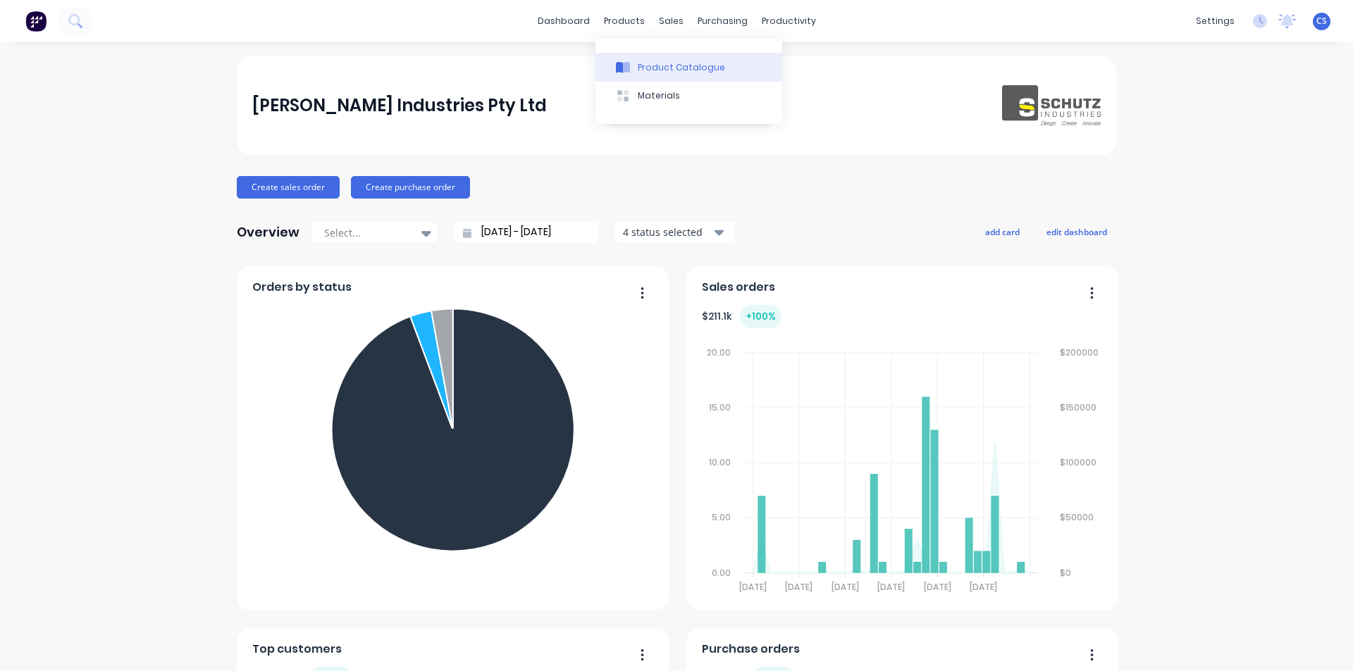
click at [641, 65] on div "Product Catalogue" at bounding box center [681, 67] width 87 height 13
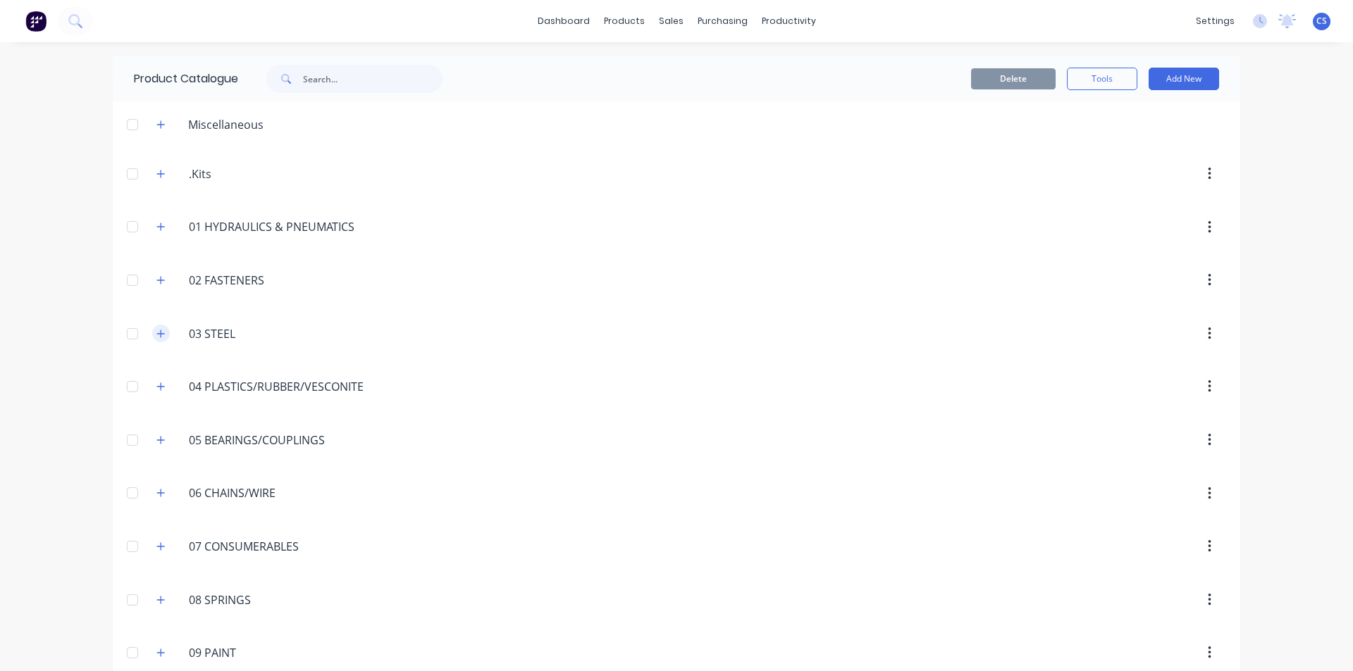
click at [158, 330] on icon "button" at bounding box center [160, 334] width 8 height 10
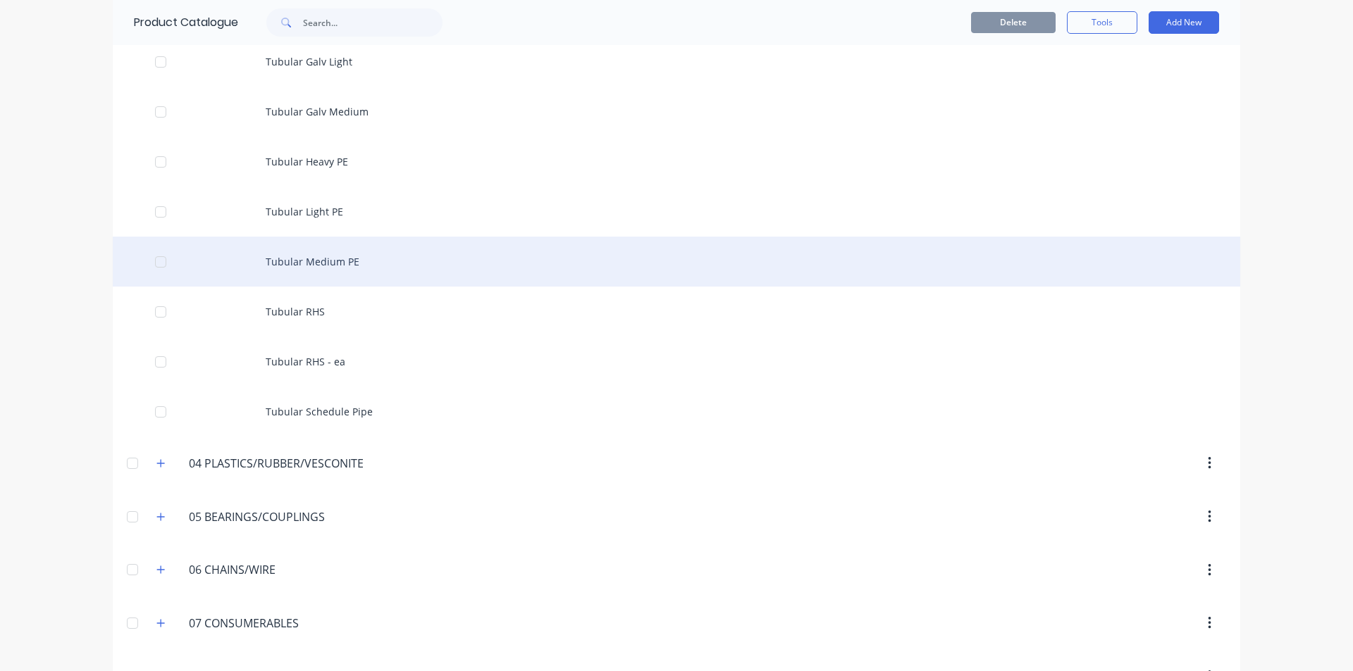
scroll to position [4720, 0]
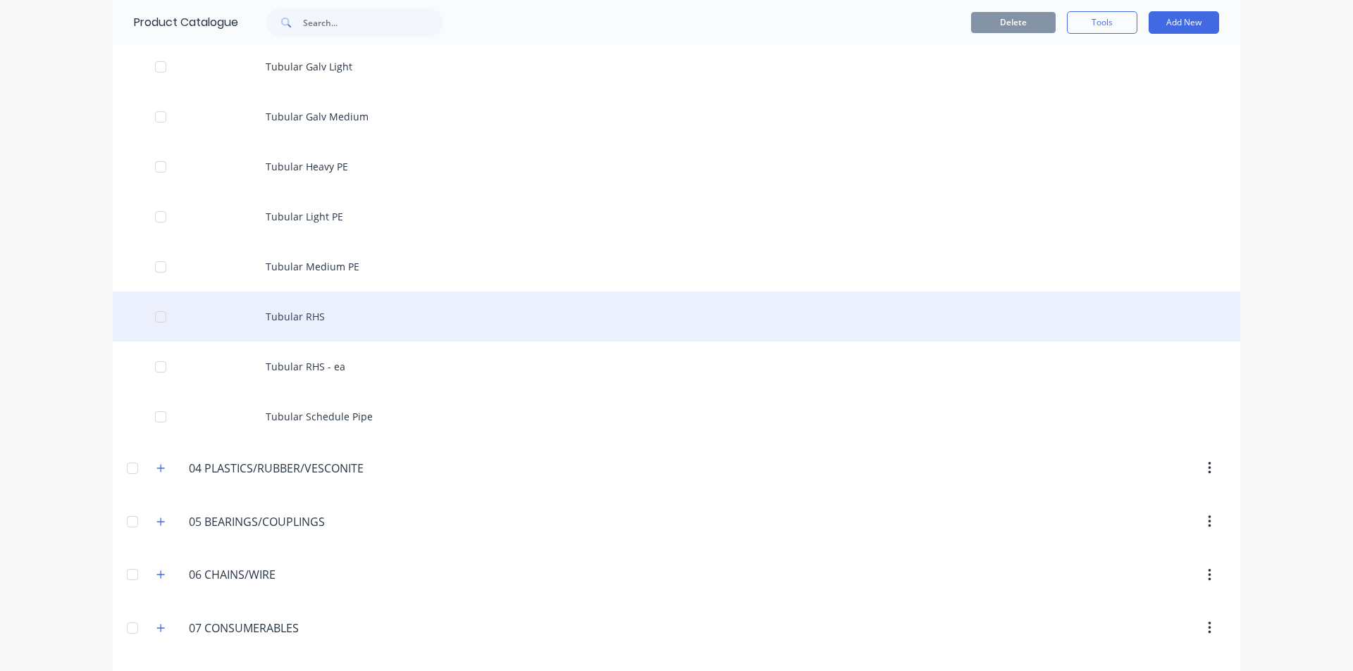
click at [298, 316] on div "Tubular RHS" at bounding box center [676, 317] width 1127 height 50
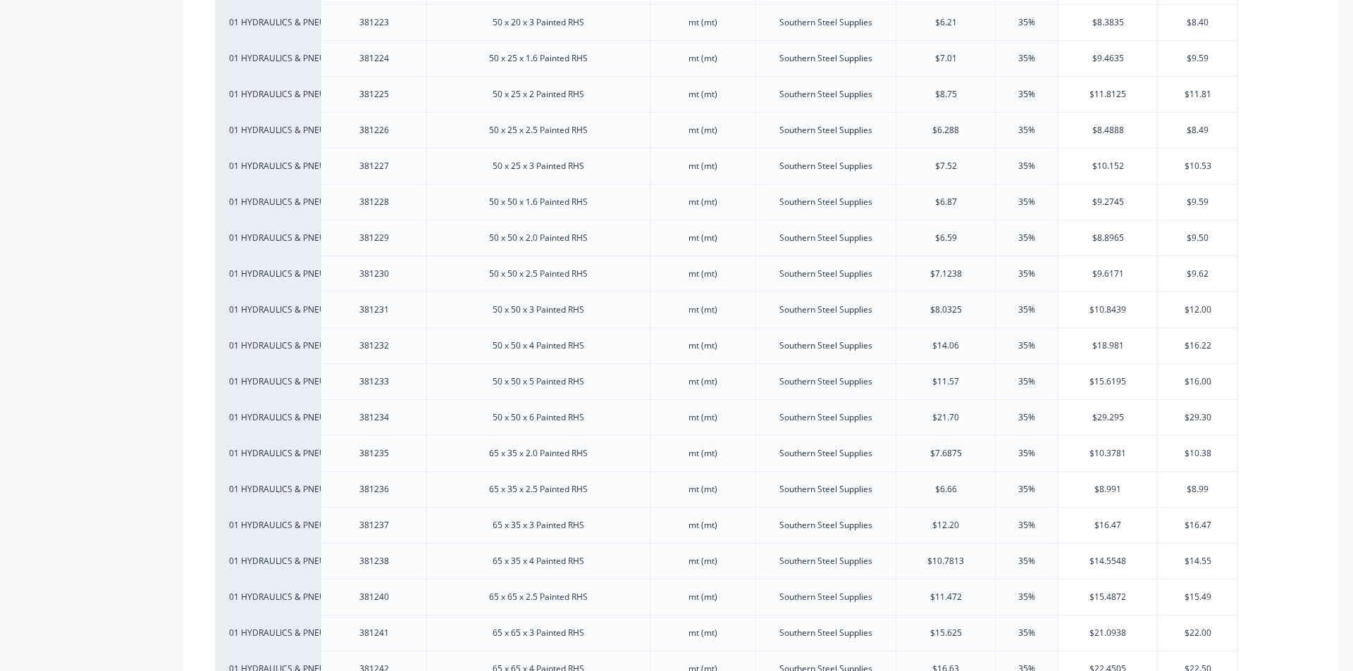
scroll to position [3834, 0]
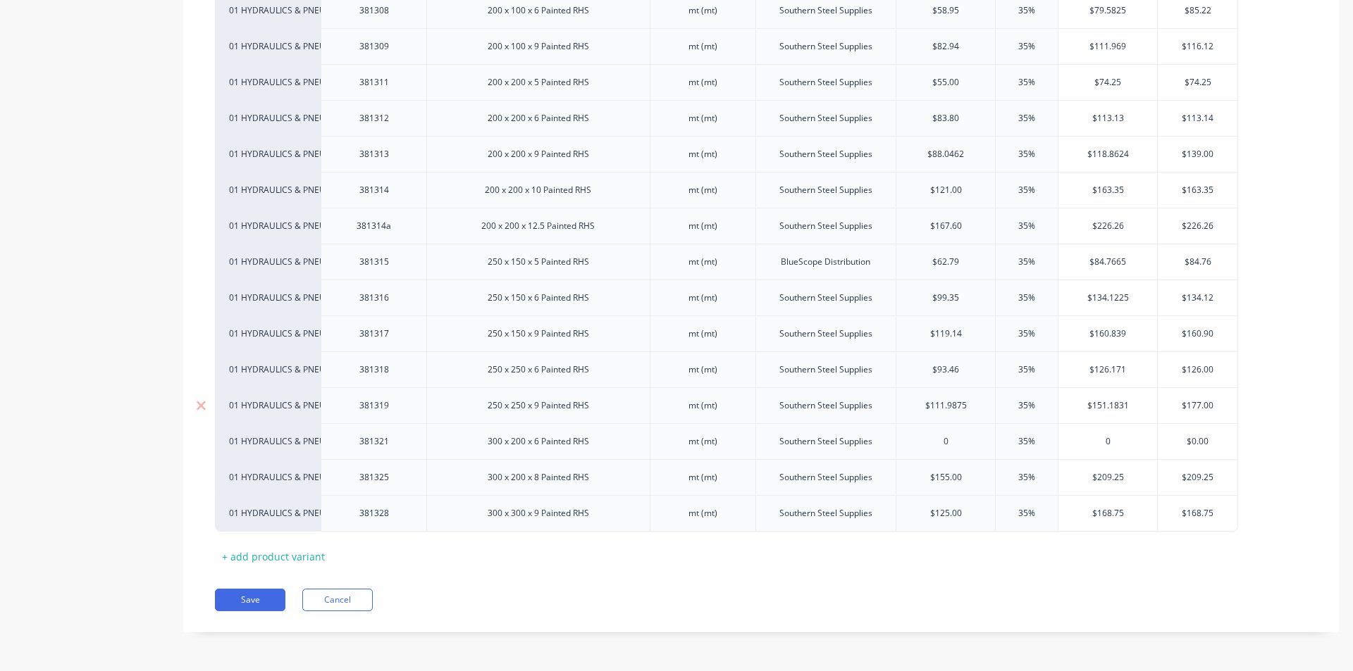
click at [565, 414] on div "250 x 250 x 9 Painted RHS" at bounding box center [538, 406] width 124 height 18
type input "$111.9875"
drag, startPoint x: 969, startPoint y: 404, endPoint x: 924, endPoint y: 409, distance: 44.7
click at [924, 409] on input "$111.9875" at bounding box center [945, 405] width 99 height 13
click at [916, 430] on div "0" at bounding box center [945, 441] width 99 height 35
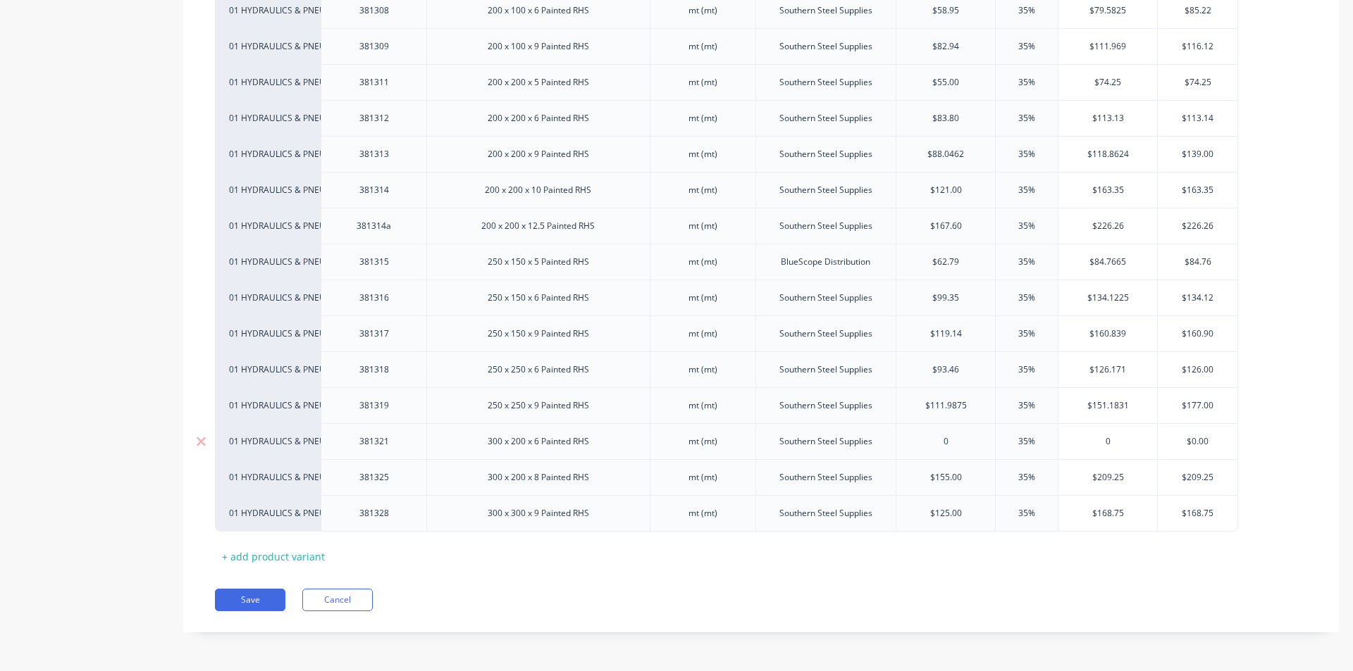
type input "0"
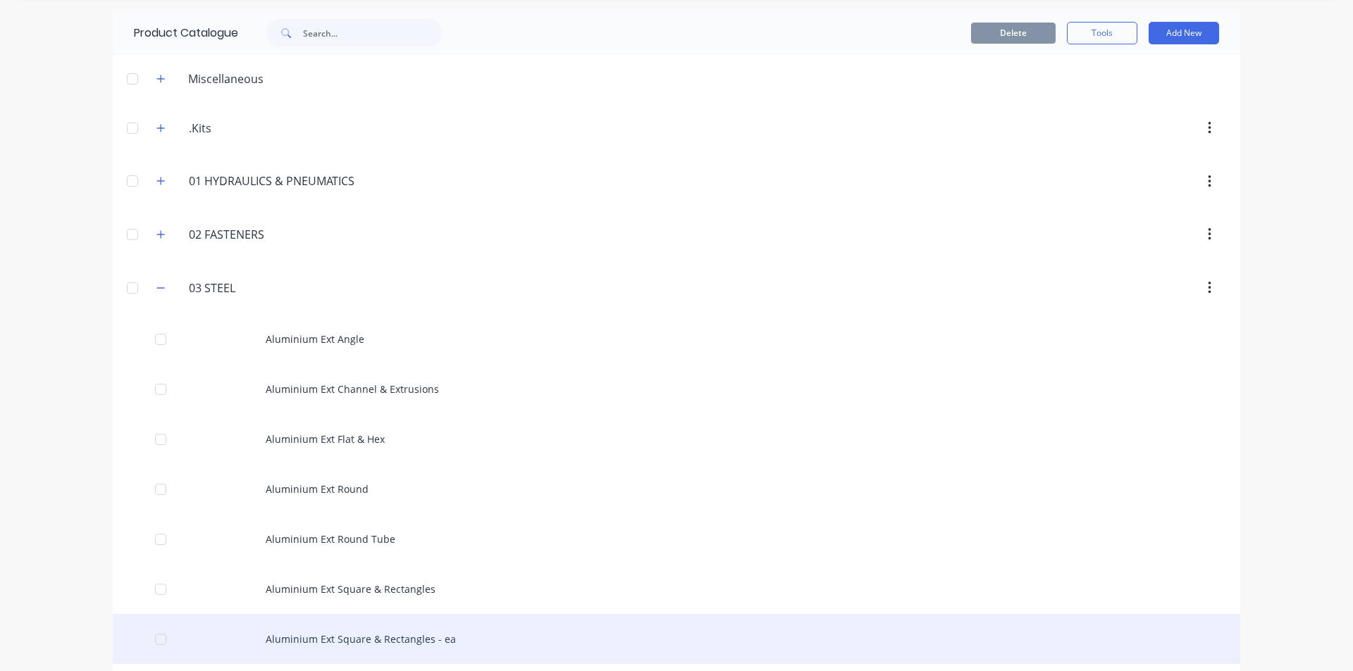
scroll to position [70, 0]
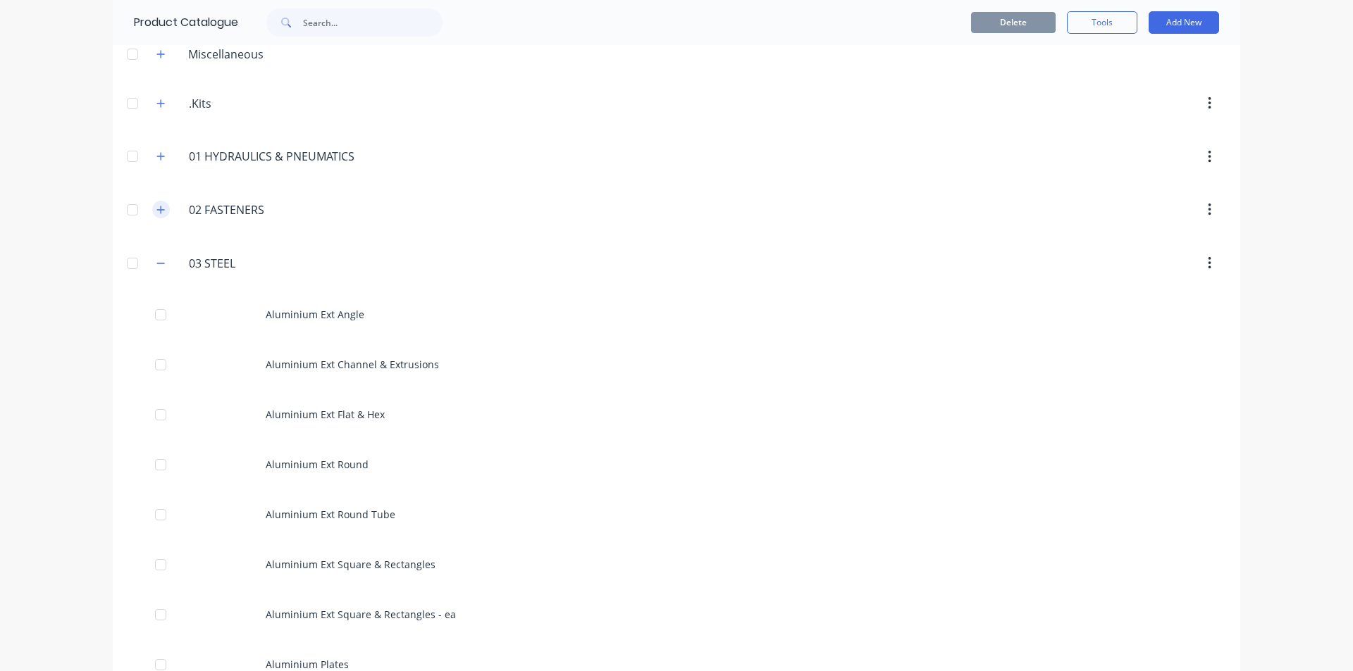
click at [153, 204] on button "button" at bounding box center [161, 210] width 18 height 18
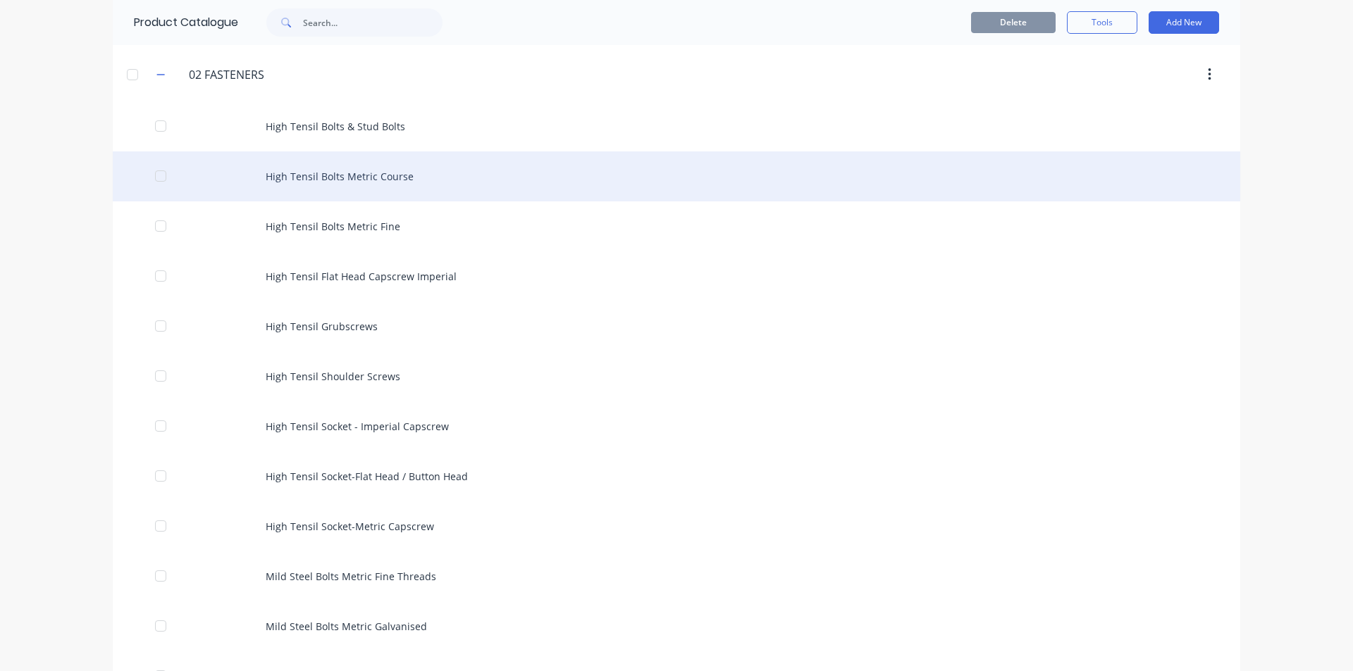
scroll to position [211, 0]
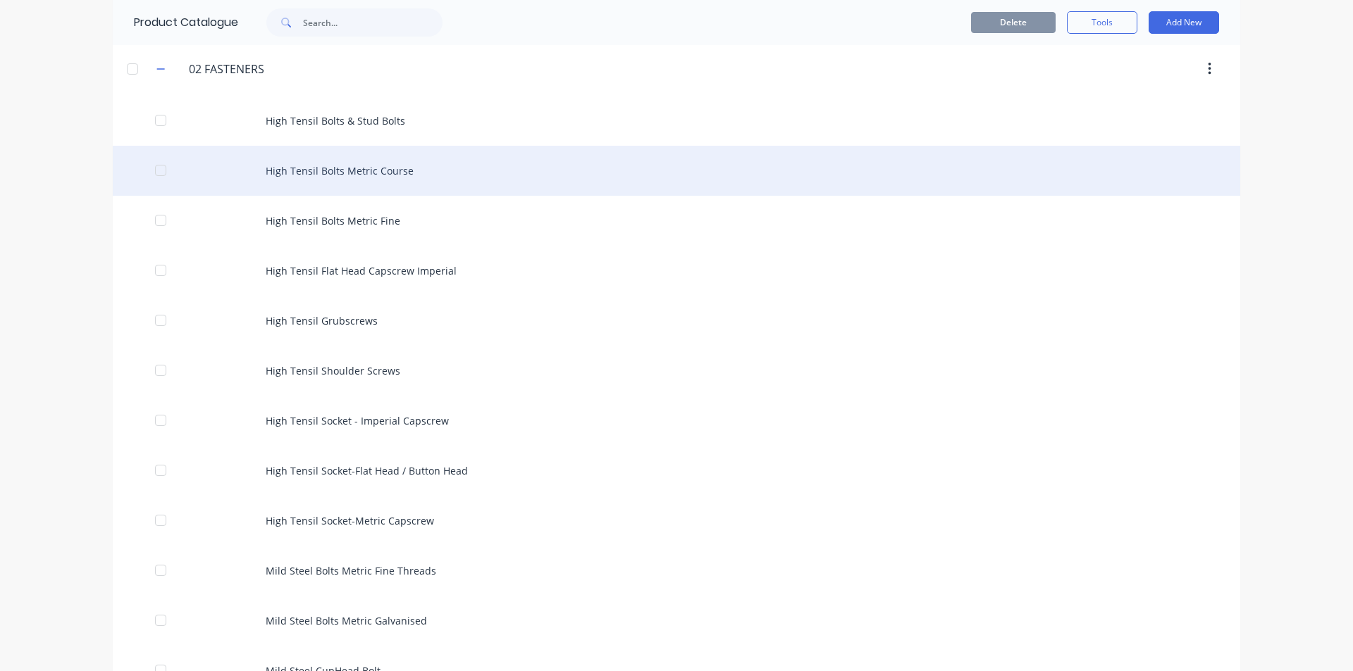
click at [318, 170] on div "High Tensil Bolts Metric Course" at bounding box center [676, 171] width 1127 height 50
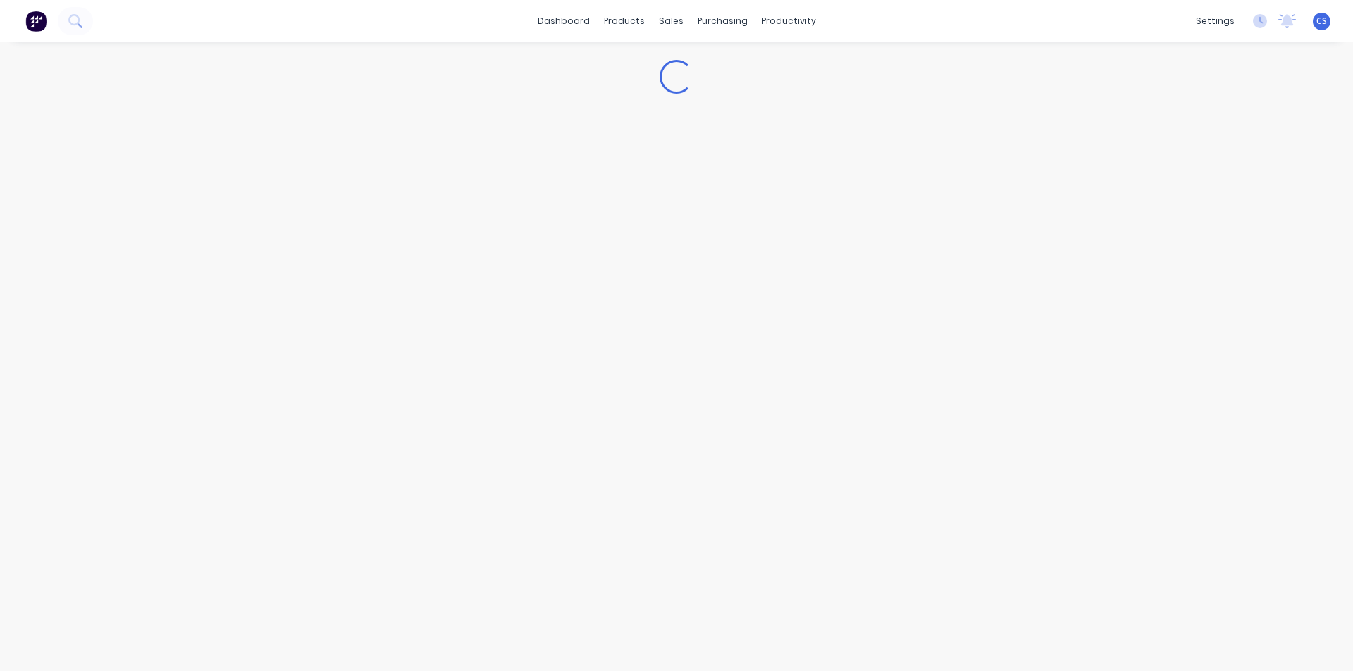
click at [318, 170] on div "Loading..." at bounding box center [676, 342] width 1353 height 601
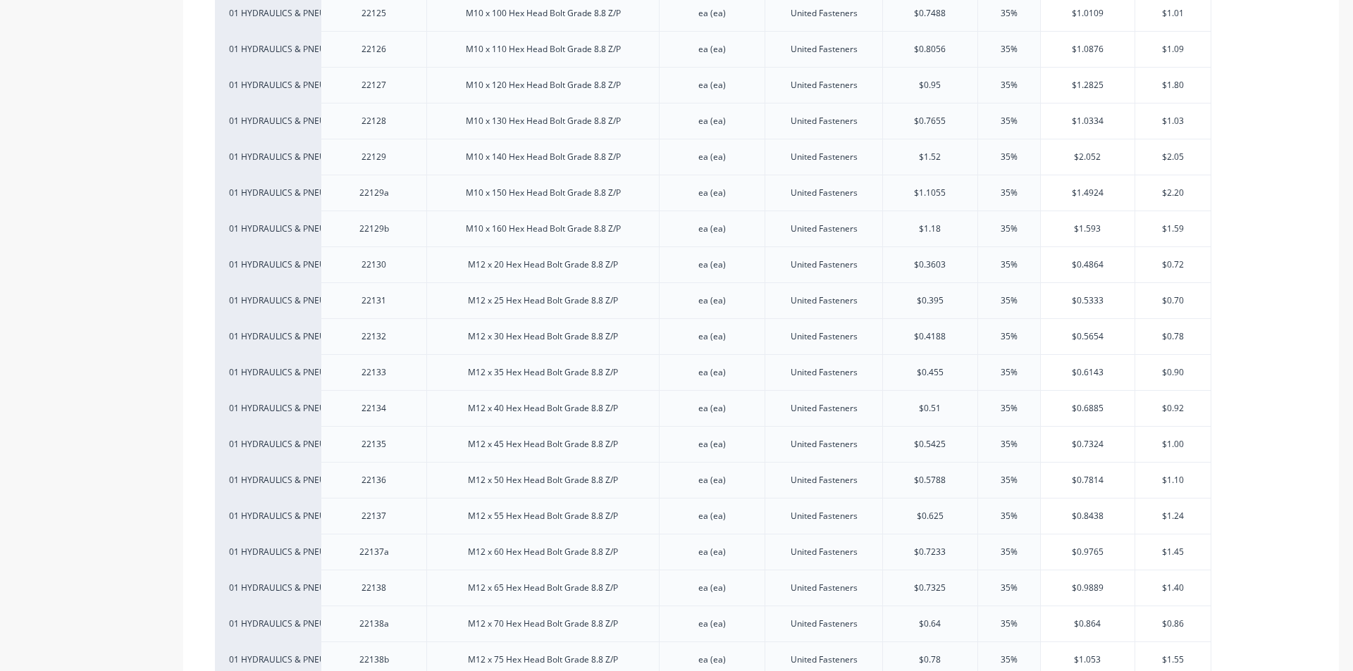
scroll to position [4086, 0]
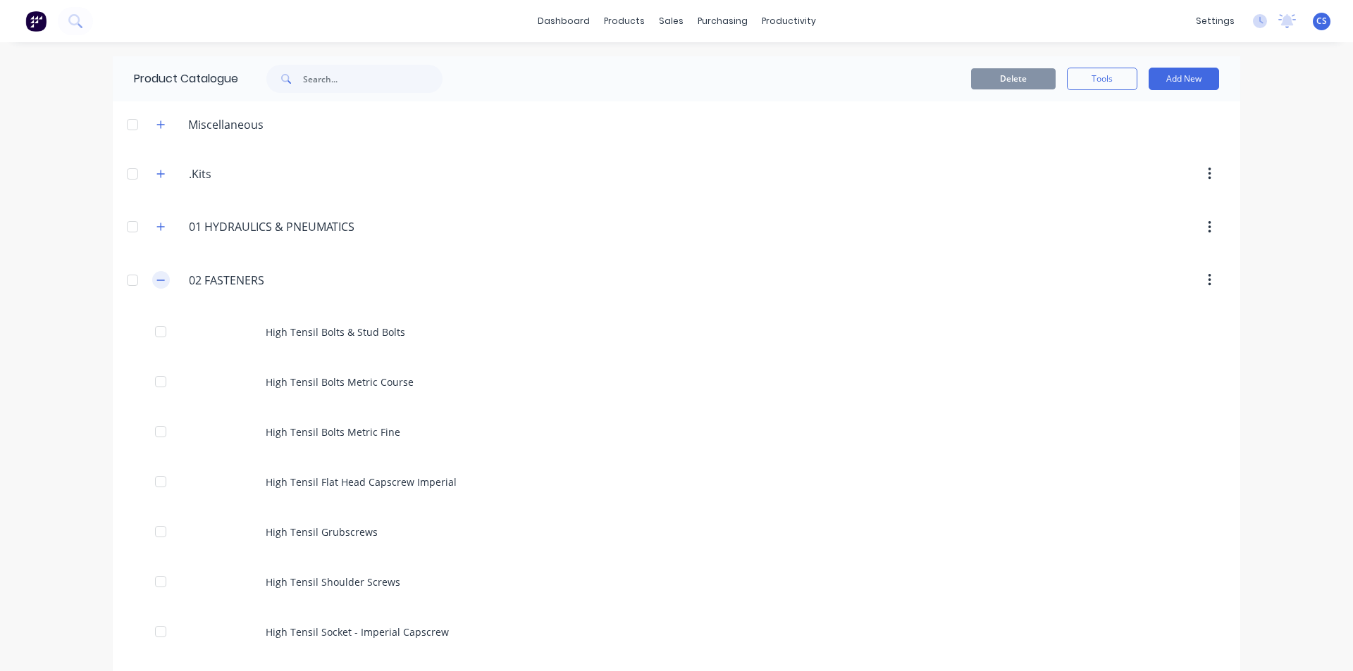
click at [156, 281] on icon "button" at bounding box center [160, 280] width 8 height 10
click at [159, 334] on icon "button" at bounding box center [160, 334] width 8 height 10
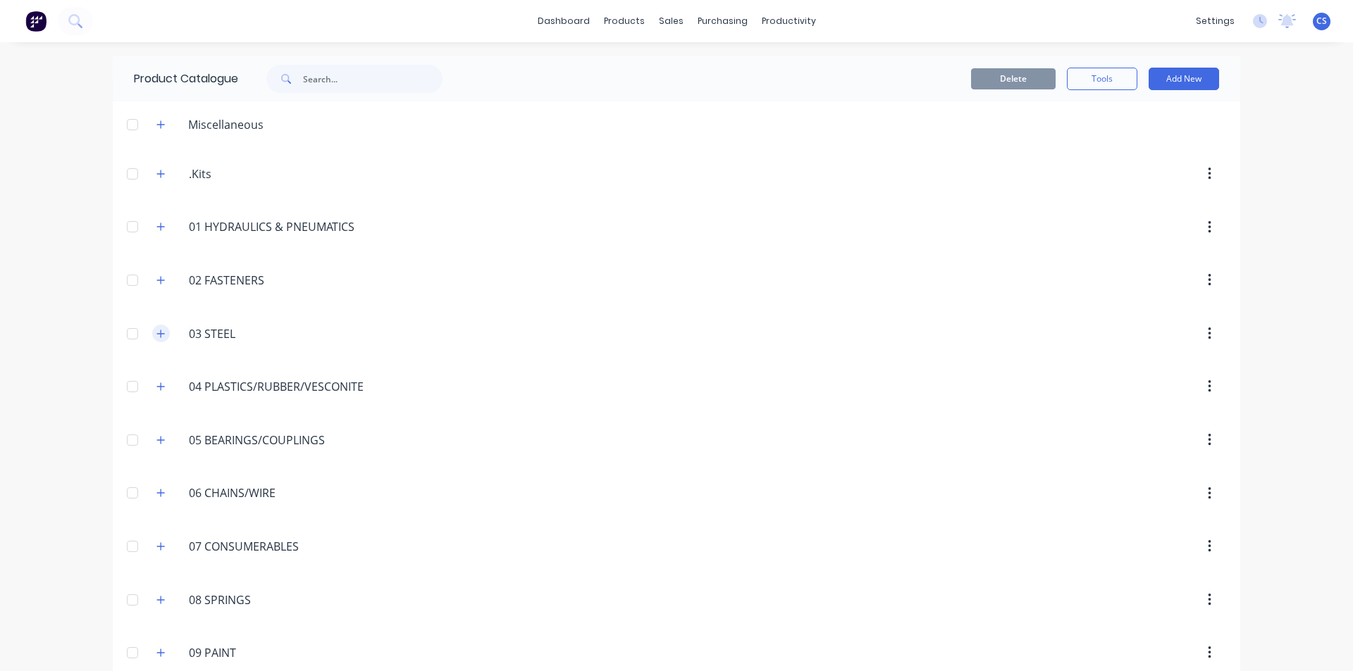
click at [156, 330] on icon "button" at bounding box center [160, 334] width 8 height 10
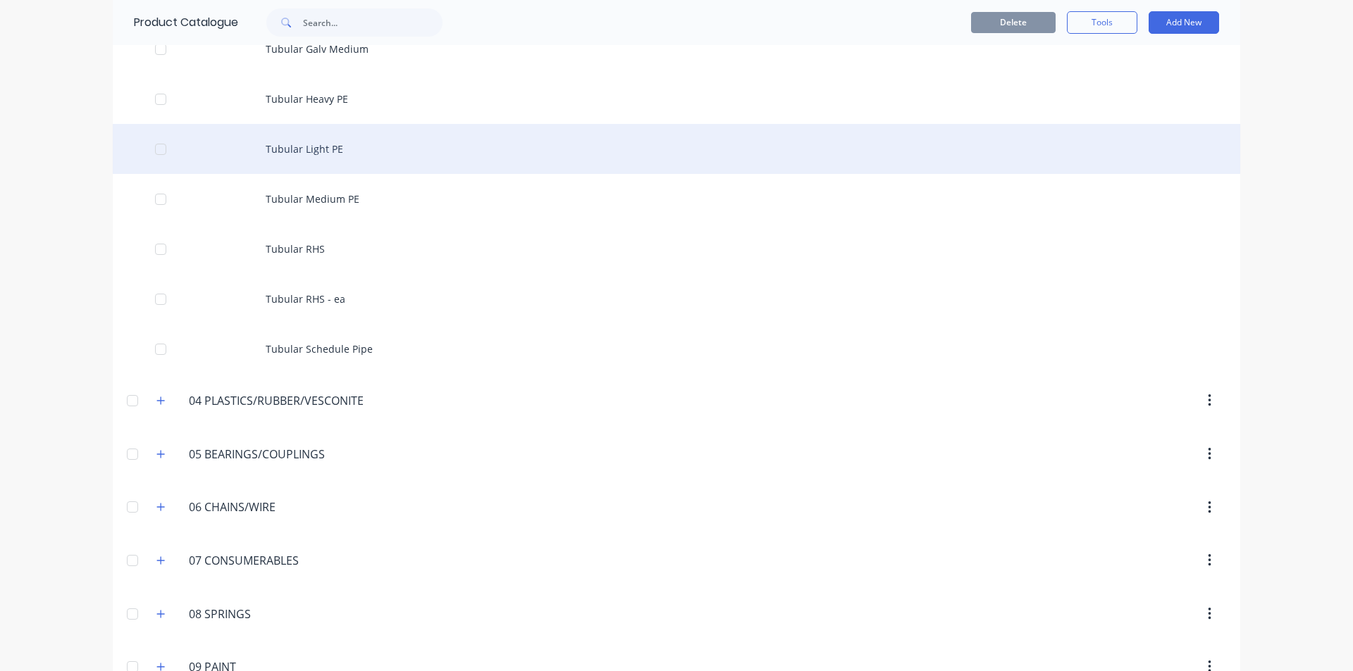
scroll to position [4790, 0]
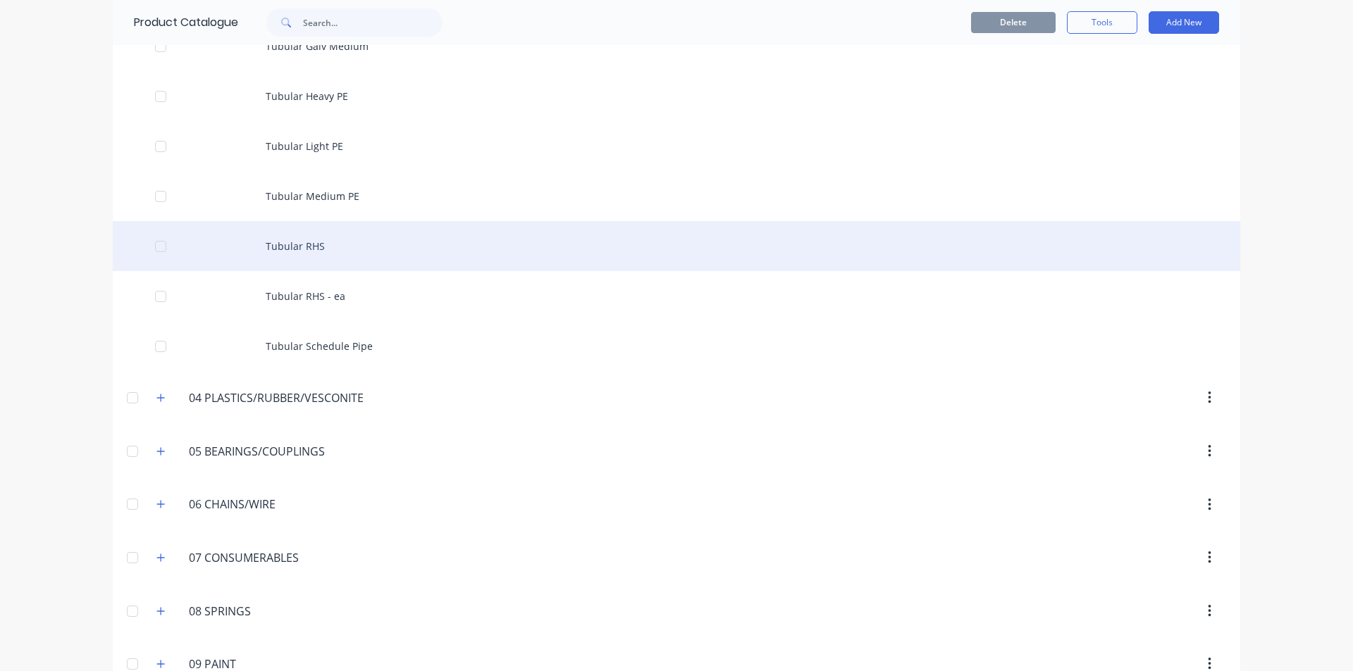
click at [319, 247] on div "Tubular RHS" at bounding box center [676, 246] width 1127 height 50
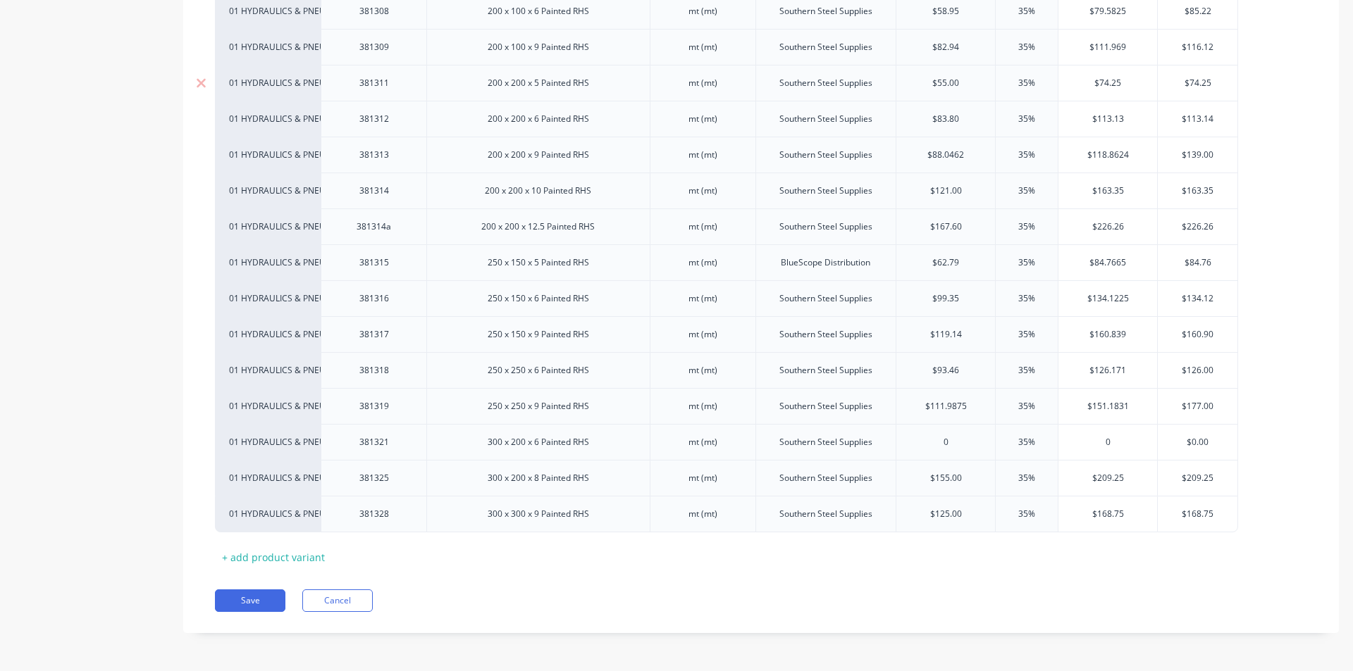
scroll to position [3834, 0]
type input "$111.9875"
drag, startPoint x: 964, startPoint y: 407, endPoint x: 930, endPoint y: 399, distance: 35.4
click at [930, 399] on input "$111.9875" at bounding box center [945, 405] width 99 height 13
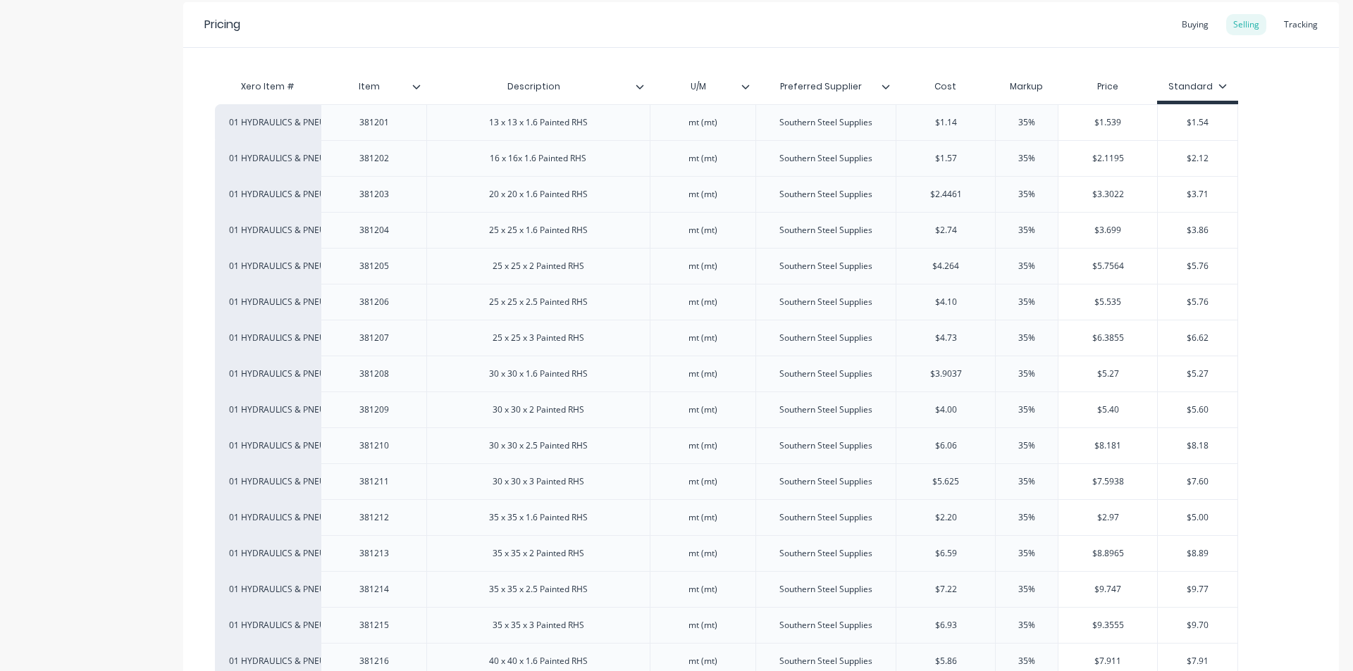
scroll to position [0, 0]
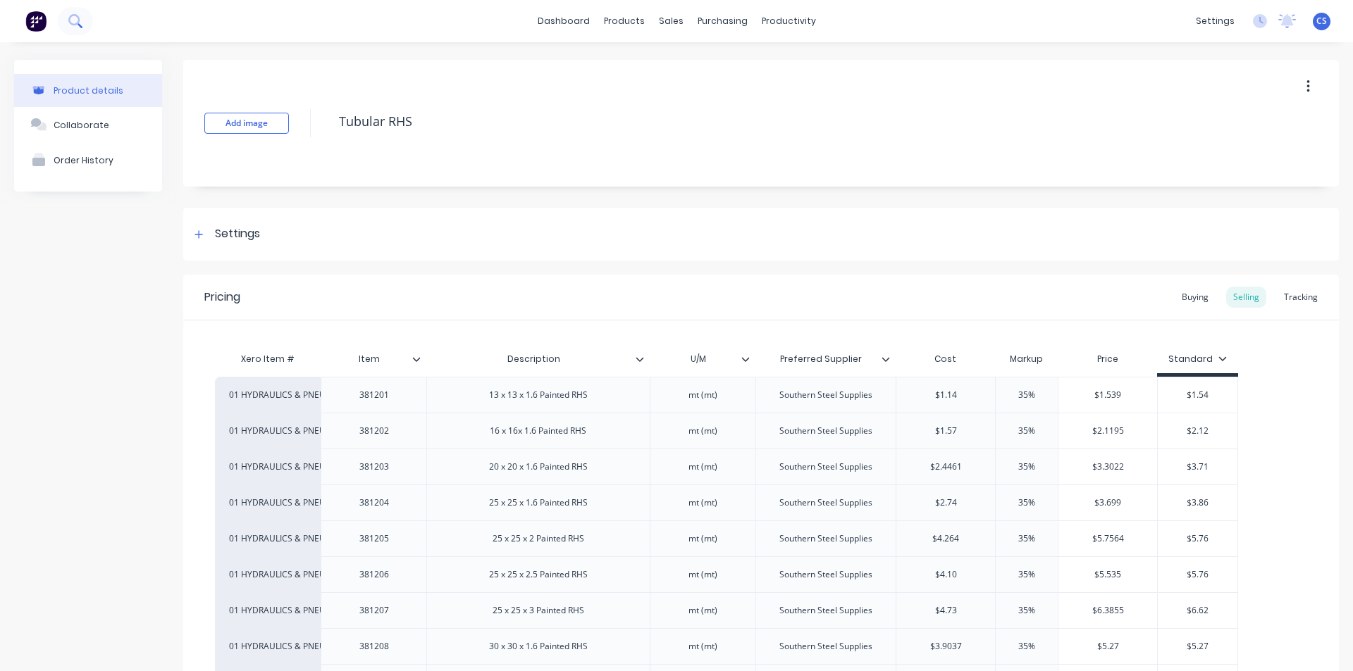
click at [68, 28] on button at bounding box center [75, 21] width 35 height 28
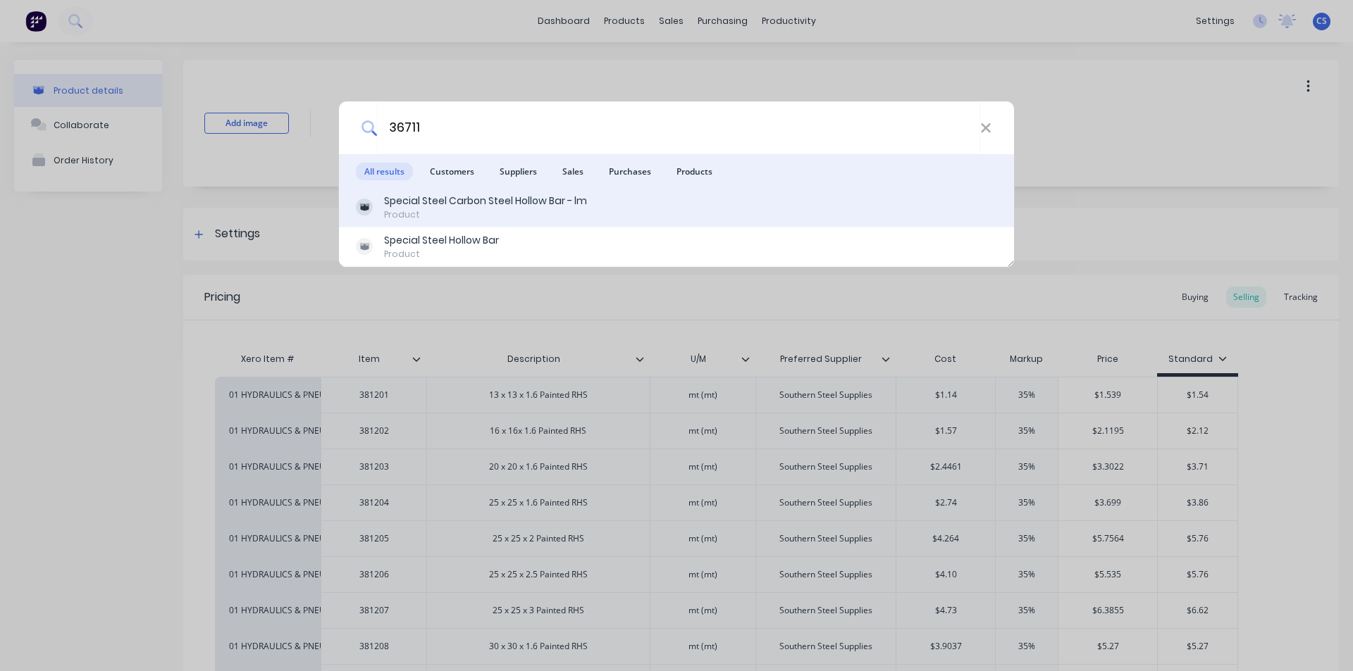
type input "36711"
click at [468, 212] on div "Product" at bounding box center [485, 215] width 203 height 13
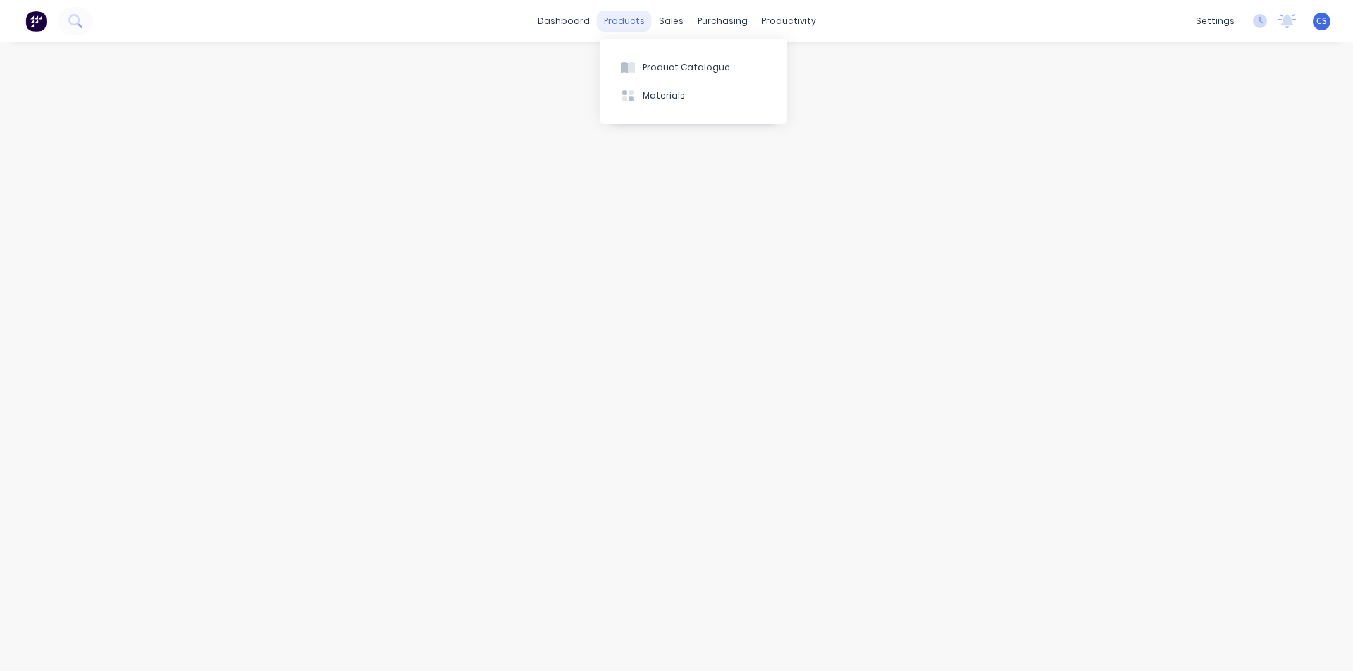
click at [615, 26] on div "products" at bounding box center [624, 21] width 55 height 21
click at [642, 58] on button "Product Catalogue" at bounding box center [693, 67] width 187 height 28
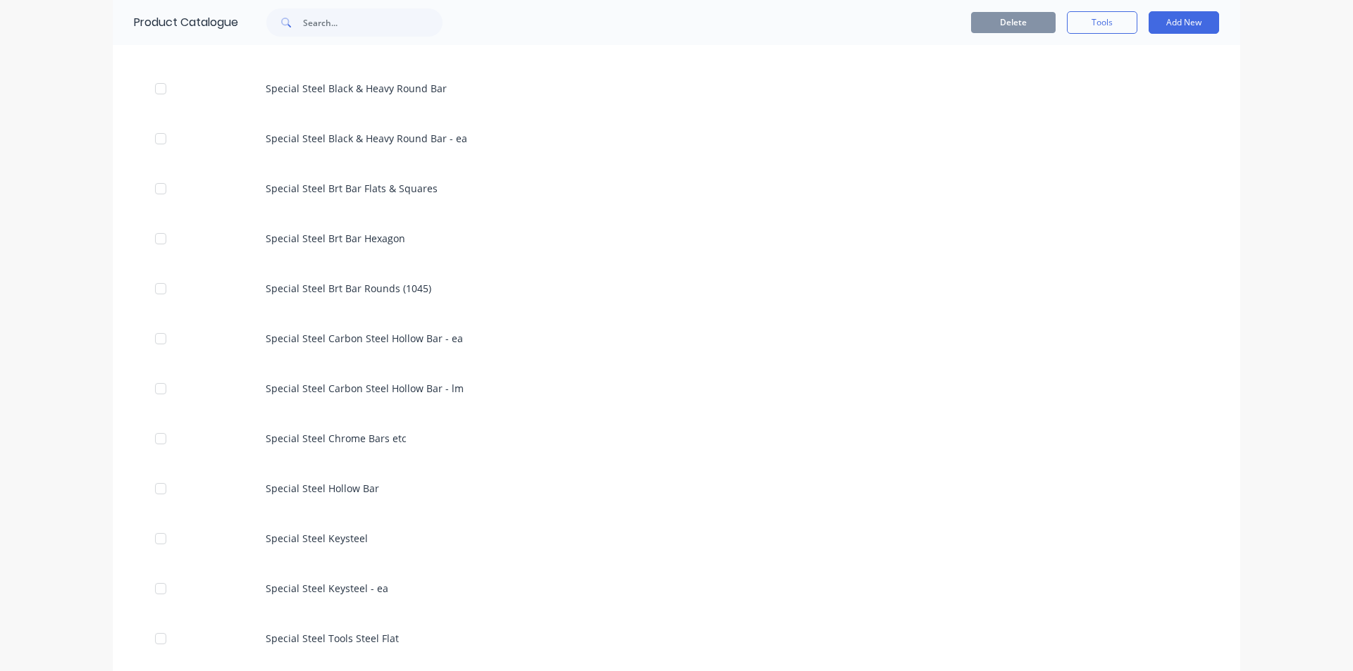
scroll to position [2677, 0]
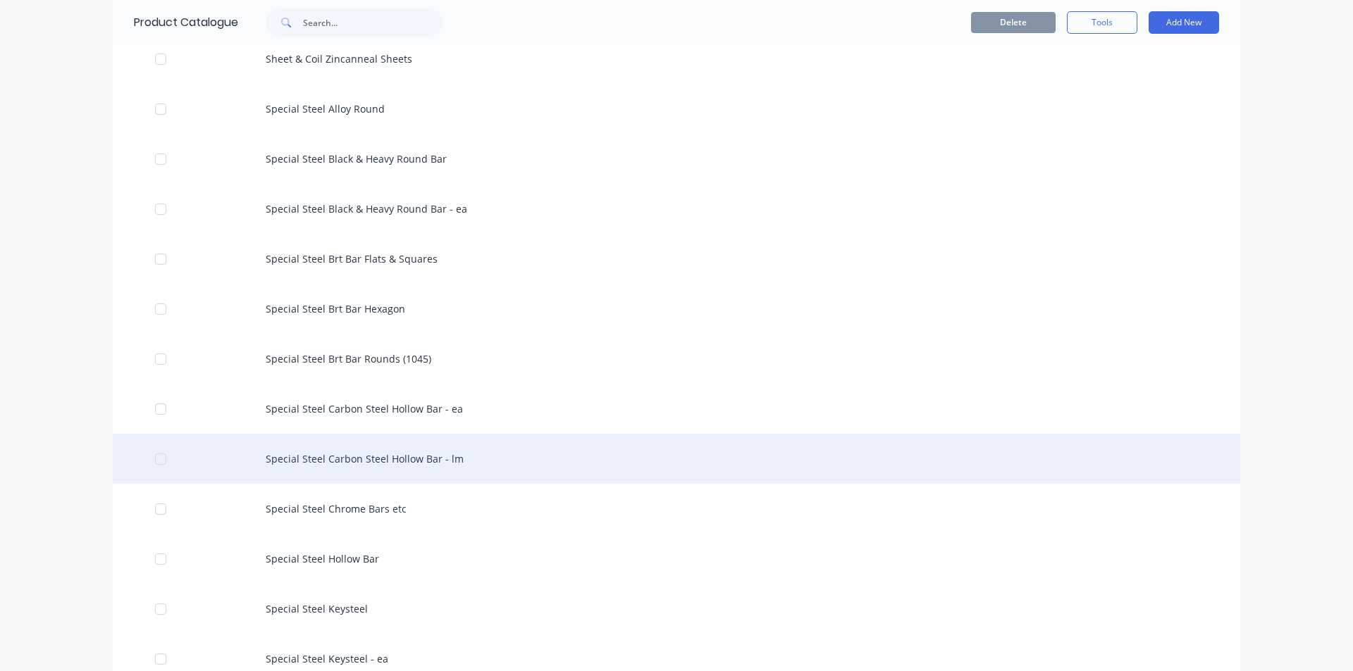
click at [442, 452] on div "Special Steel Carbon Steel Hollow Bar - lm" at bounding box center [676, 459] width 1127 height 50
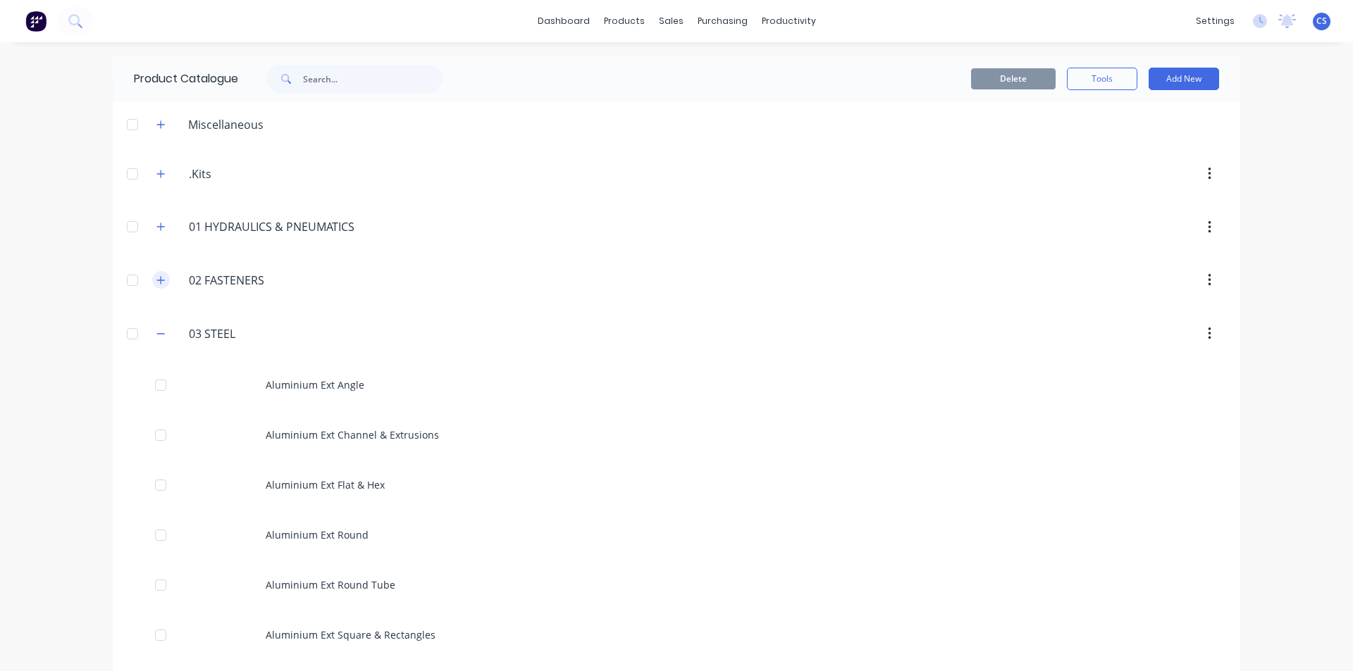
click at [157, 280] on icon "button" at bounding box center [161, 280] width 8 height 8
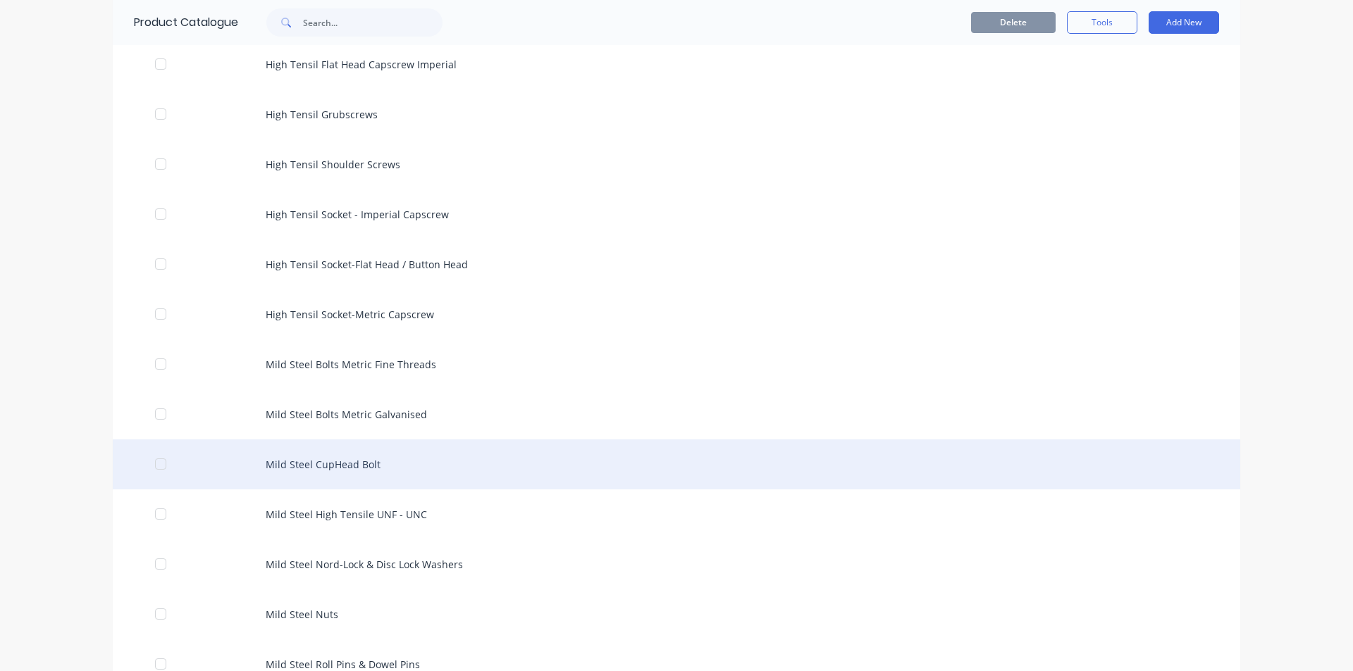
scroll to position [423, 0]
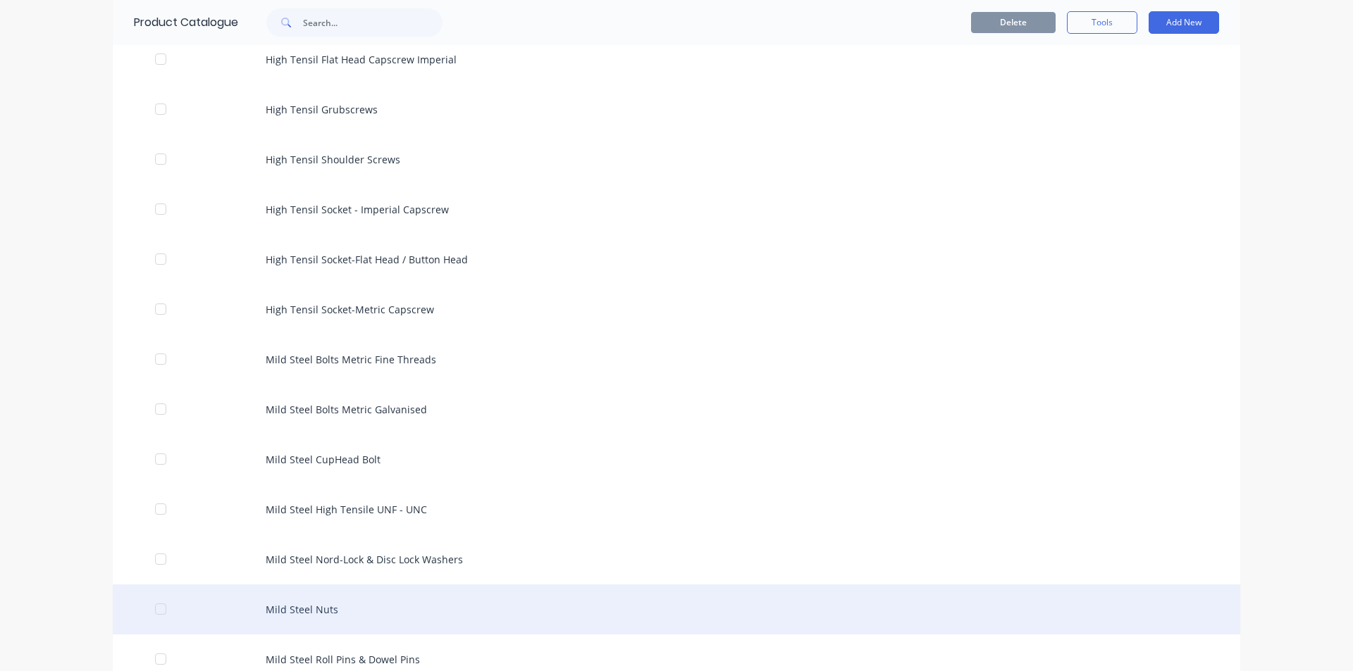
click at [521, 628] on div "Mild Steel Nuts" at bounding box center [676, 610] width 1127 height 50
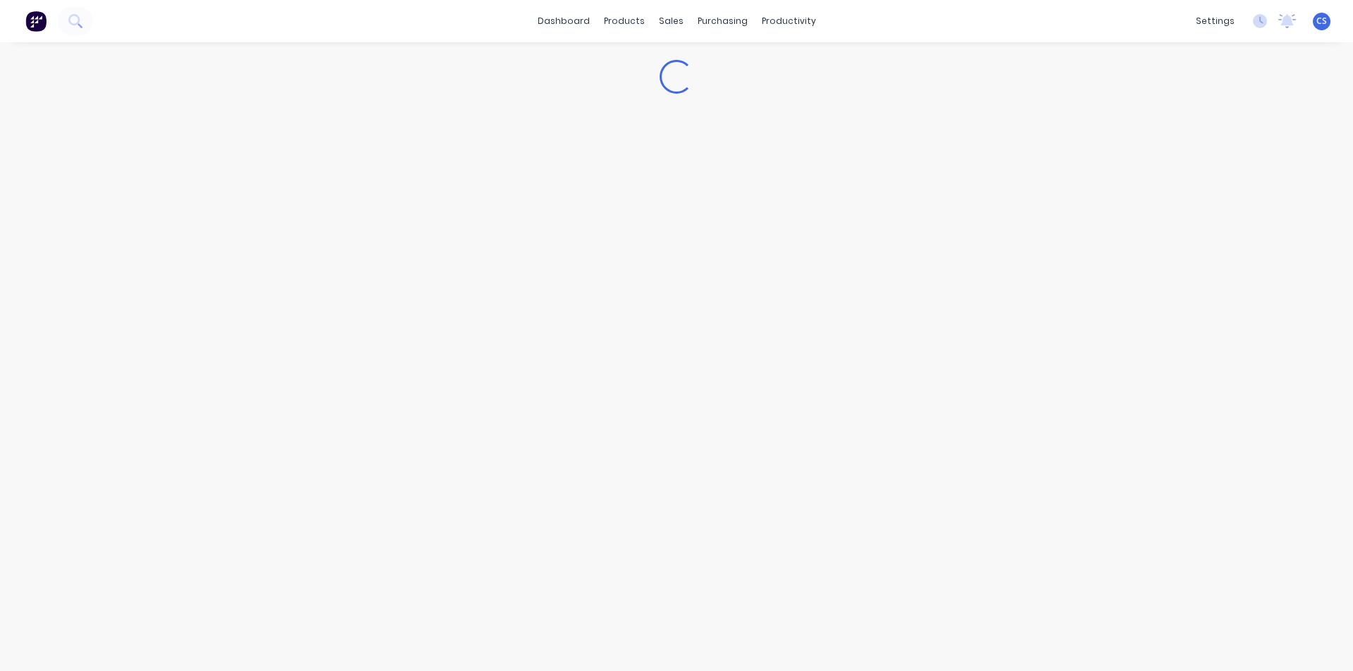
click at [521, 628] on div "Loading..." at bounding box center [676, 342] width 1353 height 601
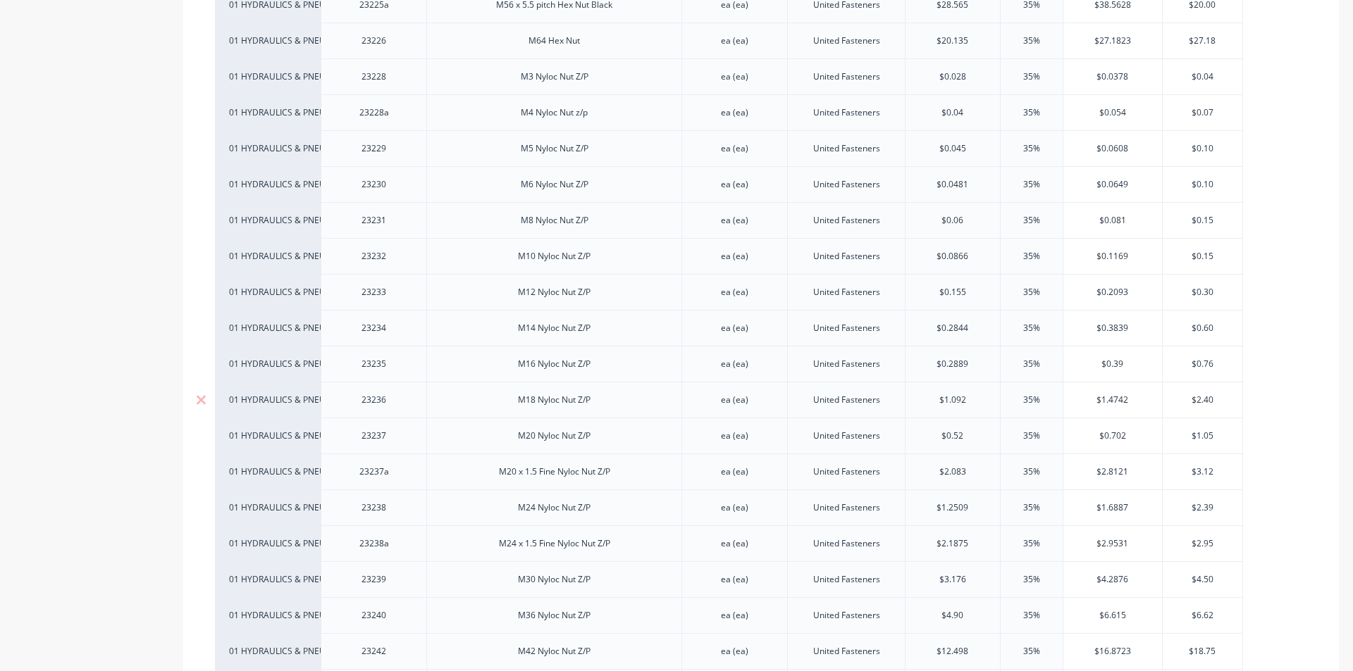
scroll to position [1973, 0]
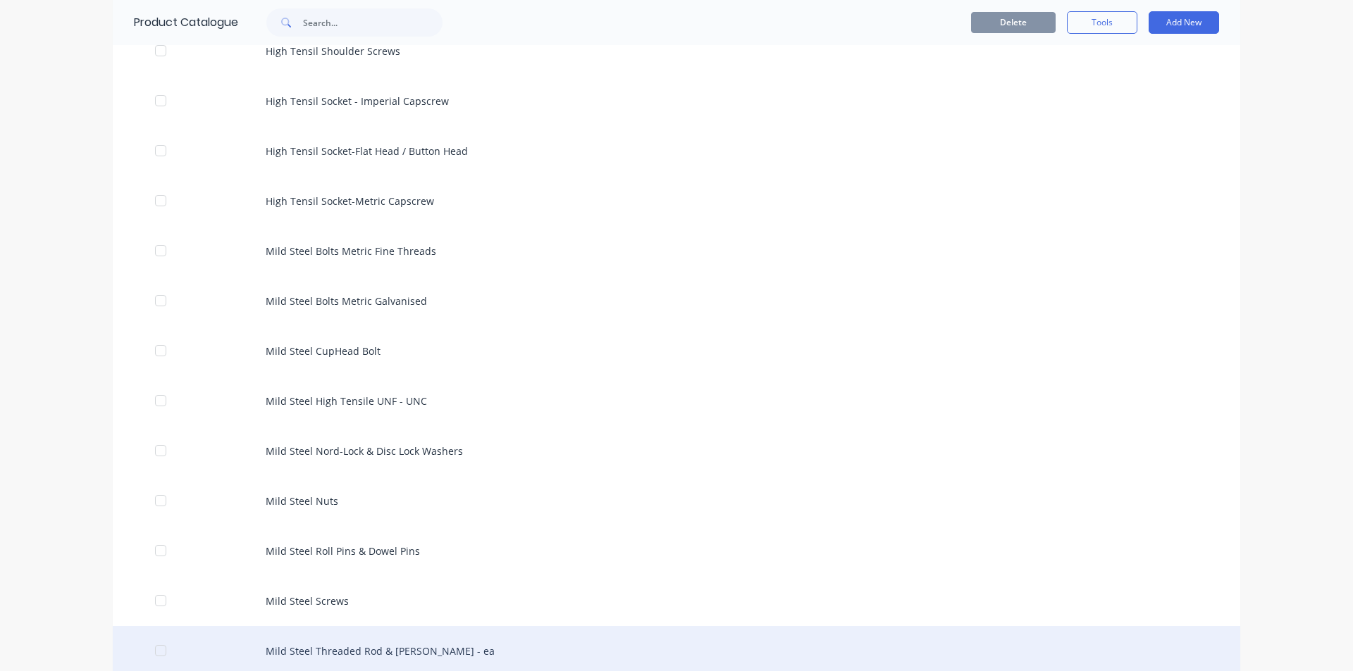
scroll to position [704, 0]
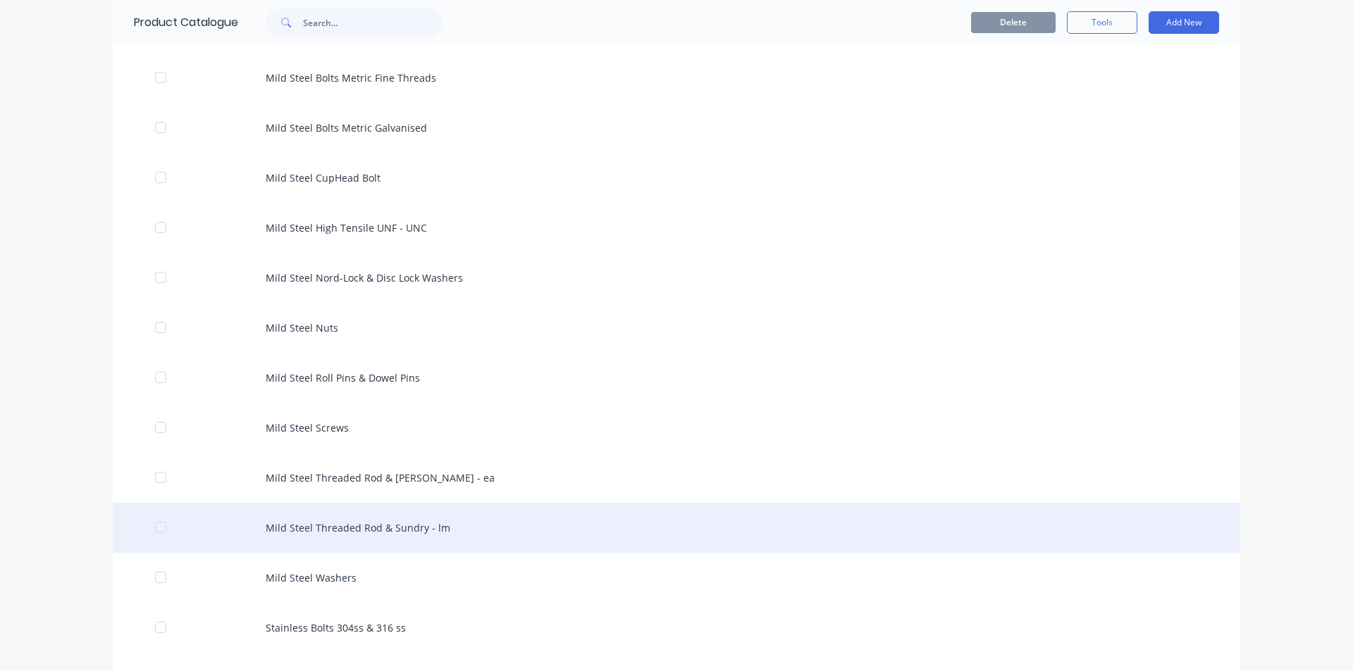
click at [559, 533] on div "Mild Steel Threaded Rod & Sundry - lm" at bounding box center [676, 528] width 1127 height 50
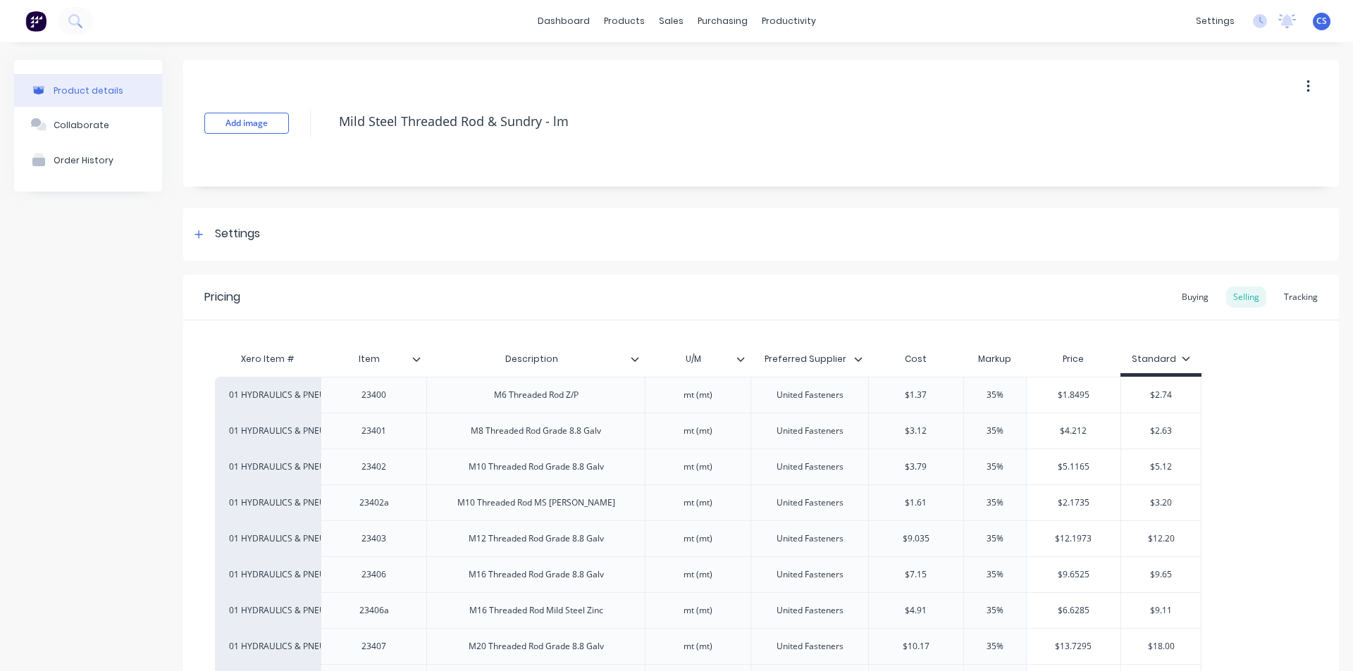
scroll to position [211, 0]
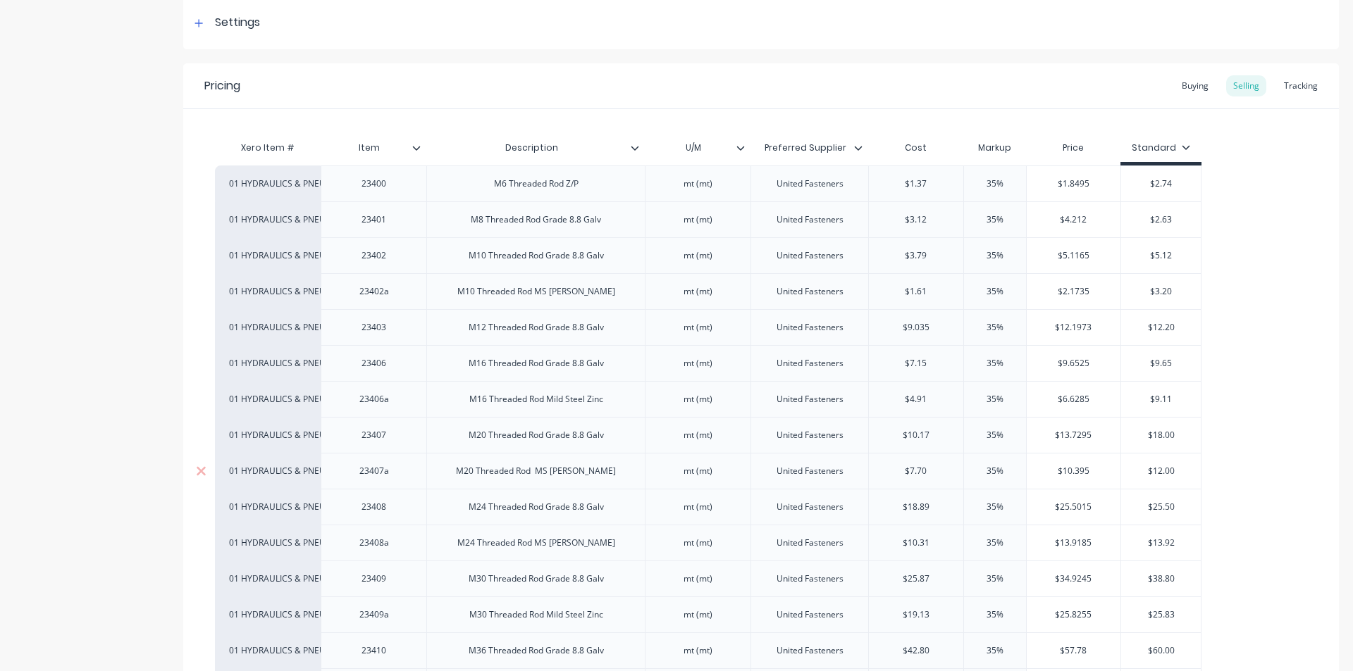
type input "$7.70"
drag, startPoint x: 926, startPoint y: 467, endPoint x: 907, endPoint y: 464, distance: 18.5
click at [907, 464] on div "$7.70 $7.70" at bounding box center [916, 471] width 94 height 35
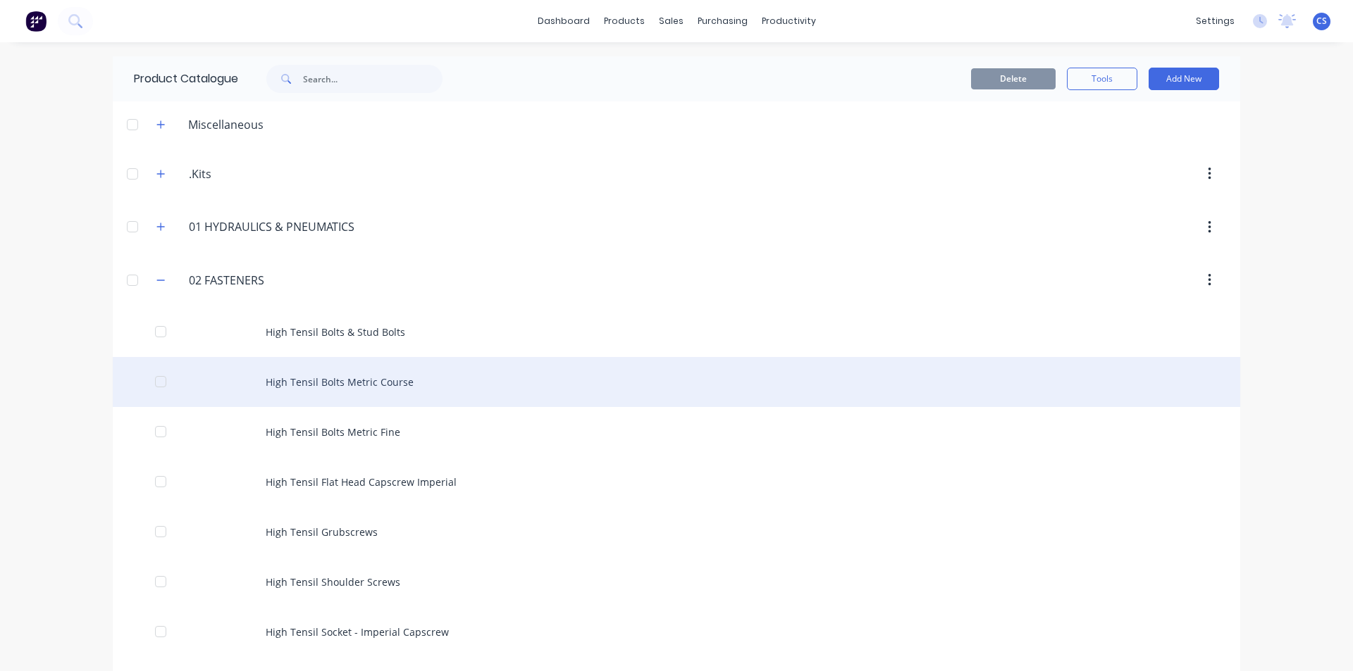
click at [416, 372] on div "High Tensil Bolts Metric Course" at bounding box center [676, 382] width 1127 height 50
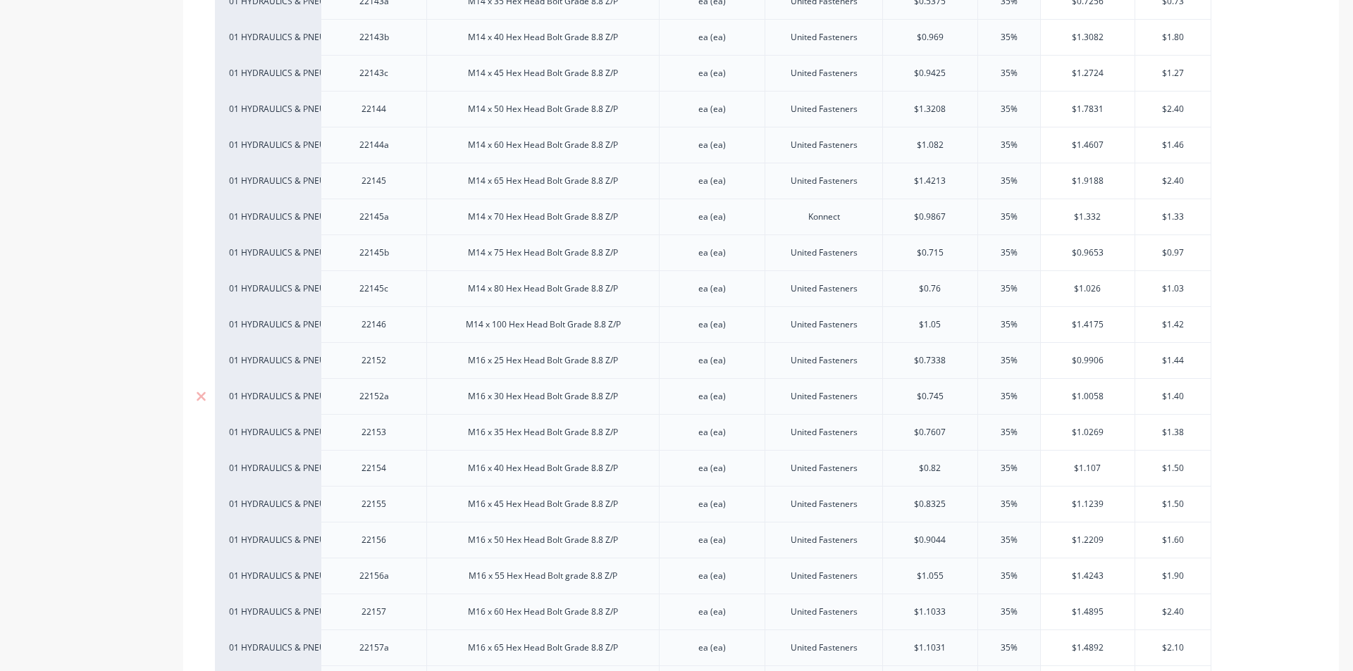
scroll to position [3734, 0]
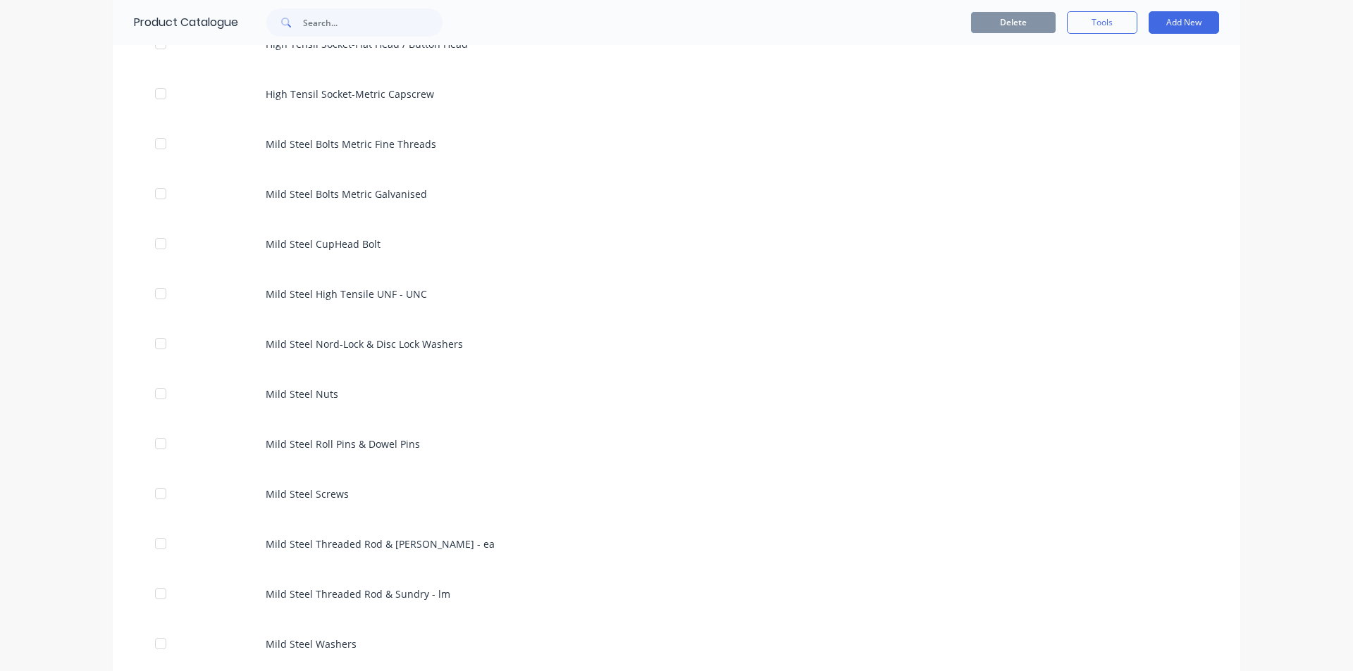
scroll to position [916, 0]
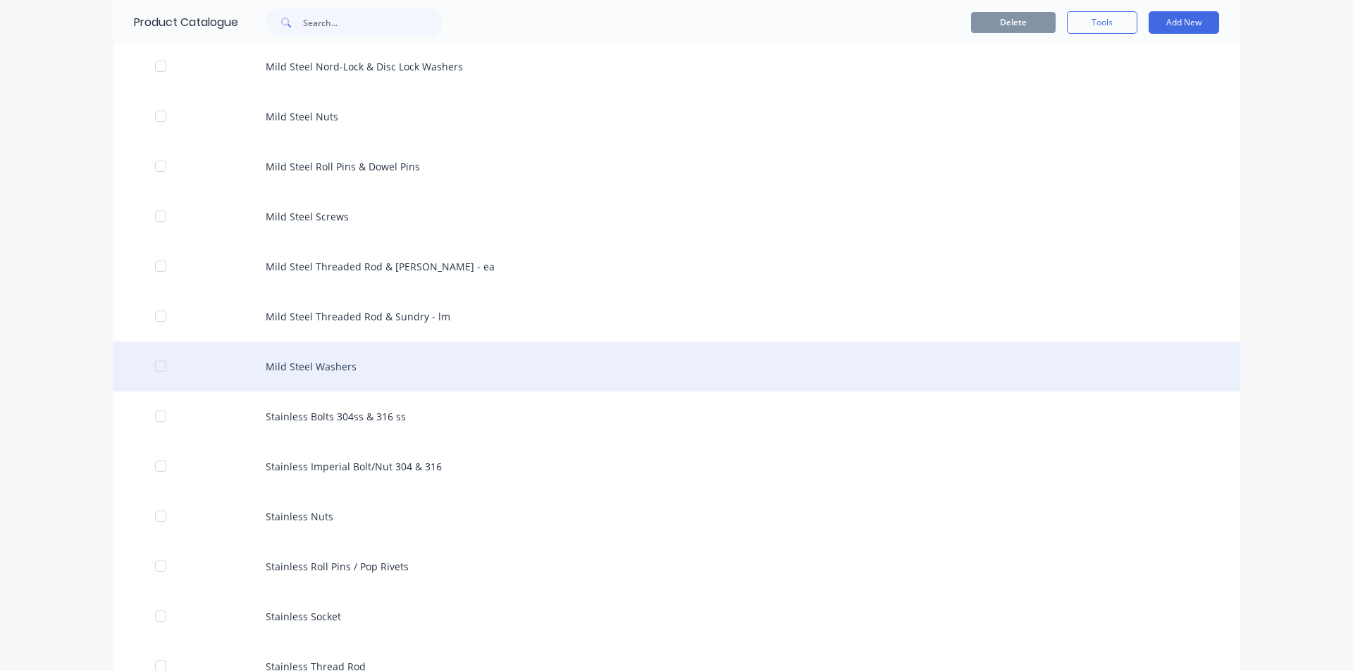
click at [456, 385] on div "Mild Steel Washers" at bounding box center [676, 367] width 1127 height 50
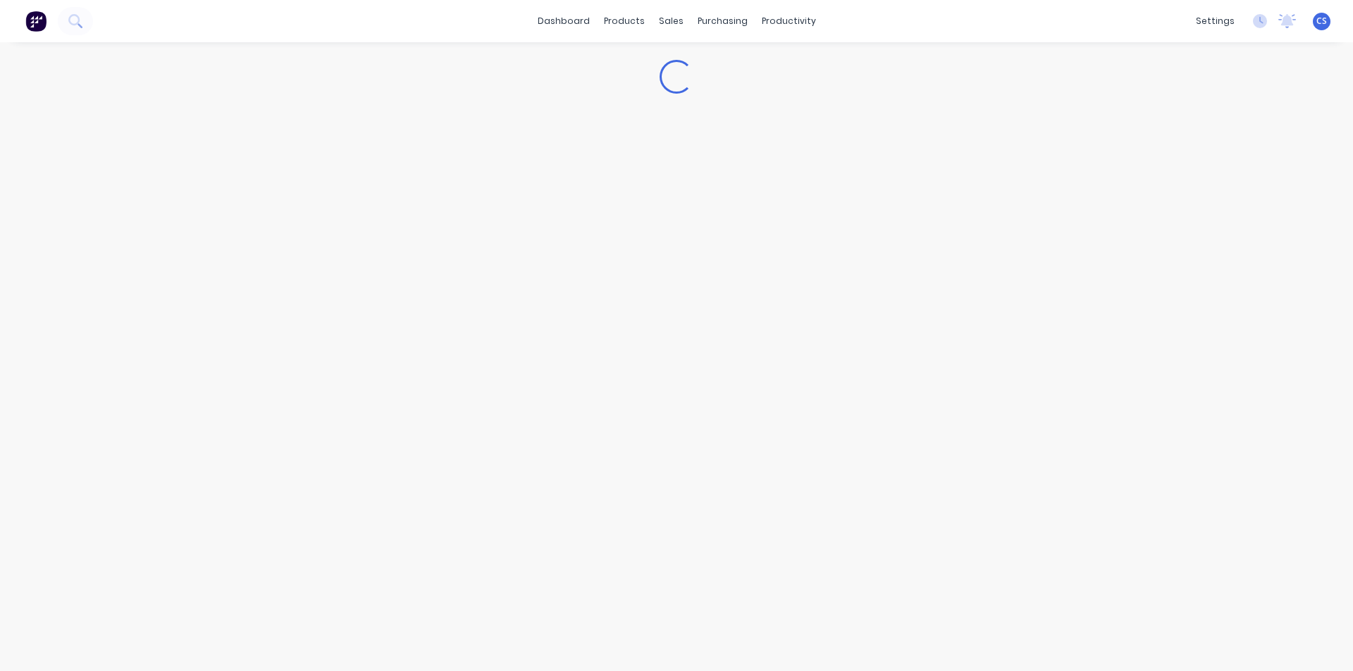
click at [456, 385] on div "Loading..." at bounding box center [676, 342] width 1353 height 601
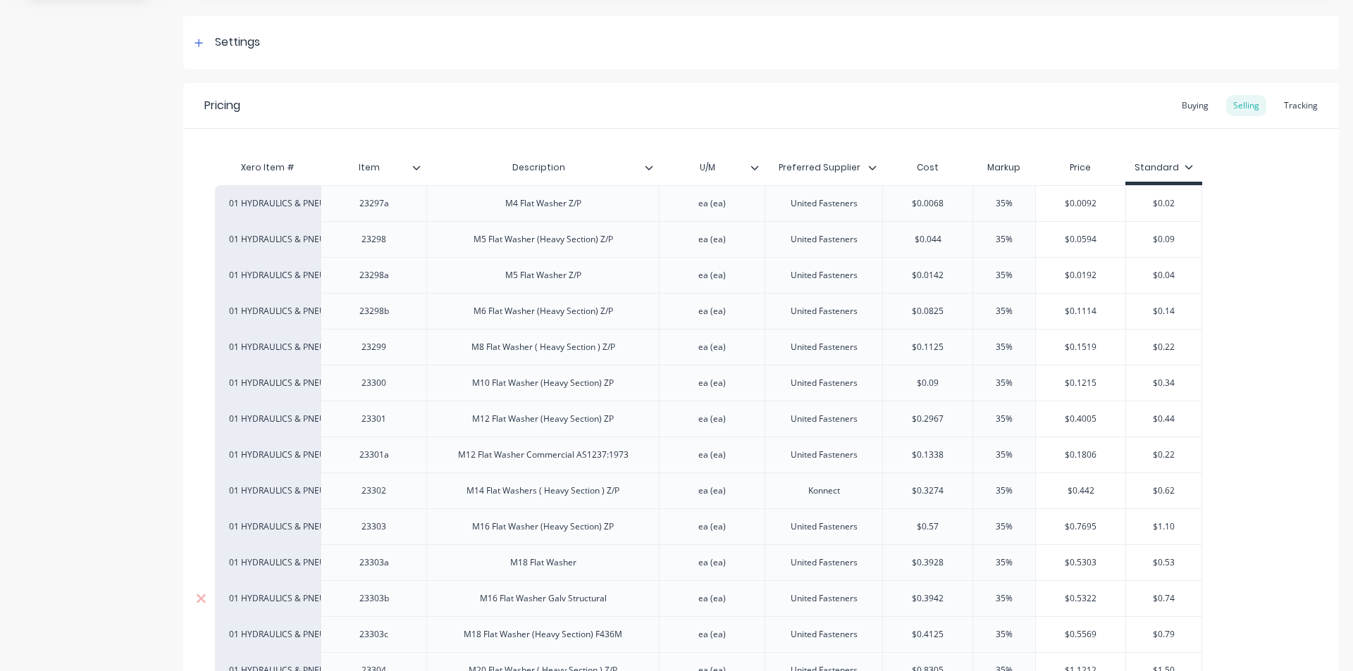
scroll to position [423, 0]
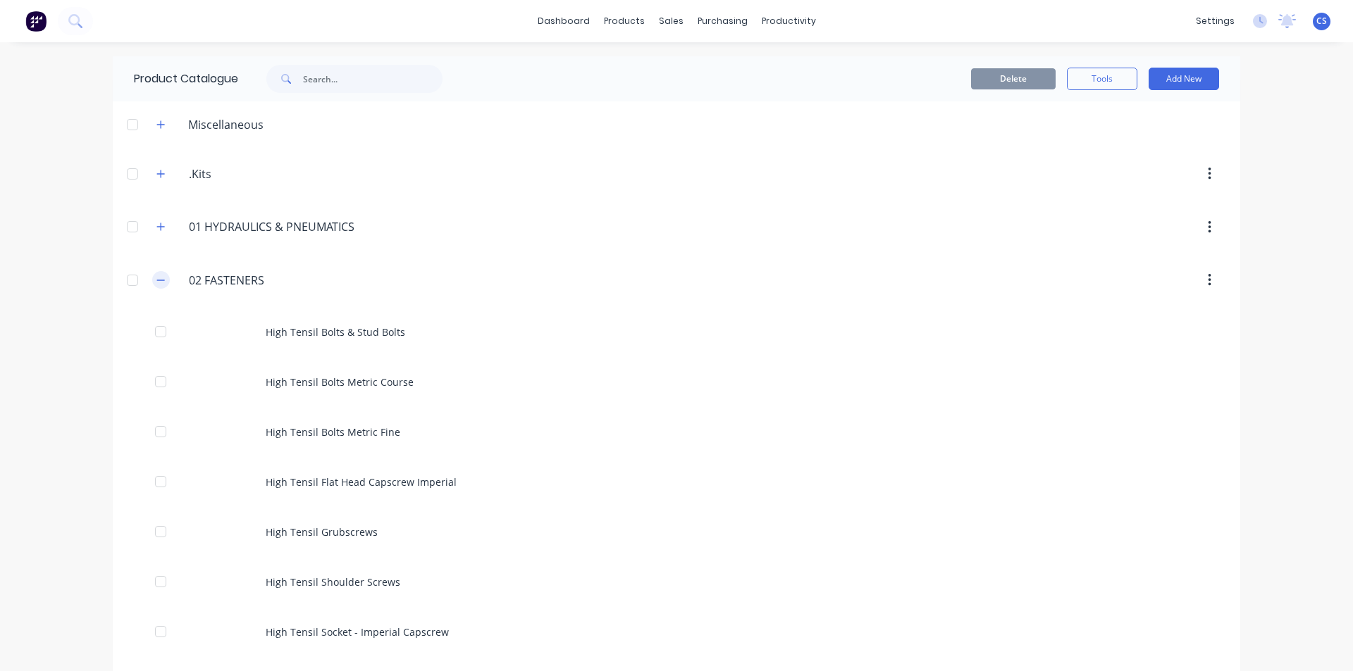
click at [156, 284] on icon "button" at bounding box center [160, 280] width 8 height 10
click at [160, 333] on icon "button" at bounding box center [160, 334] width 8 height 10
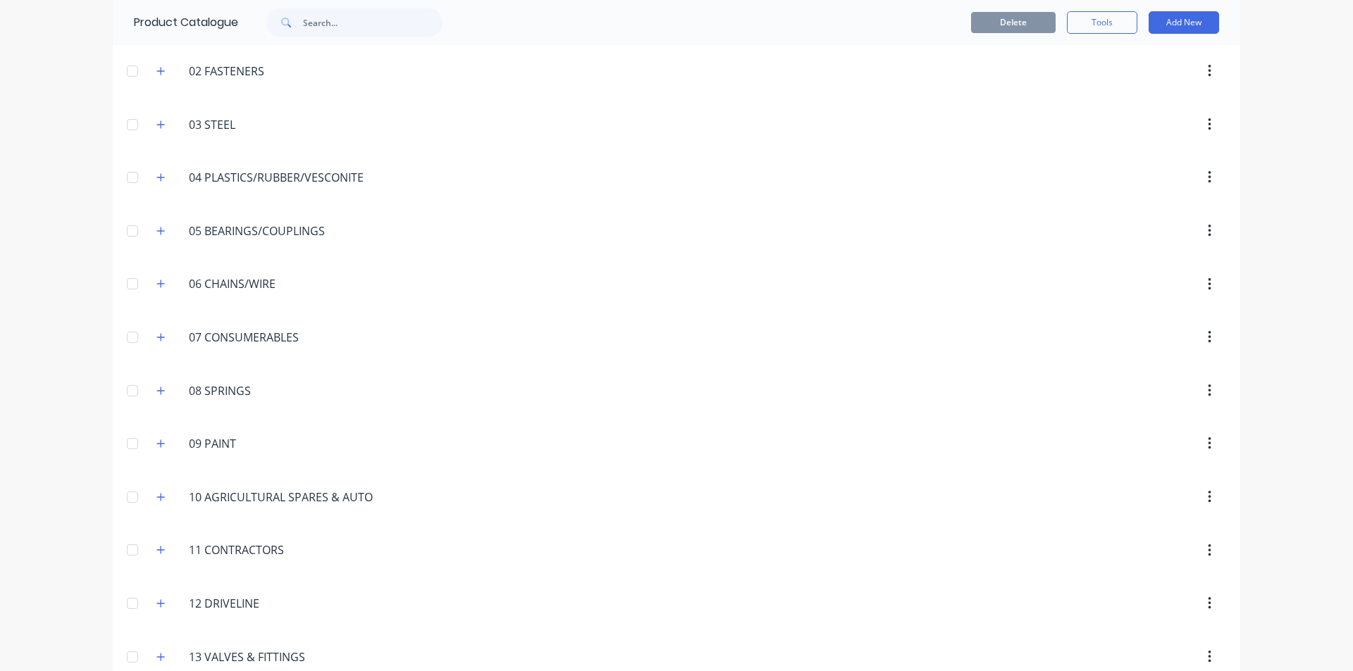
scroll to position [211, 0]
click at [157, 441] on icon "button" at bounding box center [160, 442] width 8 height 10
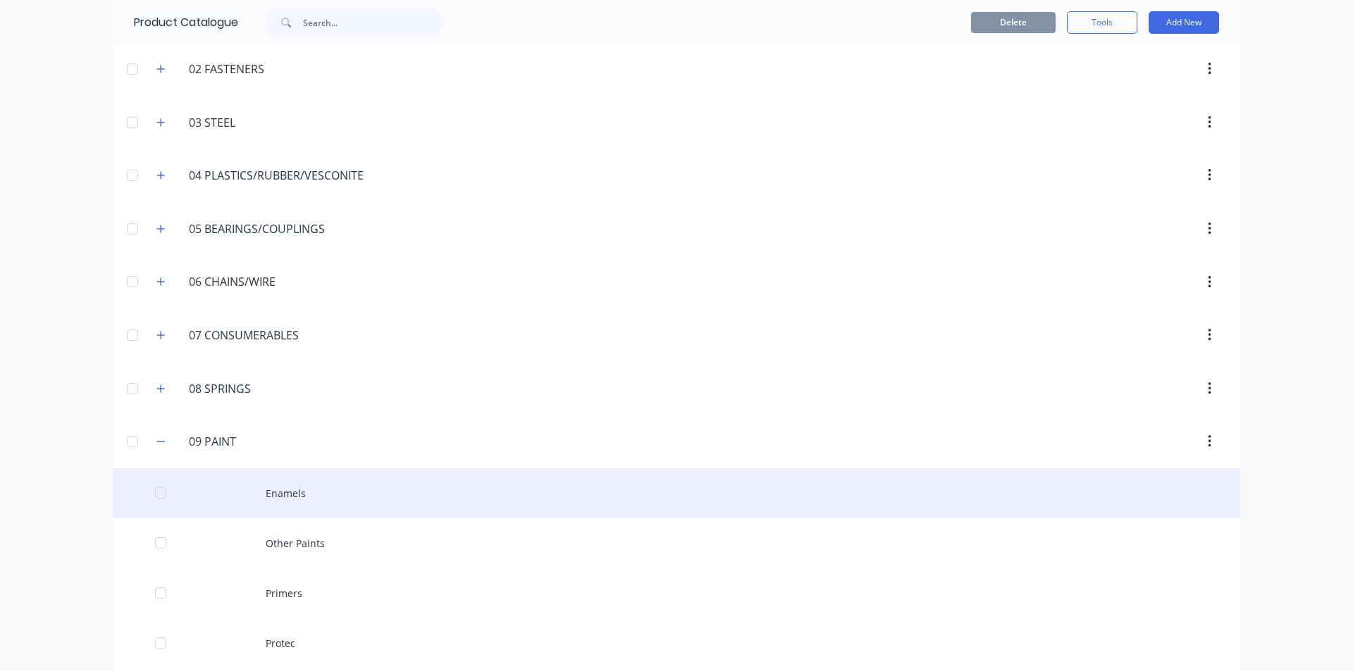
click at [327, 485] on div "Enamels" at bounding box center [676, 493] width 1127 height 50
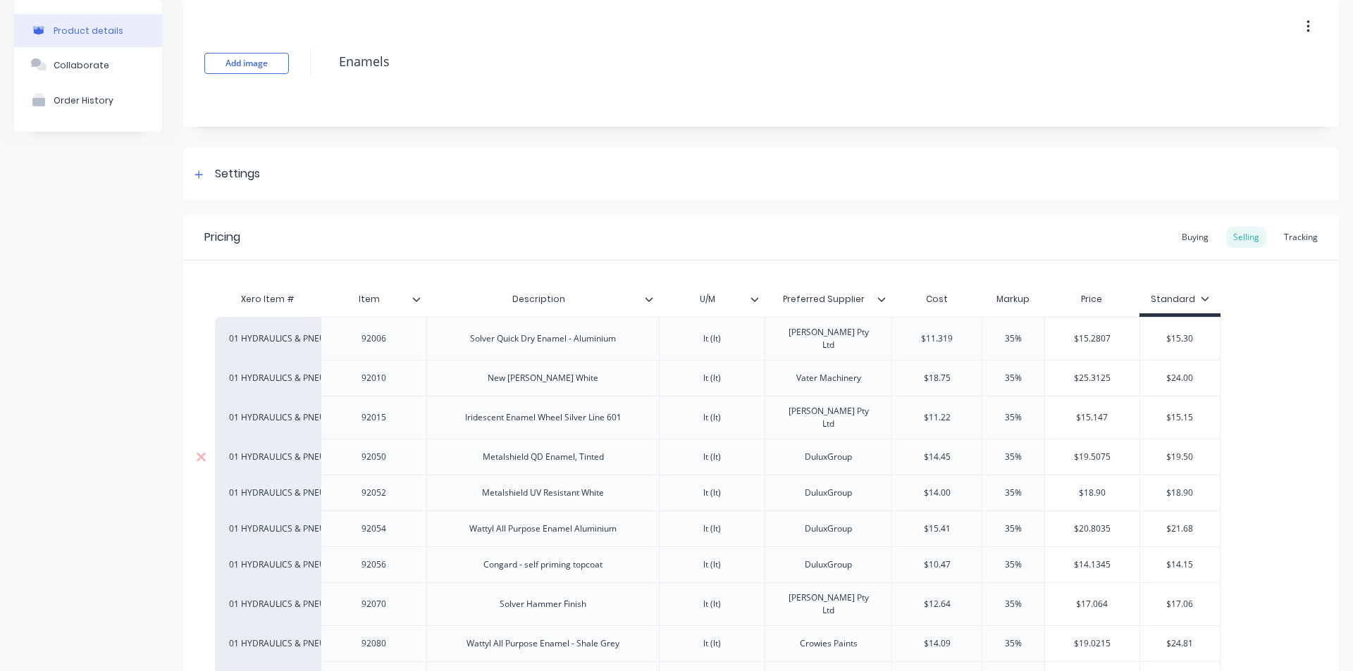
scroll to position [352, 0]
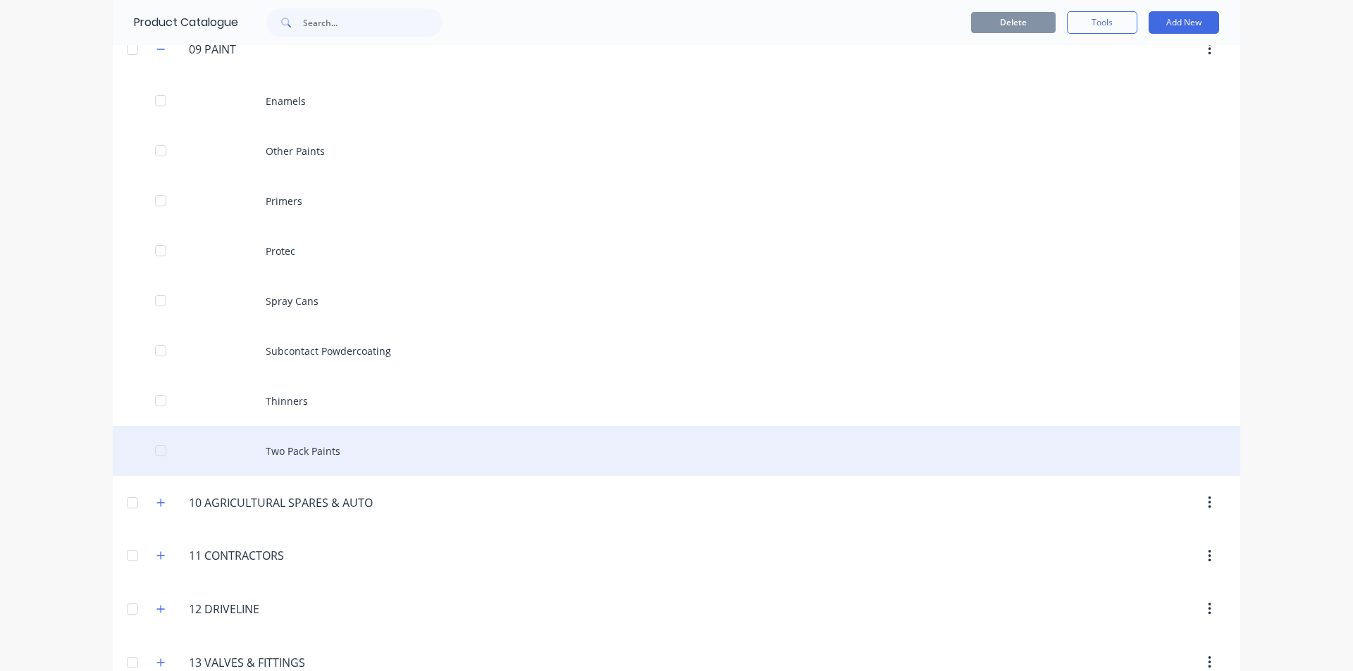
scroll to position [634, 0]
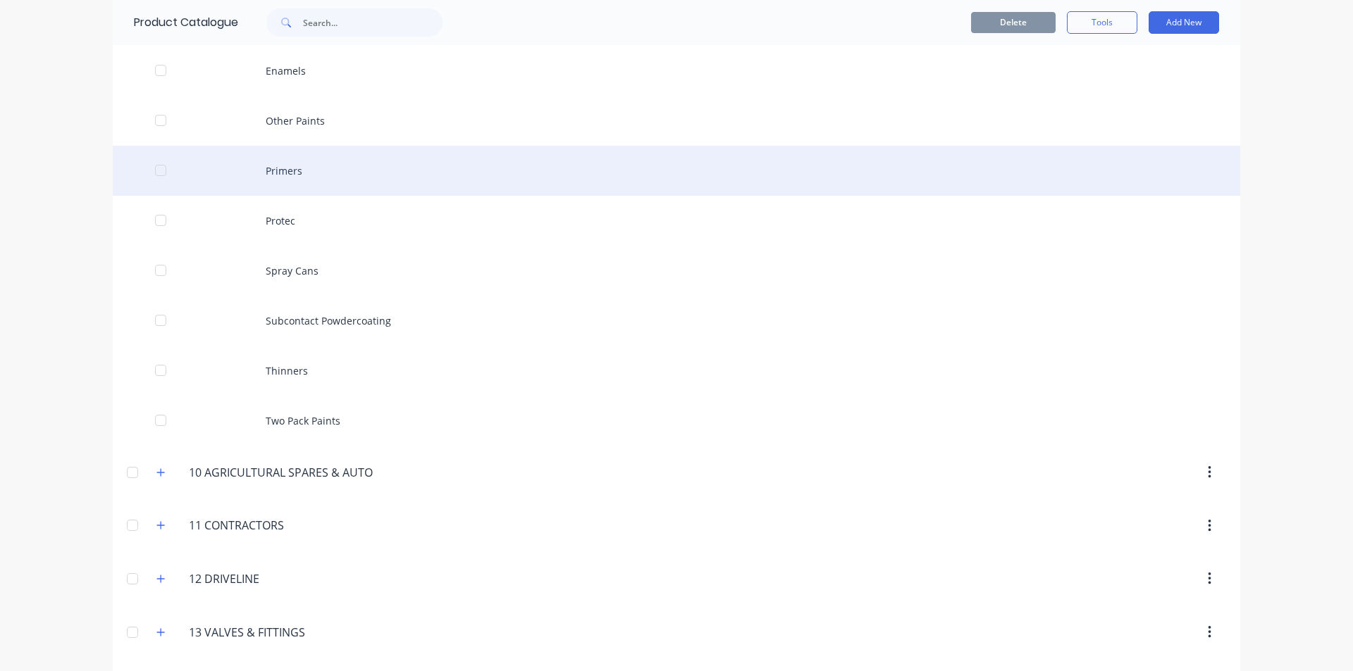
click at [299, 161] on div "Primers" at bounding box center [676, 171] width 1127 height 50
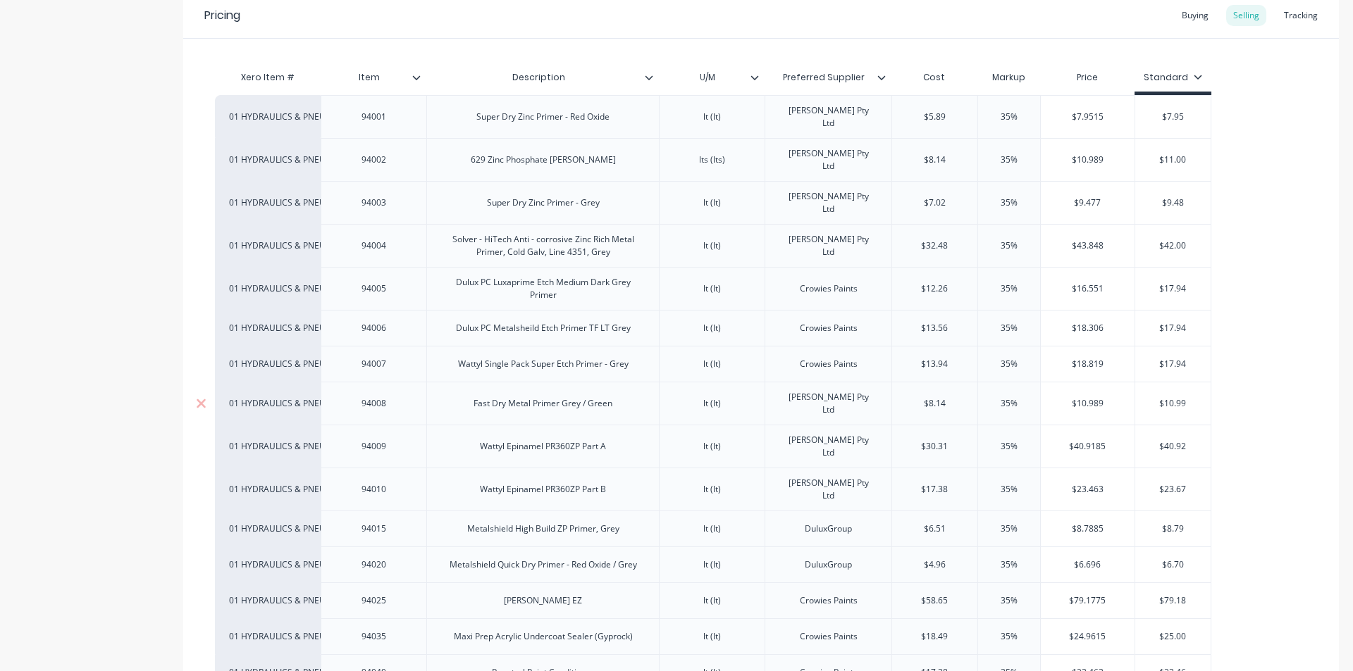
scroll to position [211, 0]
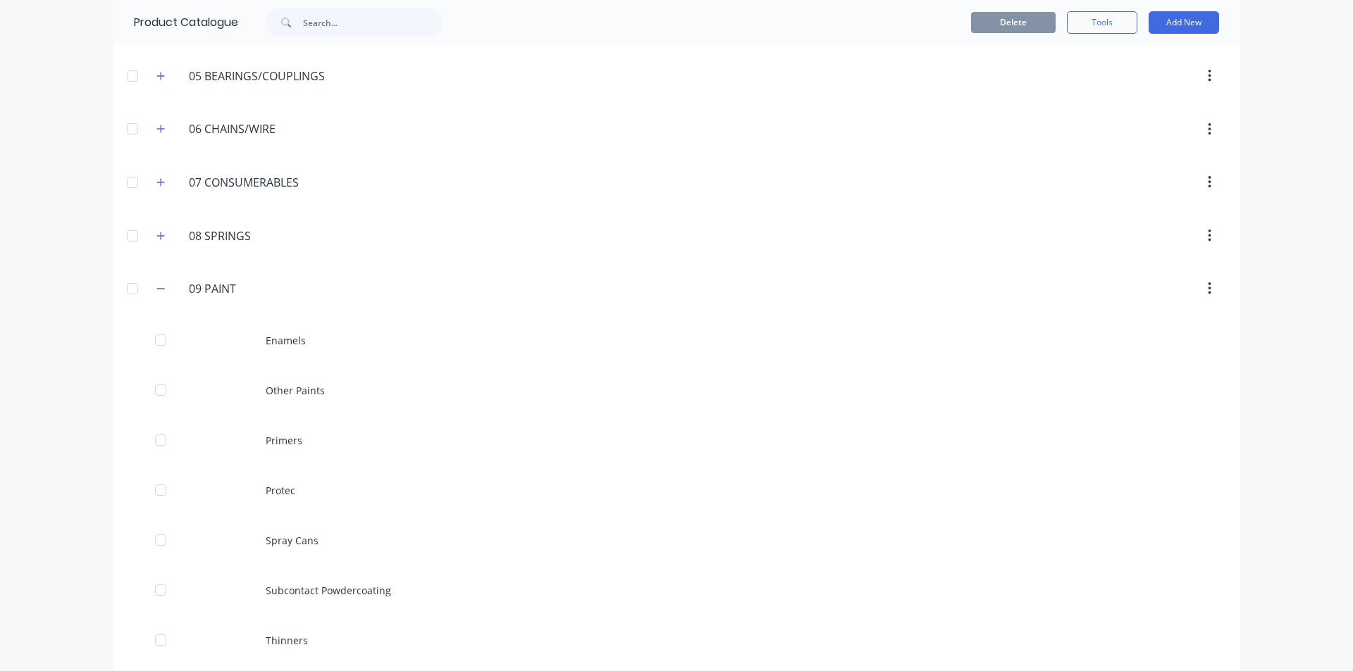
scroll to position [352, 0]
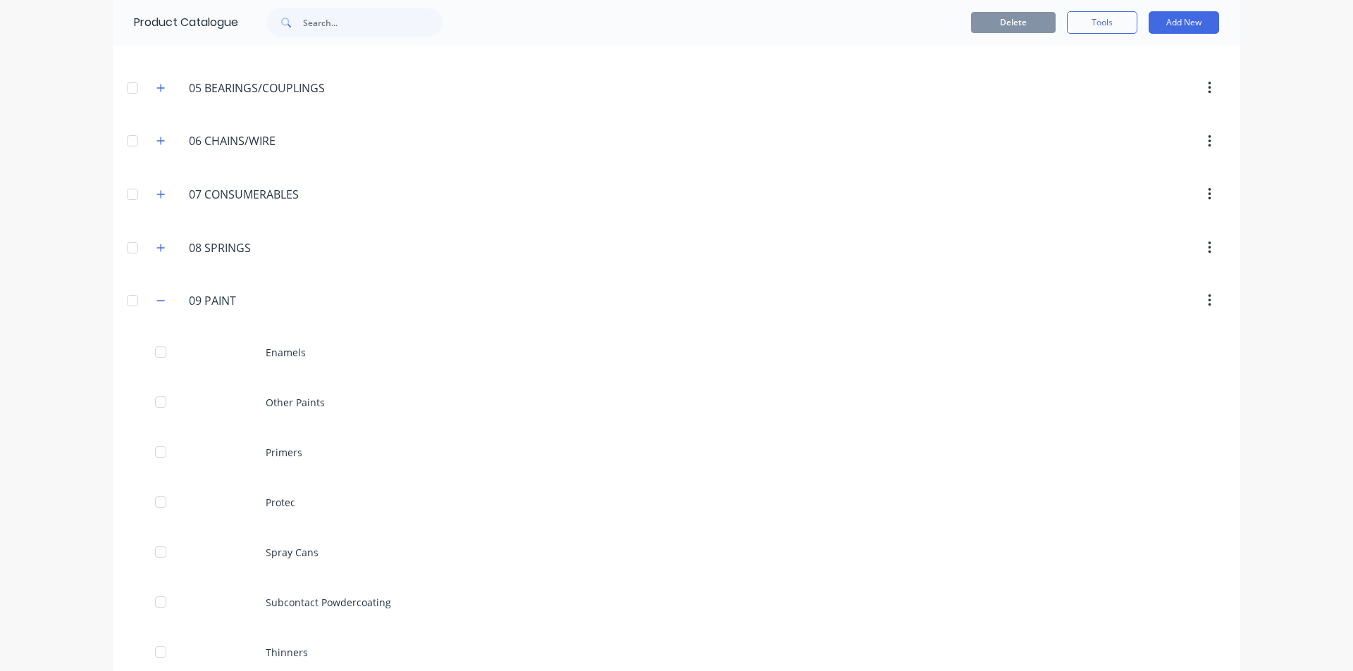
click at [166, 299] on div "09.PAINT. 09 PAINT" at bounding box center [255, 300] width 221 height 25
click at [156, 294] on button "button" at bounding box center [161, 301] width 18 height 18
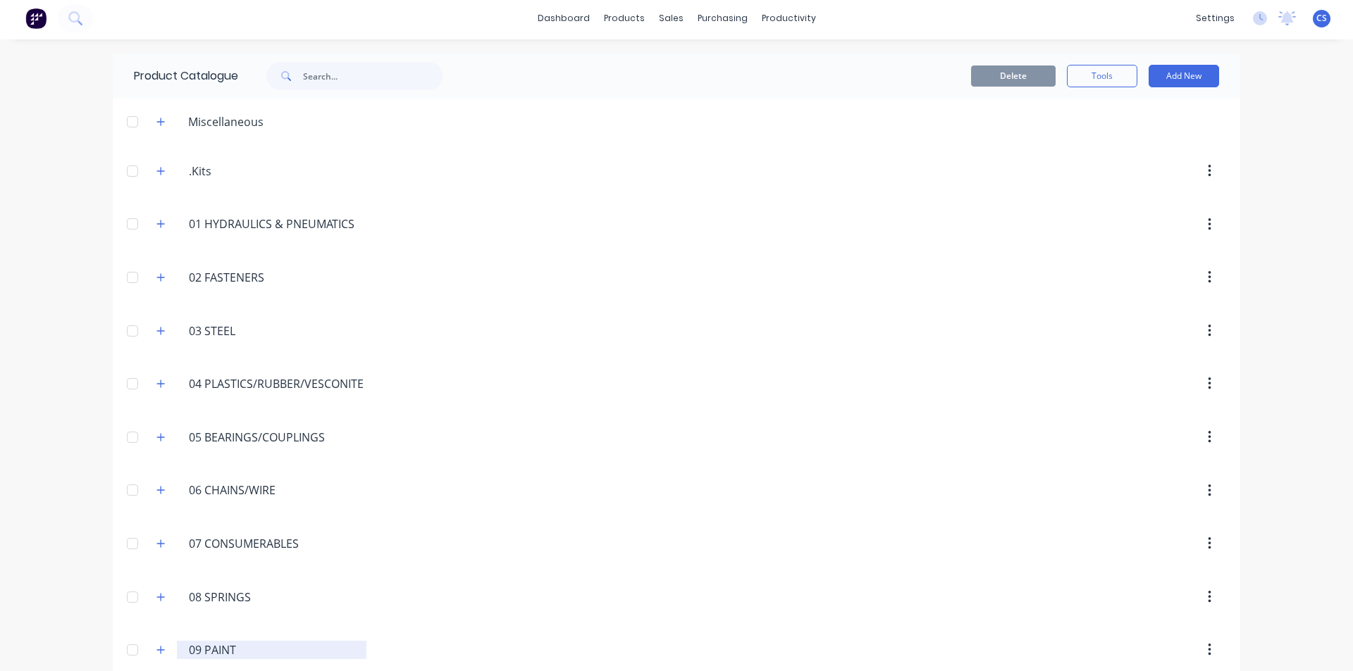
scroll to position [0, 0]
click at [156, 282] on icon "button" at bounding box center [160, 280] width 8 height 10
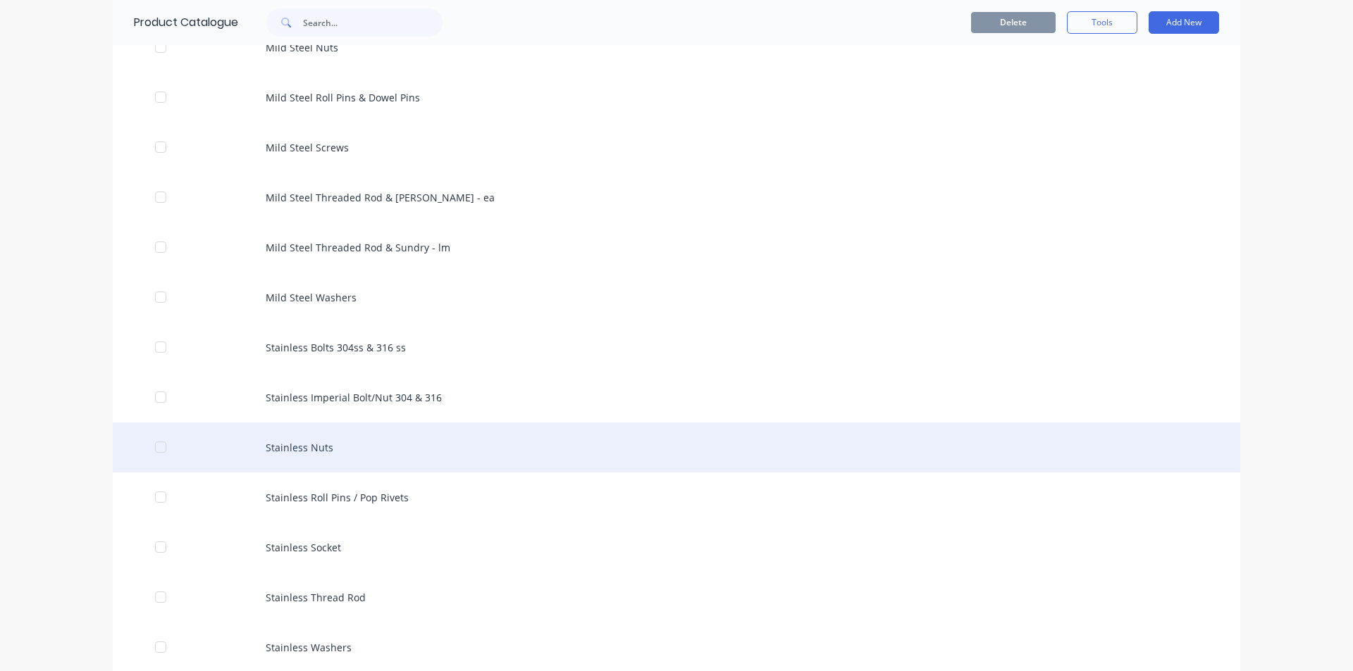
scroll to position [986, 0]
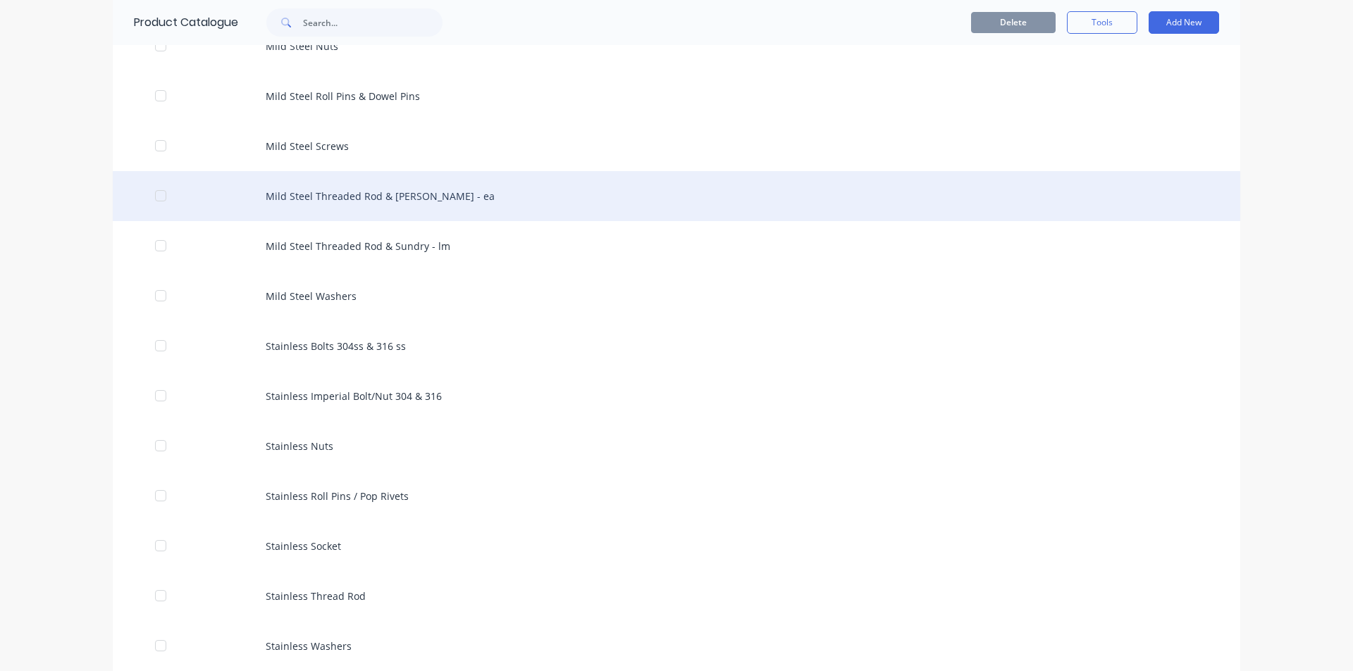
click at [433, 213] on div "Mild Steel Threaded Rod & Sundry - ea" at bounding box center [676, 196] width 1127 height 50
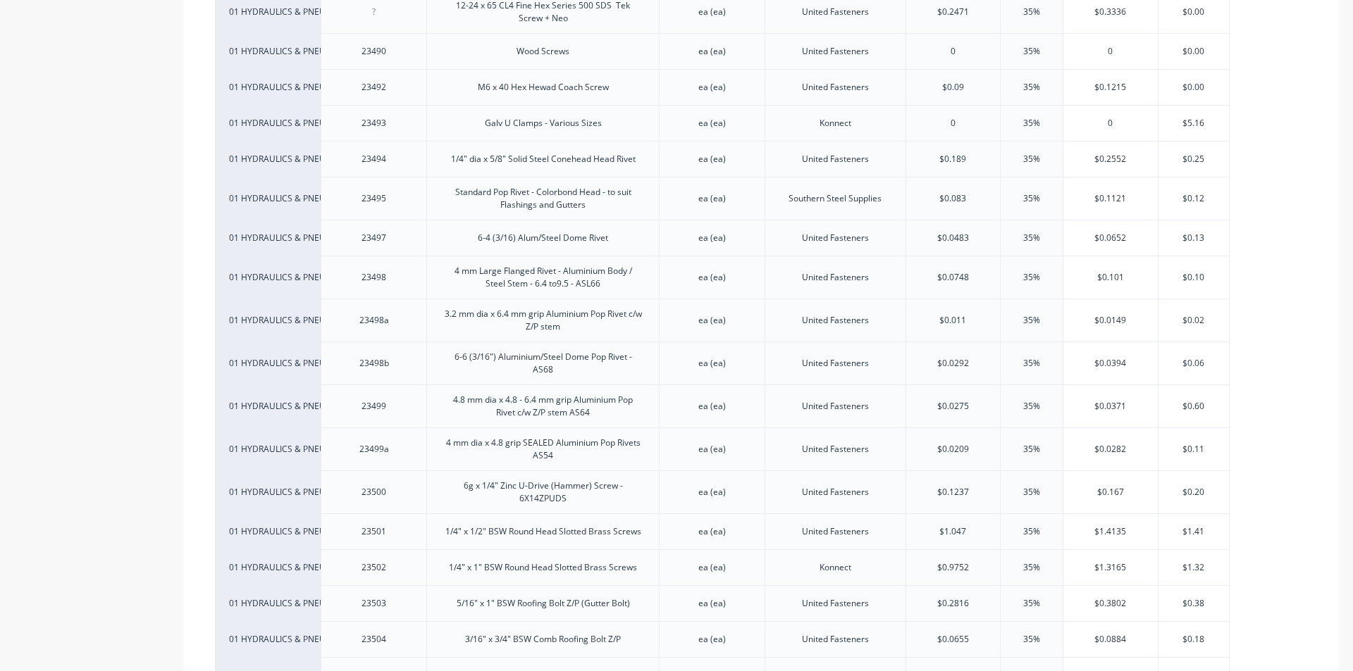
scroll to position [2607, 0]
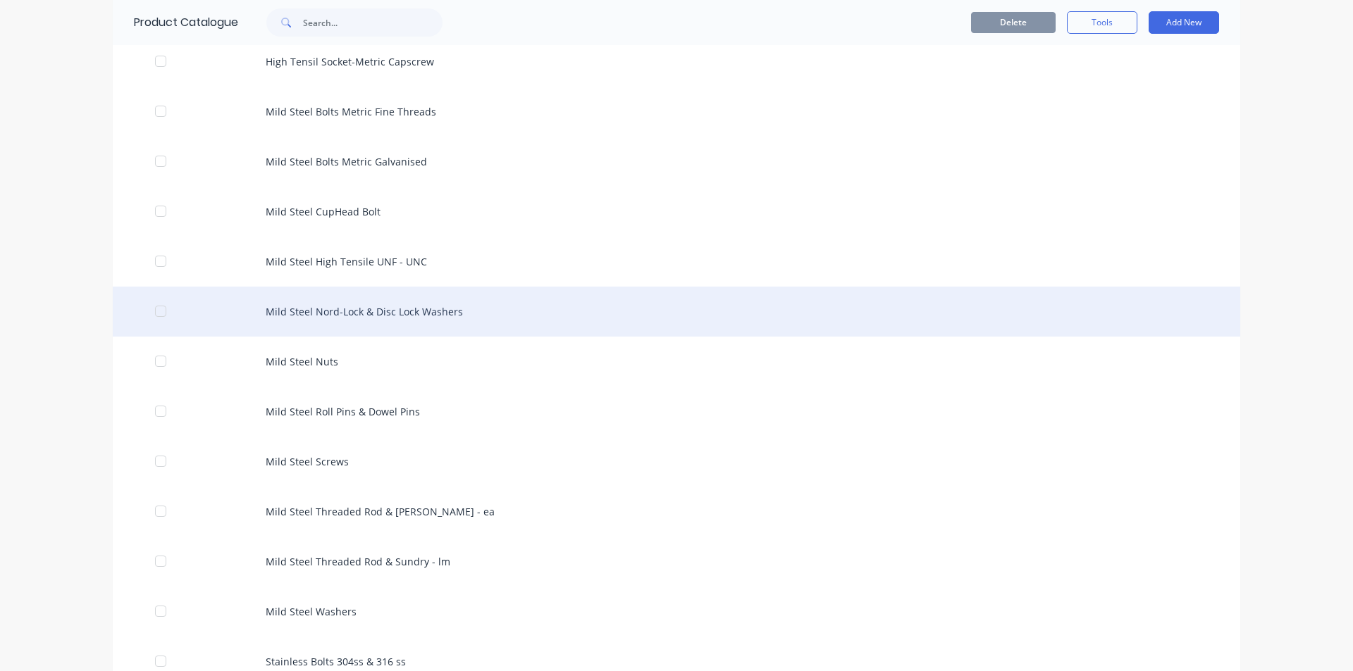
scroll to position [775, 0]
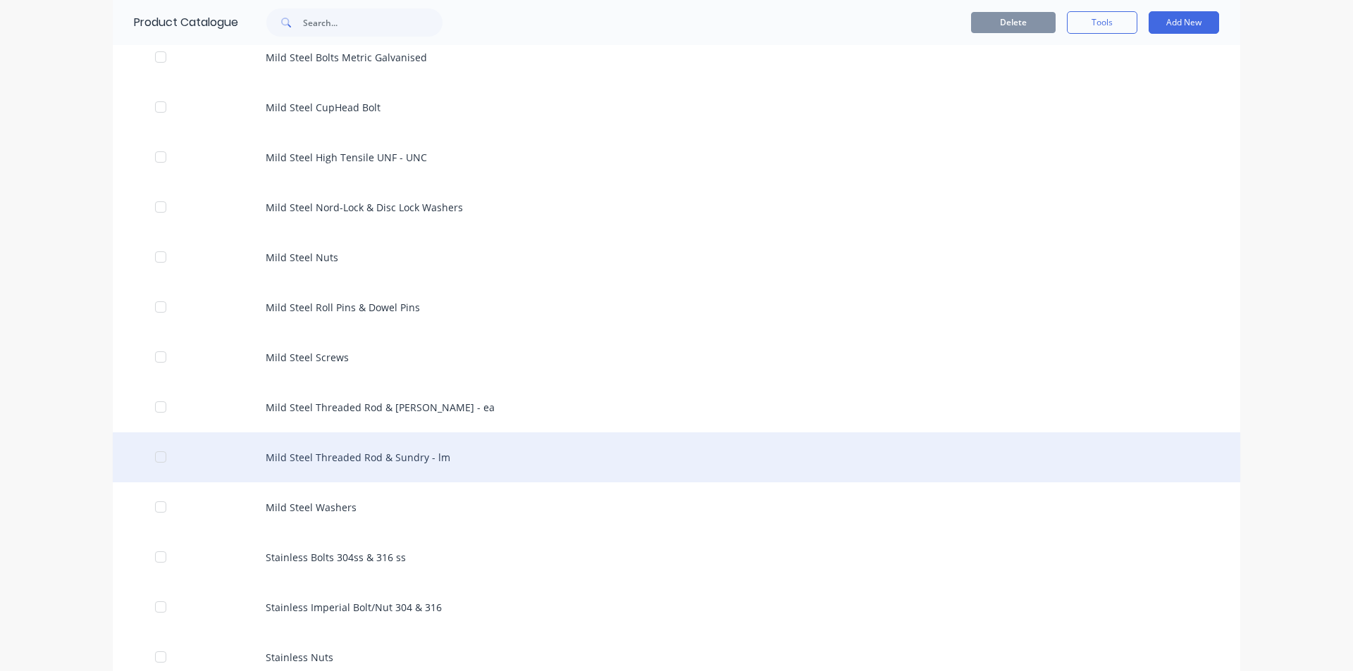
click at [373, 443] on div "Mild Steel Threaded Rod & Sundry - lm" at bounding box center [676, 458] width 1127 height 50
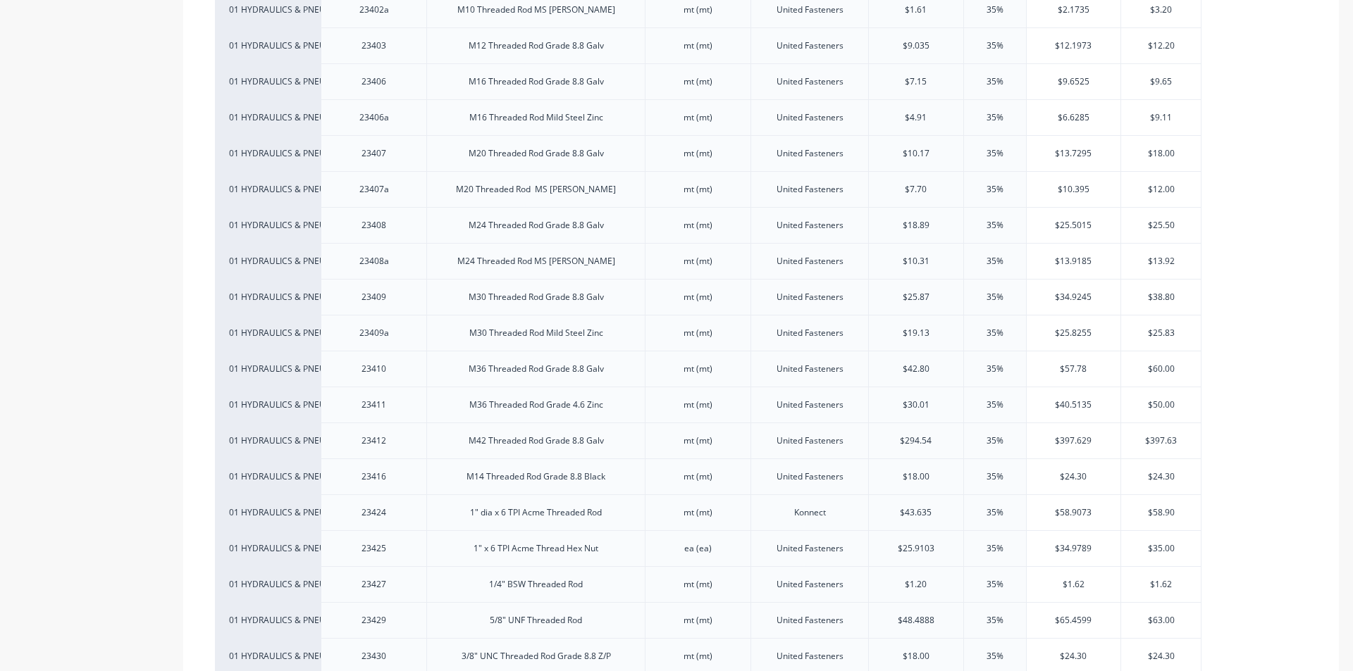
scroll to position [924, 0]
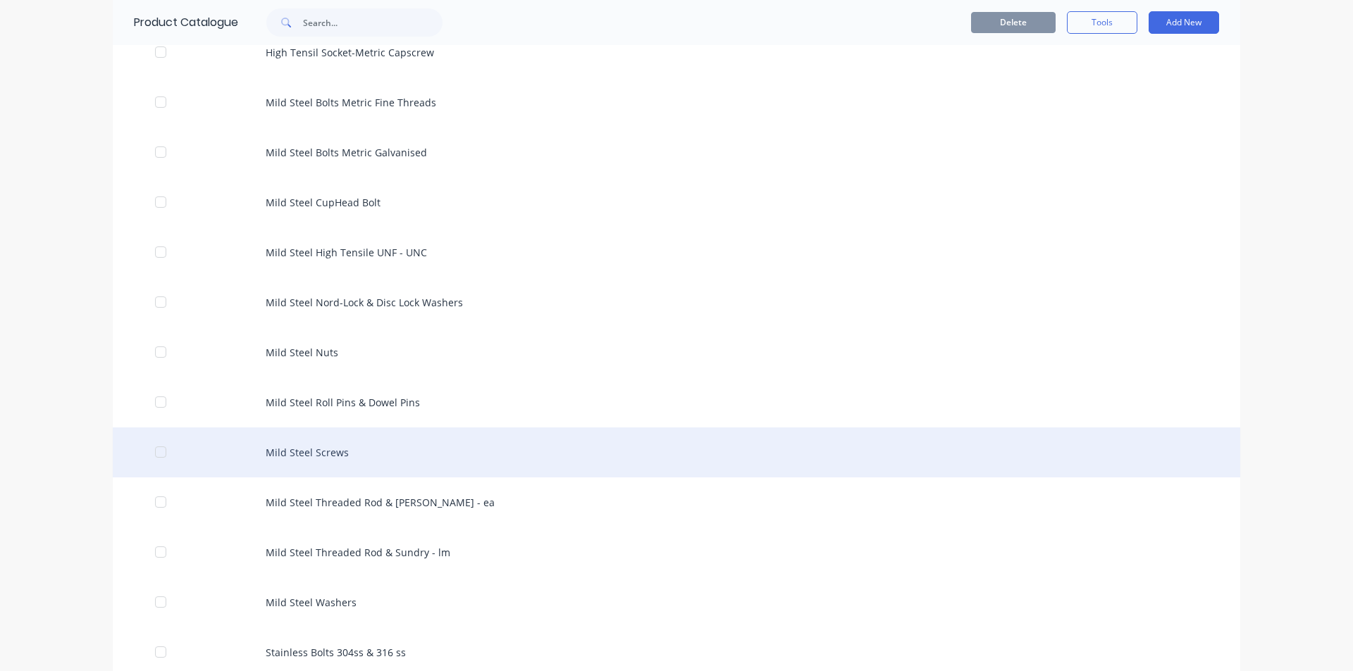
scroll to position [704, 0]
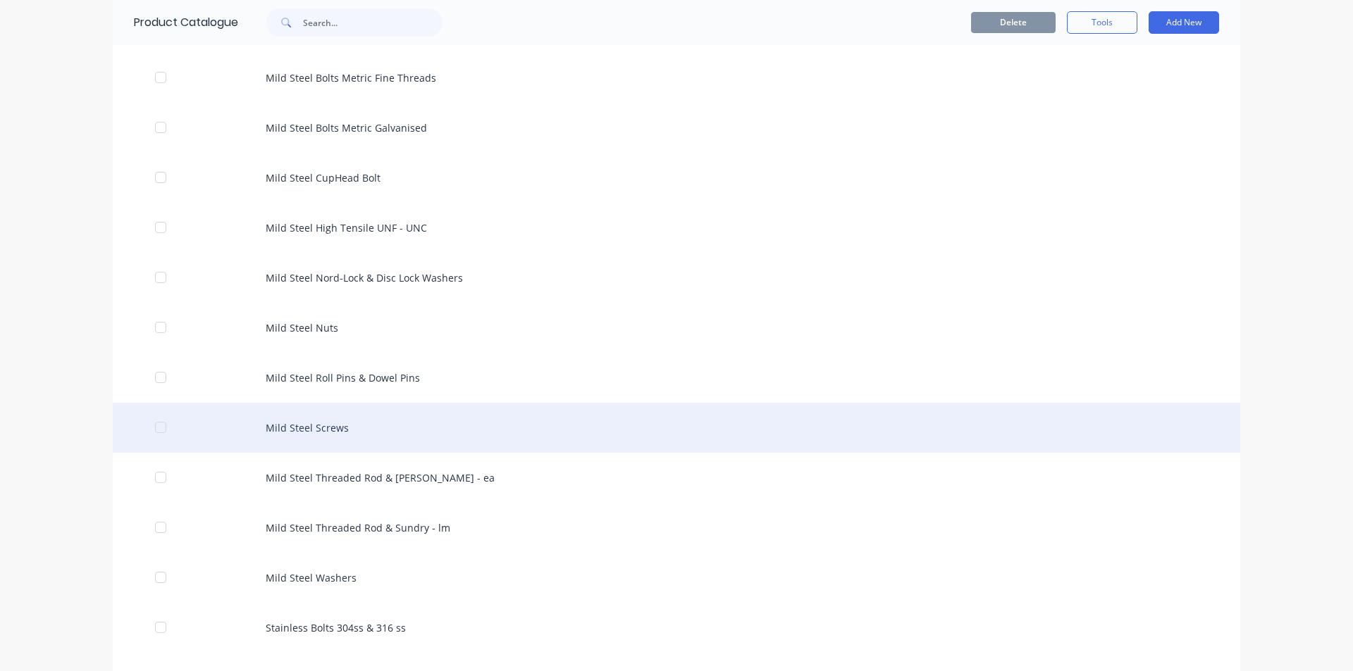
click at [313, 431] on div "Mild Steel Screws" at bounding box center [676, 428] width 1127 height 50
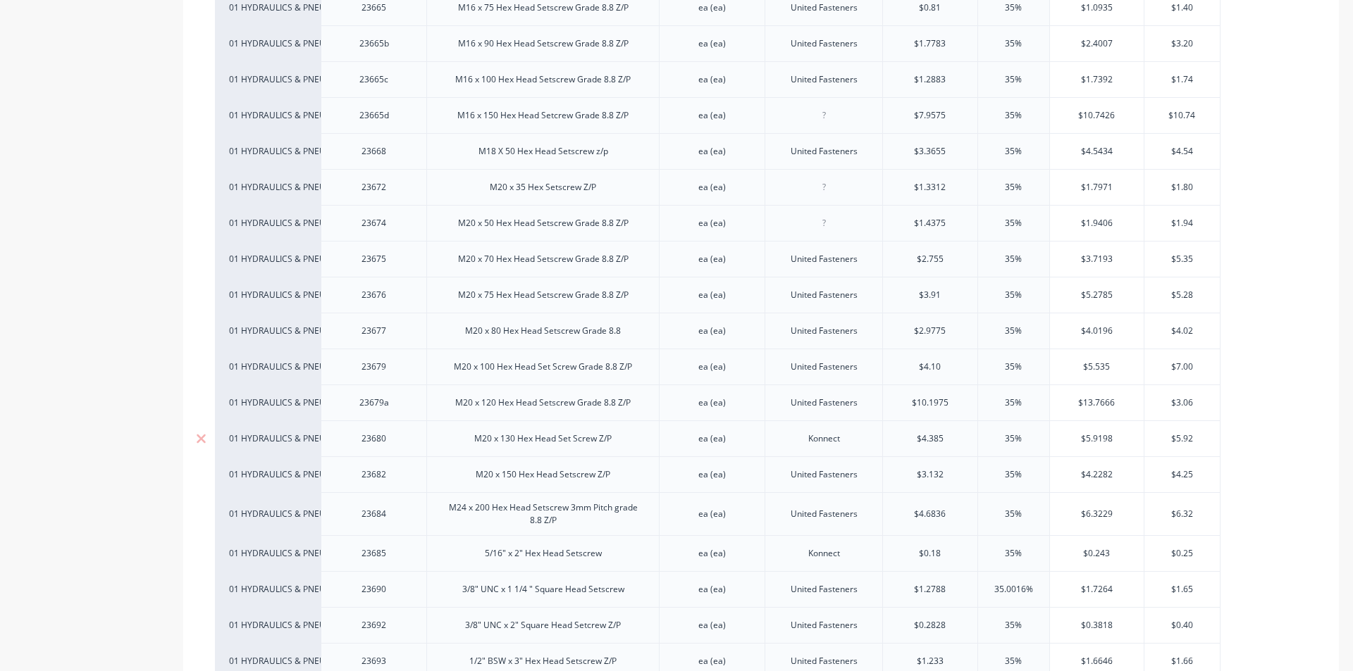
scroll to position [1479, 0]
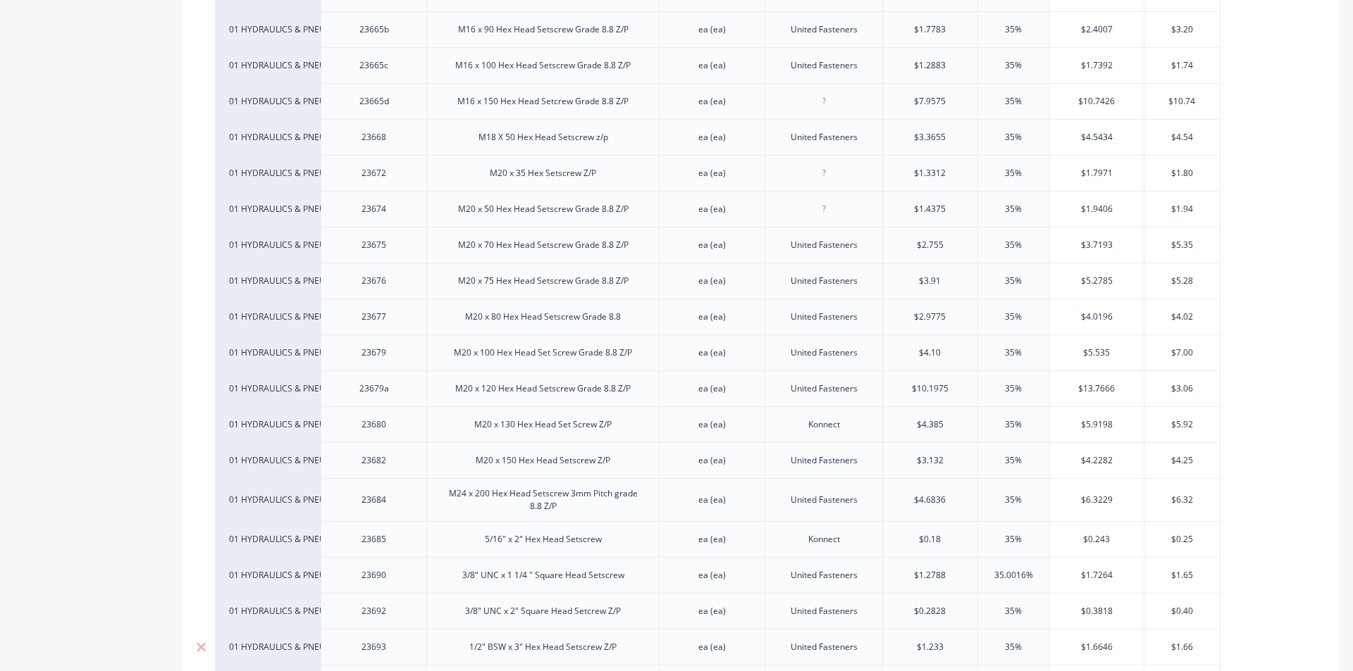
click at [777, 642] on div "United Fasteners" at bounding box center [823, 647] width 118 height 36
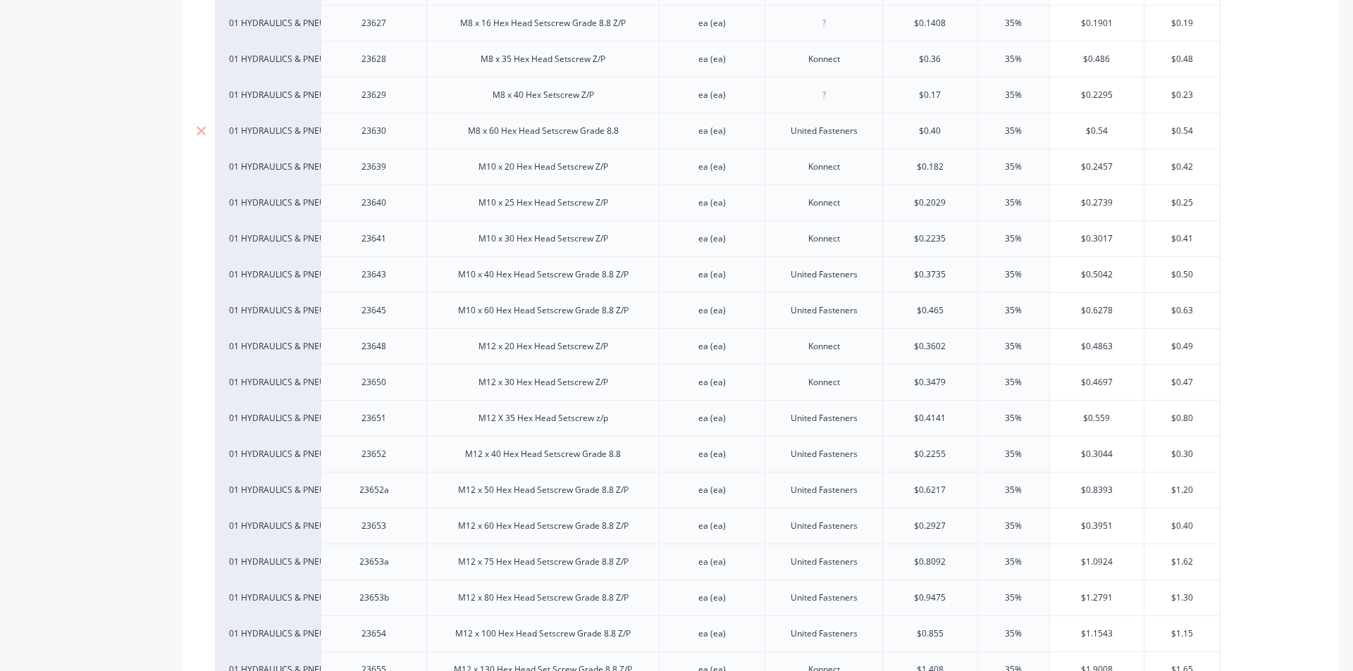
scroll to position [423, 0]
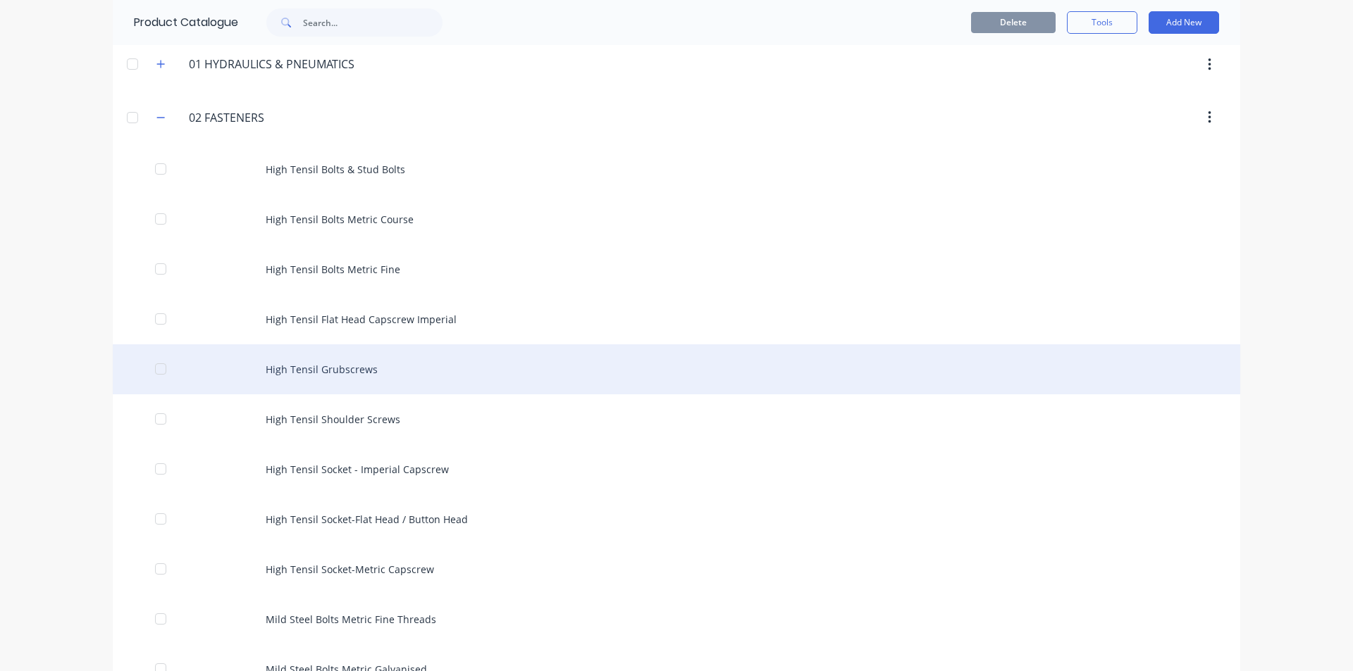
scroll to position [282, 0]
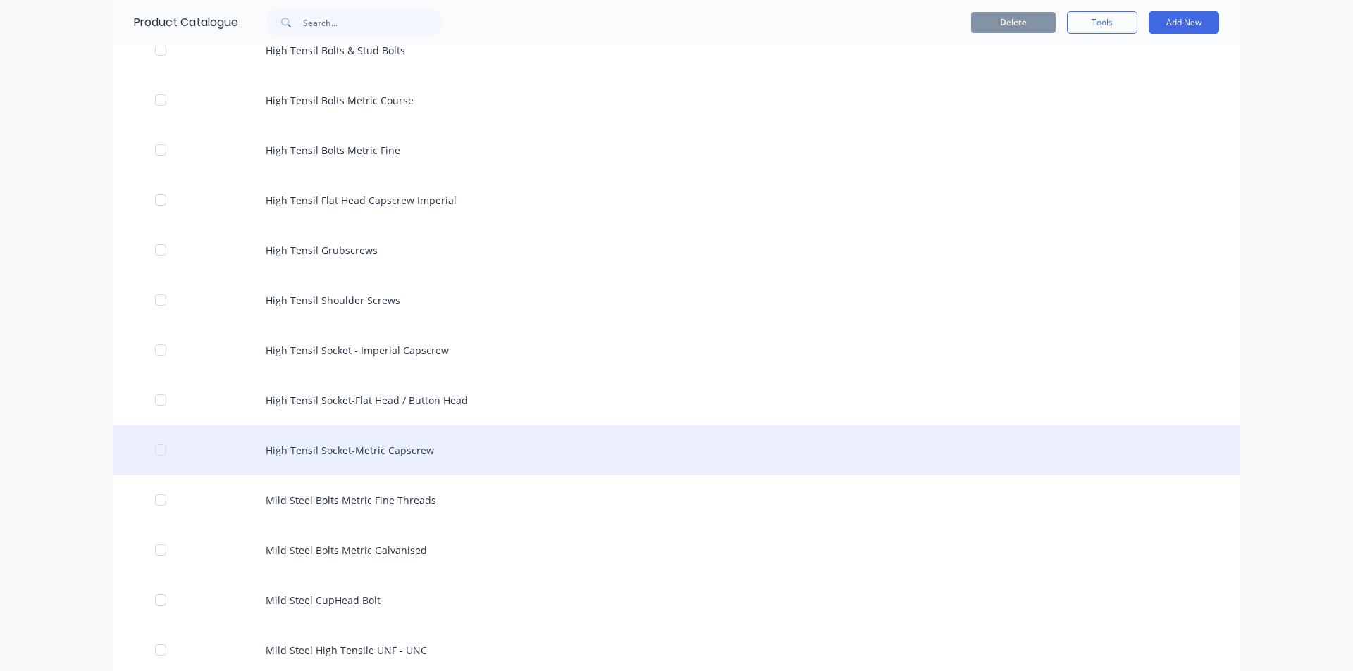
click at [440, 466] on div "High Tensil Socket-Metric Capscrew" at bounding box center [676, 451] width 1127 height 50
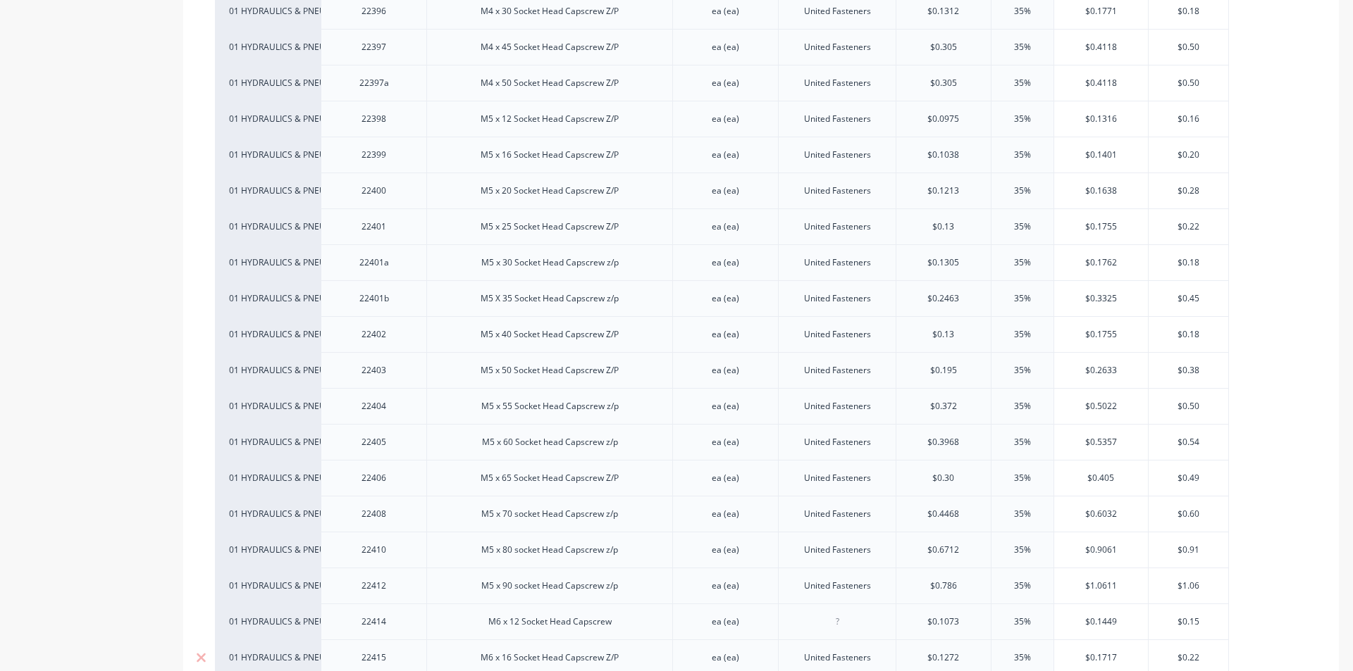
scroll to position [775, 0]
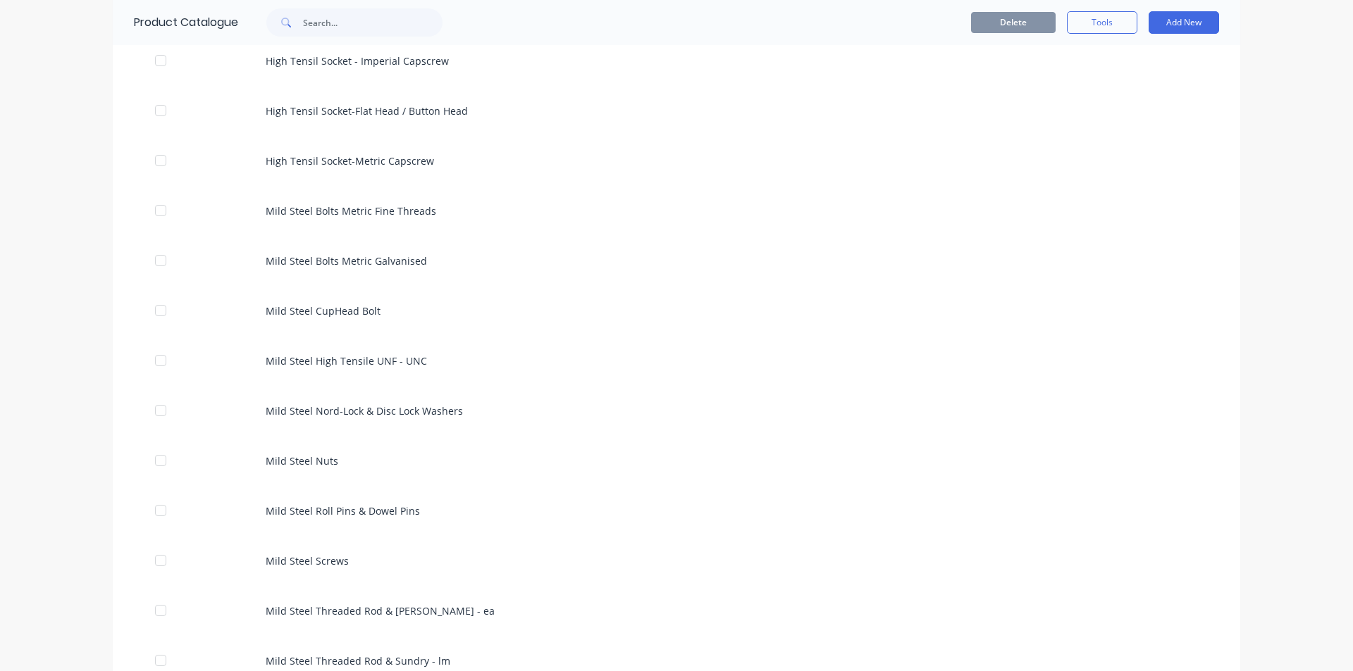
scroll to position [775, 0]
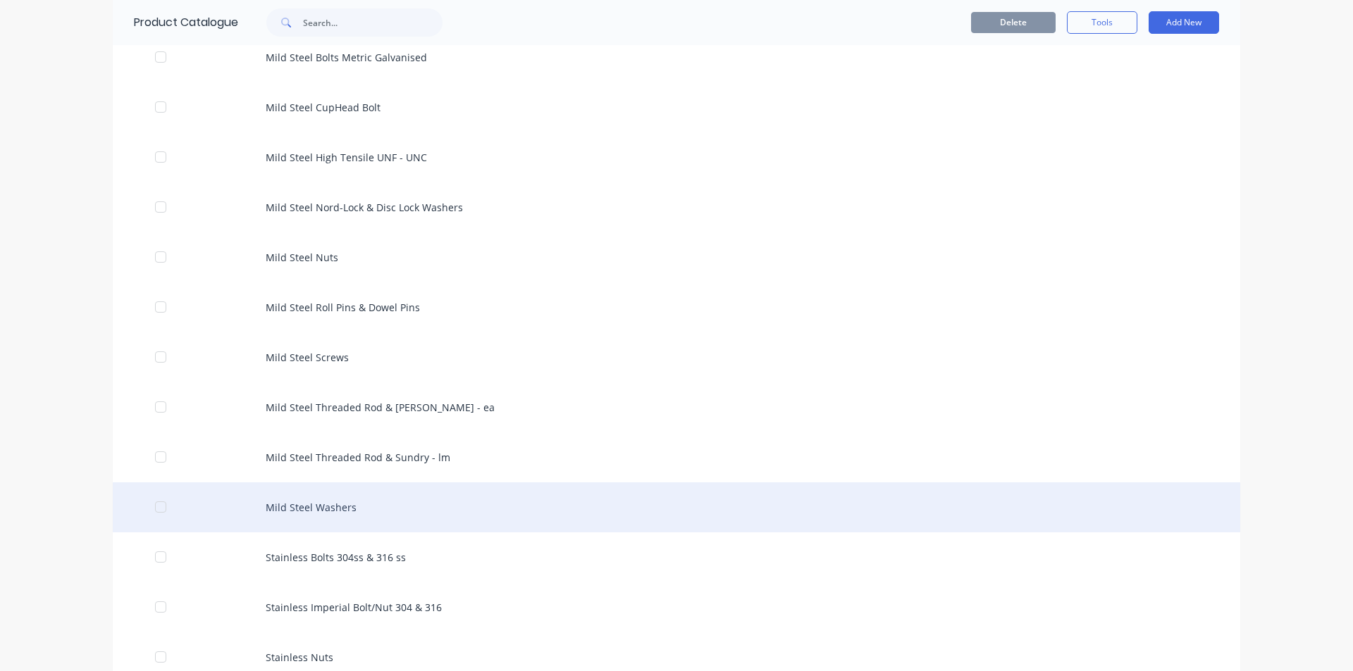
click at [370, 521] on div "Mild Steel Washers" at bounding box center [676, 508] width 1127 height 50
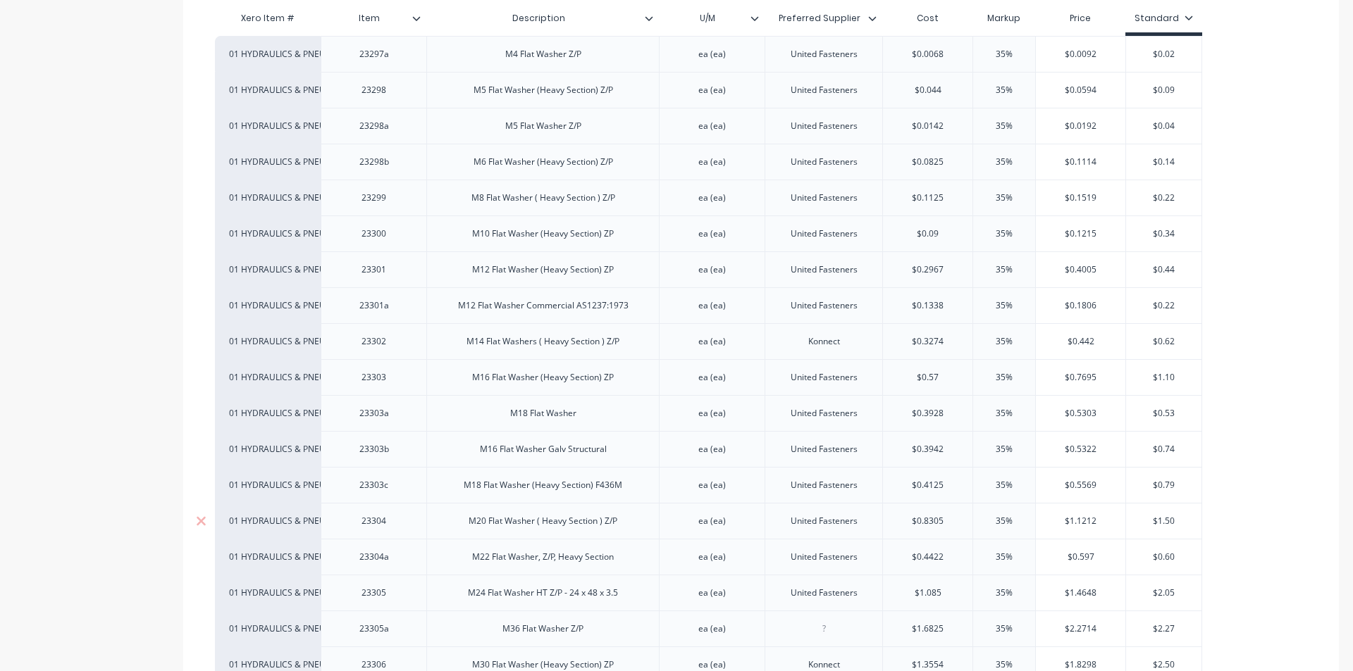
scroll to position [352, 0]
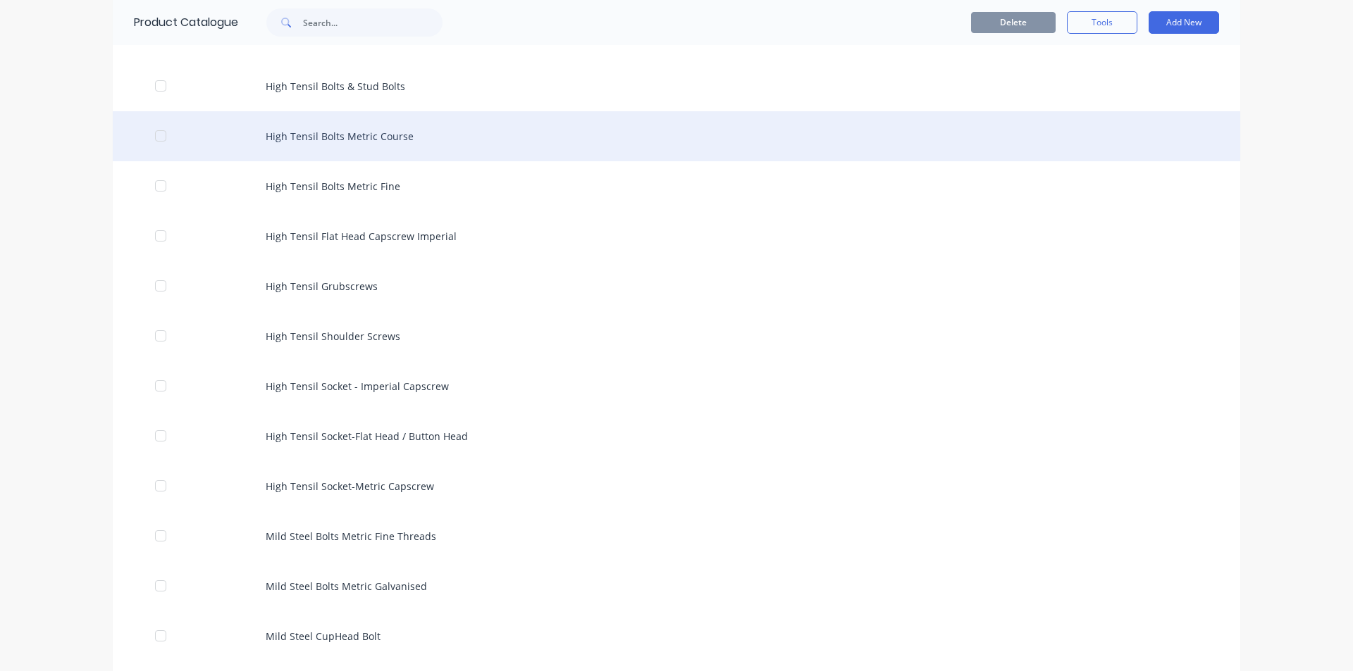
scroll to position [211, 0]
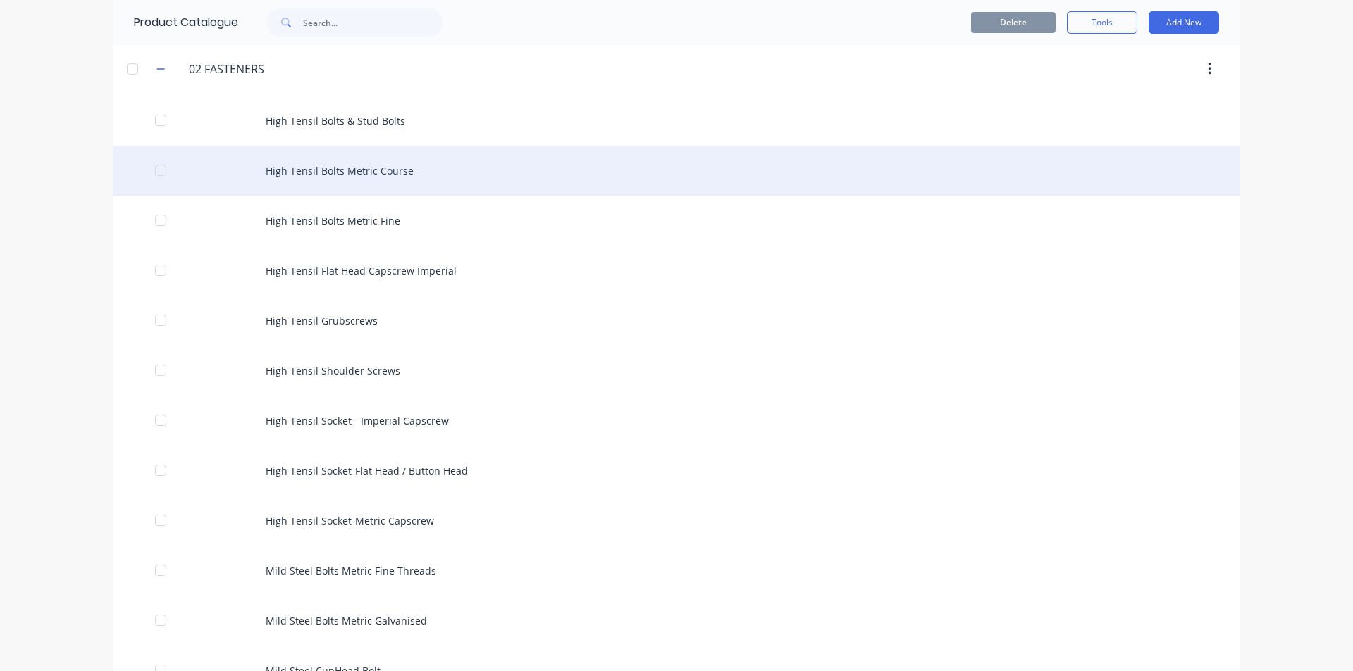
click at [343, 168] on div "High Tensil Bolts Metric Course" at bounding box center [676, 171] width 1127 height 50
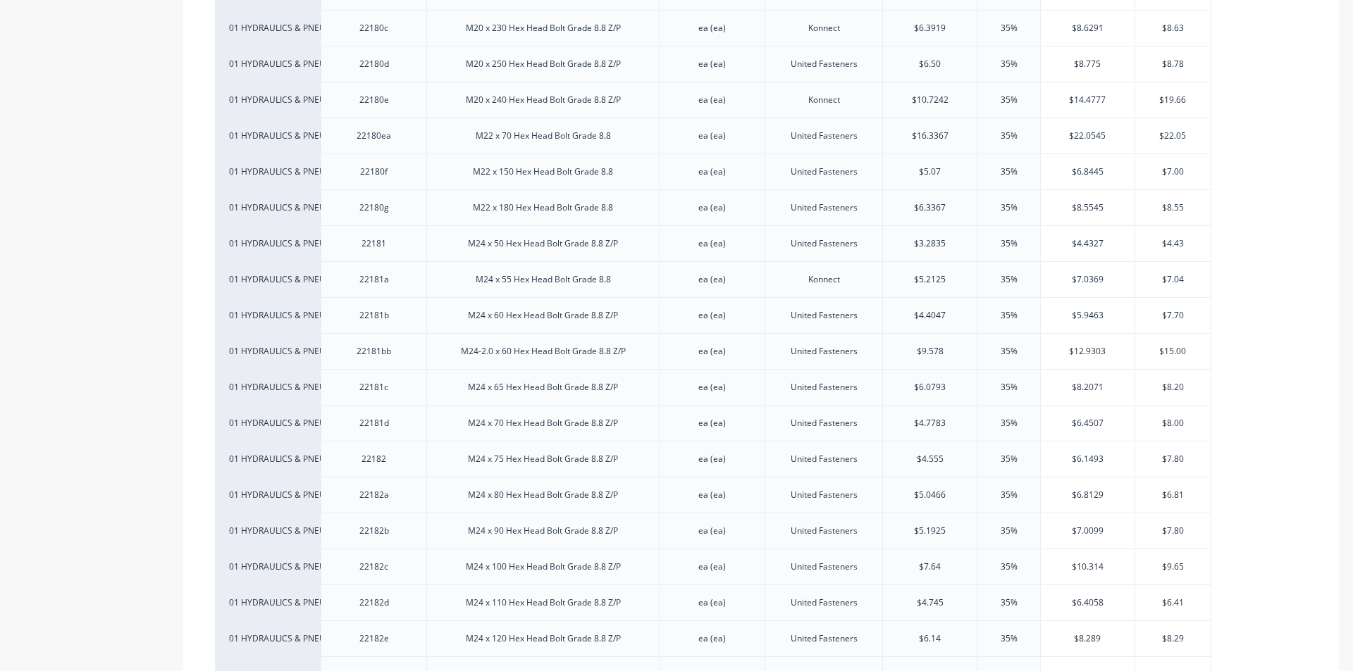
scroll to position [6622, 0]
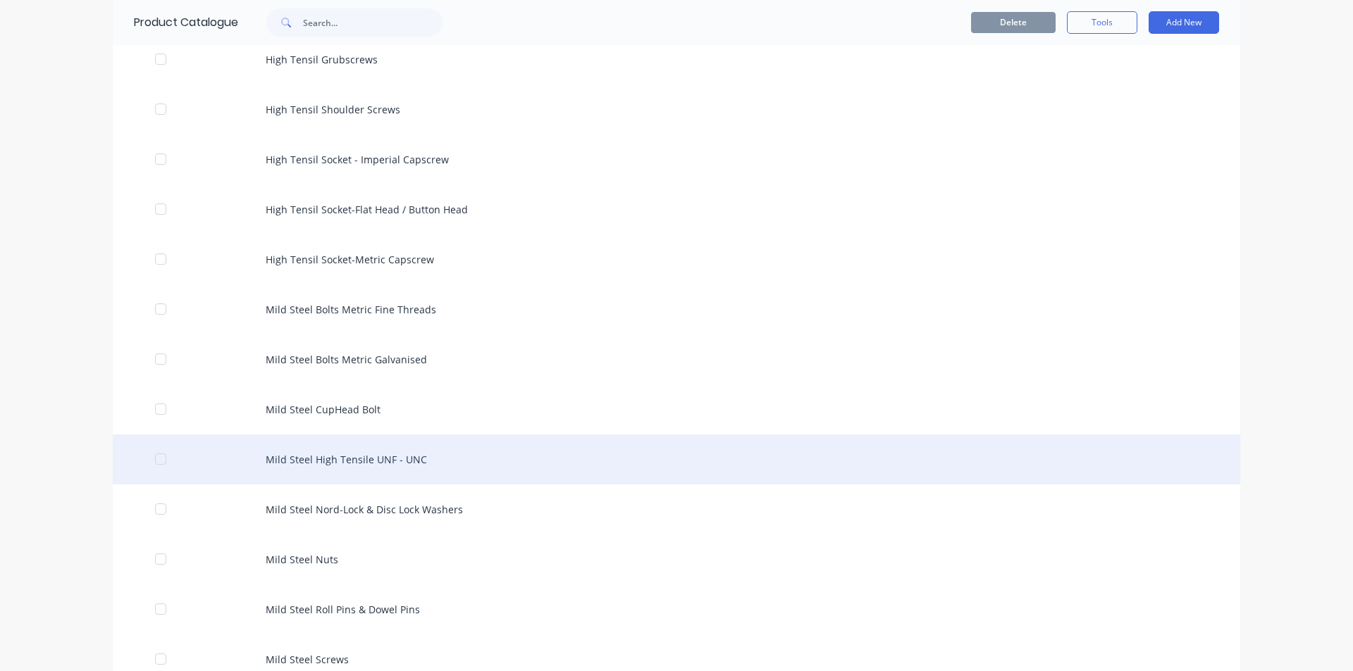
scroll to position [493, 0]
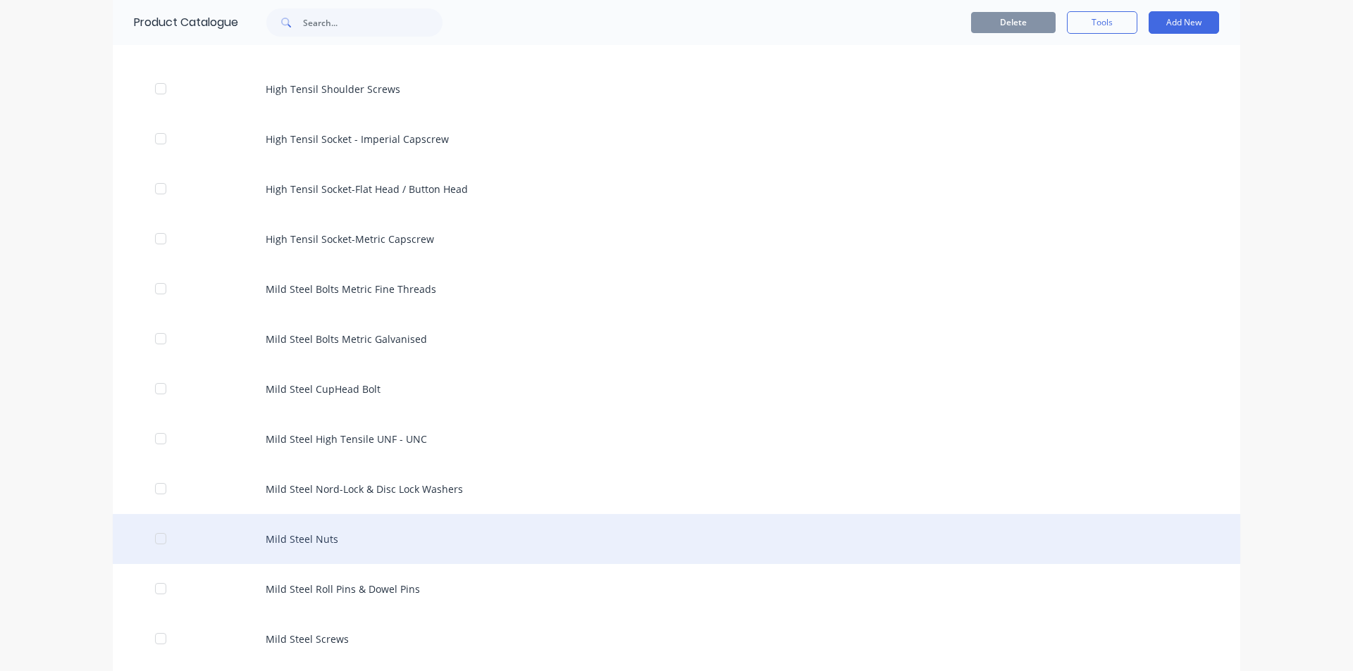
click at [297, 542] on div "Mild Steel Nuts" at bounding box center [676, 539] width 1127 height 50
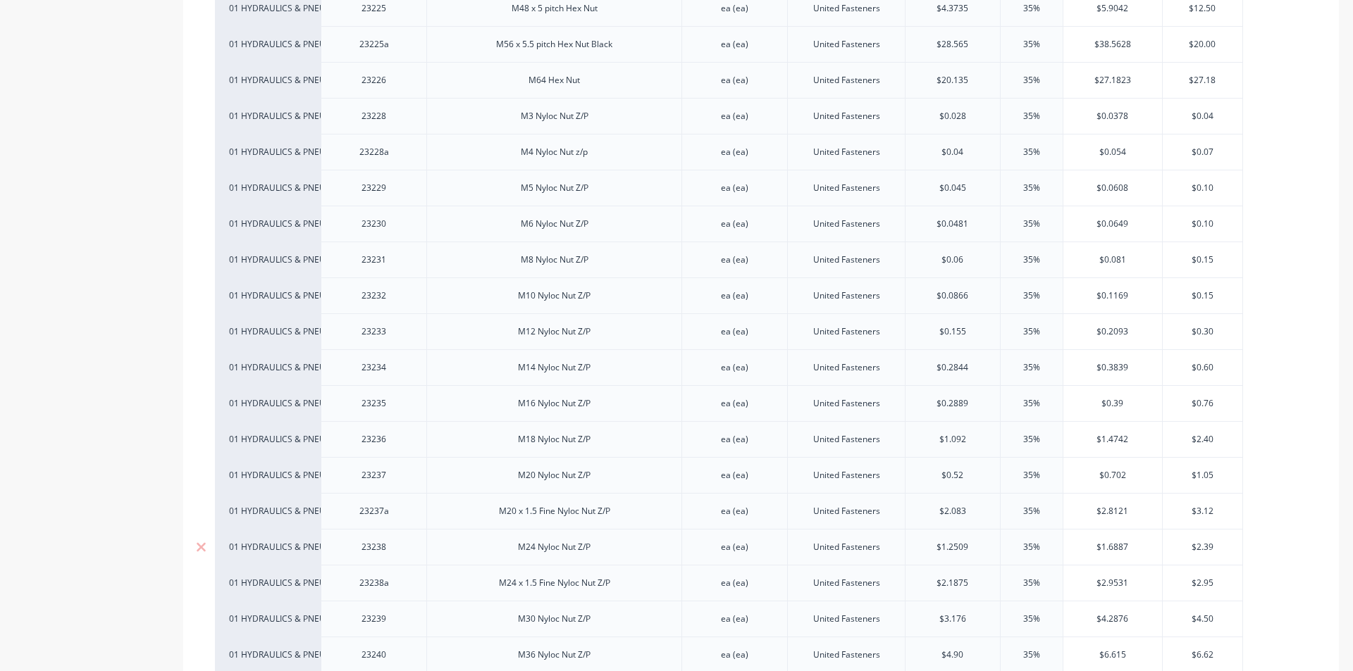
scroll to position [2113, 0]
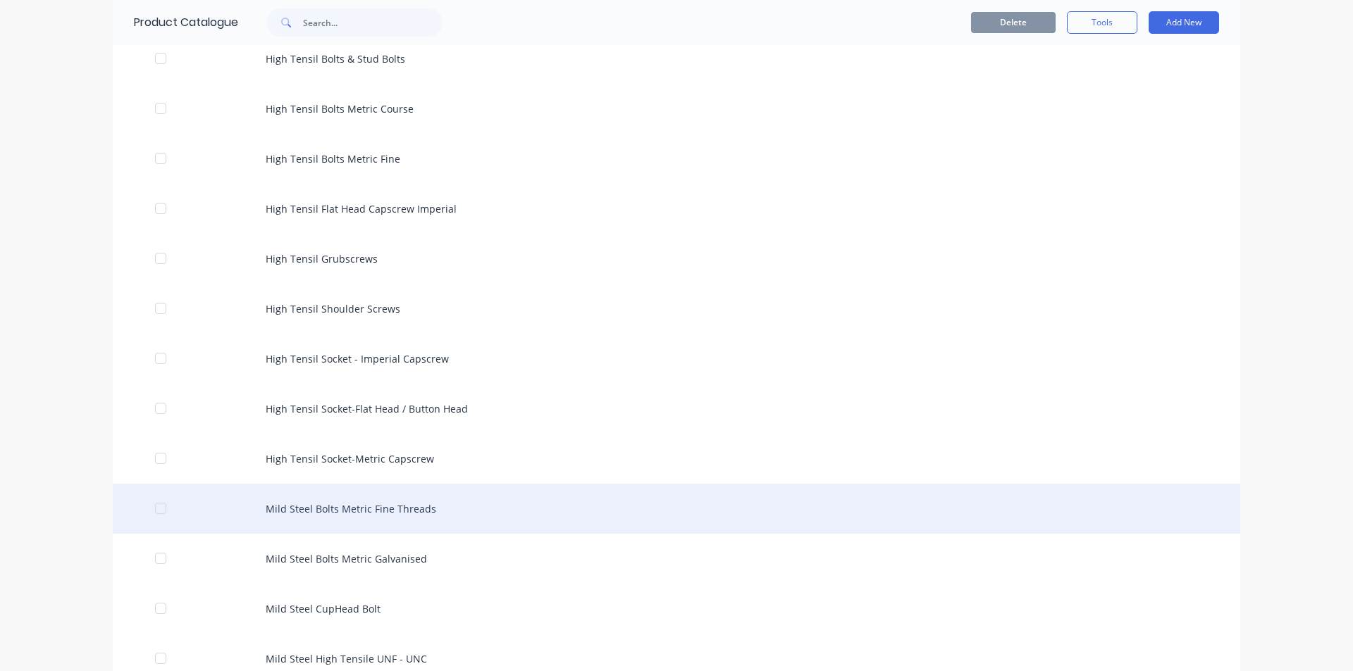
scroll to position [423, 0]
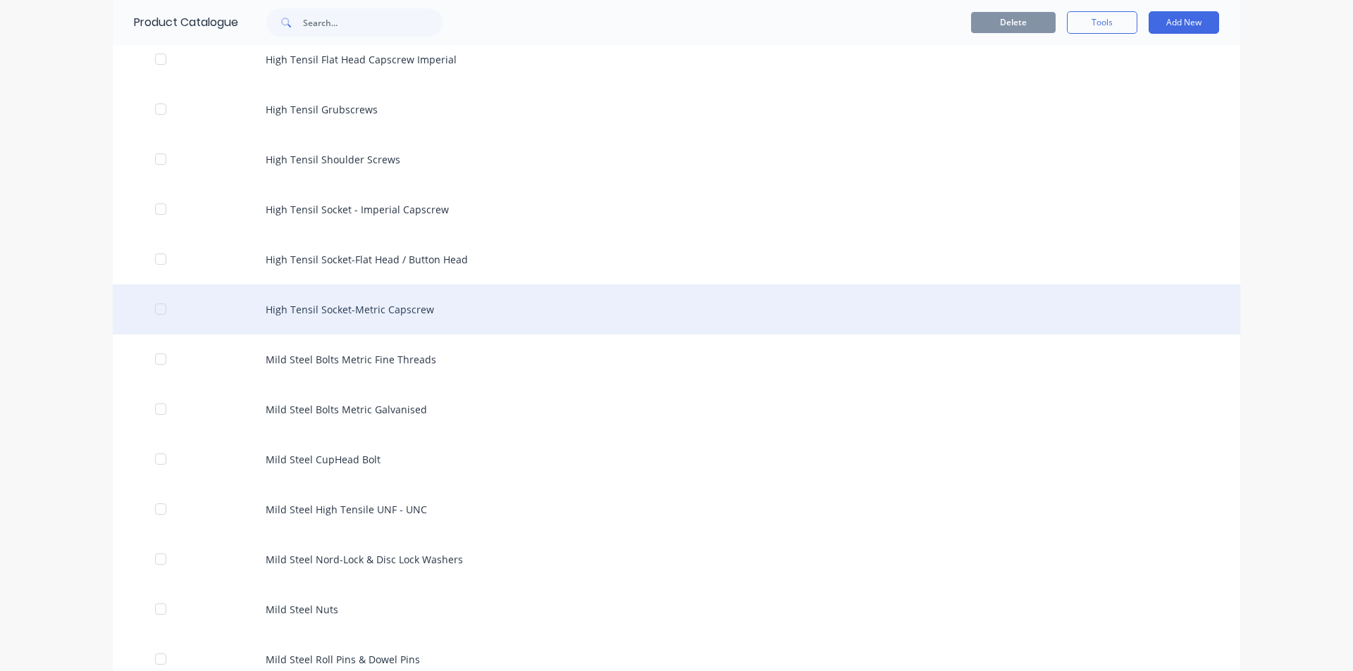
click at [425, 316] on div "High Tensil Socket-Metric Capscrew" at bounding box center [676, 310] width 1127 height 50
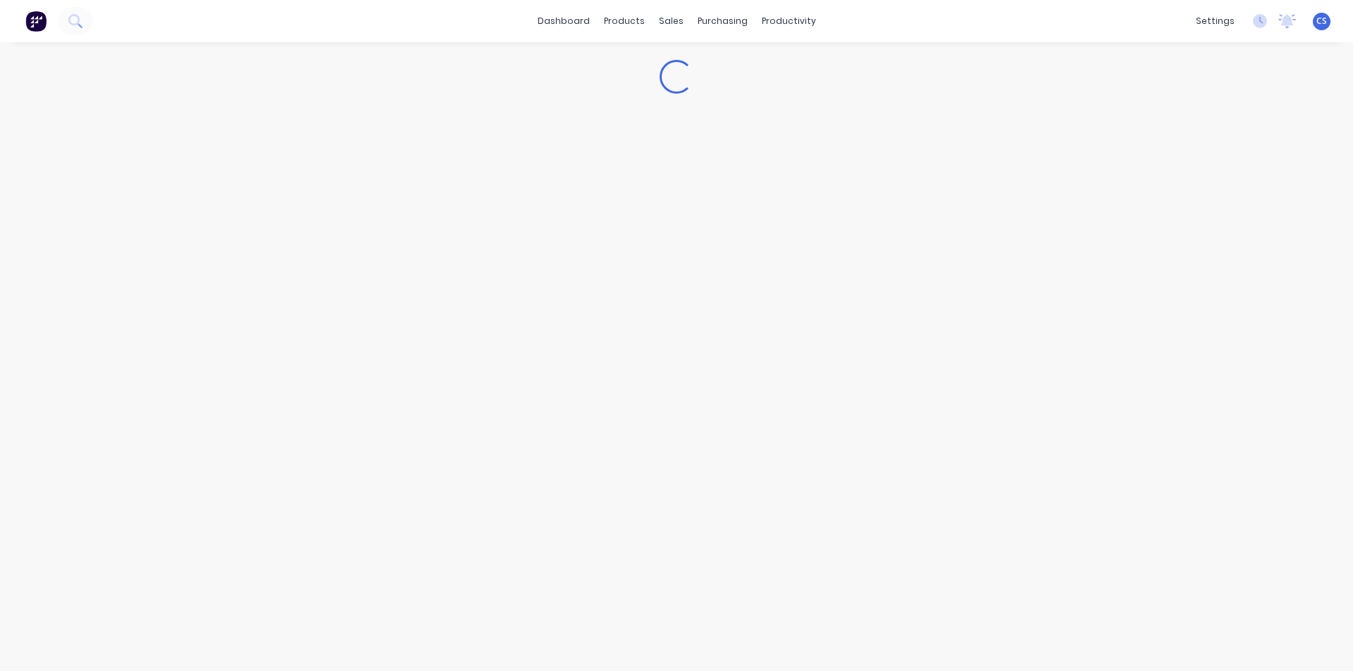
click at [425, 316] on div "Loading..." at bounding box center [676, 342] width 1353 height 601
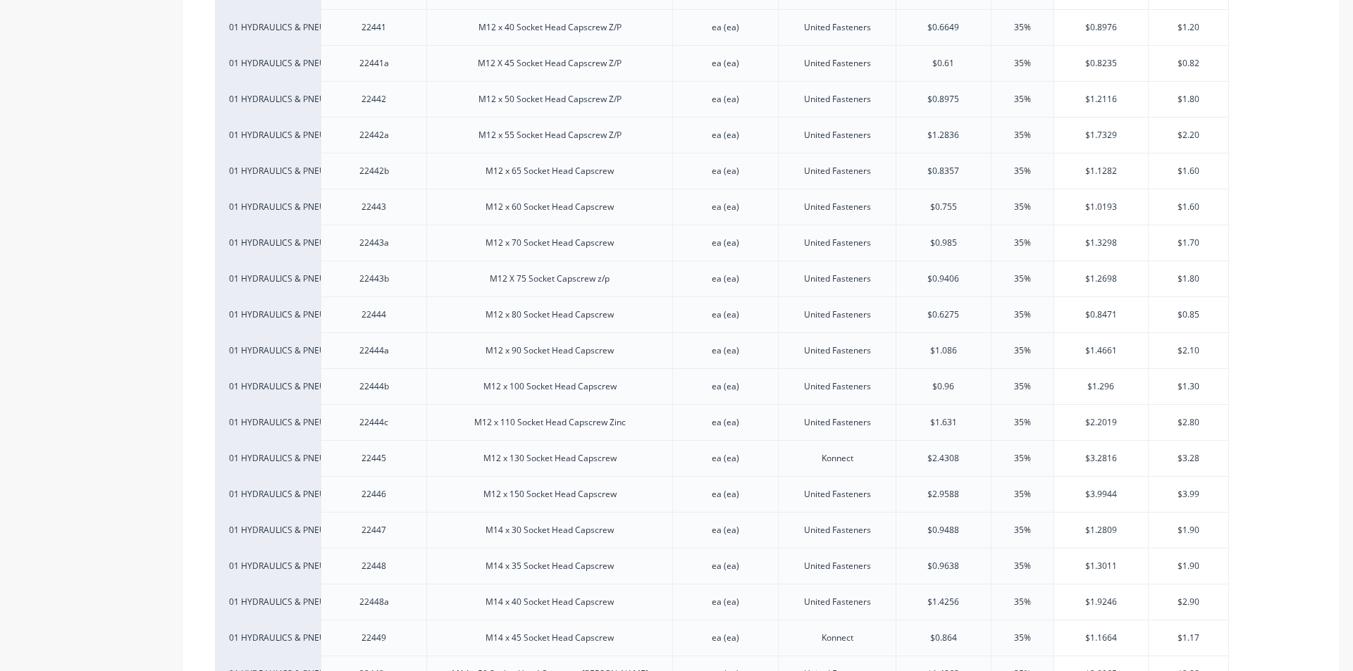
scroll to position [4861, 0]
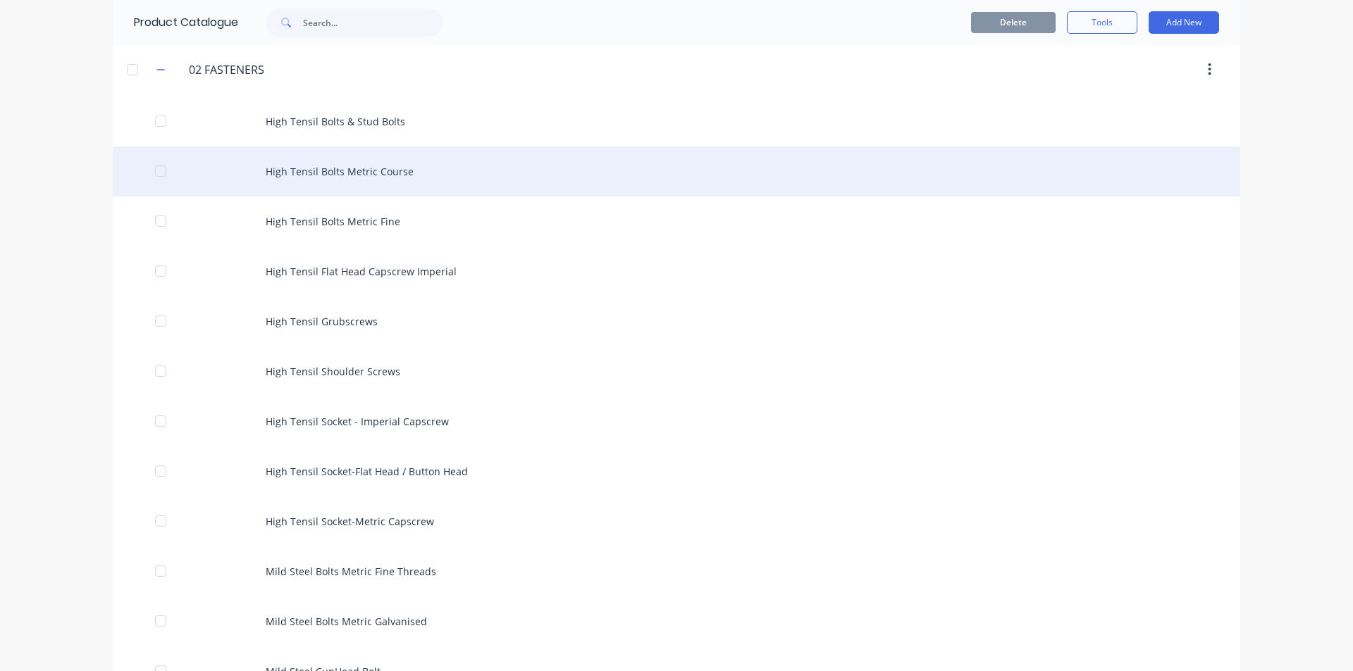
scroll to position [211, 0]
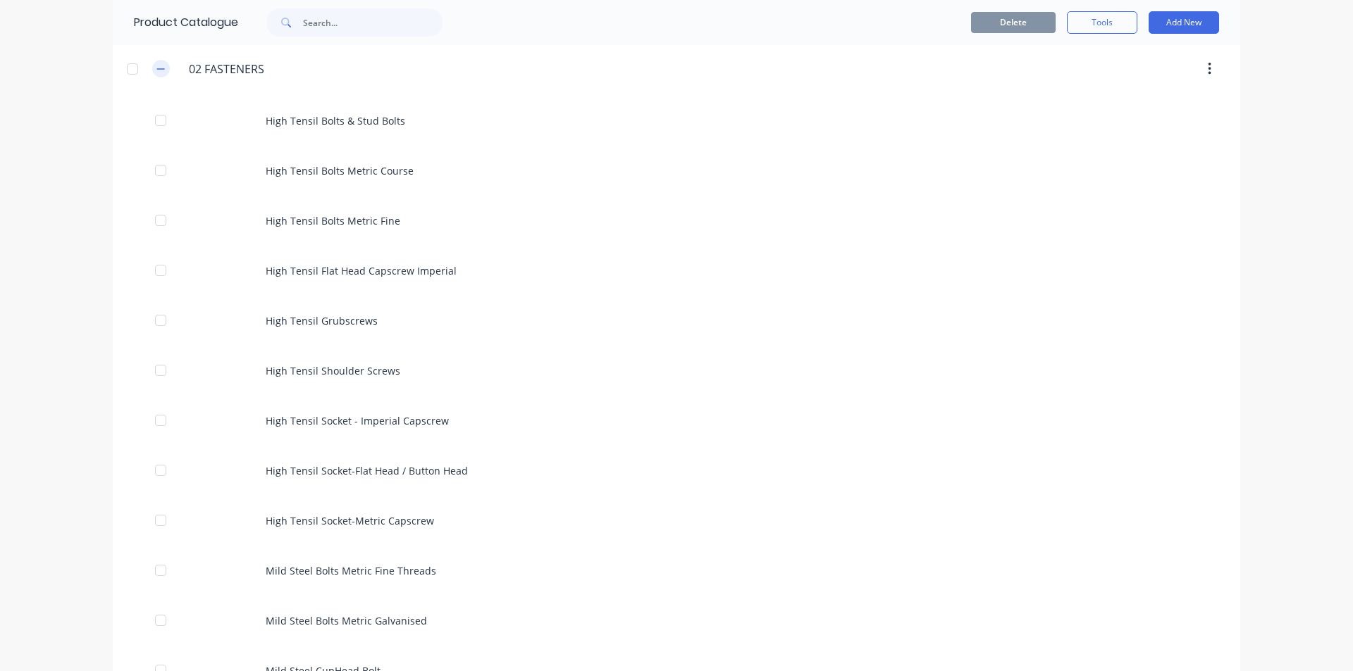
click at [153, 63] on button "button" at bounding box center [161, 69] width 18 height 18
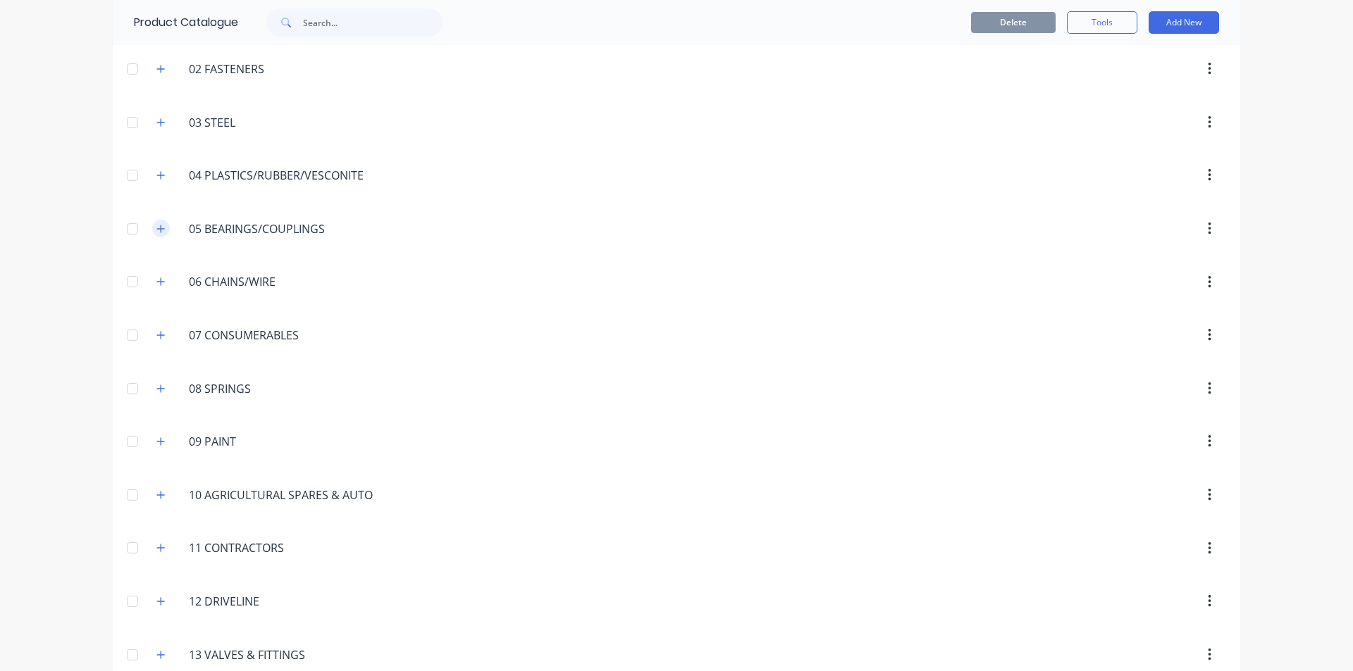
click at [157, 230] on icon "button" at bounding box center [161, 229] width 8 height 8
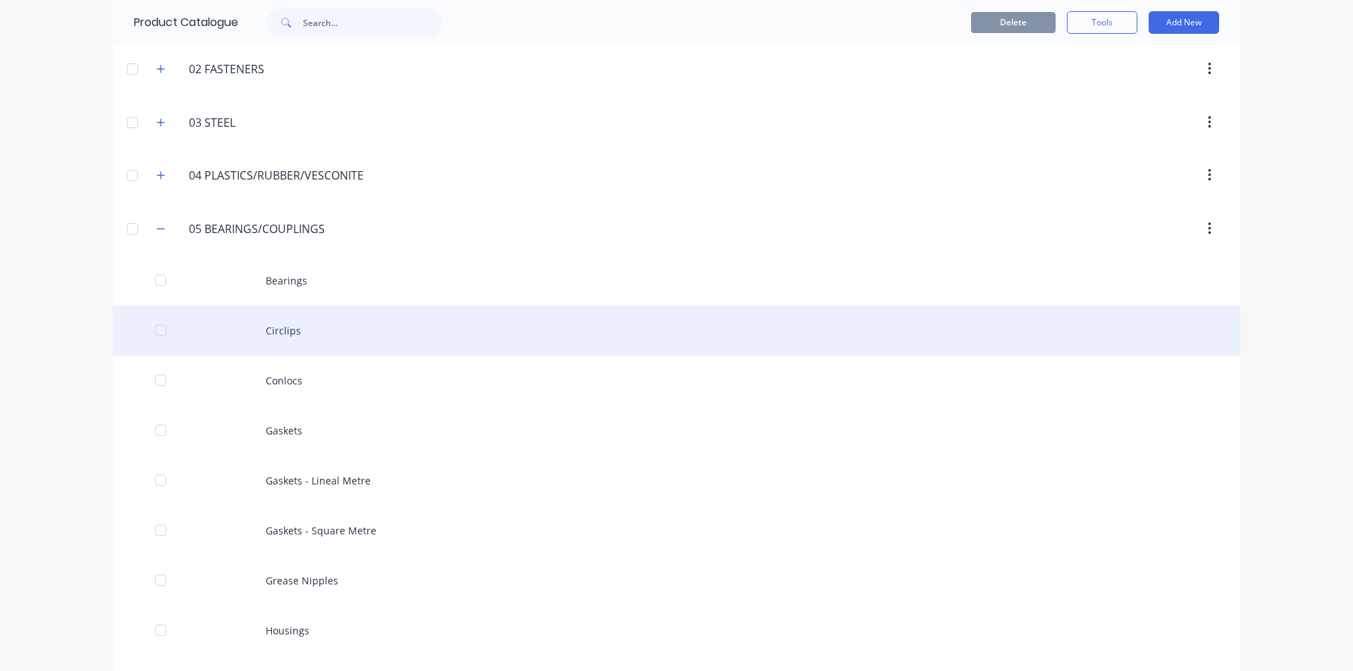
click at [294, 336] on div "Circlips" at bounding box center [676, 331] width 1127 height 50
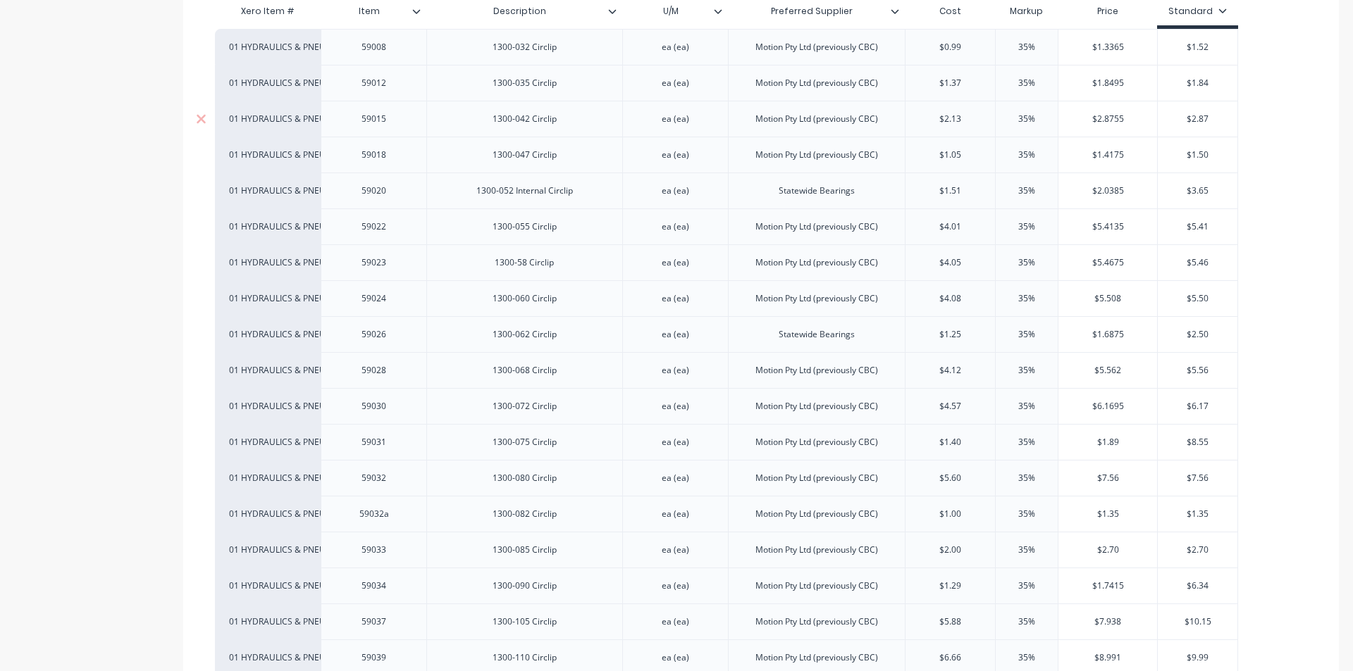
scroll to position [352, 0]
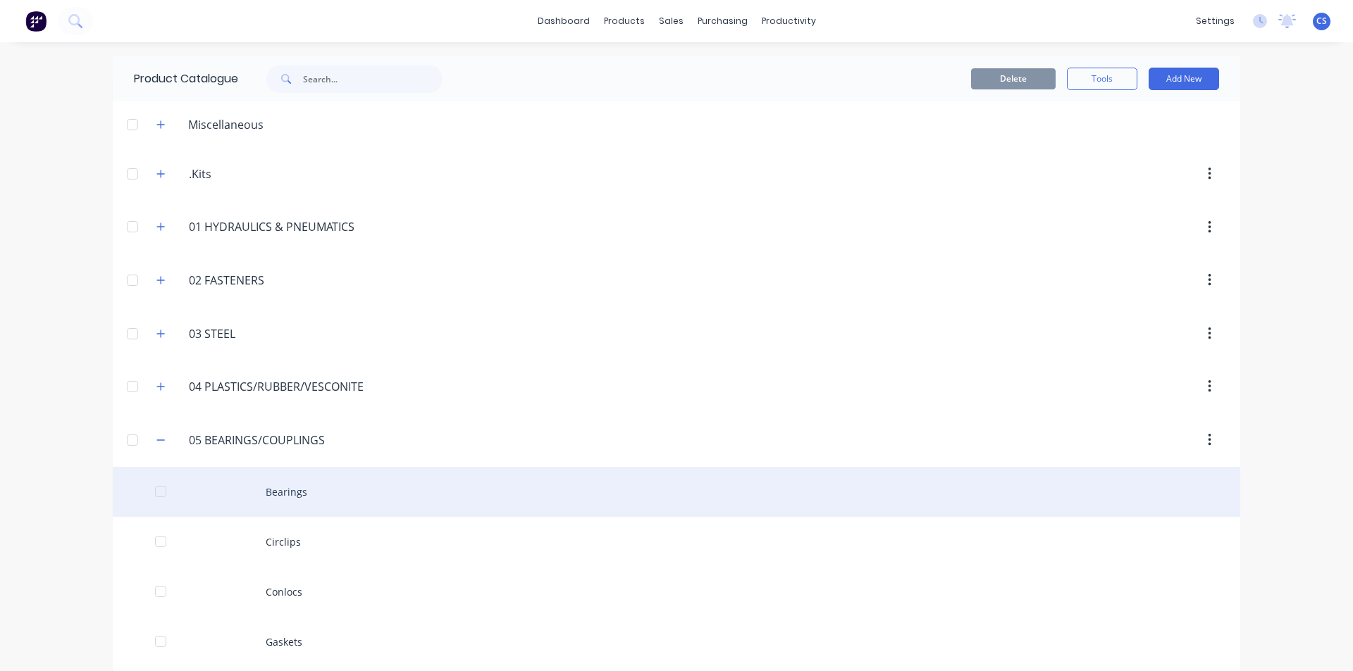
click at [280, 495] on div "Bearings" at bounding box center [676, 492] width 1127 height 50
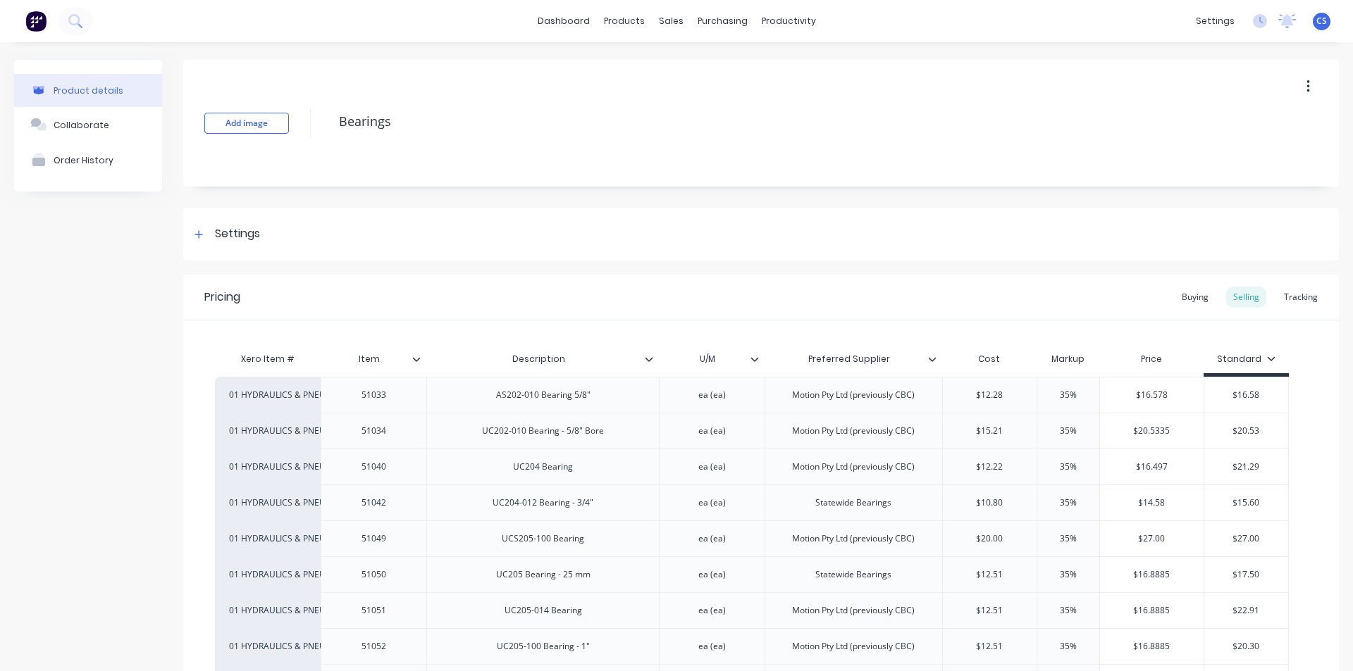
scroll to position [3170, 0]
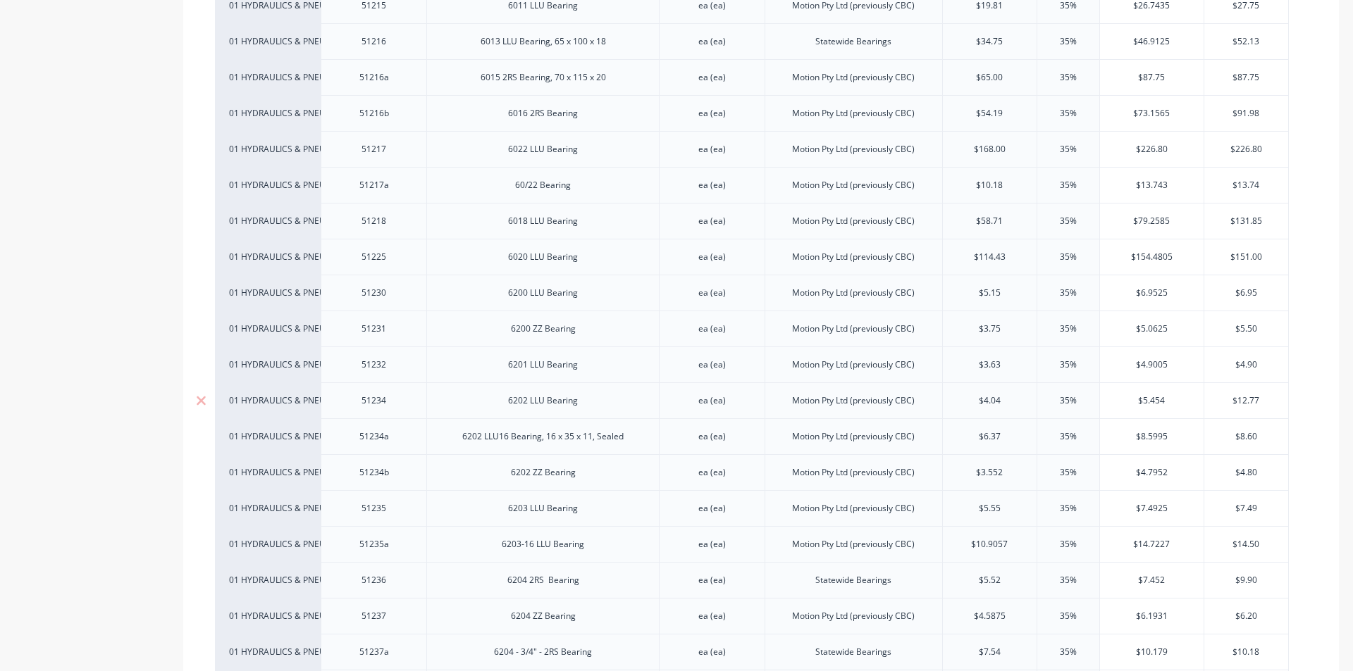
type textarea "x"
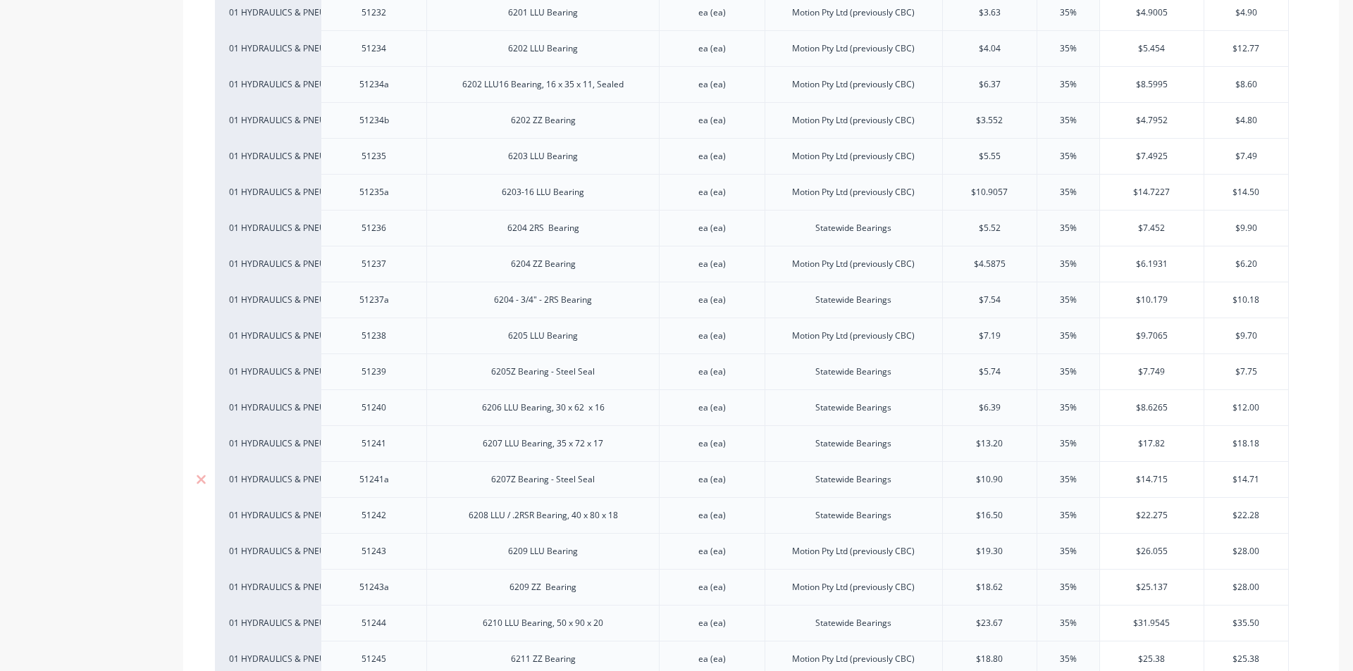
scroll to position [3593, 0]
click at [995, 331] on input "text" at bounding box center [990, 337] width 94 height 13
type input "$6.39"
drag, startPoint x: 999, startPoint y: 328, endPoint x: 967, endPoint y: 333, distance: 32.8
click at [967, 333] on input "$6.39" at bounding box center [990, 337] width 94 height 13
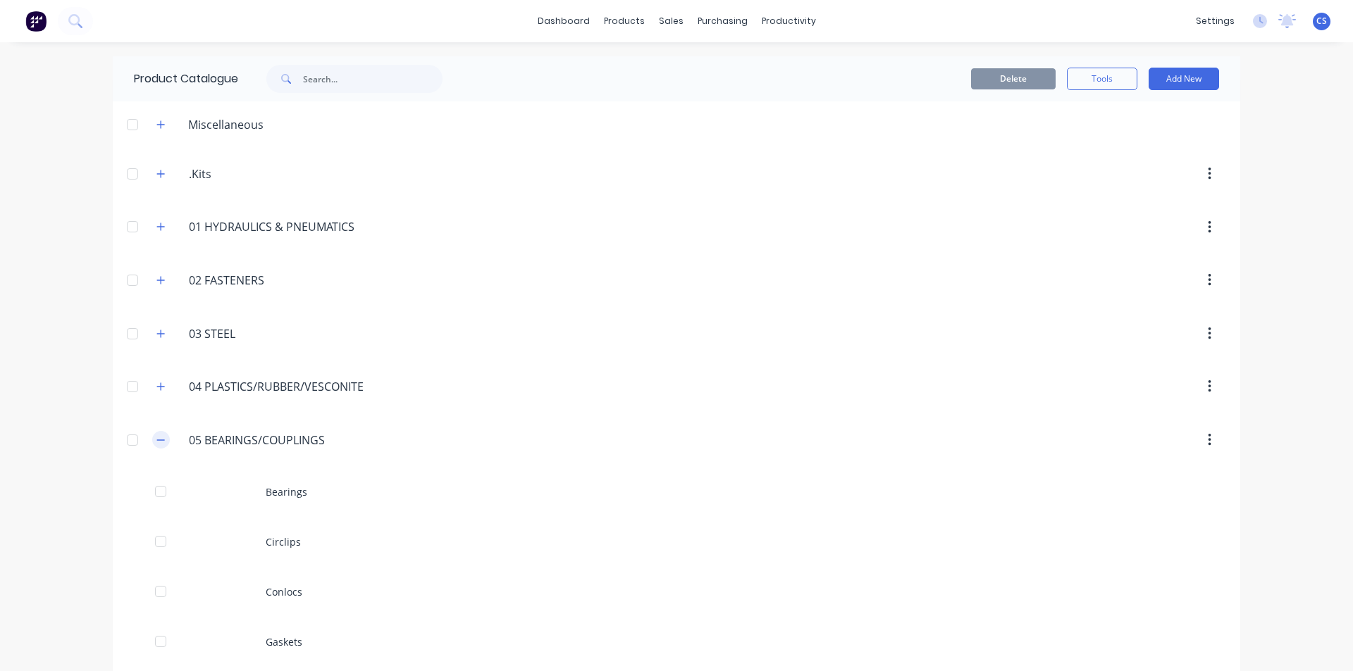
click at [159, 441] on icon "button" at bounding box center [160, 440] width 8 height 10
click at [152, 335] on button "button" at bounding box center [161, 334] width 18 height 18
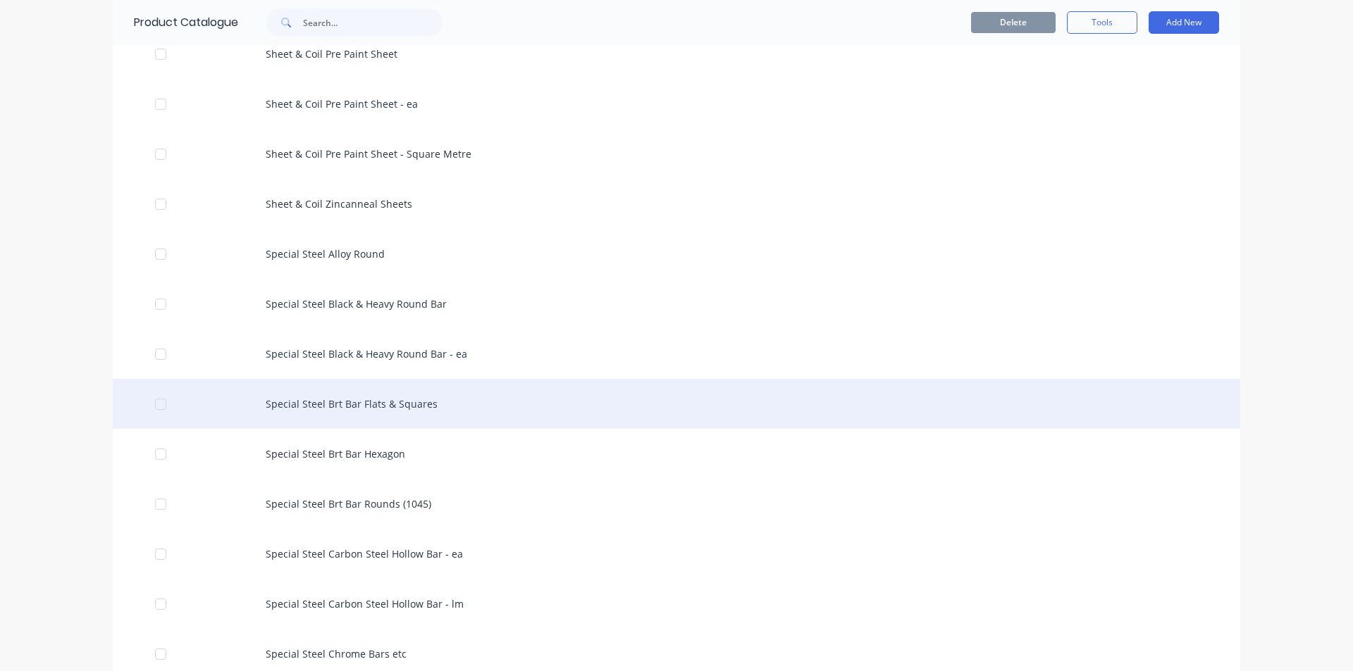
scroll to position [2536, 0]
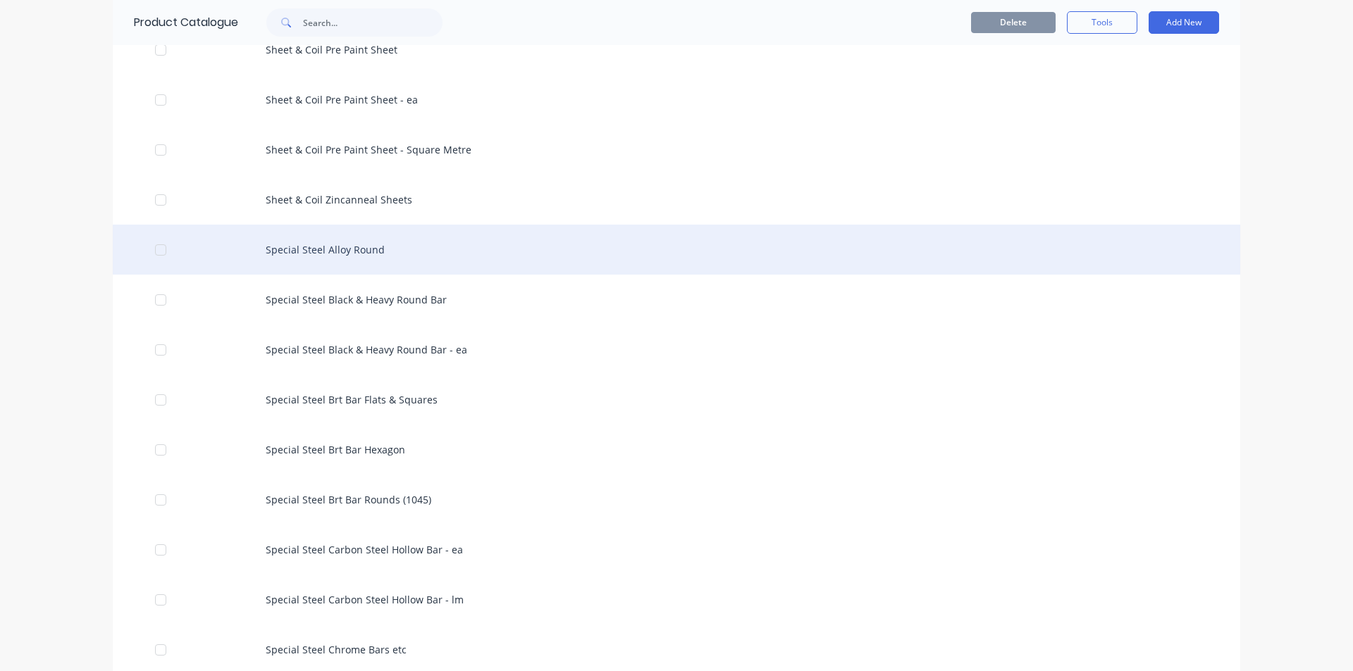
click at [374, 249] on div "Special Steel Alloy Round" at bounding box center [676, 250] width 1127 height 50
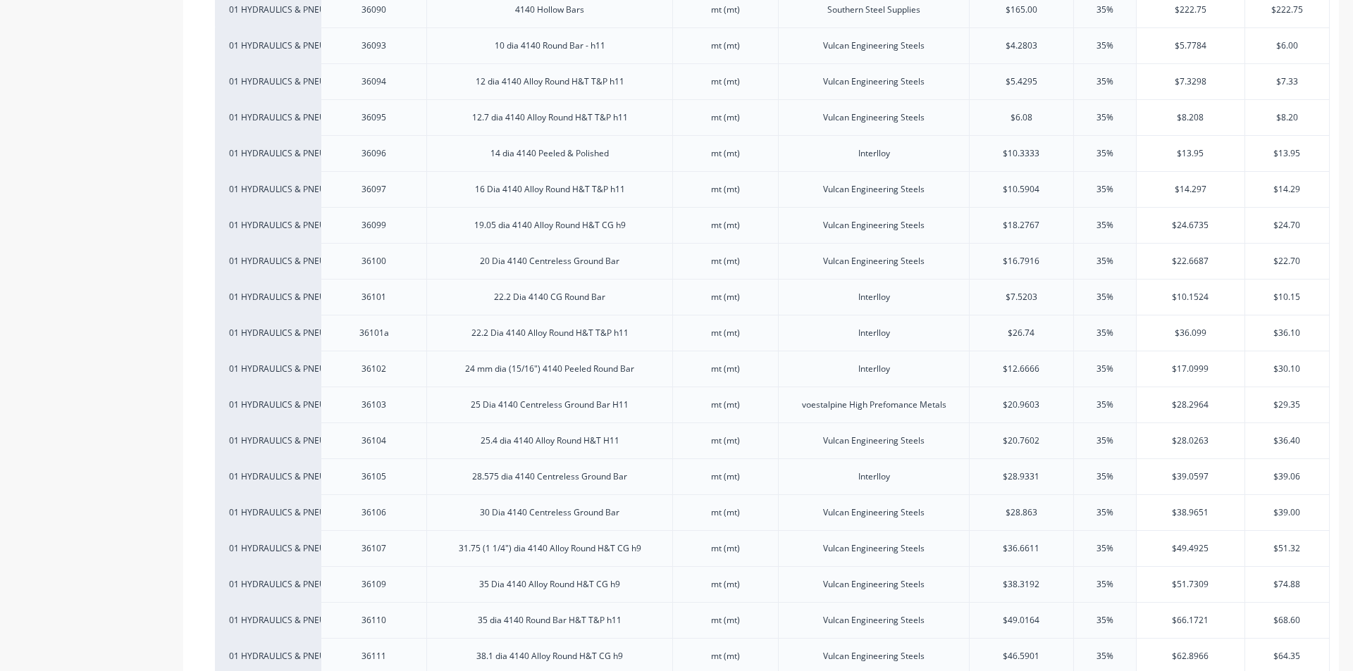
scroll to position [352, 0]
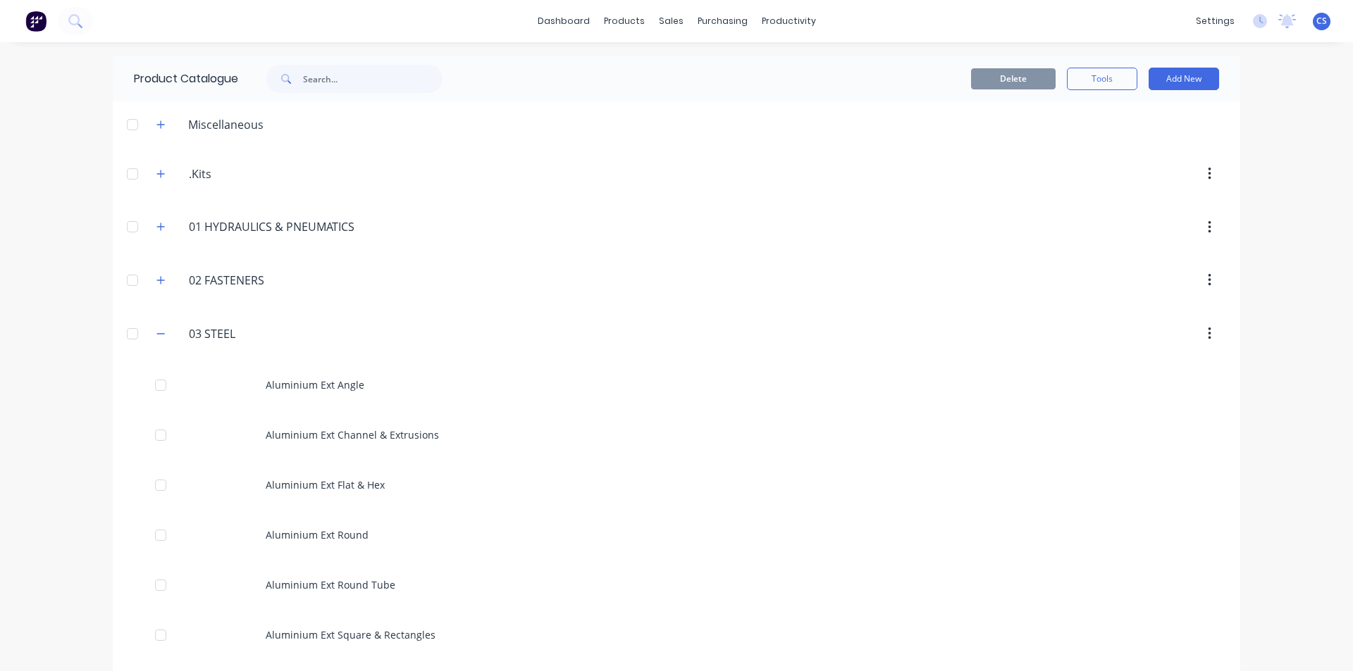
drag, startPoint x: 163, startPoint y: 328, endPoint x: 161, endPoint y: 317, distance: 11.6
click at [164, 328] on span at bounding box center [161, 334] width 18 height 18
click at [160, 337] on icon "button" at bounding box center [160, 334] width 8 height 10
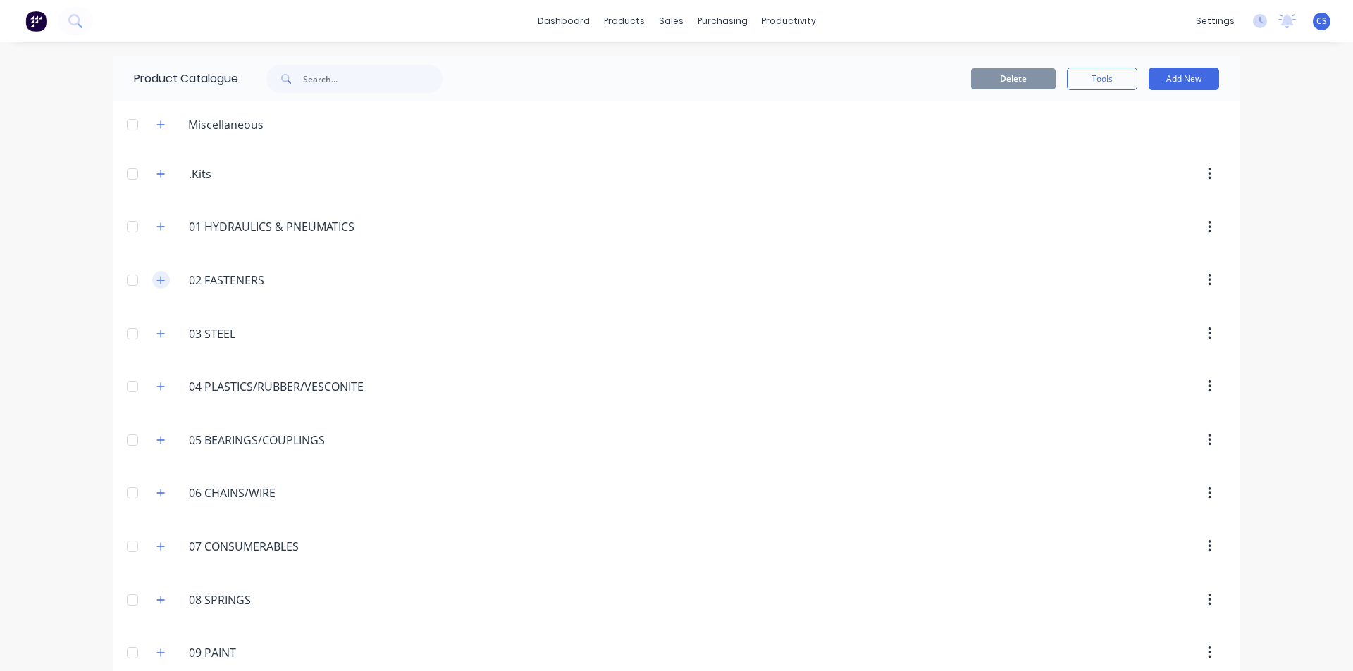
click at [154, 285] on button "button" at bounding box center [161, 280] width 18 height 18
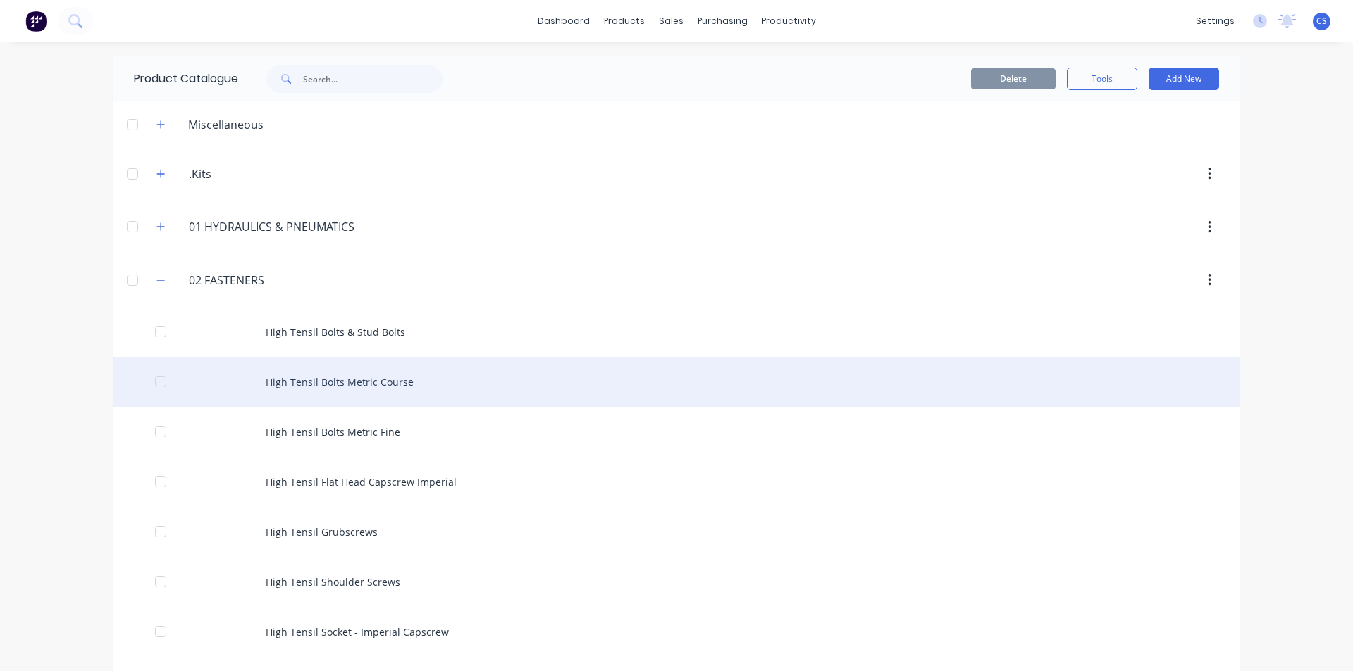
click at [410, 376] on div "High Tensil Bolts Metric Course" at bounding box center [676, 382] width 1127 height 50
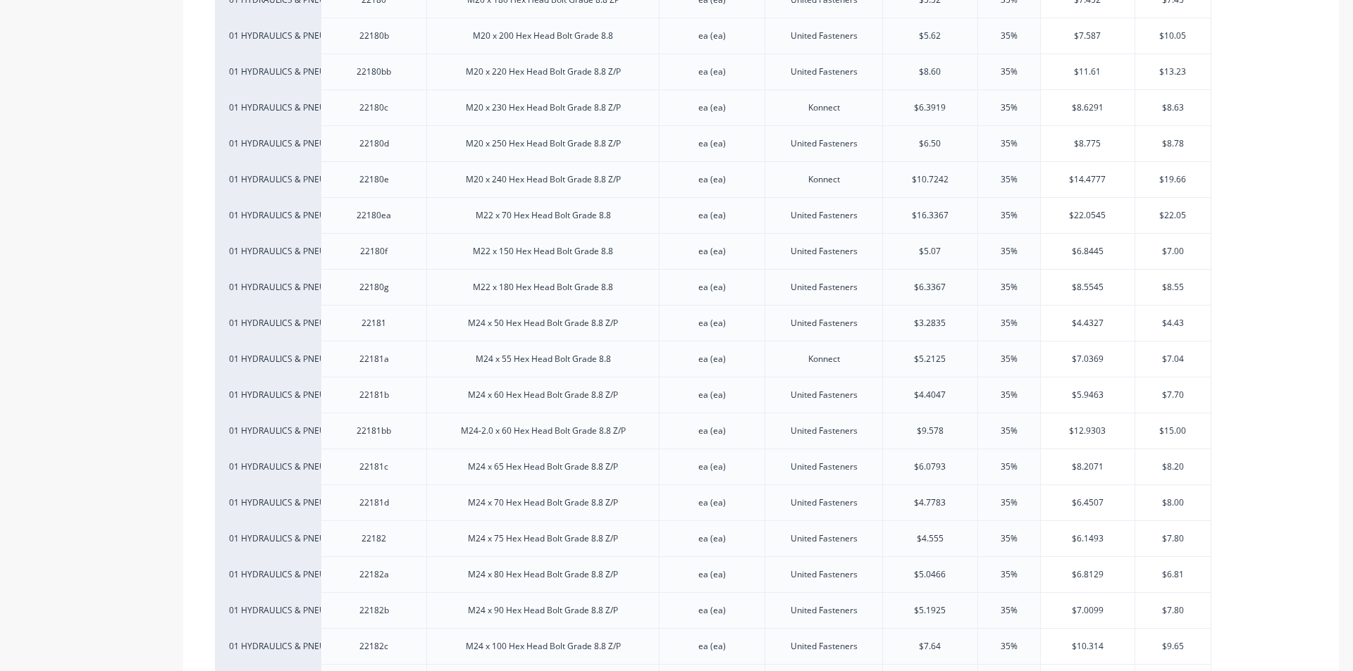
scroll to position [6552, 0]
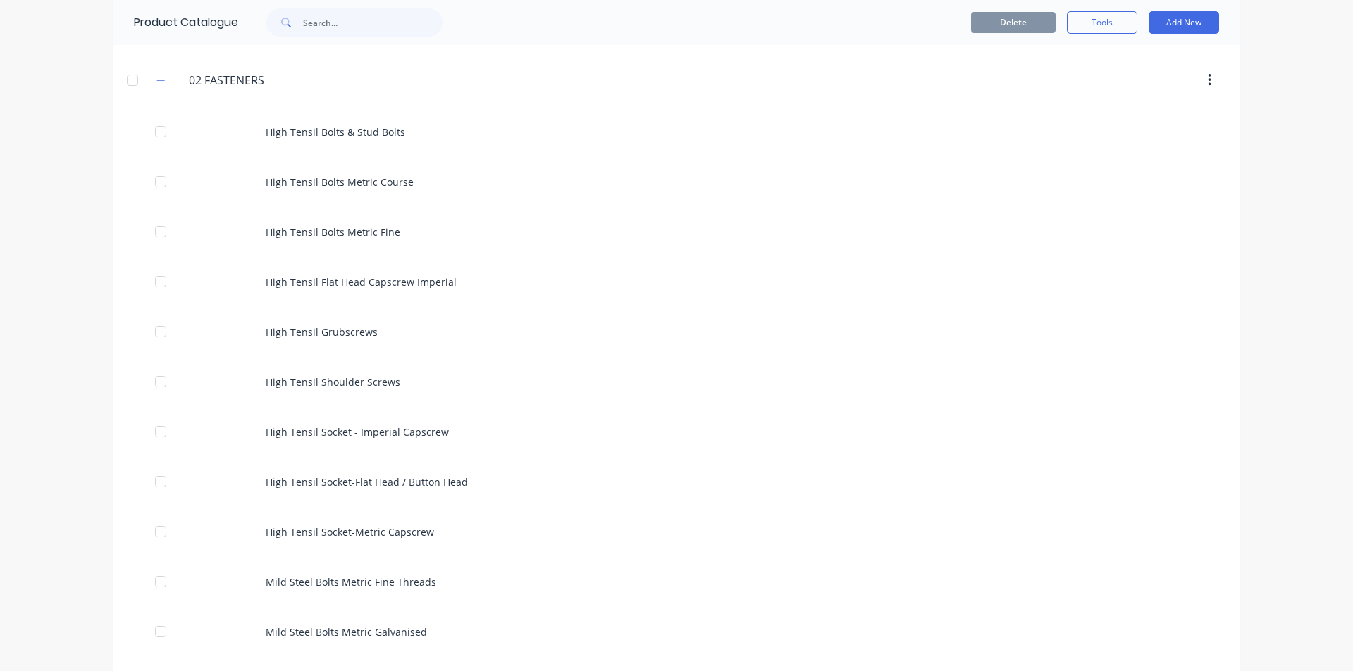
scroll to position [423, 0]
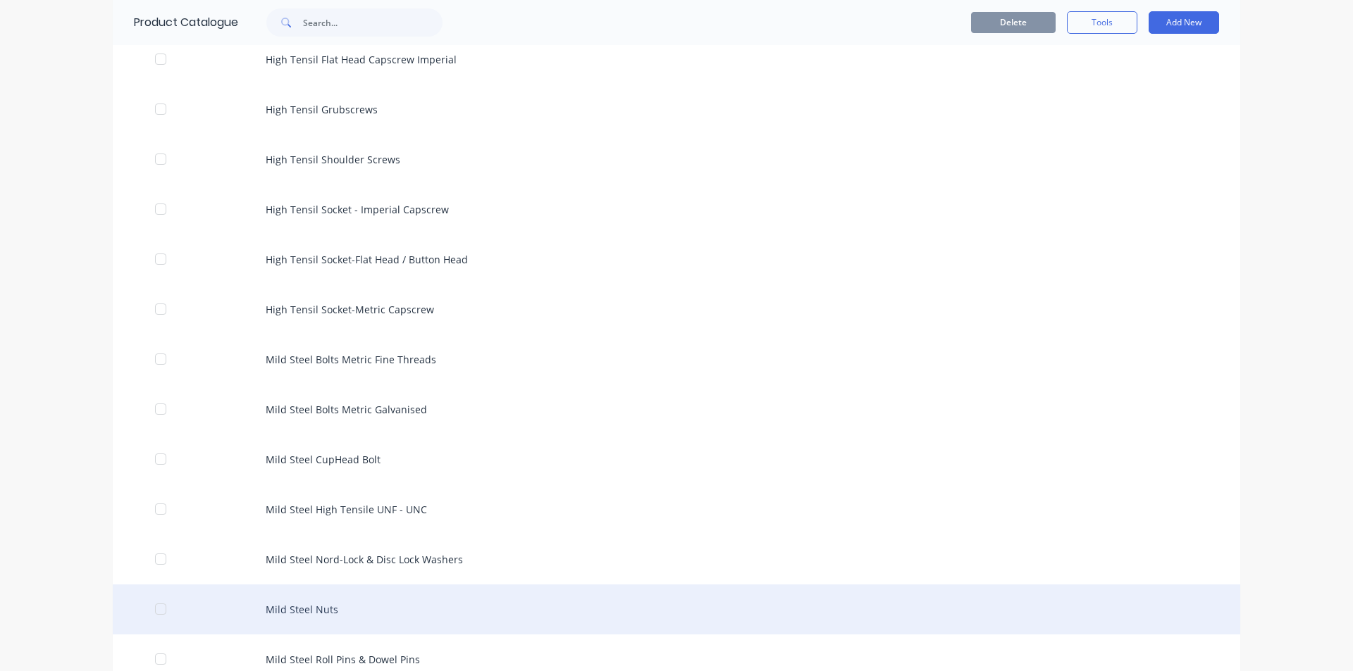
click at [344, 610] on div "Mild Steel Nuts" at bounding box center [676, 610] width 1127 height 50
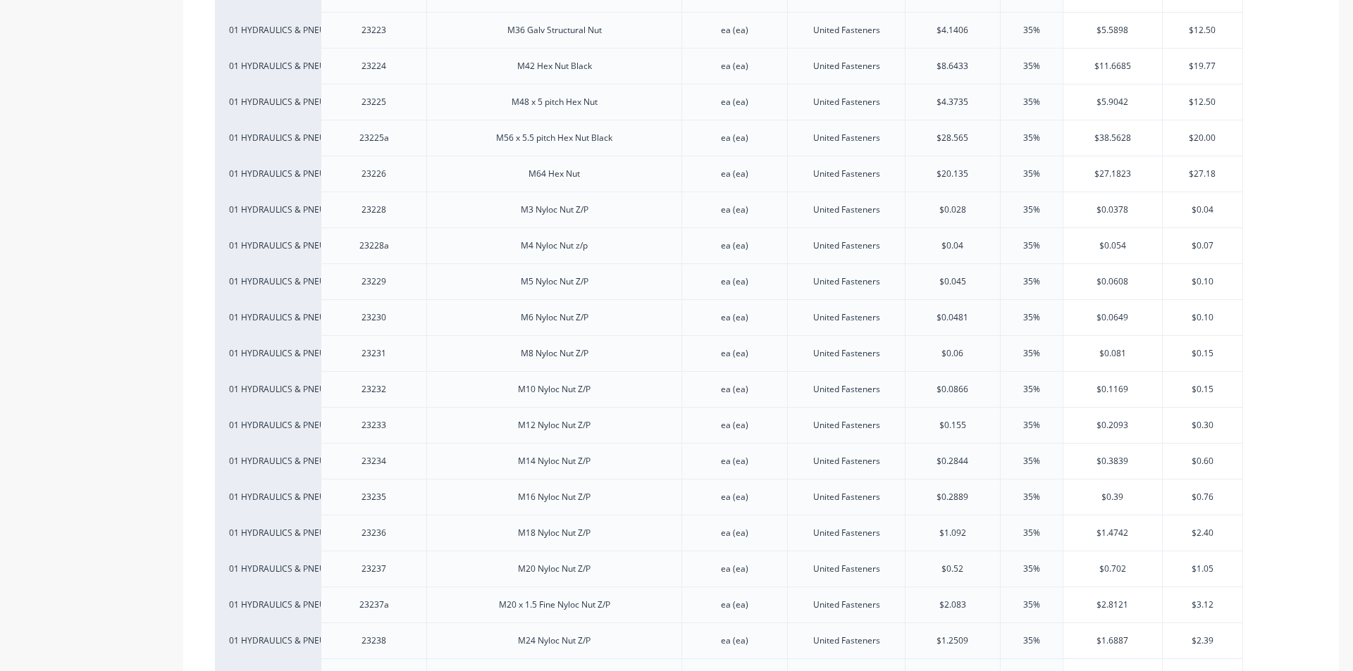
scroll to position [1832, 0]
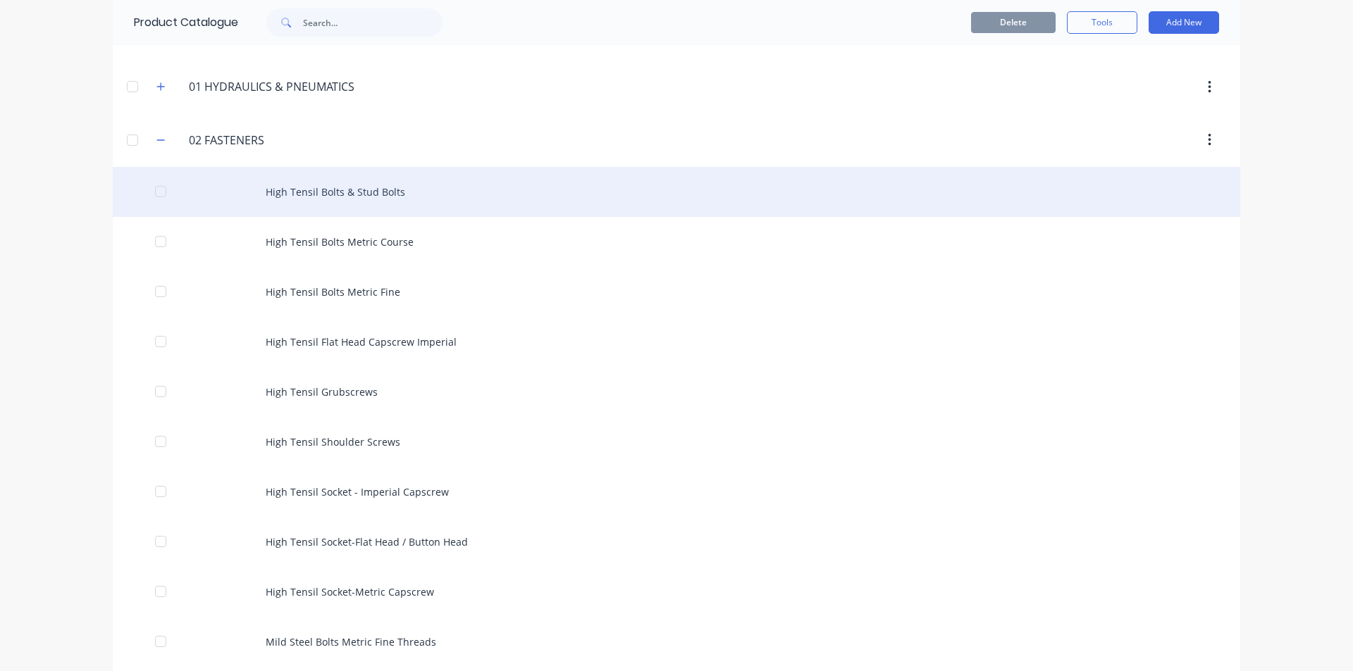
scroll to position [211, 0]
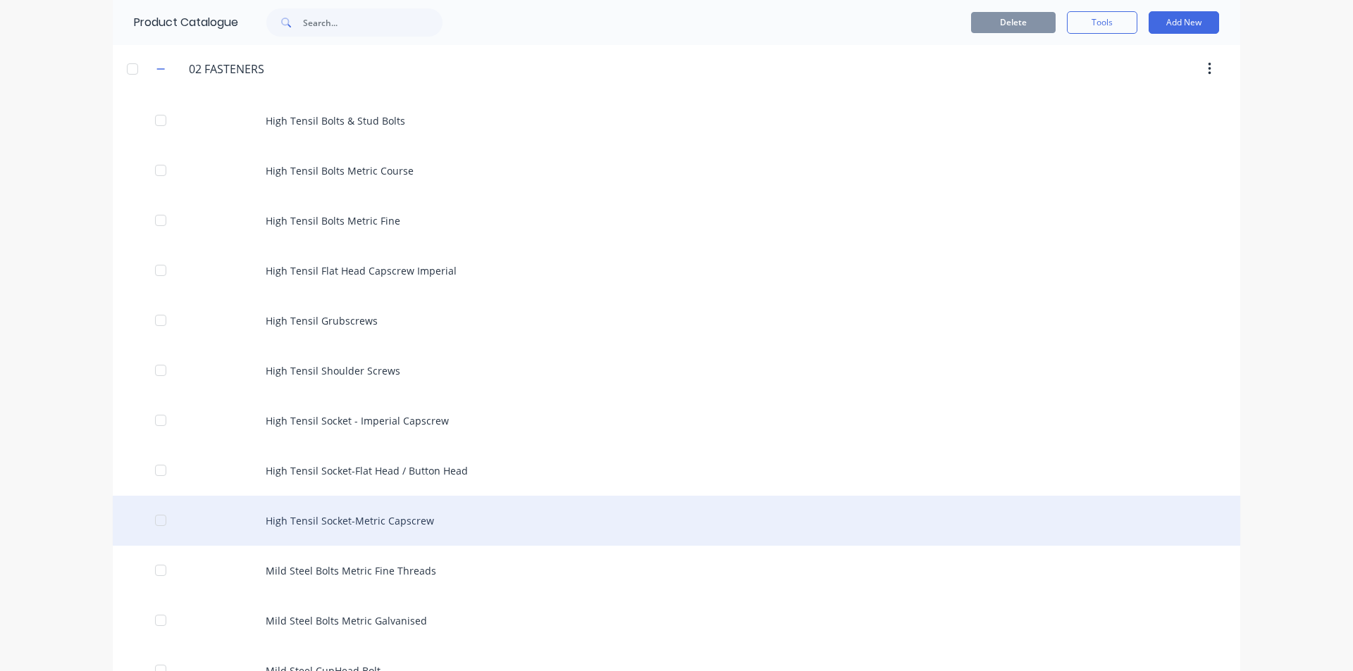
click at [440, 514] on div "High Tensil Socket-Metric Capscrew" at bounding box center [676, 521] width 1127 height 50
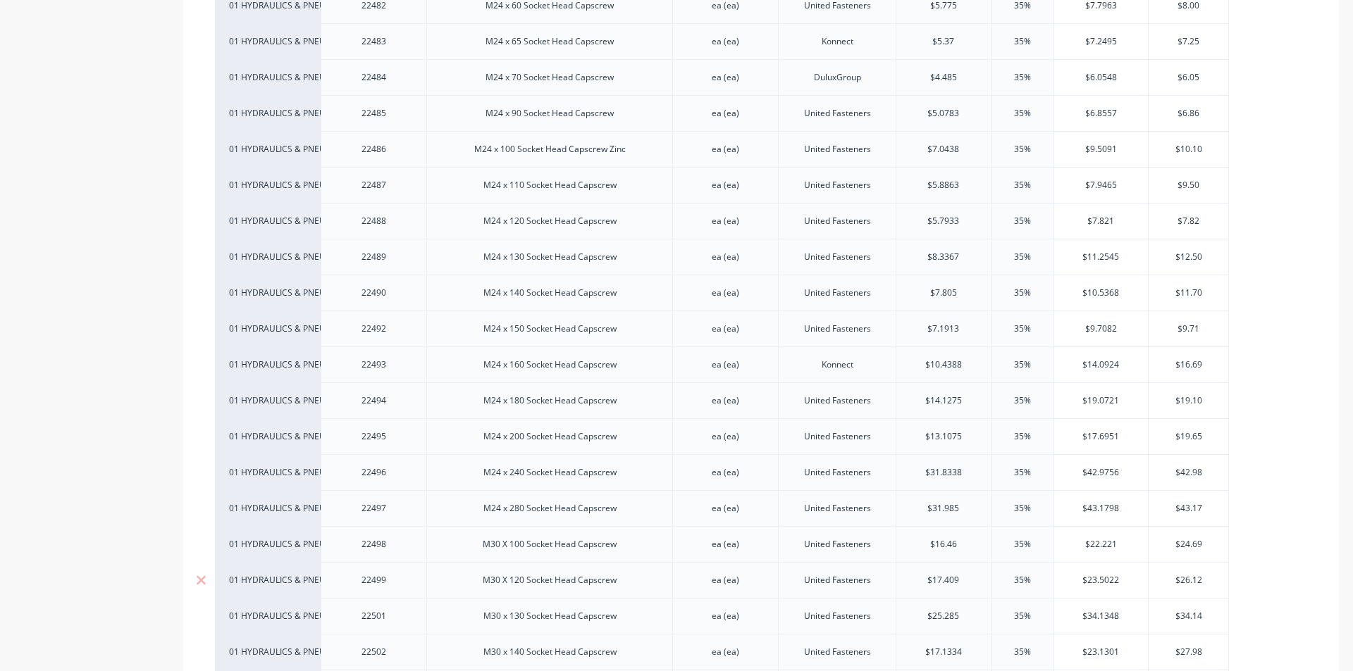
scroll to position [5565, 0]
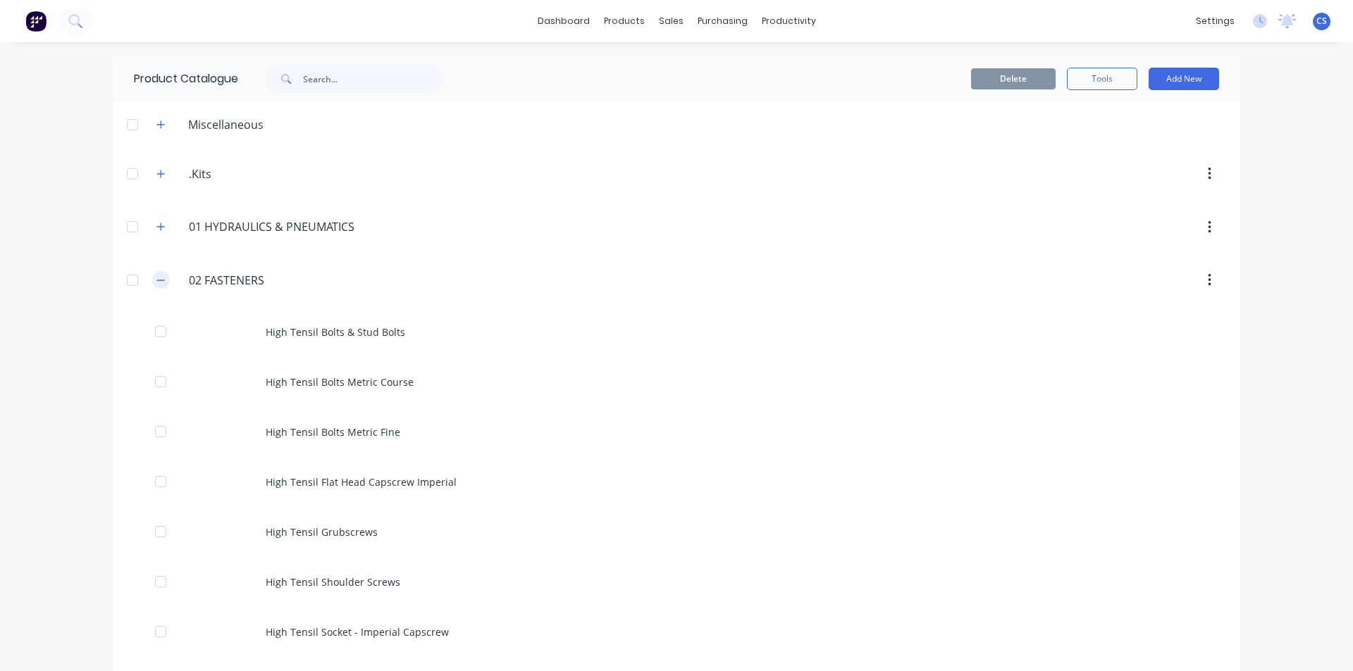
click at [157, 280] on icon "button" at bounding box center [161, 280] width 8 height 1
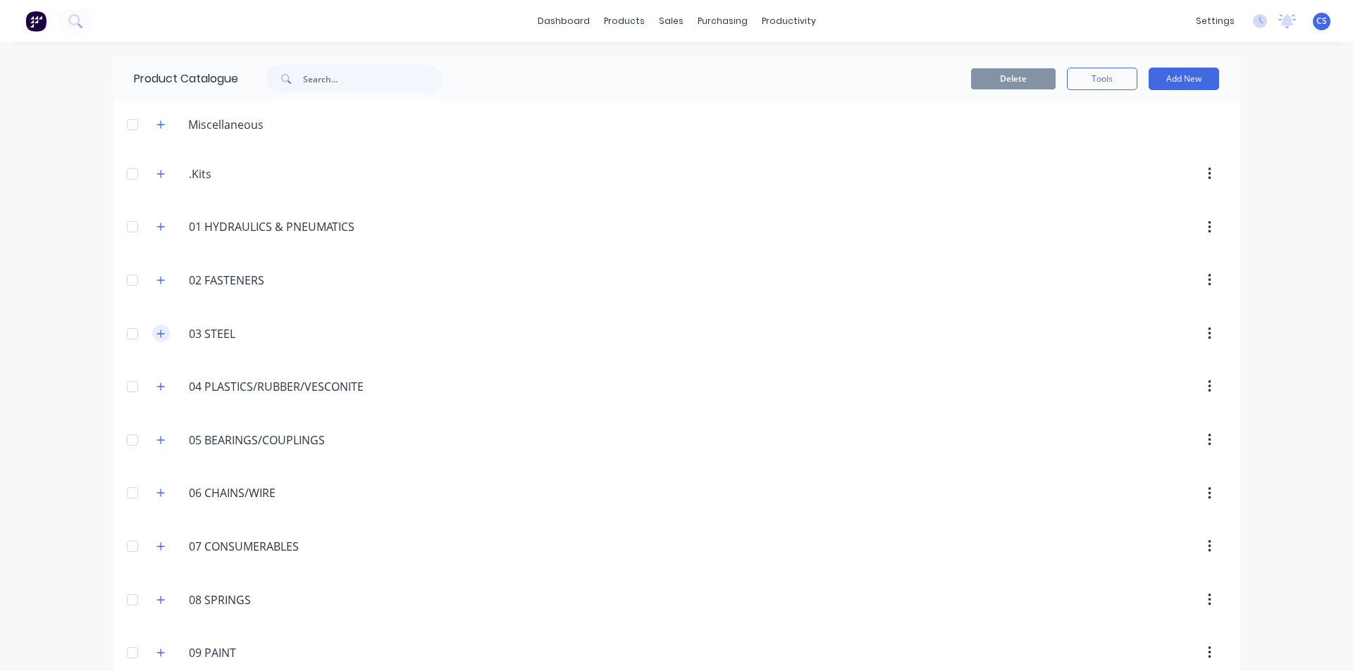
click at [160, 333] on icon "button" at bounding box center [160, 334] width 8 height 10
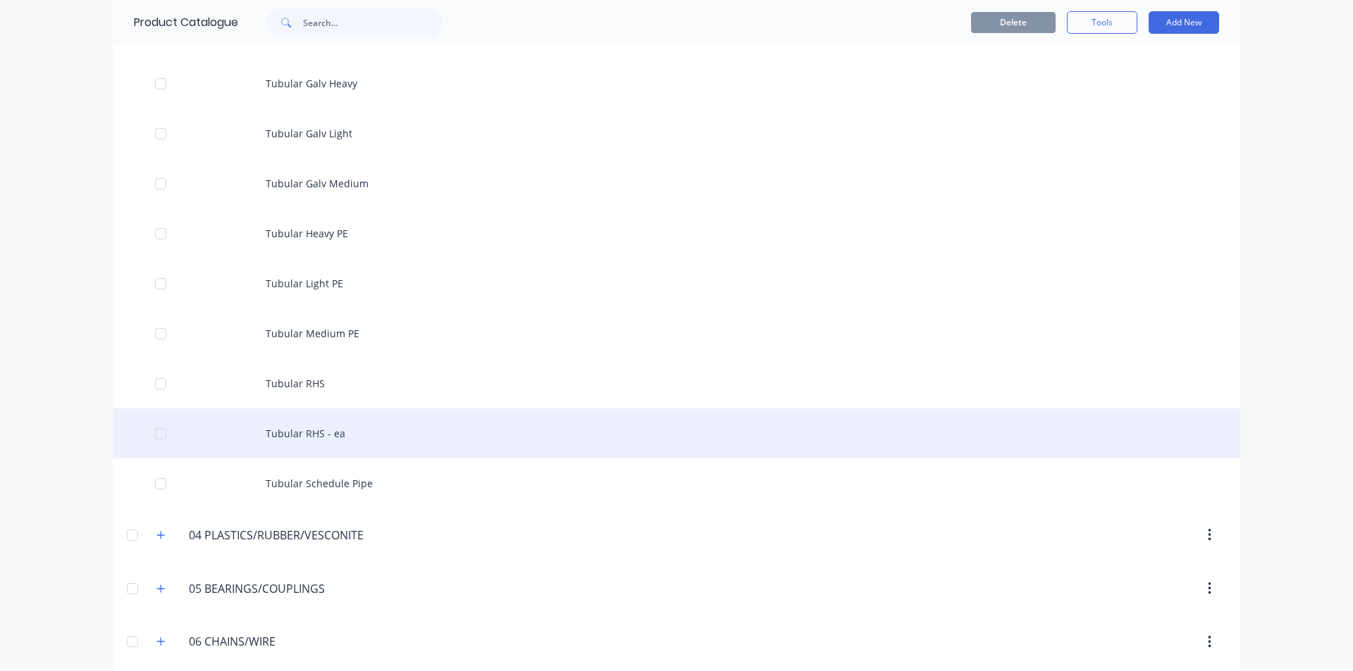
scroll to position [4650, 0]
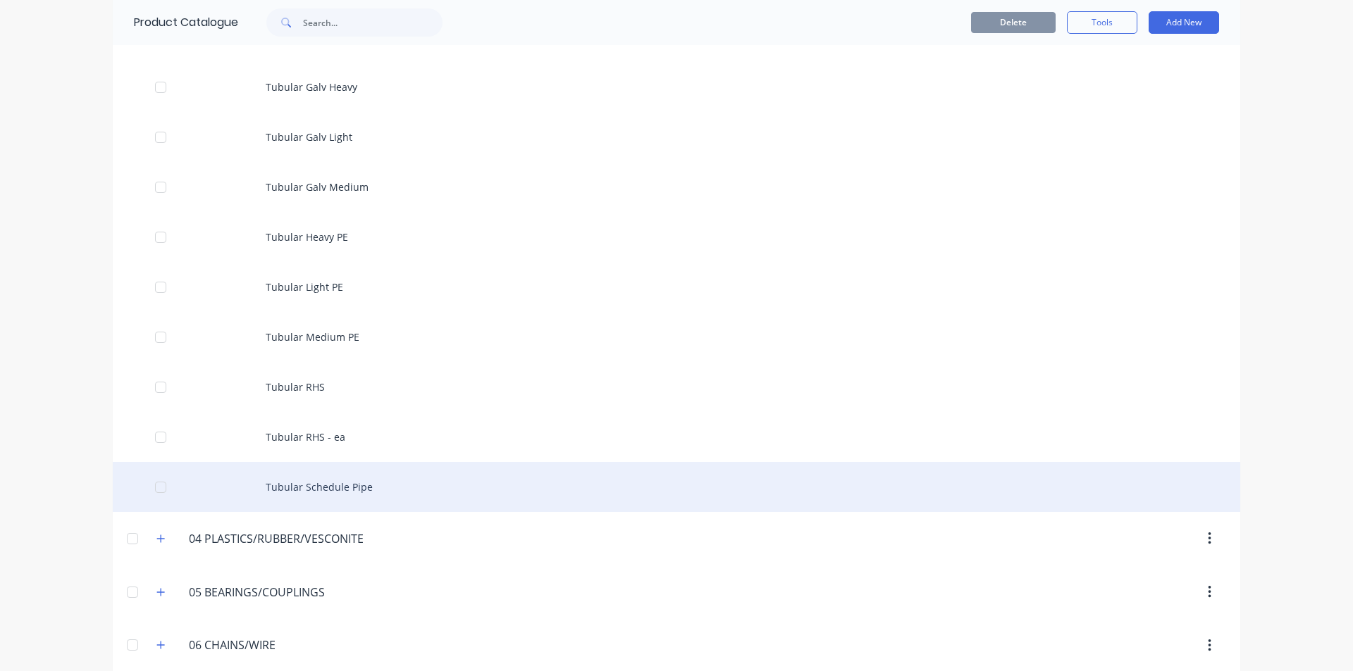
click at [370, 480] on div "Tubular Schedule Pipe" at bounding box center [676, 487] width 1127 height 50
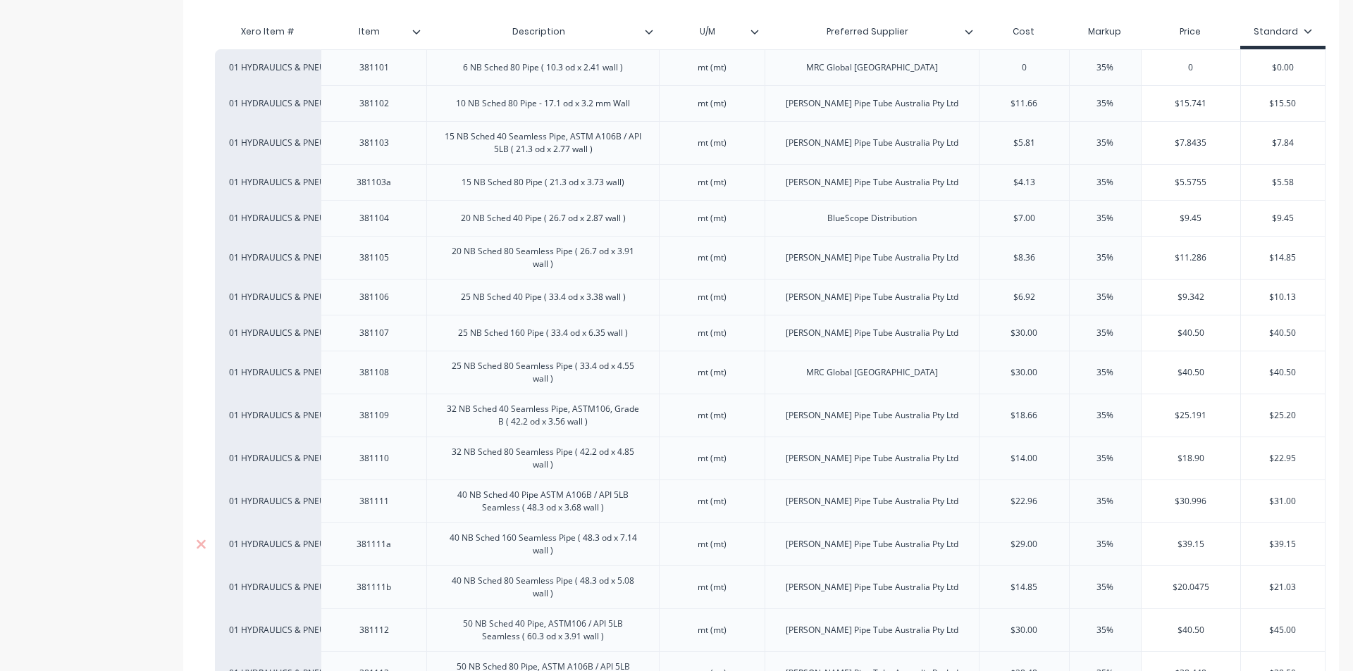
scroll to position [352, 0]
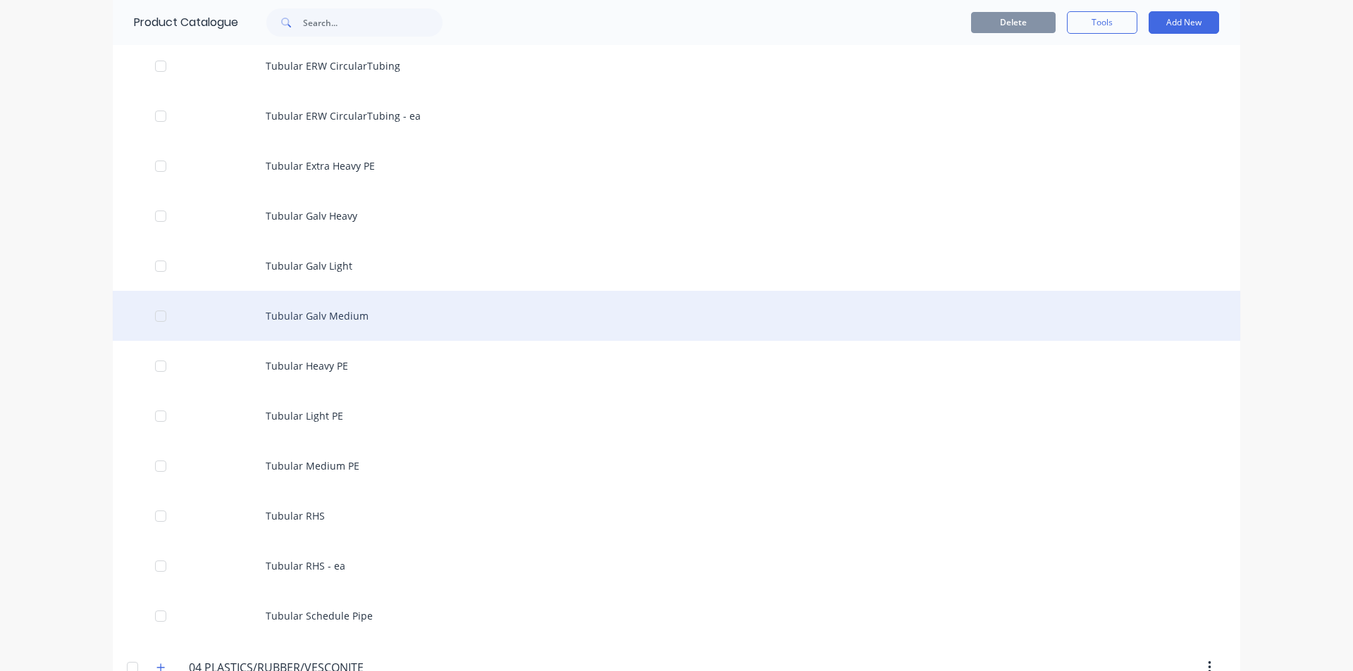
scroll to position [4509, 0]
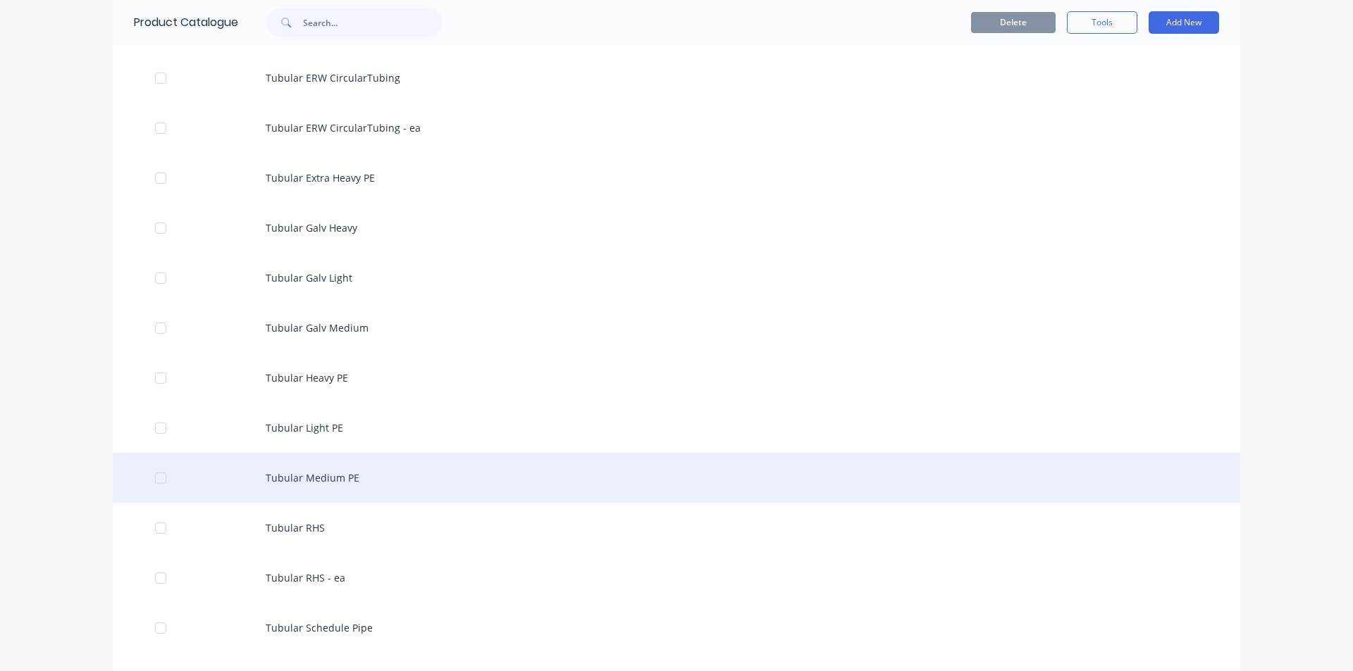
click at [404, 484] on div "Tubular Medium PE" at bounding box center [676, 478] width 1127 height 50
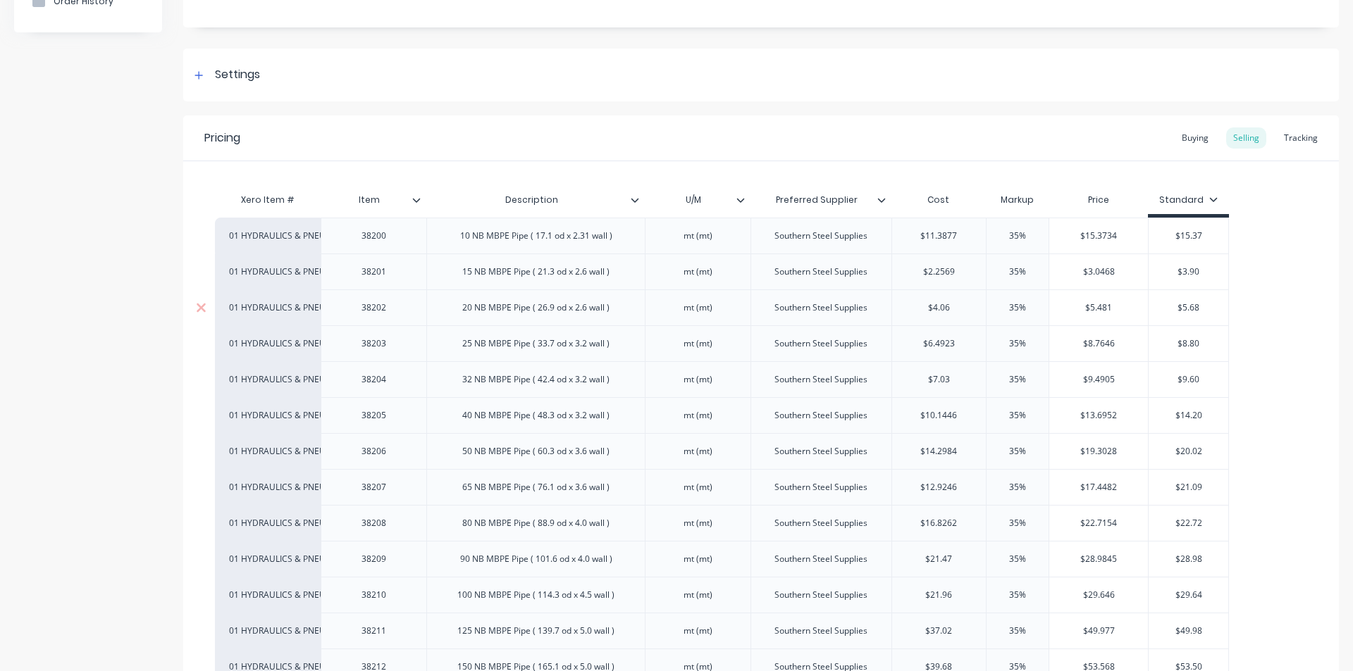
scroll to position [282, 0]
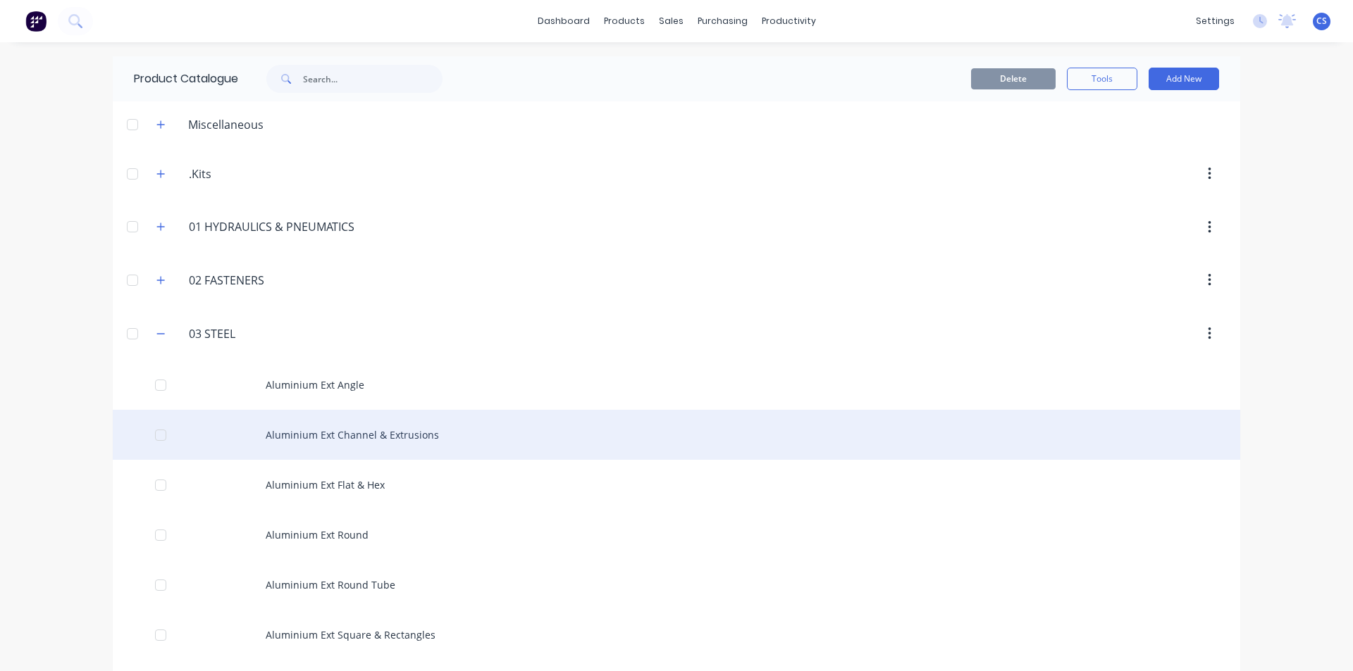
scroll to position [70, 0]
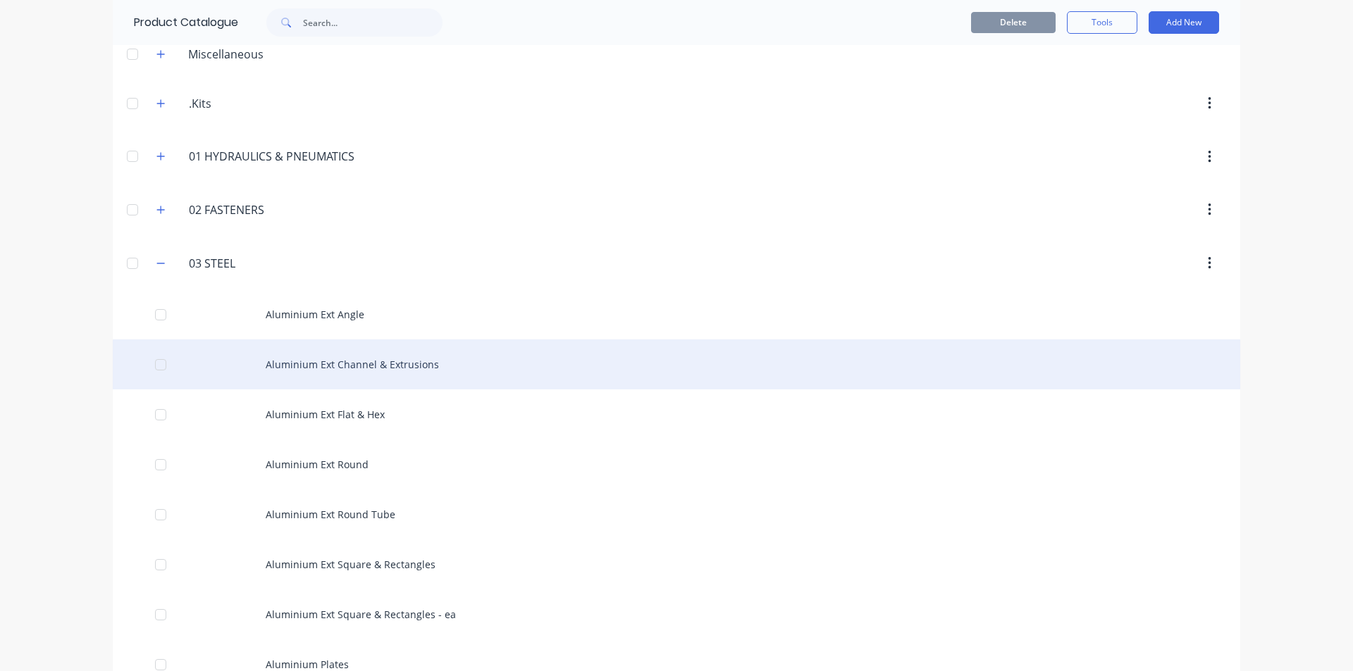
drag, startPoint x: 30, startPoint y: 0, endPoint x: 701, endPoint y: 340, distance: 751.7
click at [701, 340] on div "Aluminium Ext Channel & Extrusions" at bounding box center [676, 365] width 1127 height 50
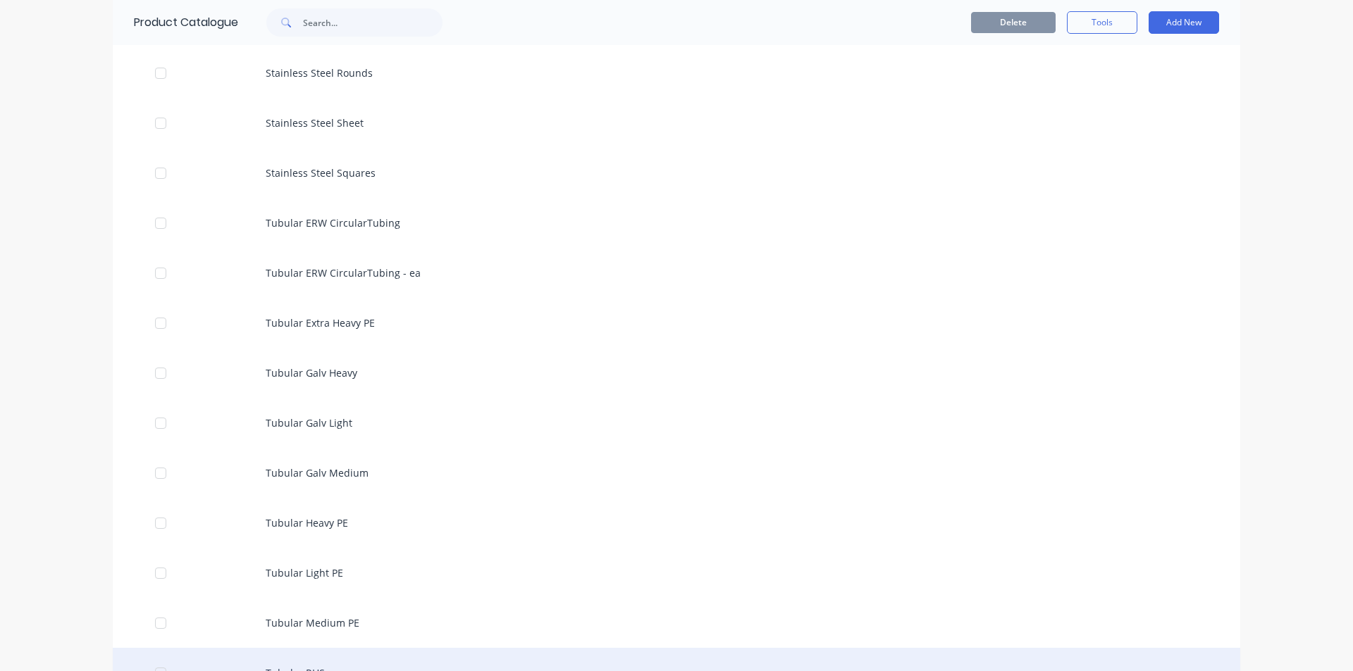
scroll to position [4579, 0]
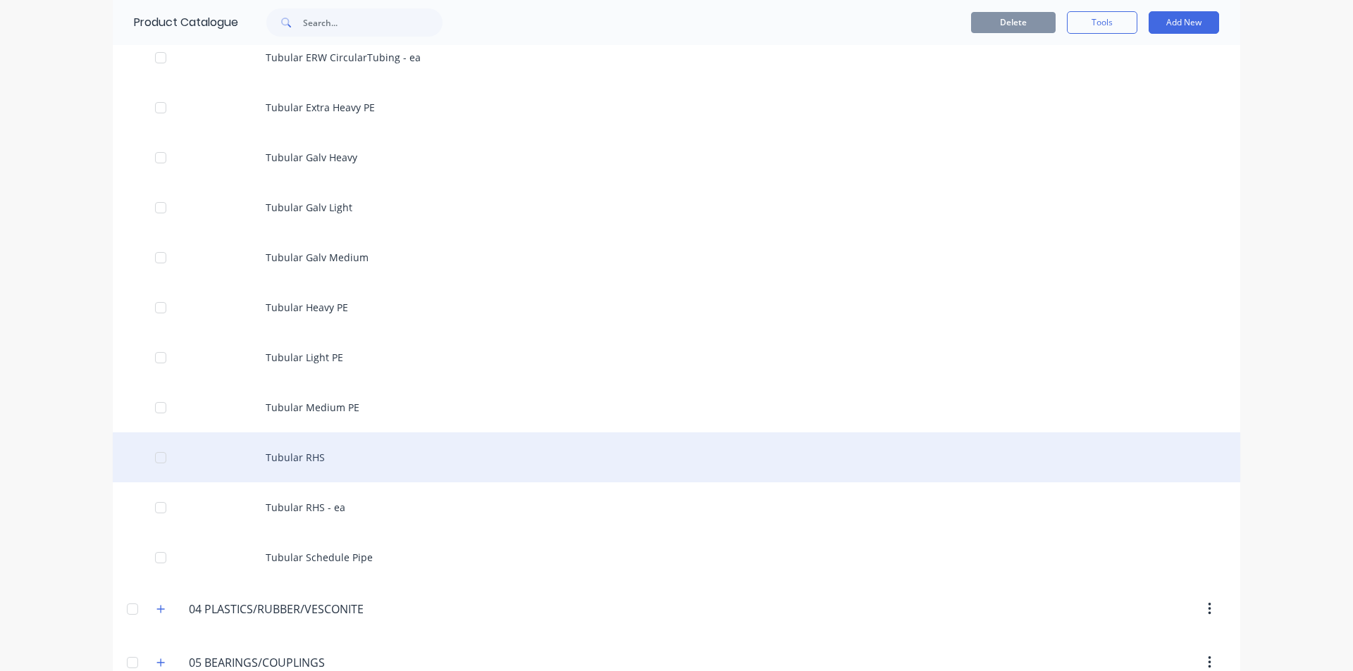
click at [490, 461] on div "Tubular RHS" at bounding box center [676, 458] width 1127 height 50
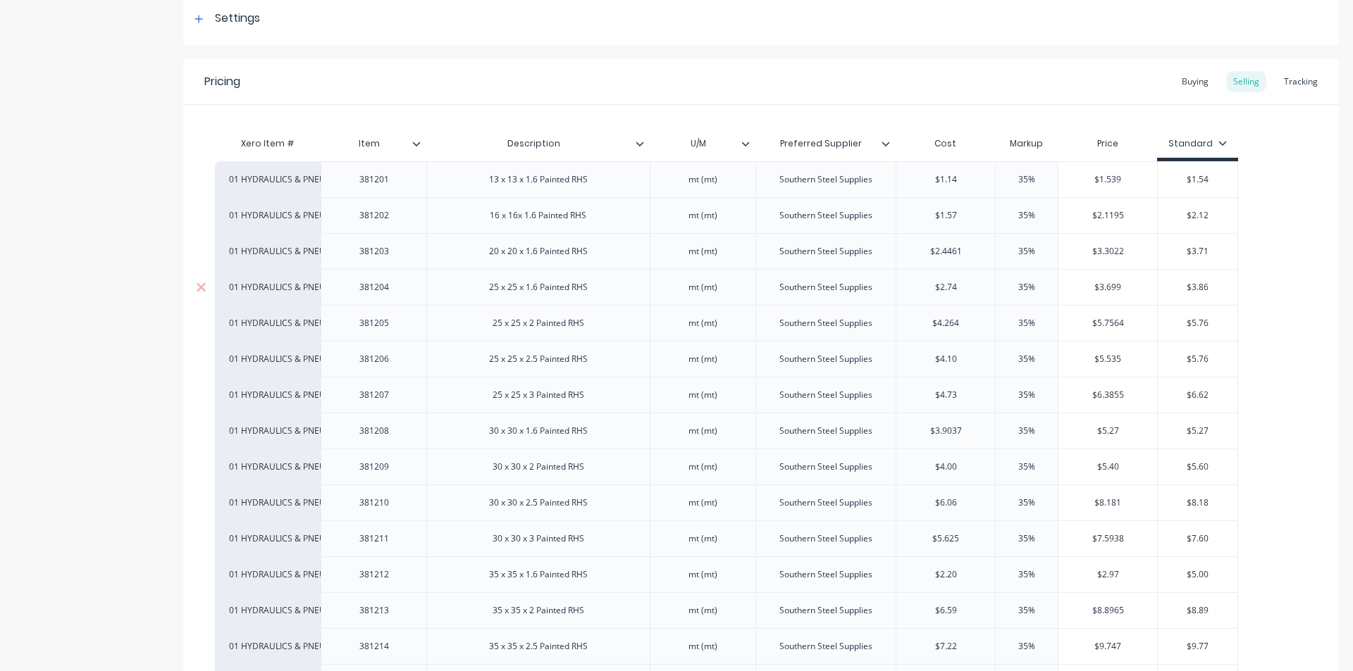
scroll to position [493, 0]
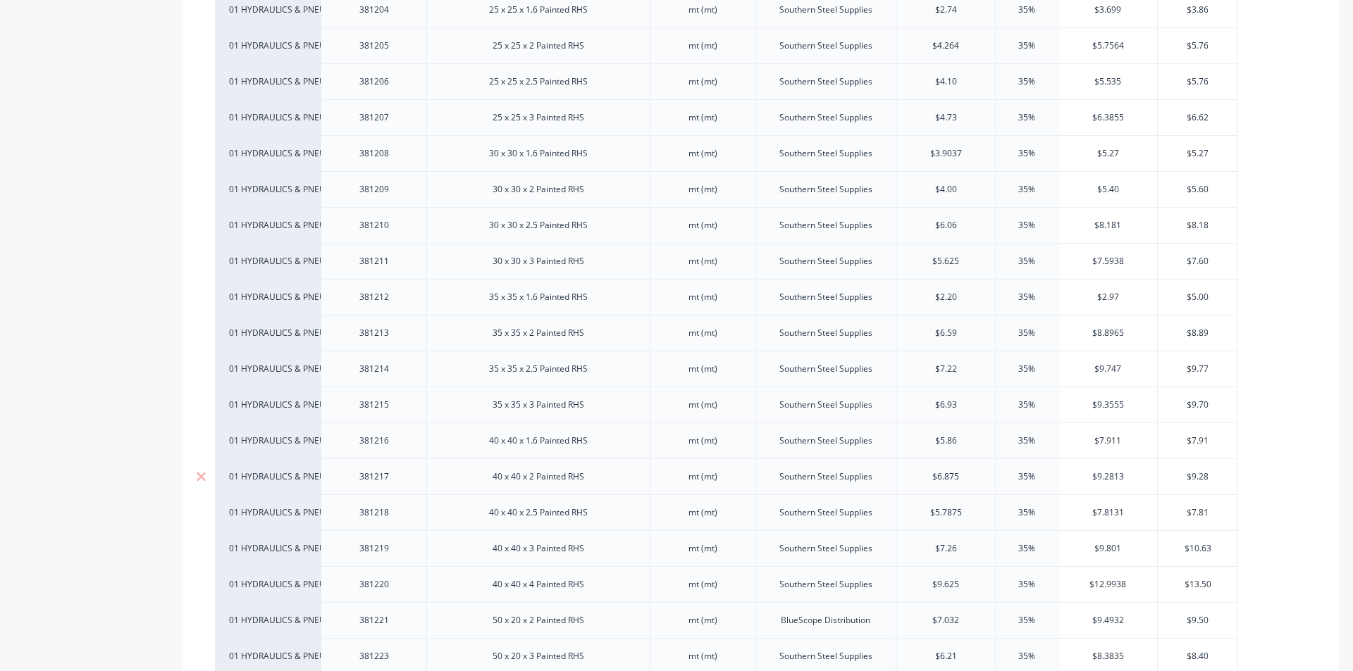
type textarea "x"
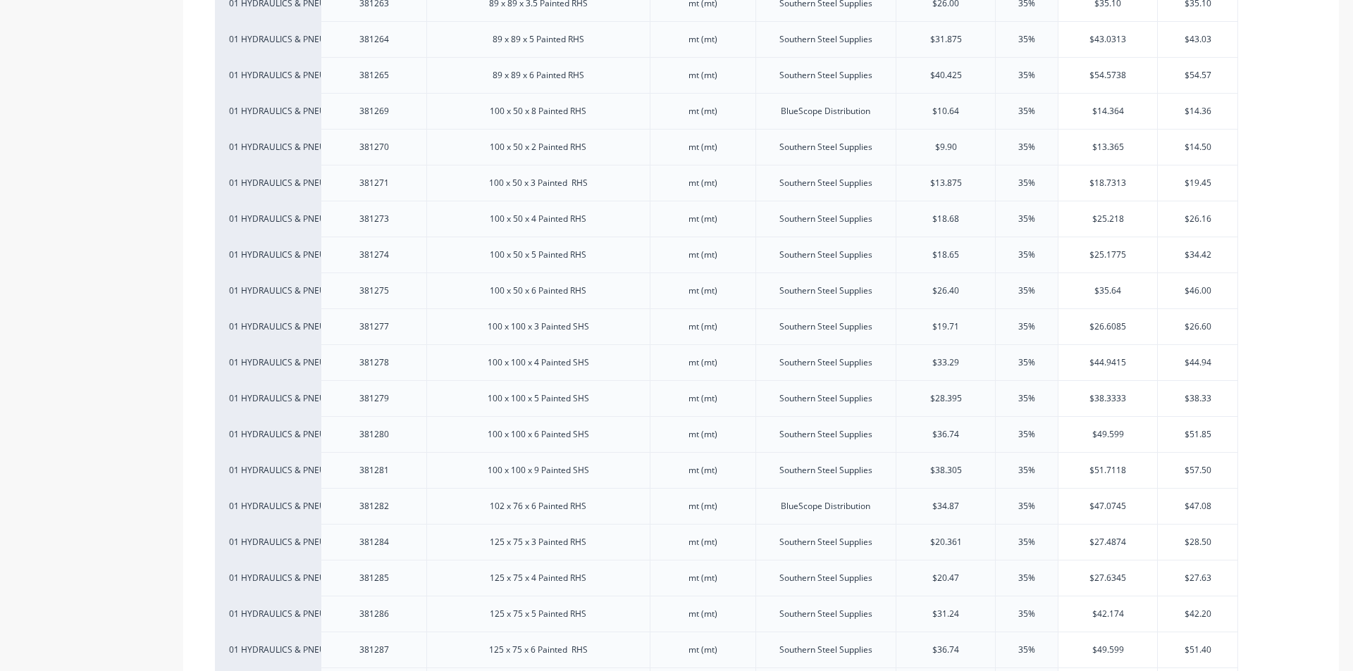
scroll to position [2536, 0]
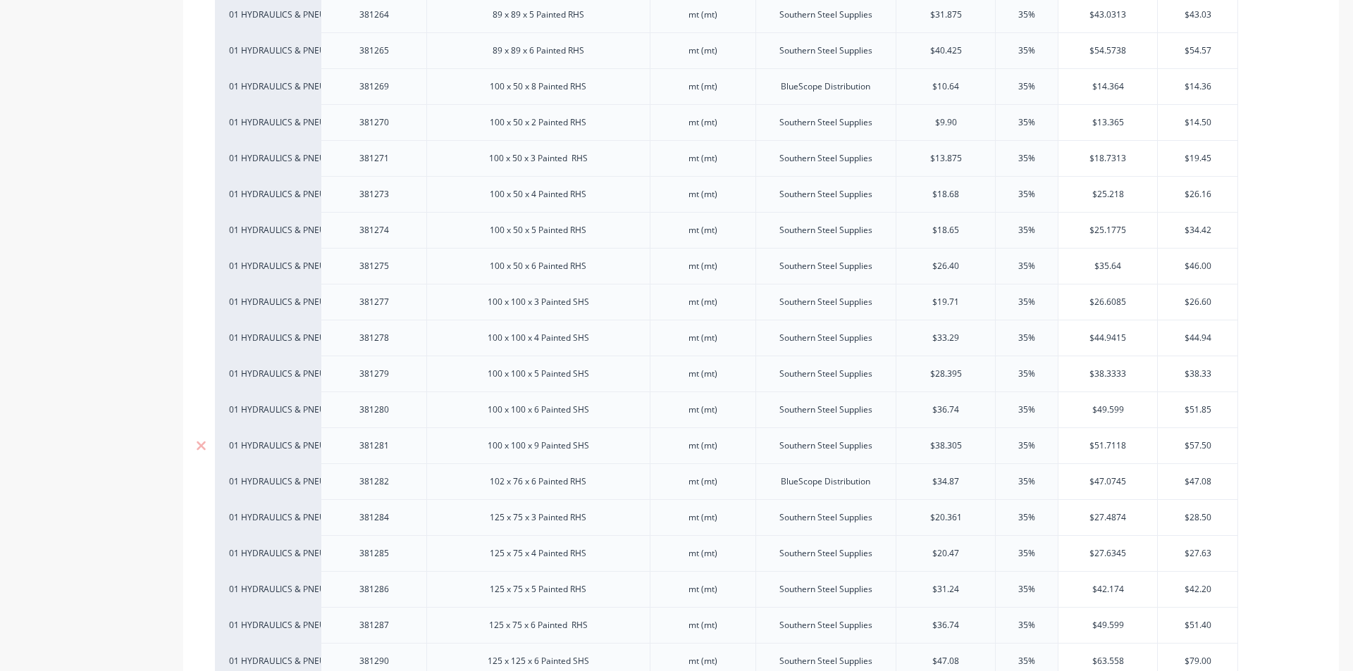
type input "$38.305"
click at [959, 443] on input "$38.305" at bounding box center [945, 446] width 99 height 13
drag, startPoint x: 959, startPoint y: 444, endPoint x: 933, endPoint y: 453, distance: 28.3
click at [933, 453] on div "$38.305 $38.305" at bounding box center [945, 445] width 99 height 35
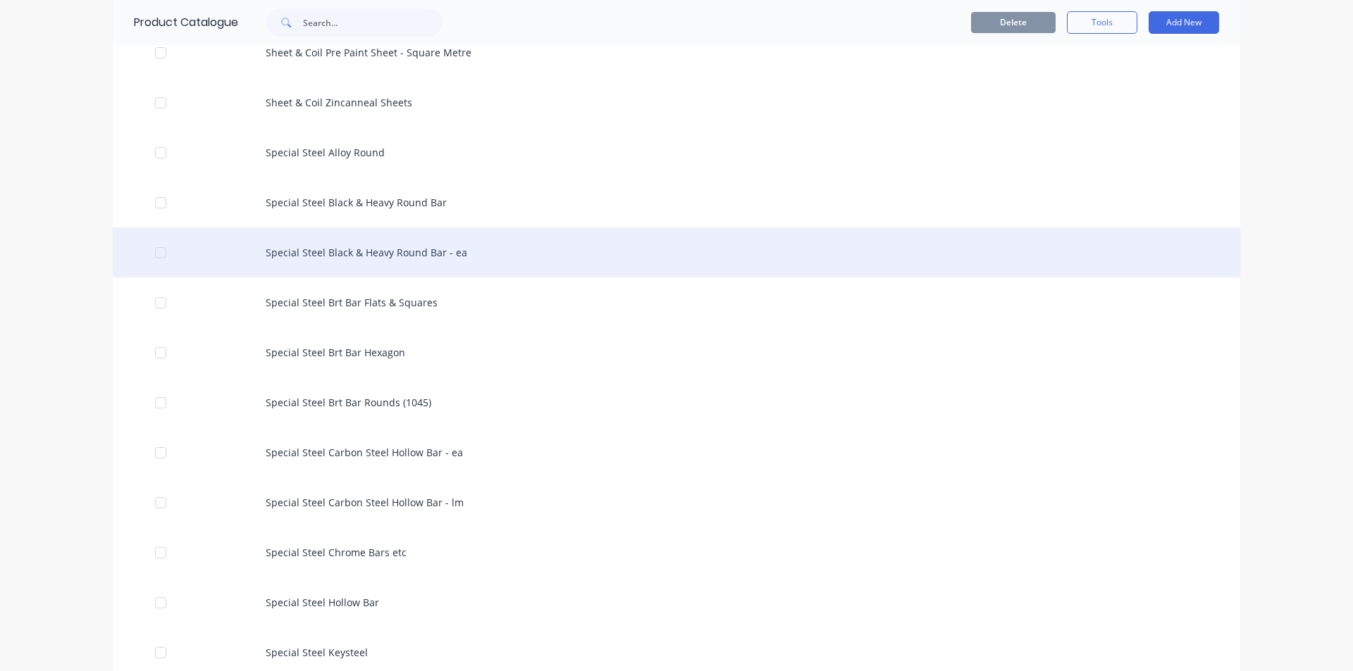
scroll to position [2677, 0]
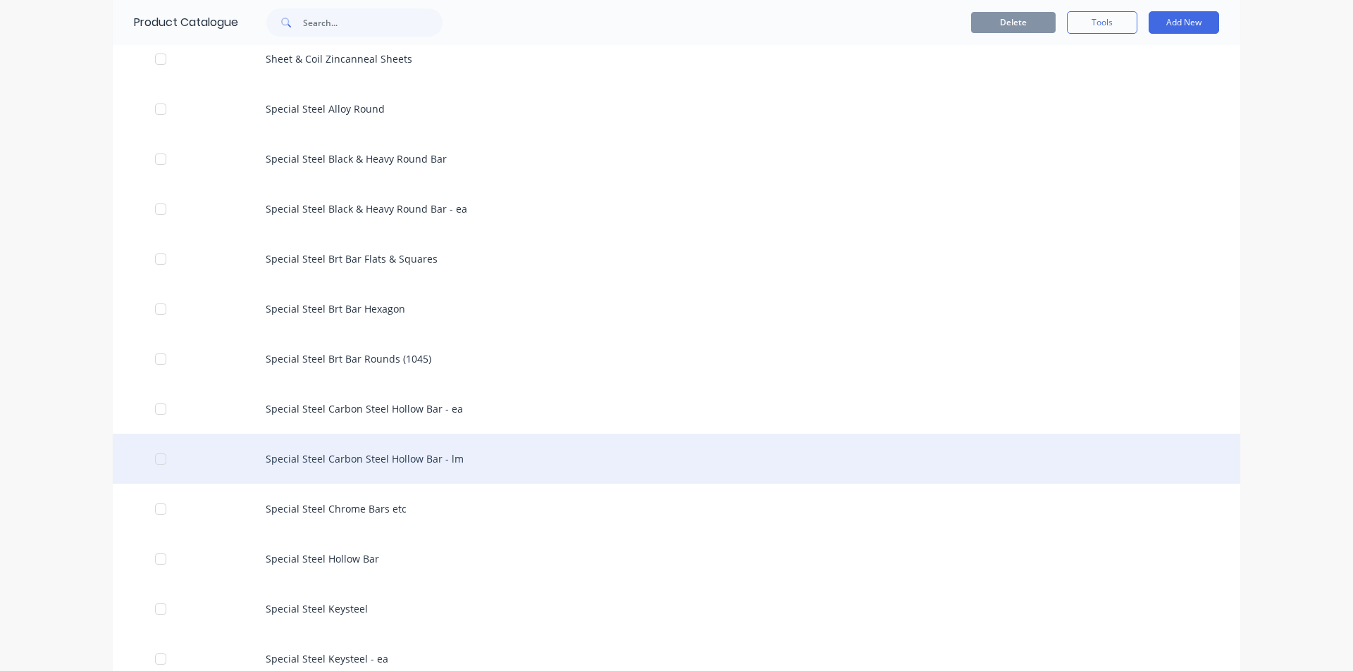
click at [433, 459] on div "Special Steel Carbon Steel Hollow Bar - lm" at bounding box center [676, 459] width 1127 height 50
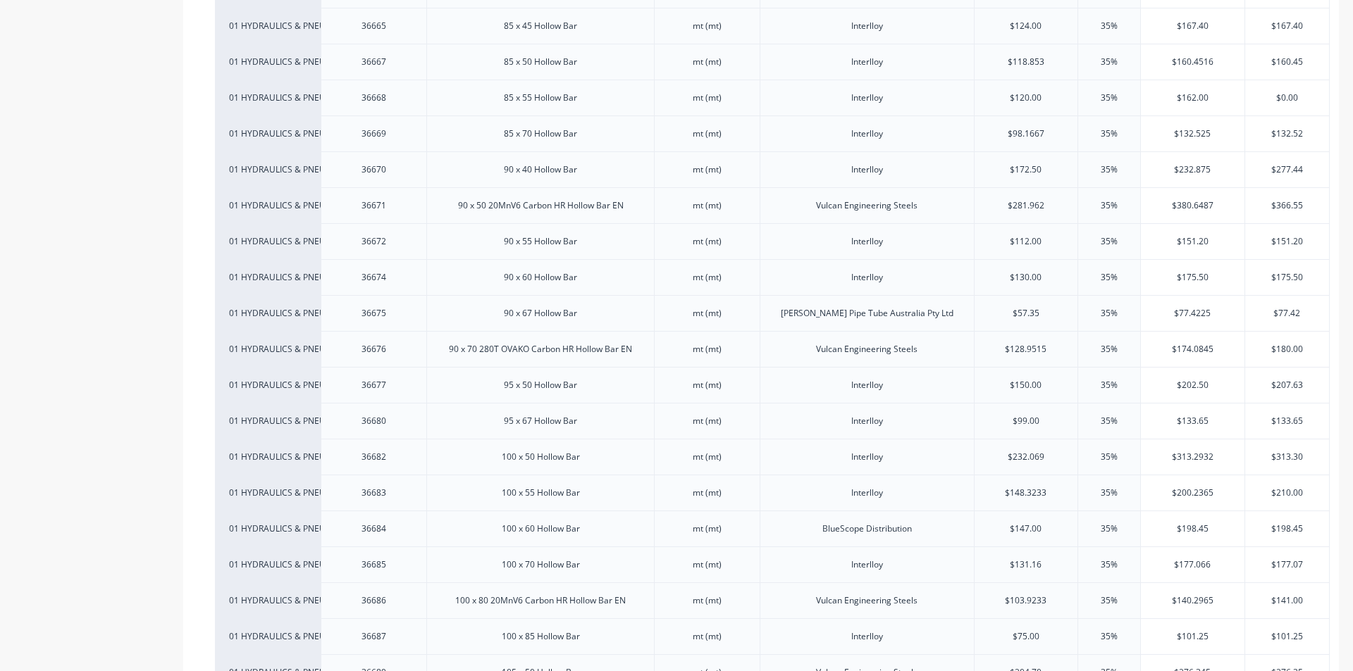
scroll to position [1620, 0]
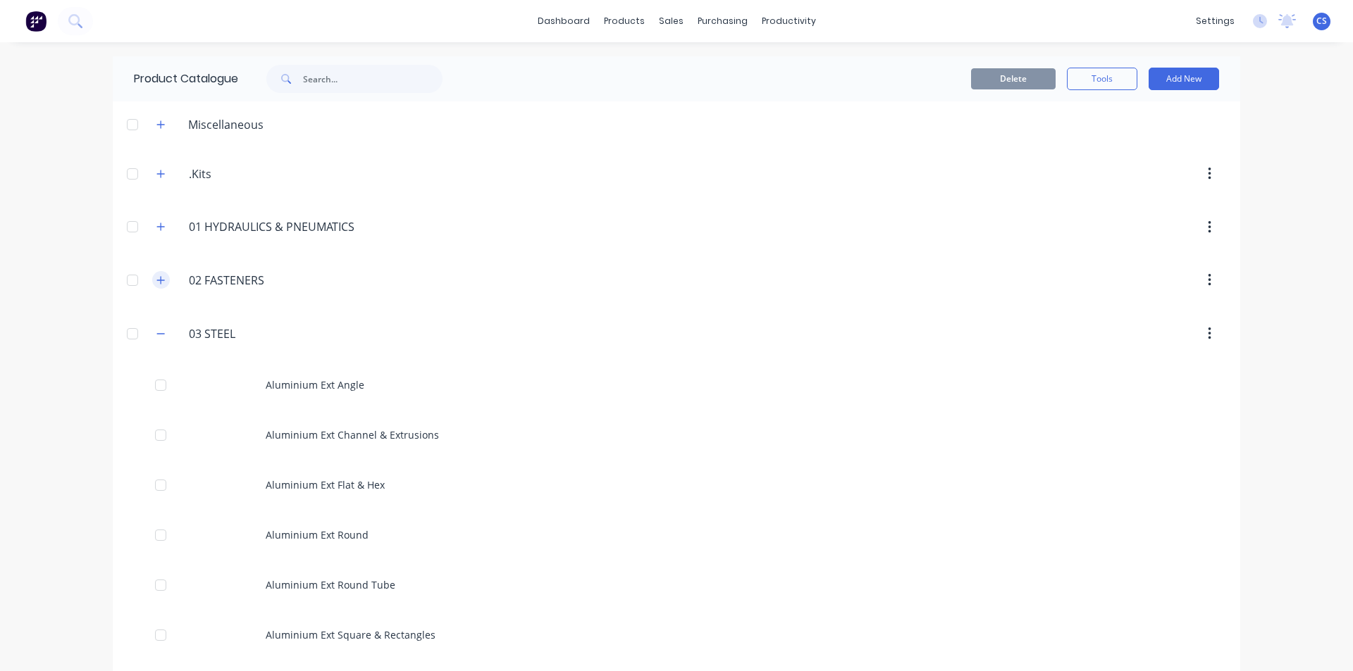
click at [156, 282] on icon "button" at bounding box center [160, 280] width 8 height 10
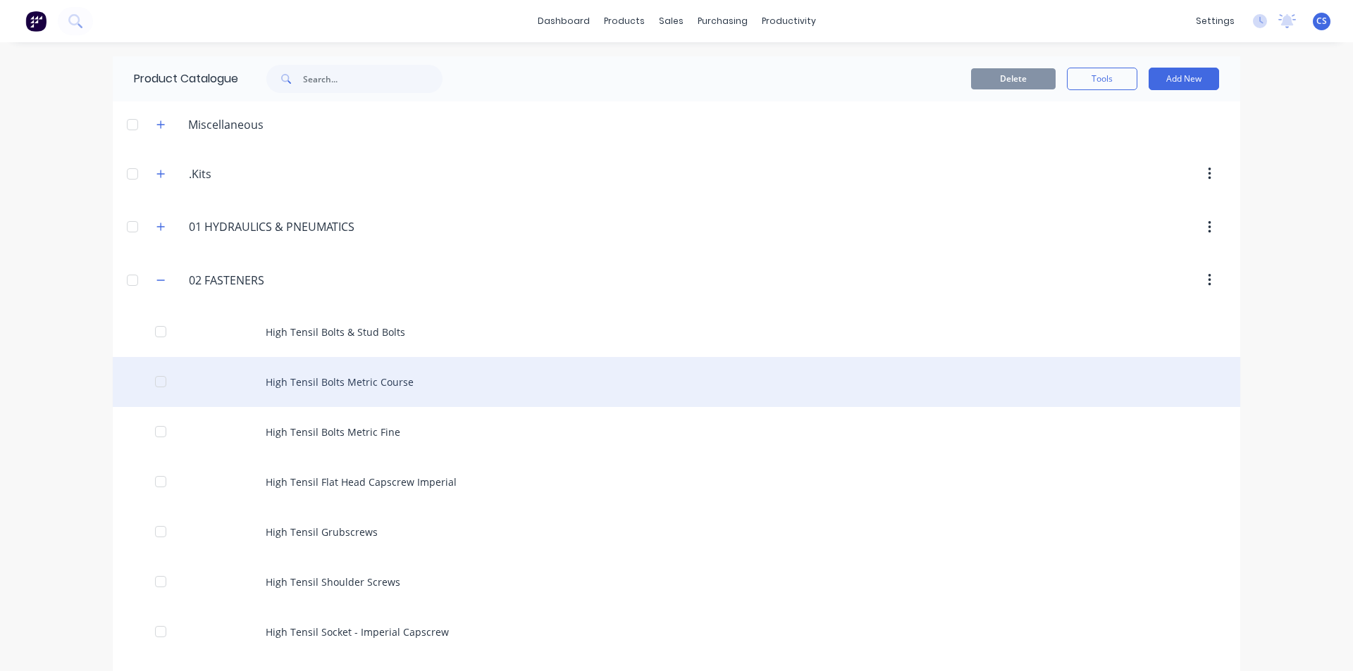
click at [382, 391] on div "High Tensil Bolts Metric Course" at bounding box center [676, 382] width 1127 height 50
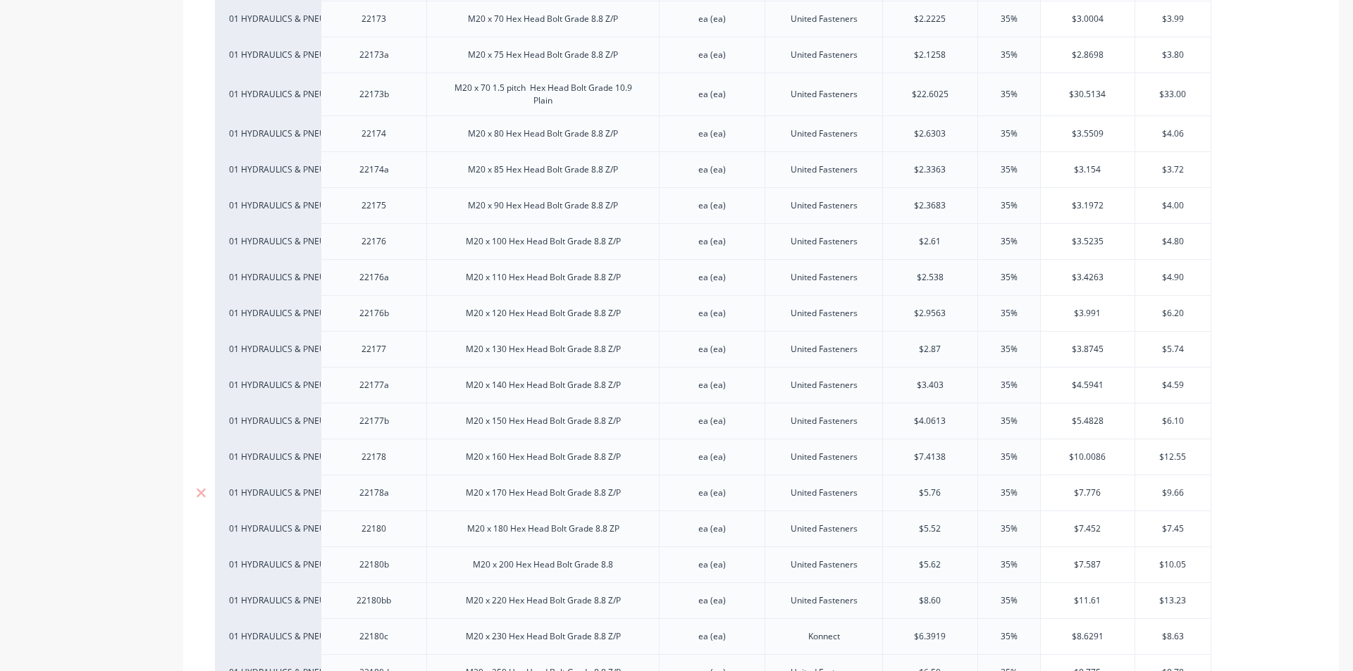
scroll to position [5918, 0]
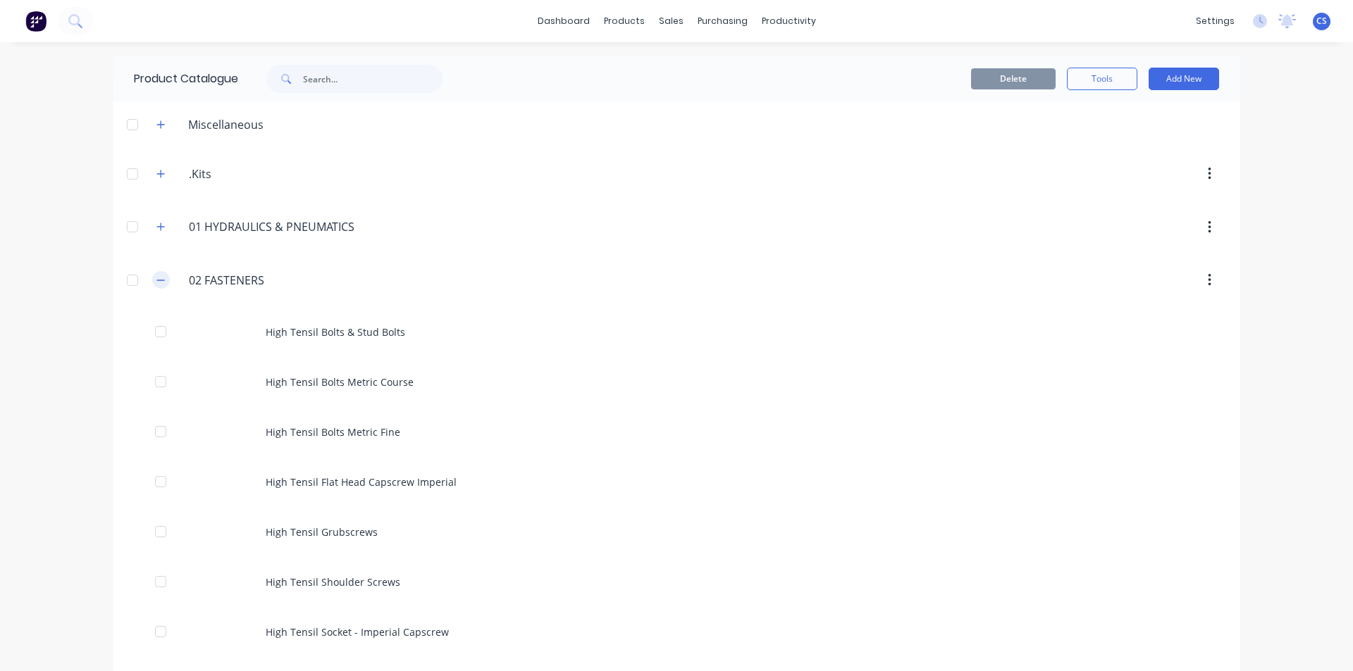
click at [163, 280] on button "button" at bounding box center [161, 280] width 18 height 18
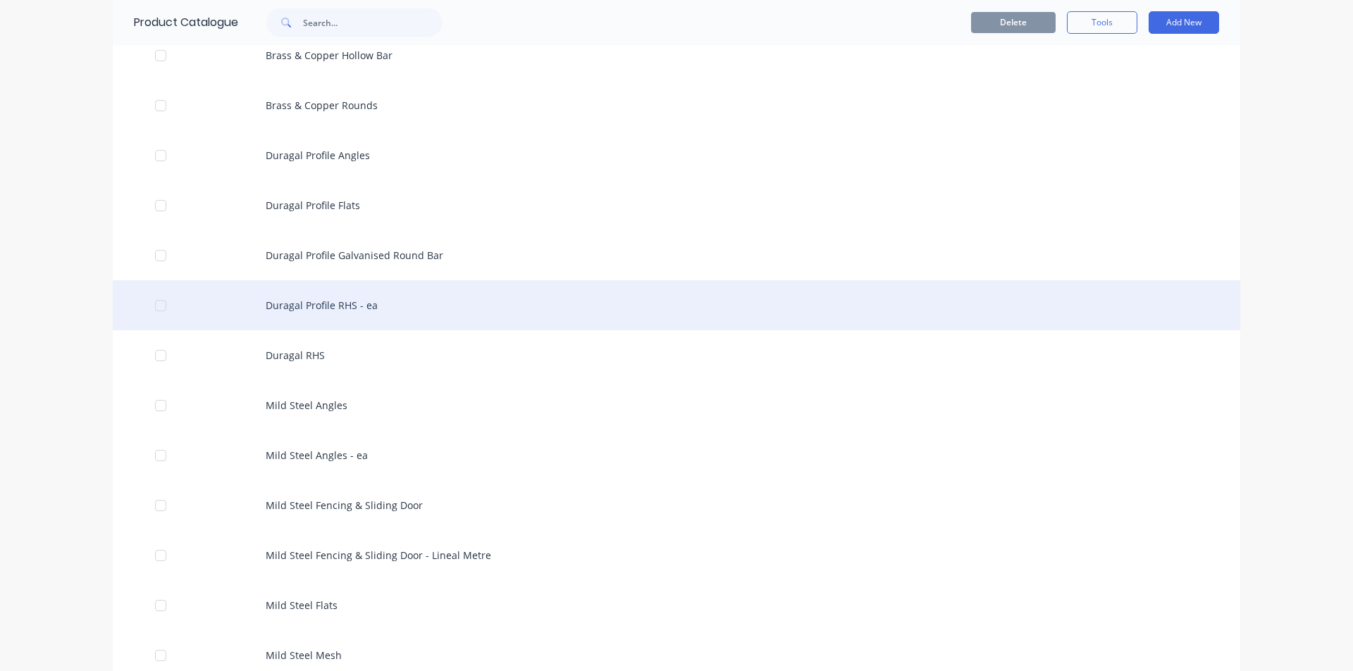
scroll to position [1338, 0]
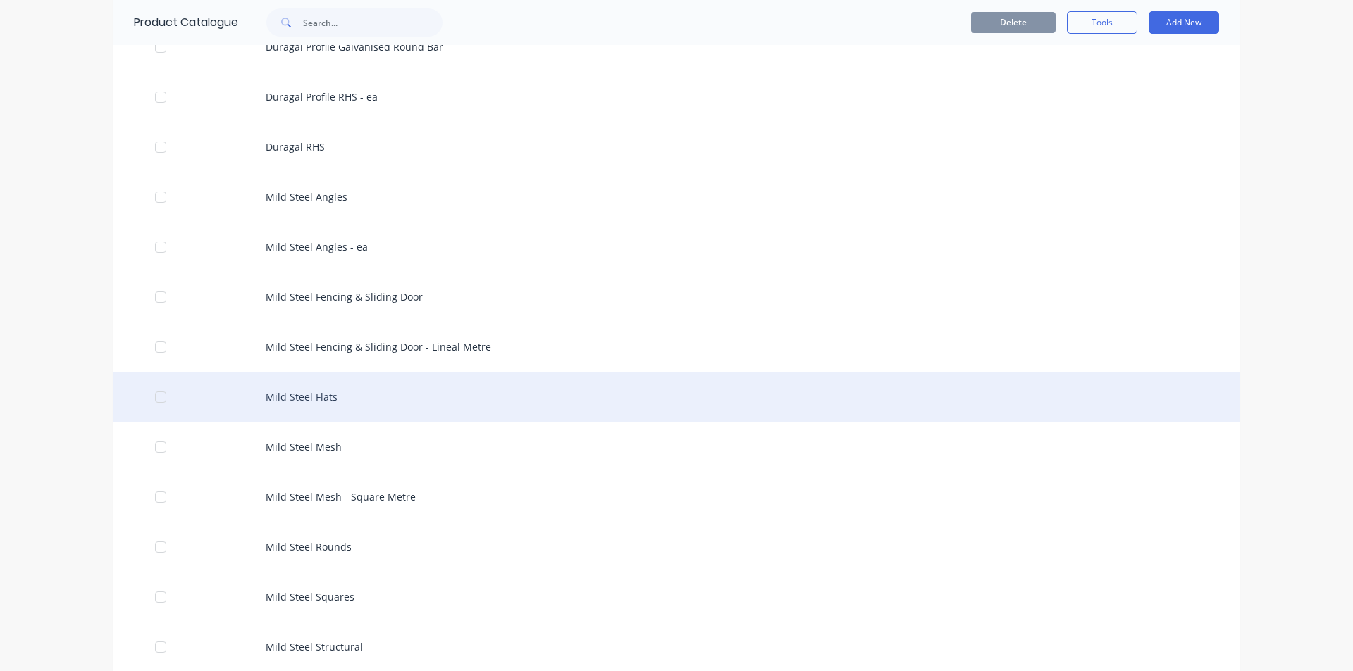
click at [380, 385] on div "Mild Steel Flats" at bounding box center [676, 397] width 1127 height 50
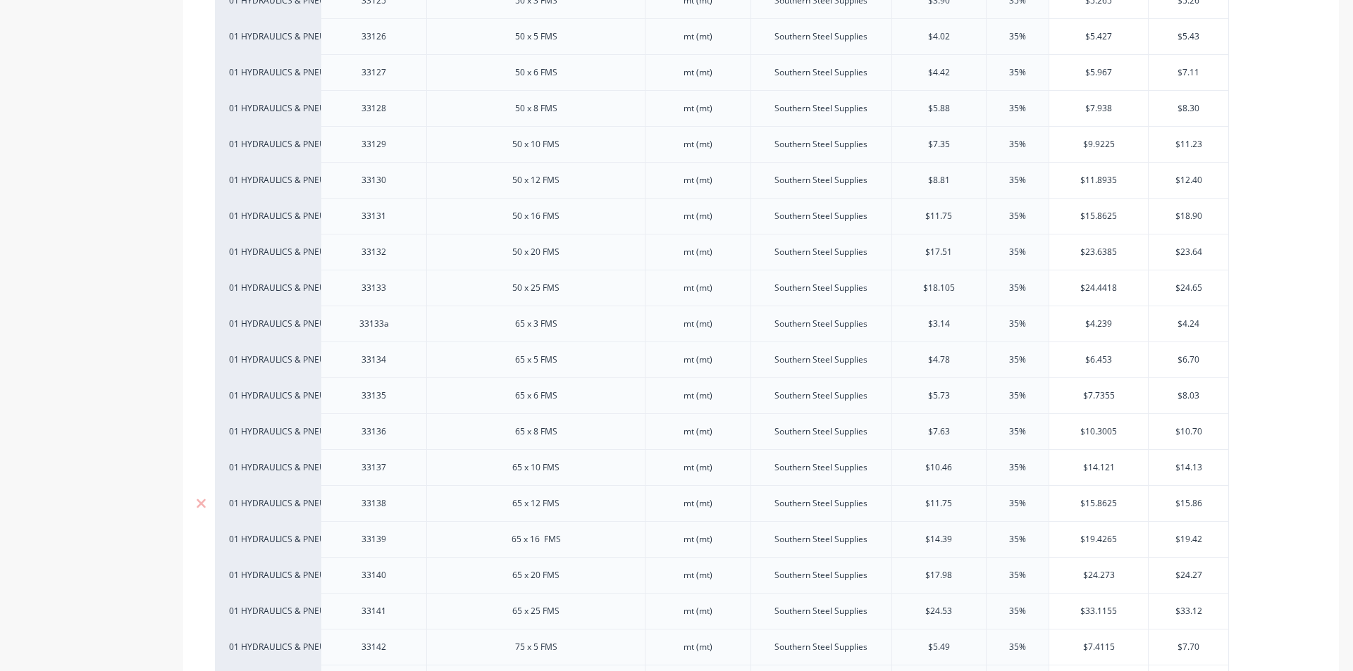
scroll to position [1620, 0]
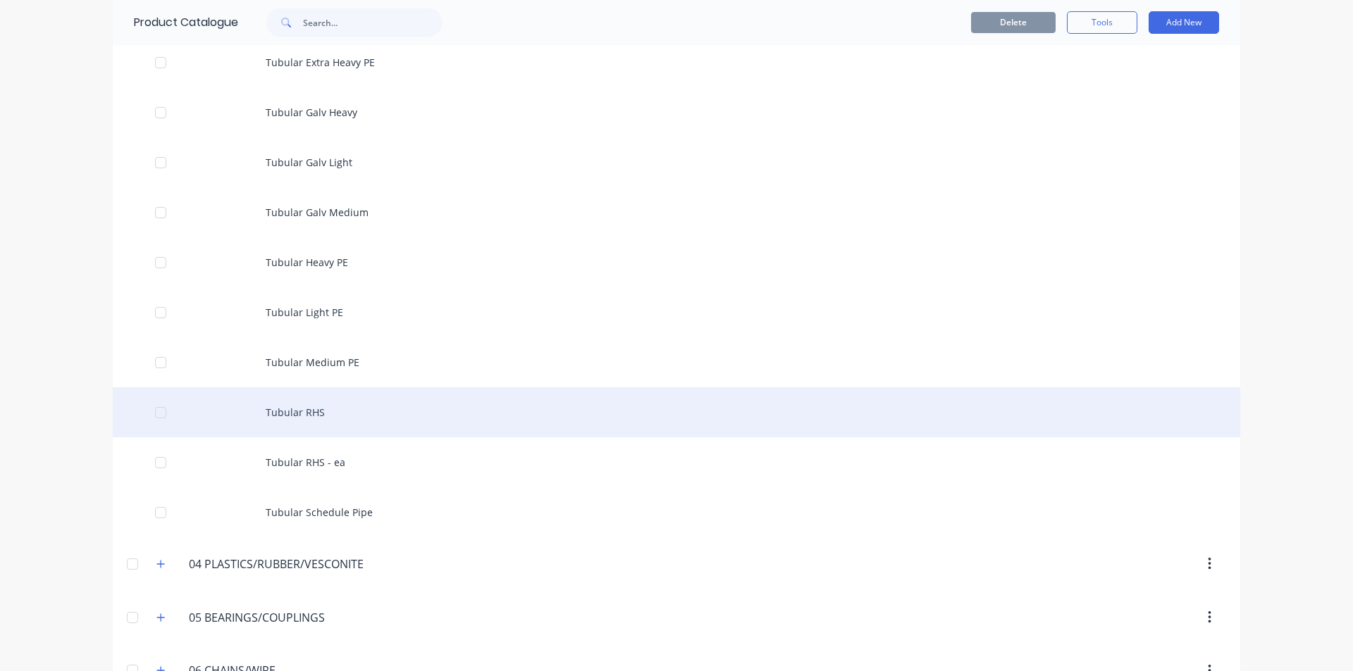
scroll to position [4579, 0]
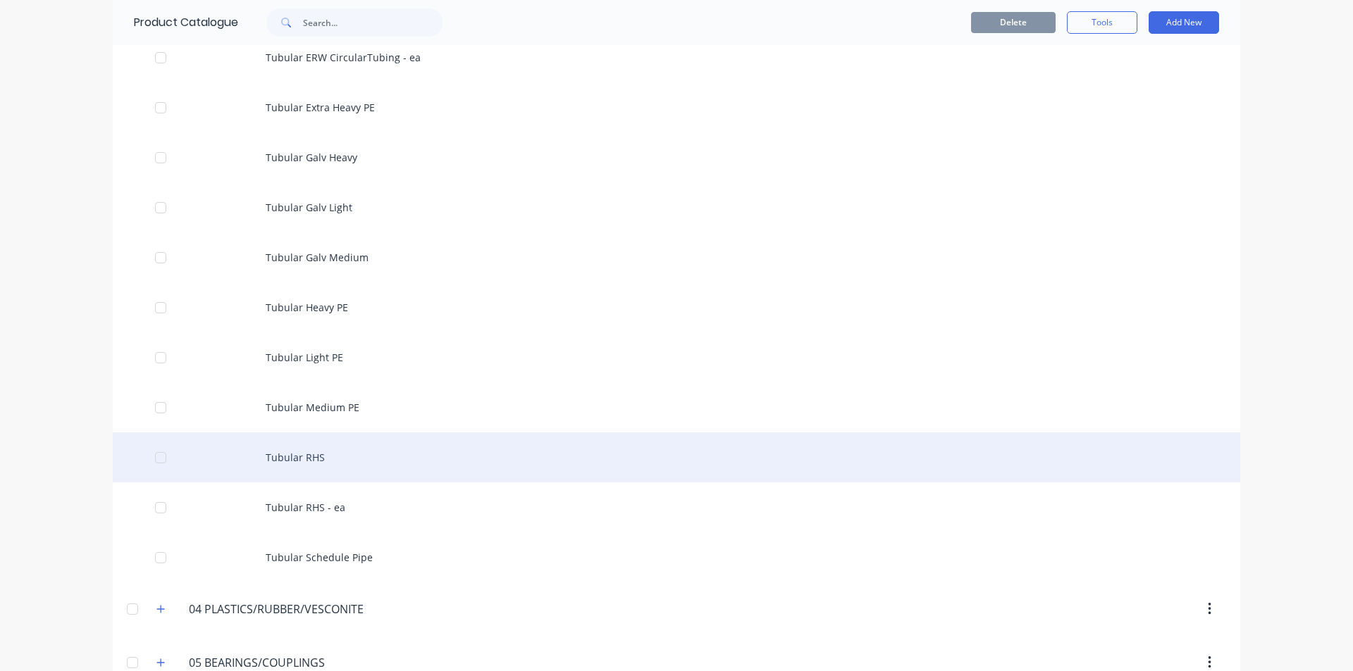
click at [322, 466] on div "Tubular RHS" at bounding box center [676, 458] width 1127 height 50
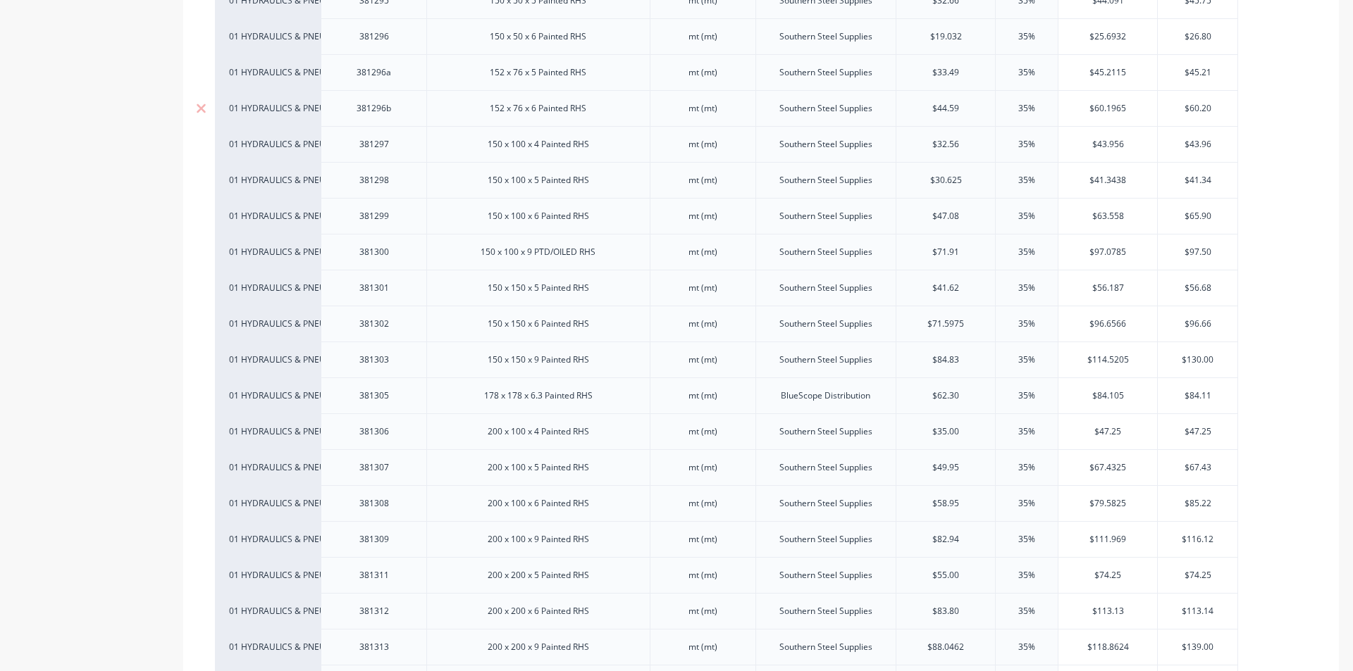
scroll to position [3522, 0]
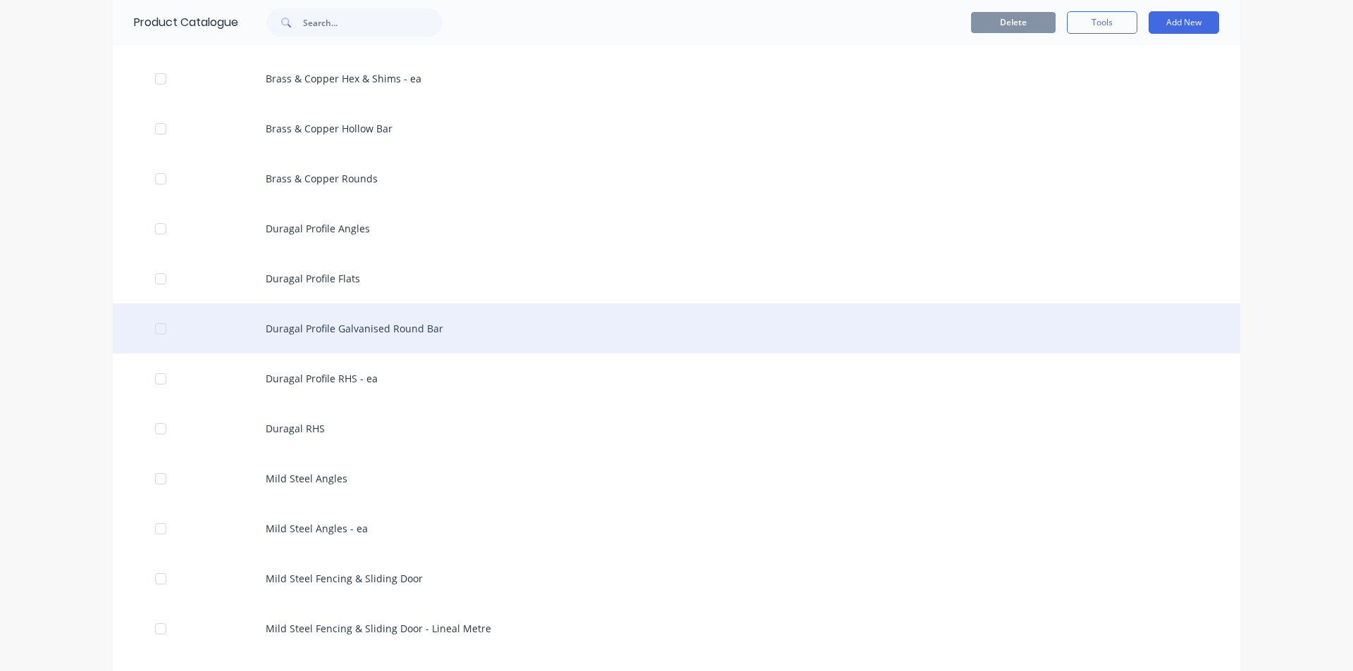
scroll to position [1127, 0]
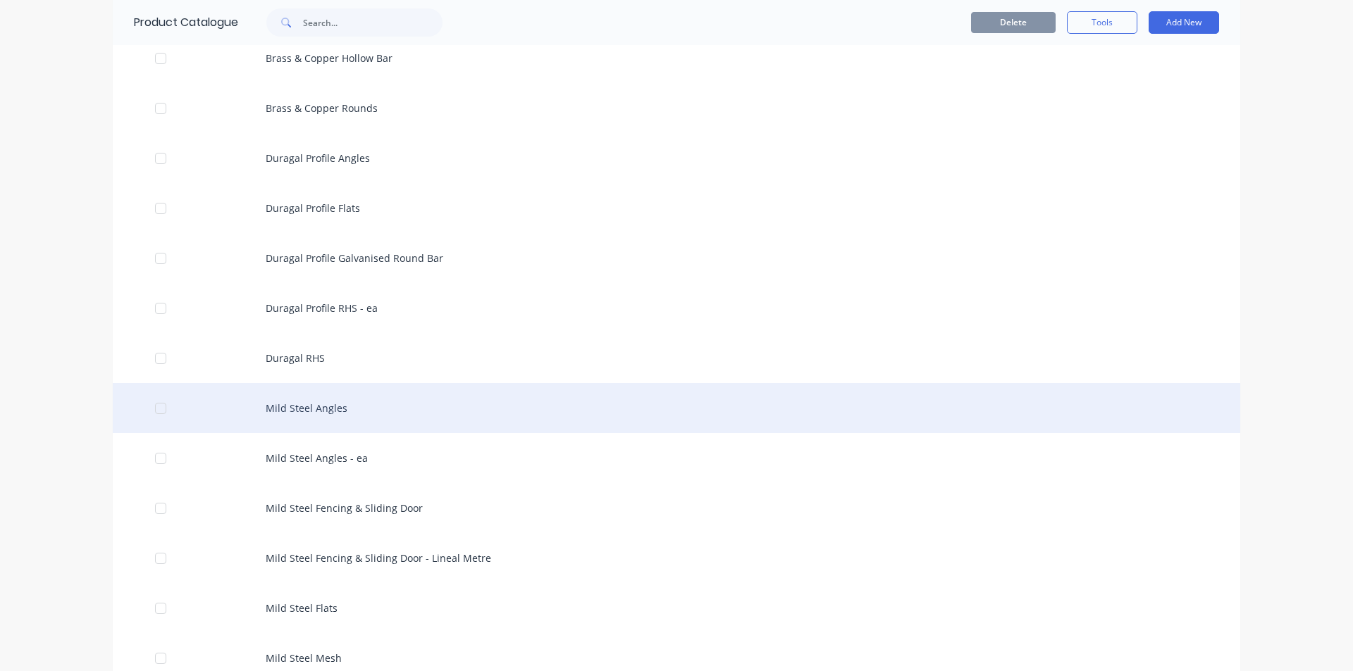
click at [361, 416] on div "Mild Steel Angles" at bounding box center [676, 408] width 1127 height 50
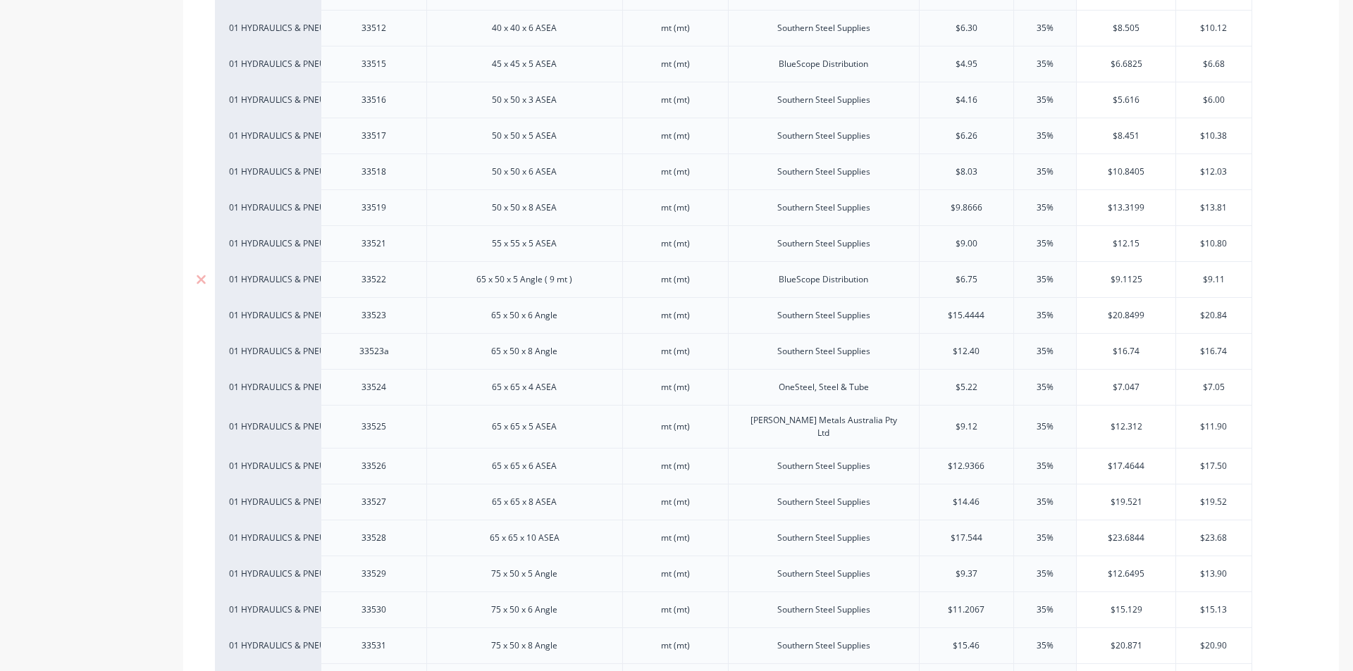
scroll to position [634, 0]
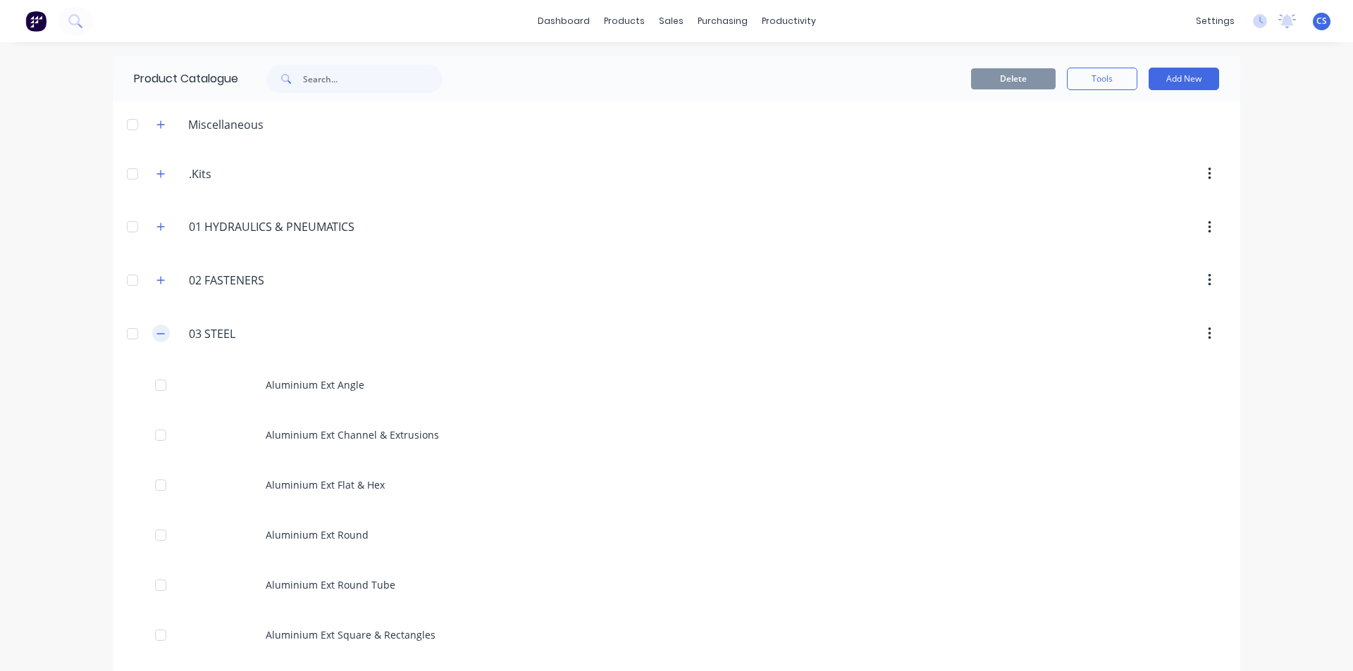
click at [156, 335] on icon "button" at bounding box center [160, 334] width 8 height 10
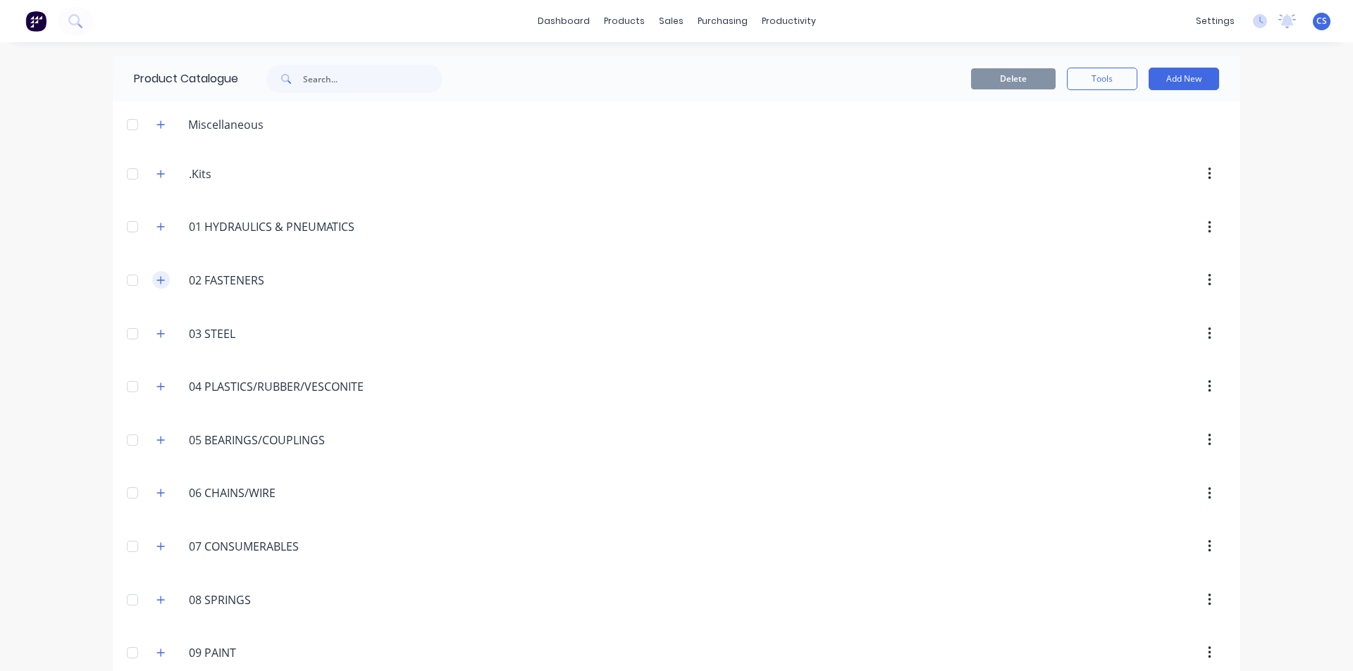
click at [158, 281] on icon "button" at bounding box center [160, 280] width 8 height 10
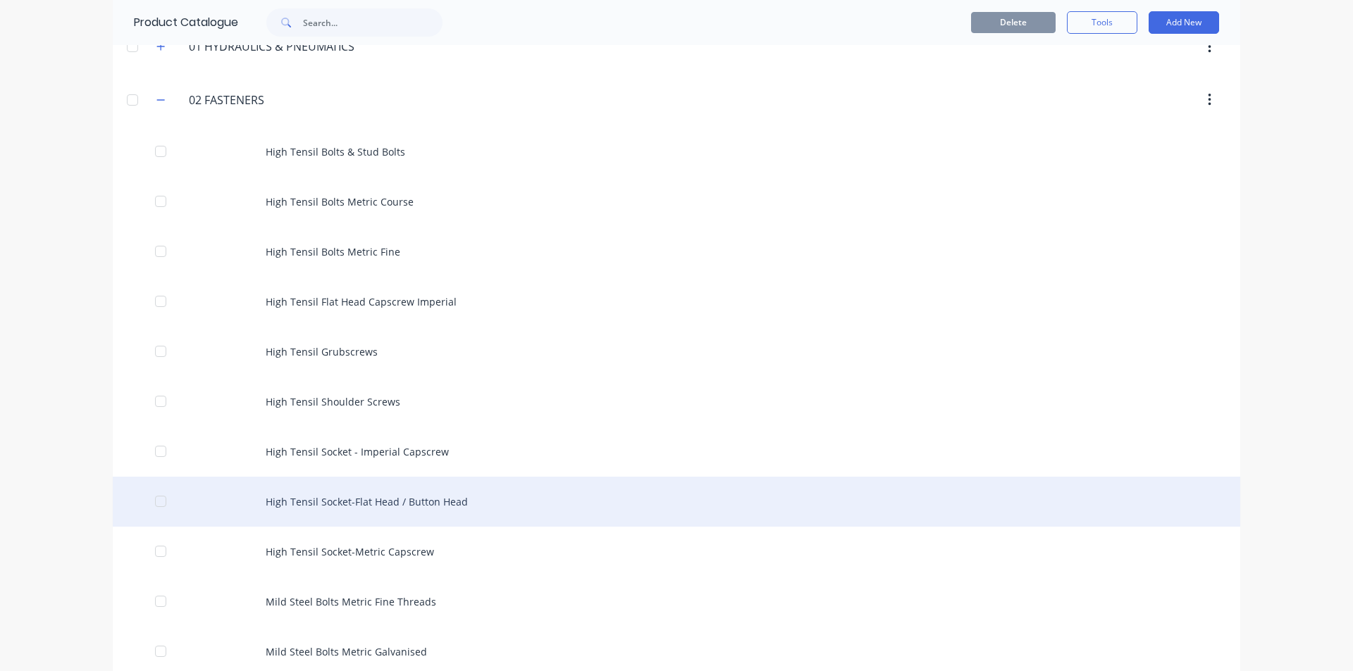
scroll to position [211, 0]
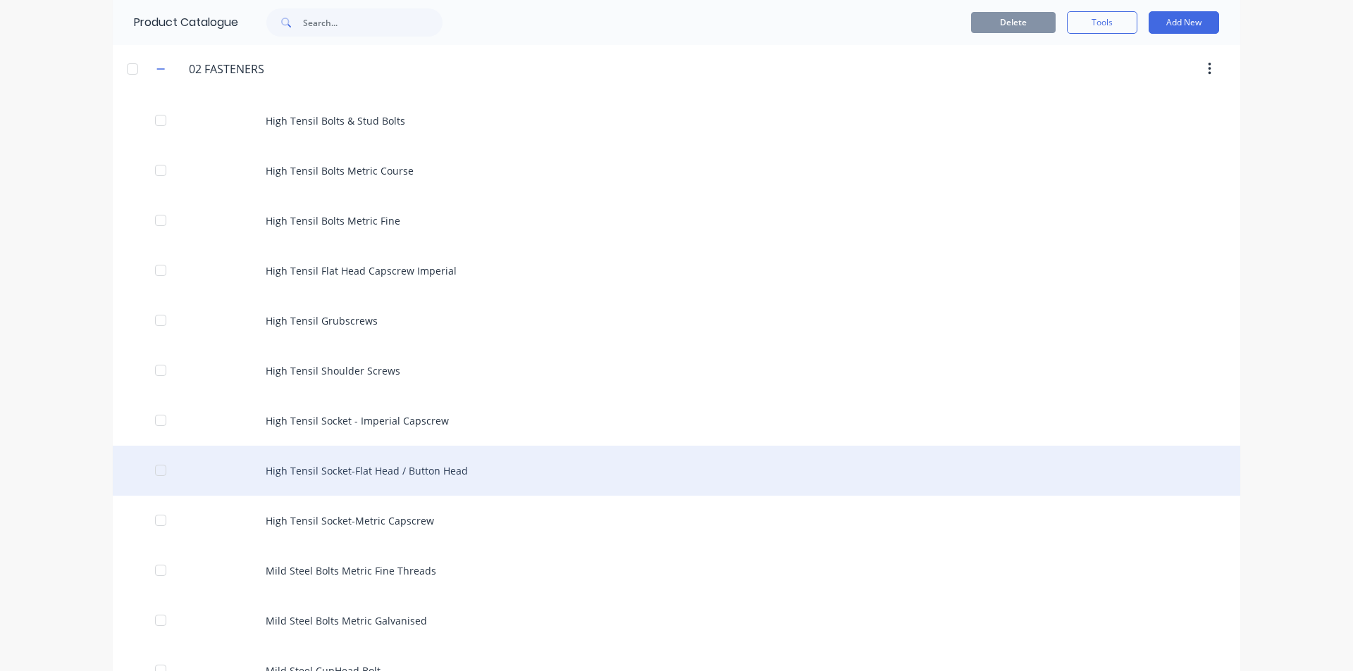
click at [446, 468] on div "High Tensil Socket-Flat Head / Button Head" at bounding box center [676, 471] width 1127 height 50
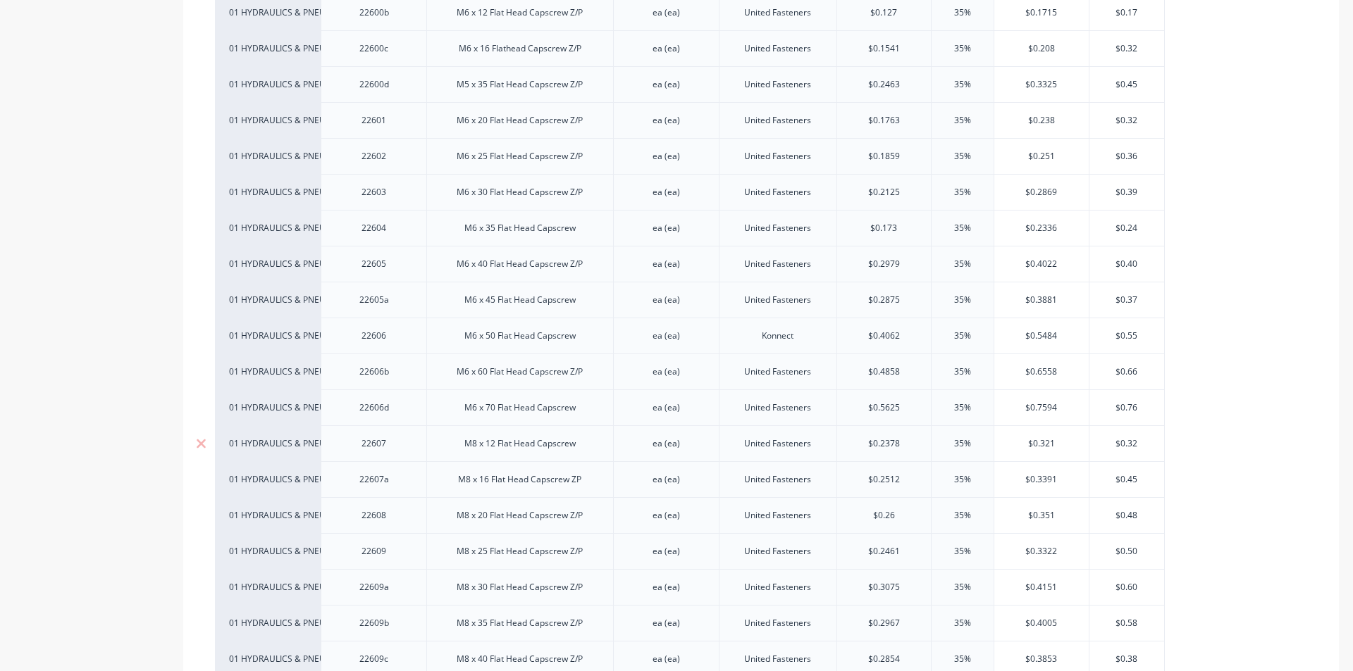
scroll to position [1198, 0]
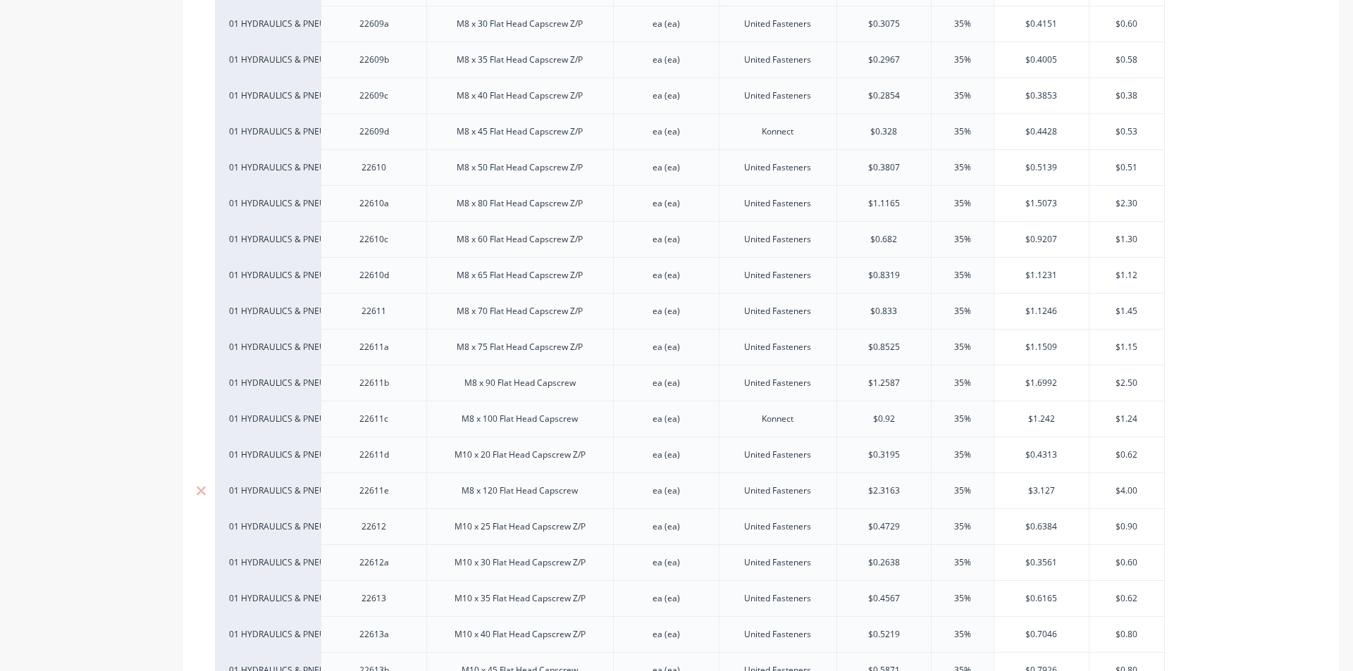
drag, startPoint x: 538, startPoint y: 455, endPoint x: 535, endPoint y: 506, distance: 50.8
click at [457, 456] on div "M10 x 20 Flat Head Capscrew Z/P" at bounding box center [520, 455] width 154 height 18
drag, startPoint x: 430, startPoint y: 445, endPoint x: 430, endPoint y: 480, distance: 35.9
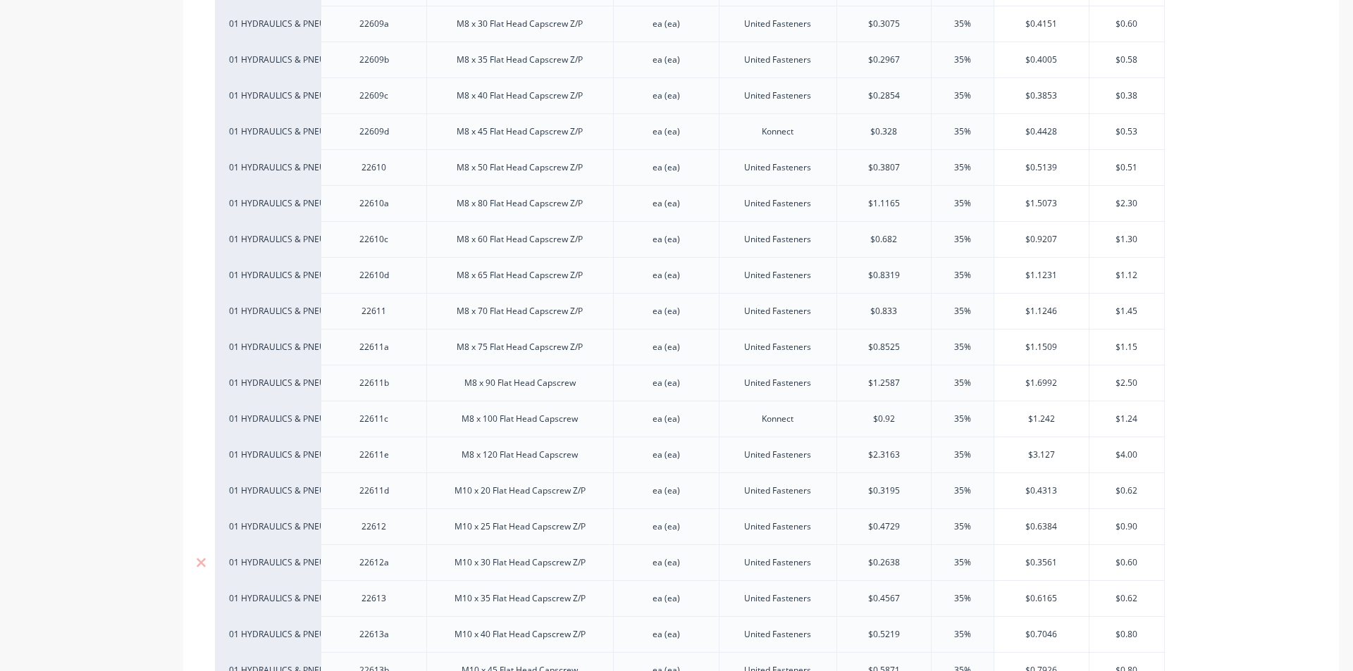
drag, startPoint x: 857, startPoint y: 521, endPoint x: 972, endPoint y: 558, distance: 121.4
click at [857, 521] on input "text" at bounding box center [884, 527] width 94 height 13
type textarea "x"
type input "$0.4729"
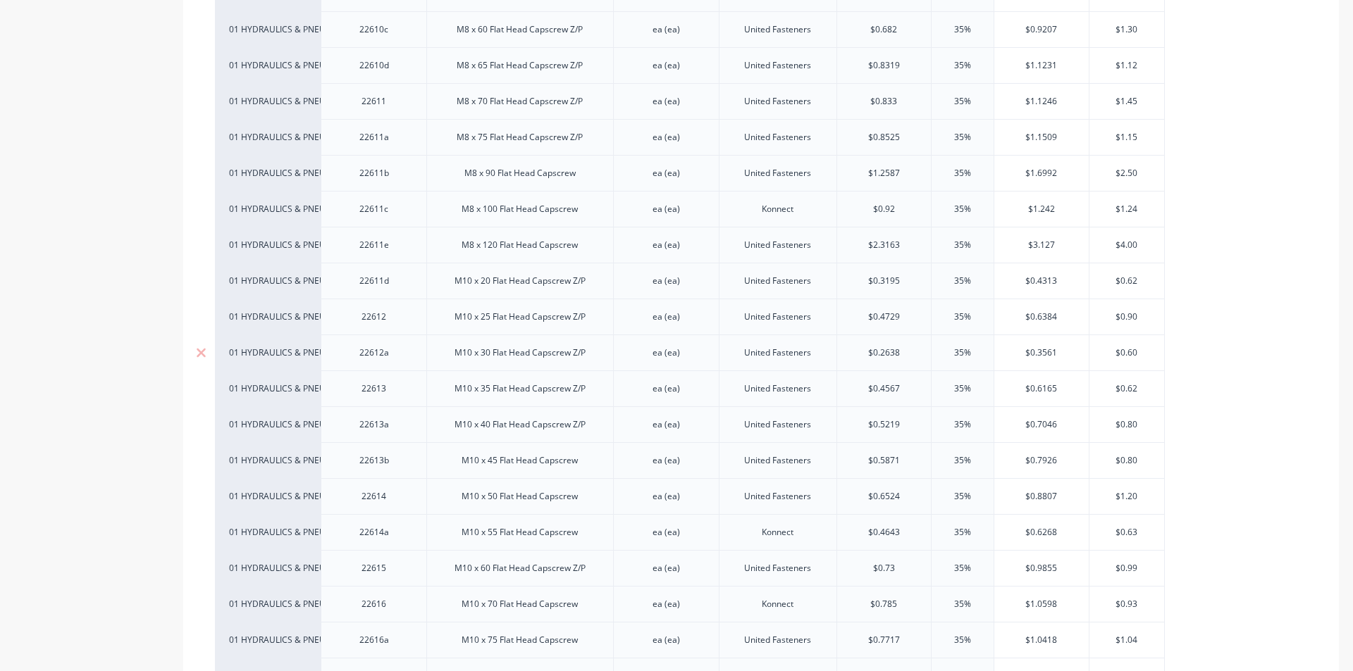
scroll to position [1338, 0]
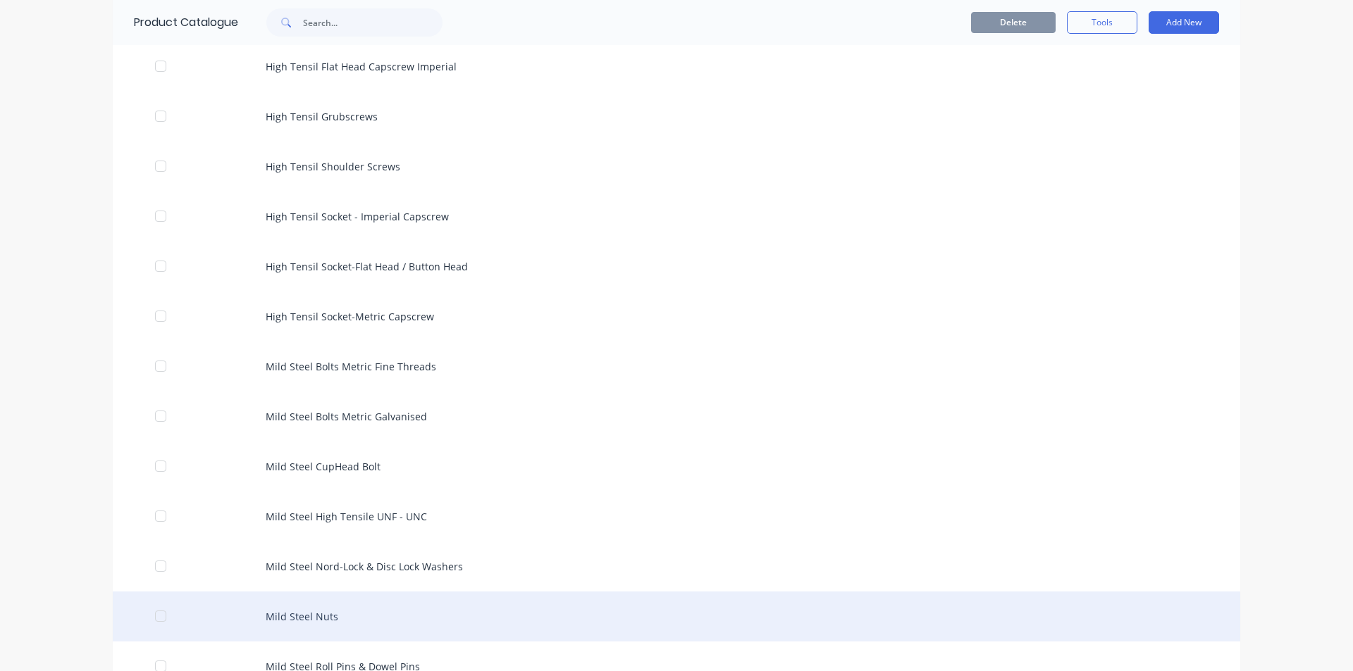
scroll to position [564, 0]
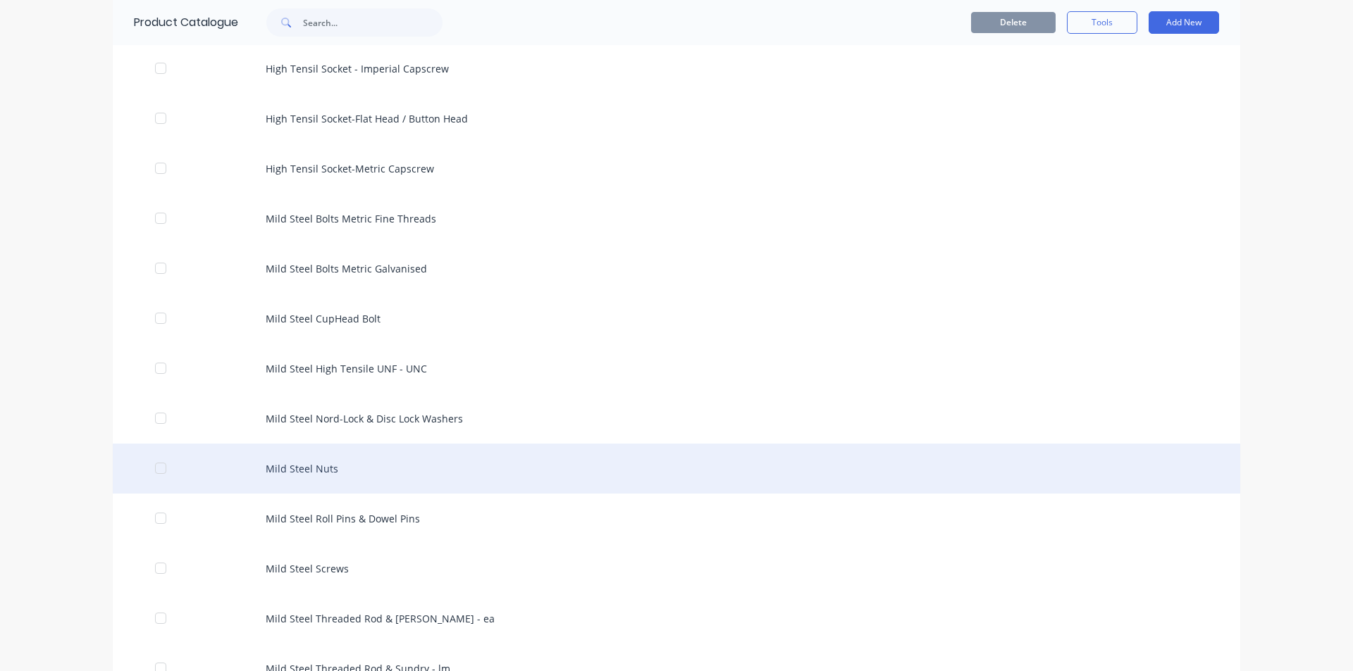
click at [370, 466] on div "Mild Steel Nuts" at bounding box center [676, 469] width 1127 height 50
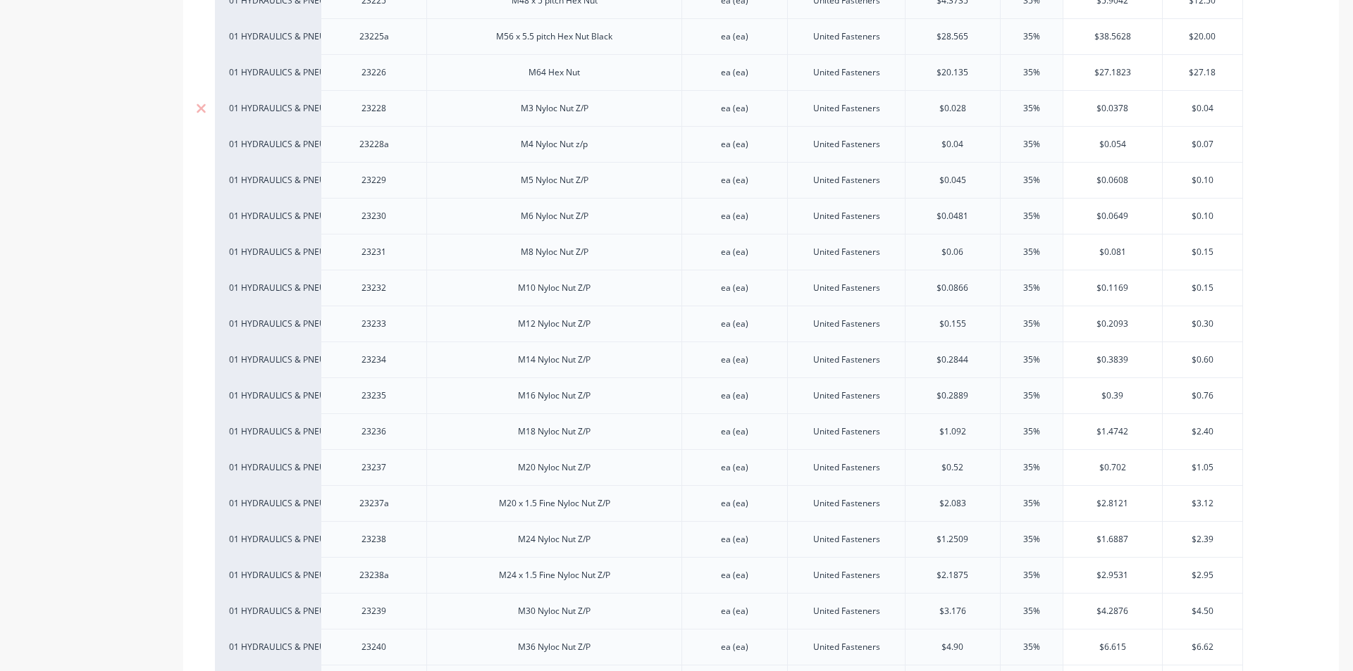
scroll to position [1973, 0]
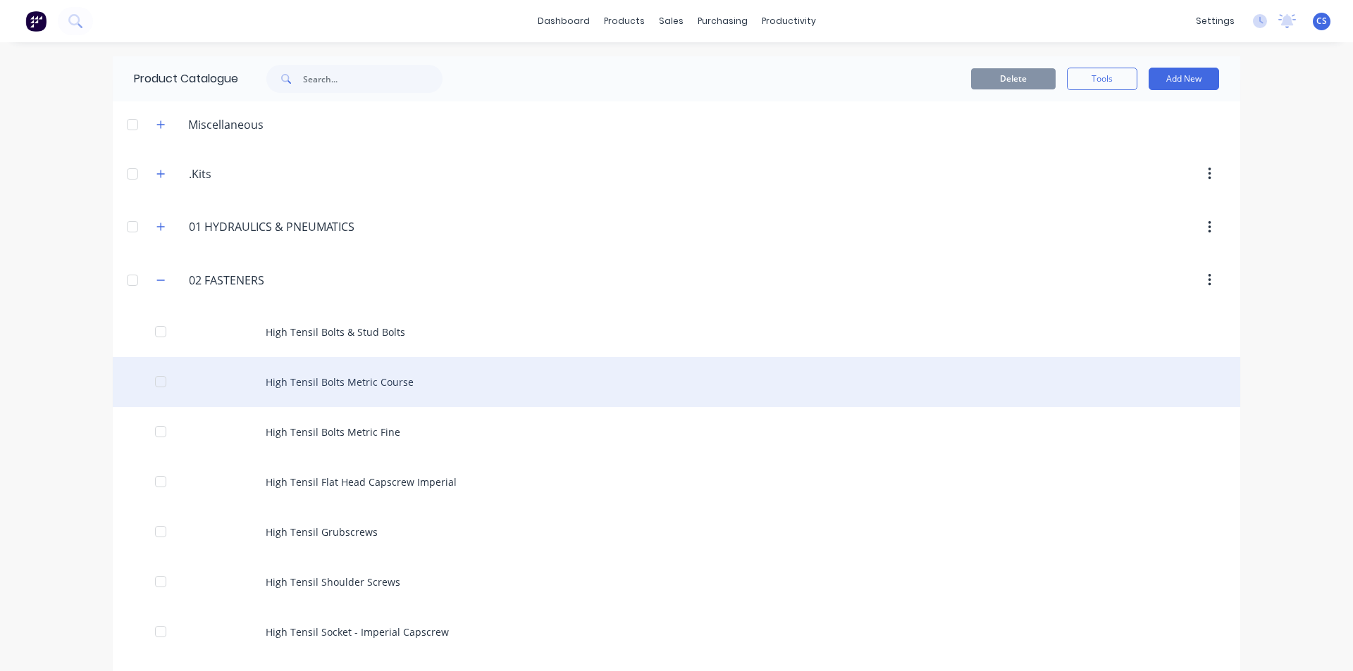
drag, startPoint x: 325, startPoint y: 375, endPoint x: 333, endPoint y: 373, distance: 7.4
click at [333, 373] on div "High Tensil Bolts Metric Course" at bounding box center [676, 382] width 1127 height 50
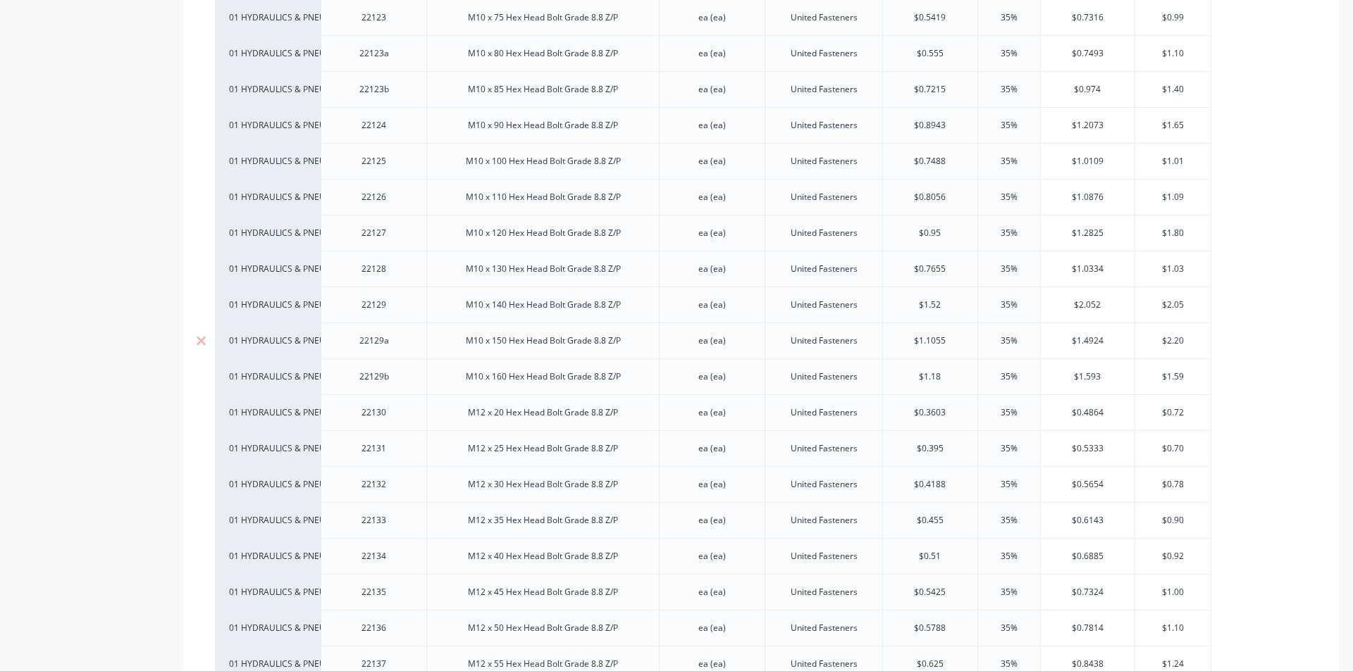
scroll to position [2607, 0]
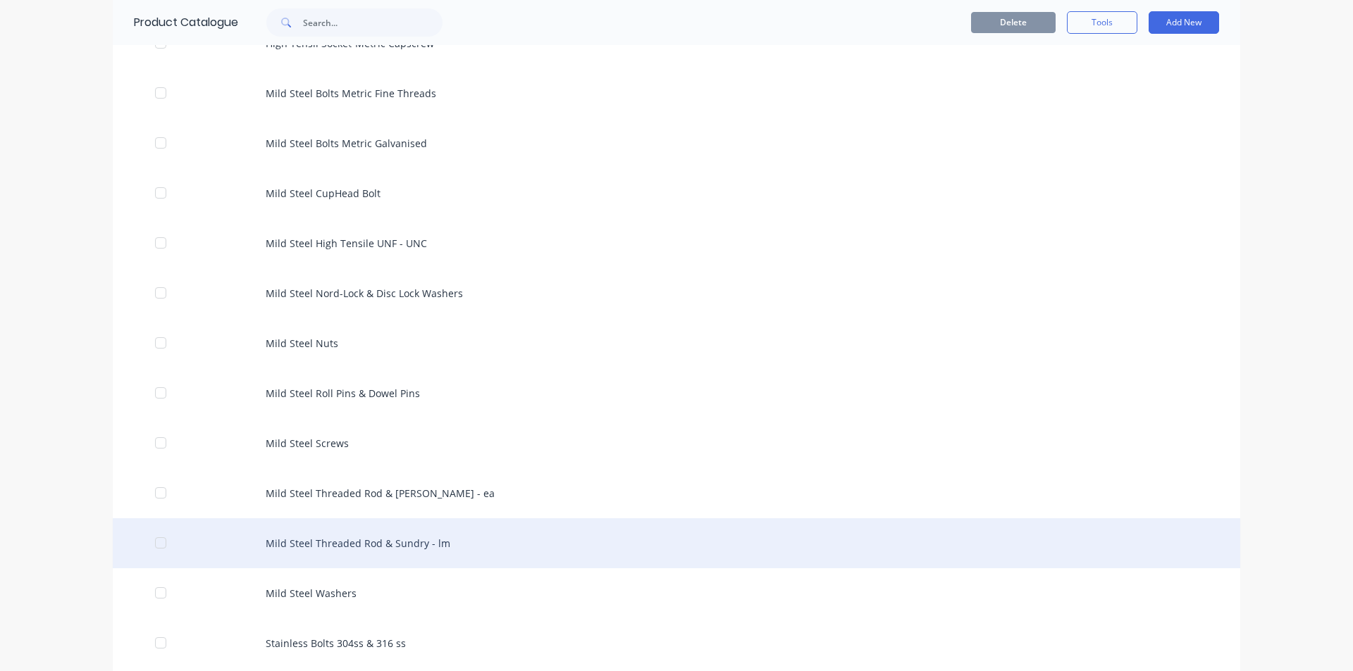
scroll to position [775, 0]
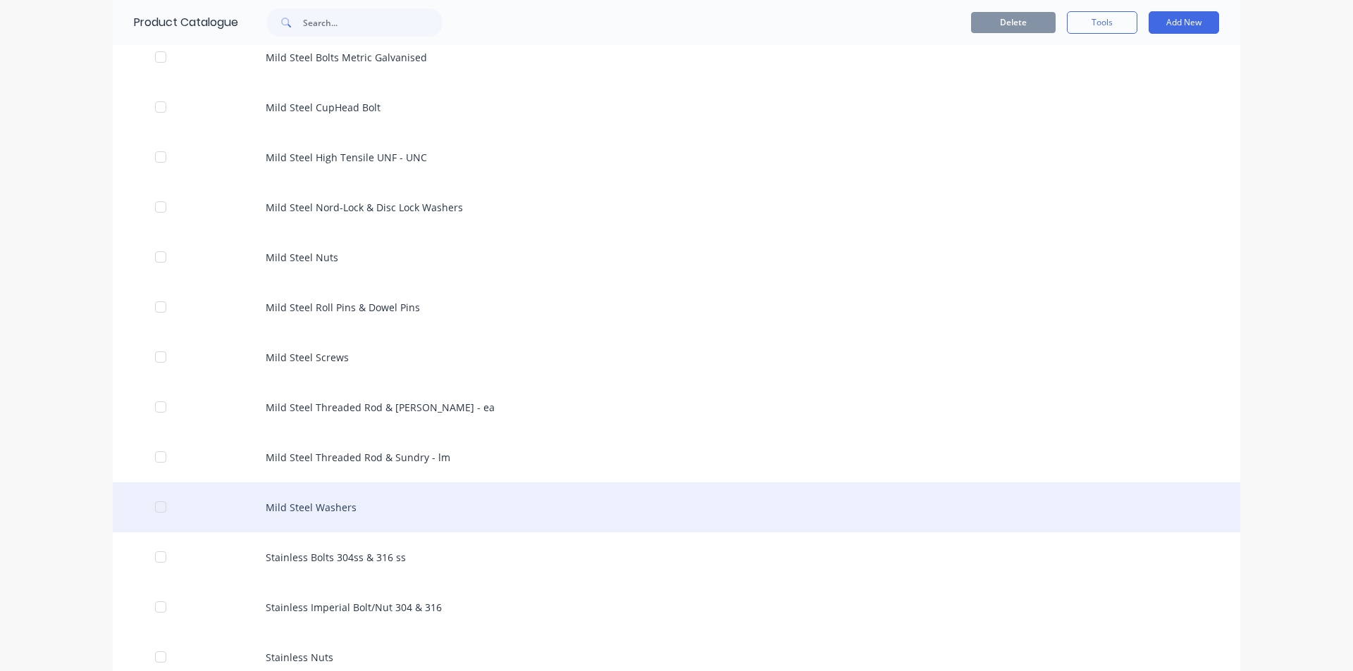
click at [383, 502] on div "Mild Steel Washers" at bounding box center [676, 508] width 1127 height 50
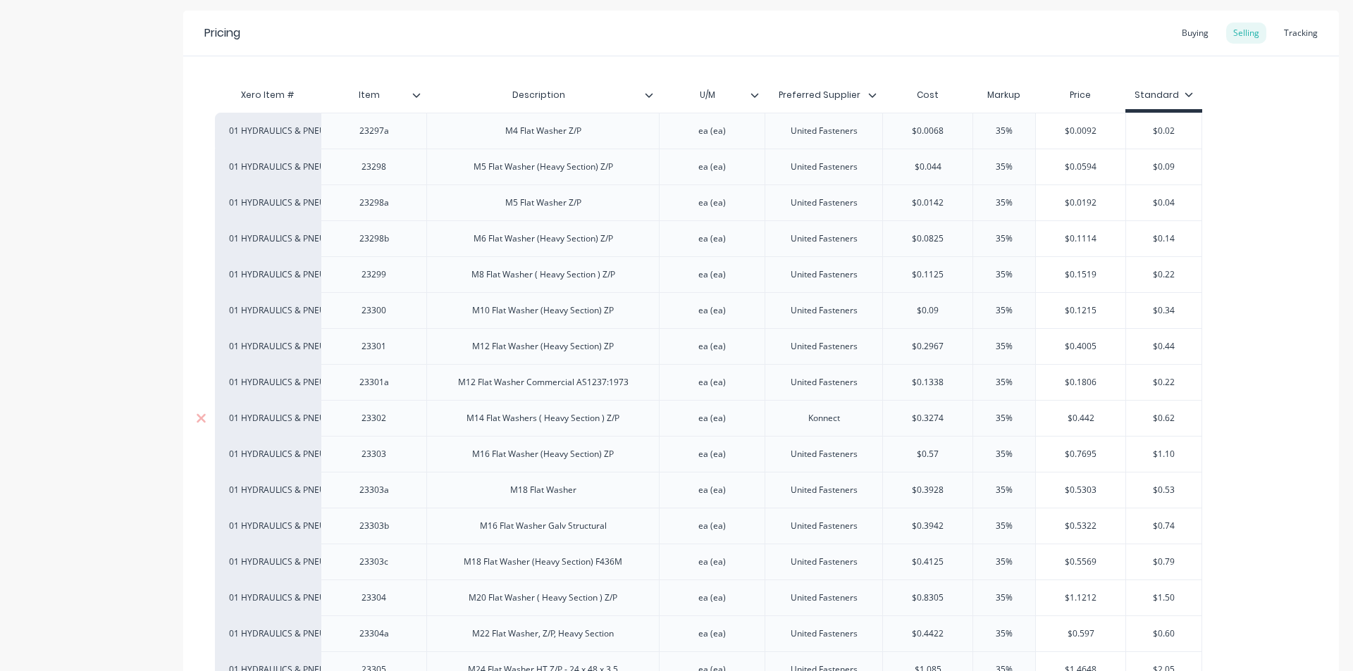
scroll to position [282, 0]
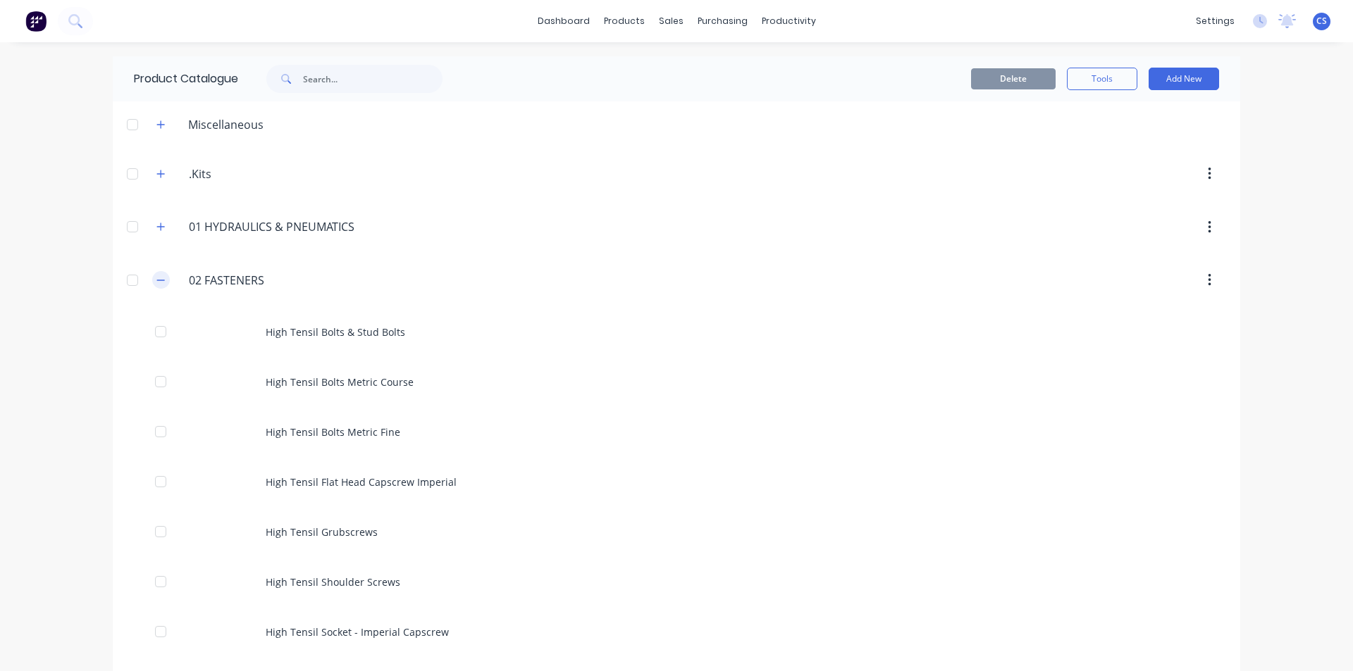
click at [161, 280] on button "button" at bounding box center [161, 280] width 18 height 18
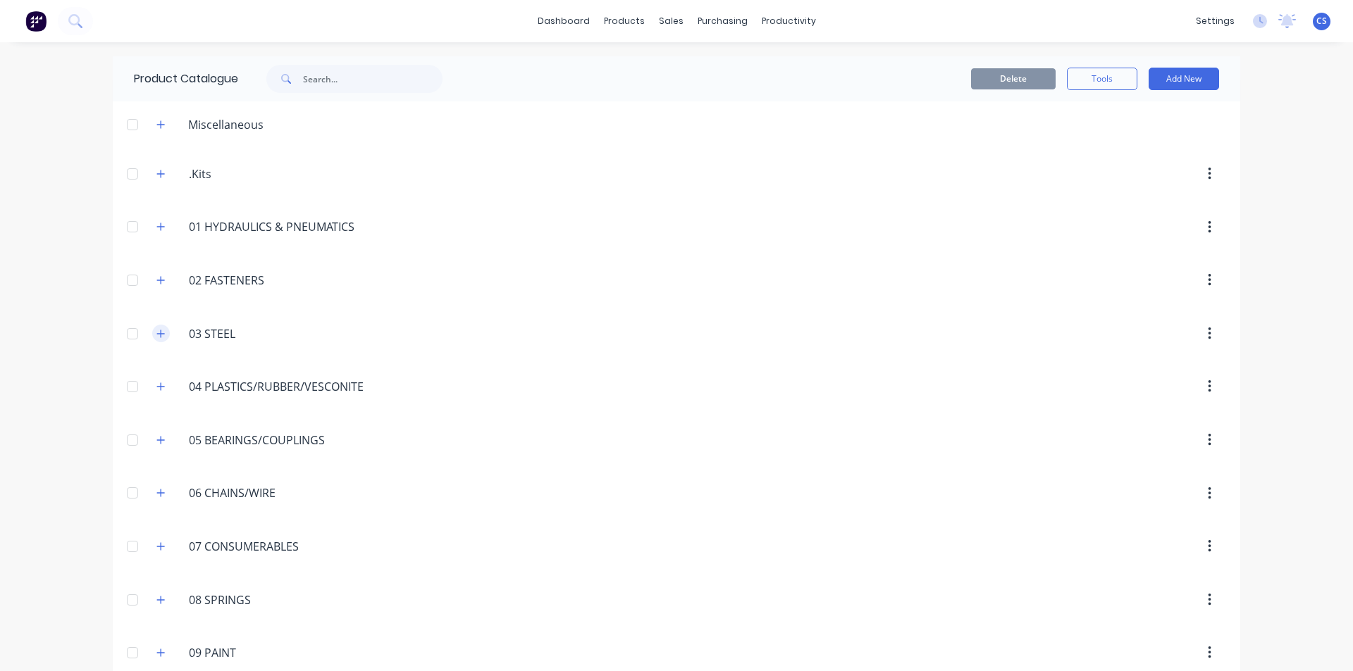
click at [161, 330] on button "button" at bounding box center [161, 334] width 18 height 18
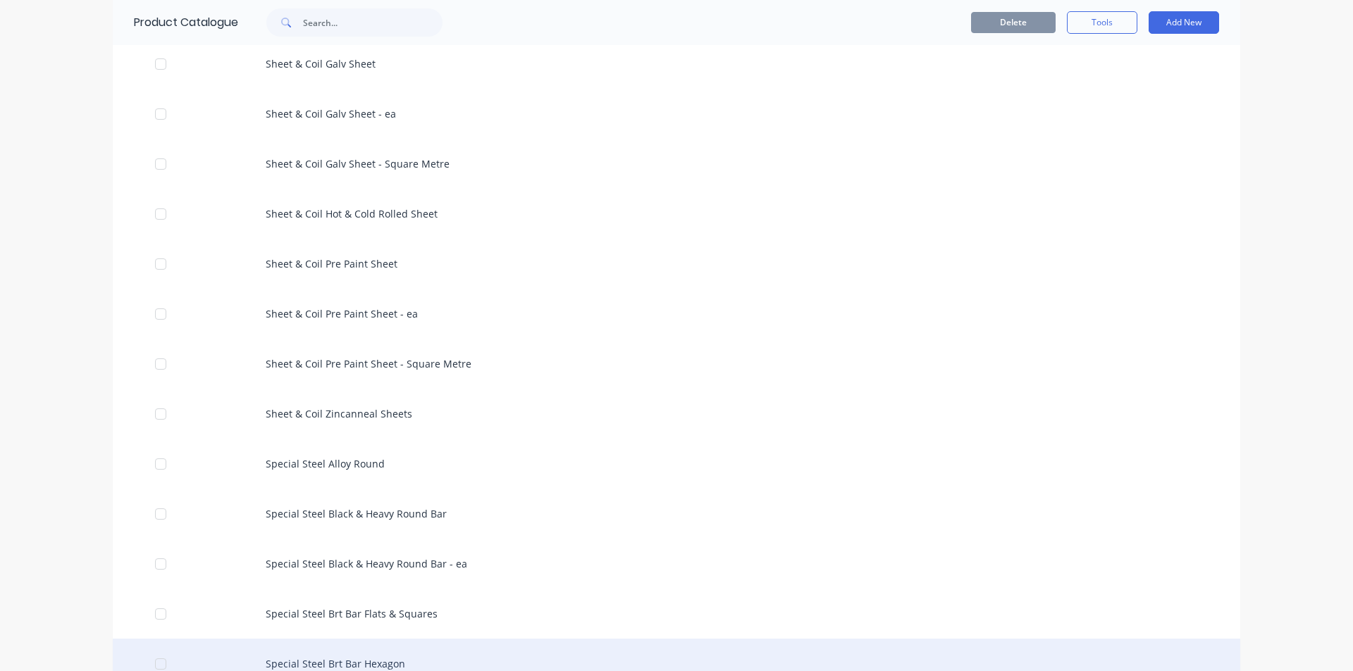
scroll to position [2607, 0]
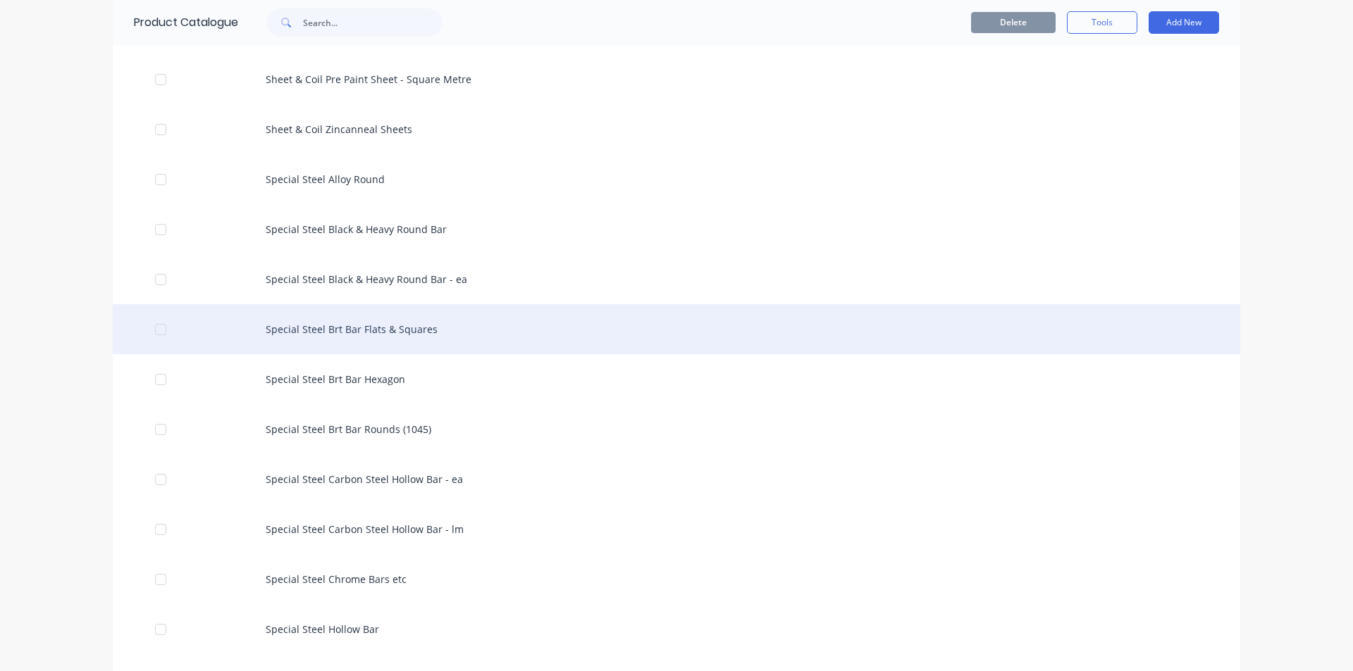
click at [361, 335] on div "Special Steel Brt Bar Flats & Squares" at bounding box center [676, 329] width 1127 height 50
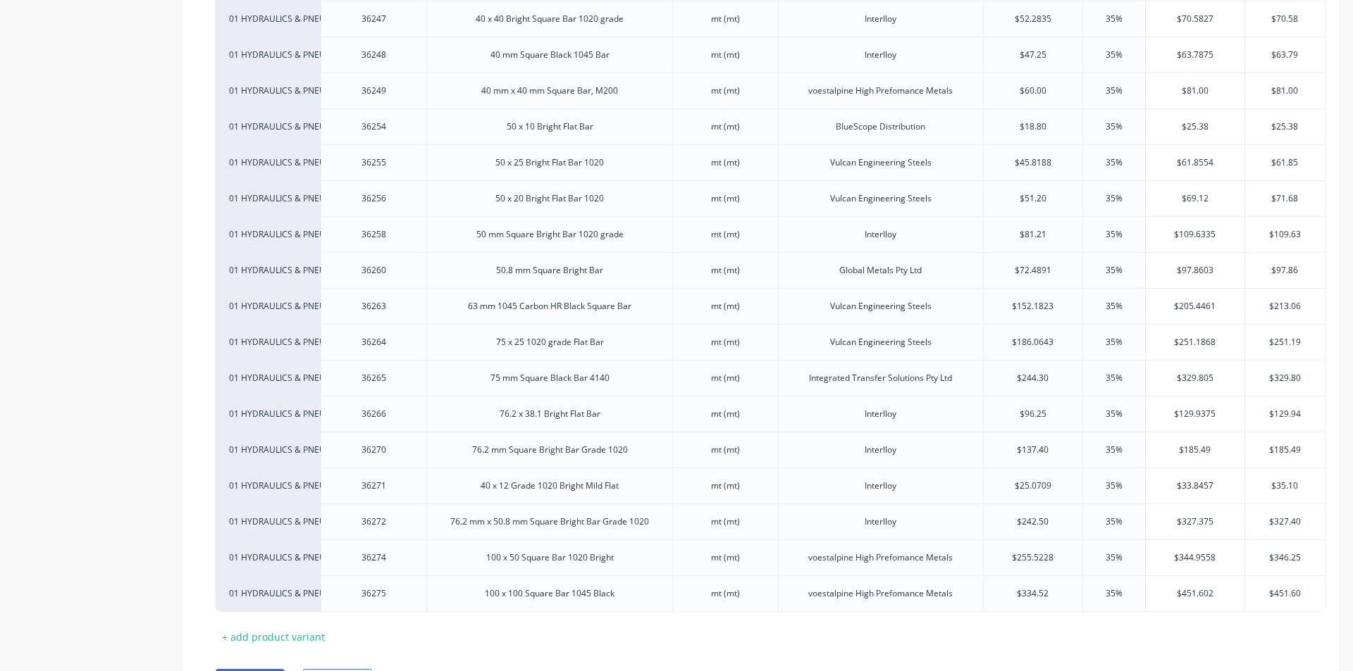
scroll to position [916, 0]
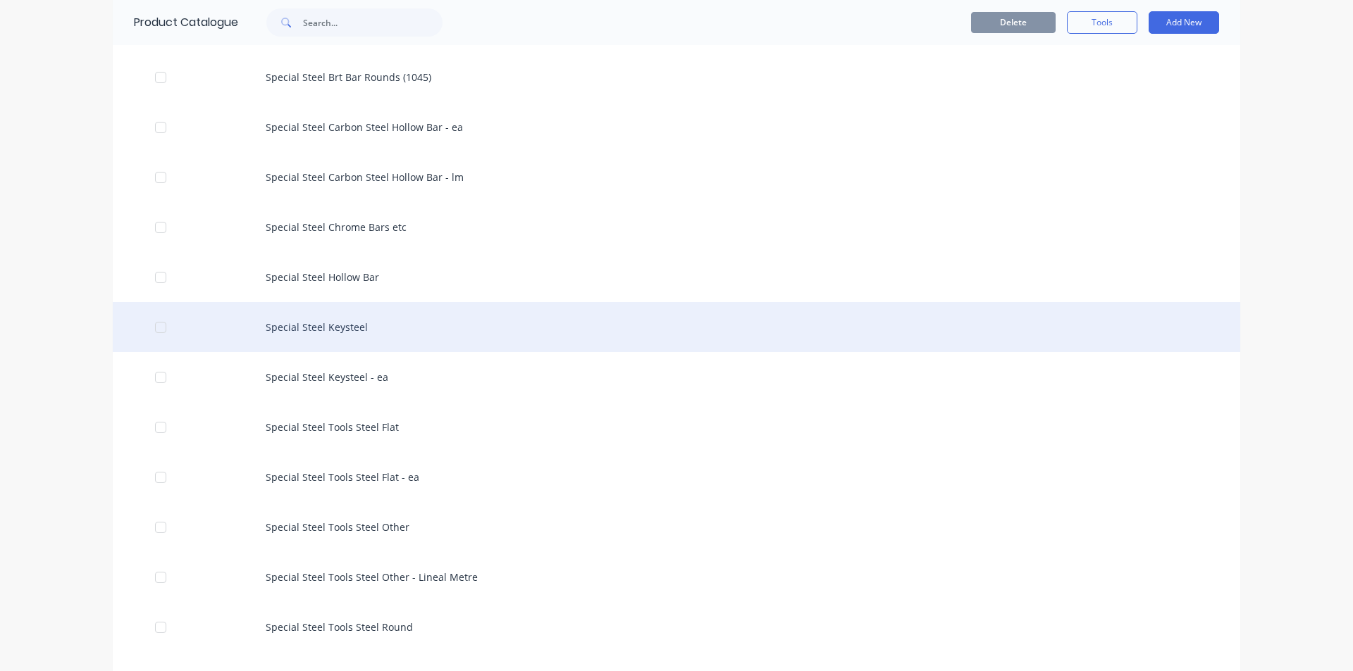
scroll to position [3029, 0]
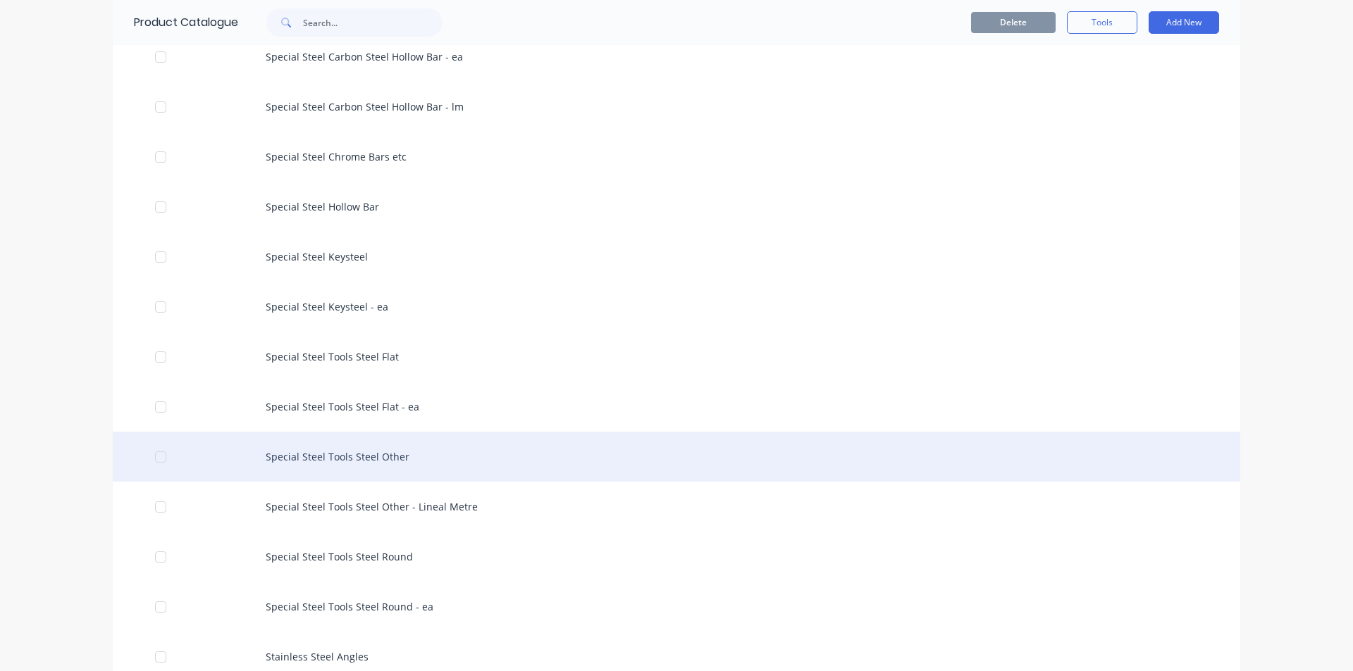
click at [354, 459] on div "Special Steel Tools Steel Other" at bounding box center [676, 457] width 1127 height 50
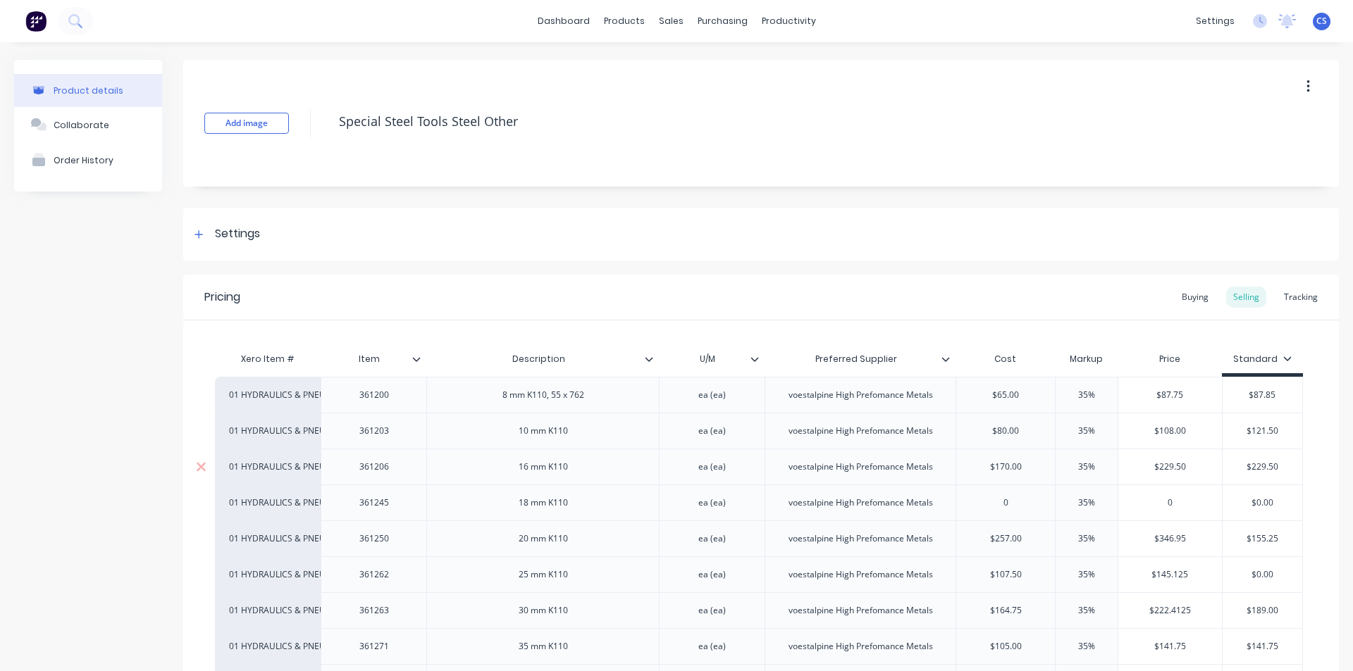
type textarea "x"
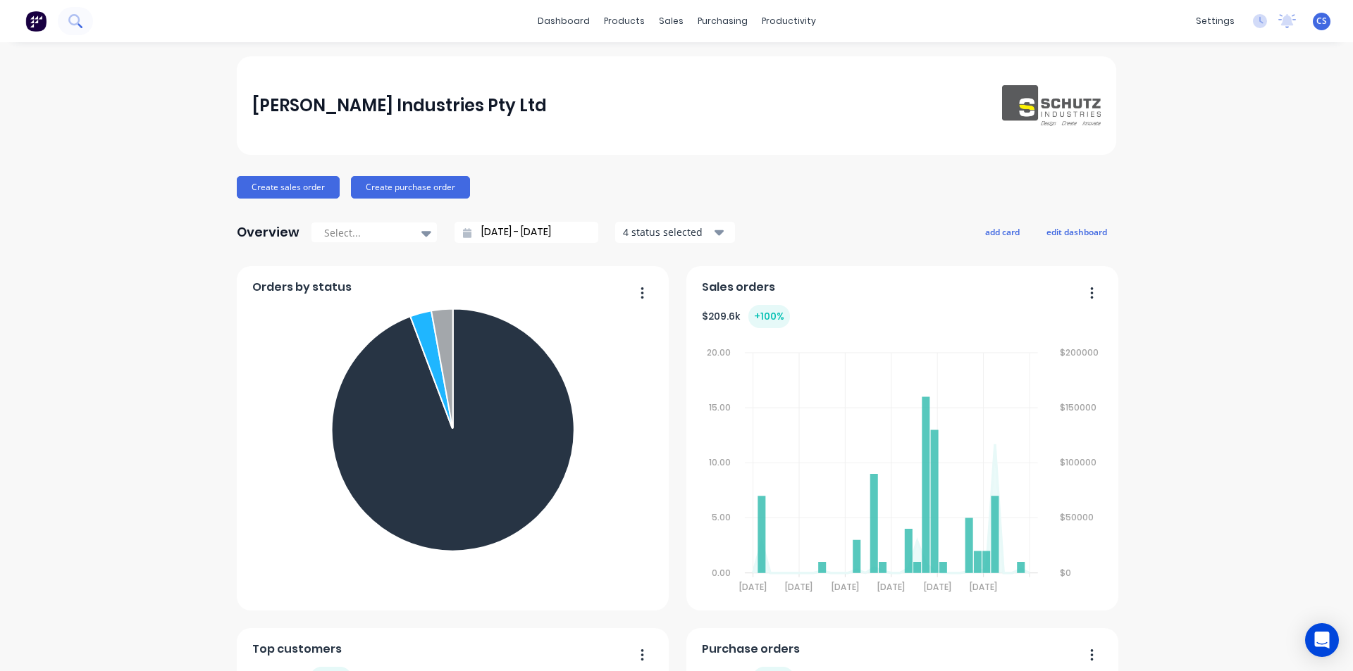
click at [75, 15] on icon at bounding box center [73, 19] width 11 height 11
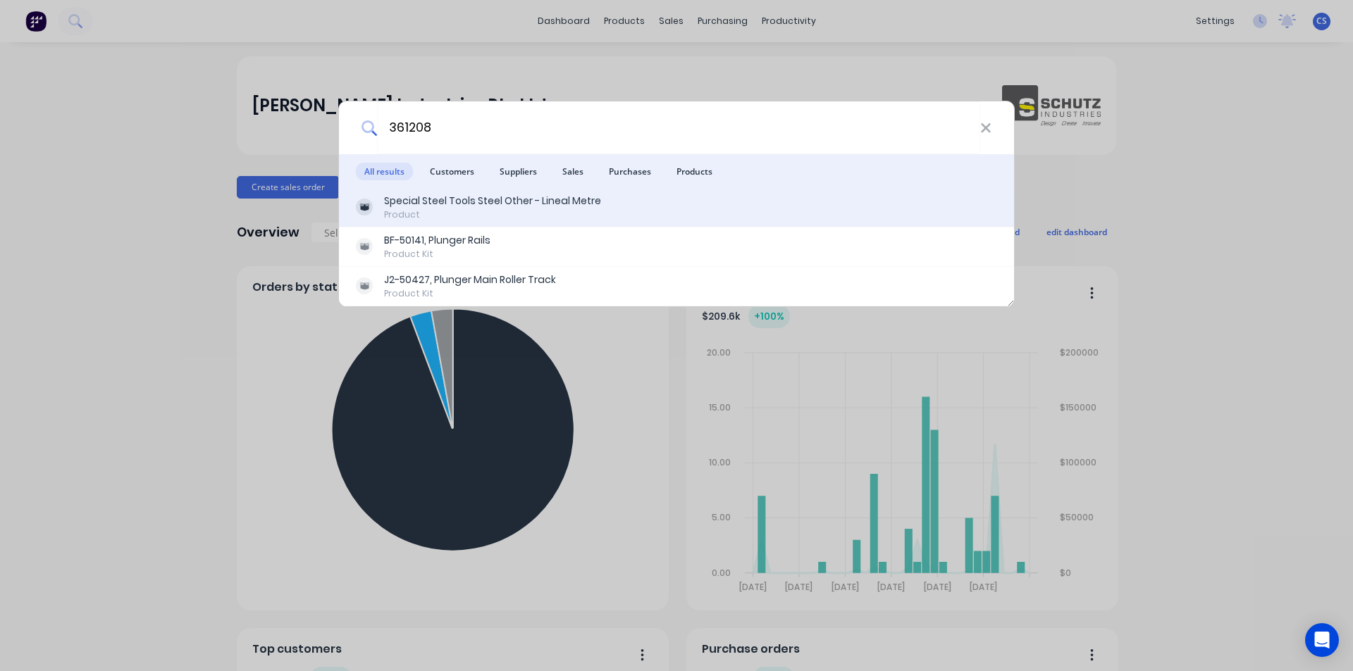
type input "361208"
click at [435, 208] on div "Special Steel Tools Steel Other - Lineal Metre" at bounding box center [492, 201] width 217 height 15
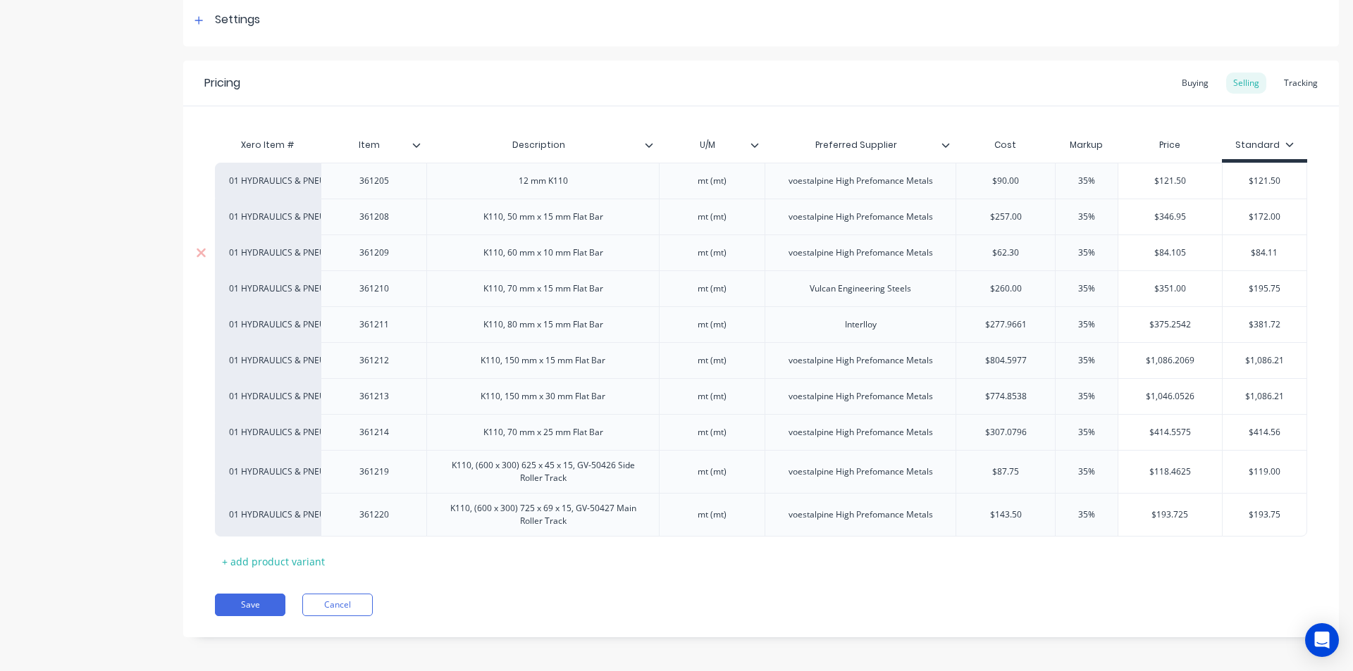
scroll to position [219, 0]
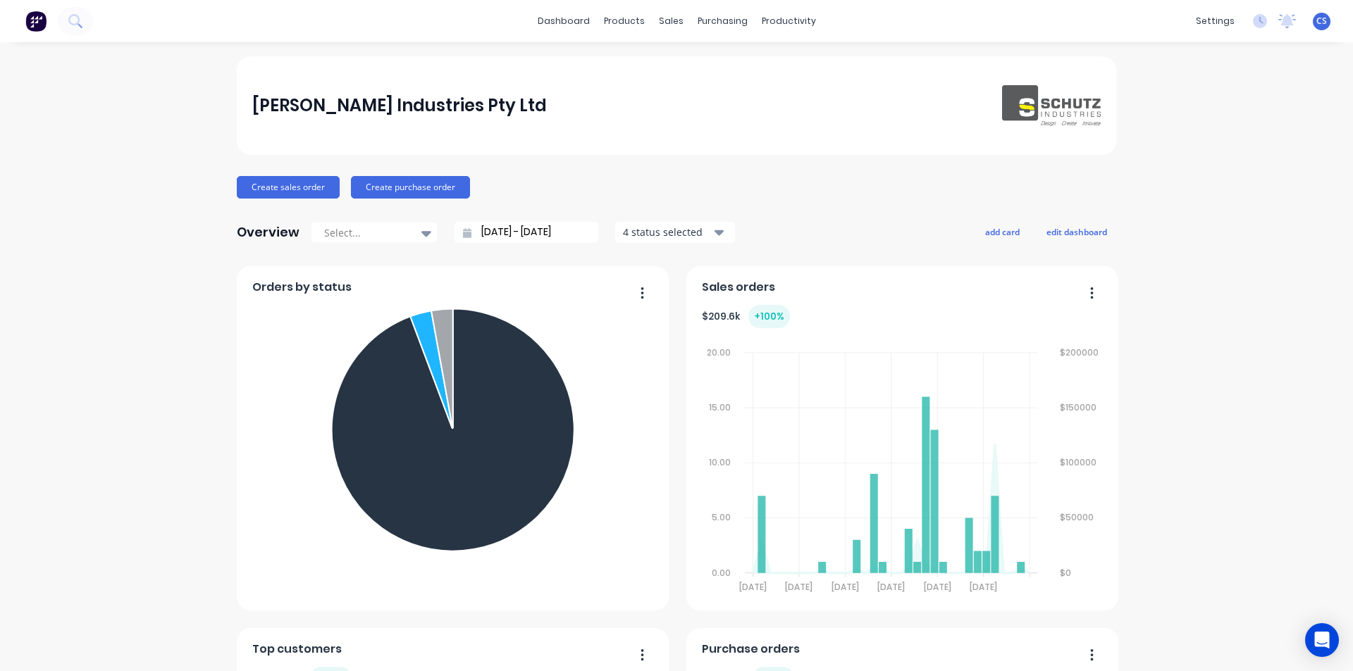
click at [662, 32] on div "sales" at bounding box center [671, 21] width 39 height 21
click at [635, 72] on button "Product Catalogue" at bounding box center [688, 67] width 187 height 28
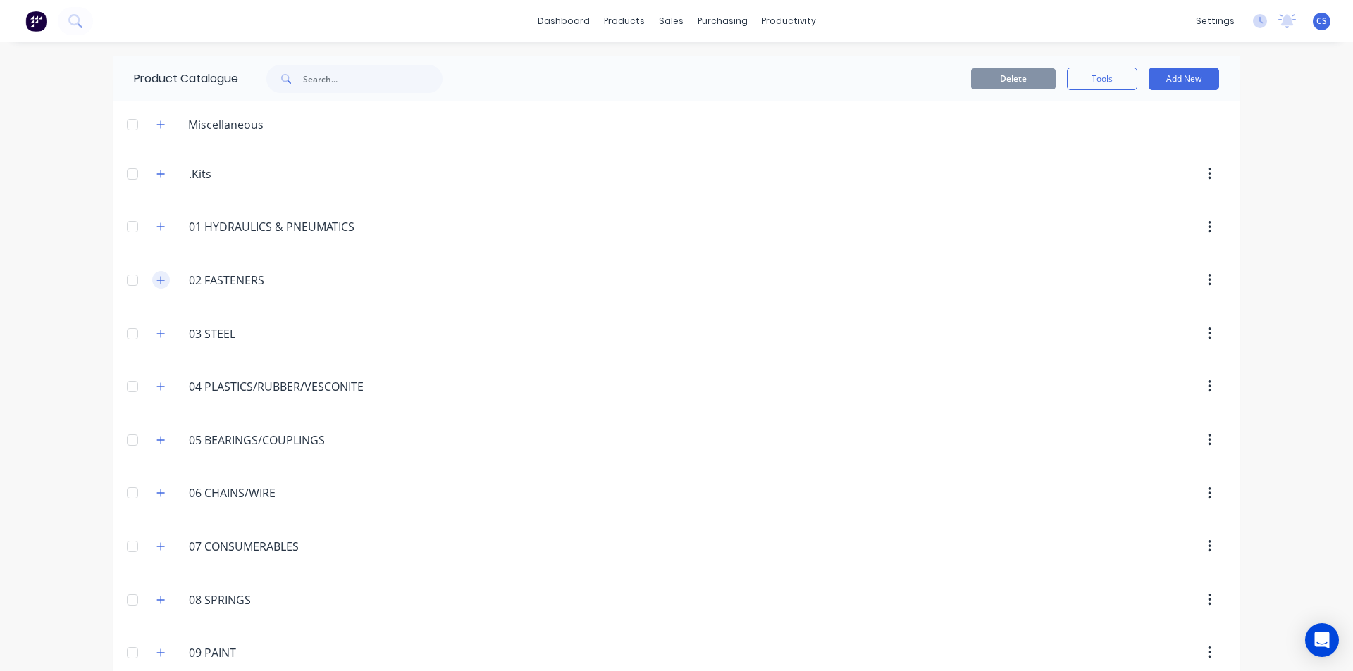
click at [152, 276] on span at bounding box center [161, 280] width 18 height 18
click at [168, 282] on div "02.FASTENERS 02 FASTENERS" at bounding box center [255, 280] width 221 height 25
click at [156, 278] on icon "button" at bounding box center [160, 280] width 8 height 10
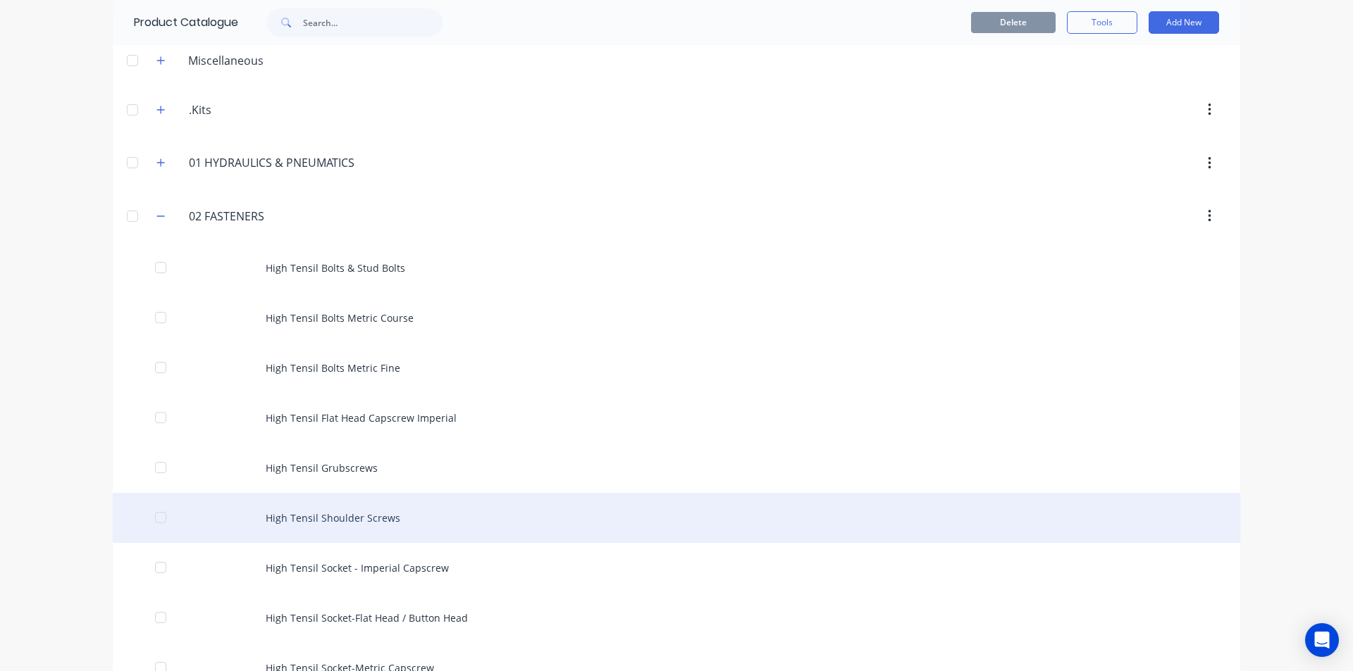
scroll to position [282, 0]
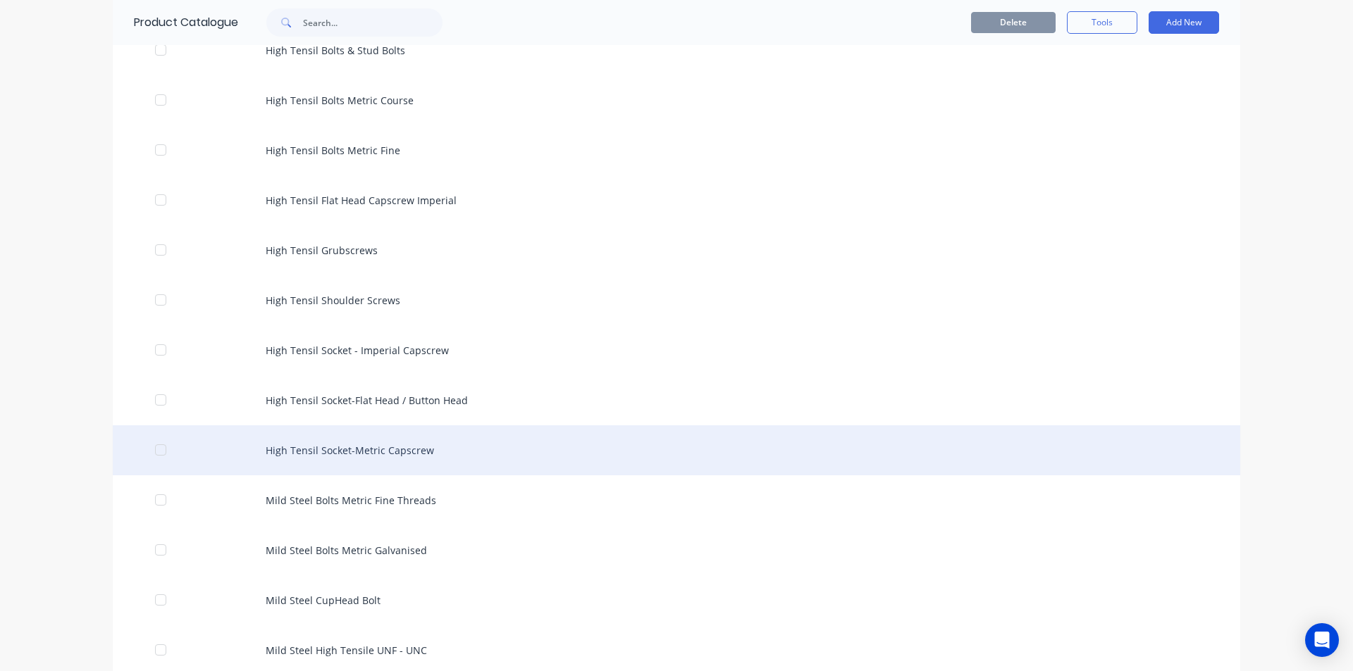
click at [415, 452] on div "High Tensil Socket-Metric Capscrew" at bounding box center [676, 451] width 1127 height 50
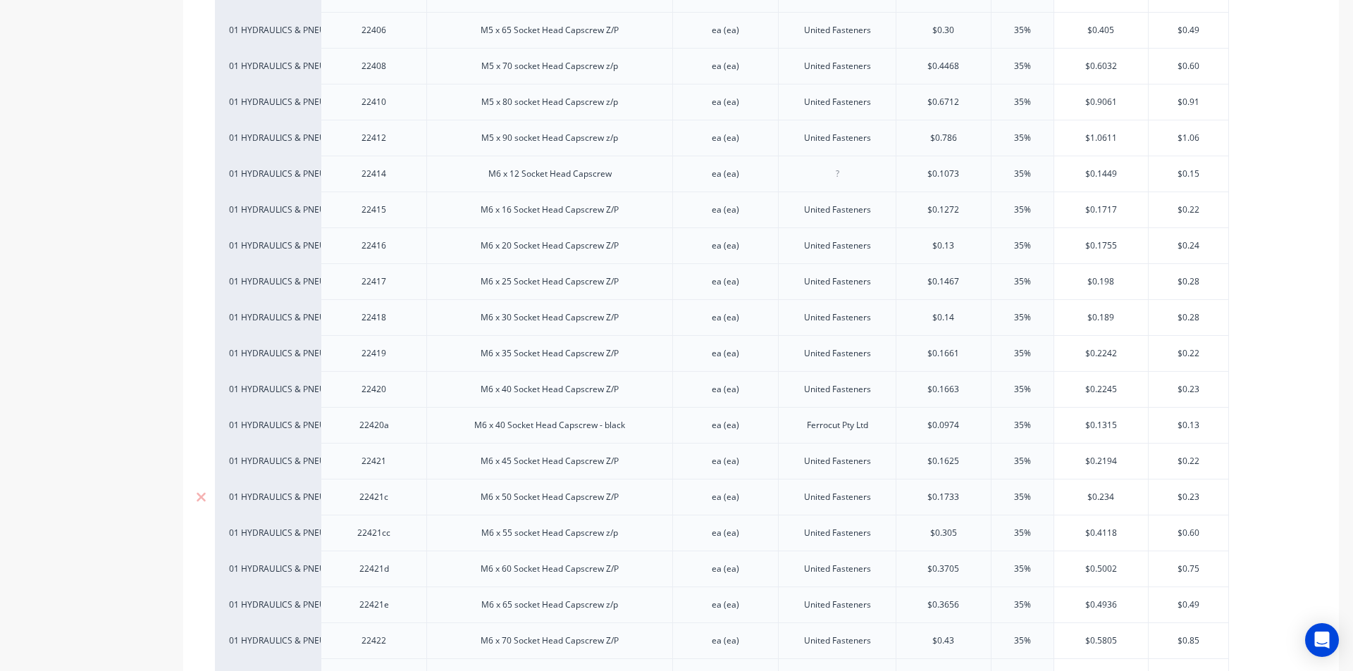
scroll to position [986, 0]
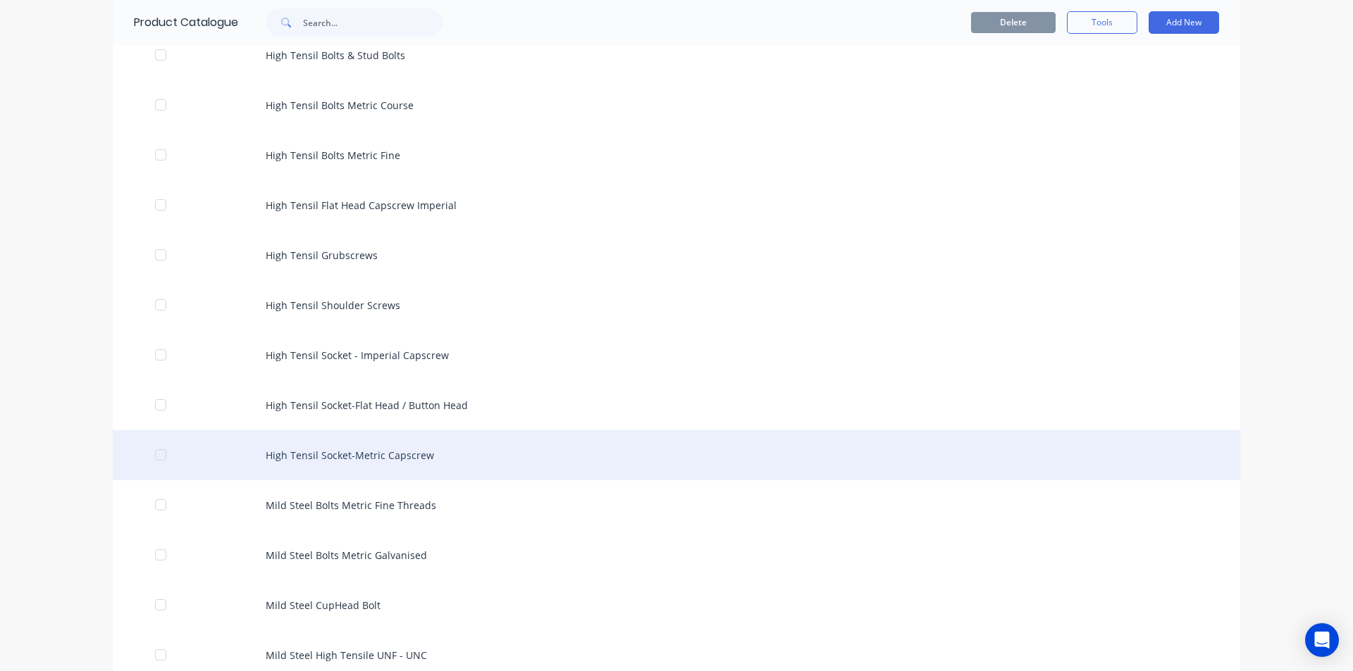
scroll to position [282, 0]
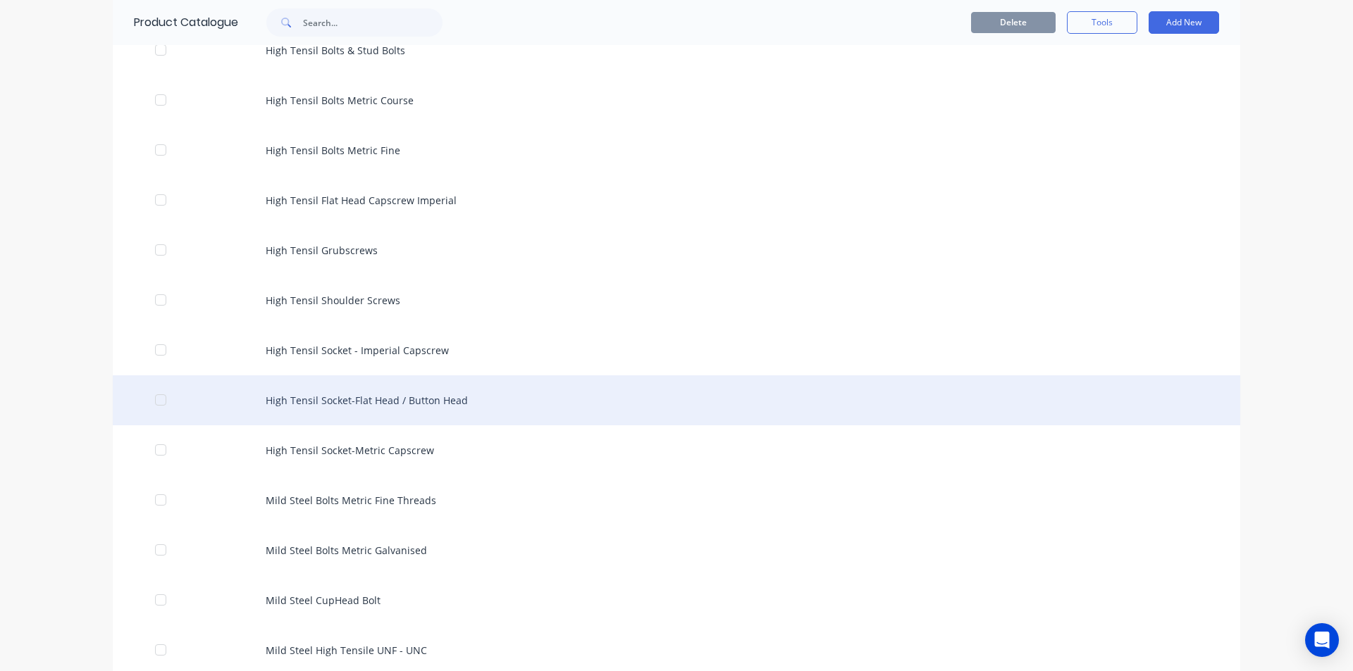
click at [371, 402] on div "High Tensil Socket-Flat Head / Button Head" at bounding box center [676, 400] width 1127 height 50
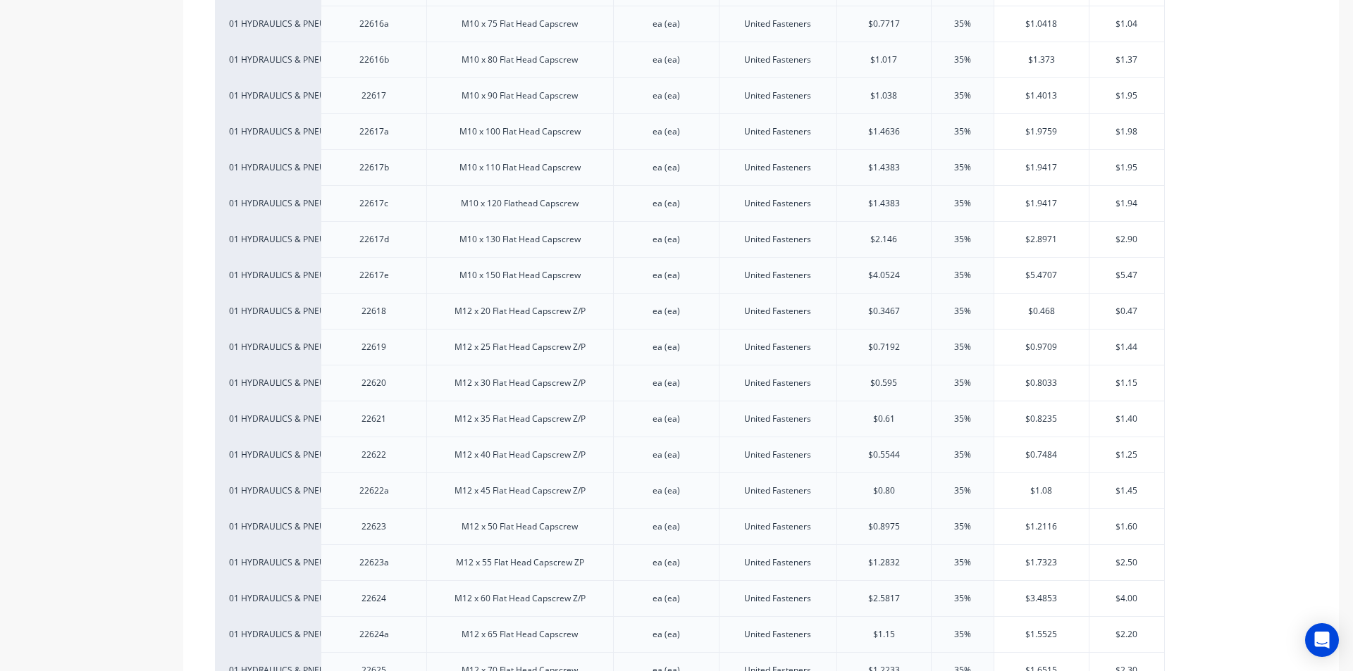
scroll to position [2113, 0]
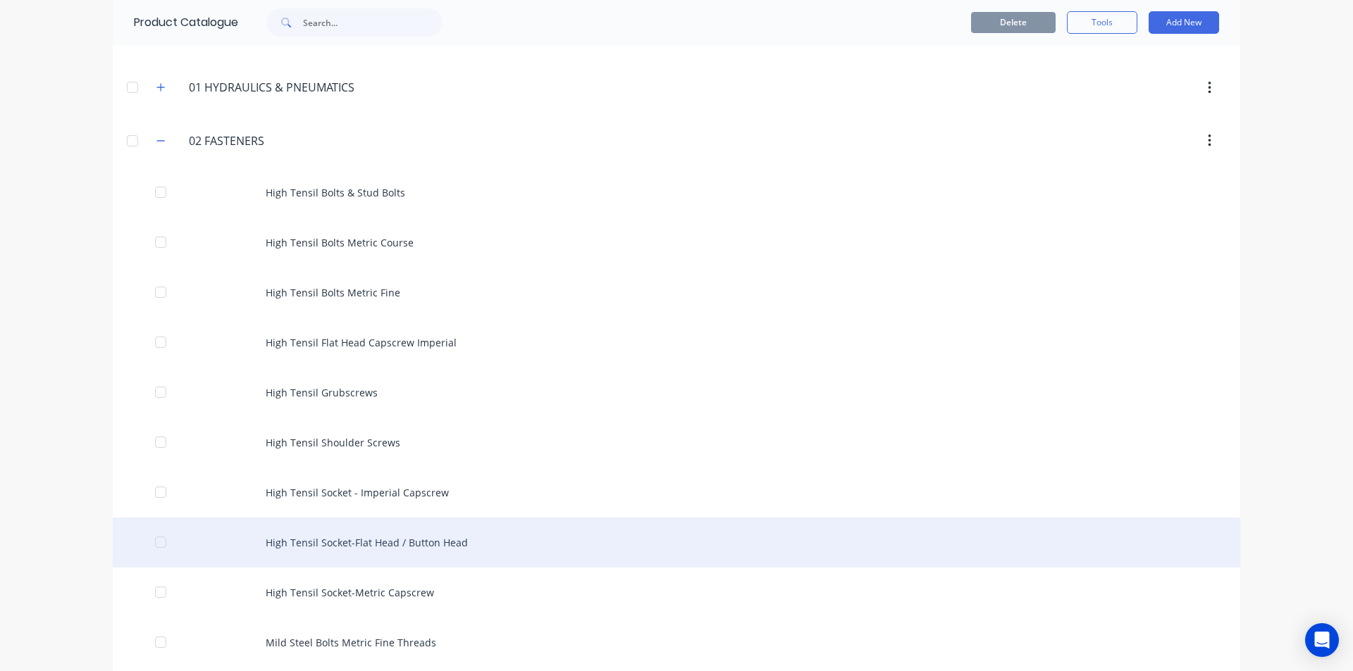
scroll to position [352, 0]
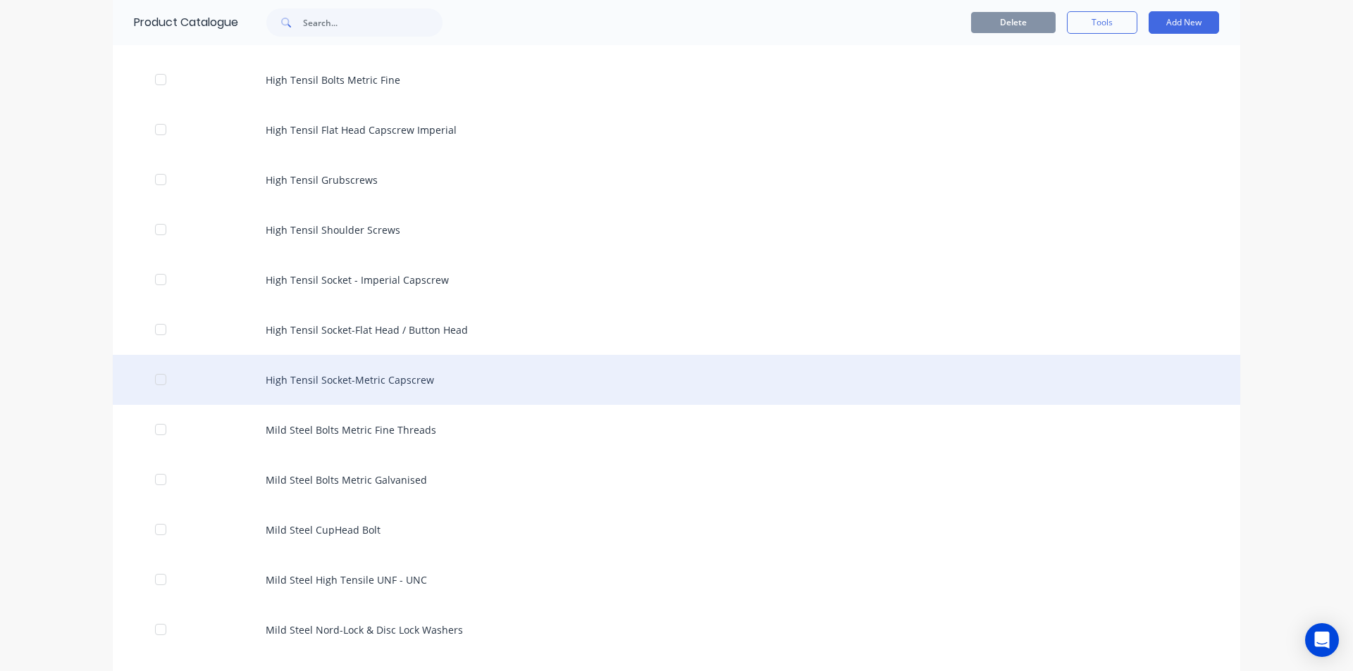
click at [409, 383] on div "High Tensil Socket-Metric Capscrew" at bounding box center [676, 380] width 1127 height 50
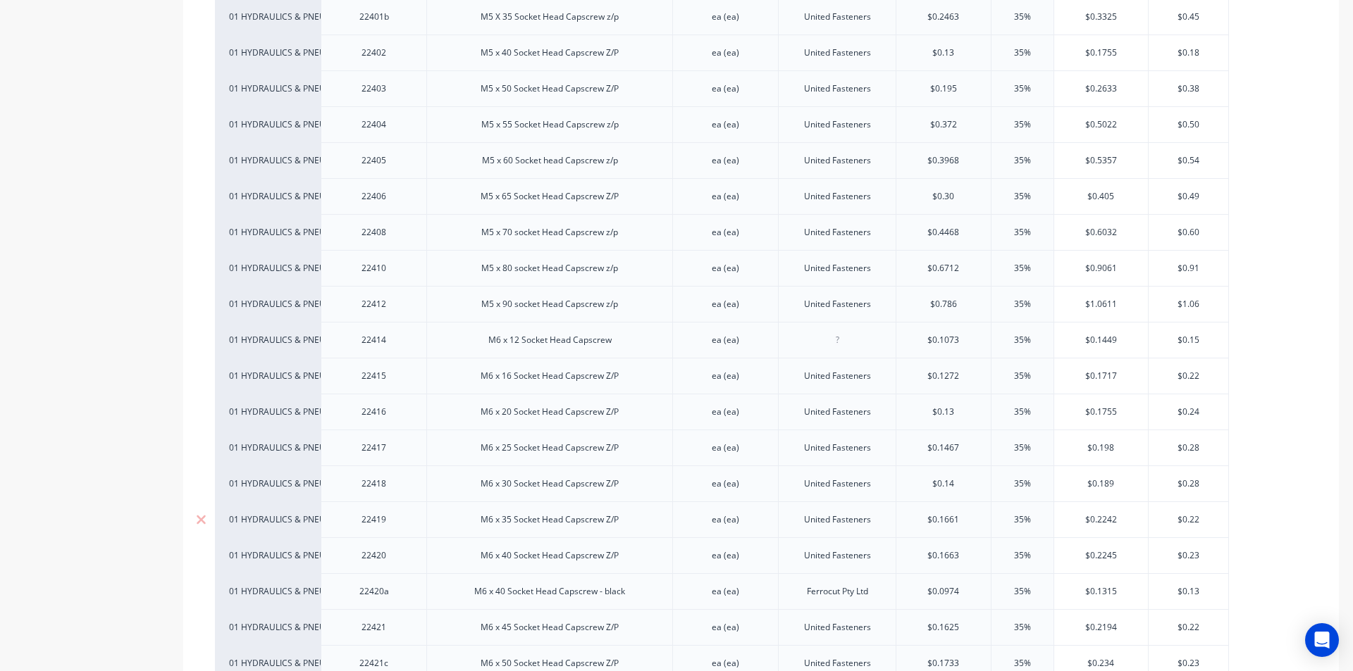
scroll to position [916, 0]
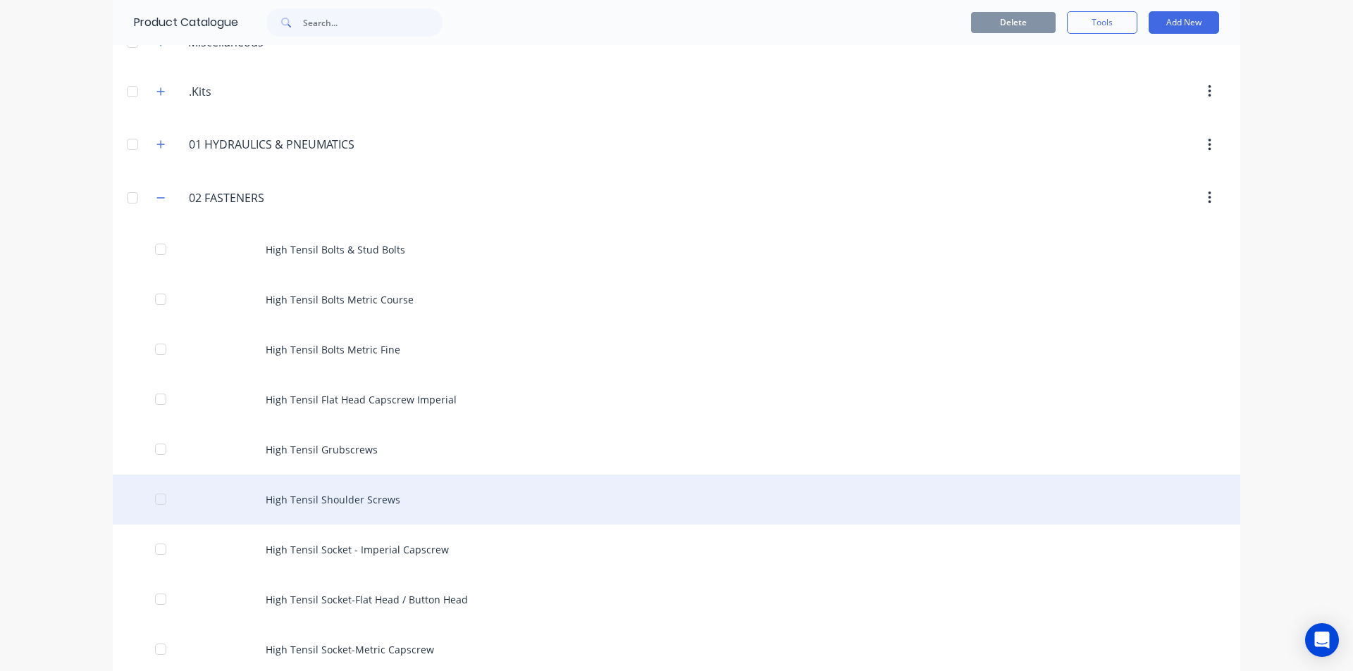
scroll to position [423, 0]
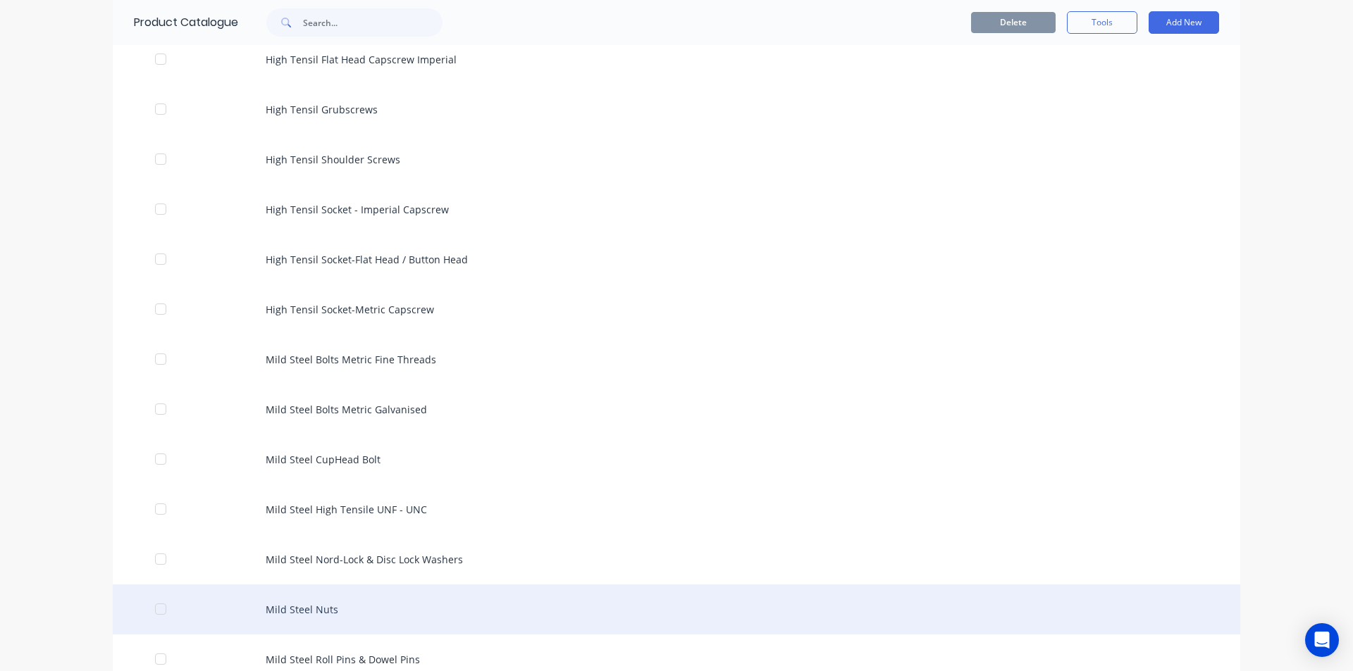
click at [320, 615] on div "Mild Steel Nuts" at bounding box center [676, 610] width 1127 height 50
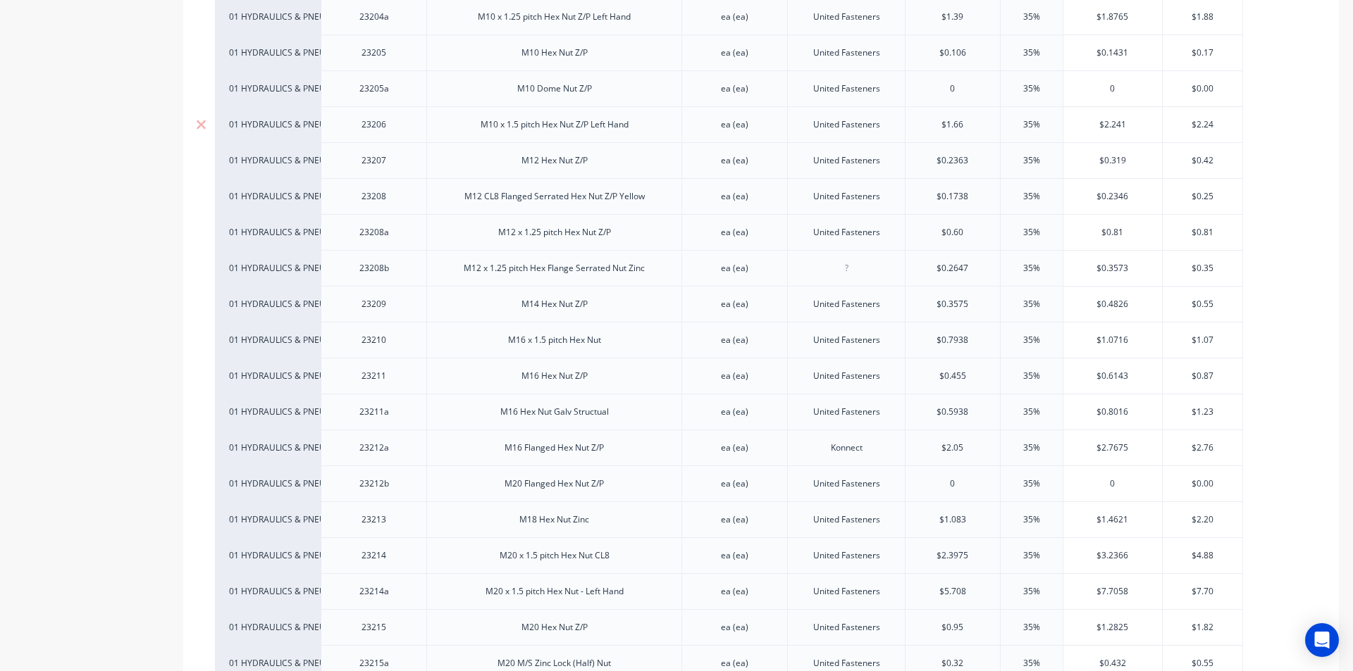
scroll to position [704, 0]
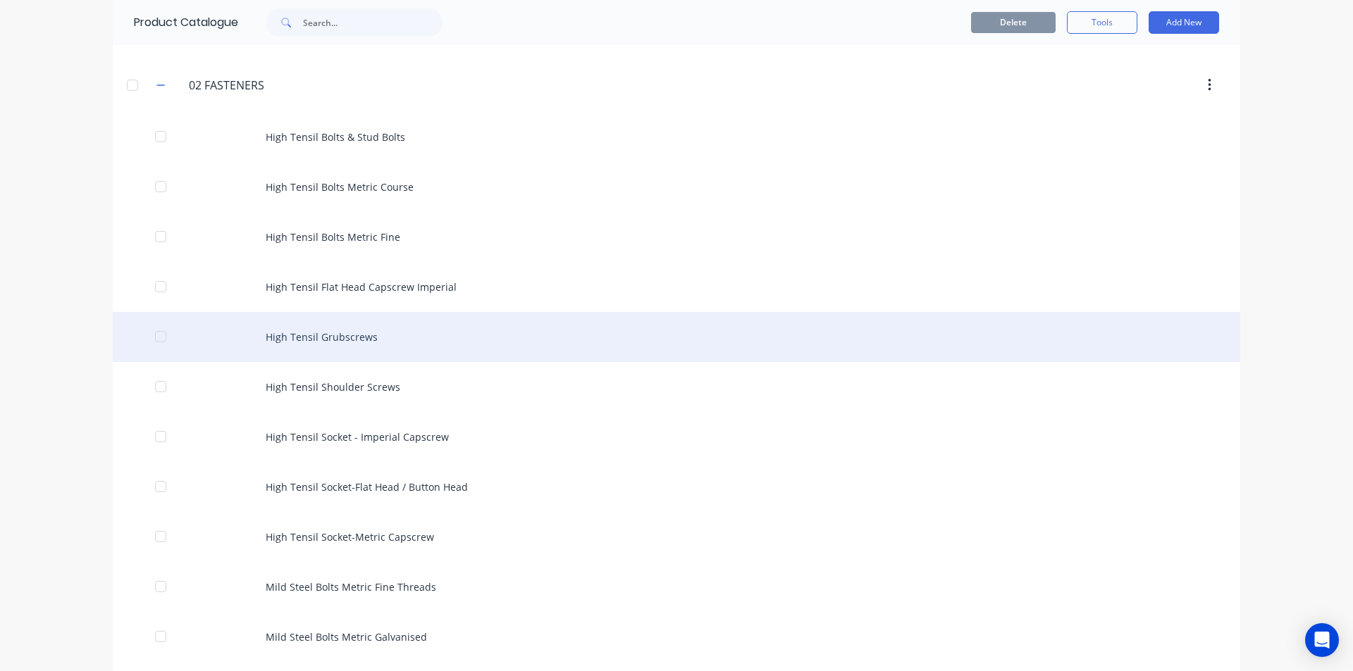
scroll to position [282, 0]
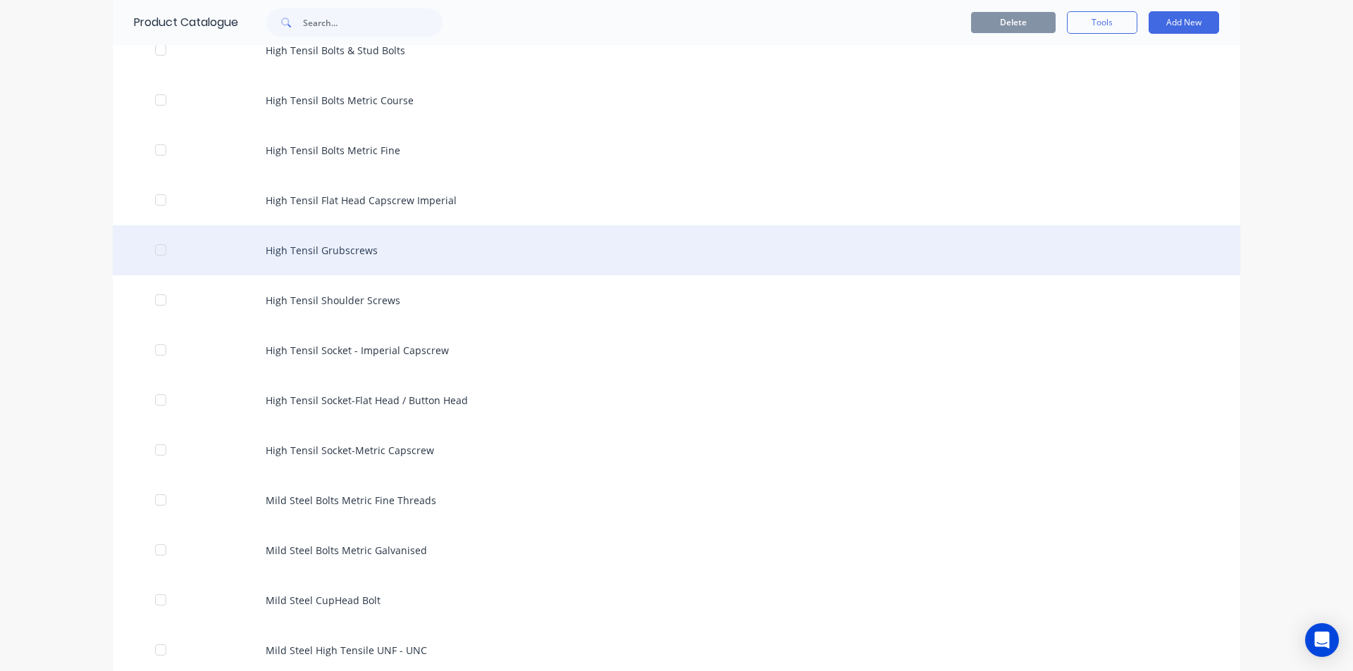
click at [352, 252] on div "High Tensil Grubscrews" at bounding box center [676, 250] width 1127 height 50
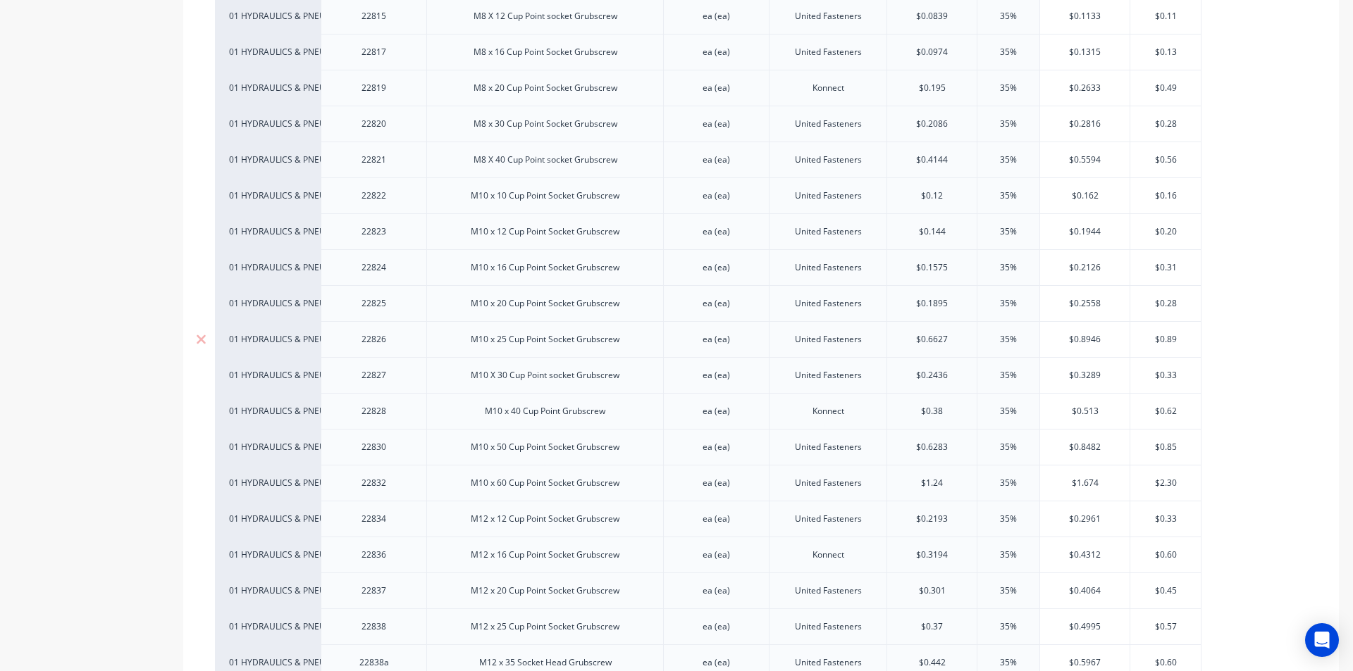
scroll to position [775, 0]
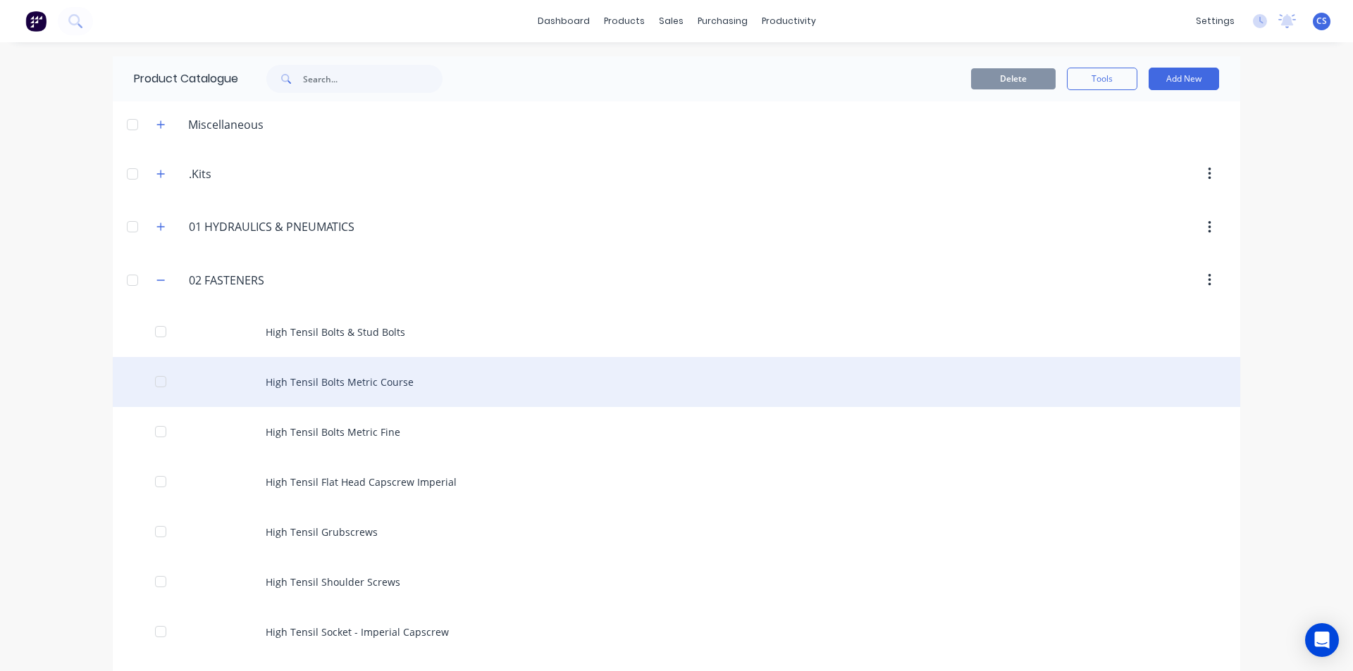
click at [347, 385] on div "High Tensil Bolts Metric Course" at bounding box center [676, 382] width 1127 height 50
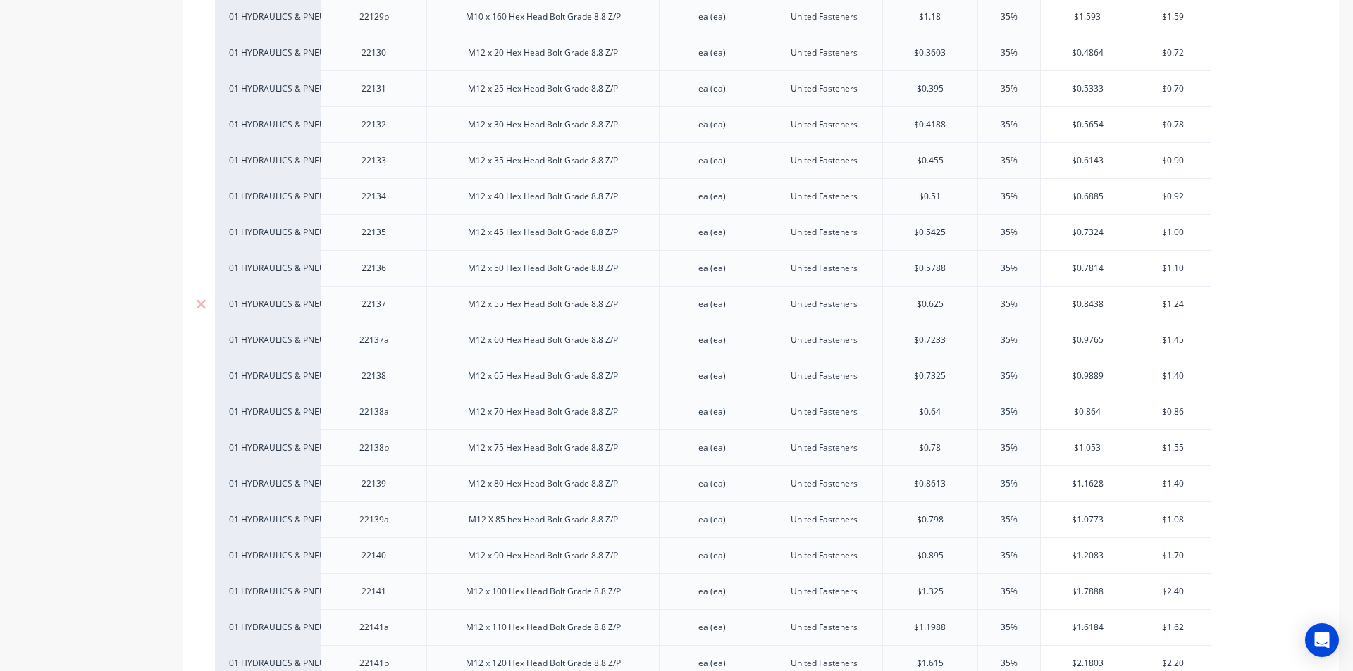
scroll to position [2677, 0]
click at [528, 201] on div "M12 x 40 Hex Head Bolt Grade 8.8 Z/P" at bounding box center [542, 197] width 173 height 18
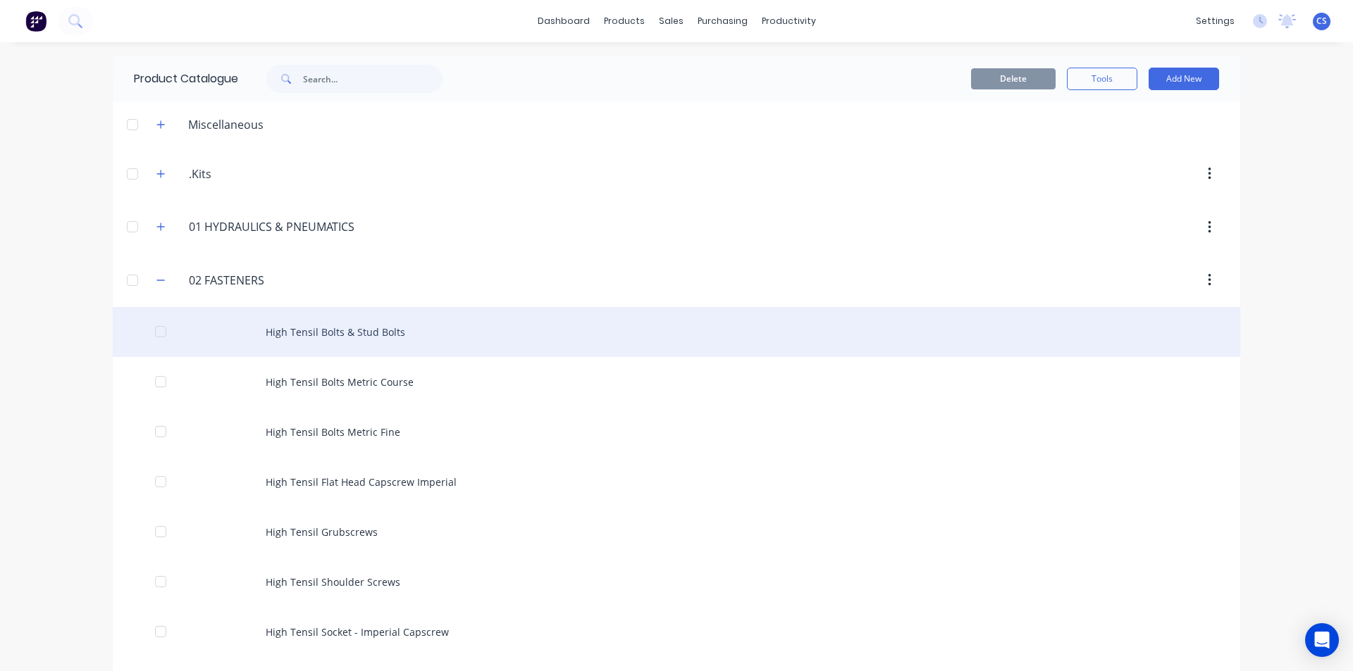
scroll to position [70, 0]
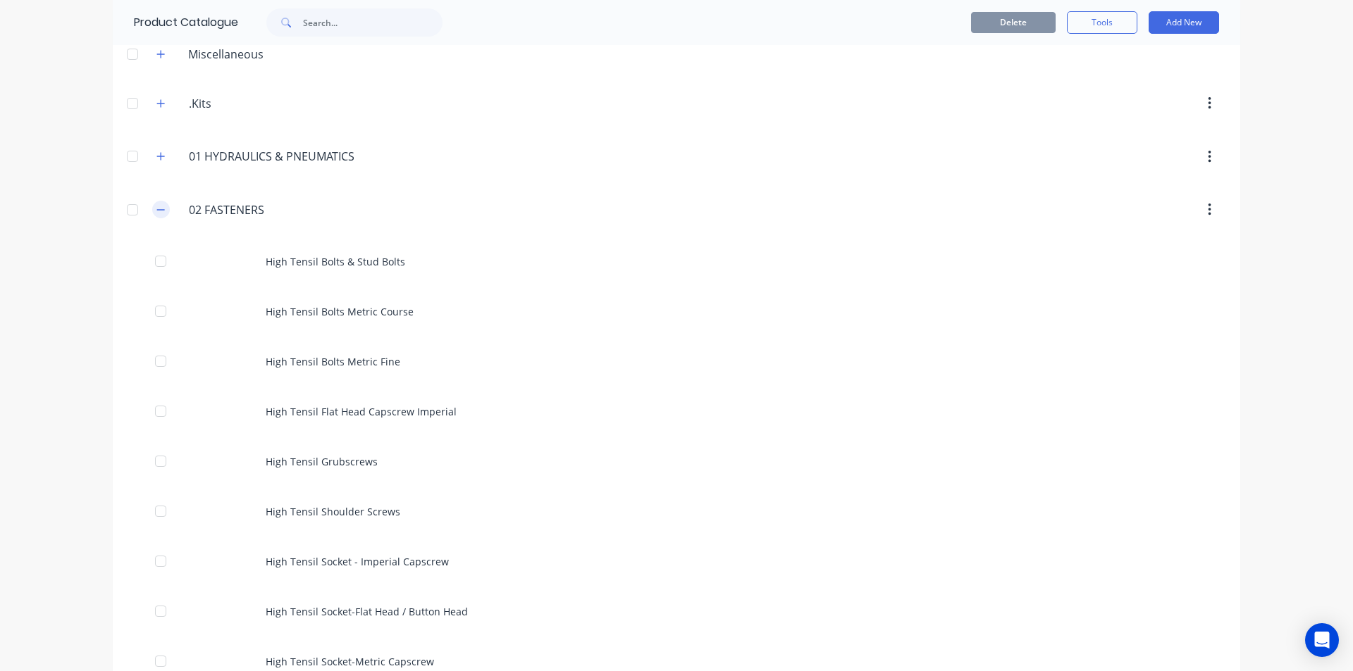
click at [152, 212] on button "button" at bounding box center [161, 210] width 18 height 18
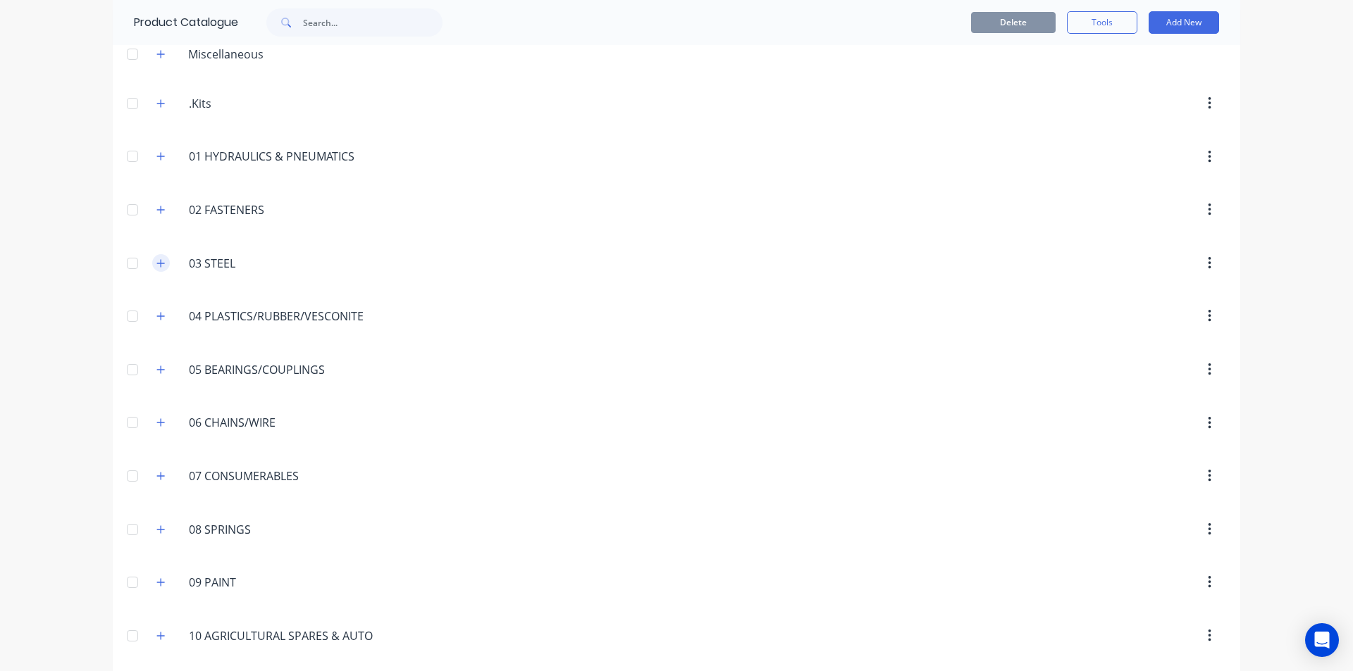
click at [152, 253] on div "03.STEEL 03 STEEL" at bounding box center [255, 263] width 221 height 25
click at [152, 260] on button "button" at bounding box center [161, 263] width 18 height 18
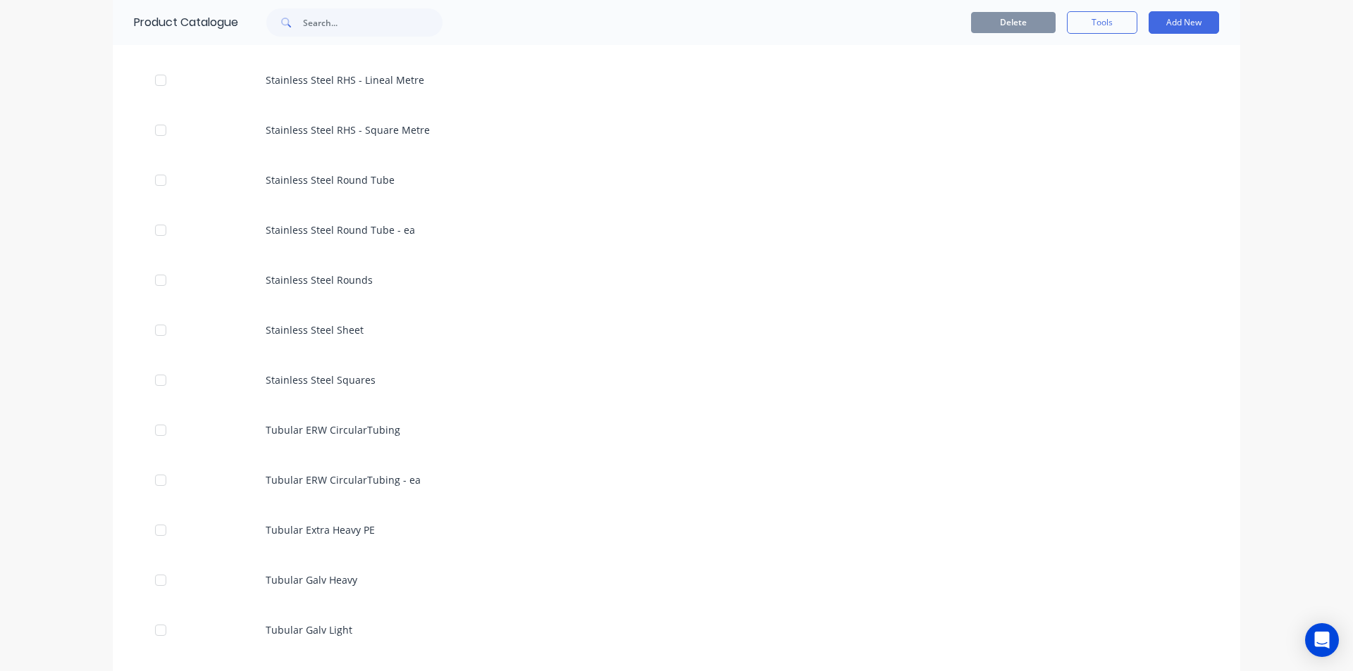
scroll to position [4650, 0]
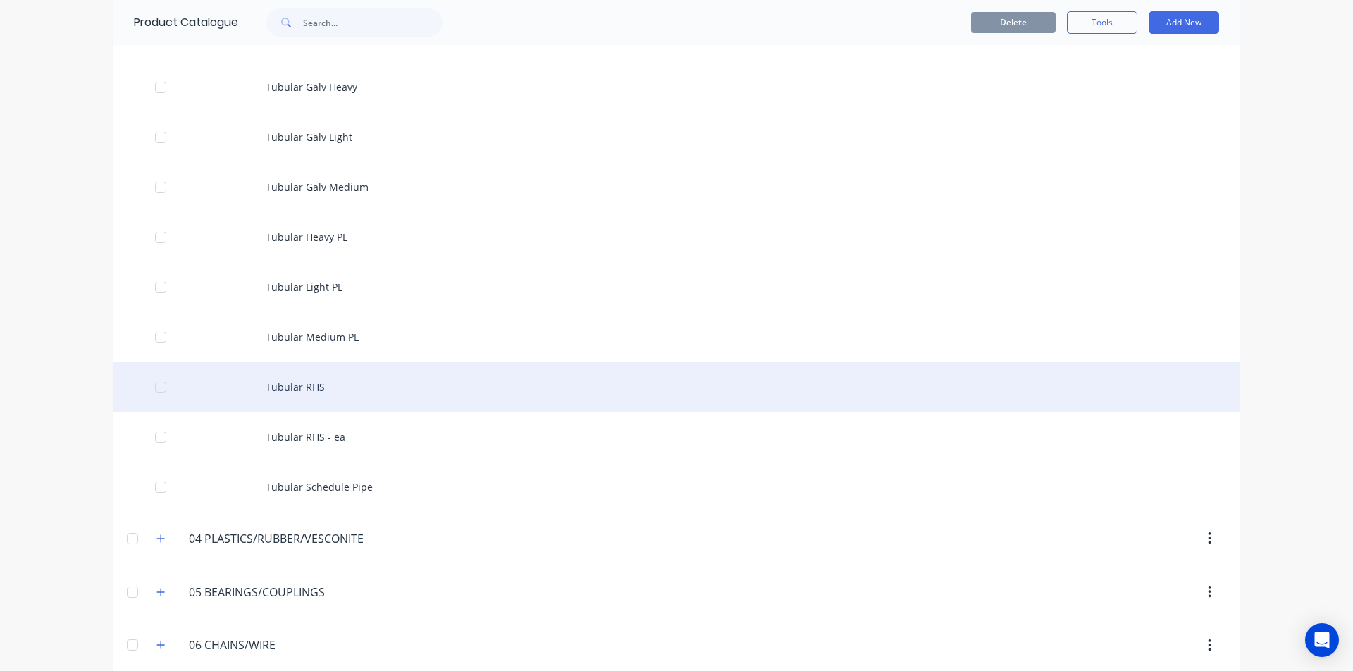
click at [300, 389] on div "Tubular RHS" at bounding box center [676, 387] width 1127 height 50
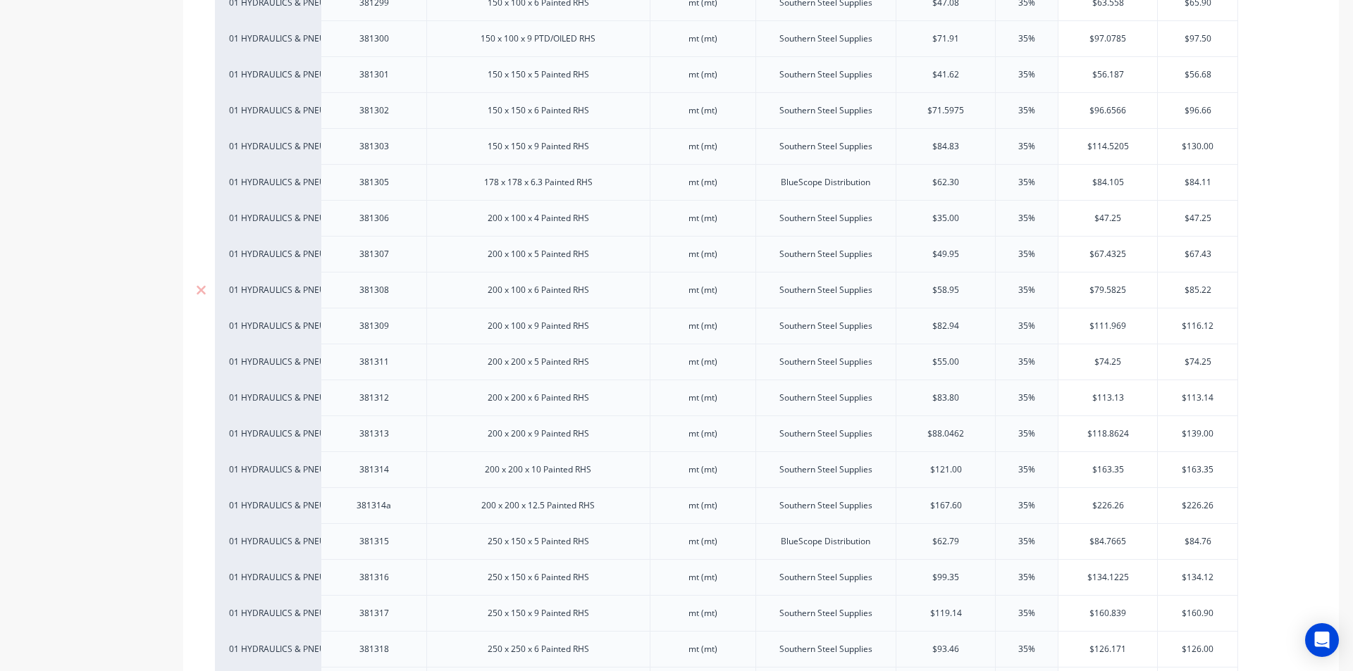
scroll to position [3593, 0]
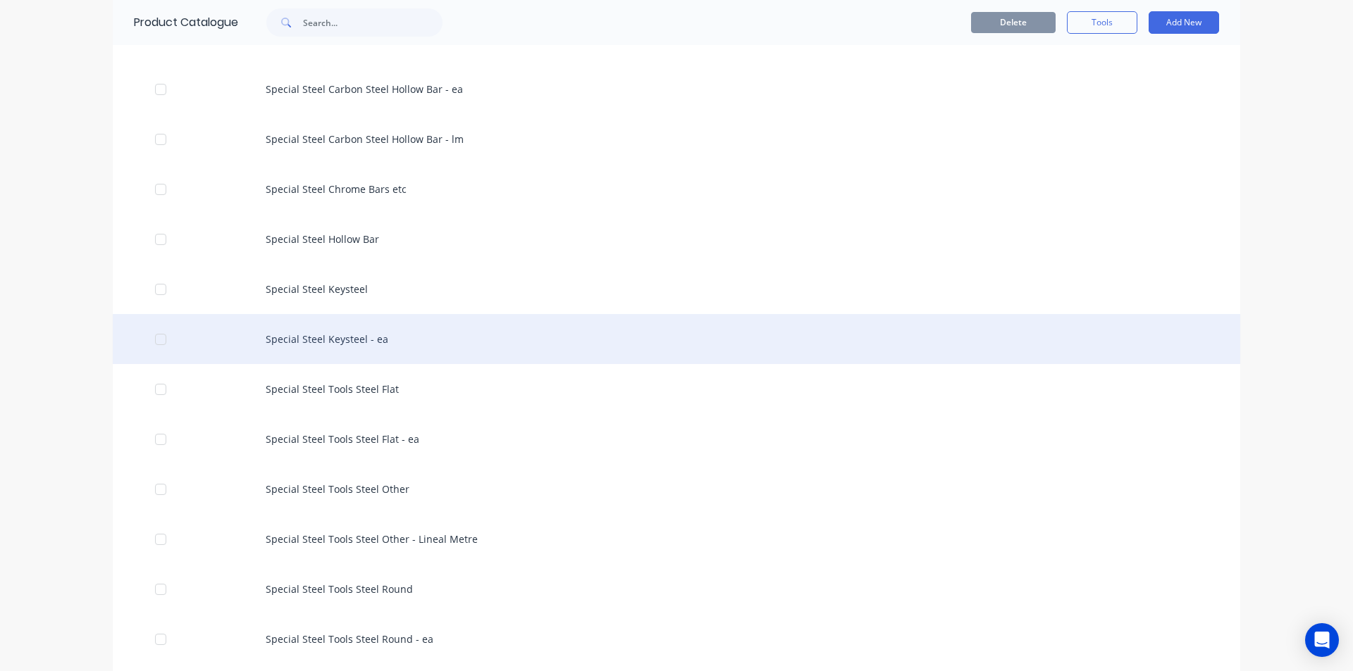
scroll to position [3029, 0]
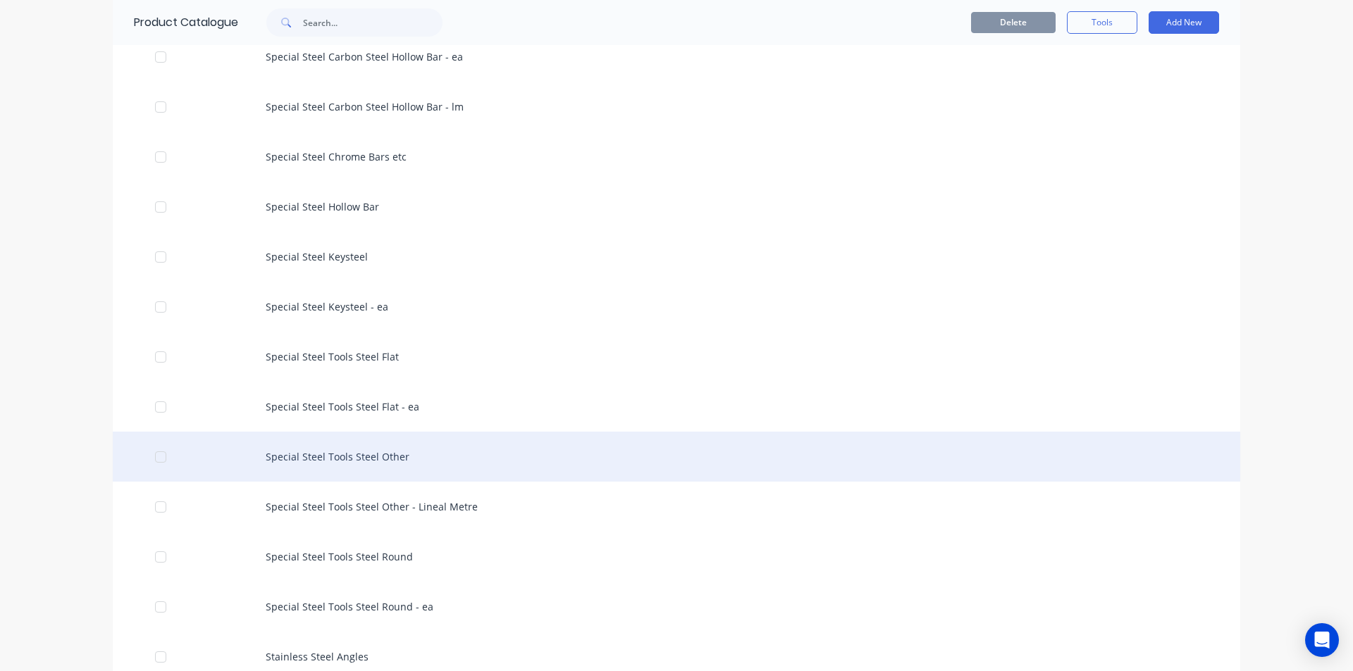
click at [373, 477] on div "Special Steel Tools Steel Other" at bounding box center [676, 457] width 1127 height 50
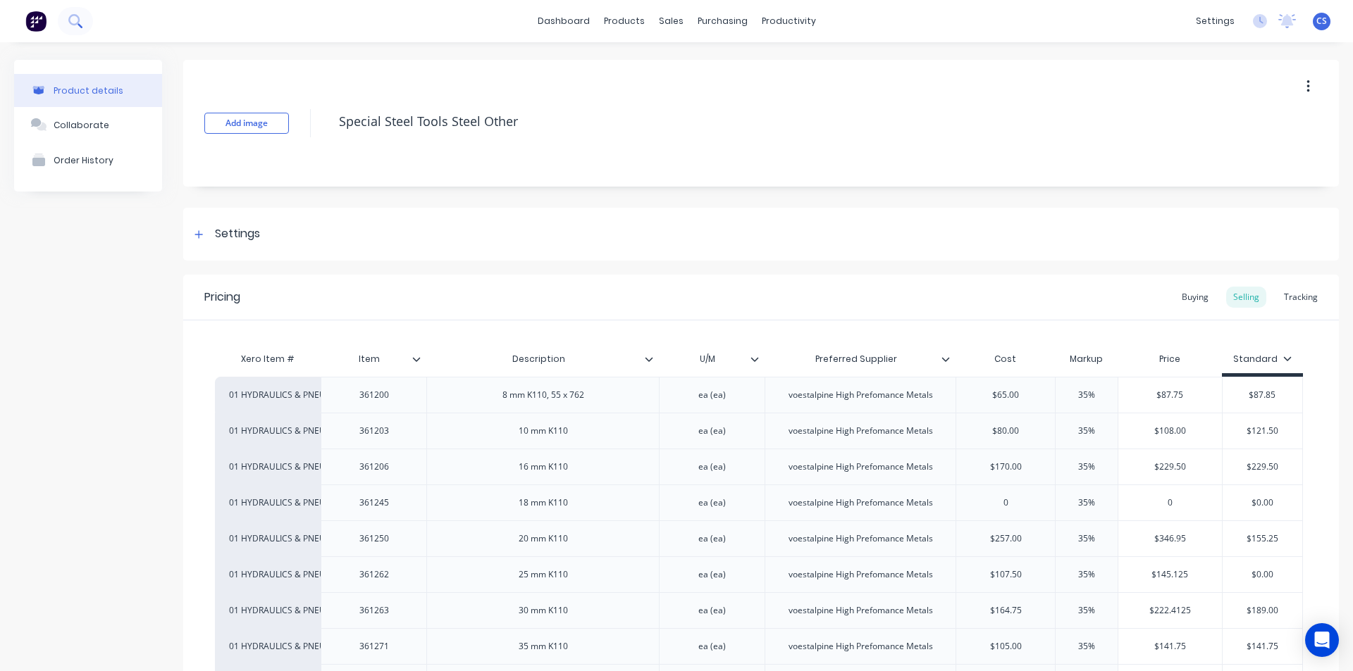
click at [80, 23] on icon at bounding box center [74, 20] width 13 height 13
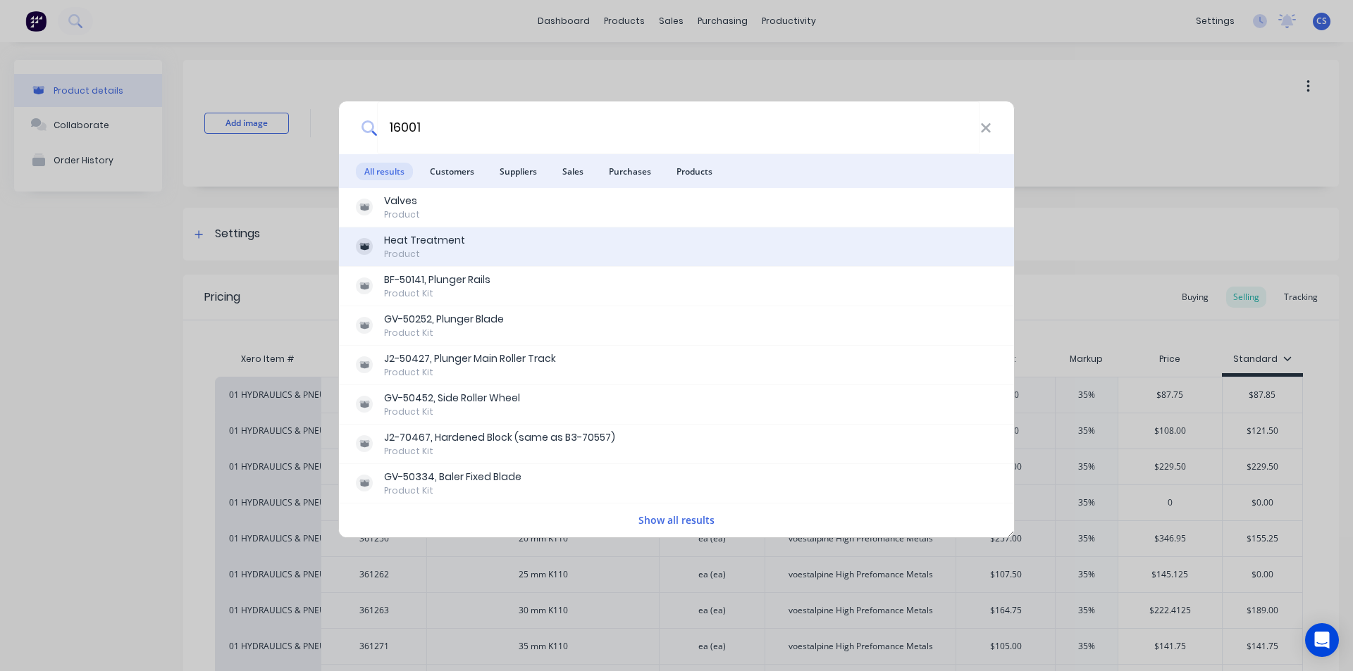
type input "16001"
click at [419, 245] on div "Heat Treatment" at bounding box center [424, 240] width 81 height 15
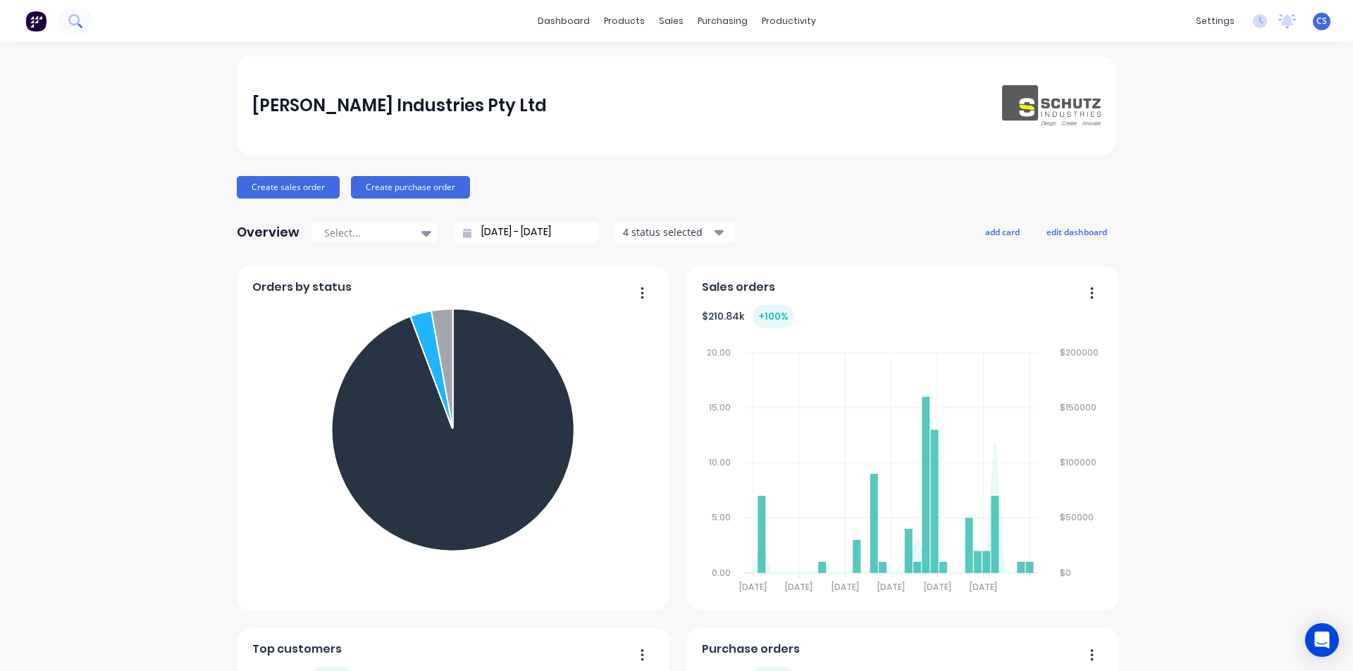
click at [76, 28] on button at bounding box center [75, 21] width 35 height 28
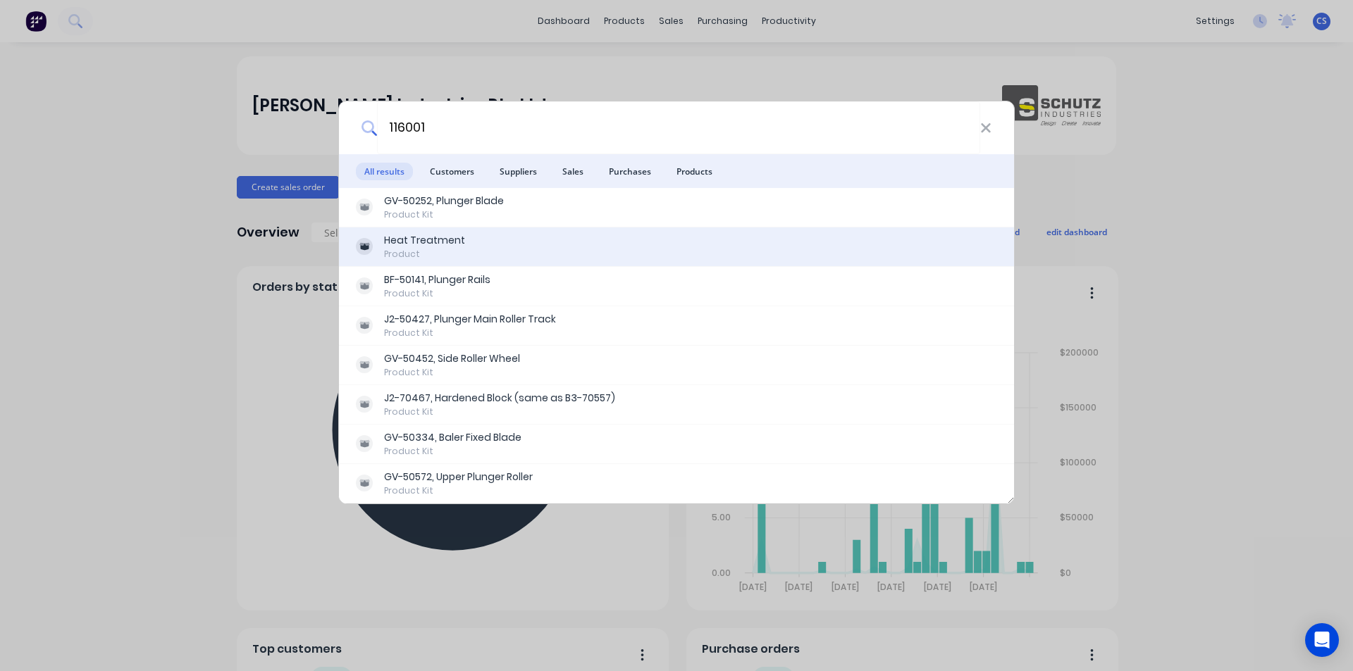
type input "116001"
click at [421, 252] on div "Product" at bounding box center [424, 254] width 81 height 13
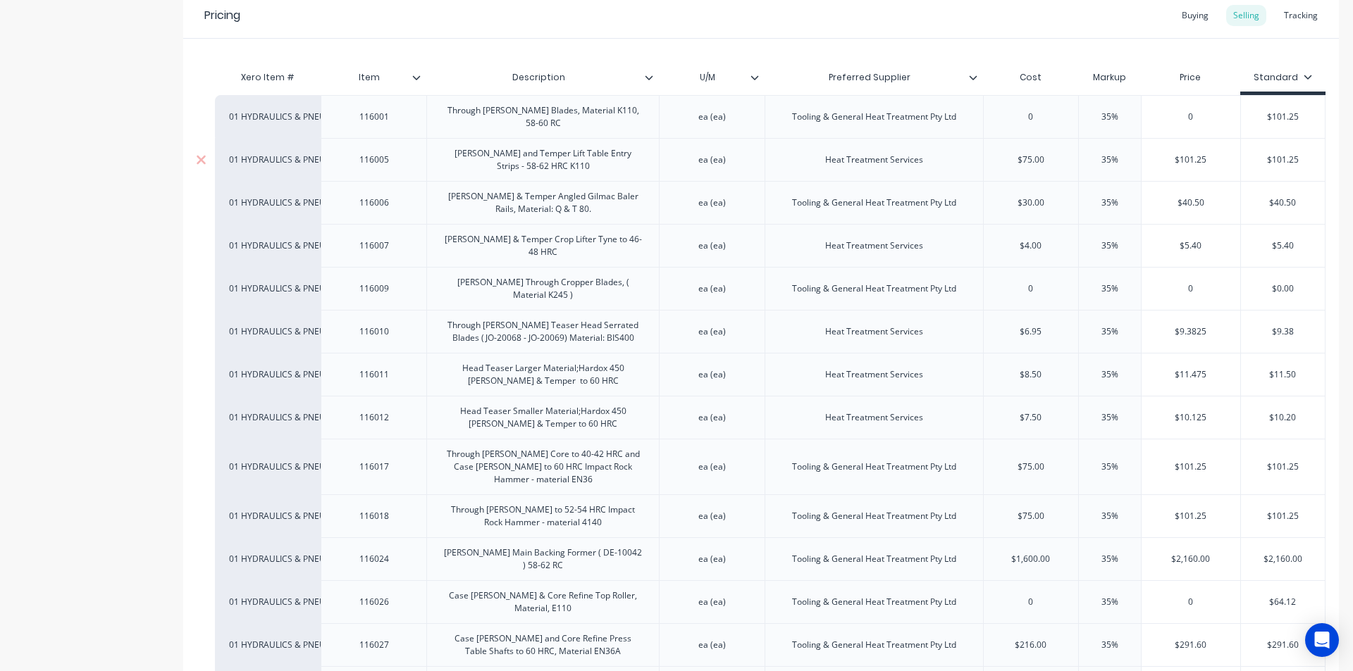
scroll to position [211, 0]
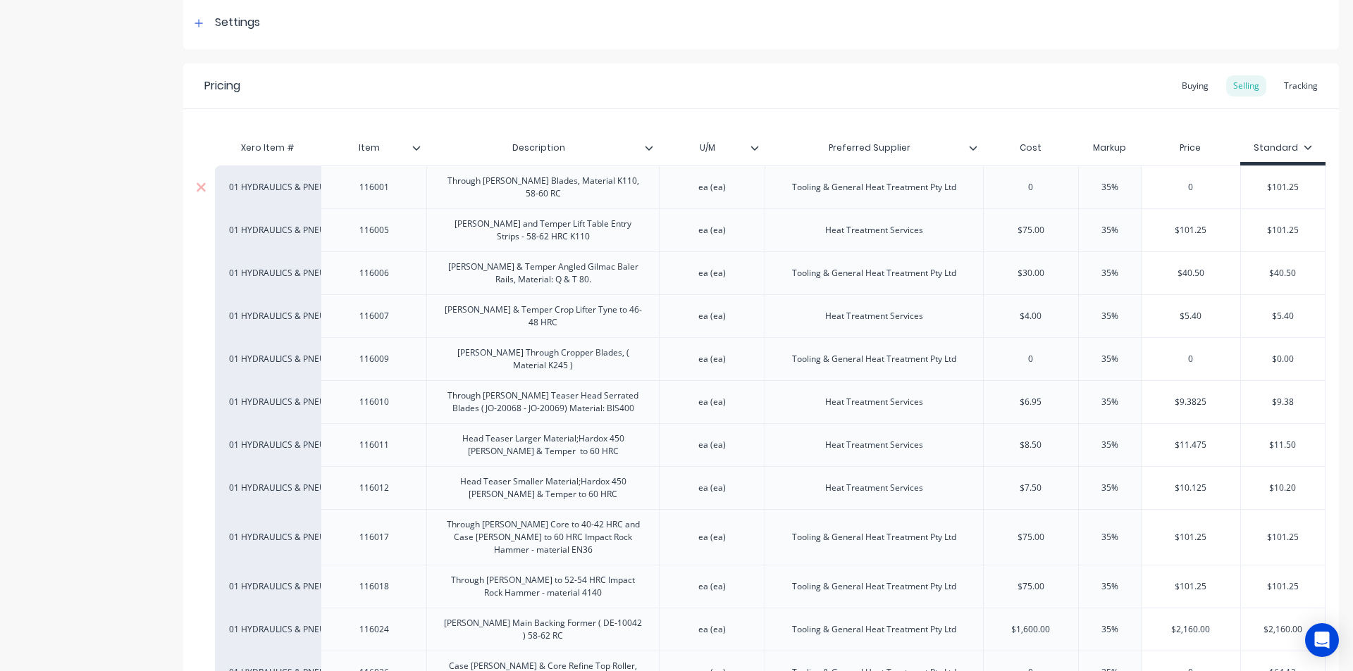
click at [1037, 175] on div "0" at bounding box center [1030, 187] width 94 height 35
drag, startPoint x: 1037, startPoint y: 175, endPoint x: 995, endPoint y: 180, distance: 42.6
type input "$85.00"
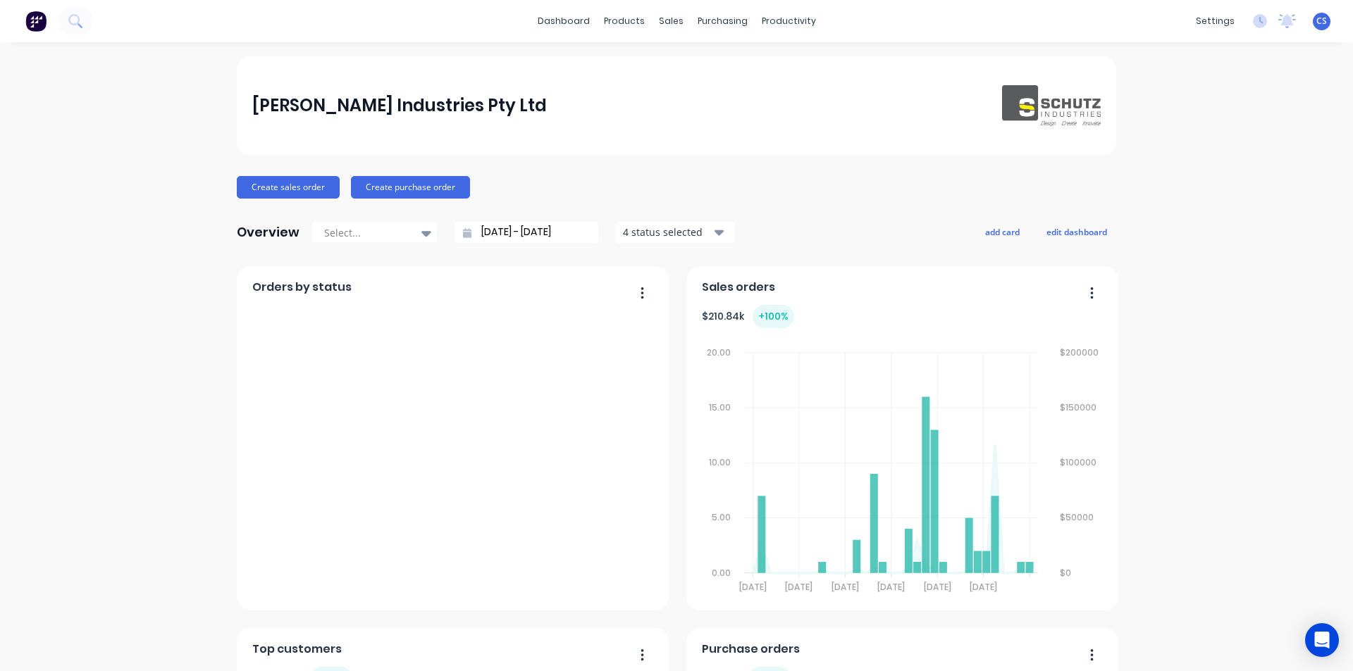
click at [665, 13] on div "sales" at bounding box center [671, 21] width 39 height 21
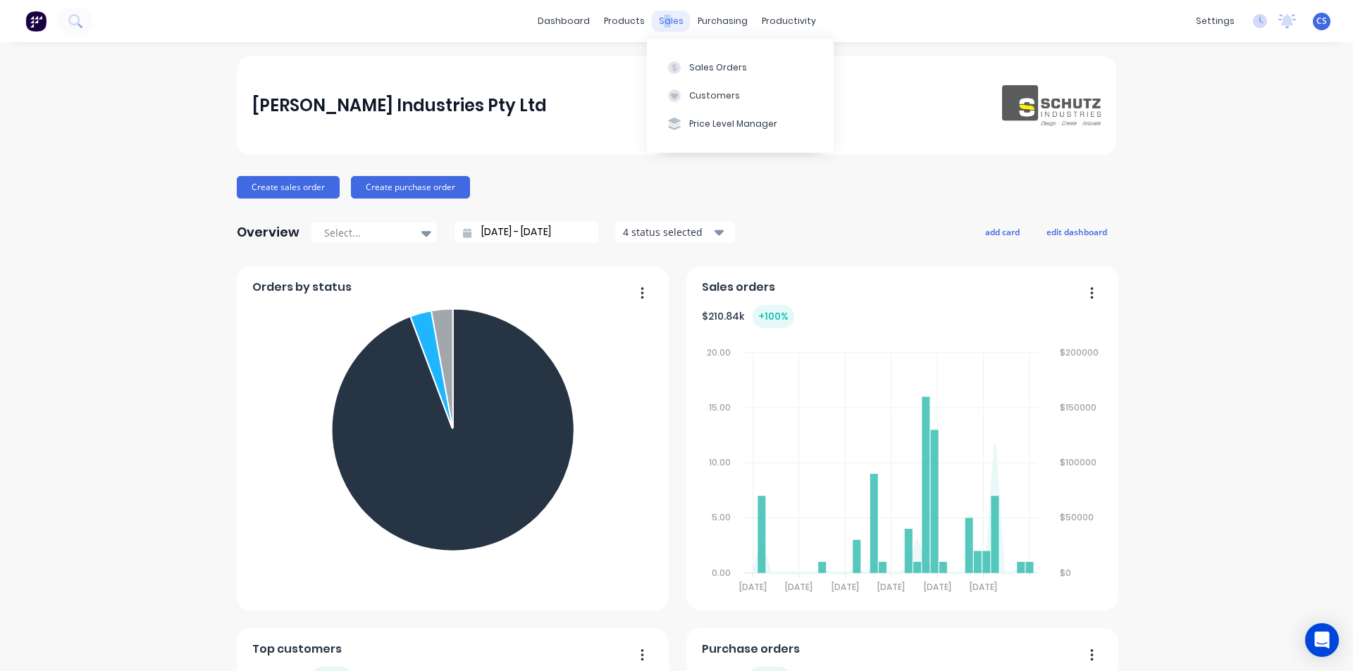
click at [664, 18] on div "sales" at bounding box center [671, 21] width 39 height 21
click at [640, 49] on div "Product Catalogue Materials" at bounding box center [688, 81] width 187 height 85
click at [645, 62] on div "Product Catalogue" at bounding box center [681, 67] width 87 height 13
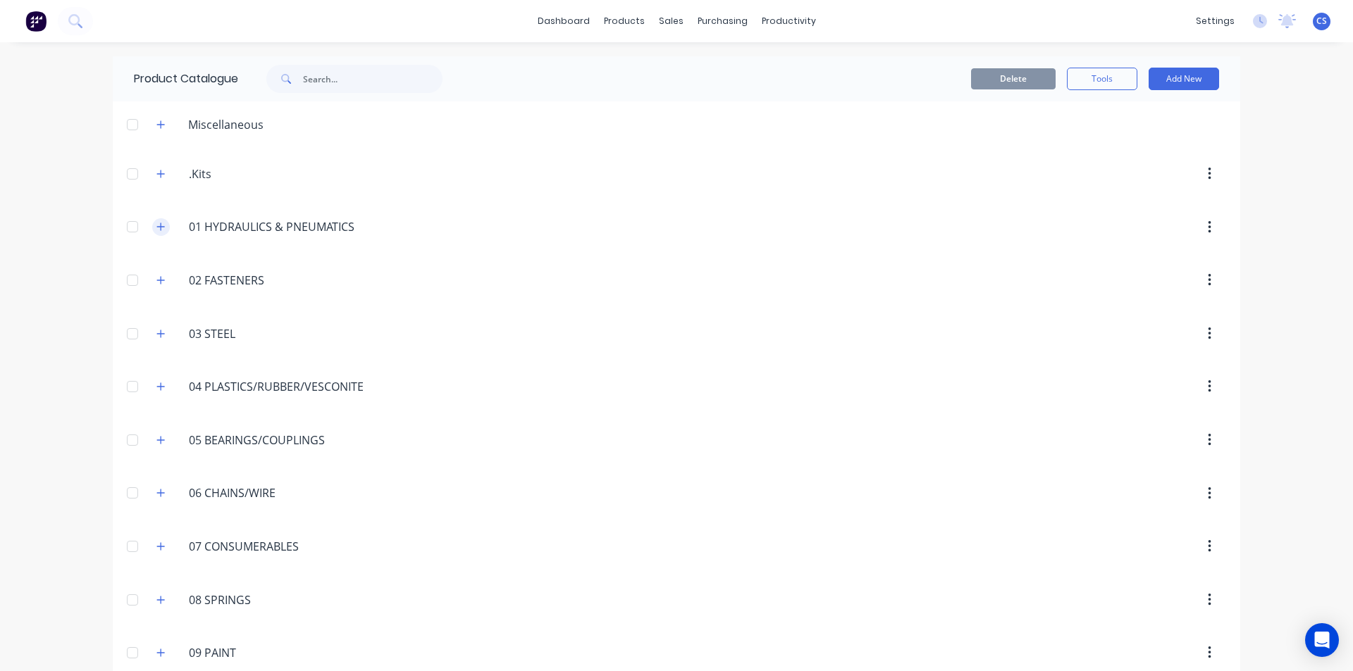
click at [156, 230] on icon "button" at bounding box center [160, 227] width 8 height 10
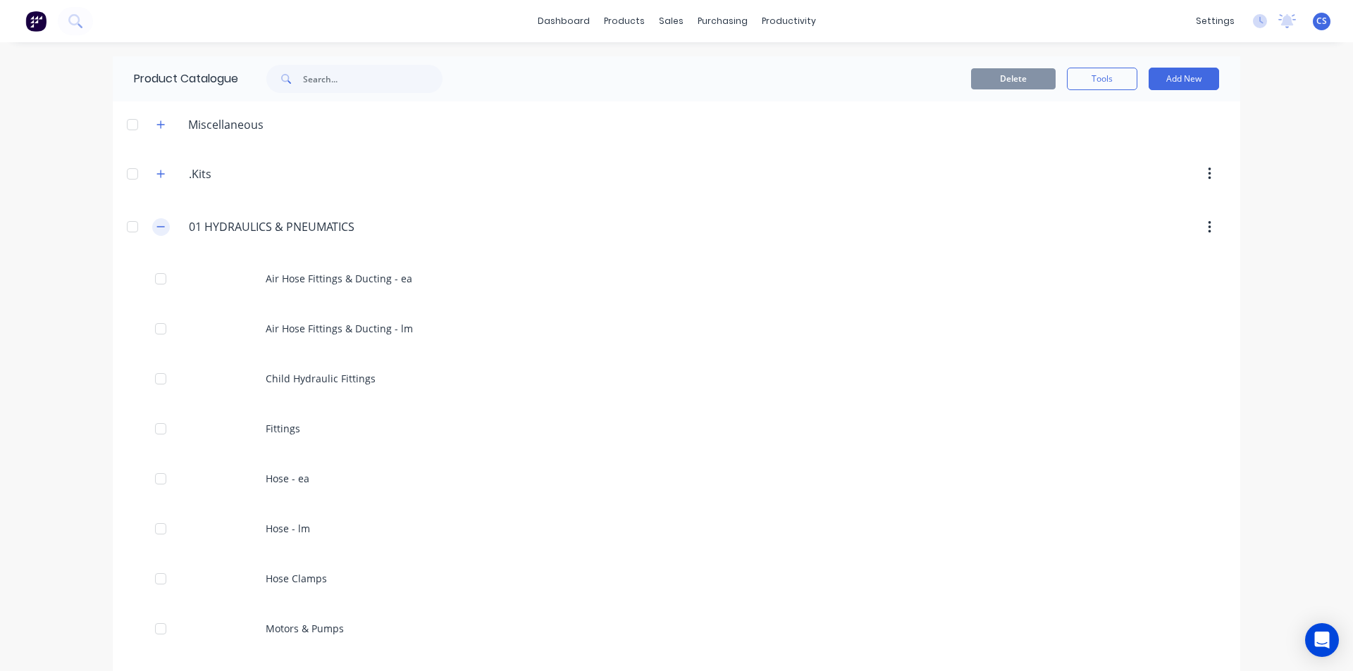
click at [156, 230] on icon "button" at bounding box center [160, 227] width 8 height 10
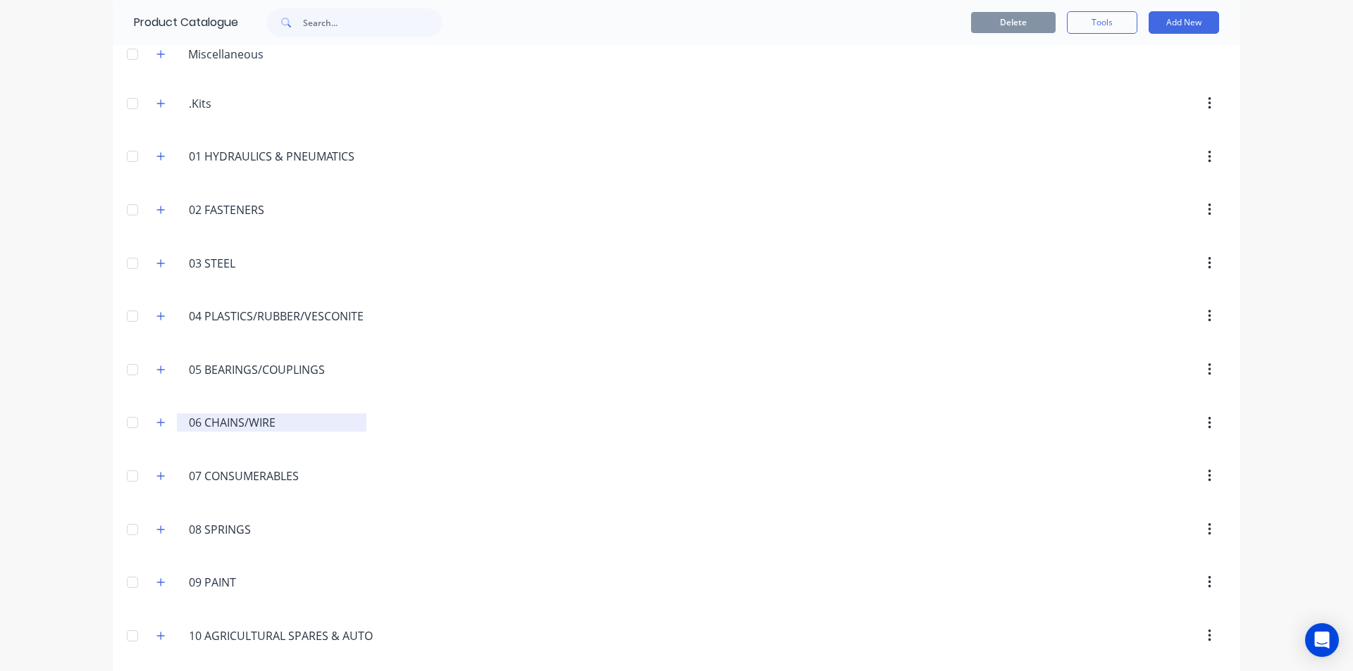
scroll to position [141, 0]
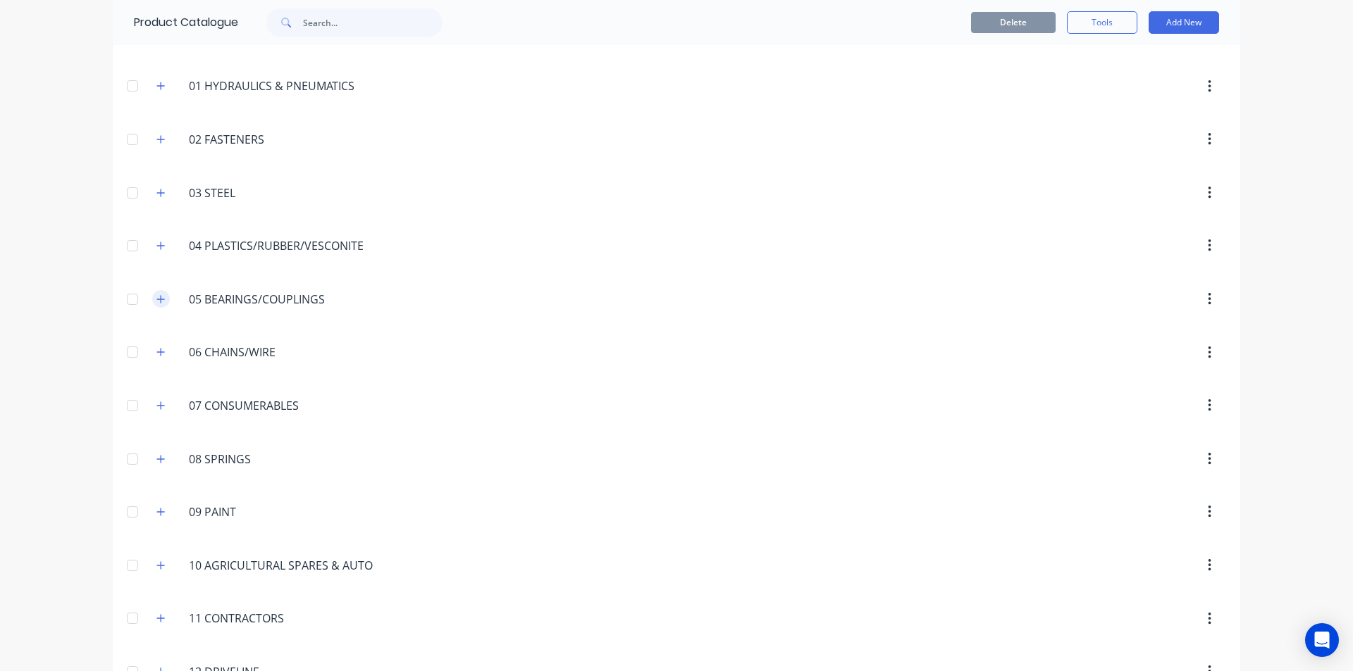
click at [157, 299] on icon "button" at bounding box center [161, 299] width 8 height 8
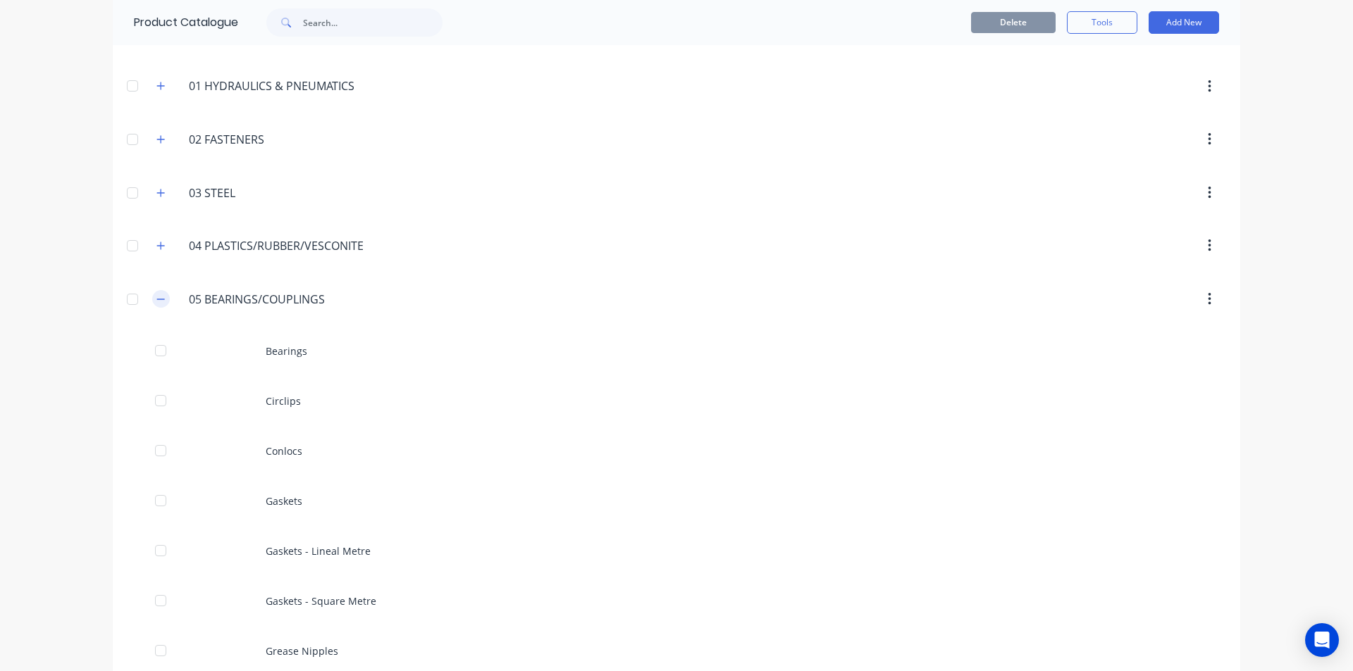
click at [156, 297] on icon "button" at bounding box center [160, 299] width 8 height 10
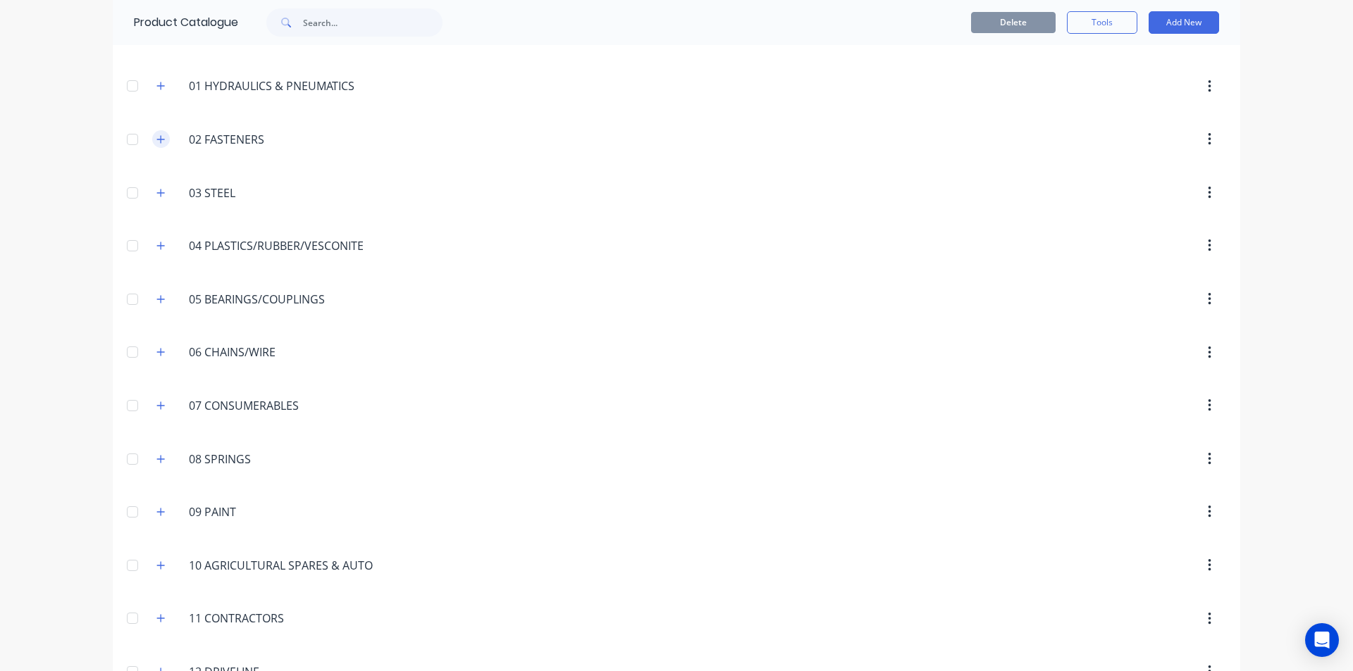
click at [156, 144] on button "button" at bounding box center [161, 139] width 18 height 18
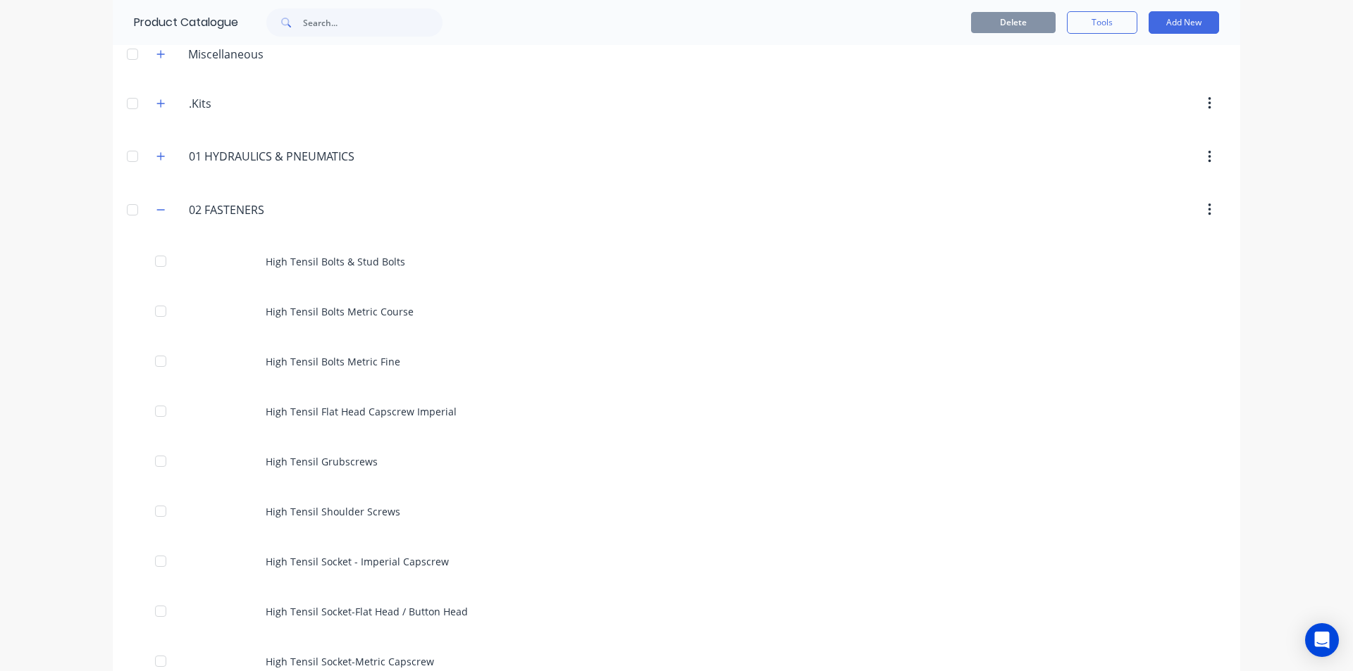
scroll to position [0, 0]
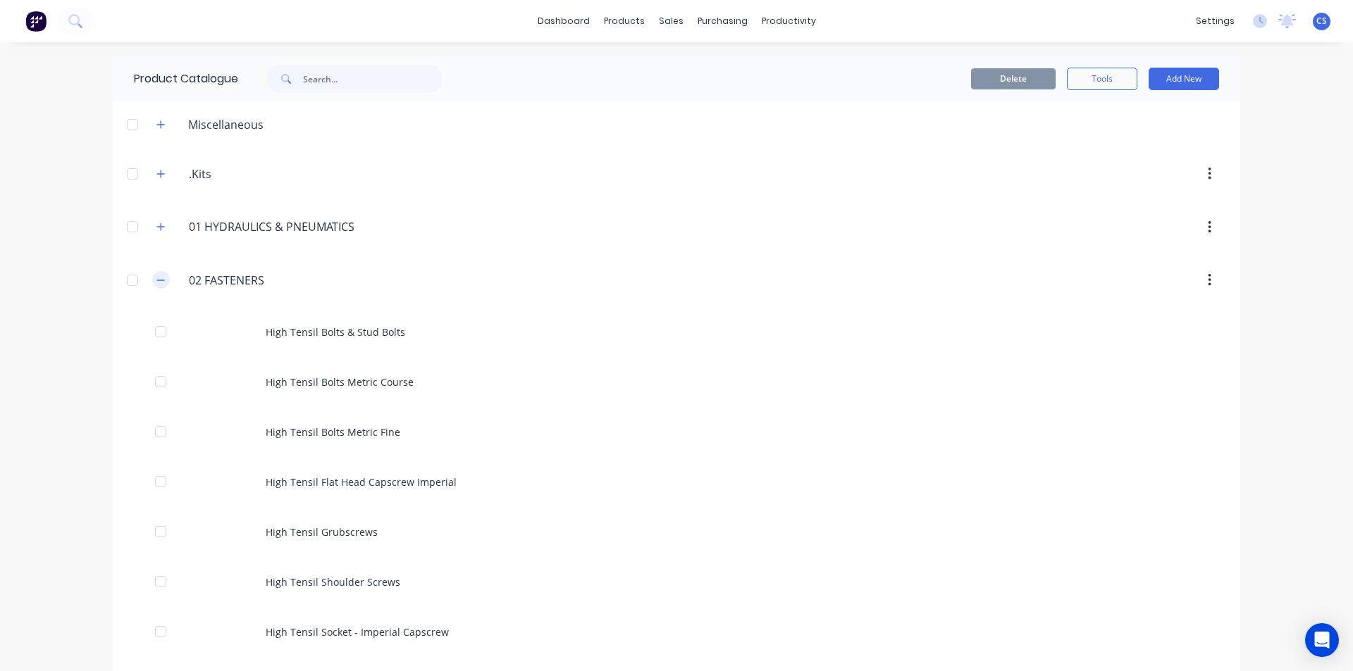
click at [156, 282] on icon "button" at bounding box center [160, 280] width 8 height 10
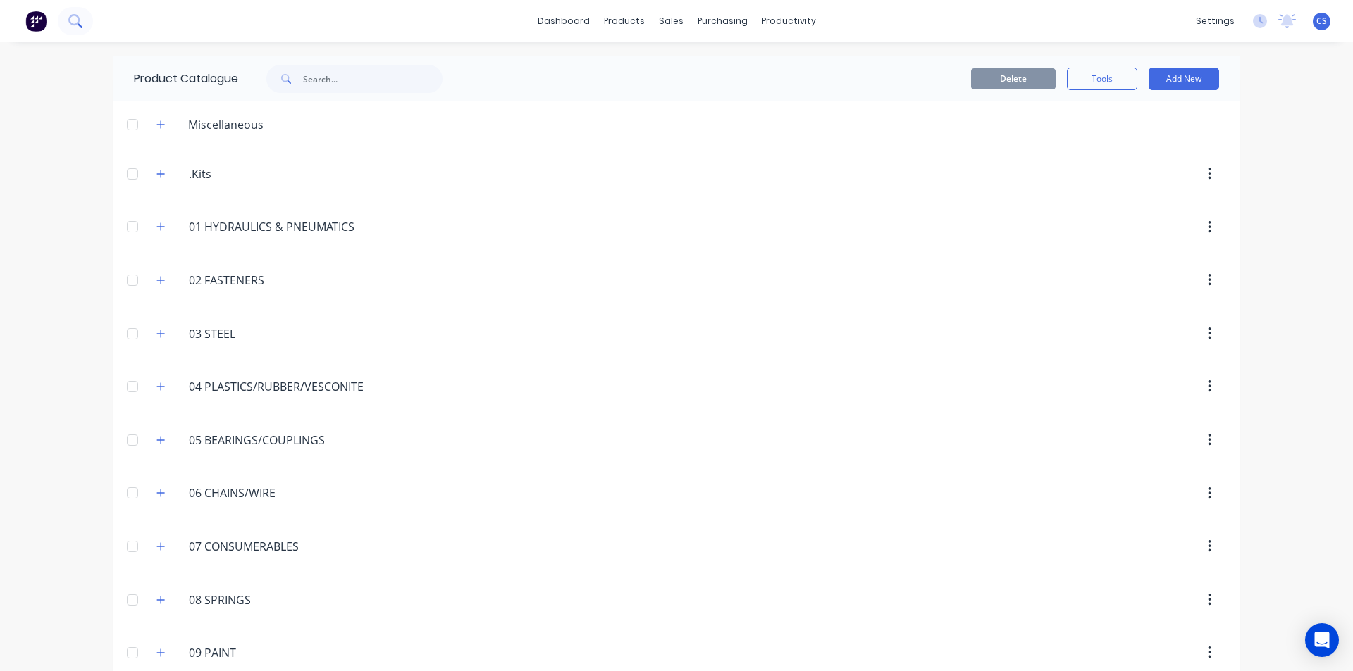
drag, startPoint x: 100, startPoint y: 18, endPoint x: 87, endPoint y: 15, distance: 13.8
click at [100, 18] on div "dashboard products sales purchasing productivity dashboard products Product Cat…" at bounding box center [676, 21] width 1353 height 42
click at [83, 14] on button at bounding box center [75, 21] width 35 height 28
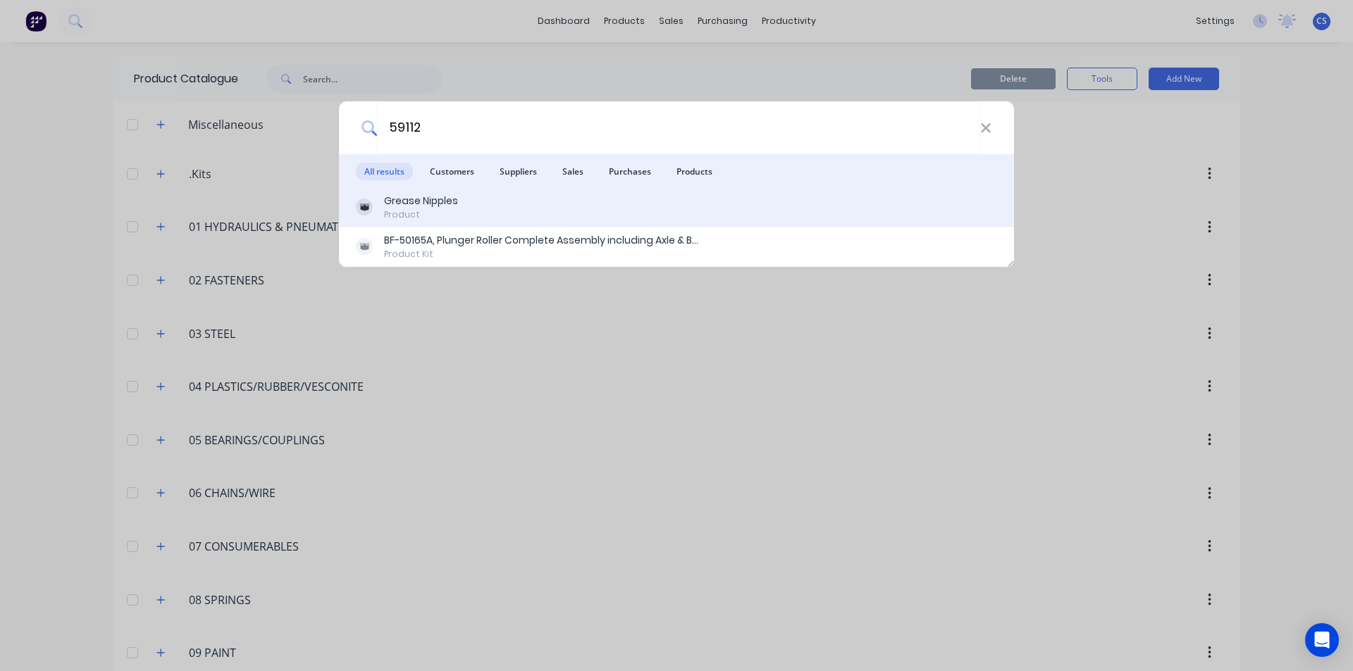
type input "59112"
click at [414, 204] on div "Grease Nipples" at bounding box center [421, 201] width 74 height 15
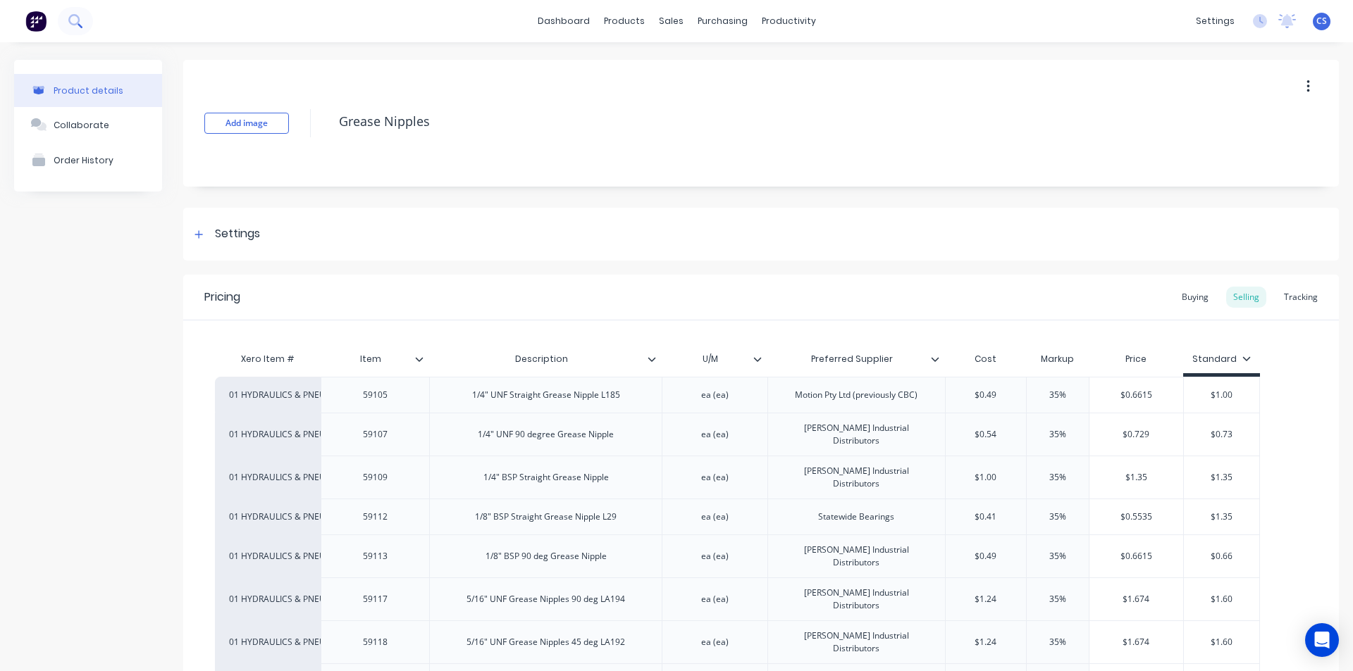
click at [75, 14] on icon at bounding box center [74, 20] width 13 height 13
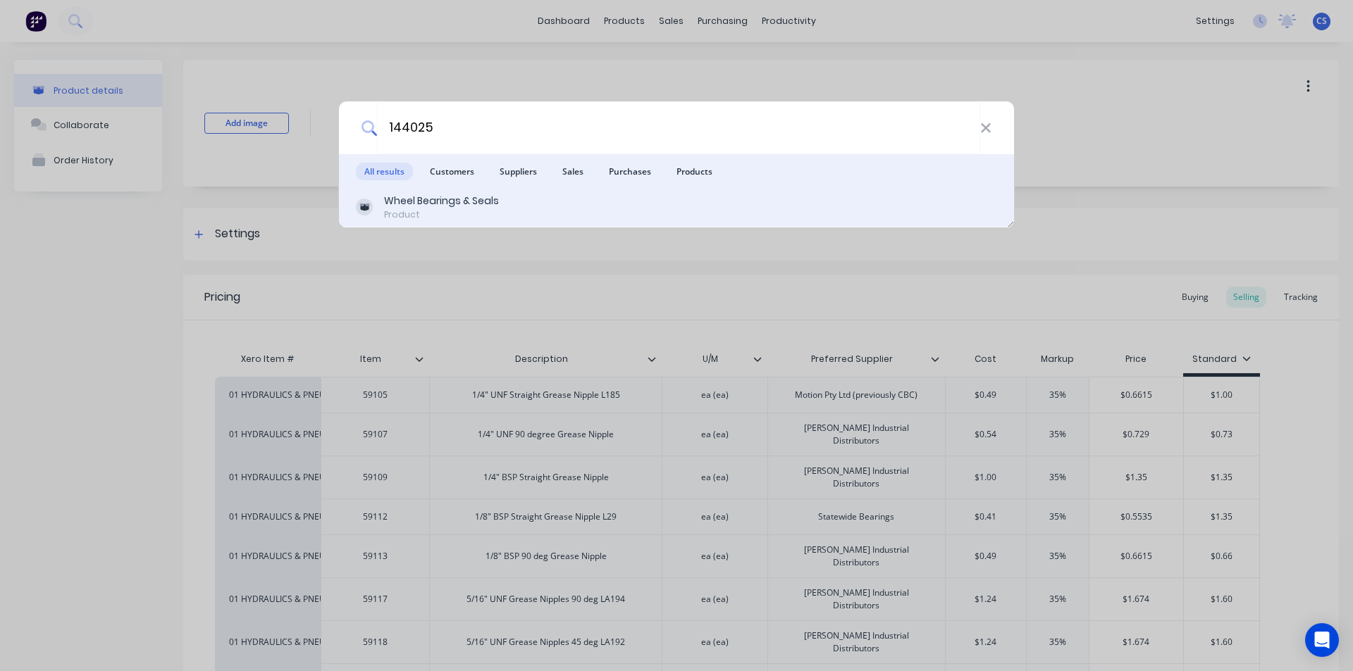
type input "144025"
click at [400, 203] on div "Wheel Bearings & Seals" at bounding box center [441, 201] width 115 height 15
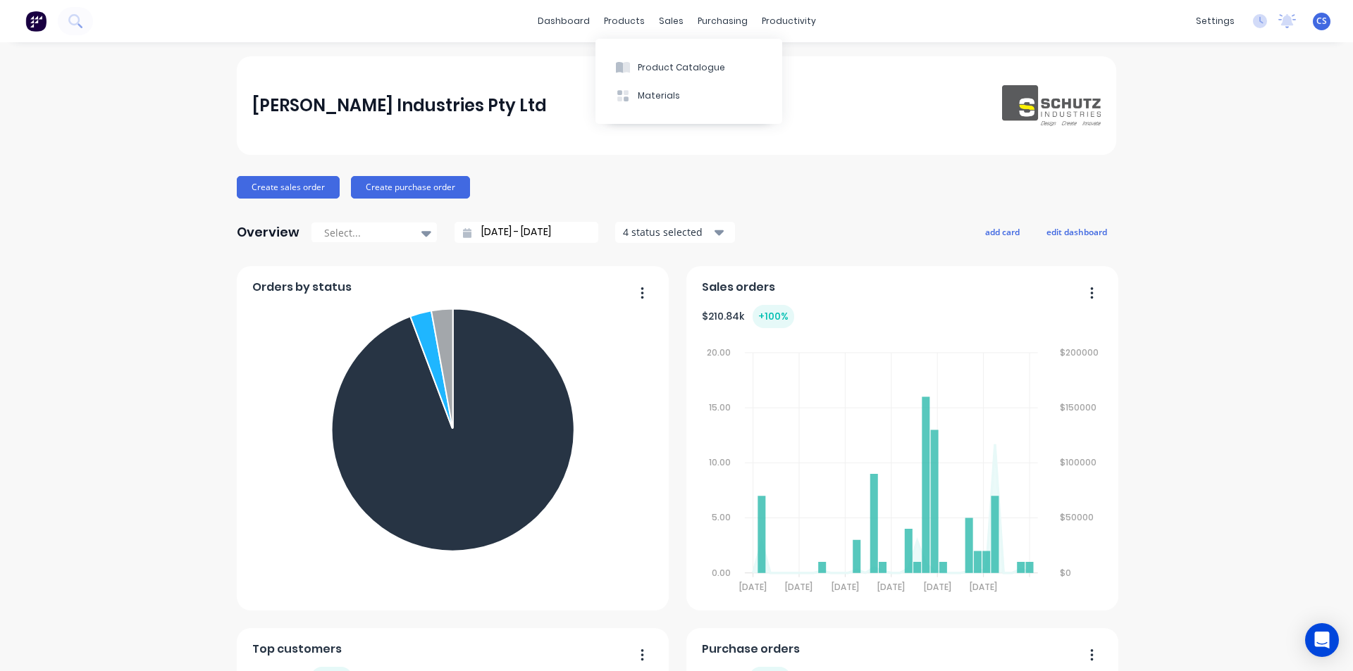
drag, startPoint x: 611, startPoint y: 20, endPoint x: 618, endPoint y: 51, distance: 31.6
click at [611, 22] on div "products" at bounding box center [624, 21] width 55 height 21
click at [631, 69] on div at bounding box center [622, 67] width 21 height 13
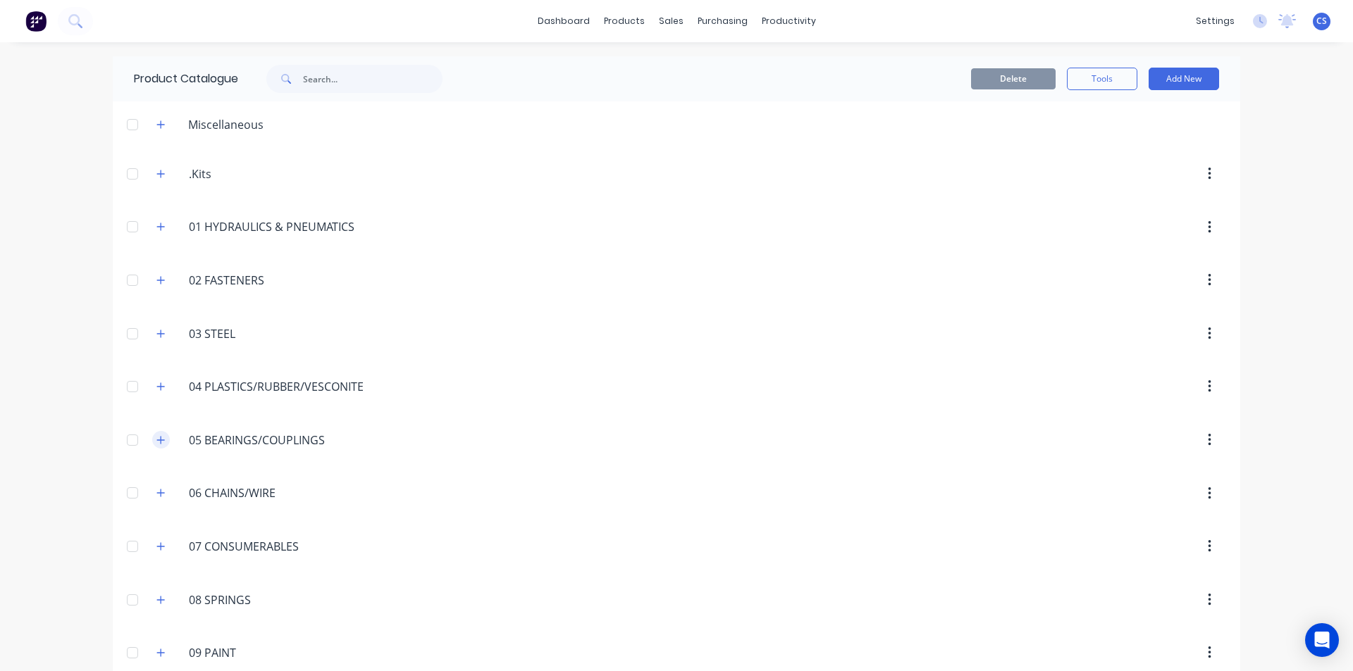
click at [156, 444] on icon "button" at bounding box center [160, 440] width 8 height 10
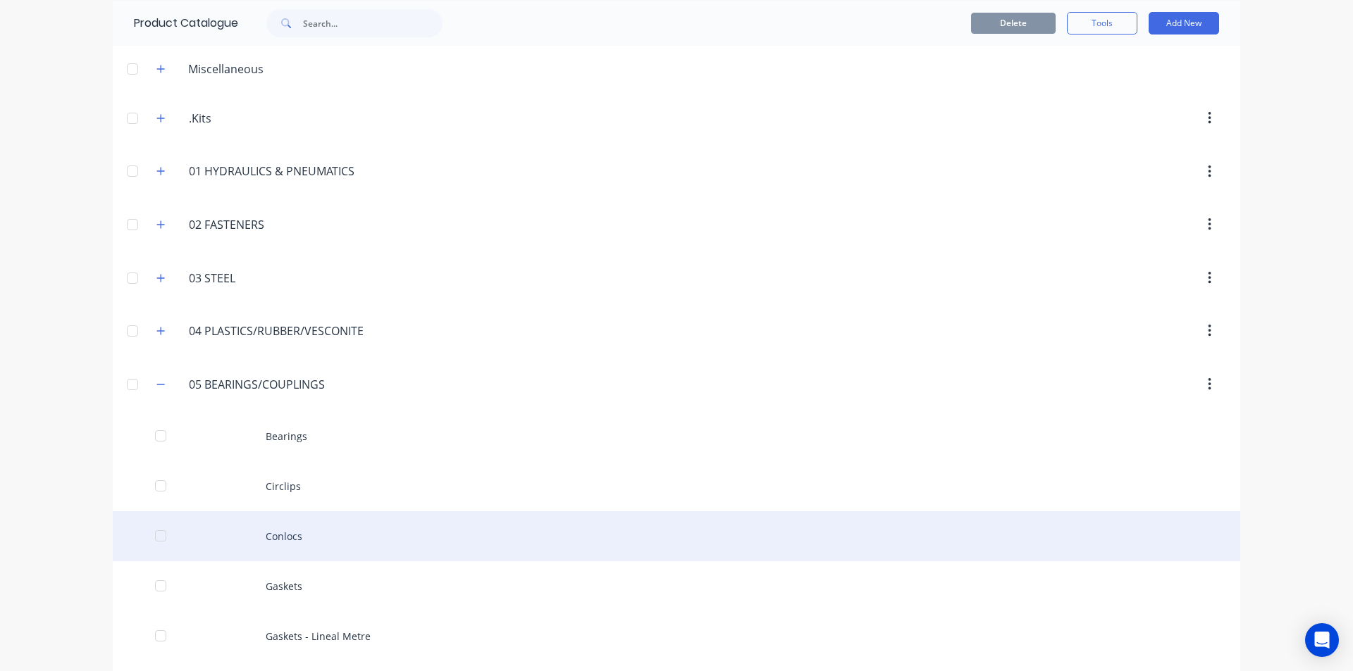
scroll to position [211, 0]
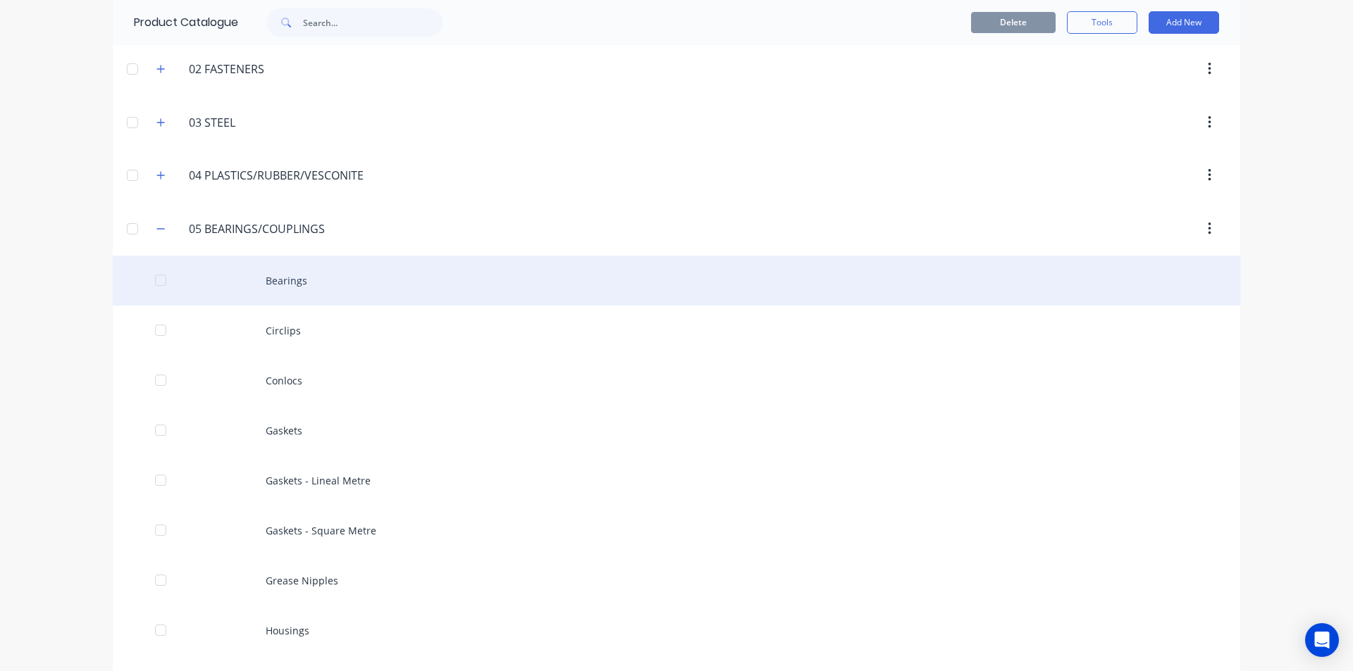
click at [299, 285] on div "Bearings" at bounding box center [676, 281] width 1127 height 50
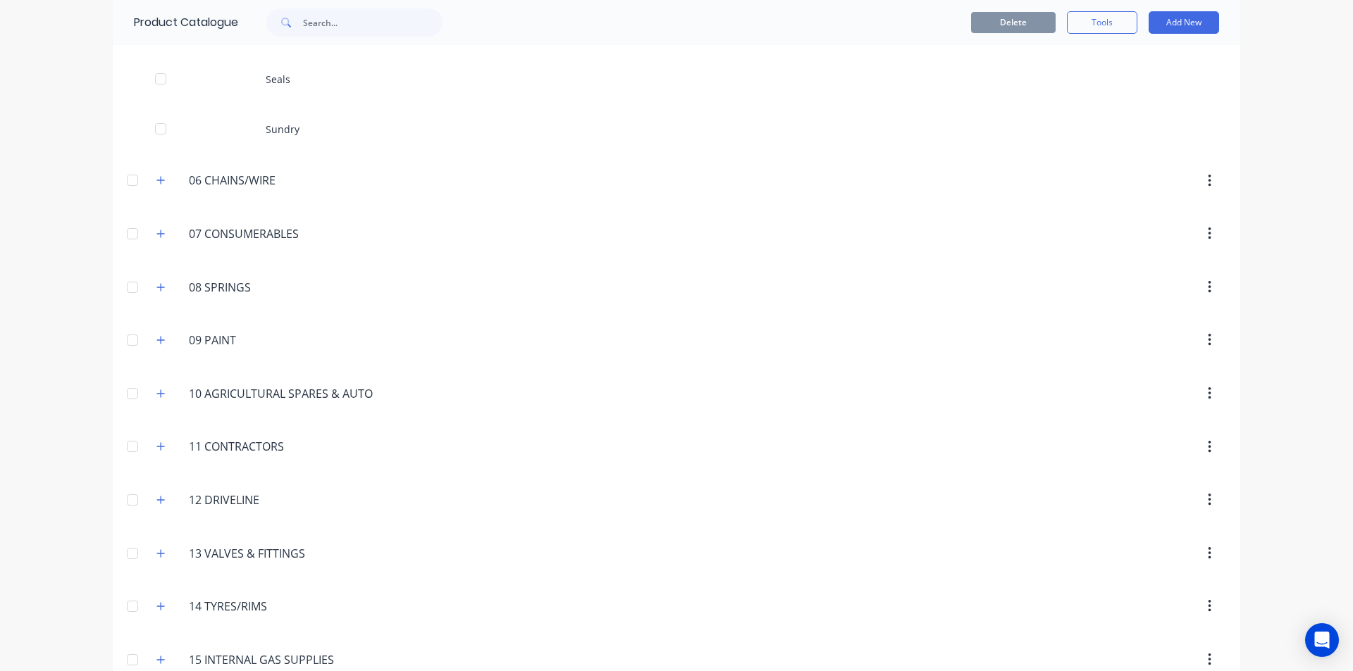
scroll to position [916, 0]
click at [161, 391] on button "button" at bounding box center [161, 391] width 18 height 18
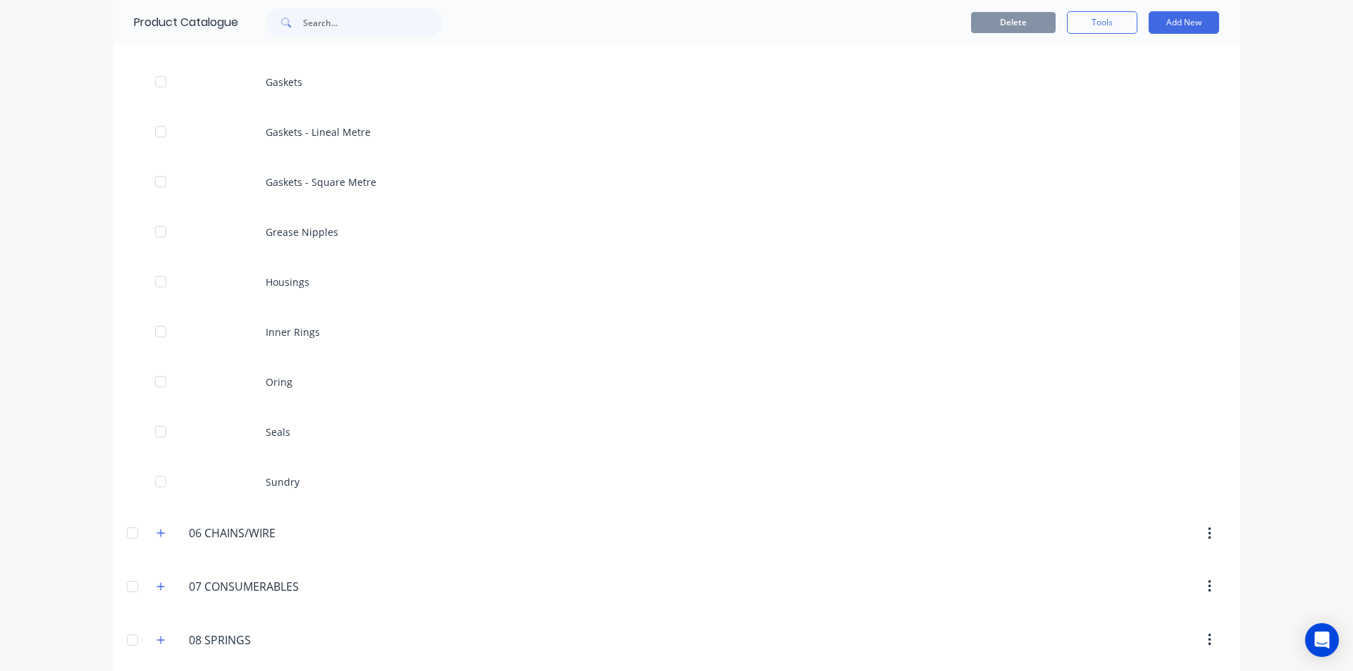
scroll to position [564, 0]
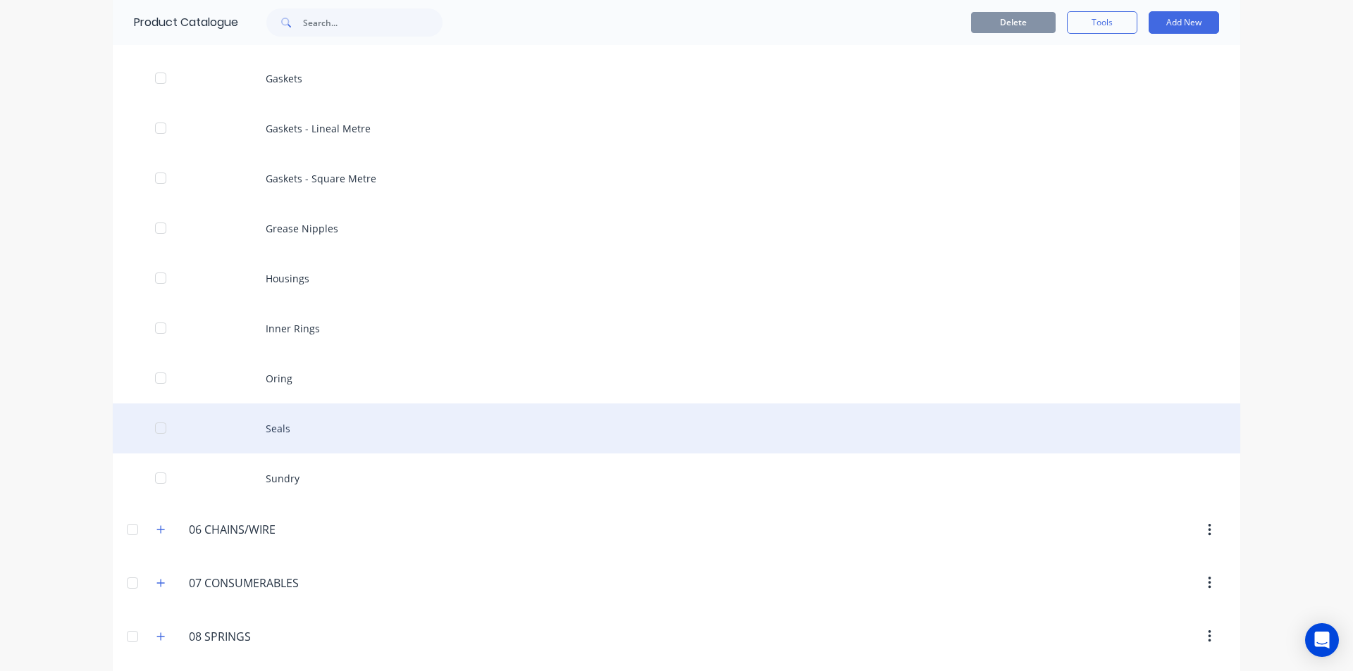
click at [285, 435] on div "Seals" at bounding box center [676, 429] width 1127 height 50
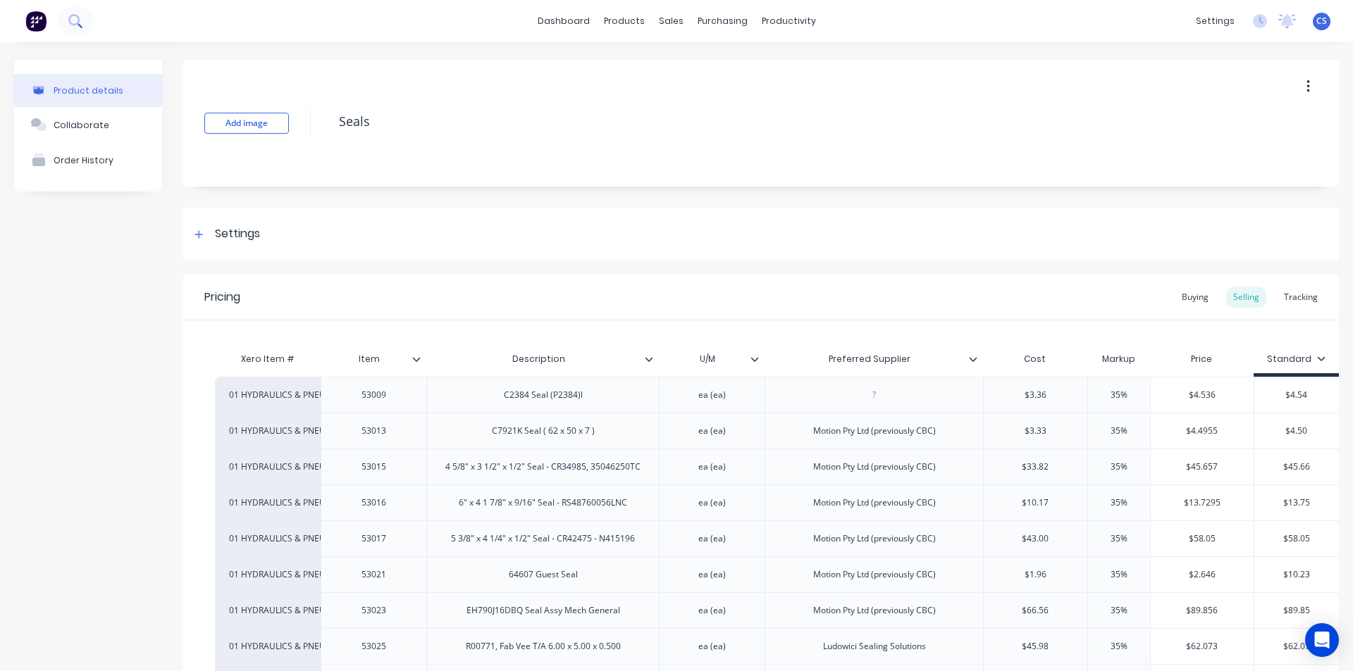
click at [81, 20] on icon at bounding box center [74, 20] width 13 height 13
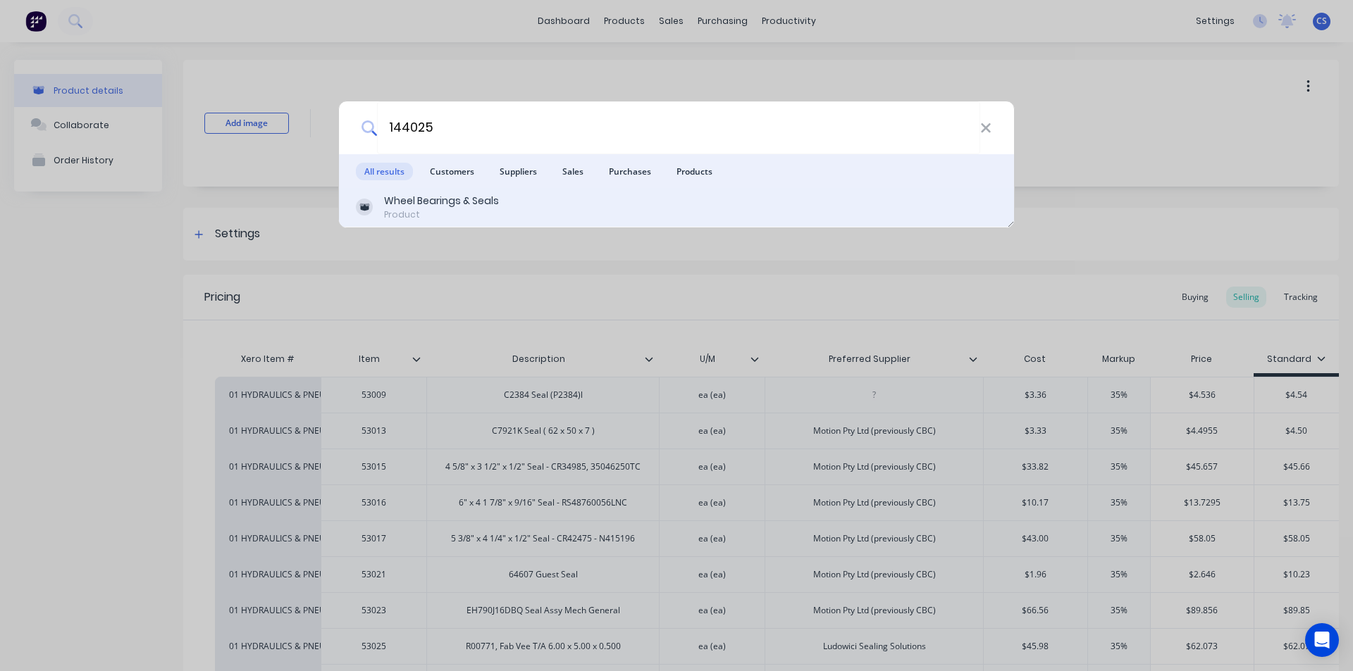
type input "144025"
click at [440, 199] on div "Wheel Bearings & Seals" at bounding box center [441, 201] width 115 height 15
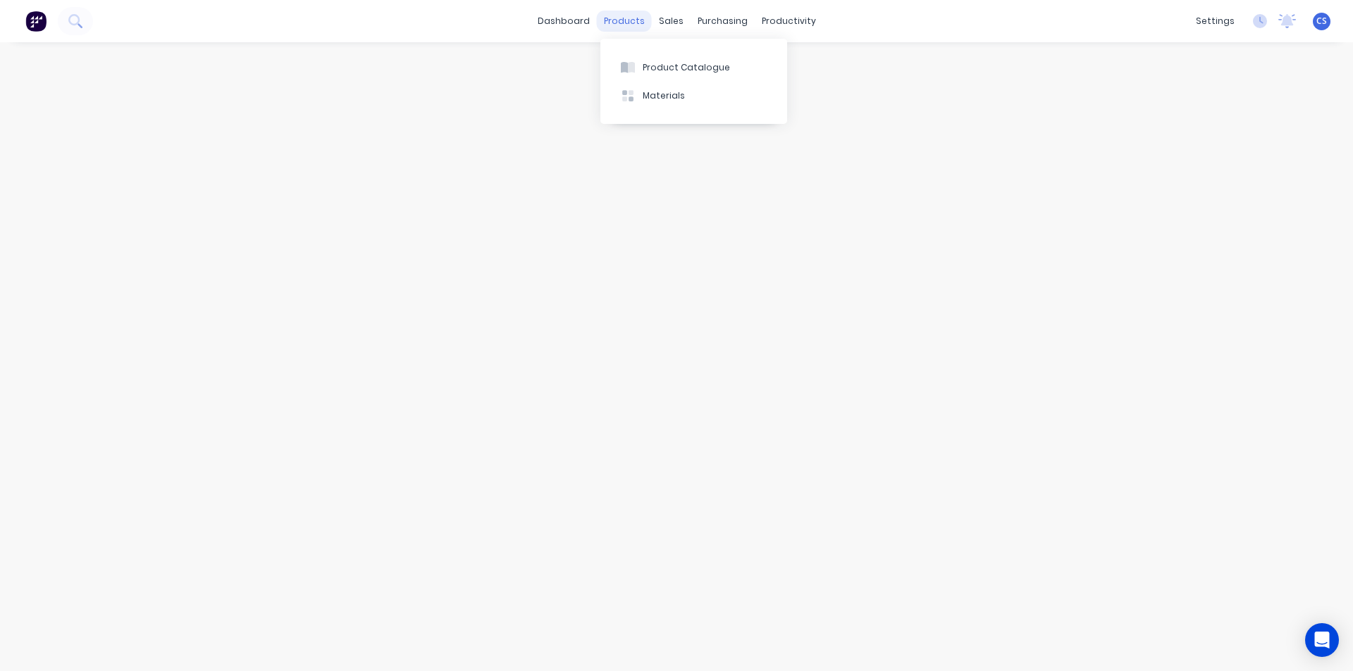
click at [616, 23] on div "products" at bounding box center [624, 21] width 55 height 21
click at [633, 61] on icon at bounding box center [628, 67] width 14 height 13
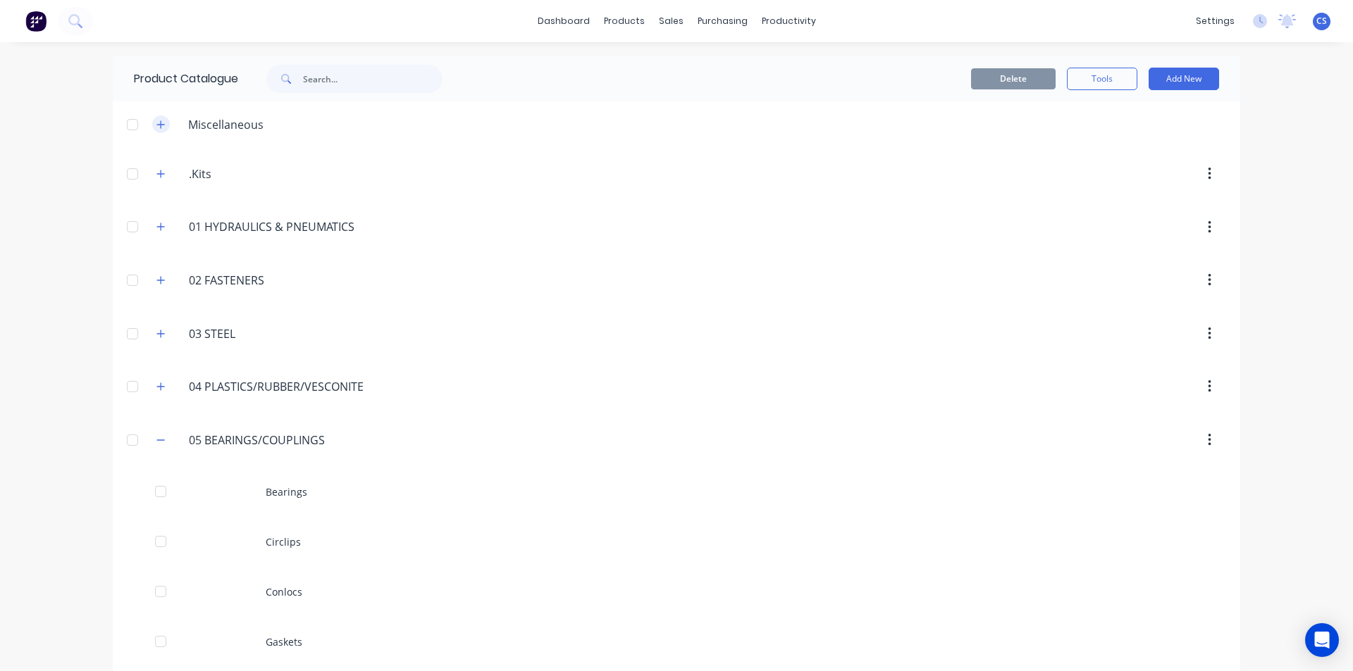
click at [158, 124] on icon "button" at bounding box center [161, 124] width 8 height 8
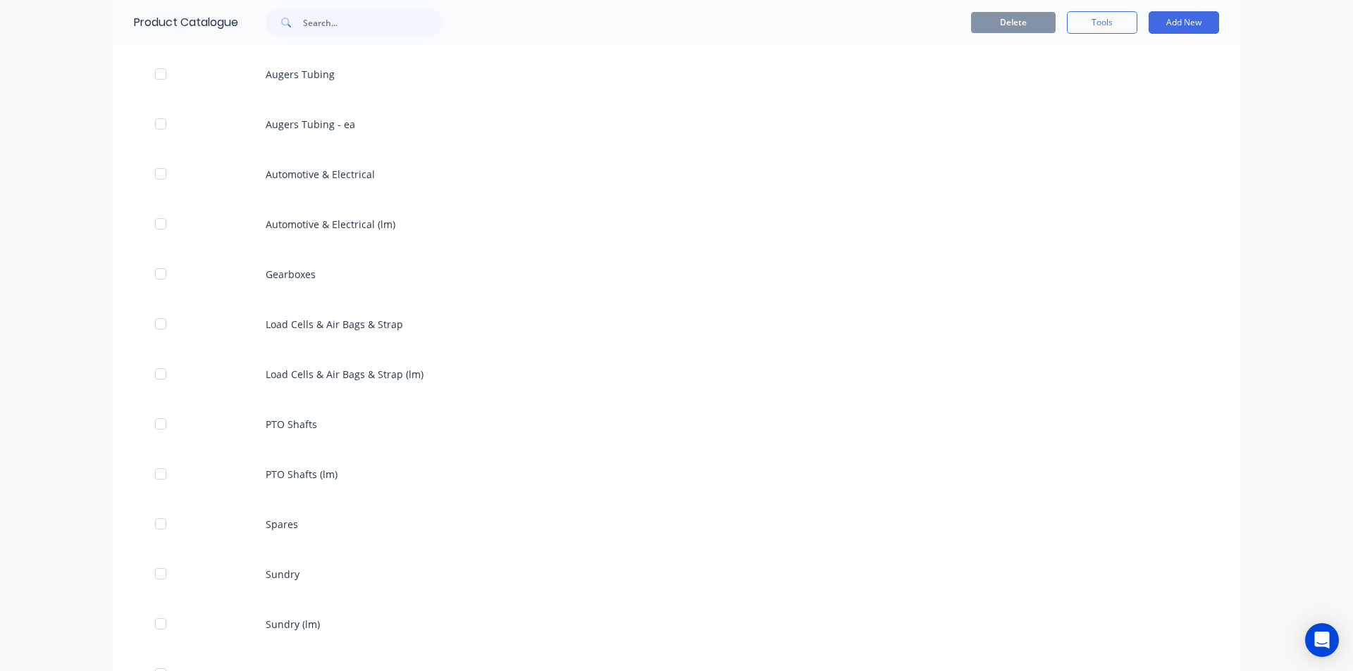
scroll to position [2747, 0]
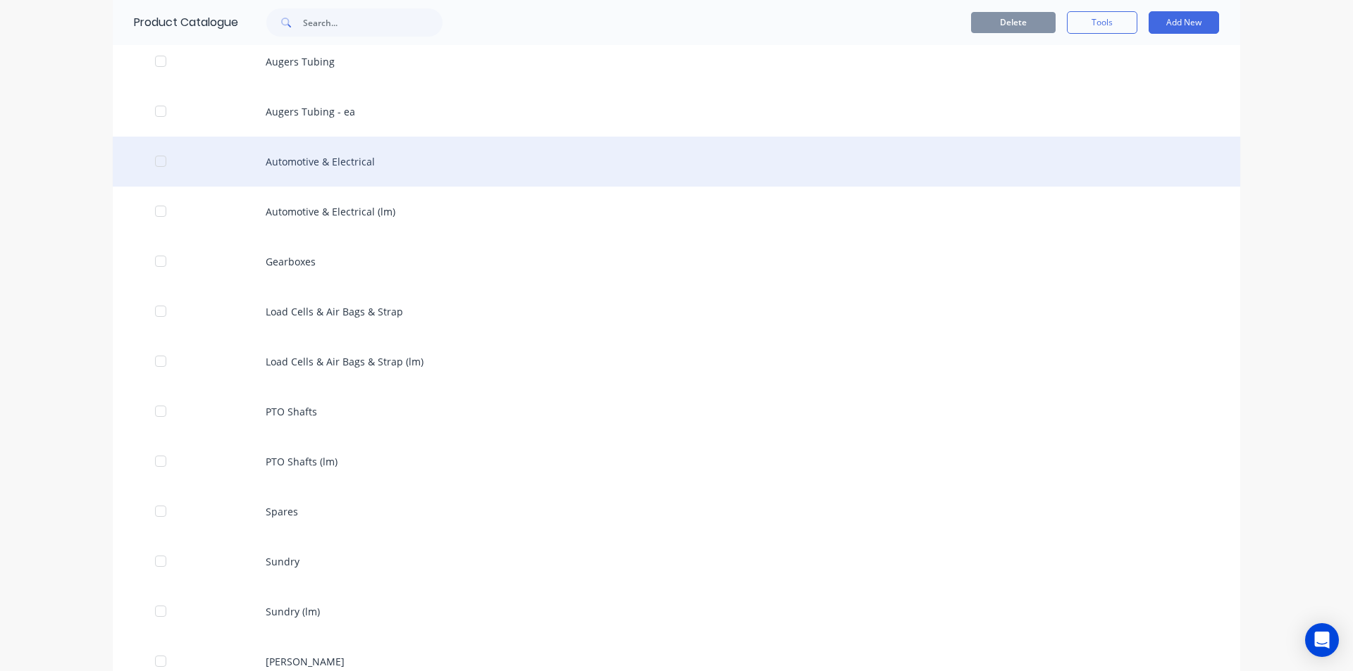
click at [271, 155] on div "Automotive & Electrical" at bounding box center [676, 162] width 1127 height 50
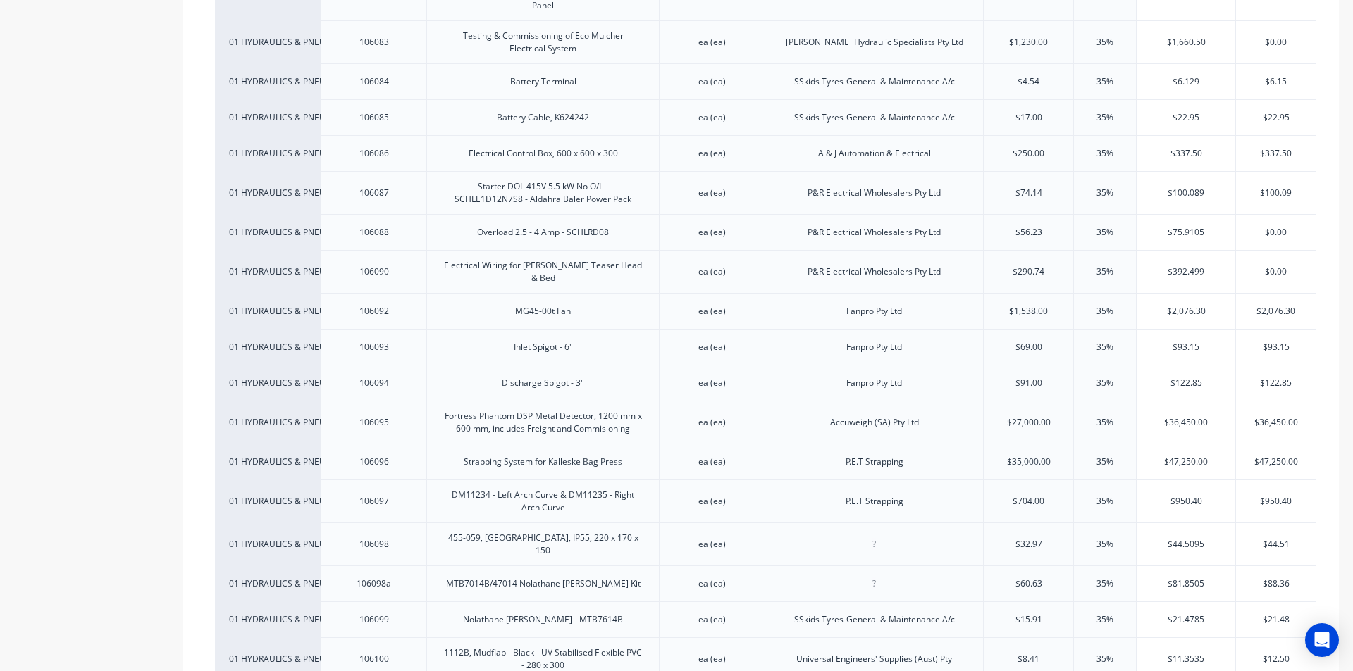
scroll to position [2641, 0]
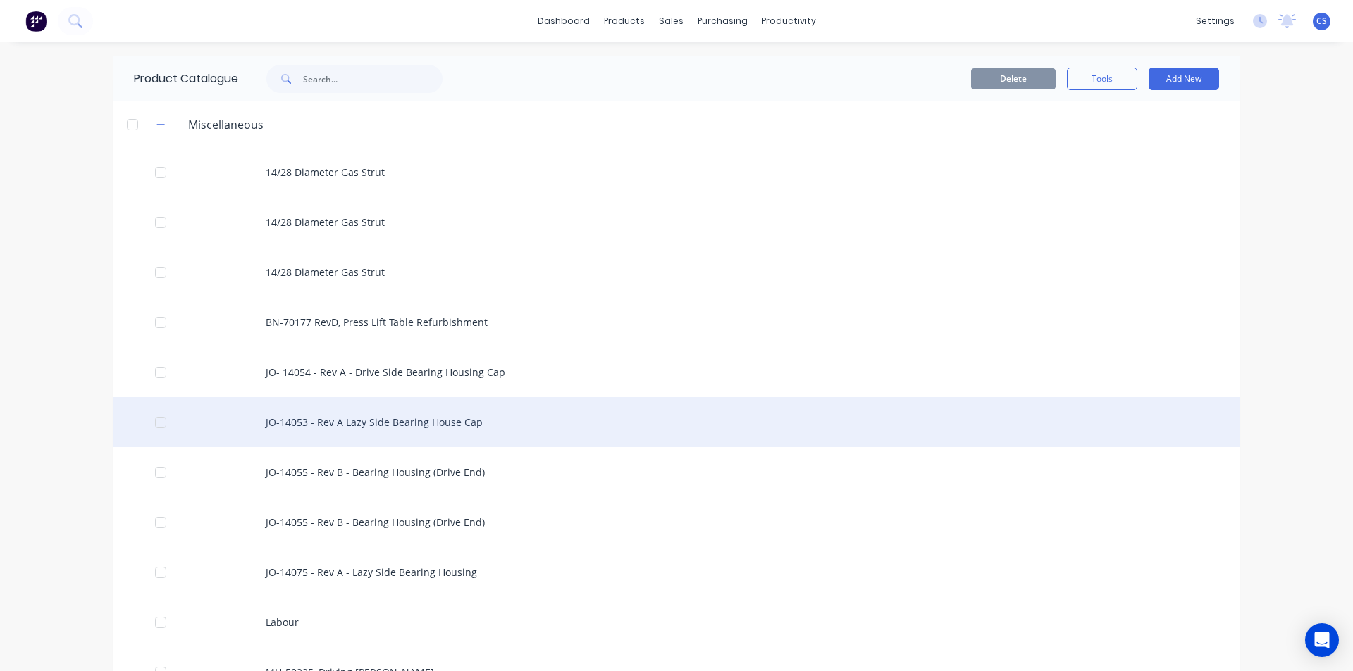
scroll to position [70, 0]
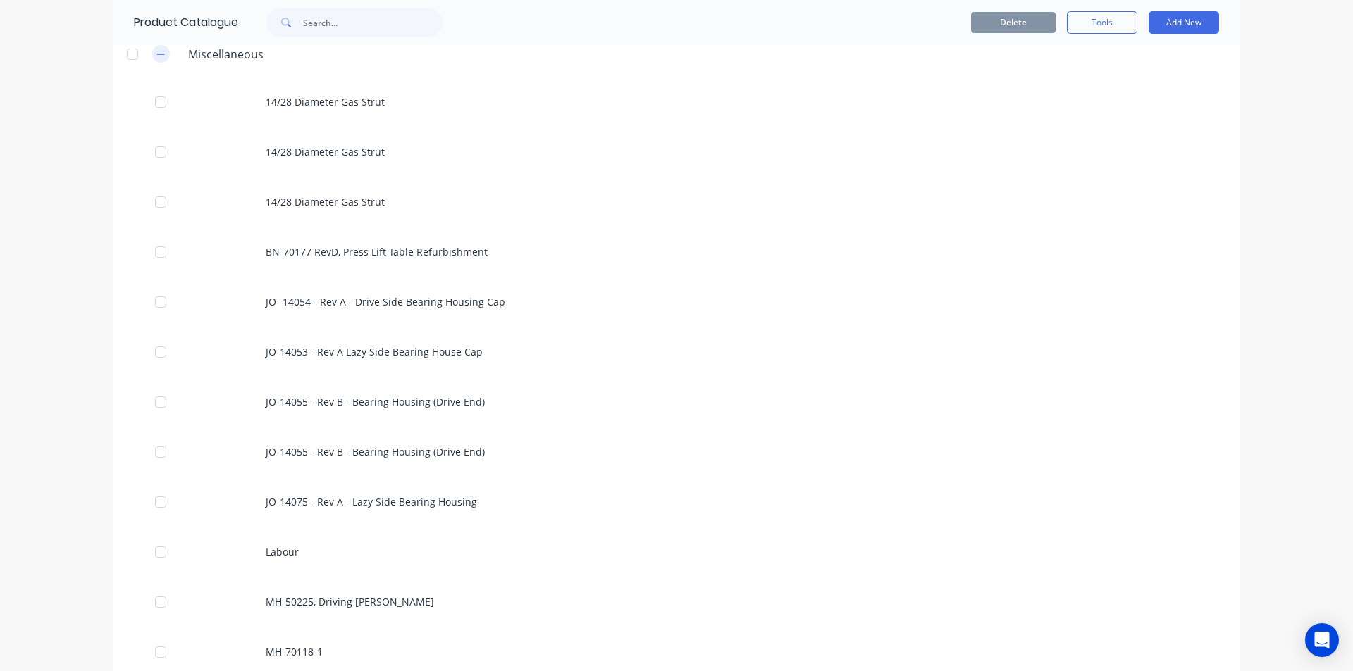
click at [157, 54] on icon "button" at bounding box center [161, 54] width 8 height 1
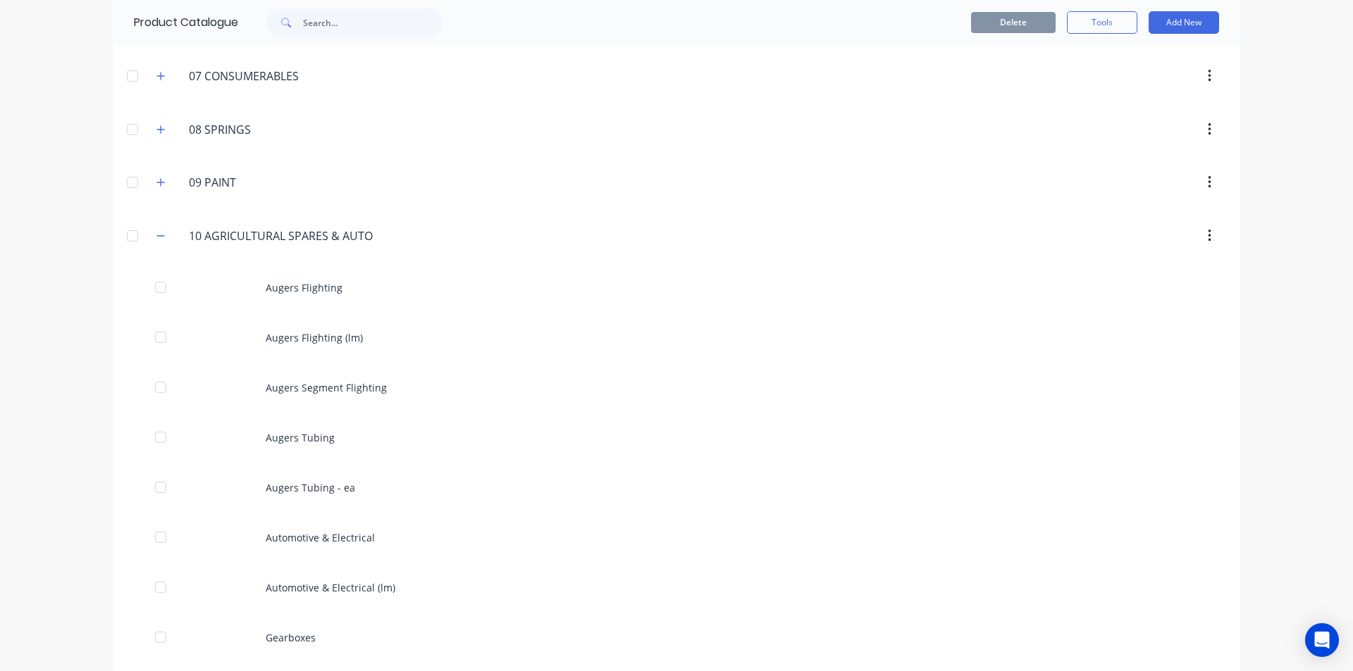
scroll to position [1127, 0]
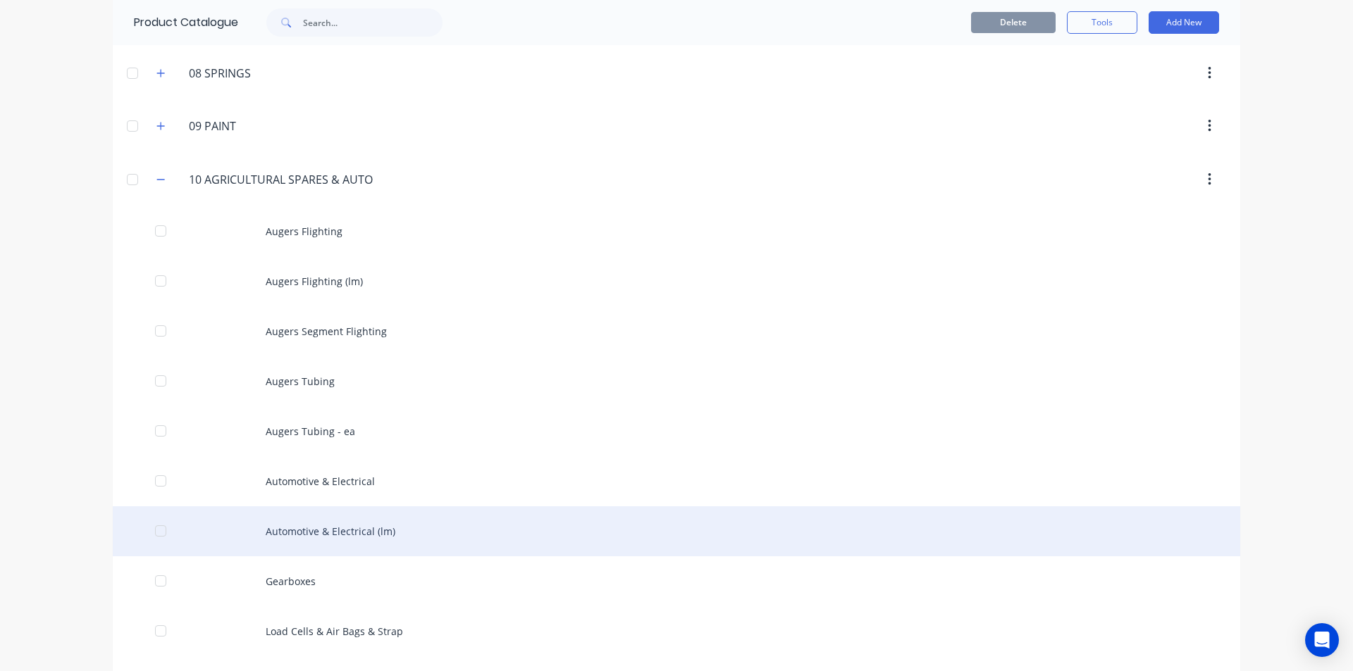
click at [392, 522] on div "Automotive & Electrical (lm)" at bounding box center [676, 532] width 1127 height 50
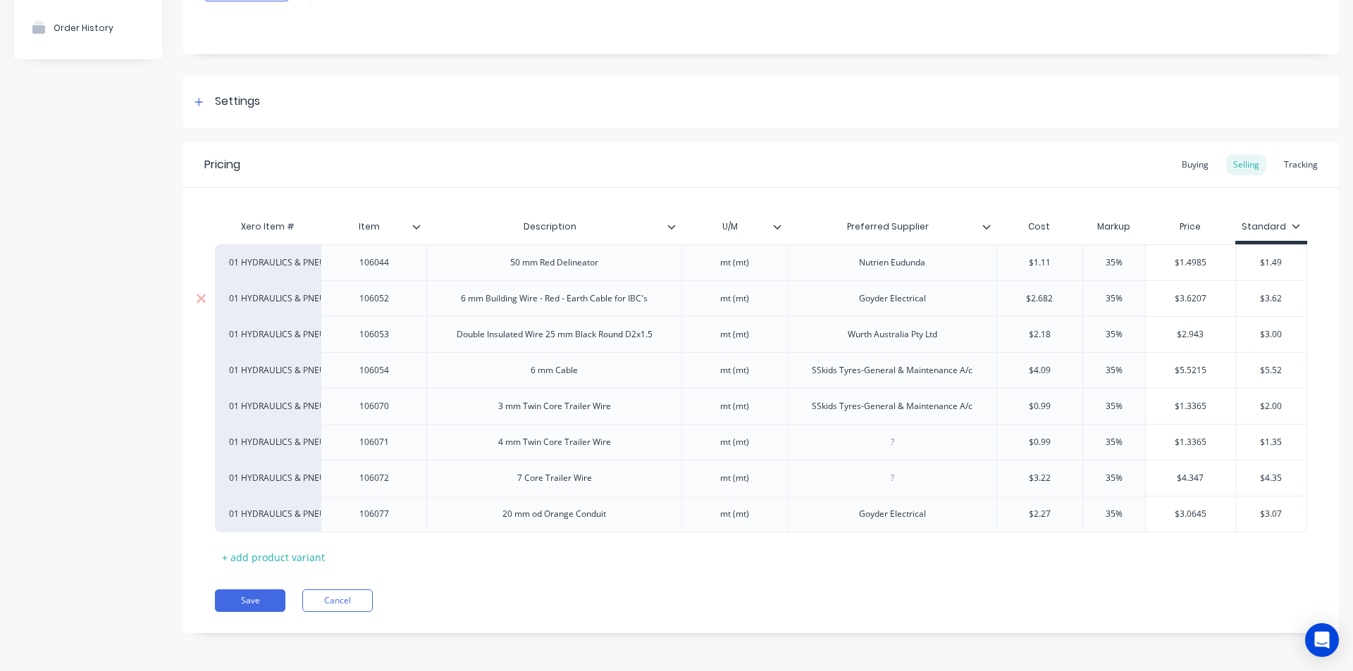
scroll to position [133, 0]
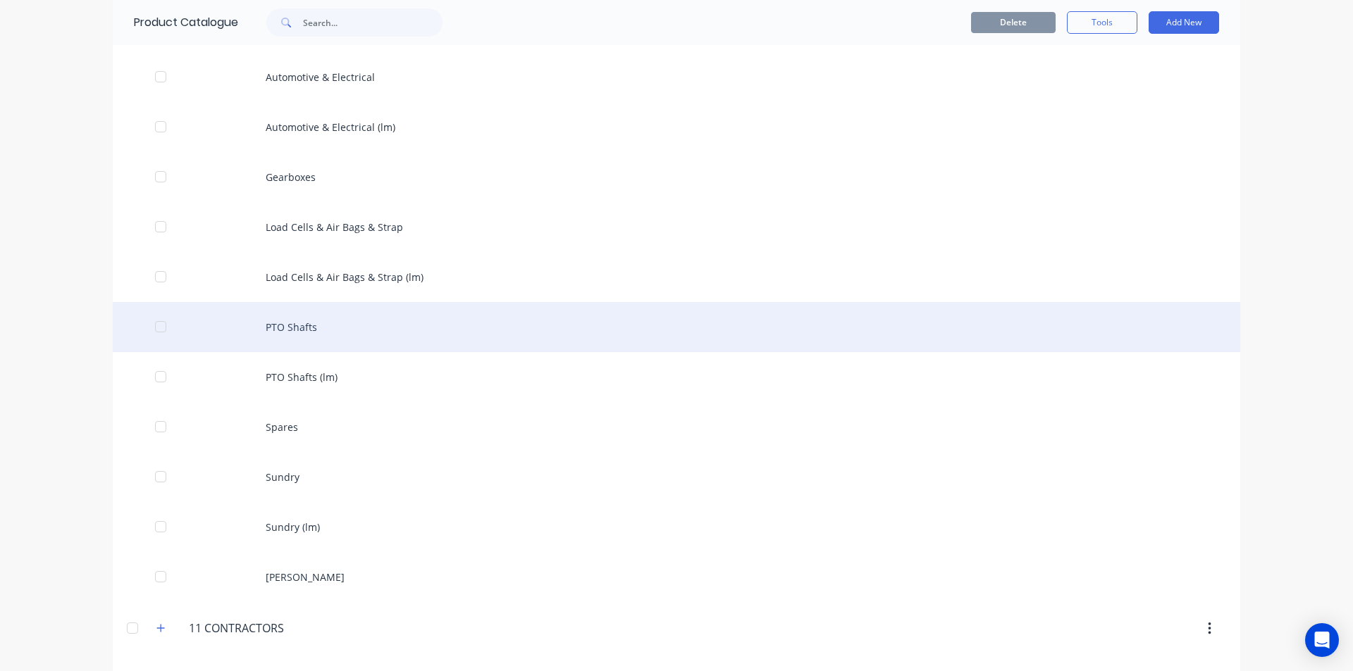
scroll to position [1550, 0]
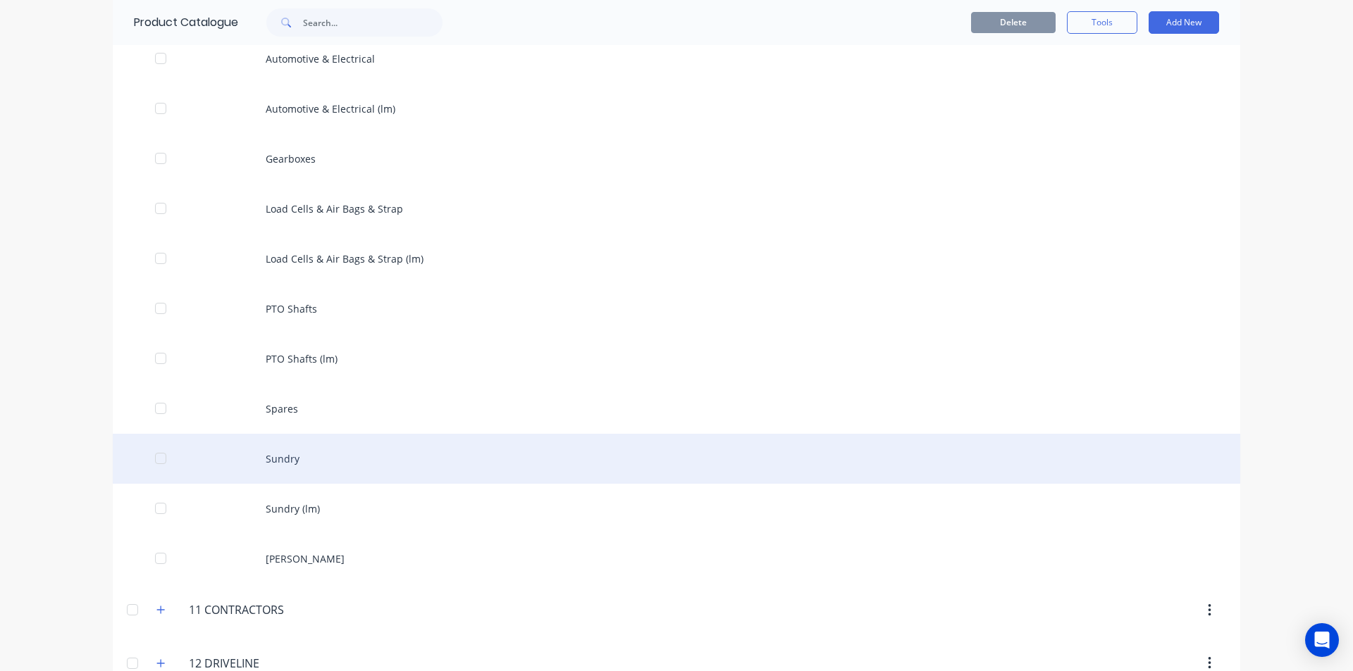
click at [330, 471] on div "Sundry" at bounding box center [676, 459] width 1127 height 50
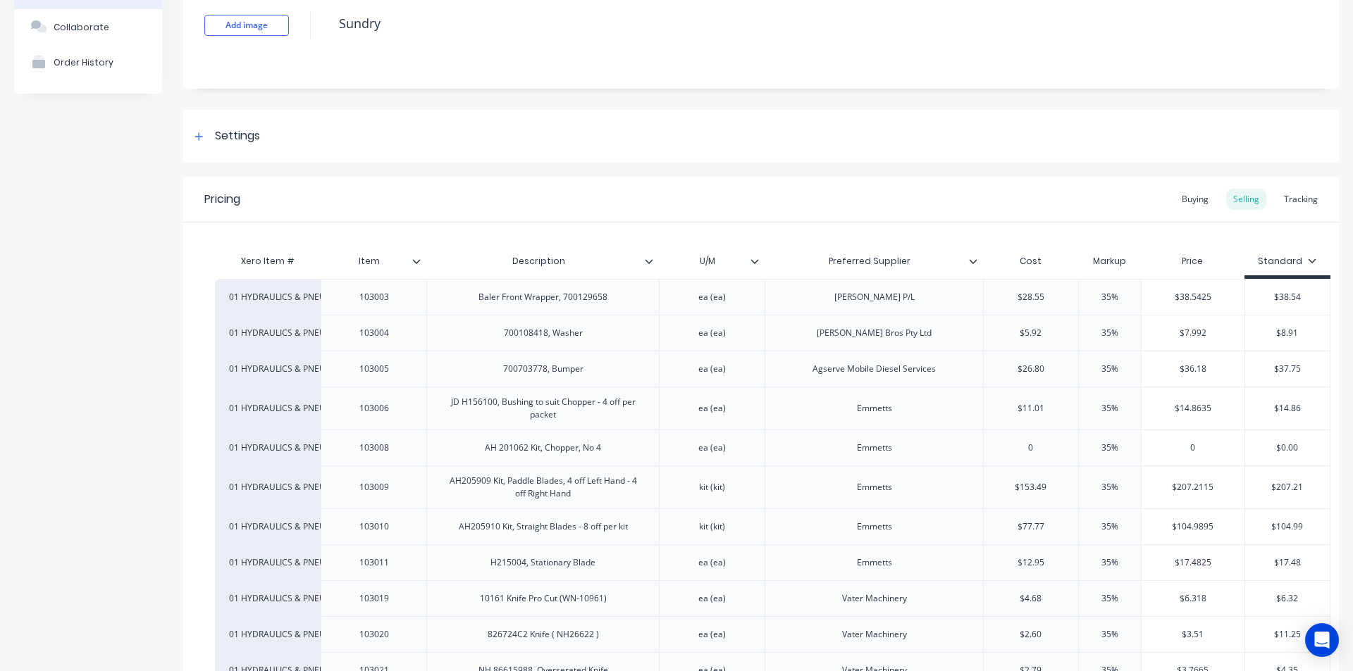
scroll to position [141, 0]
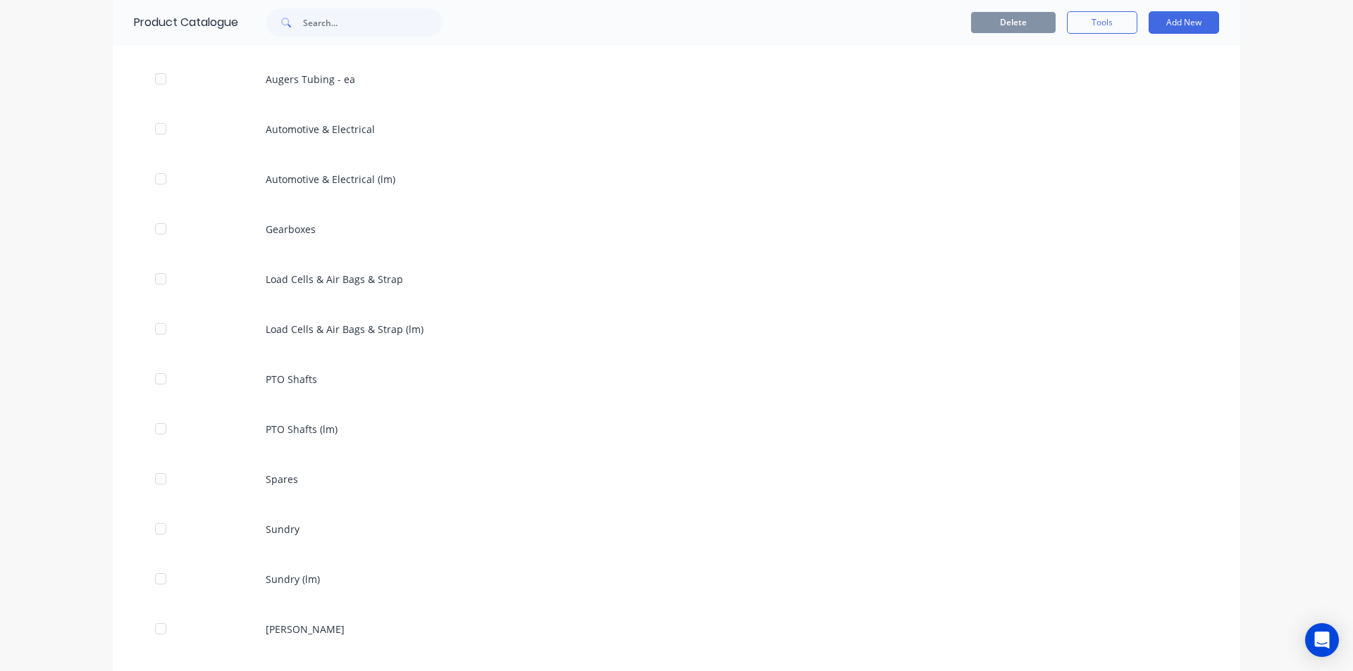
scroll to position [1832, 0]
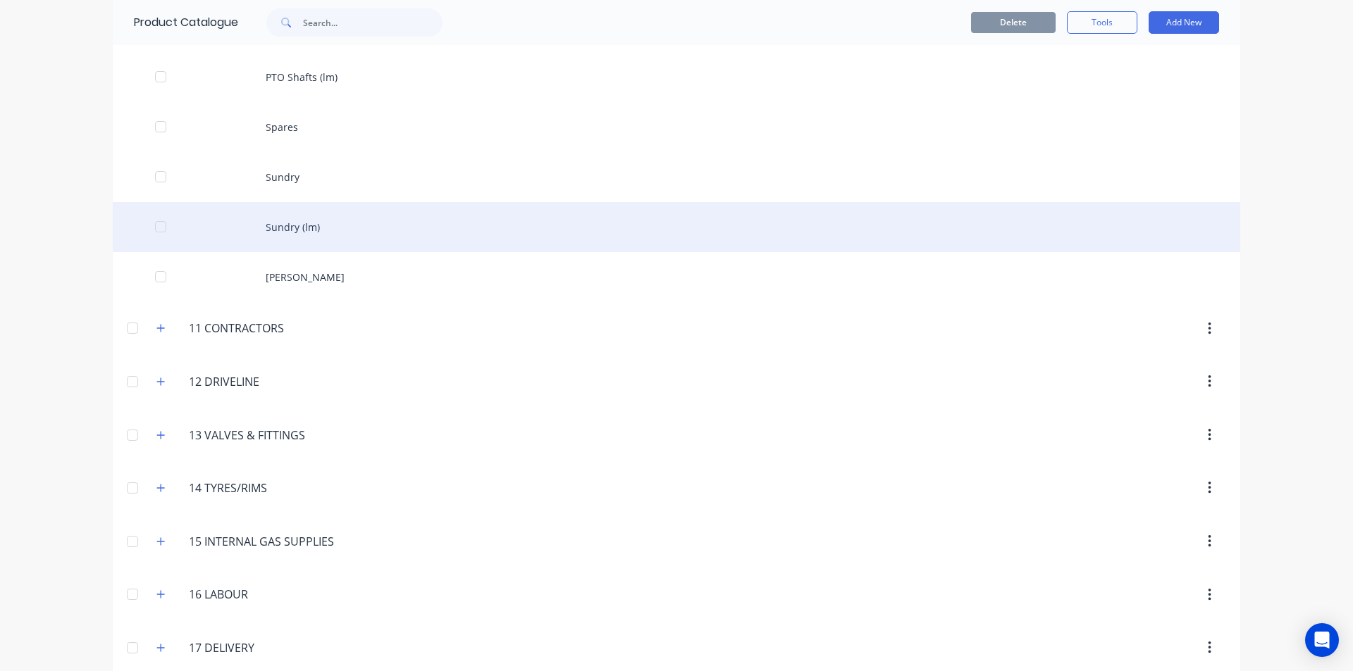
click at [316, 227] on div "Sundry (lm)" at bounding box center [676, 227] width 1127 height 50
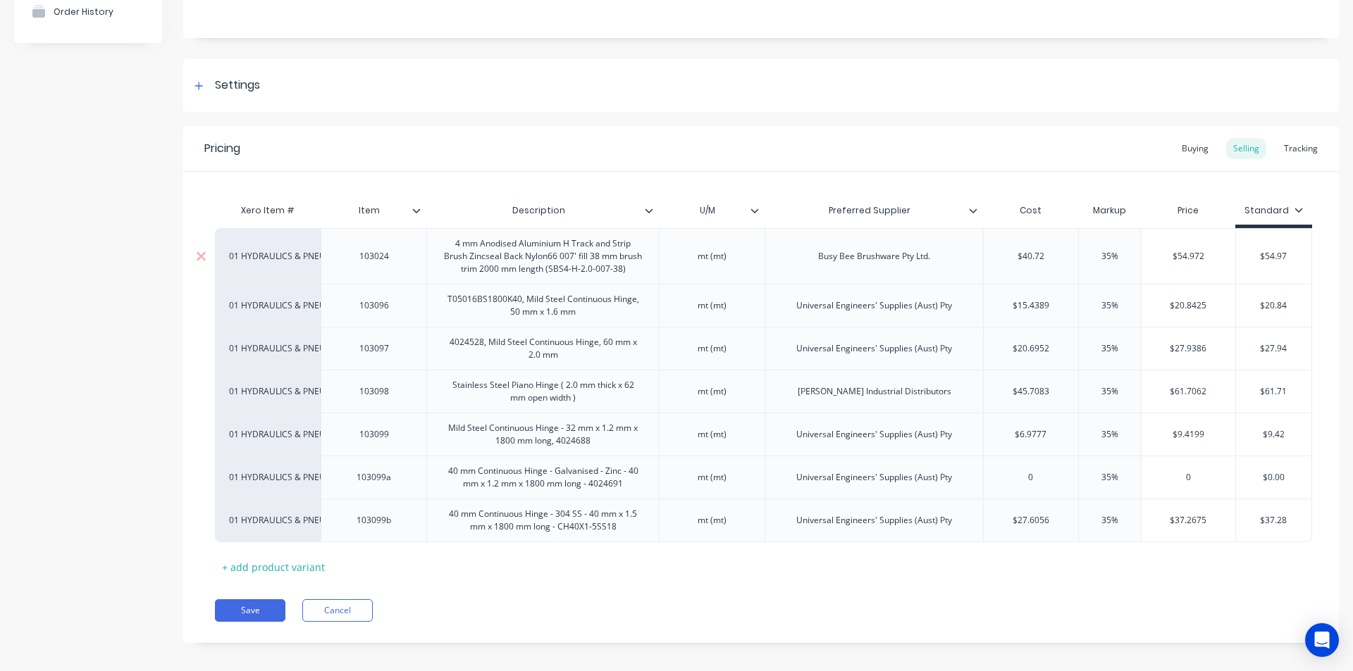
scroll to position [159, 0]
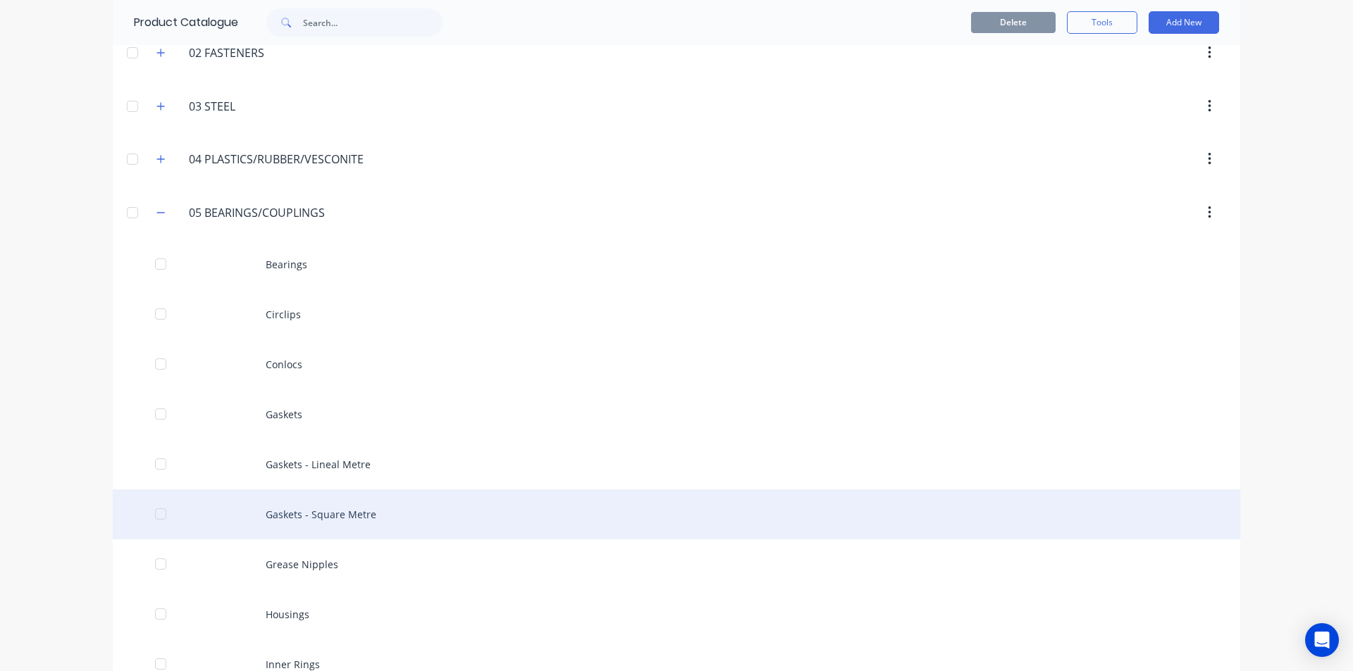
scroll to position [211, 0]
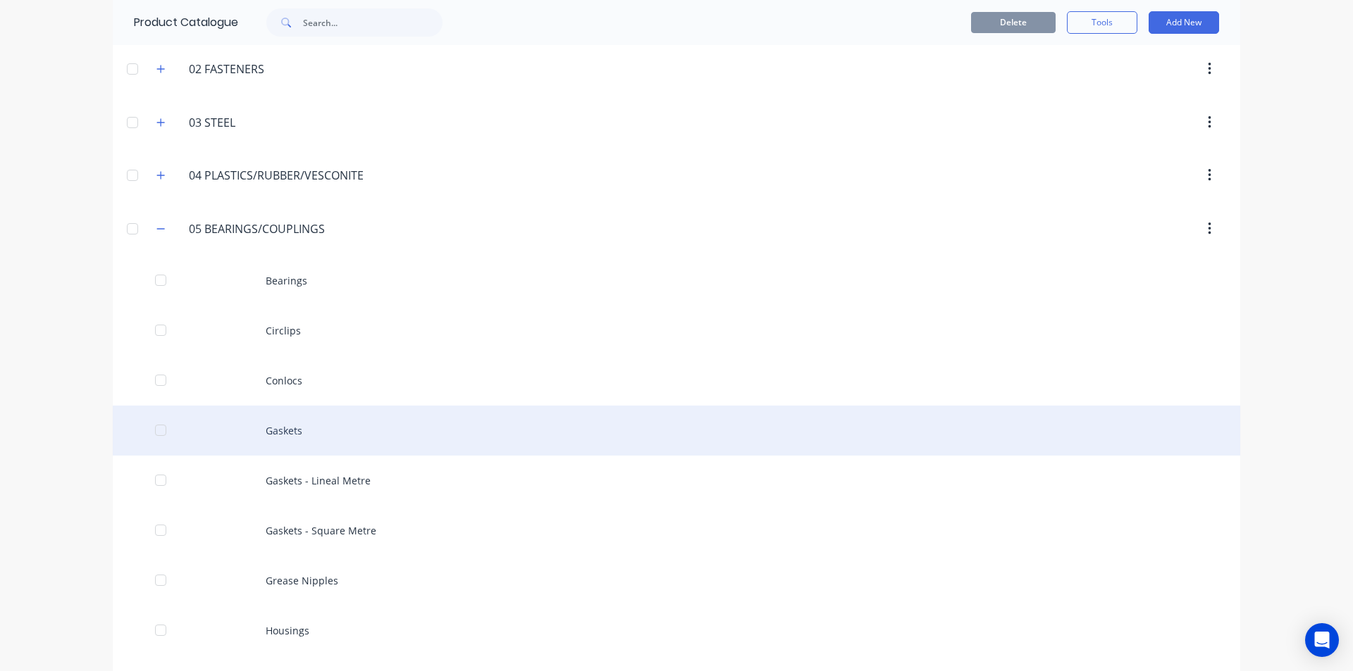
click at [285, 436] on div "Gaskets" at bounding box center [676, 431] width 1127 height 50
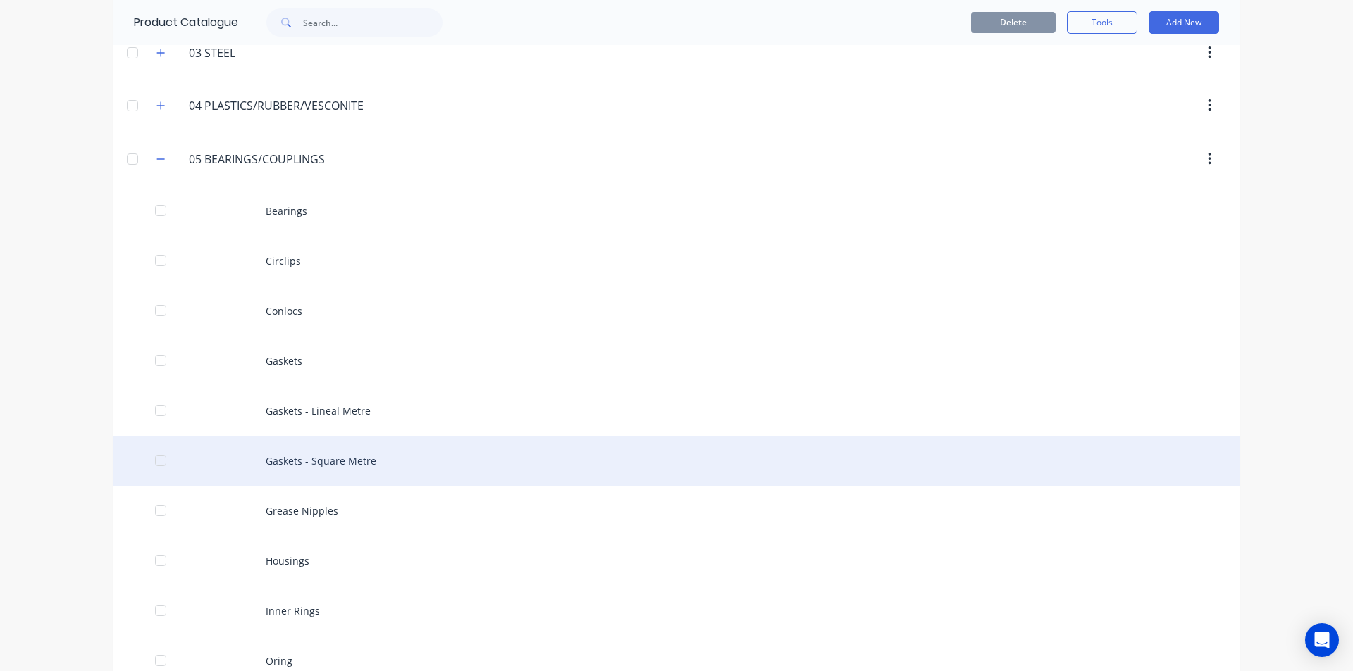
scroll to position [282, 0]
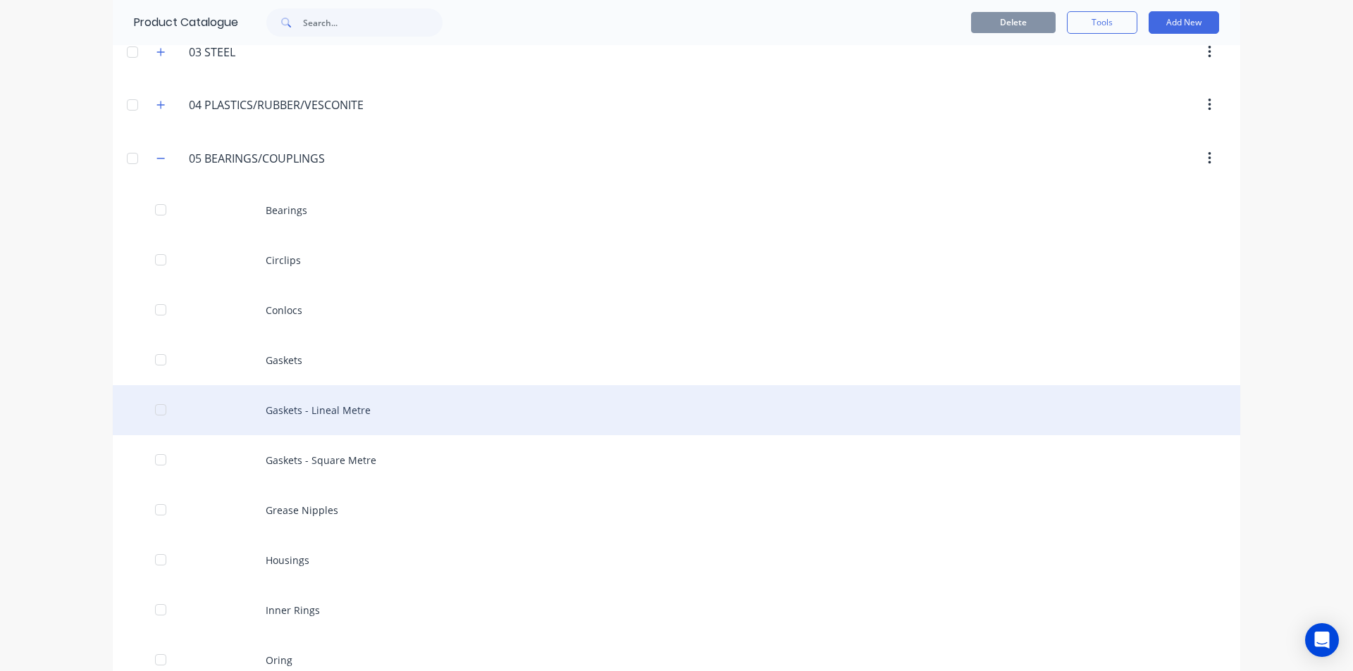
click at [333, 392] on div "Gaskets - Lineal Metre" at bounding box center [676, 410] width 1127 height 50
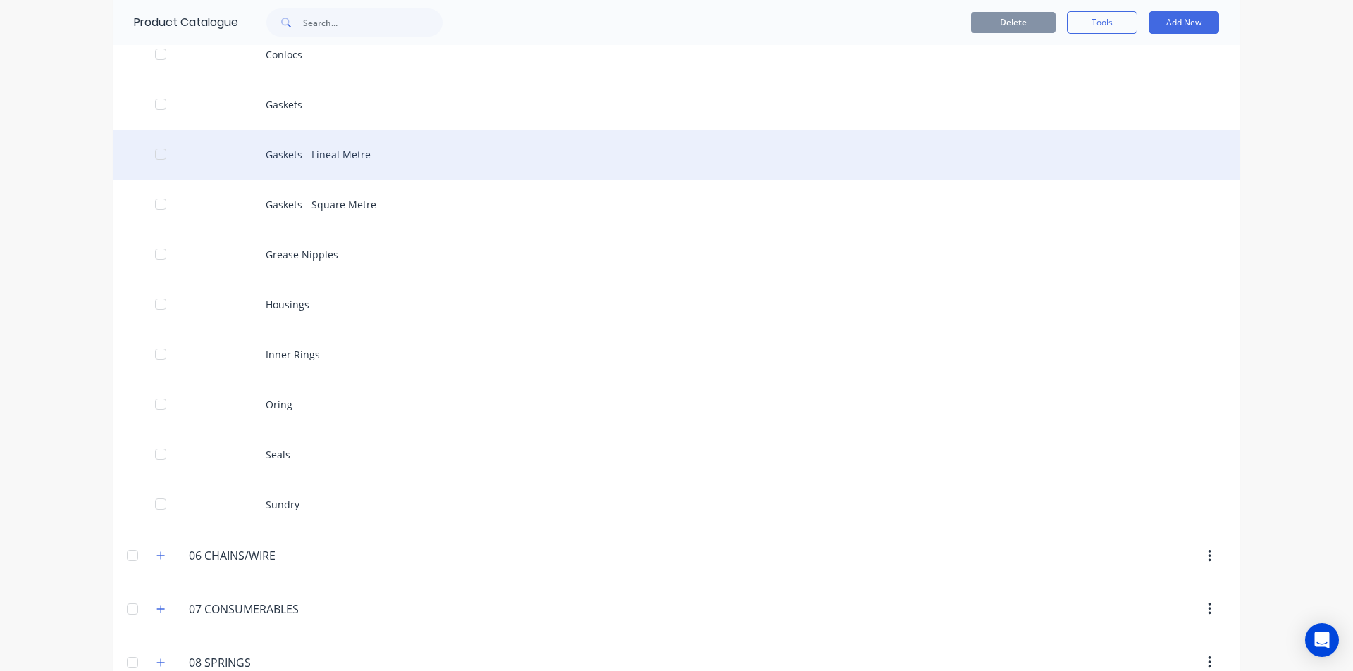
scroll to position [564, 0]
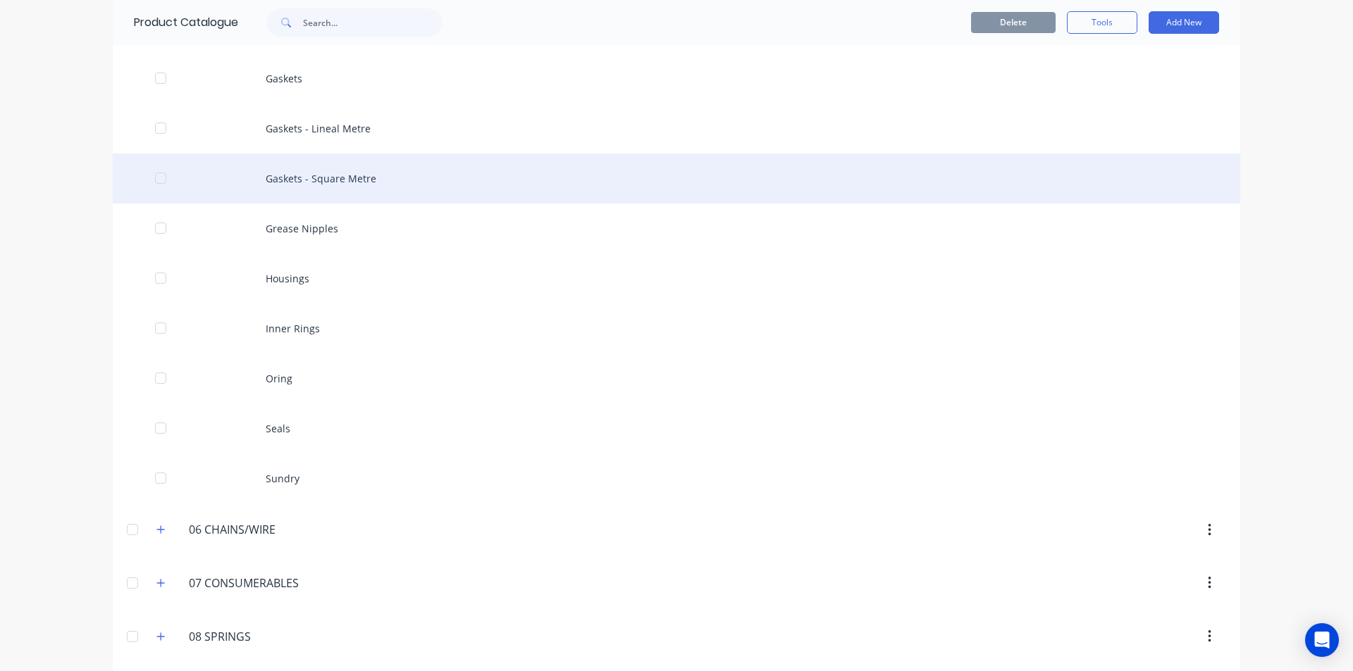
click at [327, 173] on div "Gaskets - Square Metre" at bounding box center [676, 179] width 1127 height 50
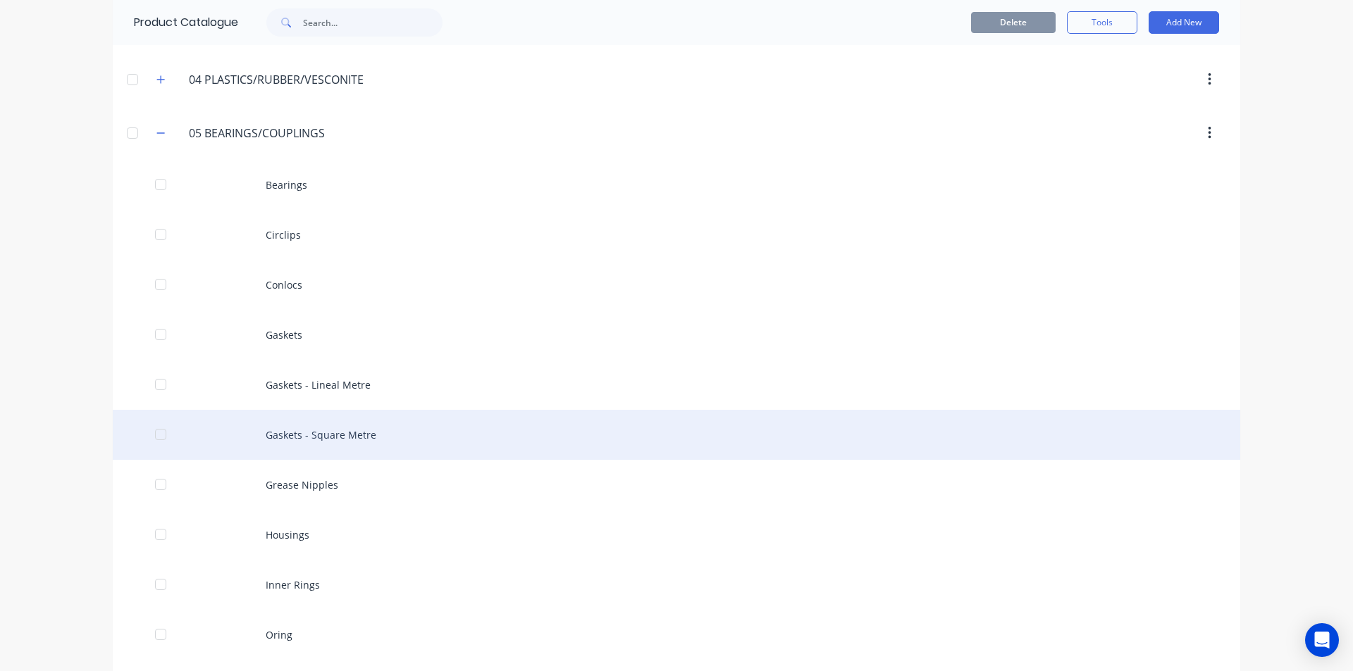
scroll to position [282, 0]
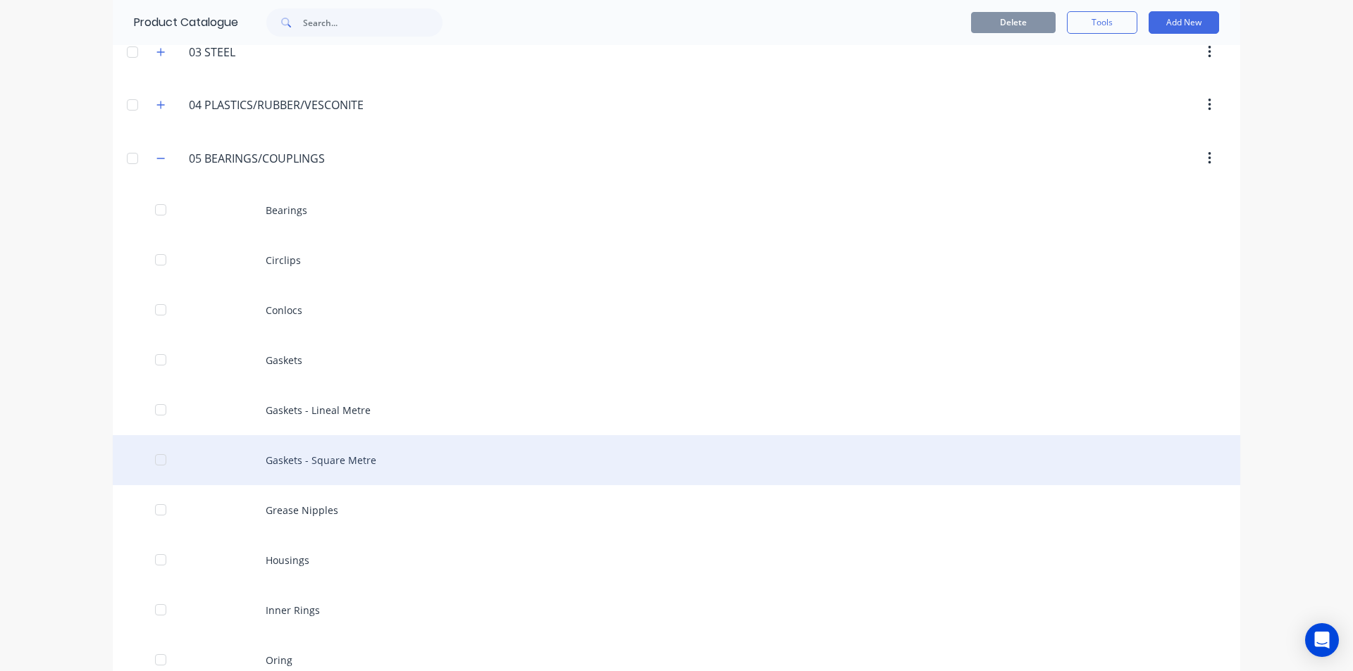
drag, startPoint x: 140, startPoint y: 296, endPoint x: 667, endPoint y: 447, distance: 548.1
click at [667, 447] on div "Gaskets - Square Metre" at bounding box center [676, 460] width 1127 height 50
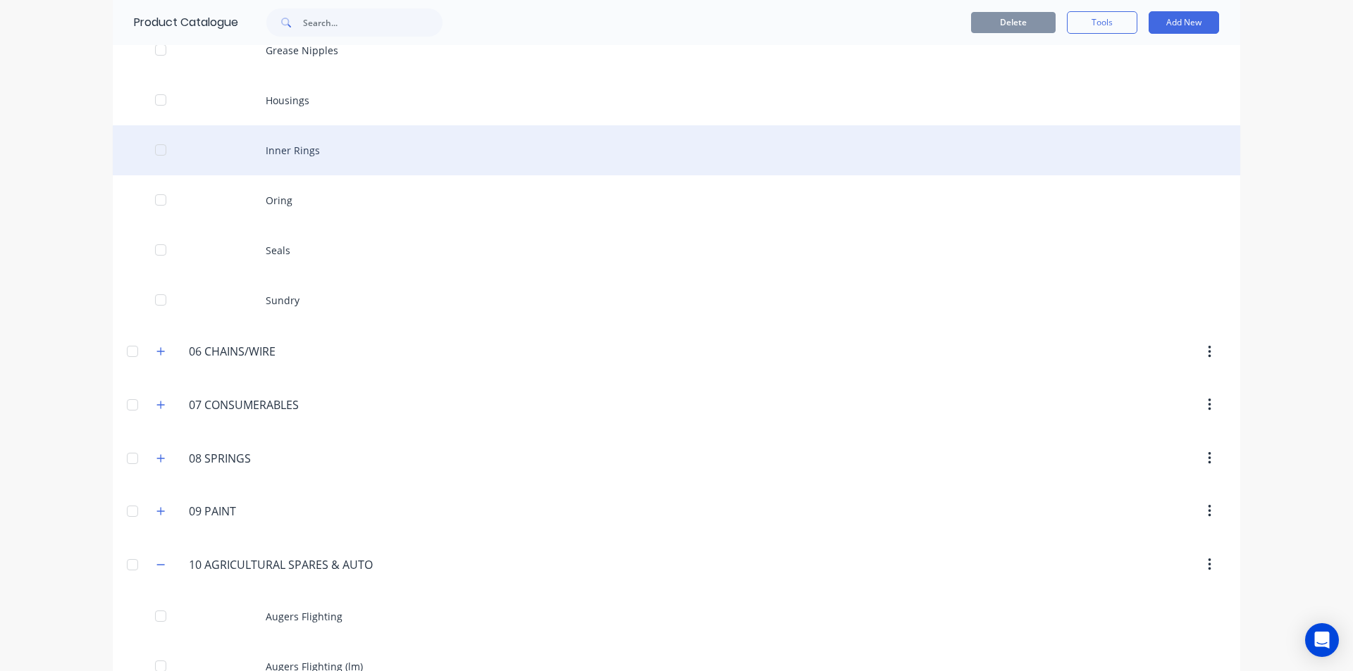
scroll to position [775, 0]
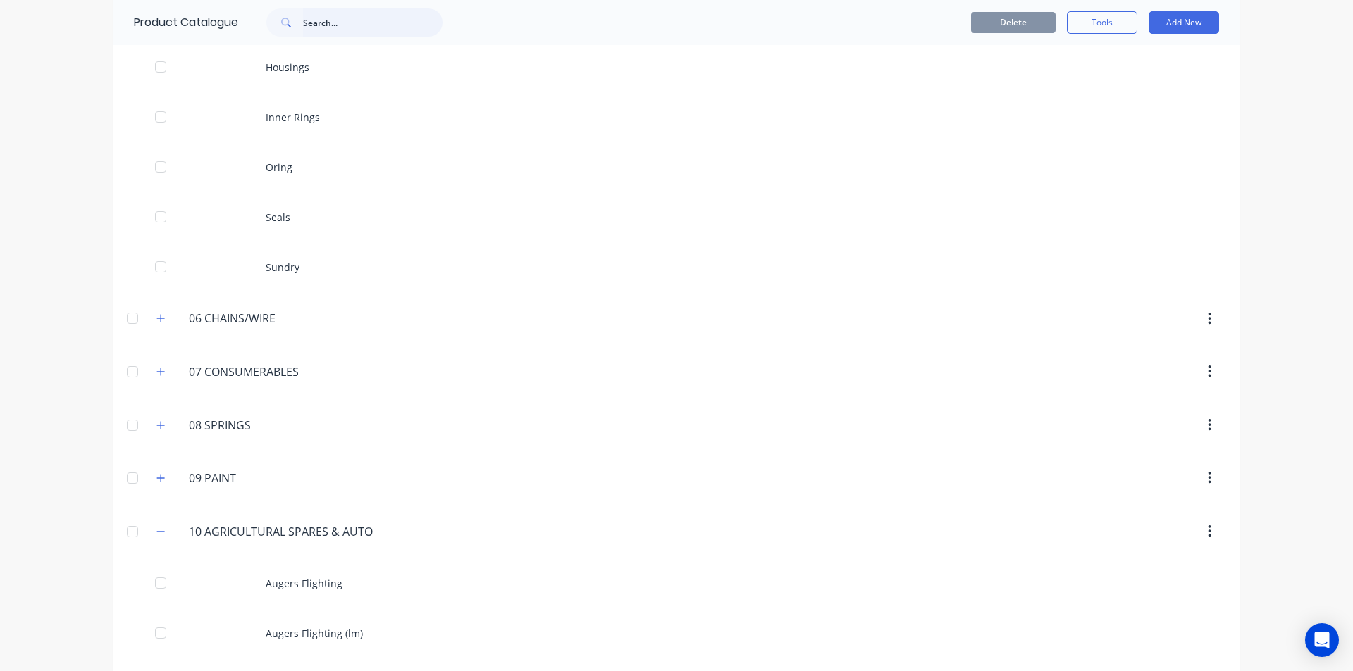
click at [319, 23] on input "text" at bounding box center [372, 22] width 139 height 28
type input "wheel Bearings"
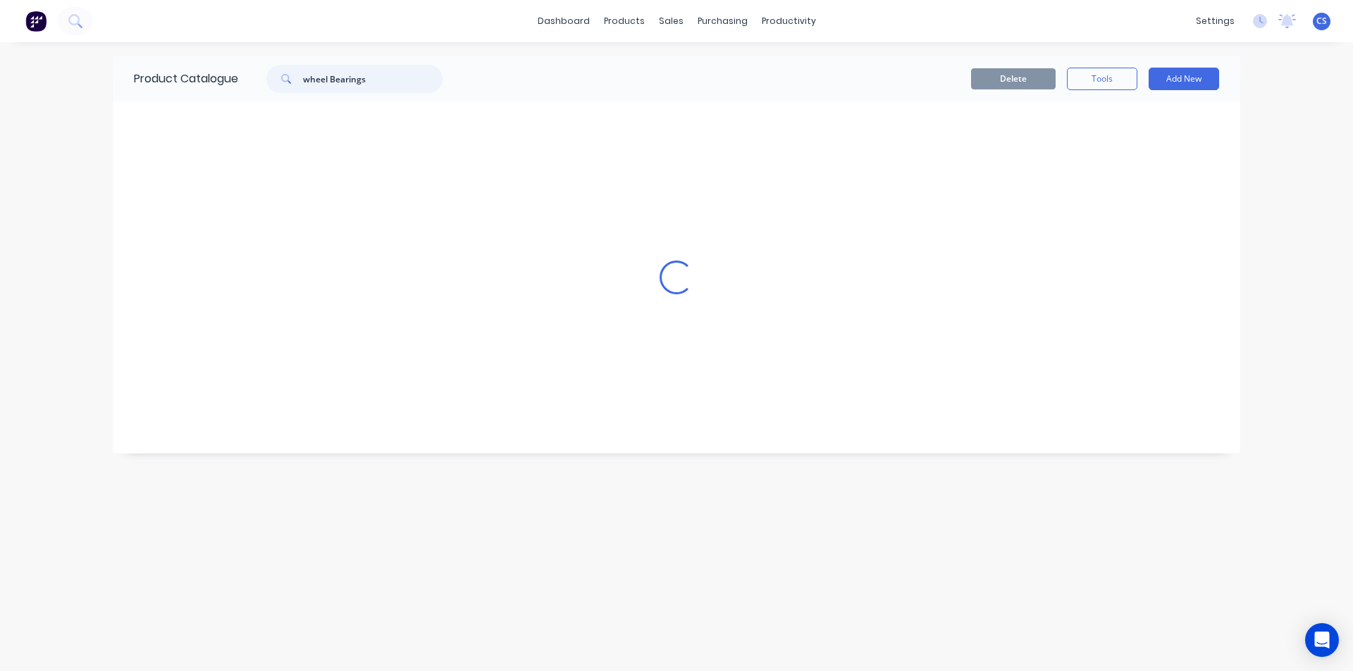
scroll to position [0, 0]
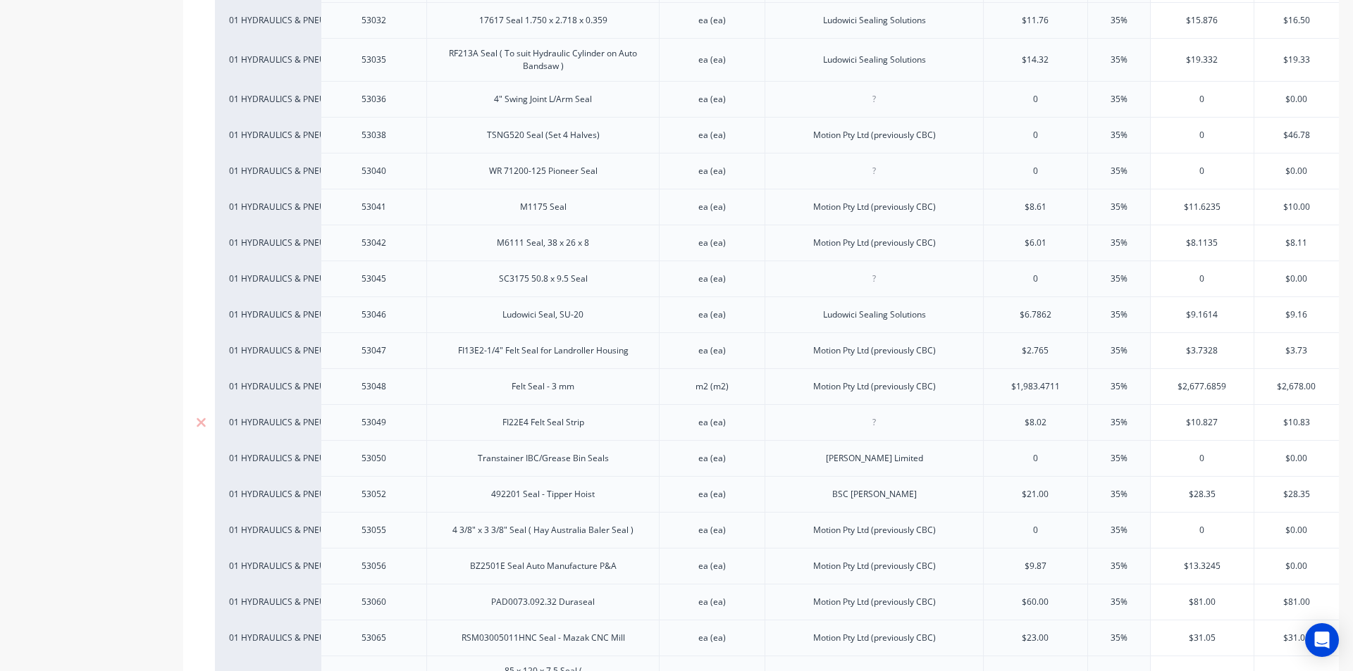
scroll to position [916, 0]
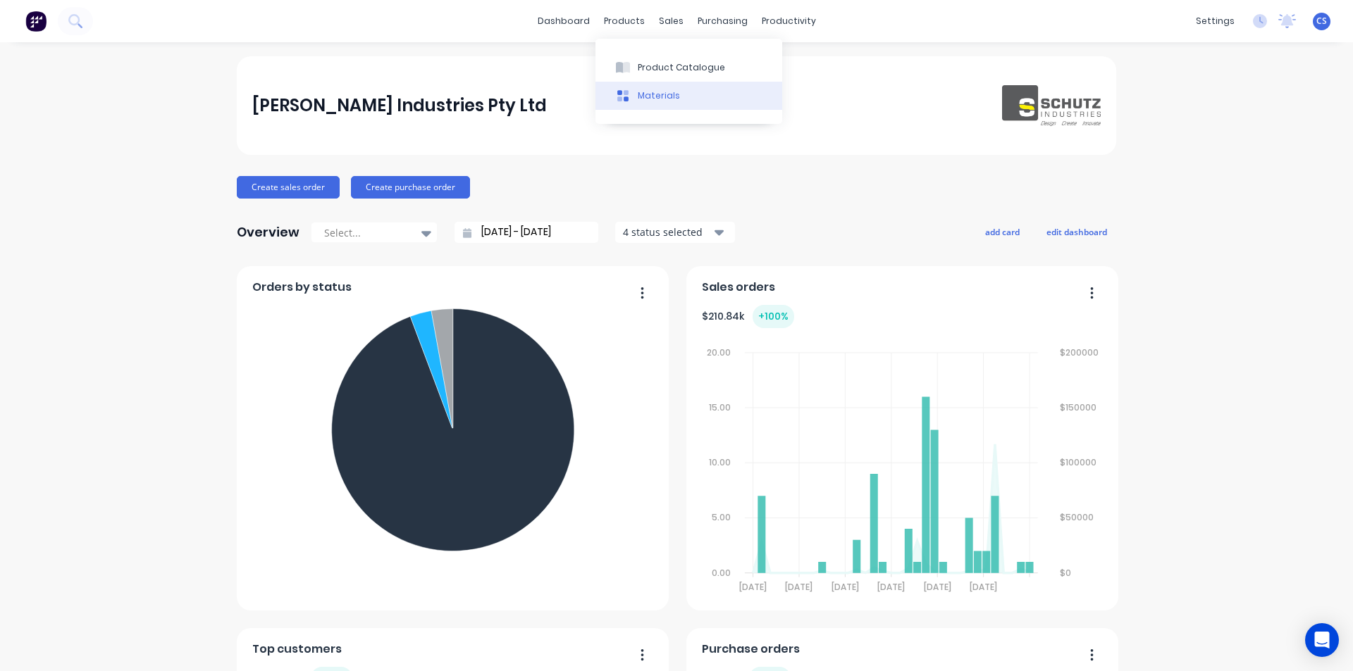
drag, startPoint x: 634, startPoint y: 25, endPoint x: 638, endPoint y: 84, distance: 58.6
click at [634, 25] on div "products" at bounding box center [624, 21] width 55 height 21
click at [640, 71] on div "Product Catalogue" at bounding box center [681, 67] width 87 height 13
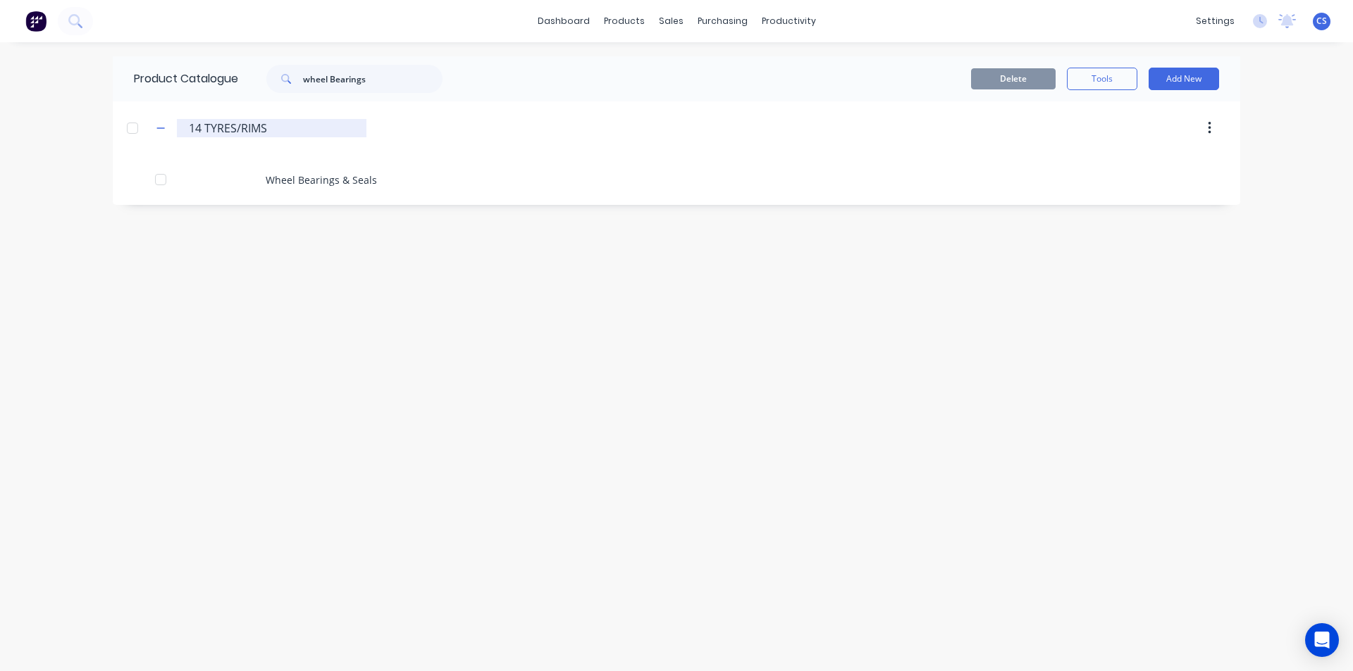
click at [244, 132] on input "14 TYRES/RIMS" at bounding box center [272, 128] width 167 height 17
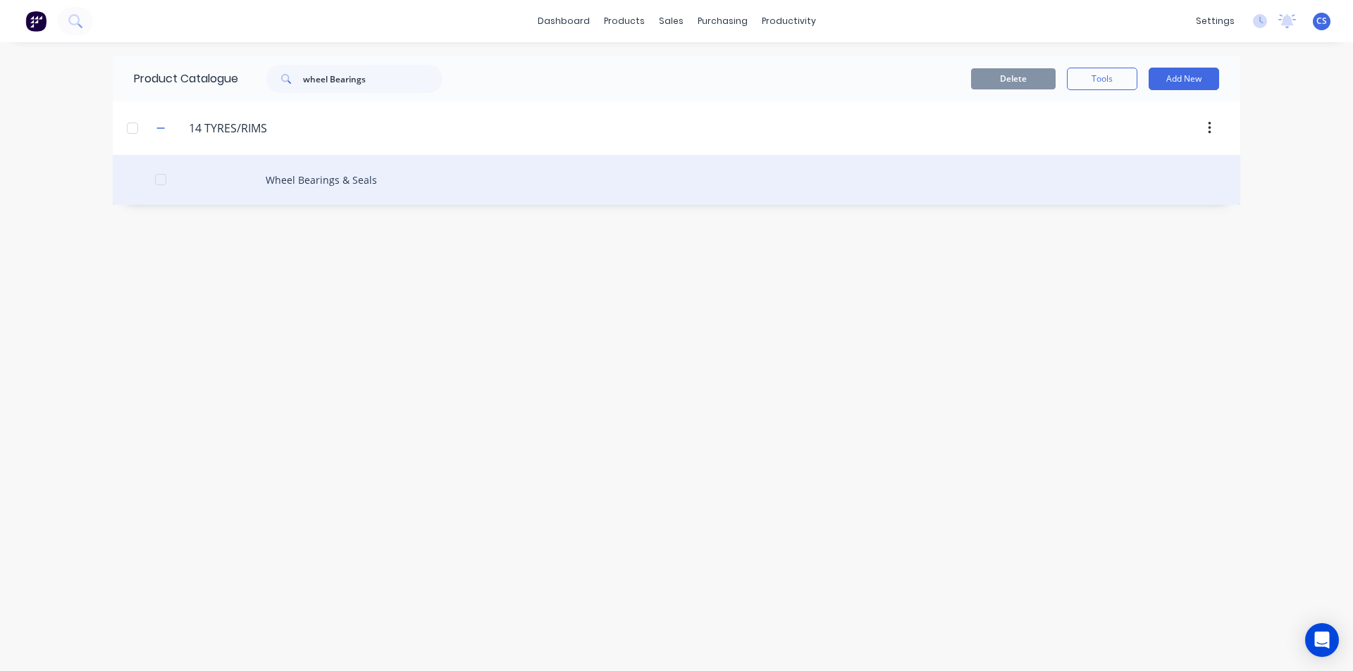
click at [303, 174] on div "Wheel Bearings & Seals" at bounding box center [676, 180] width 1127 height 50
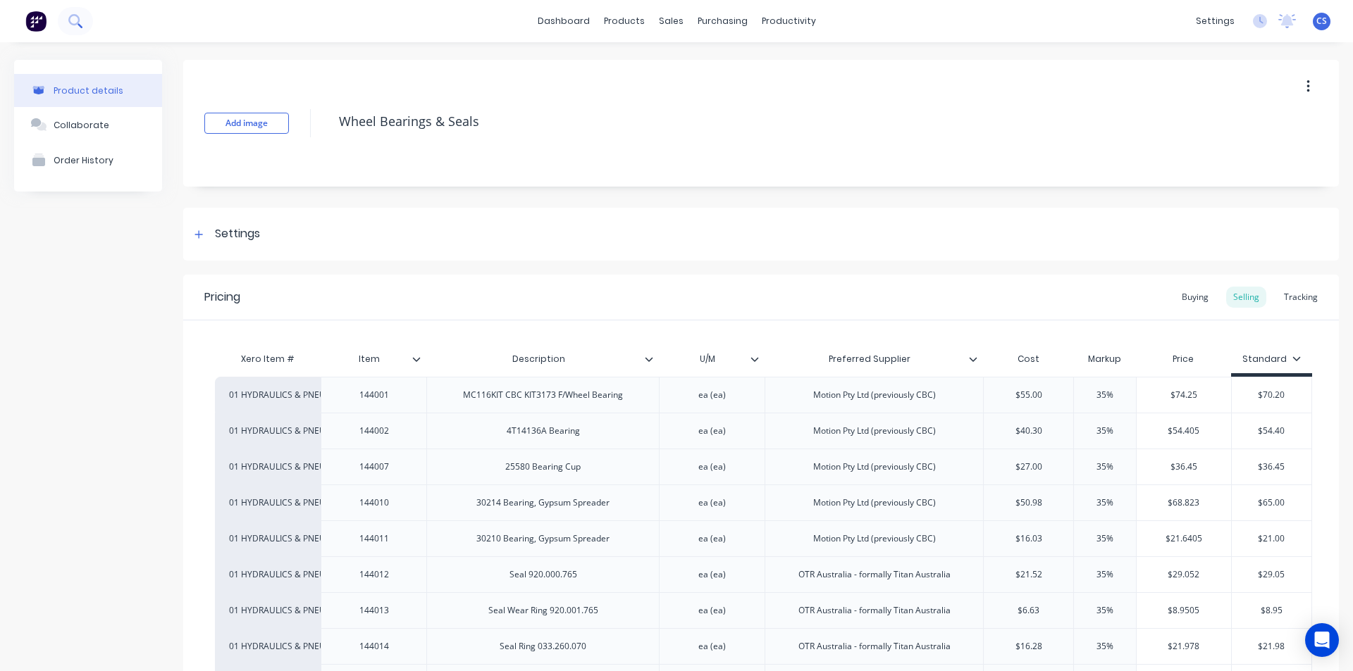
click at [75, 27] on icon at bounding box center [74, 20] width 13 height 13
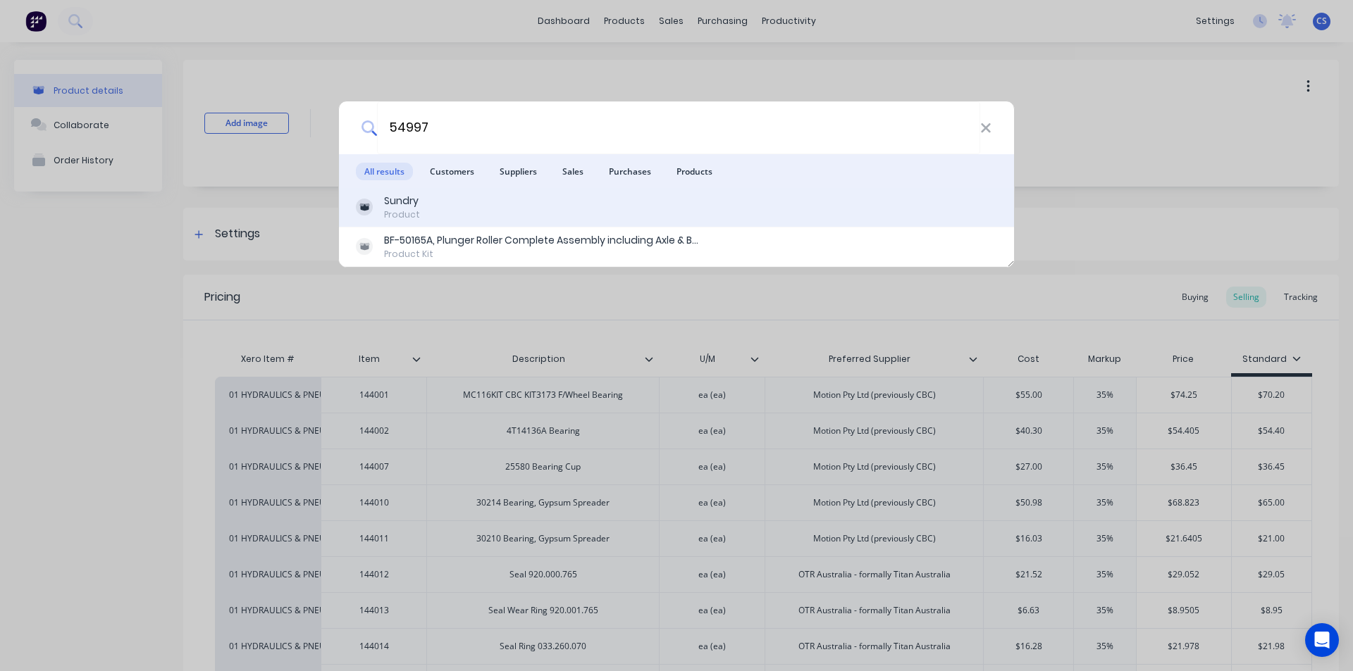
type input "54997"
click at [399, 213] on div "Product" at bounding box center [402, 215] width 36 height 13
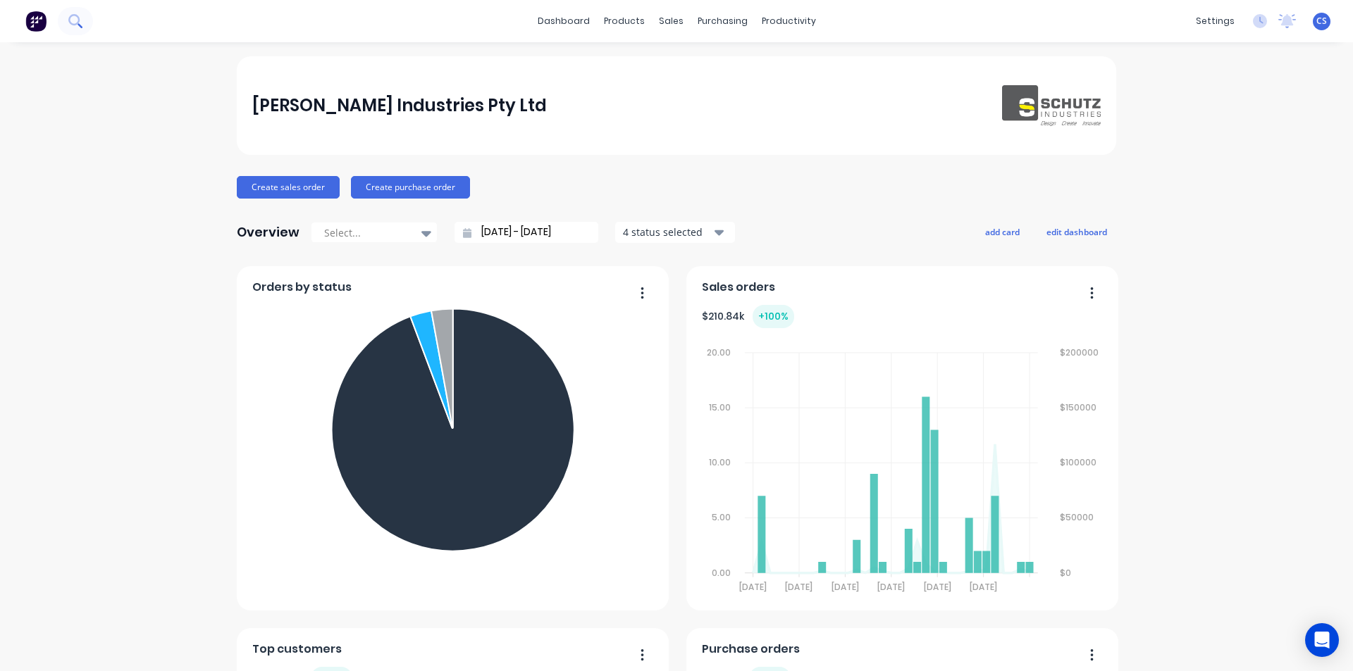
click at [79, 14] on icon at bounding box center [74, 20] width 13 height 13
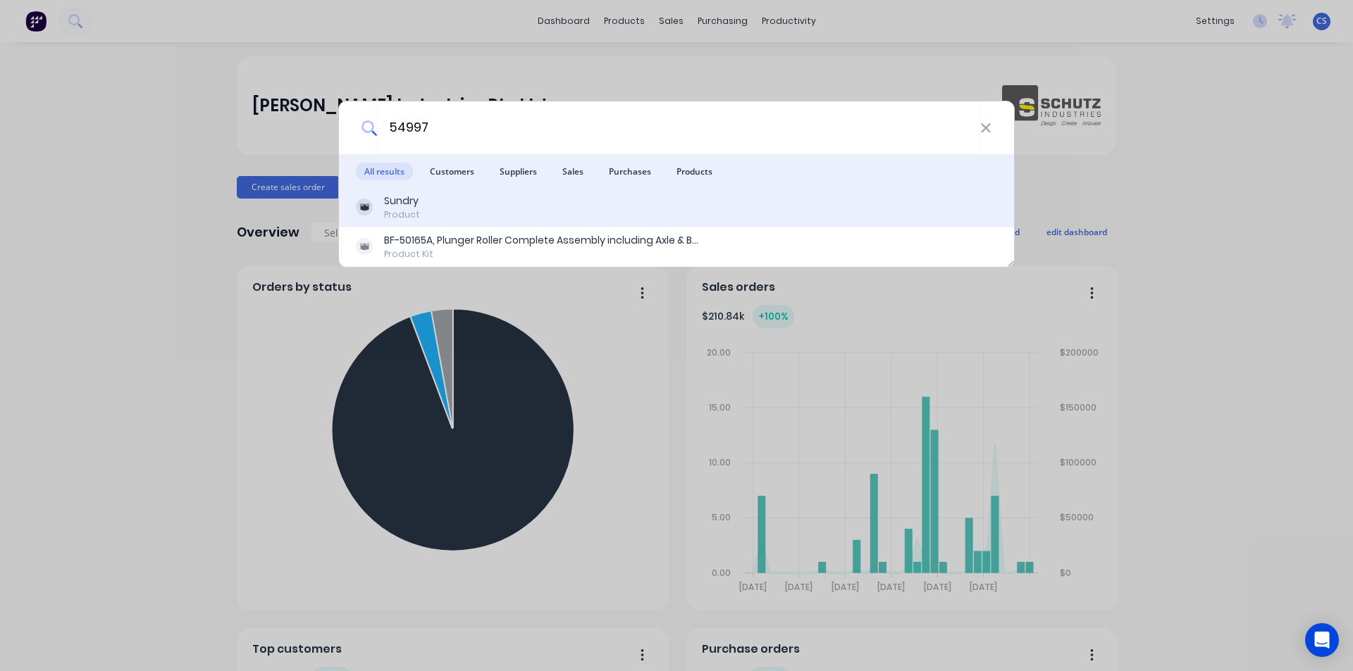
type input "54997"
click at [400, 212] on div "Product" at bounding box center [402, 215] width 36 height 13
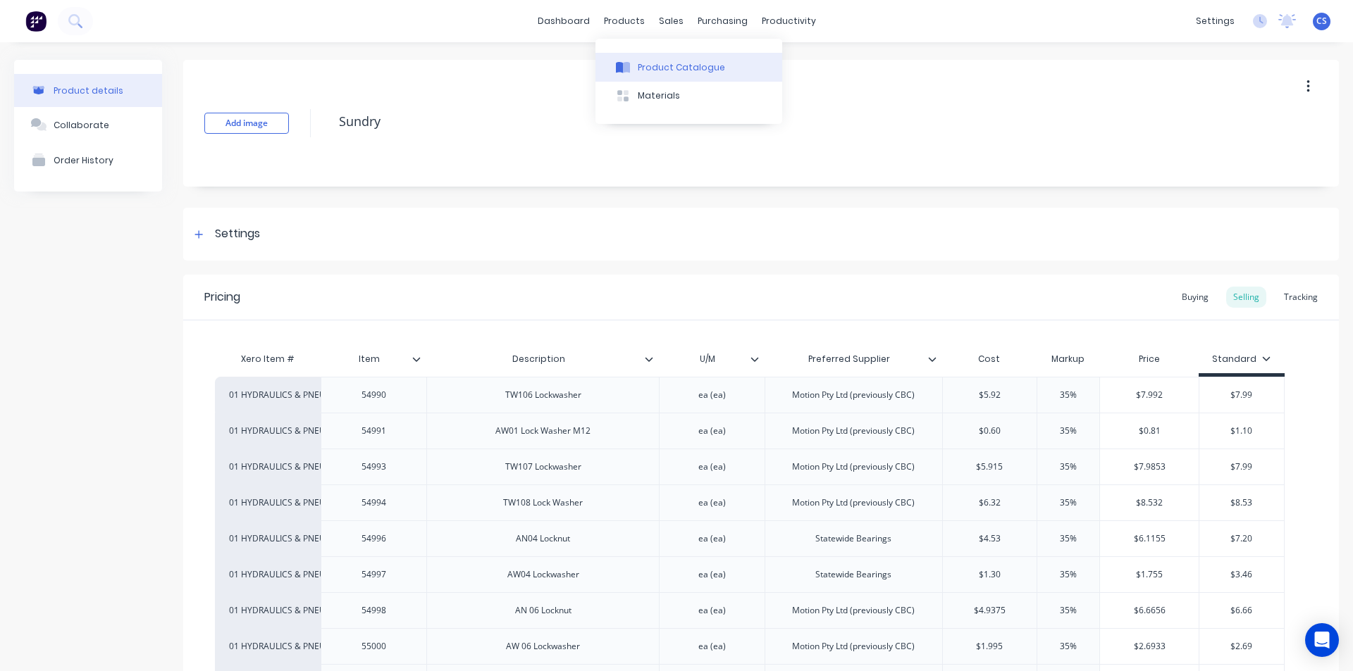
drag, startPoint x: 635, startPoint y: 13, endPoint x: 644, endPoint y: 60, distance: 48.1
click at [635, 13] on div "products" at bounding box center [624, 21] width 55 height 21
click at [647, 73] on div "Product Catalogue" at bounding box center [681, 67] width 87 height 13
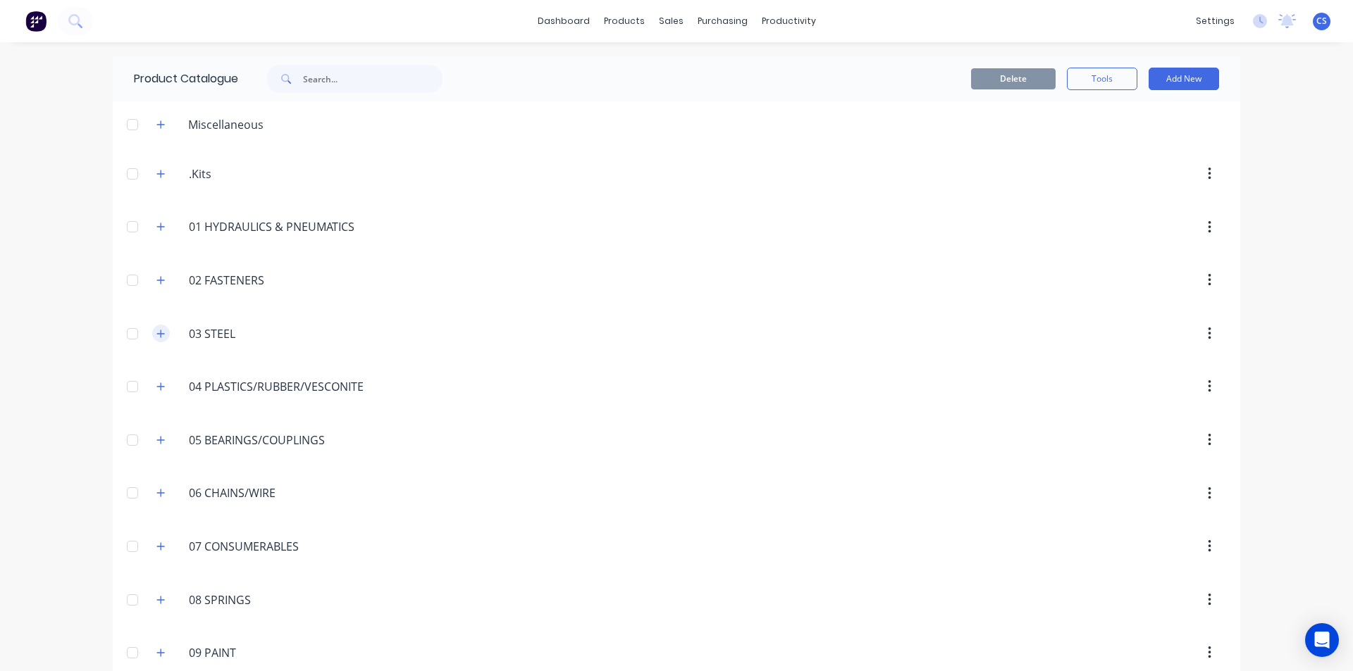
click at [161, 330] on button "button" at bounding box center [161, 334] width 18 height 18
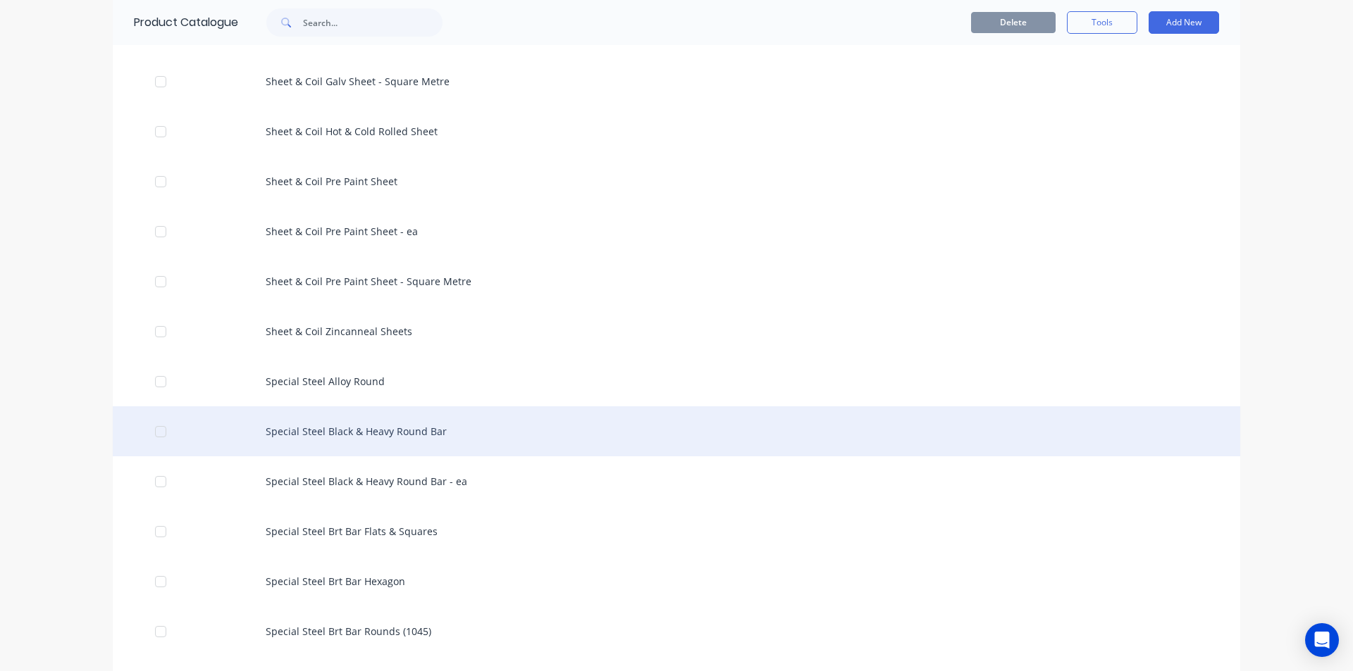
scroll to position [2466, 0]
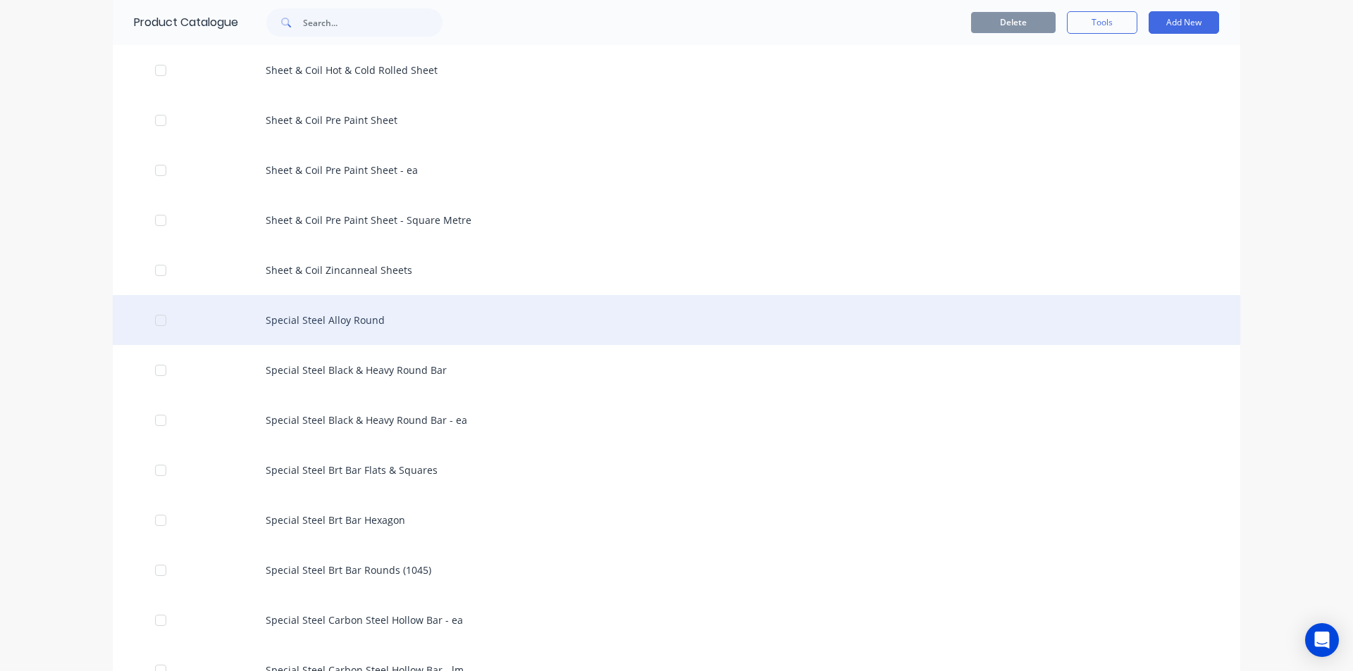
click at [435, 326] on div "Special Steel Alloy Round" at bounding box center [676, 320] width 1127 height 50
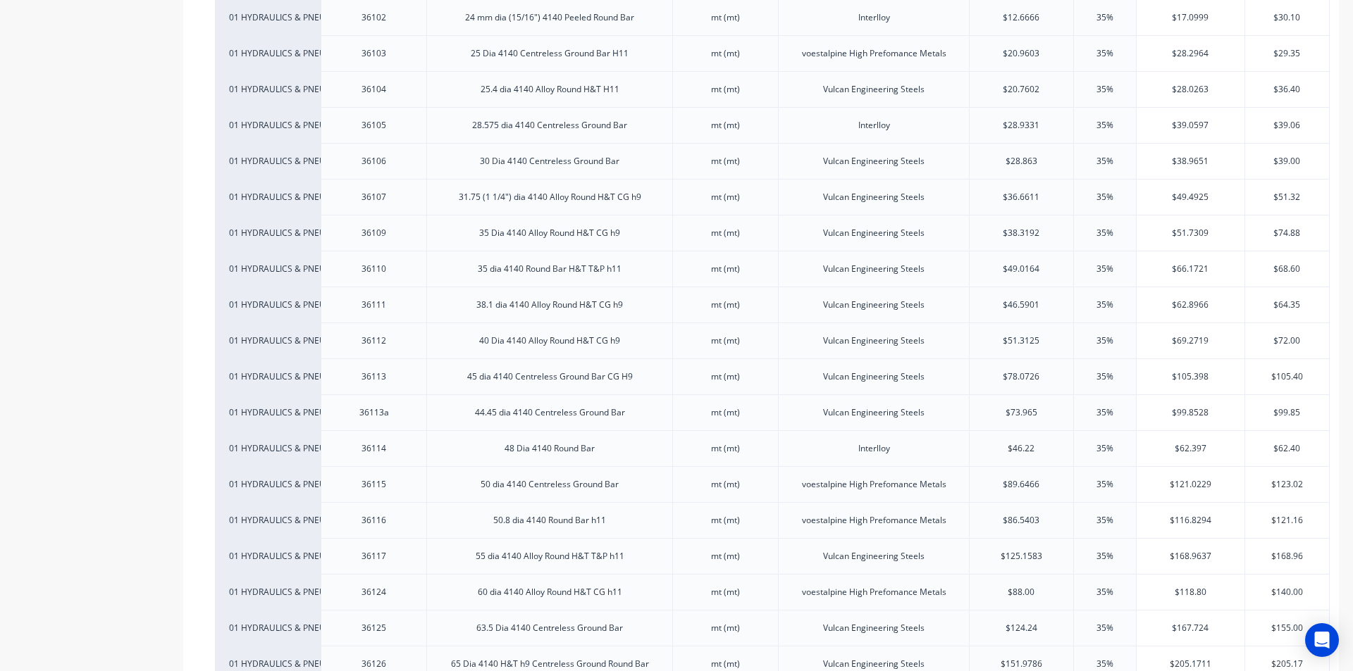
scroll to position [704, 0]
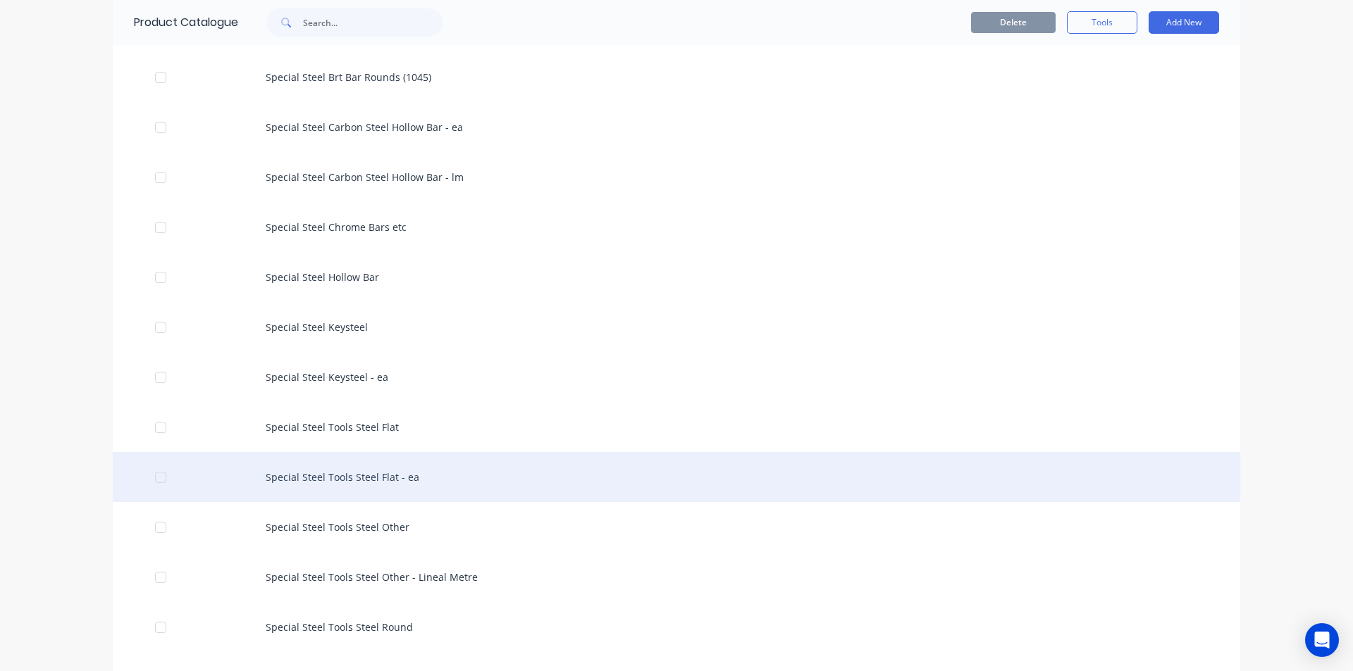
scroll to position [3029, 0]
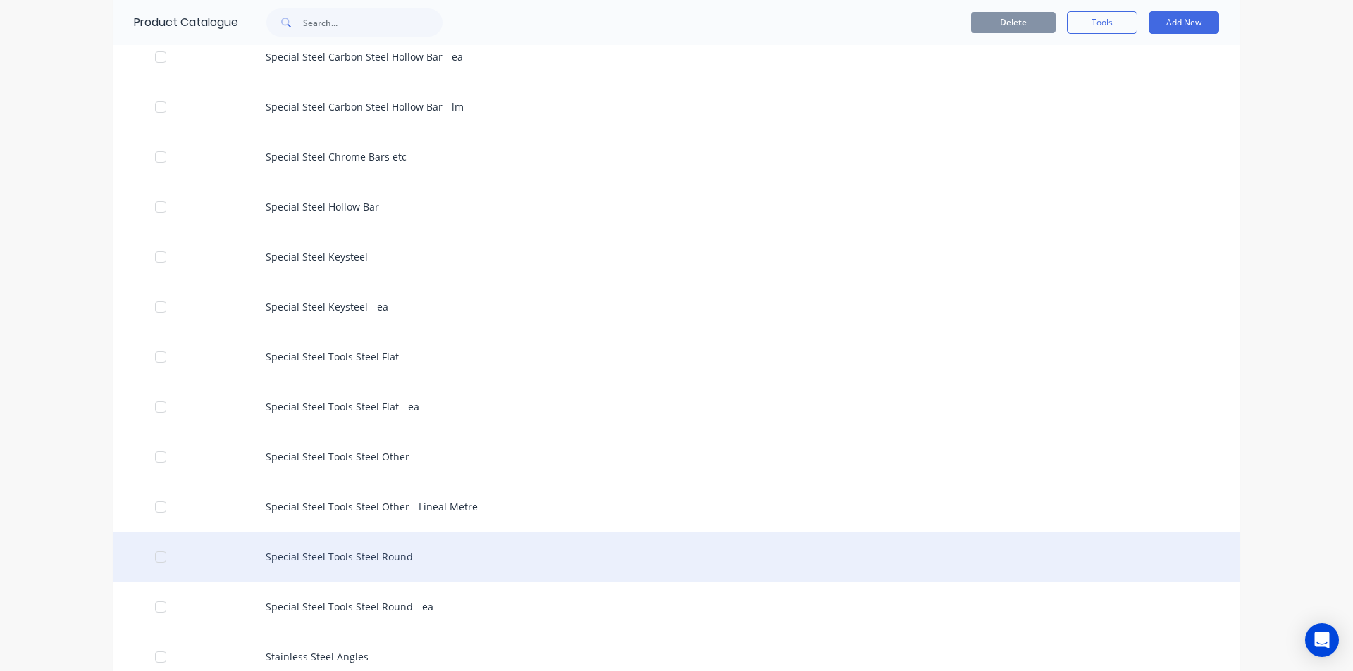
click at [366, 557] on div "Special Steel Tools Steel Round" at bounding box center [676, 557] width 1127 height 50
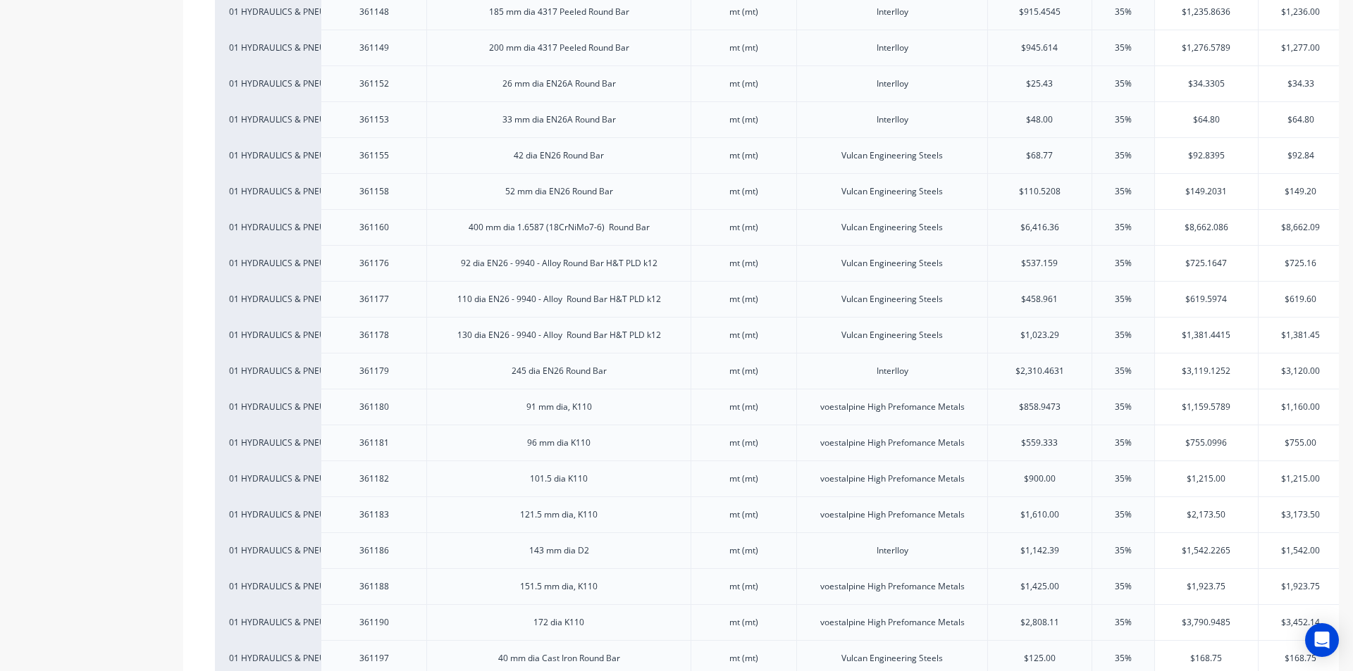
scroll to position [0, 1]
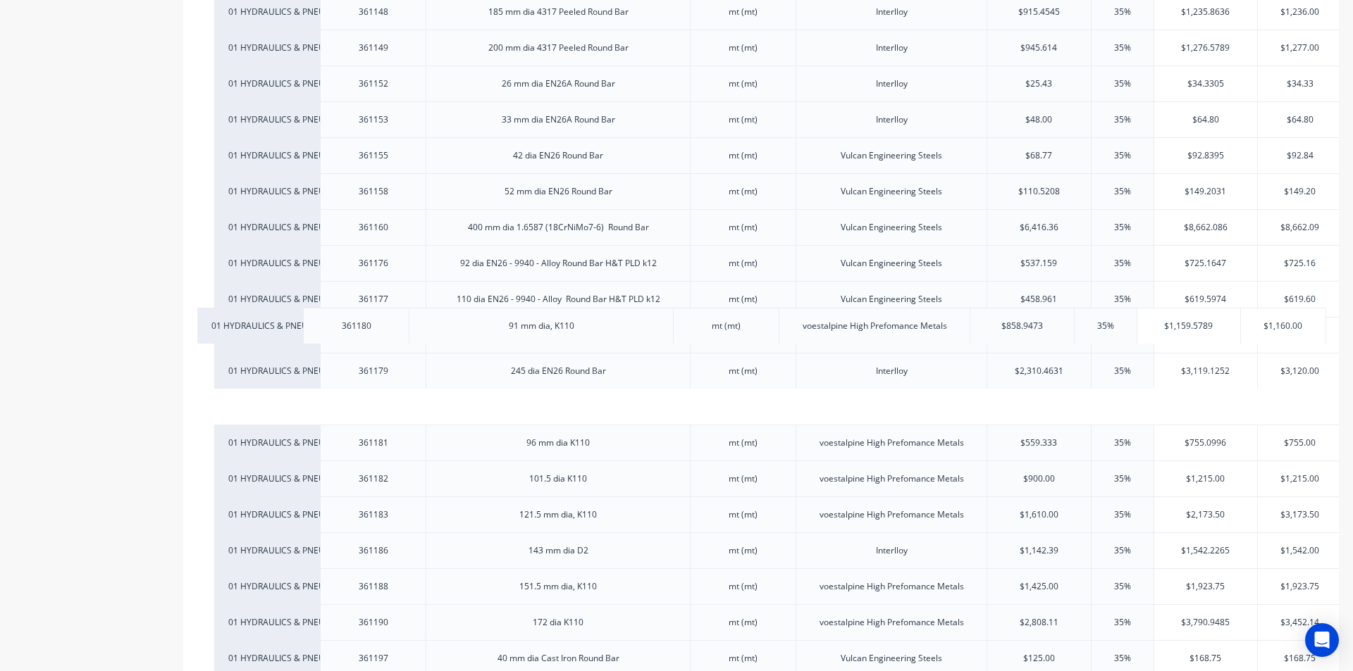
drag, startPoint x: 1069, startPoint y: 313, endPoint x: 1044, endPoint y: 321, distance: 25.8
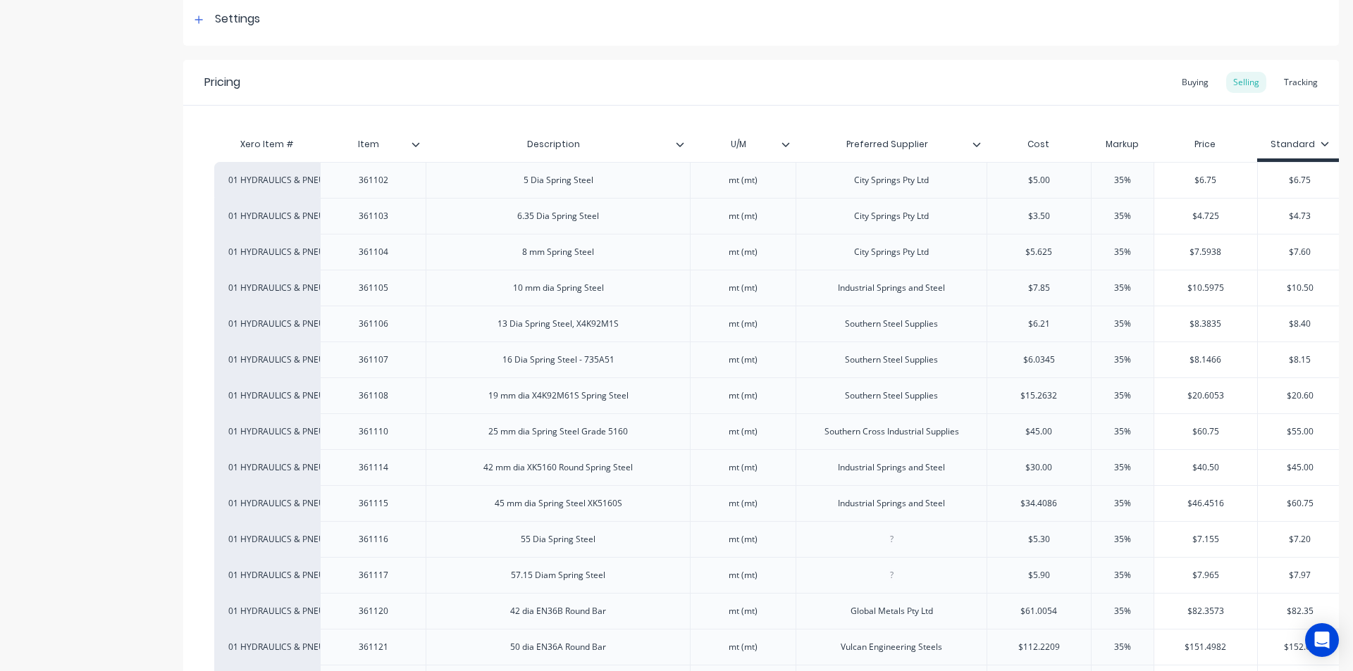
scroll to position [0, 0]
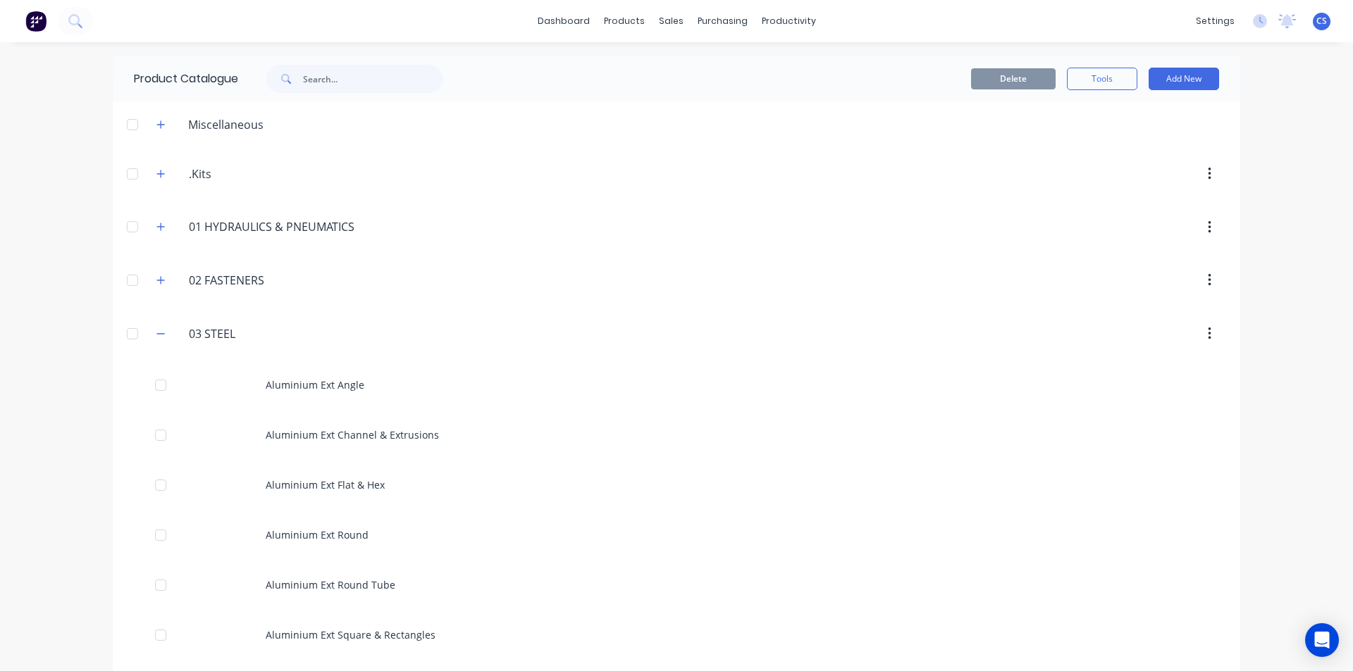
click at [293, 76] on span at bounding box center [284, 79] width 37 height 28
click at [329, 81] on input "text" at bounding box center [372, 79] width 139 height 28
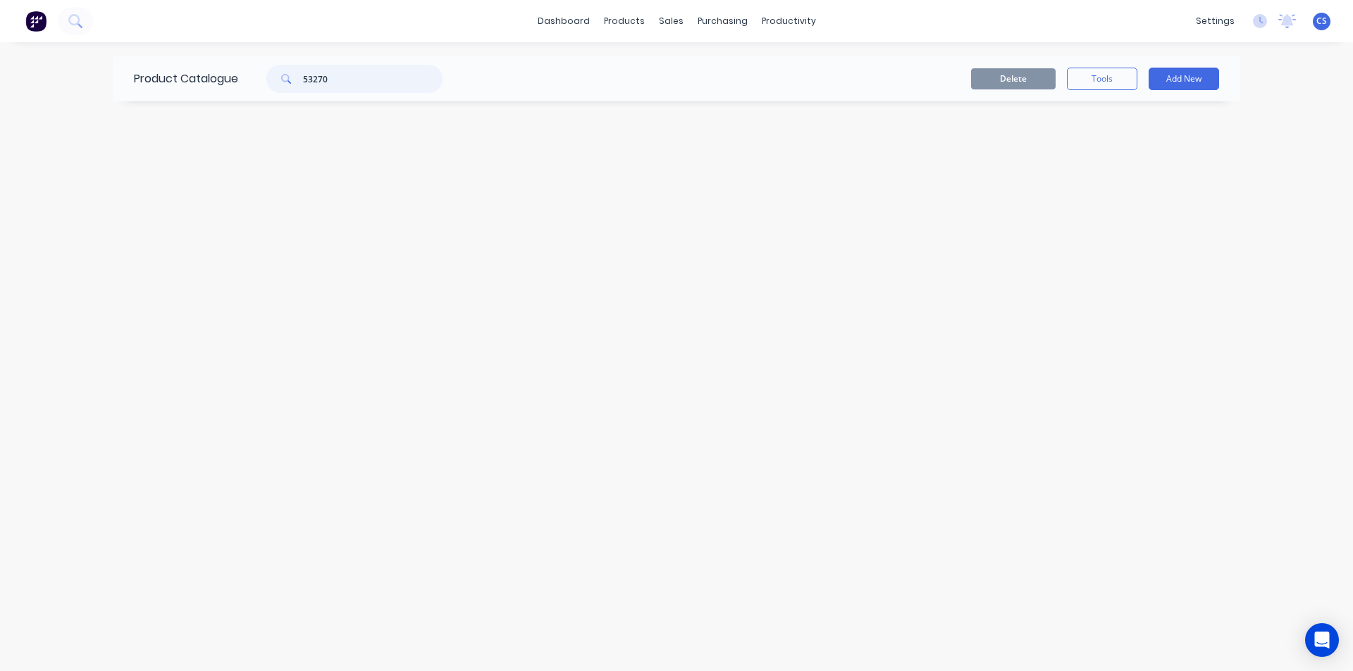
type input "53270"
click at [291, 82] on icon at bounding box center [289, 82] width 4 height 4
drag, startPoint x: 332, startPoint y: 81, endPoint x: 239, endPoint y: 70, distance: 93.6
click at [242, 70] on div "53270" at bounding box center [350, 79] width 225 height 28
click at [83, 20] on button at bounding box center [75, 21] width 35 height 28
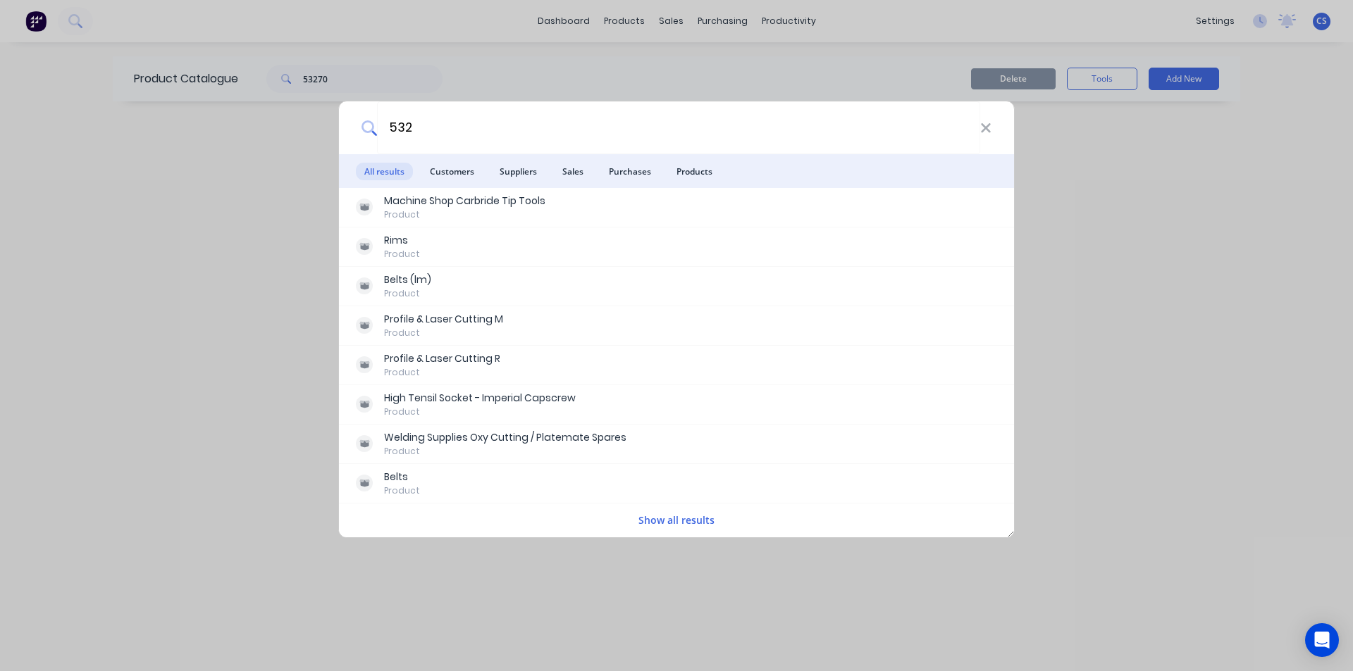
type input "532"
click at [443, 578] on div "532 All results Customers Suppliers Sales Purchases Products Machine Shop Carbr…" at bounding box center [676, 335] width 1353 height 671
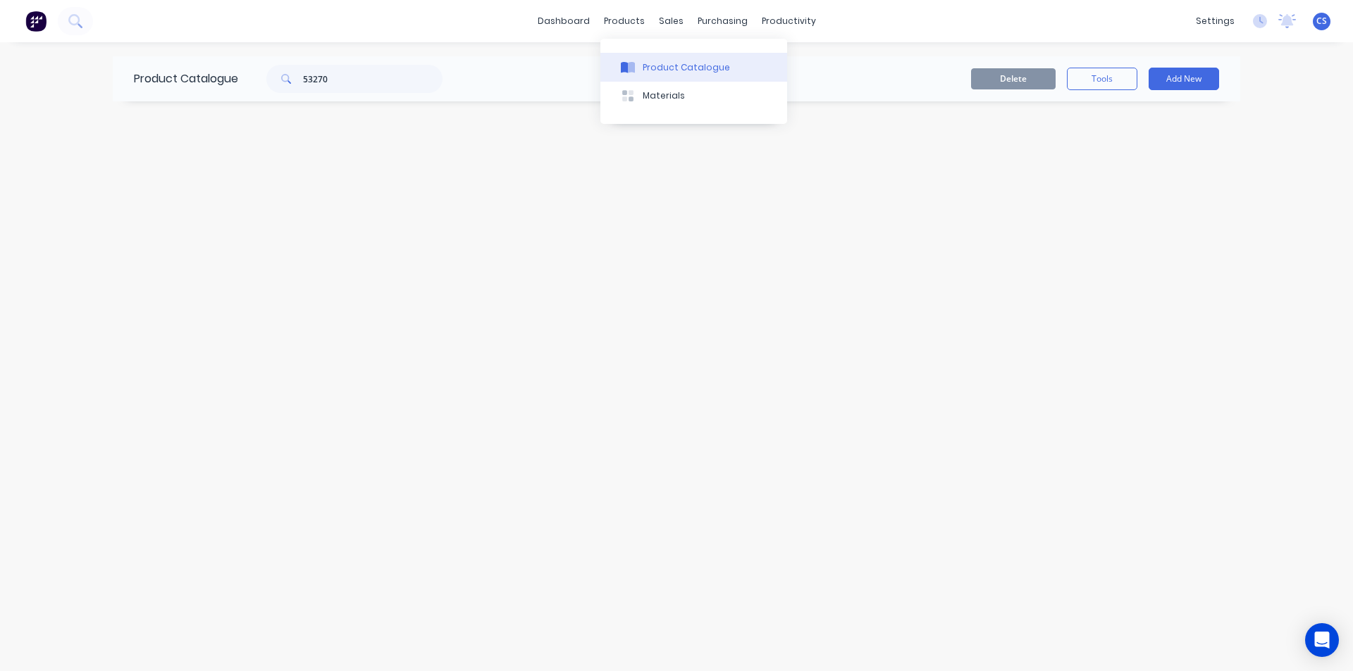
click at [626, 60] on button "Product Catalogue" at bounding box center [693, 67] width 187 height 28
click at [669, 65] on div "Product Catalogue" at bounding box center [685, 67] width 87 height 13
click at [661, 71] on div "Product Catalogue" at bounding box center [685, 67] width 87 height 13
click at [645, 66] on div "Product Catalogue" at bounding box center [685, 67] width 87 height 13
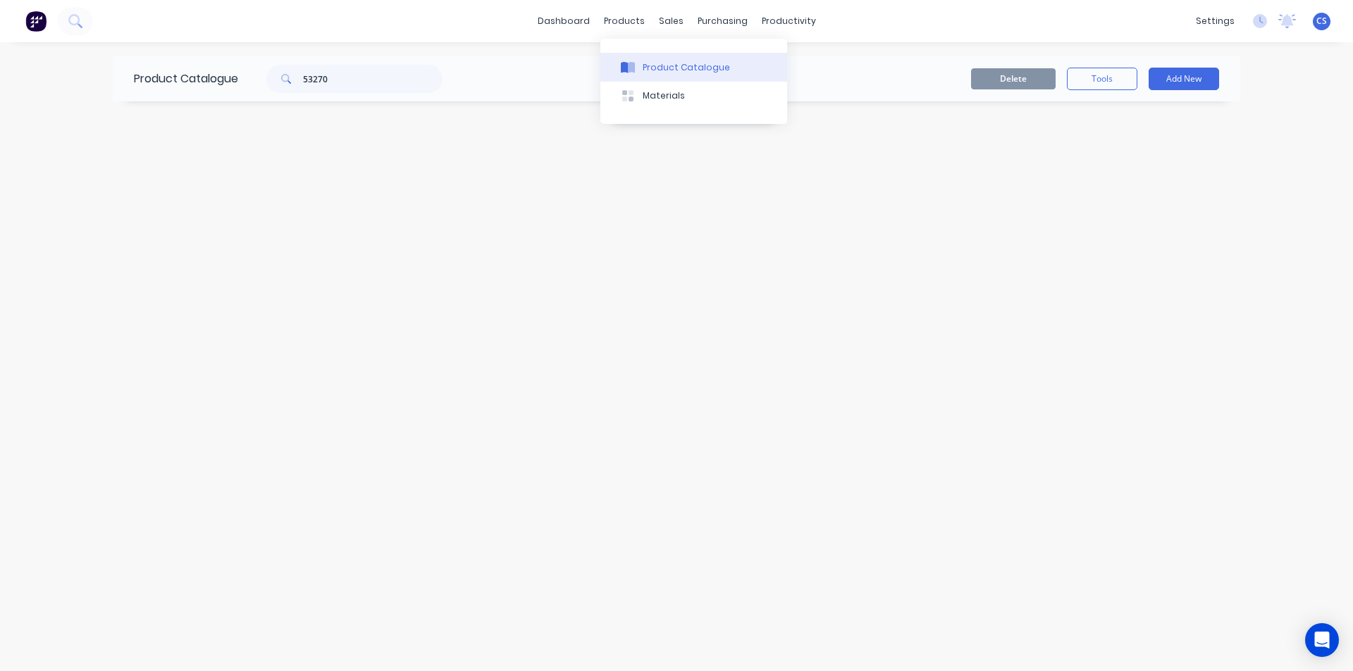
click at [645, 66] on div "Product Catalogue" at bounding box center [685, 67] width 87 height 13
click at [435, 220] on div "Product Catalogue 53270 Delete Tools Add New" at bounding box center [676, 356] width 1127 height 601
drag, startPoint x: 337, startPoint y: 70, endPoint x: 254, endPoint y: 87, distance: 84.8
click at [255, 87] on div "53270" at bounding box center [347, 79] width 190 height 28
drag, startPoint x: 338, startPoint y: 221, endPoint x: 330, endPoint y: 213, distance: 12.0
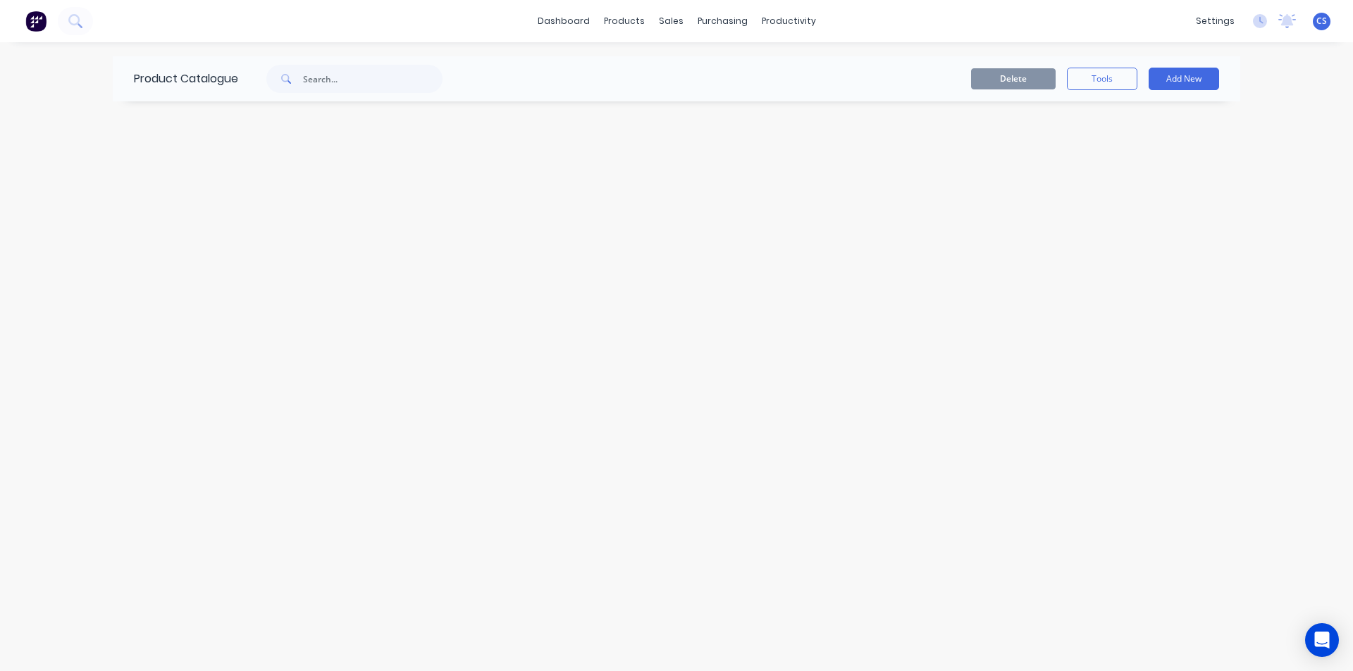
click at [338, 221] on div "Product Catalogue Delete Tools Add New" at bounding box center [676, 356] width 1127 height 601
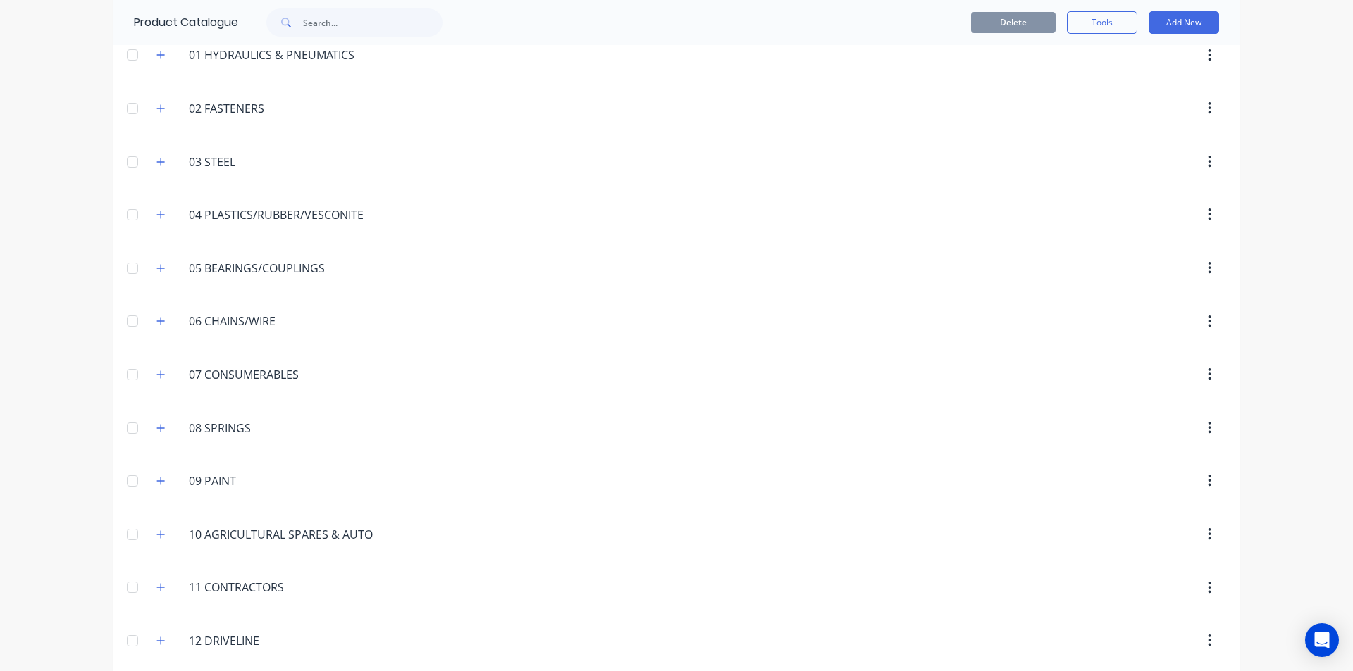
scroll to position [211, 0]
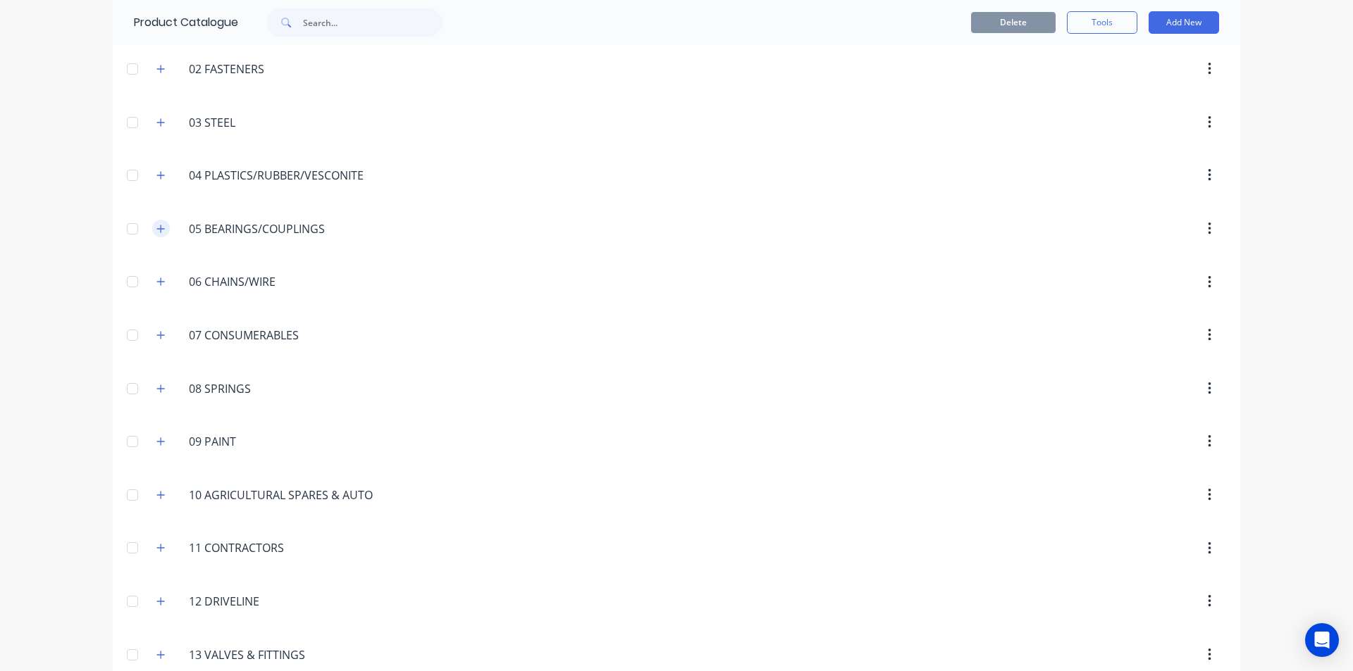
click at [157, 229] on icon "button" at bounding box center [161, 229] width 8 height 8
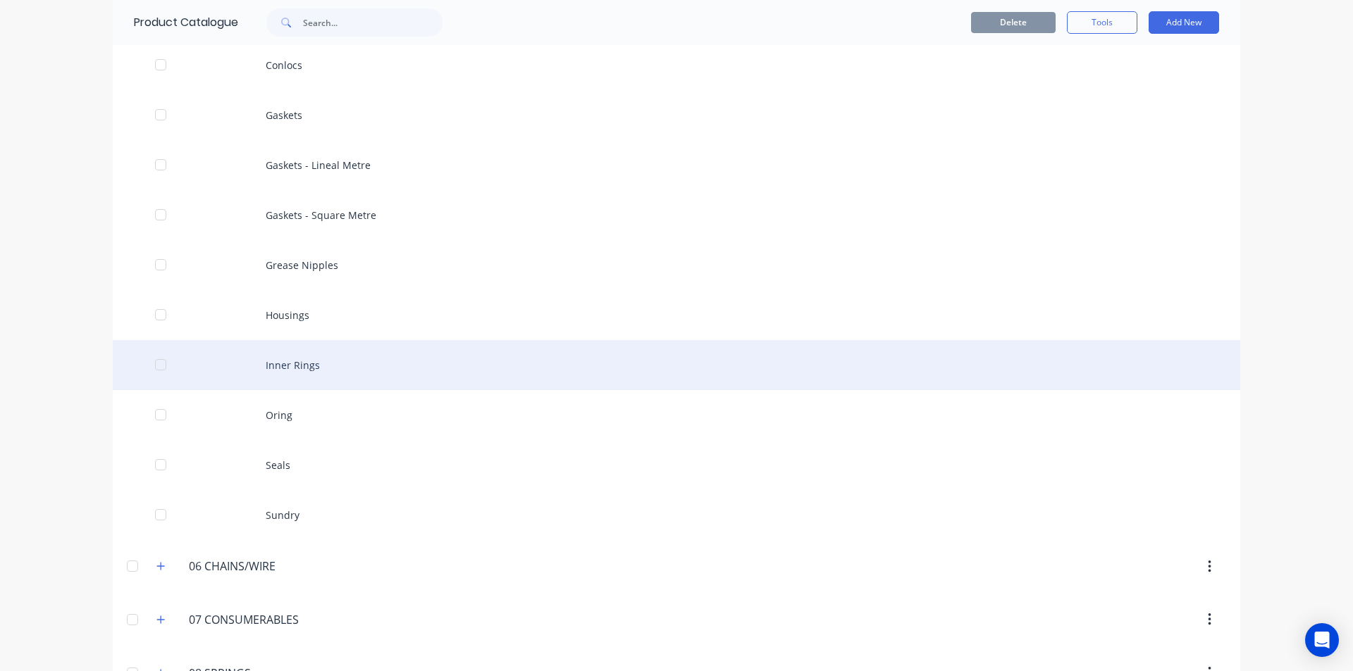
scroll to position [493, 0]
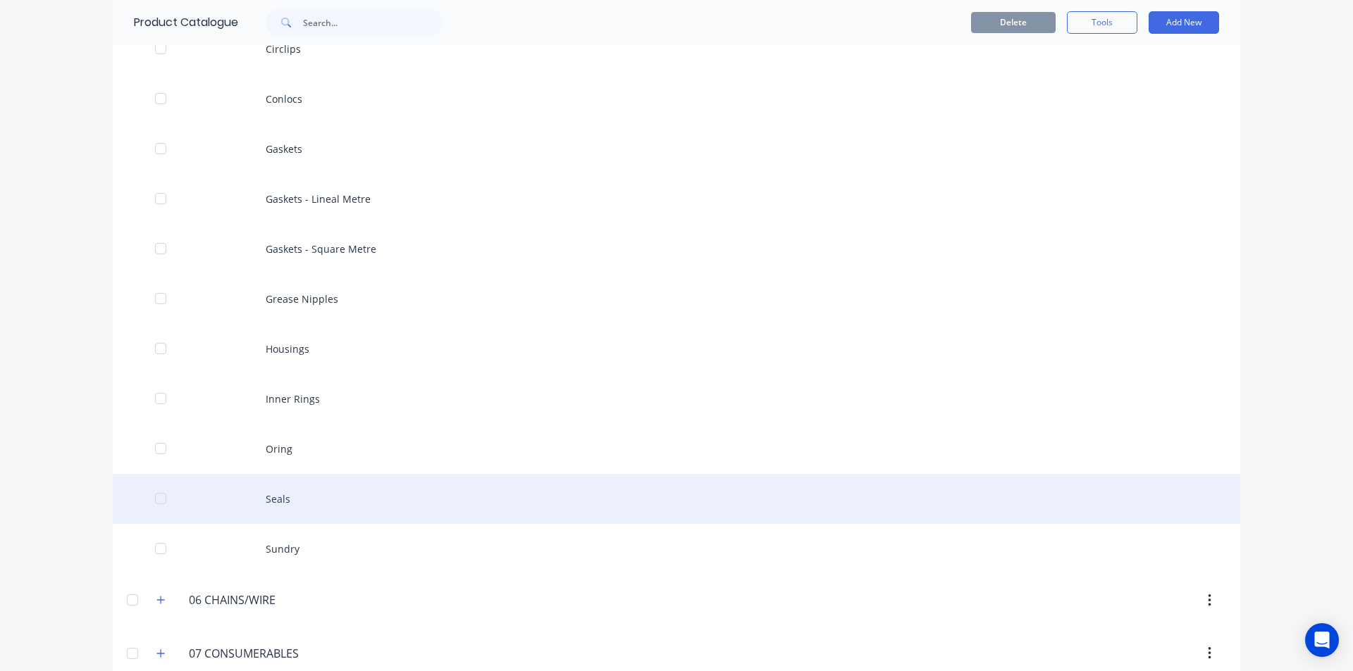
click at [330, 503] on div "Seals" at bounding box center [676, 499] width 1127 height 50
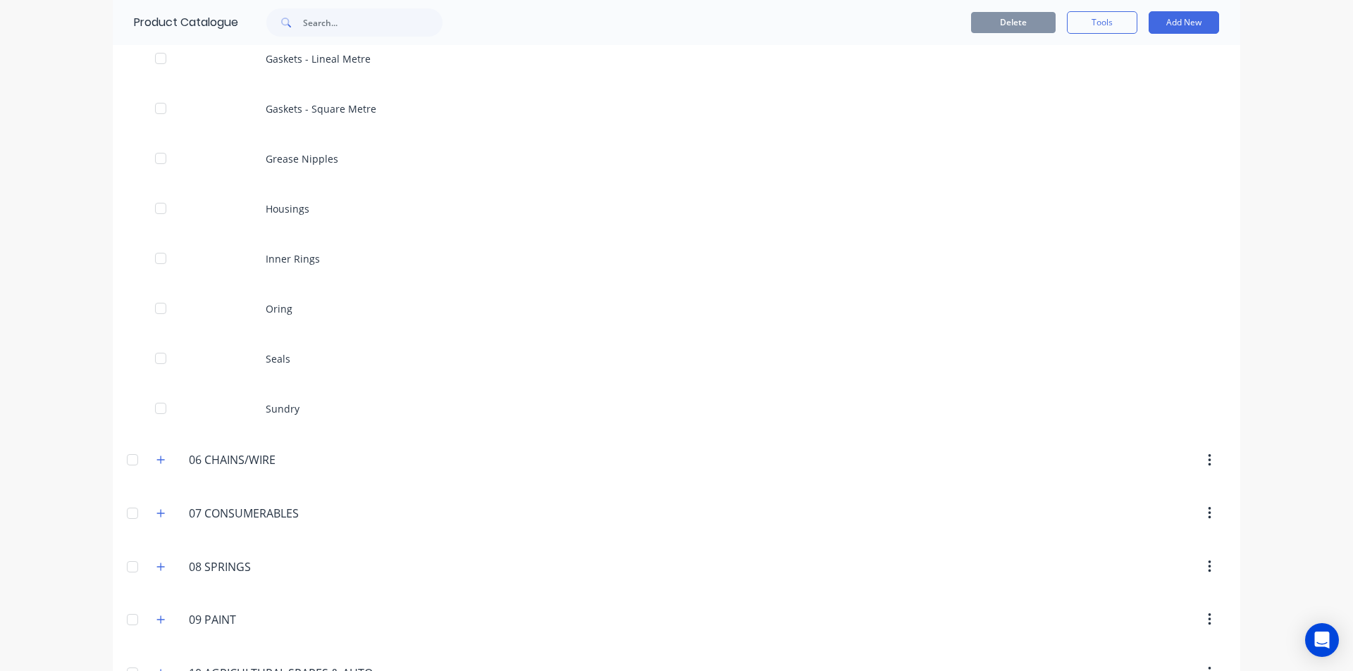
scroll to position [634, 0]
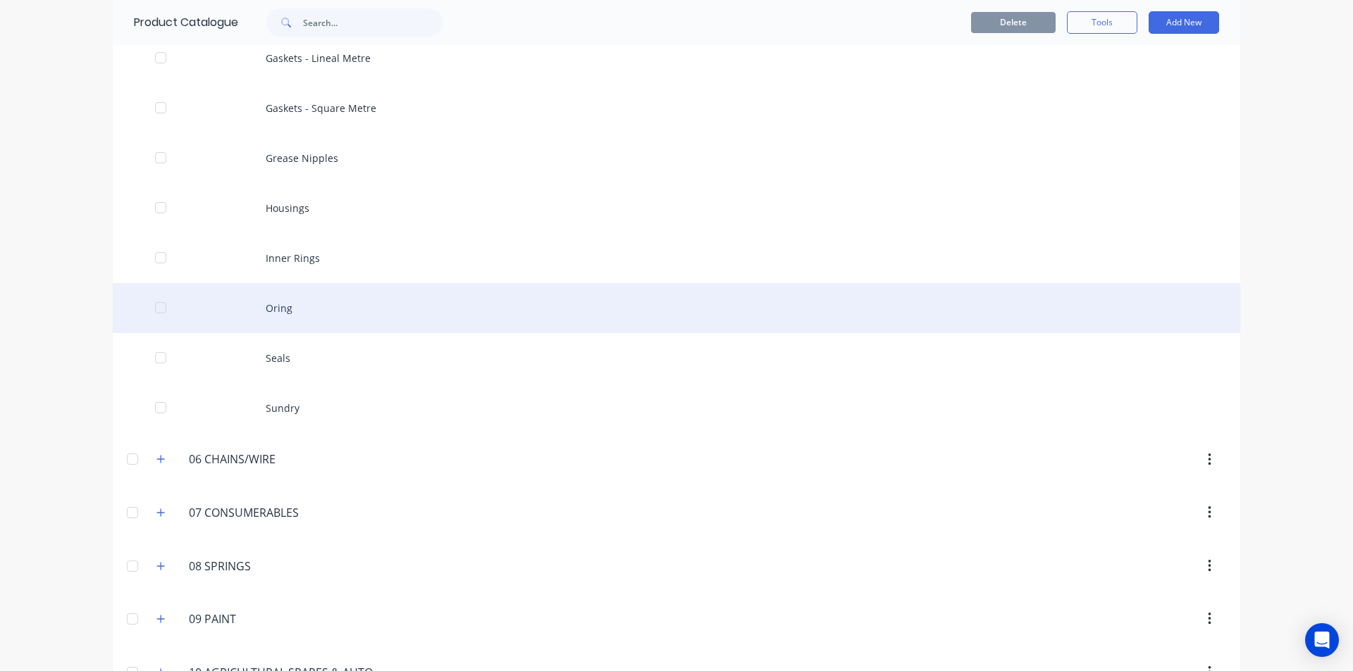
click at [308, 307] on div "Oring" at bounding box center [676, 308] width 1127 height 50
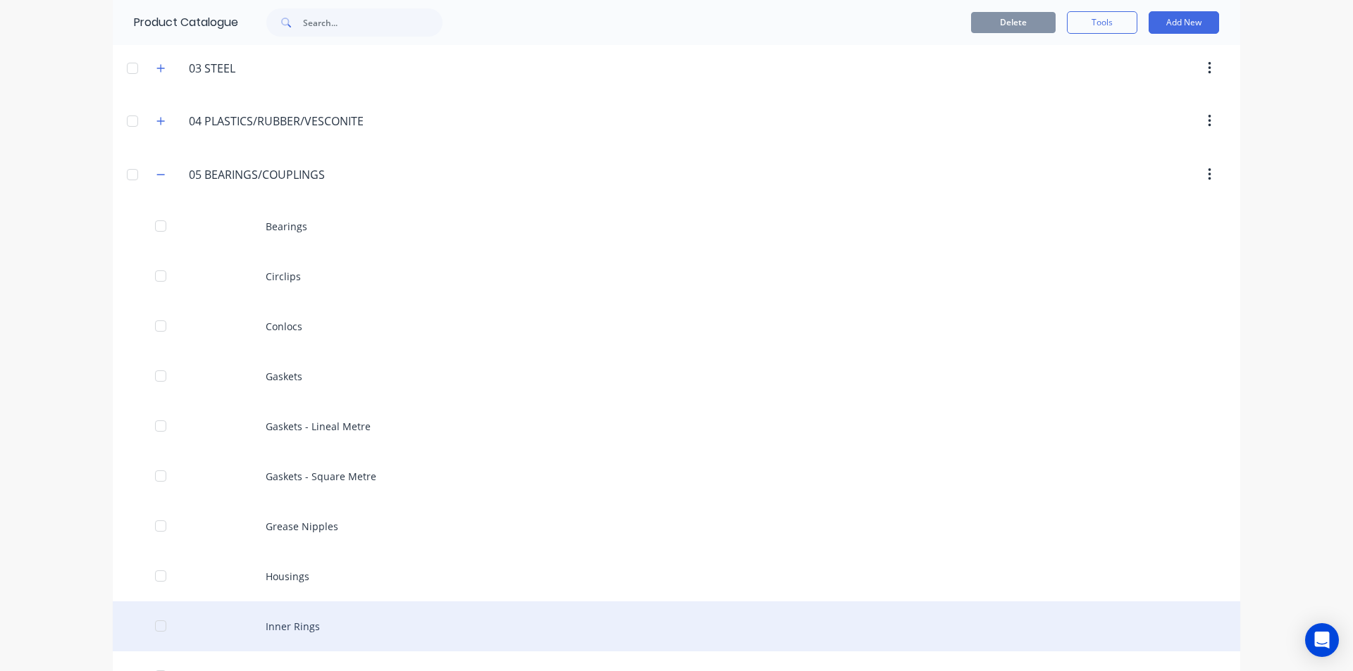
scroll to position [211, 0]
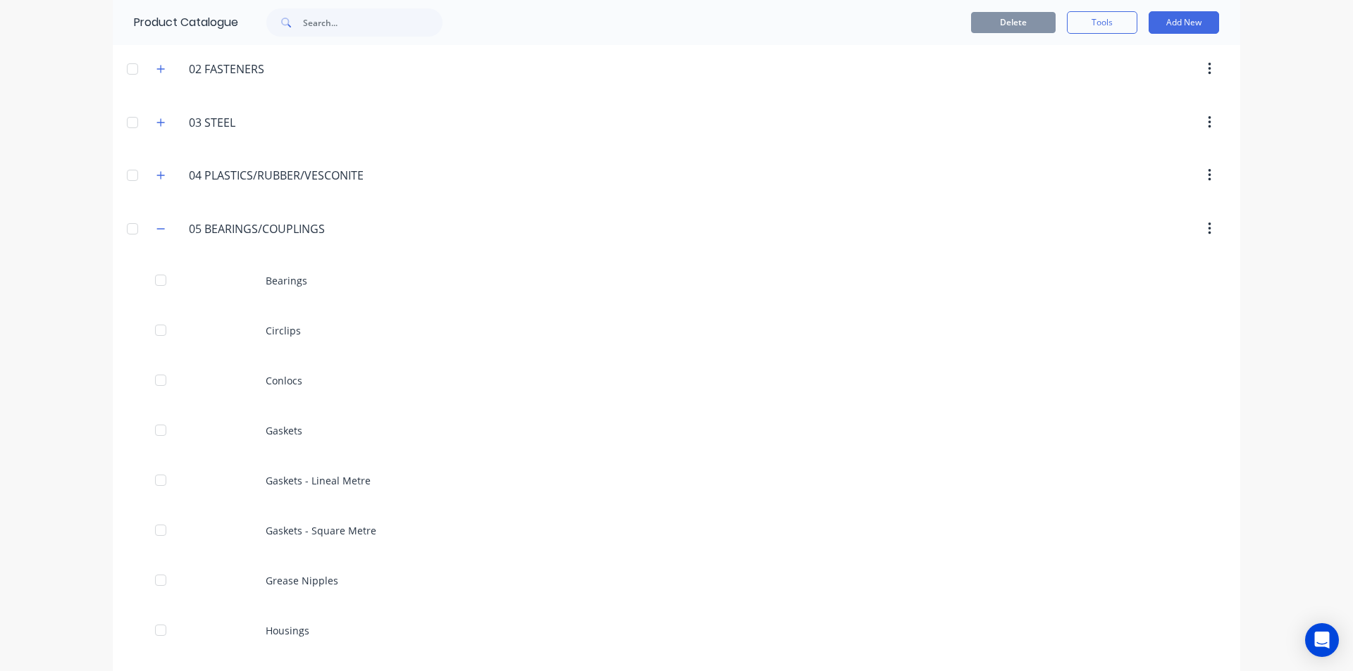
click at [274, 27] on span at bounding box center [284, 22] width 37 height 28
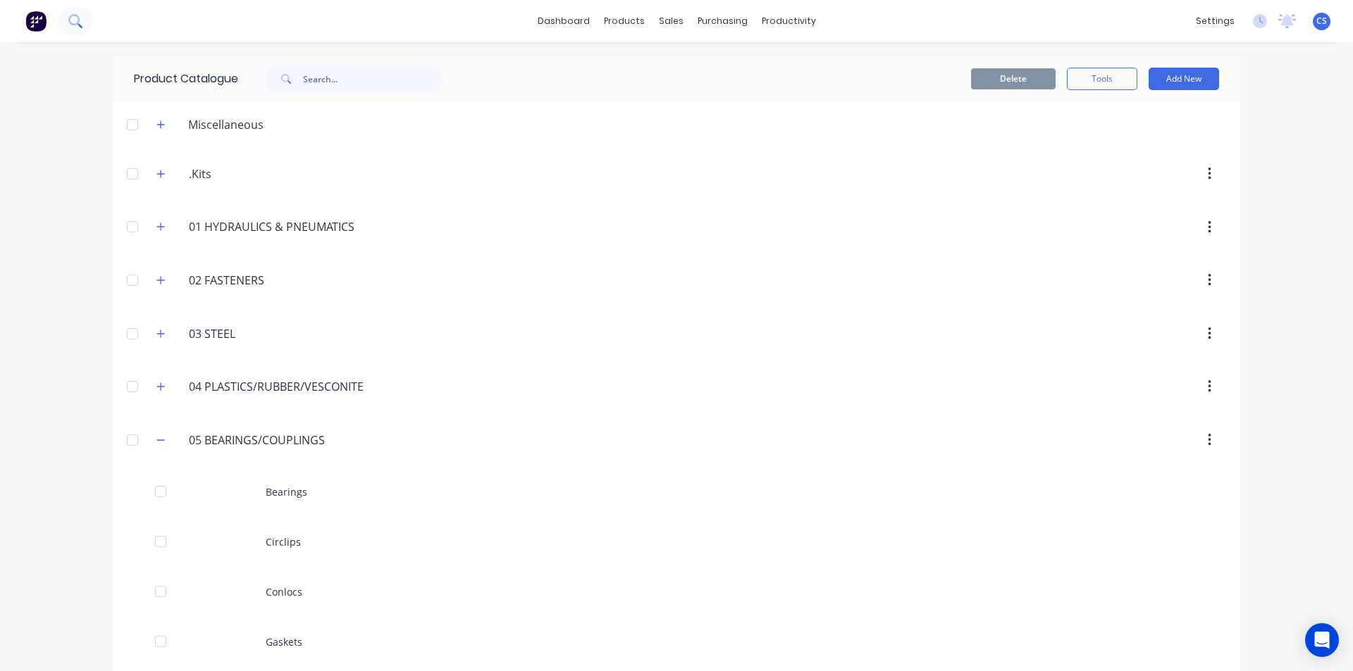
click at [79, 25] on icon at bounding box center [79, 25] width 5 height 5
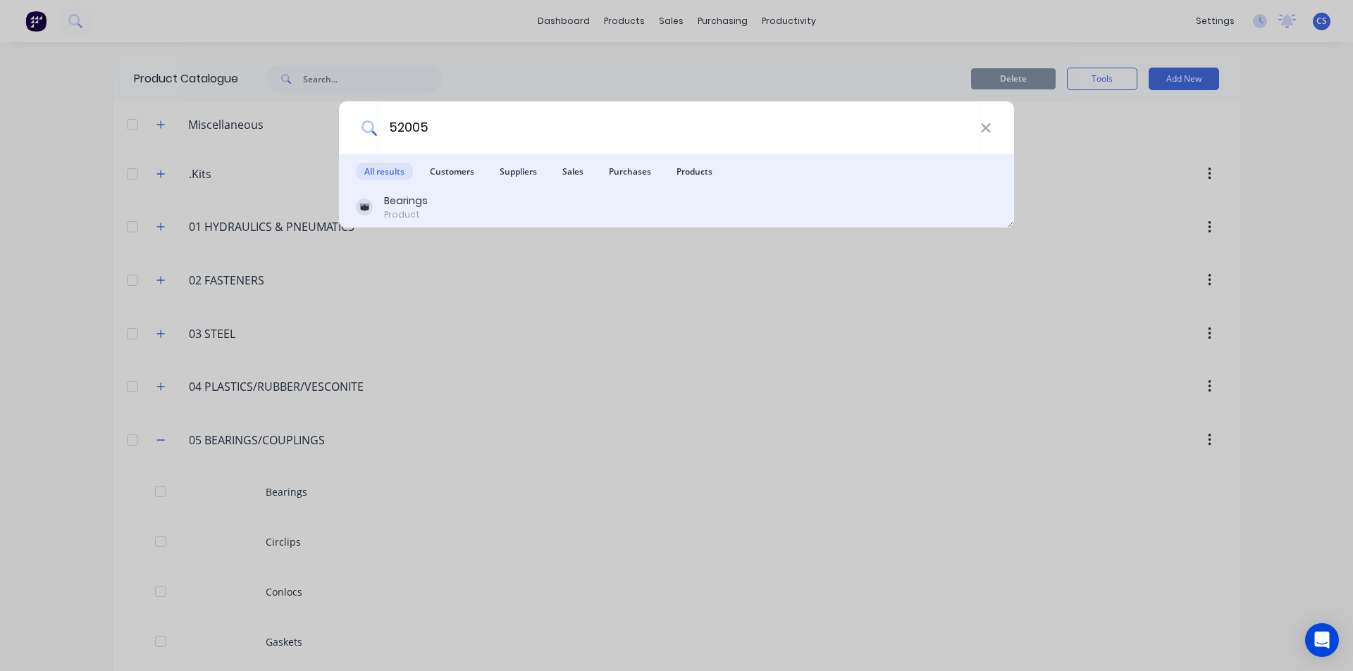
type input "52005"
click at [395, 217] on div "Product" at bounding box center [406, 215] width 44 height 13
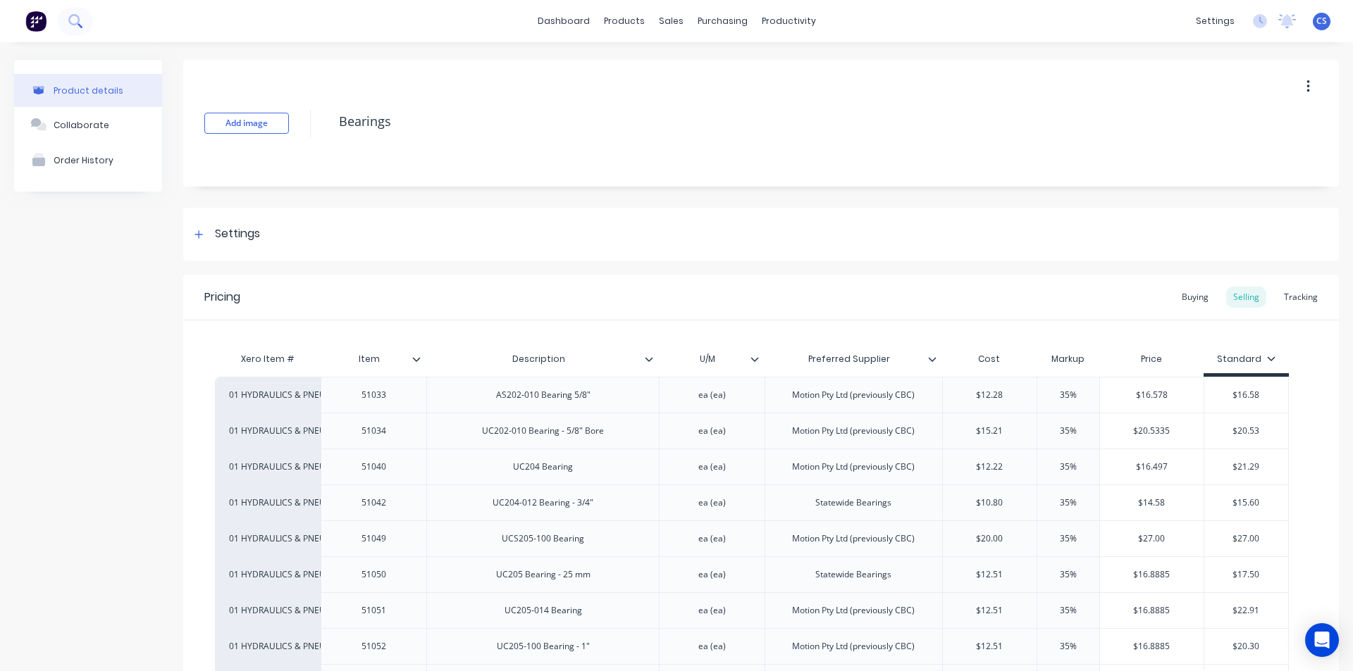
click at [81, 15] on icon at bounding box center [74, 20] width 13 height 13
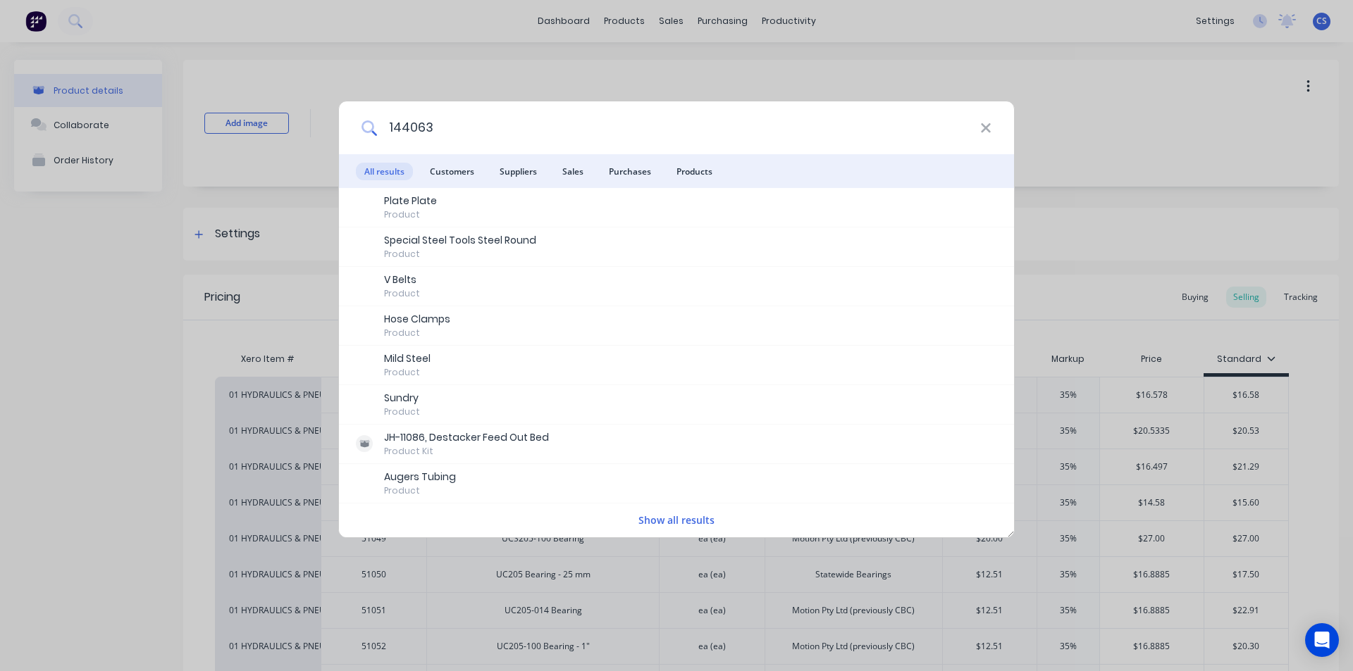
type input "144063"
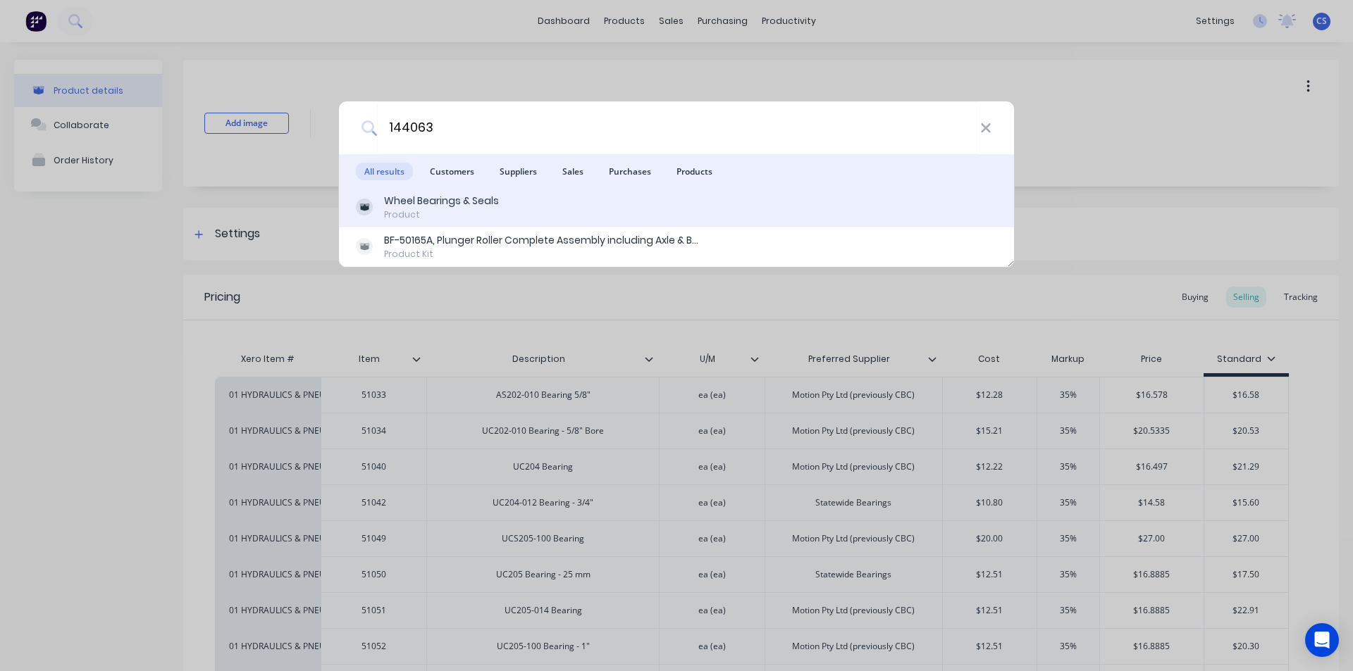
click at [423, 217] on div "Product" at bounding box center [441, 215] width 115 height 13
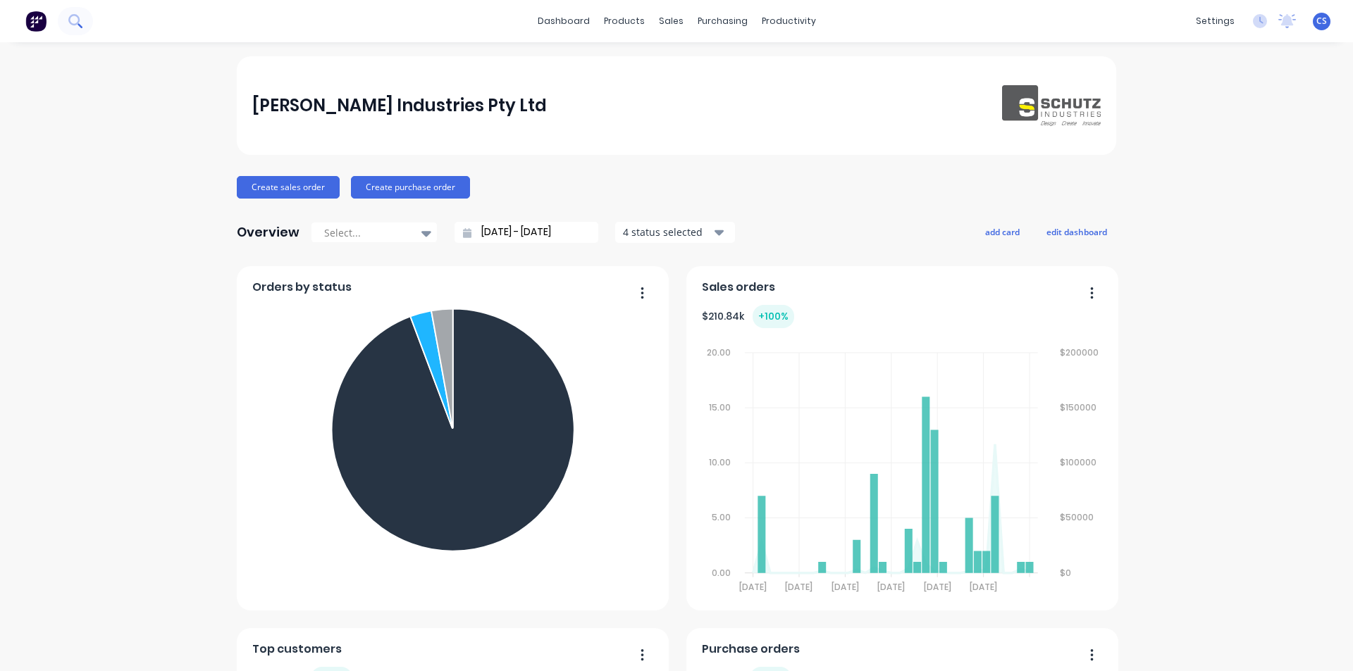
click at [70, 20] on icon at bounding box center [74, 20] width 13 height 13
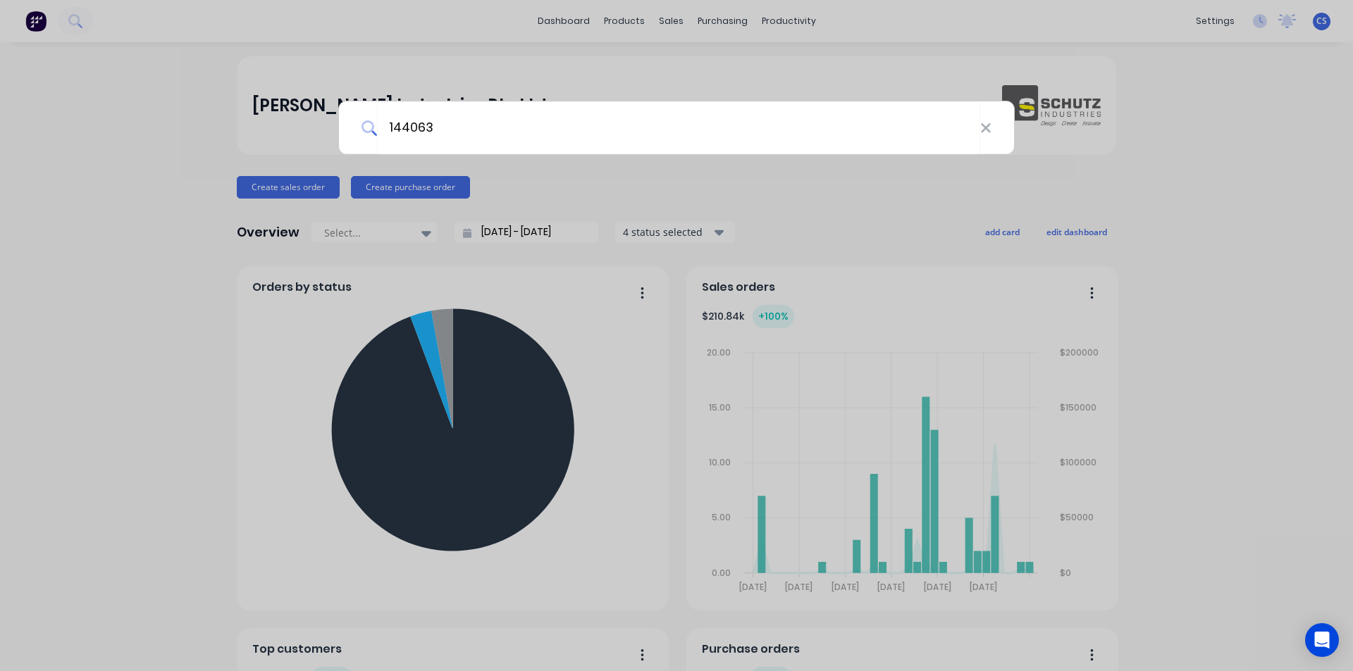
type input "144063"
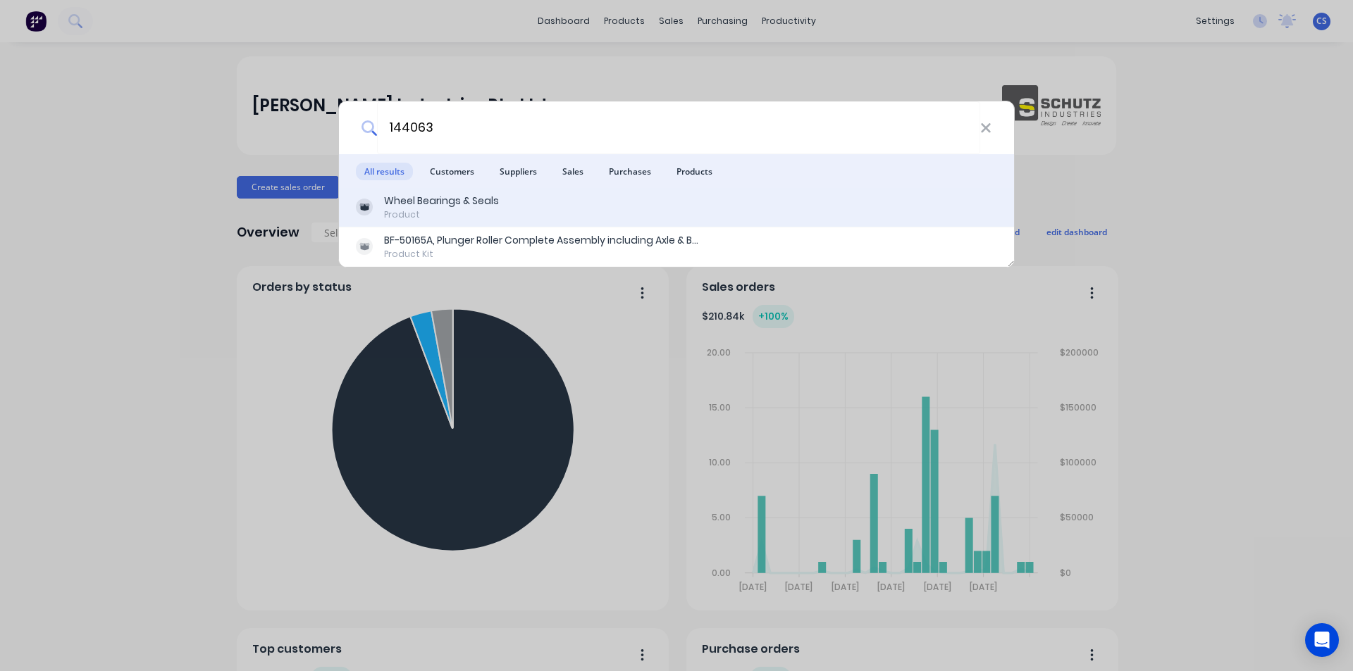
click at [421, 209] on div "Product" at bounding box center [441, 215] width 115 height 13
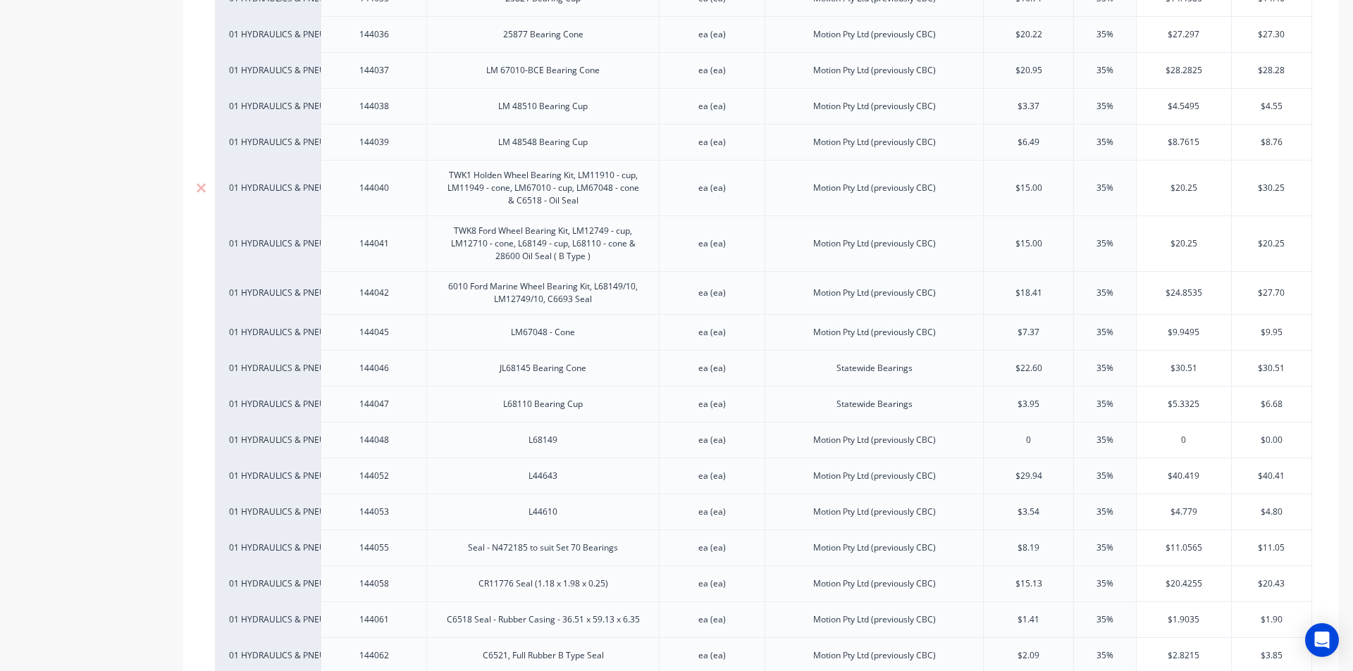
scroll to position [1620, 0]
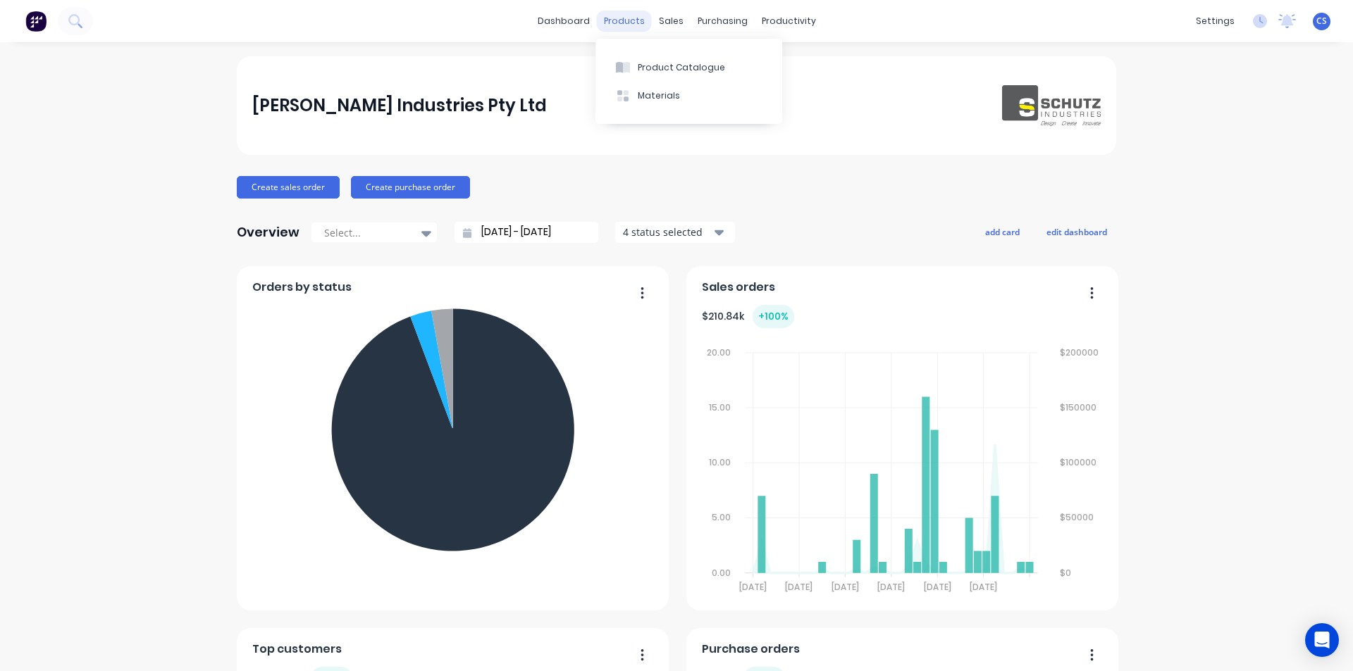
click at [609, 20] on div "products" at bounding box center [624, 21] width 55 height 21
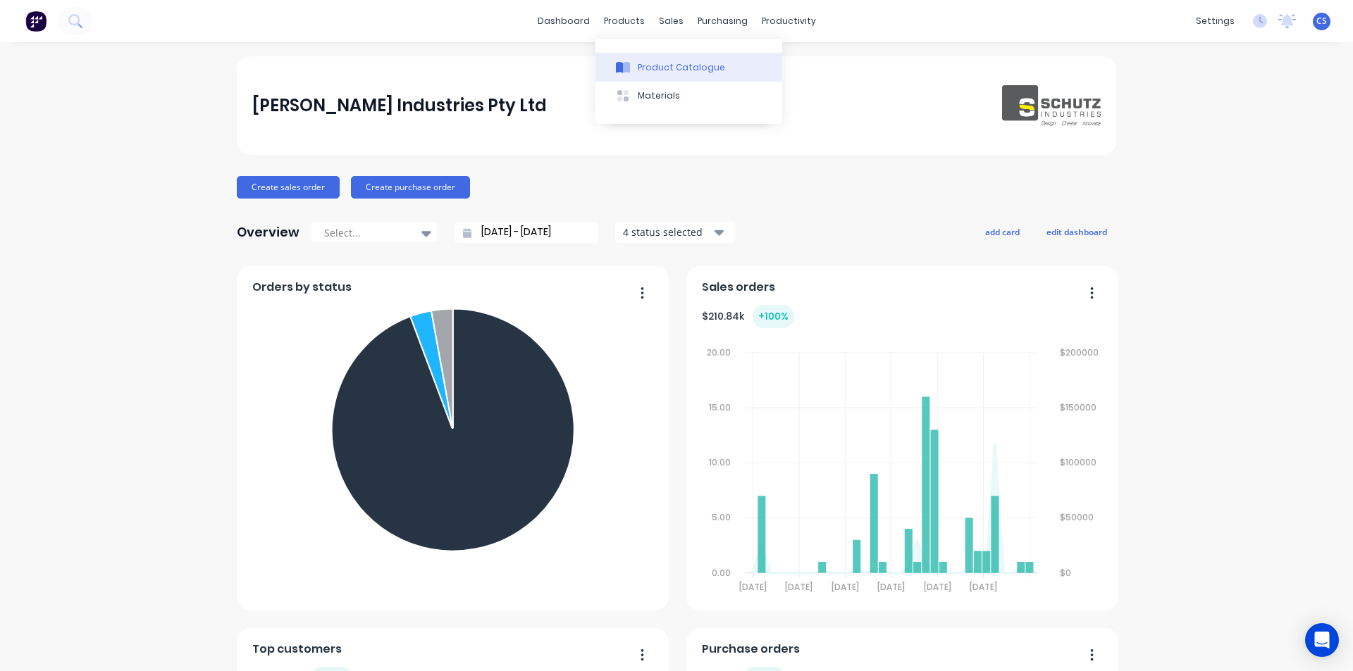
click at [635, 68] on button "Product Catalogue" at bounding box center [688, 67] width 187 height 28
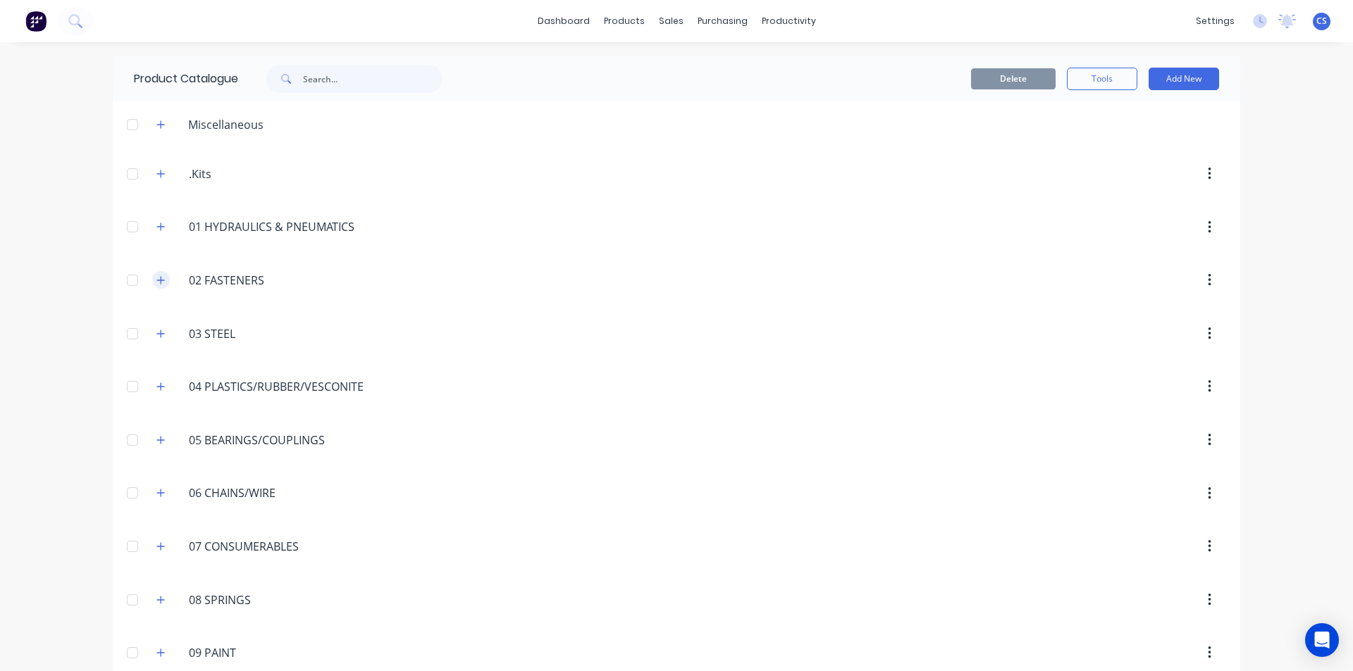
click at [159, 275] on icon "button" at bounding box center [160, 280] width 8 height 10
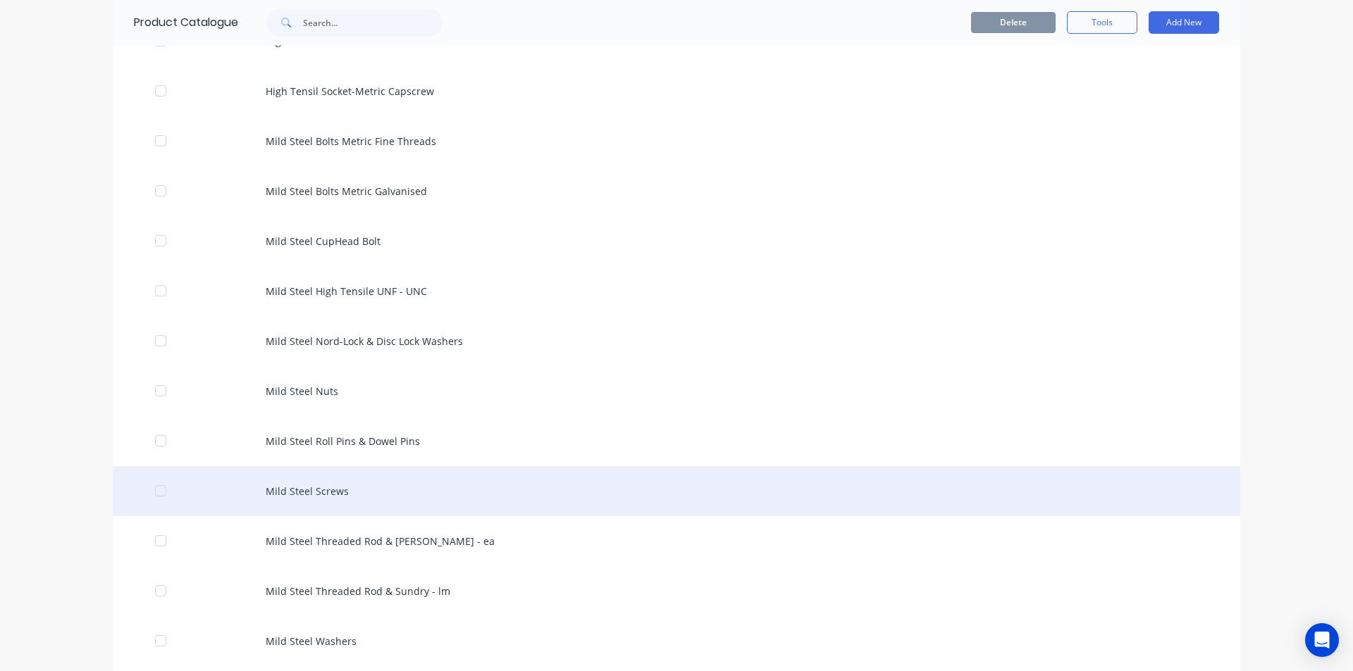
scroll to position [704, 0]
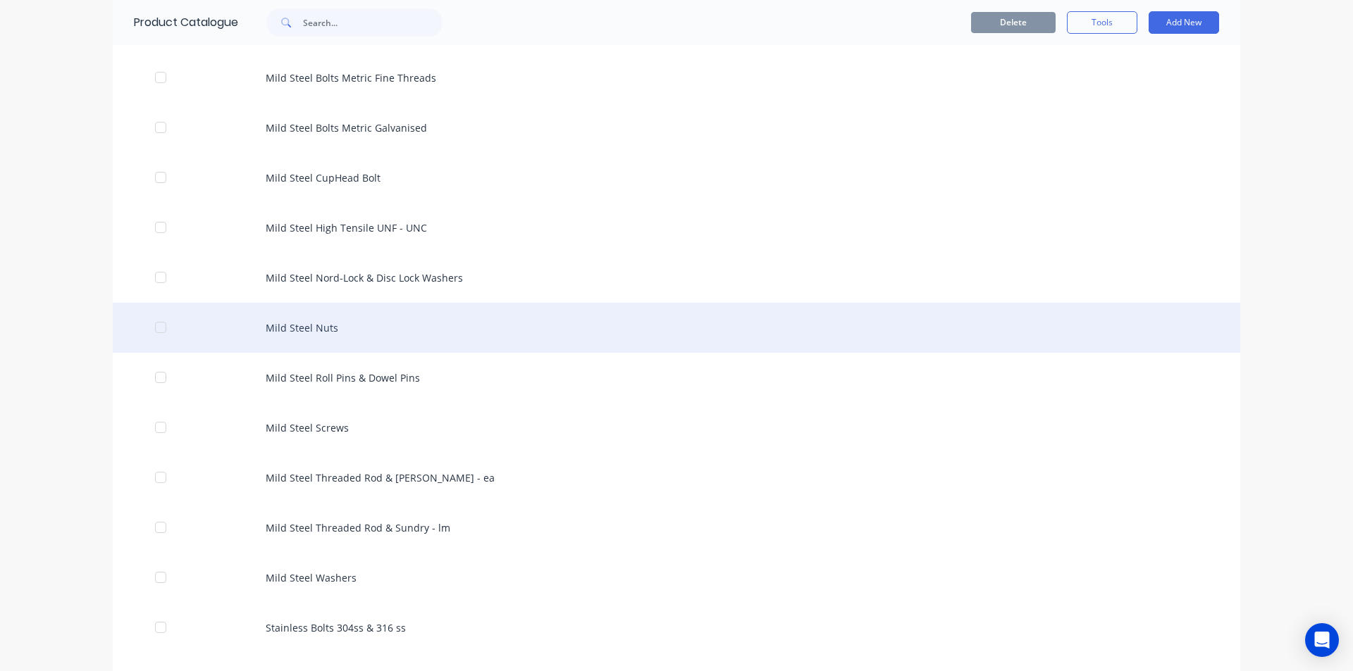
click at [340, 328] on div "Mild Steel Nuts" at bounding box center [676, 328] width 1127 height 50
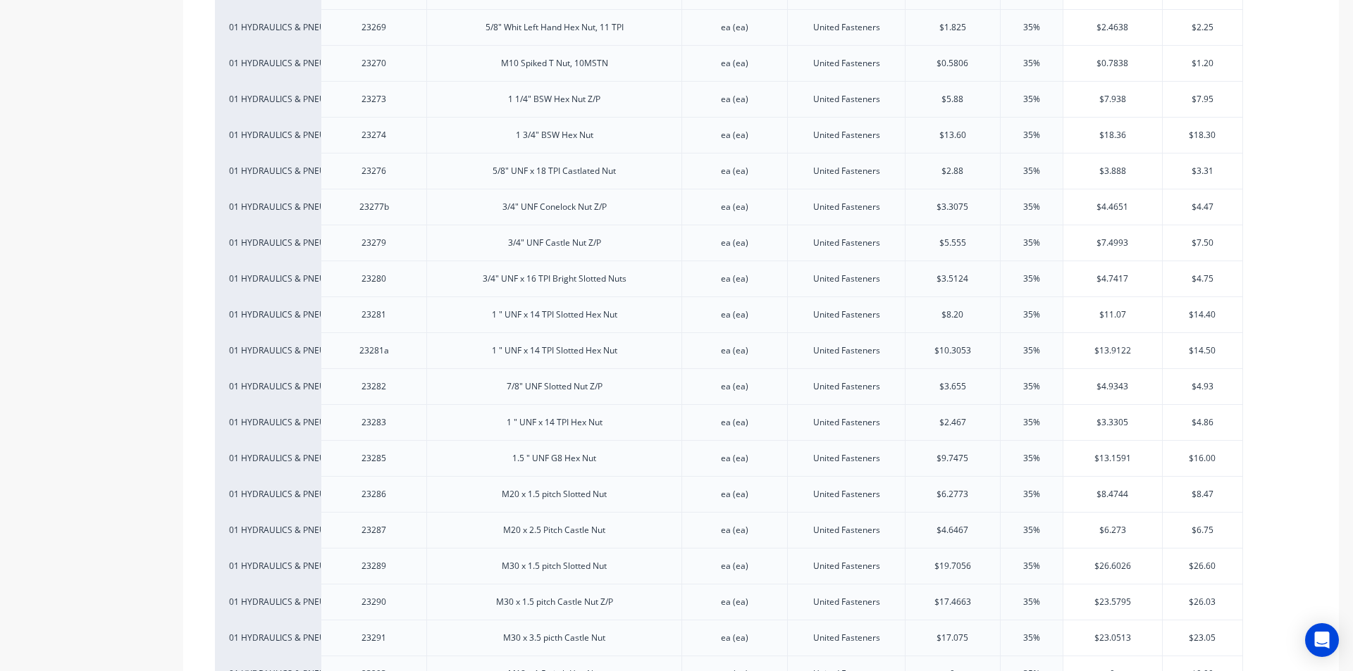
scroll to position [3100, 0]
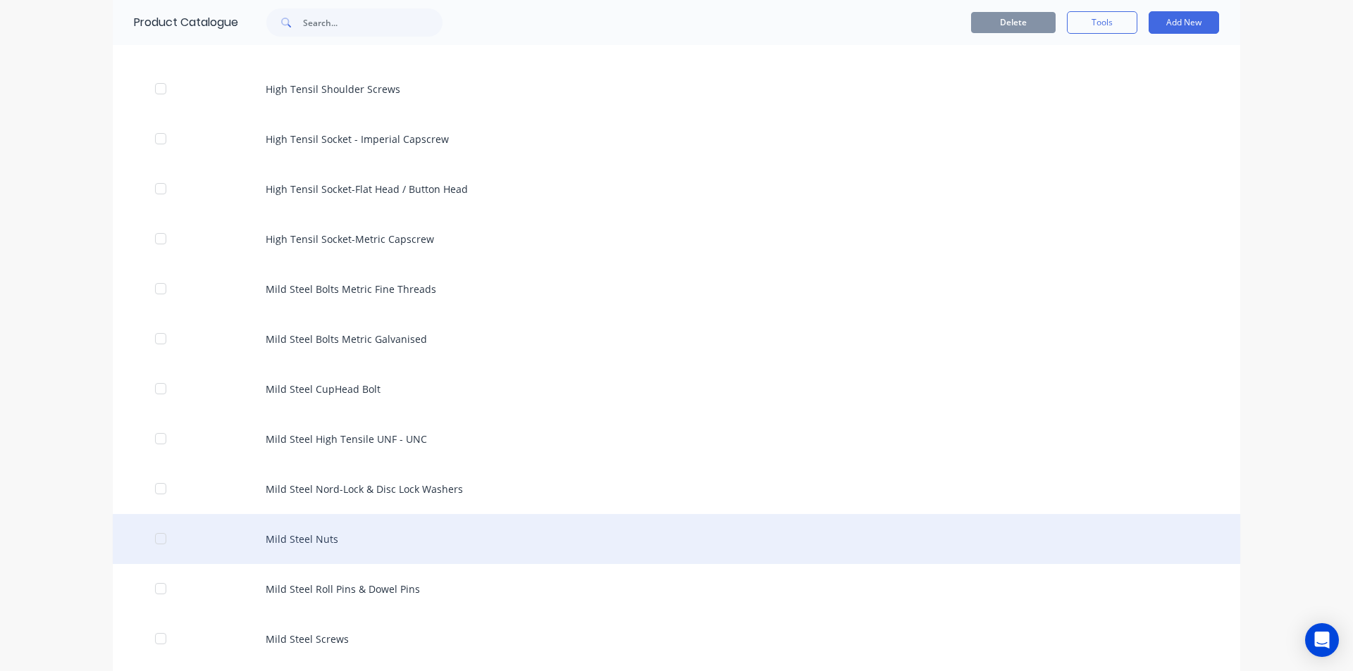
scroll to position [564, 0]
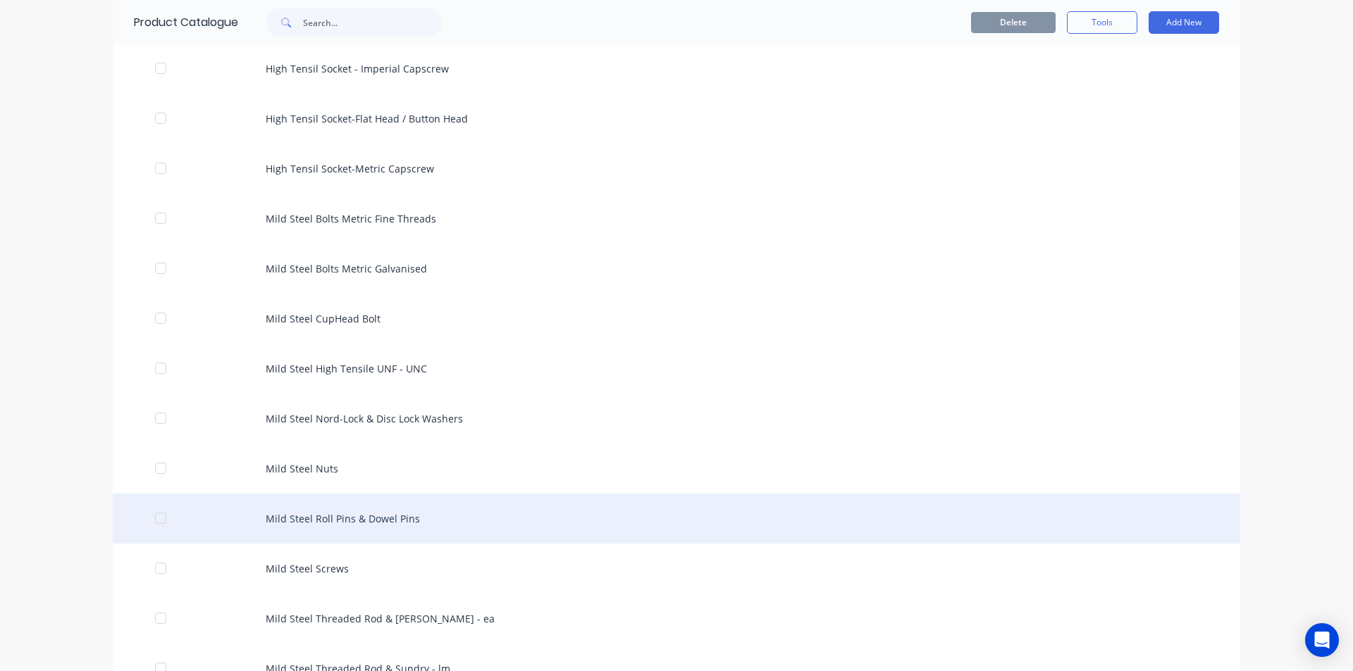
click at [381, 516] on div "Mild Steel Roll Pins & Dowel Pins" at bounding box center [676, 519] width 1127 height 50
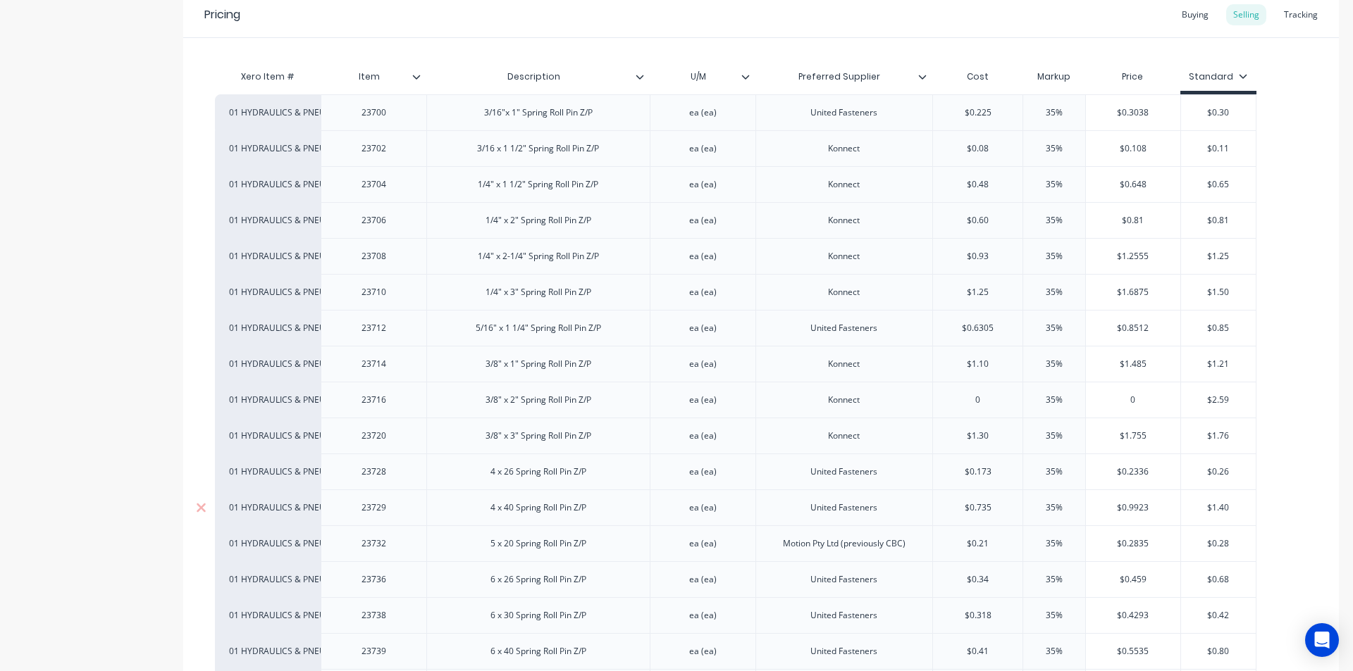
scroll to position [282, 0]
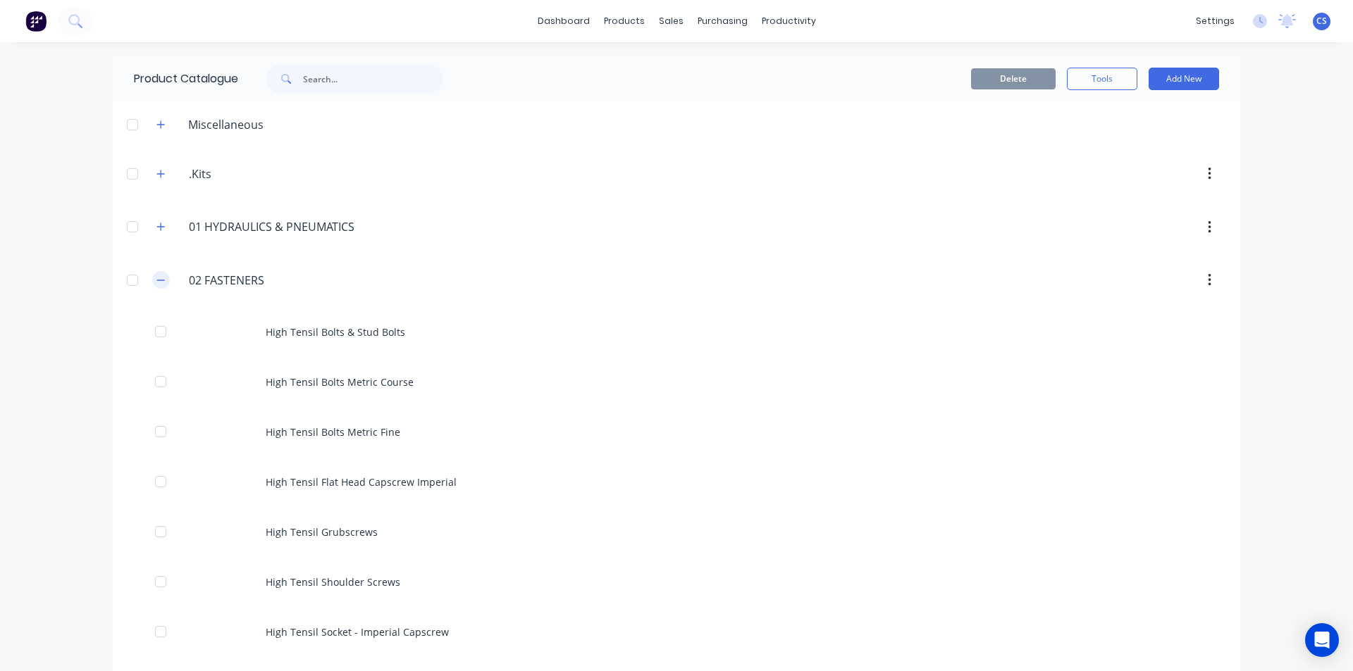
click at [158, 277] on icon "button" at bounding box center [160, 280] width 8 height 10
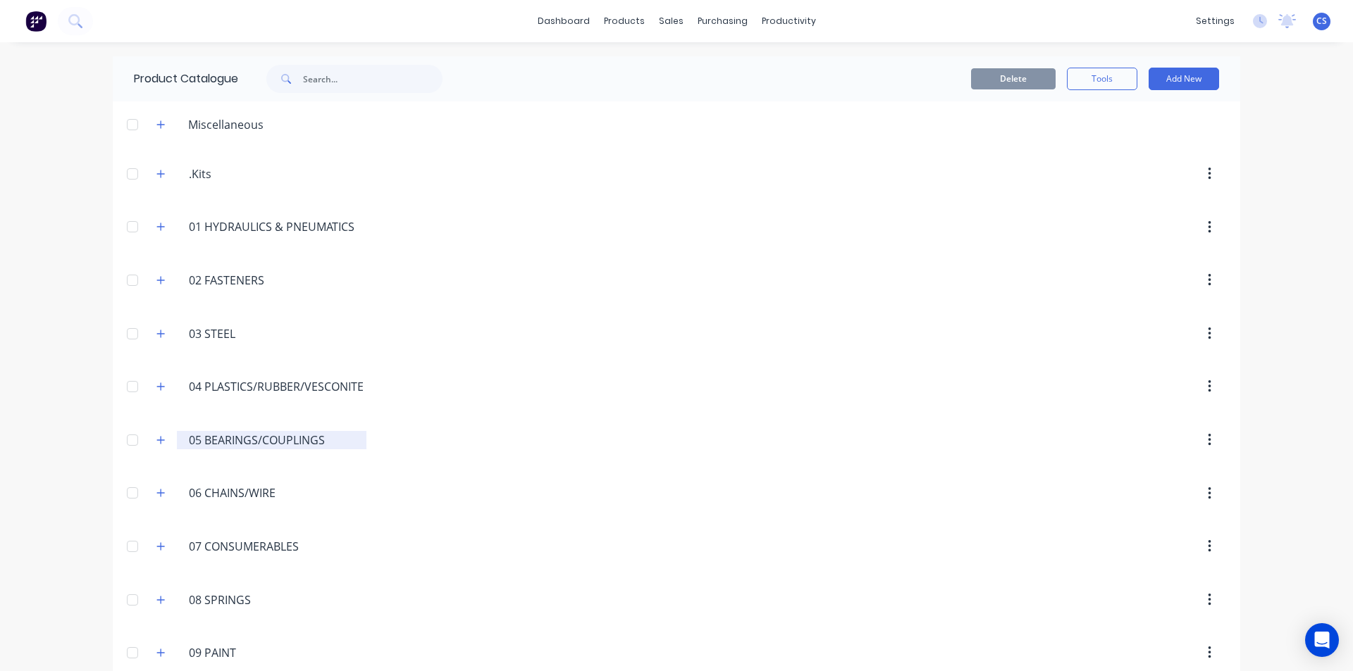
scroll to position [70, 0]
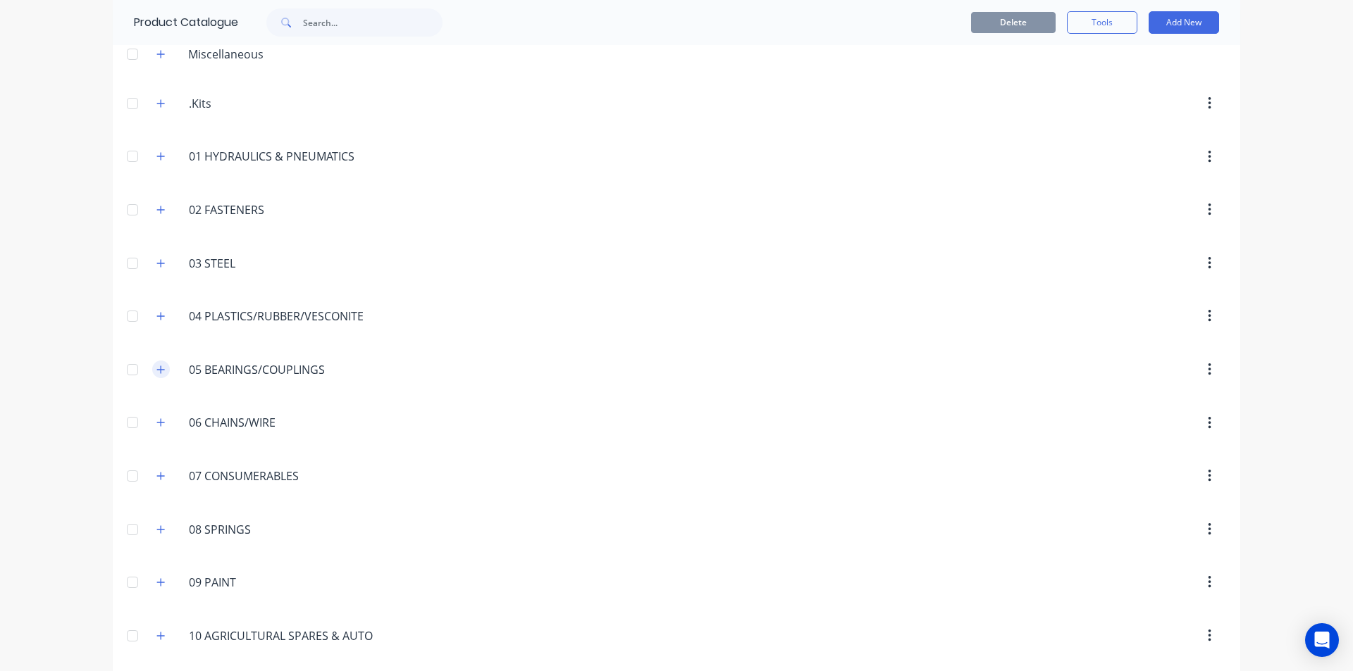
click at [160, 365] on icon "button" at bounding box center [160, 370] width 8 height 10
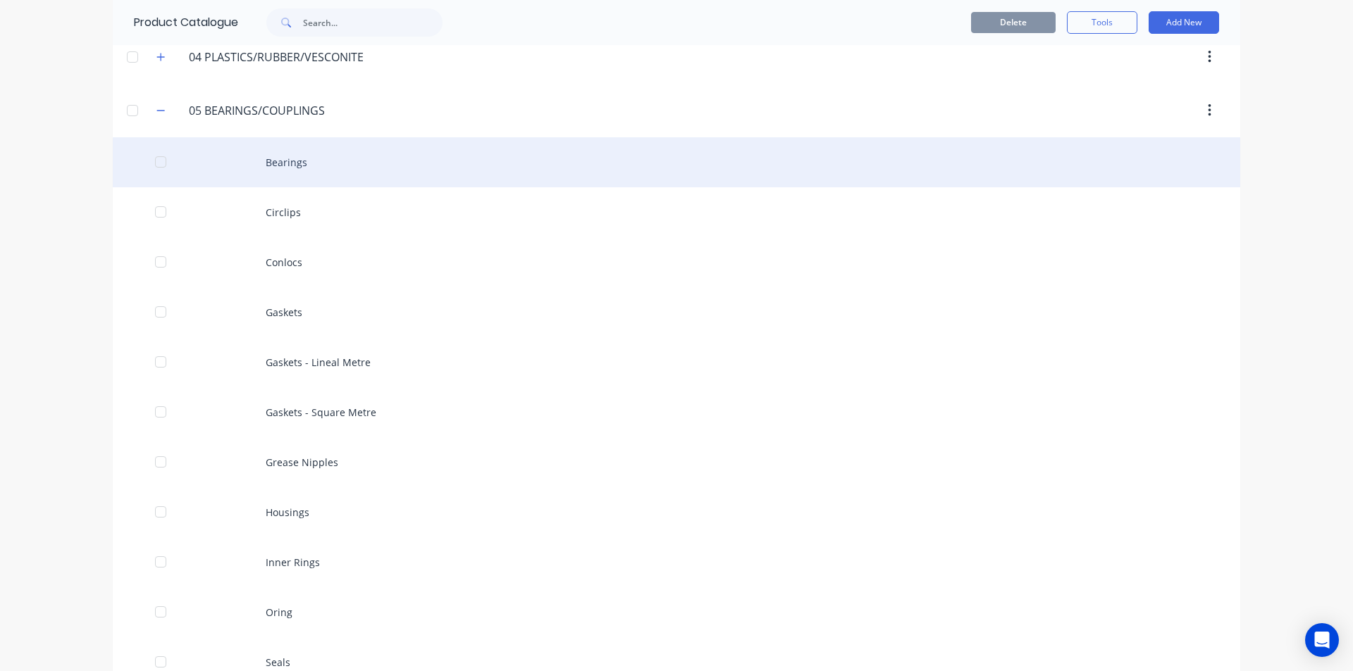
scroll to position [352, 0]
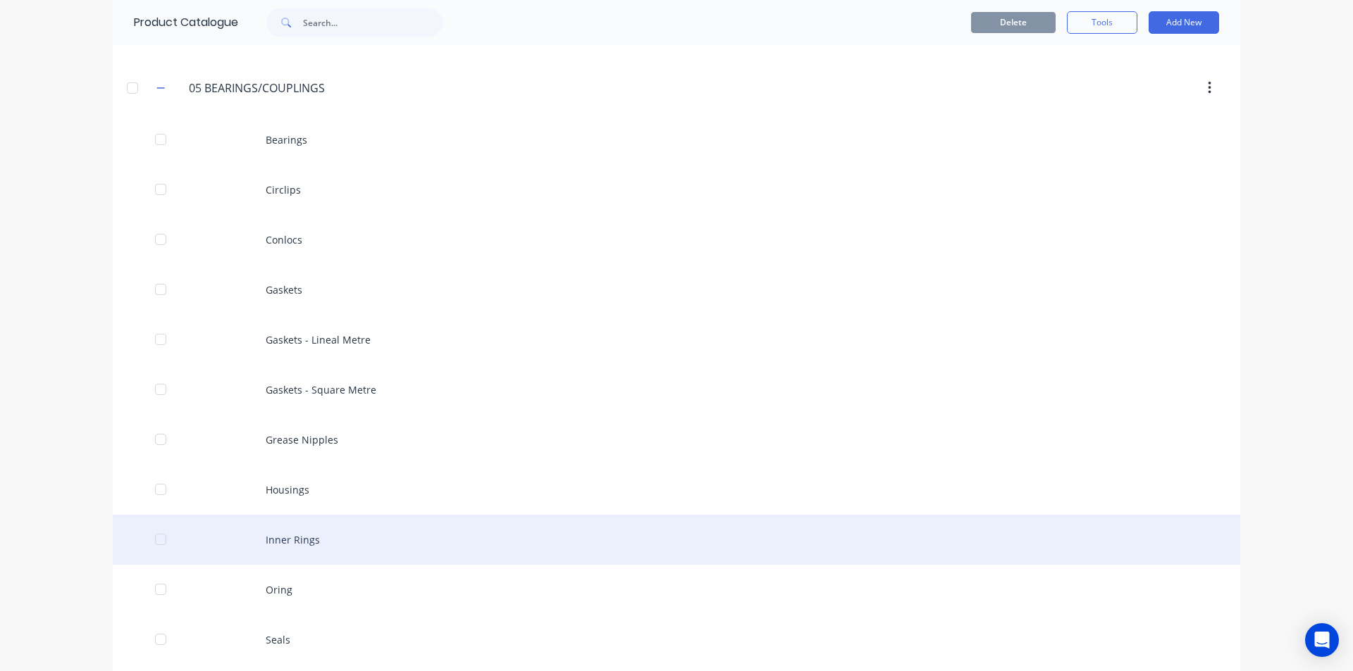
click at [349, 538] on div "Inner Rings" at bounding box center [676, 540] width 1127 height 50
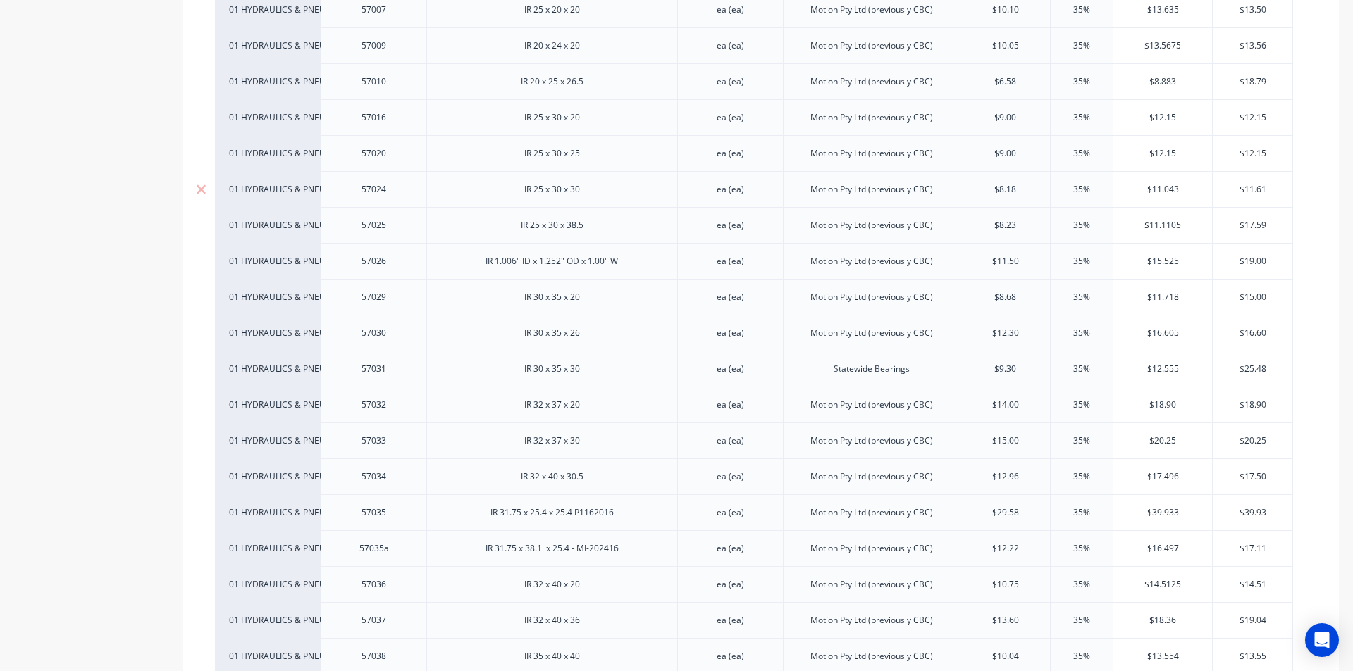
scroll to position [986, 0]
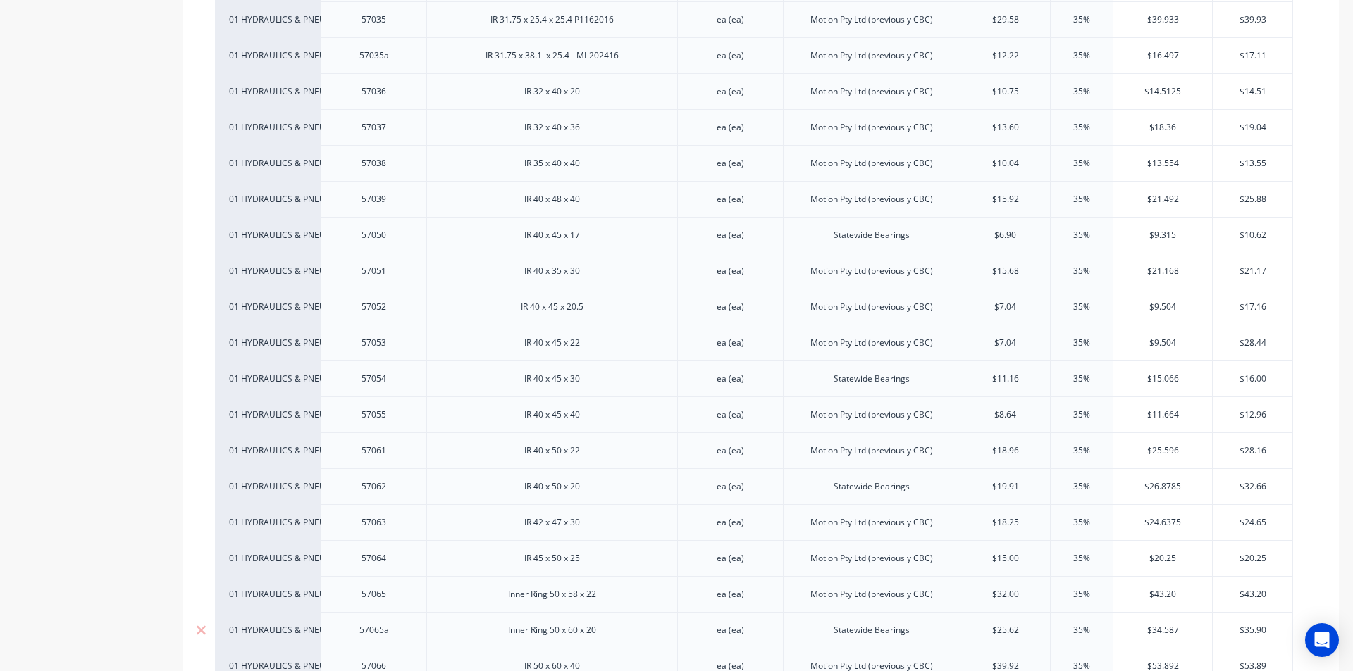
type textarea "x"
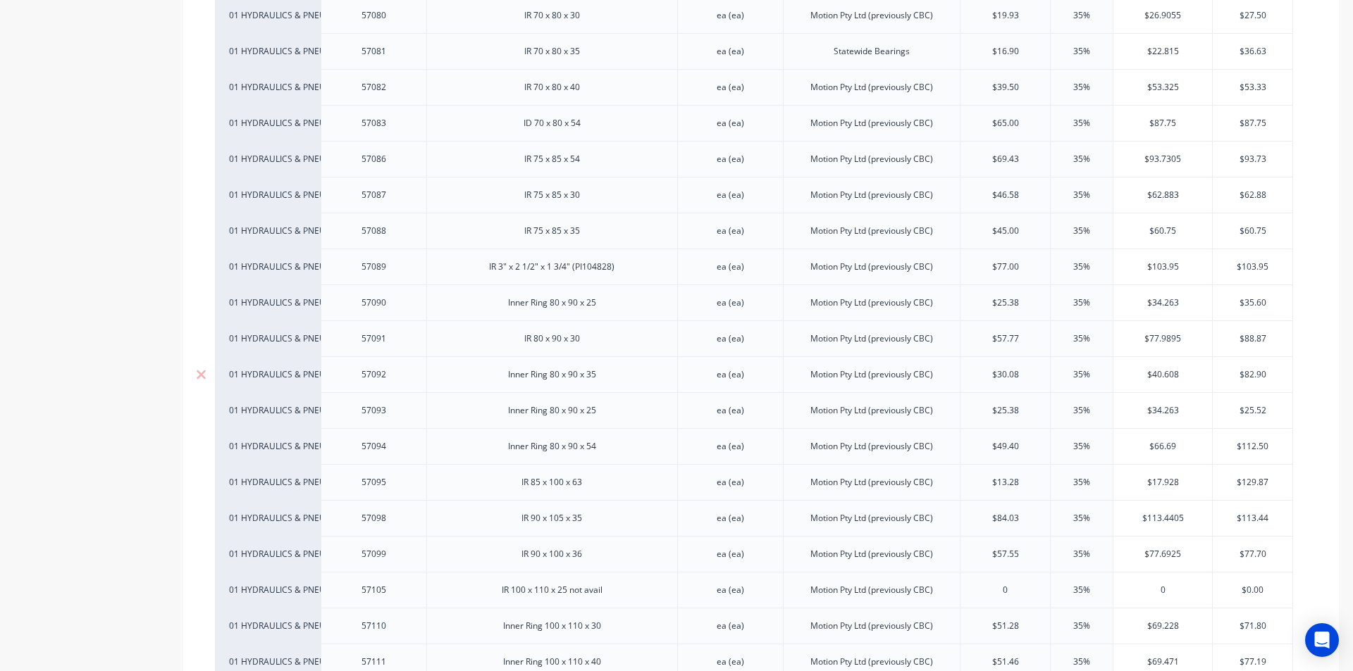
scroll to position [2113, 0]
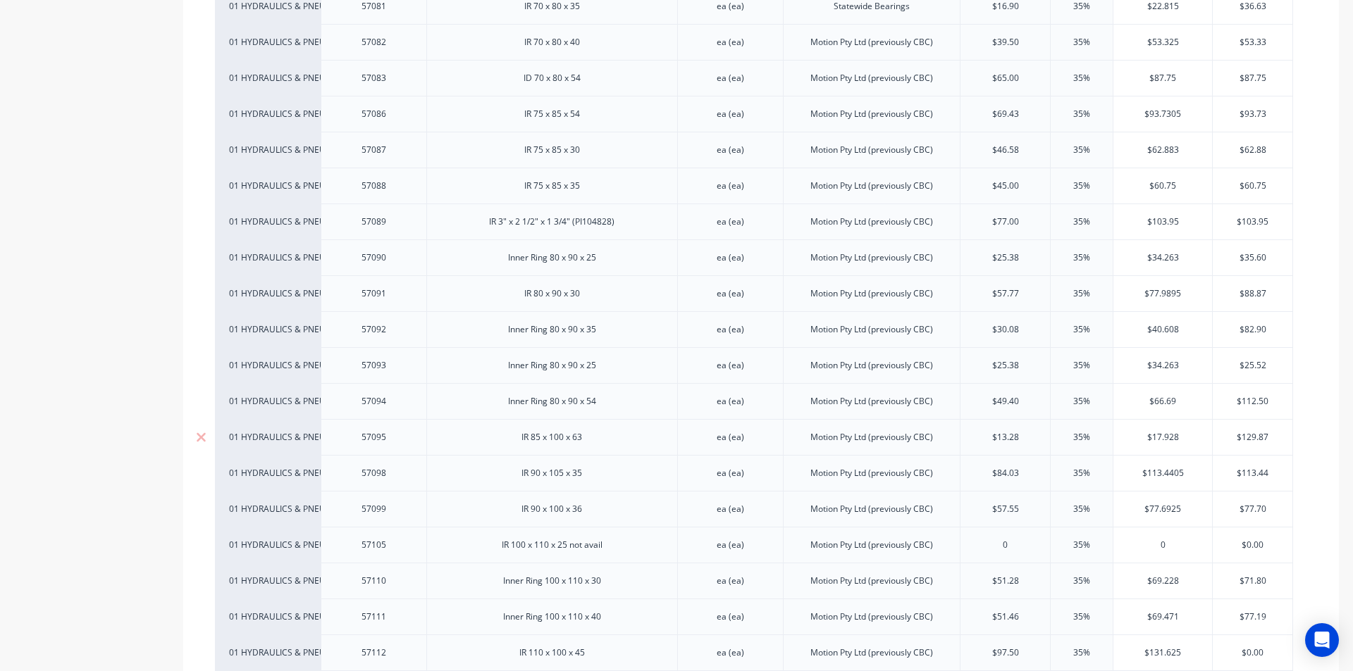
type input "$13.28"
click at [1019, 437] on input "$13.28" at bounding box center [1004, 437] width 89 height 13
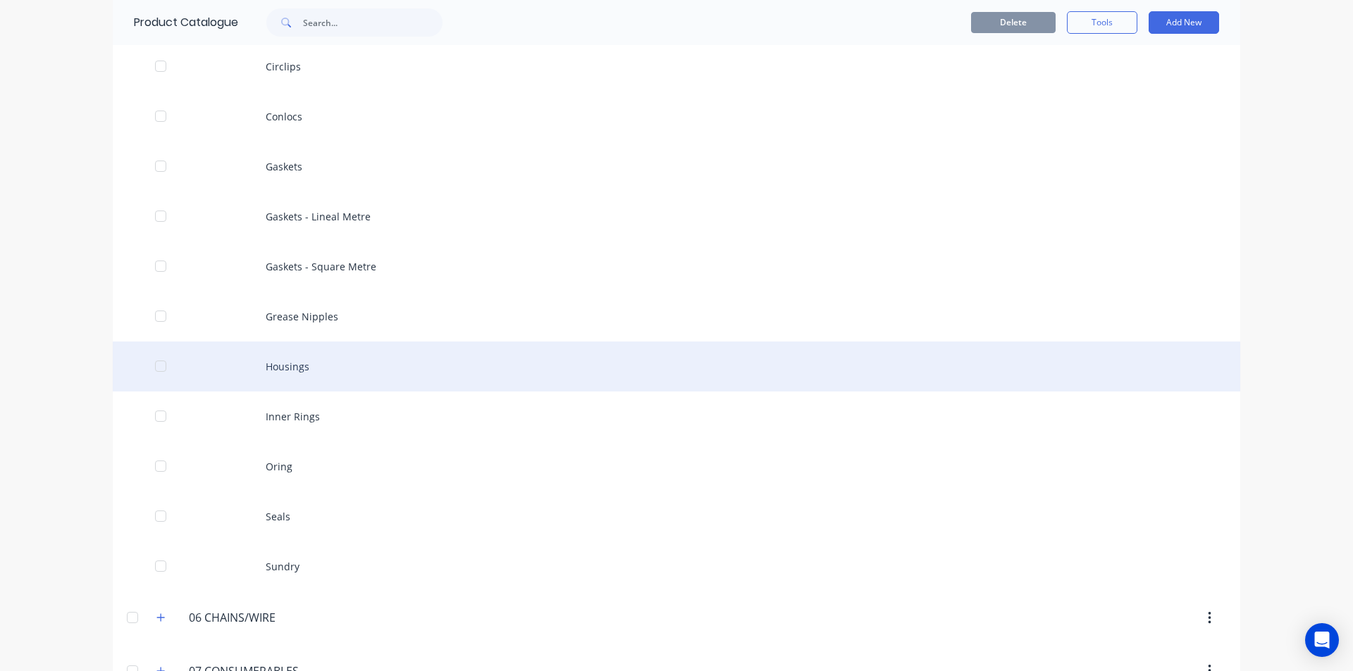
scroll to position [423, 0]
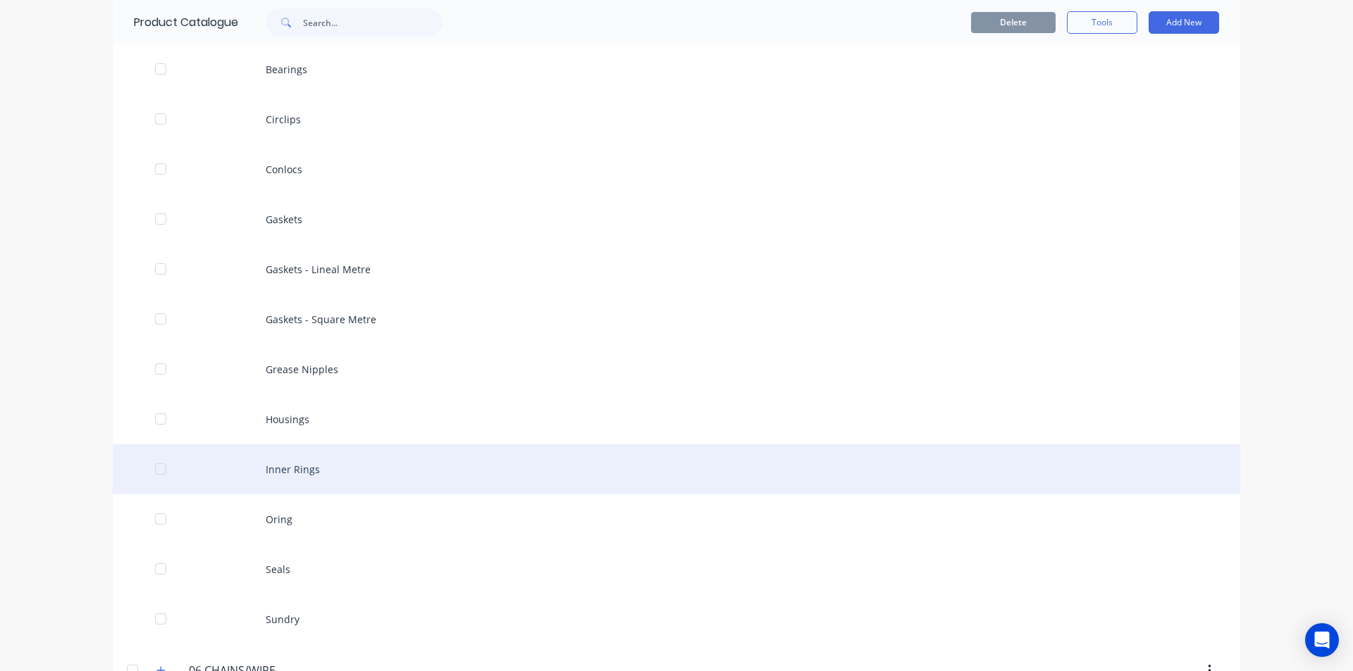
click at [294, 481] on div "Inner Rings" at bounding box center [676, 470] width 1127 height 50
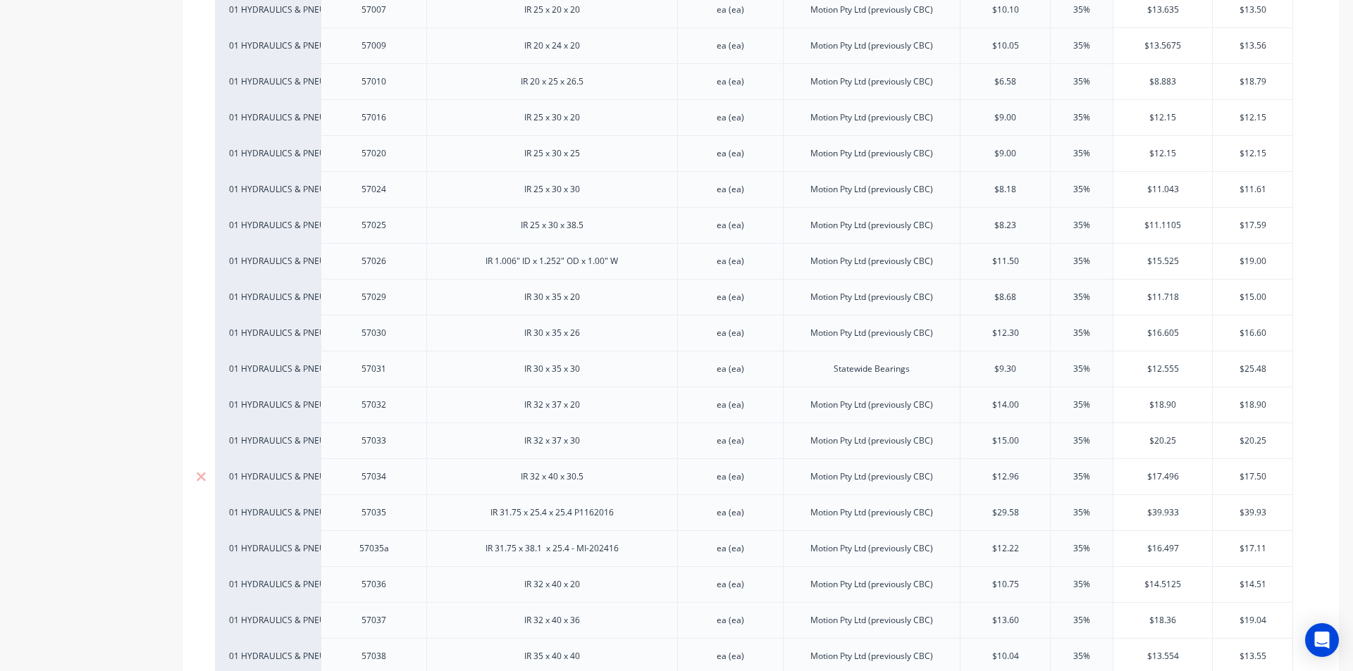
scroll to position [986, 0]
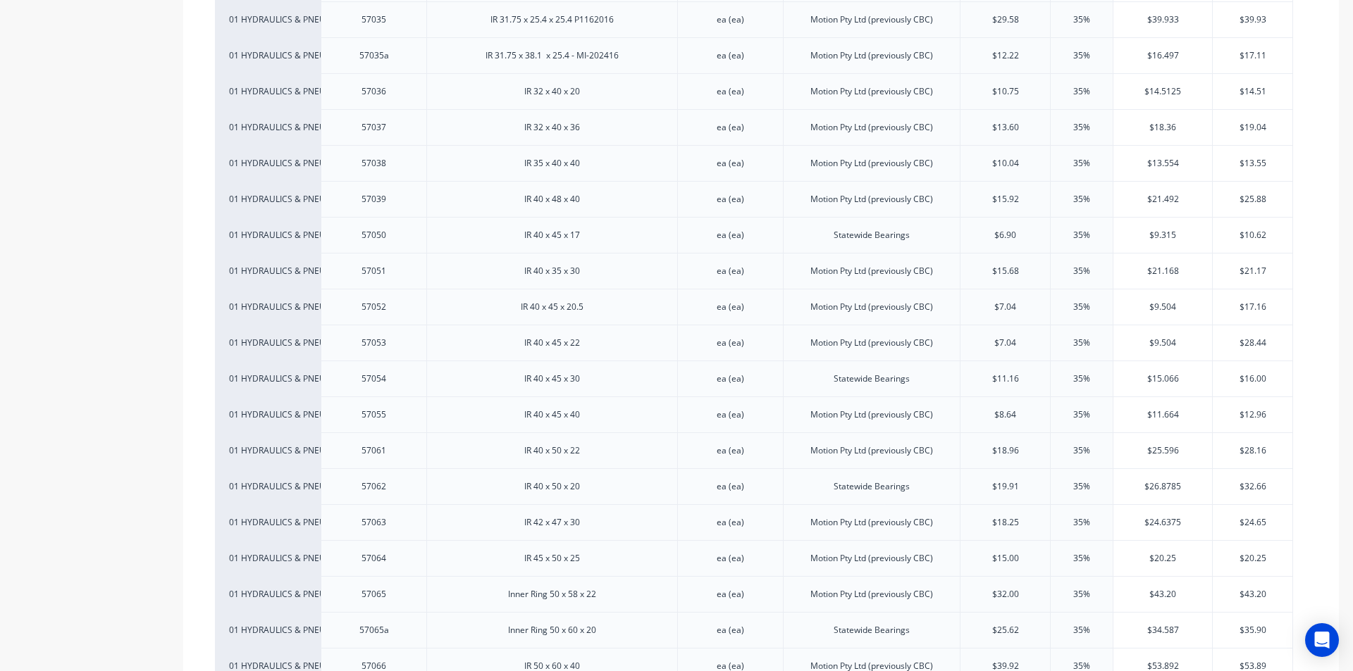
type textarea "x"
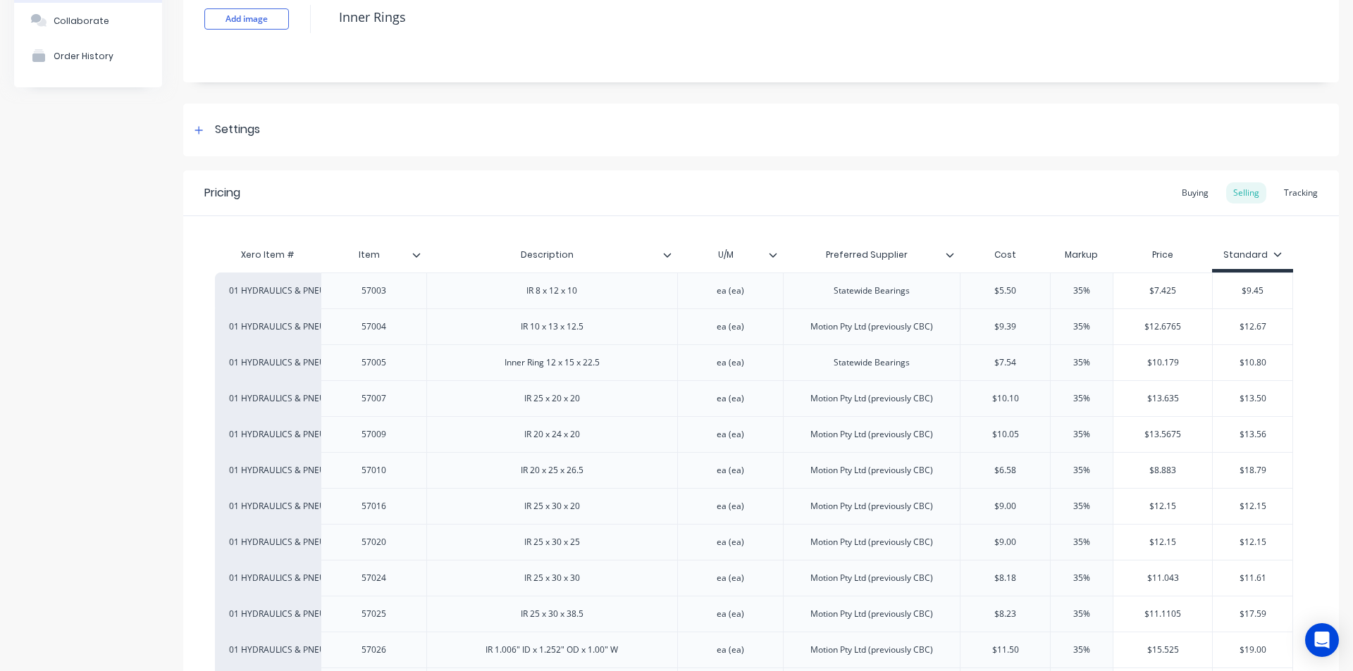
scroll to position [0, 0]
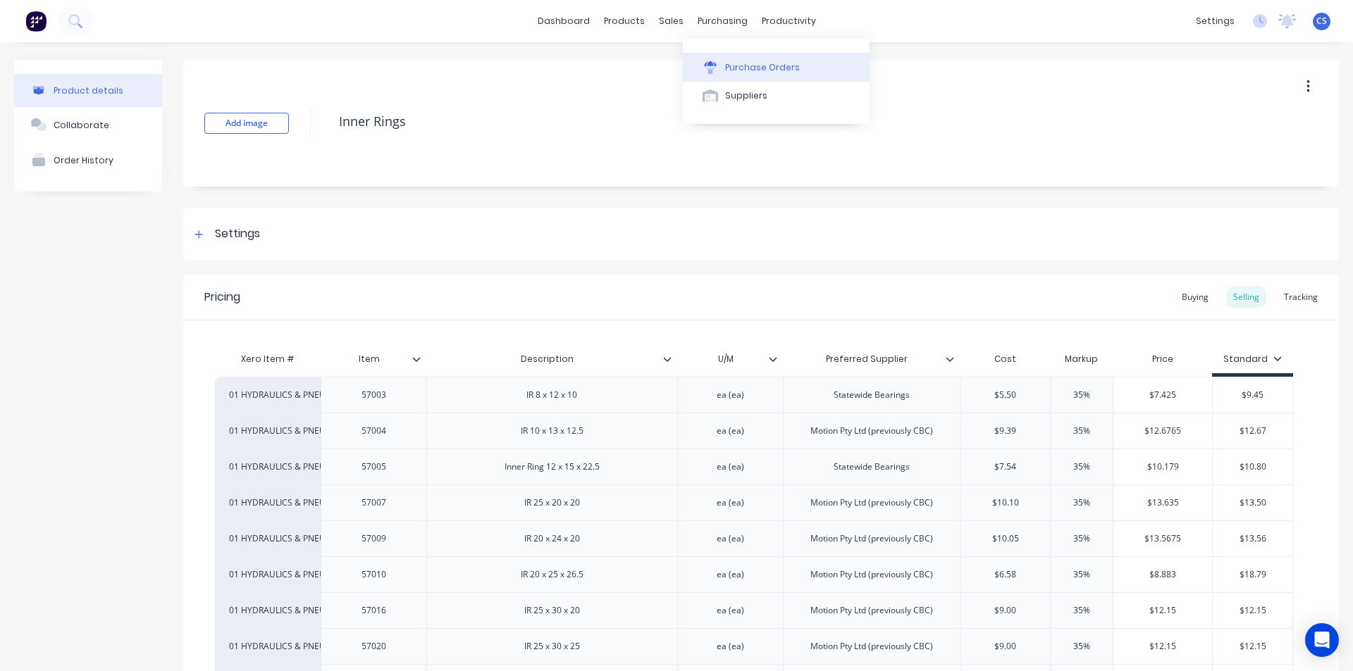
click at [741, 69] on div "Purchase Orders" at bounding box center [762, 67] width 75 height 13
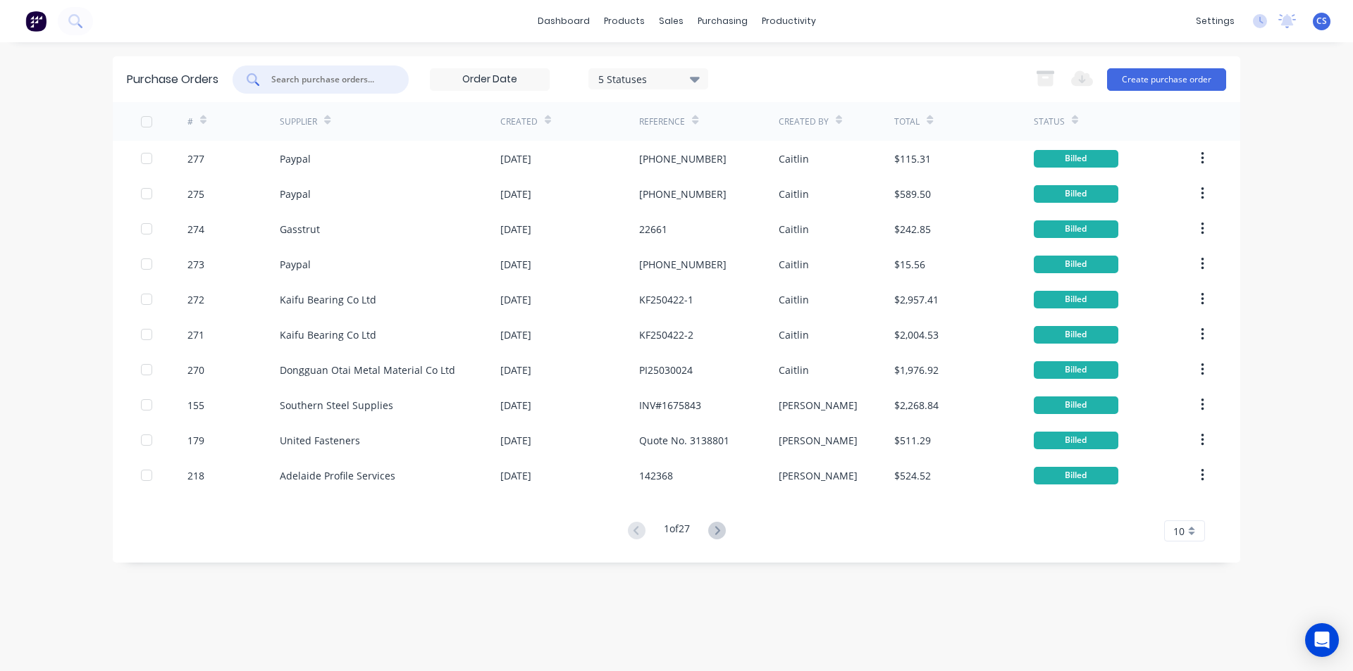
click at [320, 83] on input "text" at bounding box center [328, 80] width 117 height 14
type input "S"
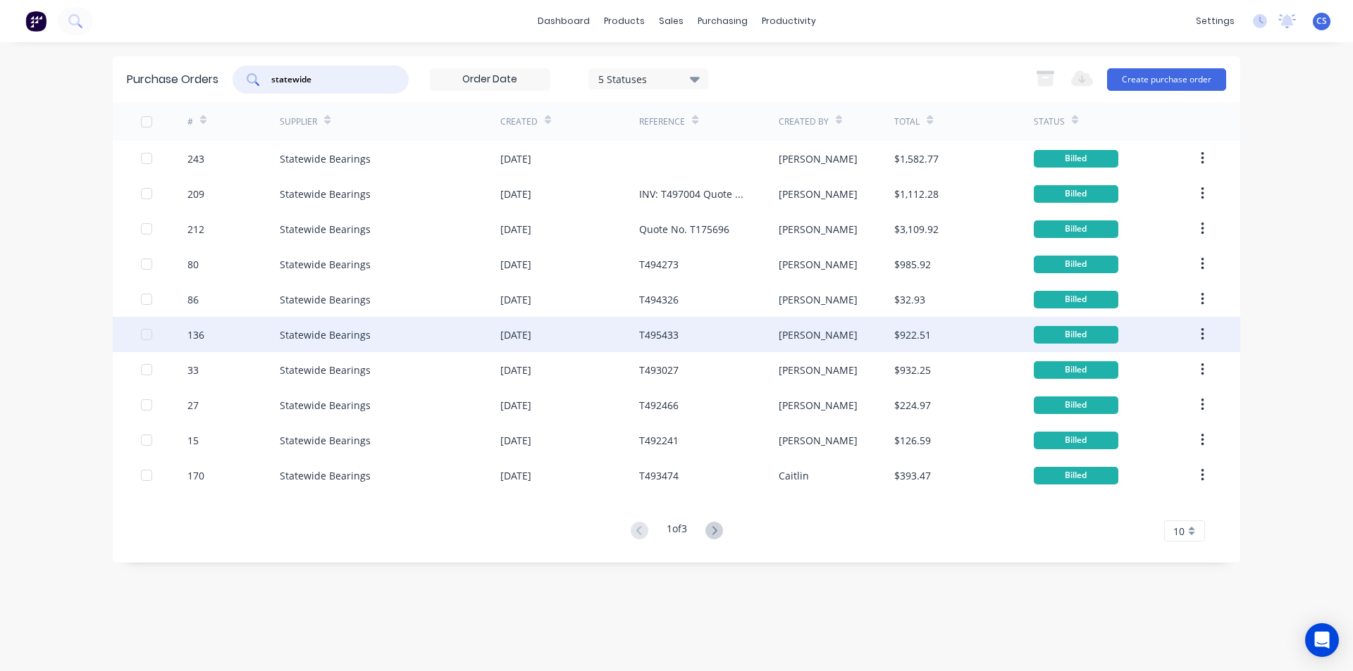
type input "statewide"
click at [673, 344] on div "T495433" at bounding box center [708, 334] width 139 height 35
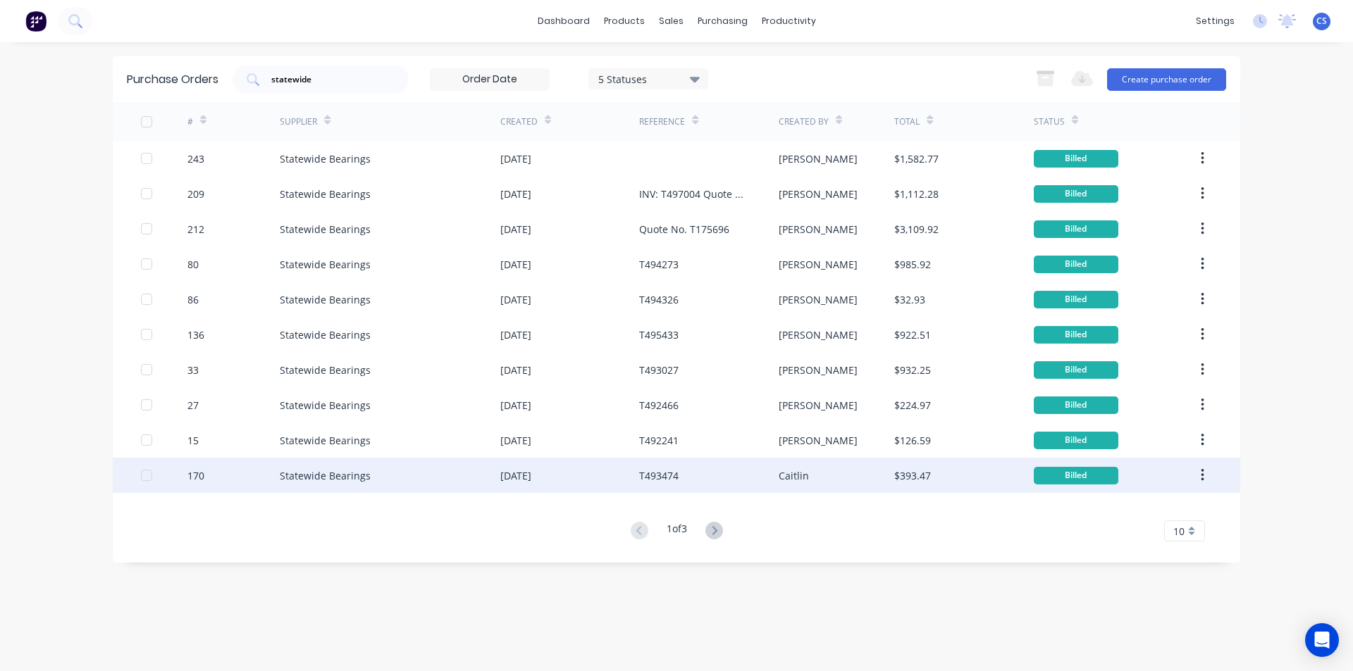
click at [797, 478] on div "Caitlin" at bounding box center [793, 475] width 30 height 15
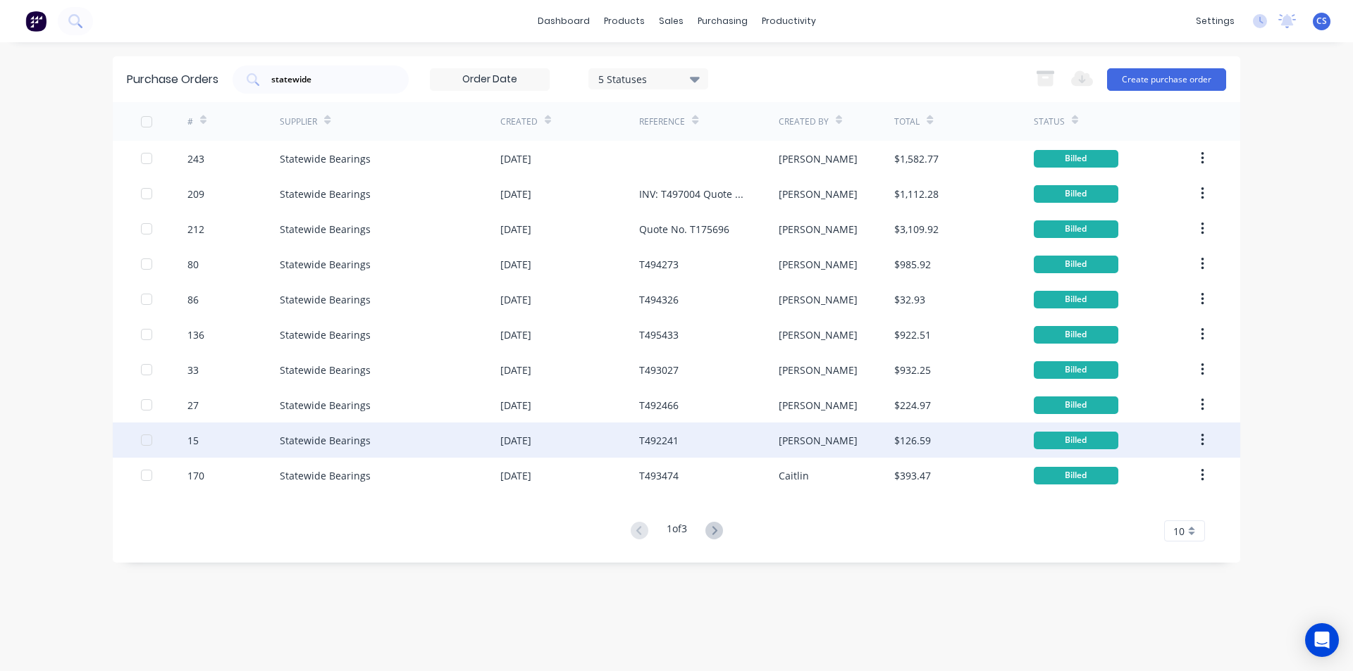
click at [793, 435] on div "Joel" at bounding box center [817, 440] width 79 height 15
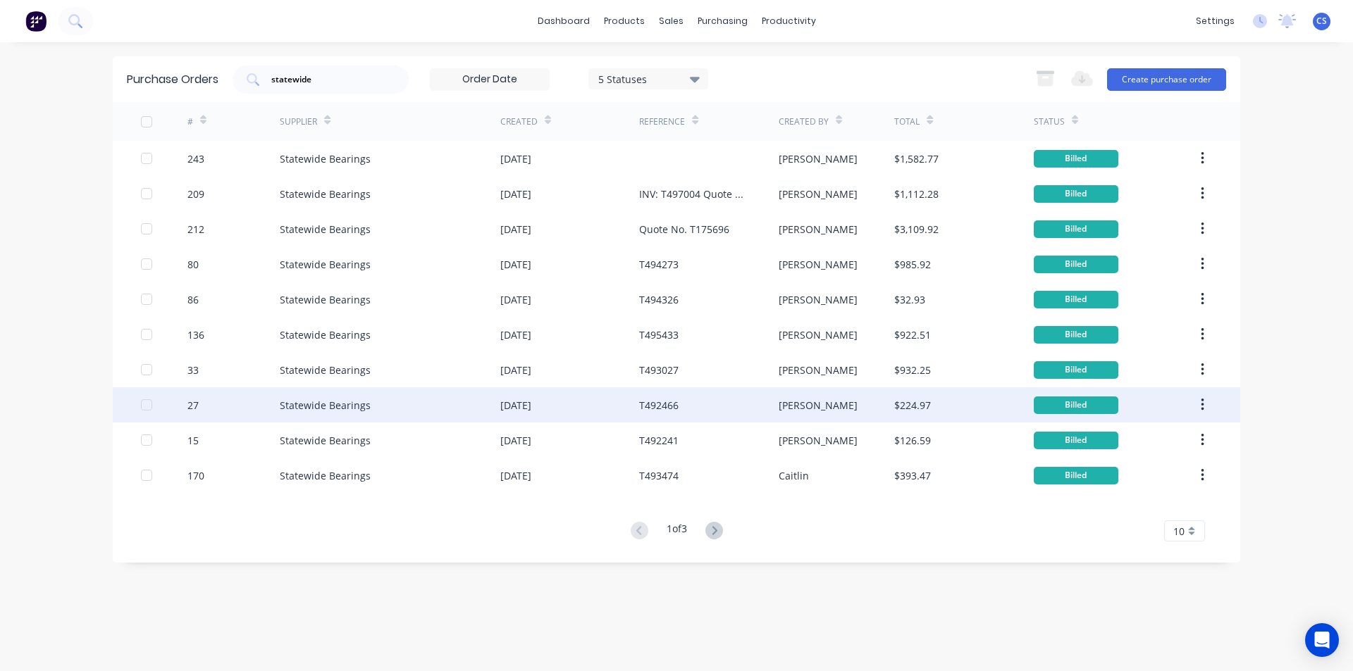
click at [681, 406] on div "T492466" at bounding box center [708, 404] width 139 height 35
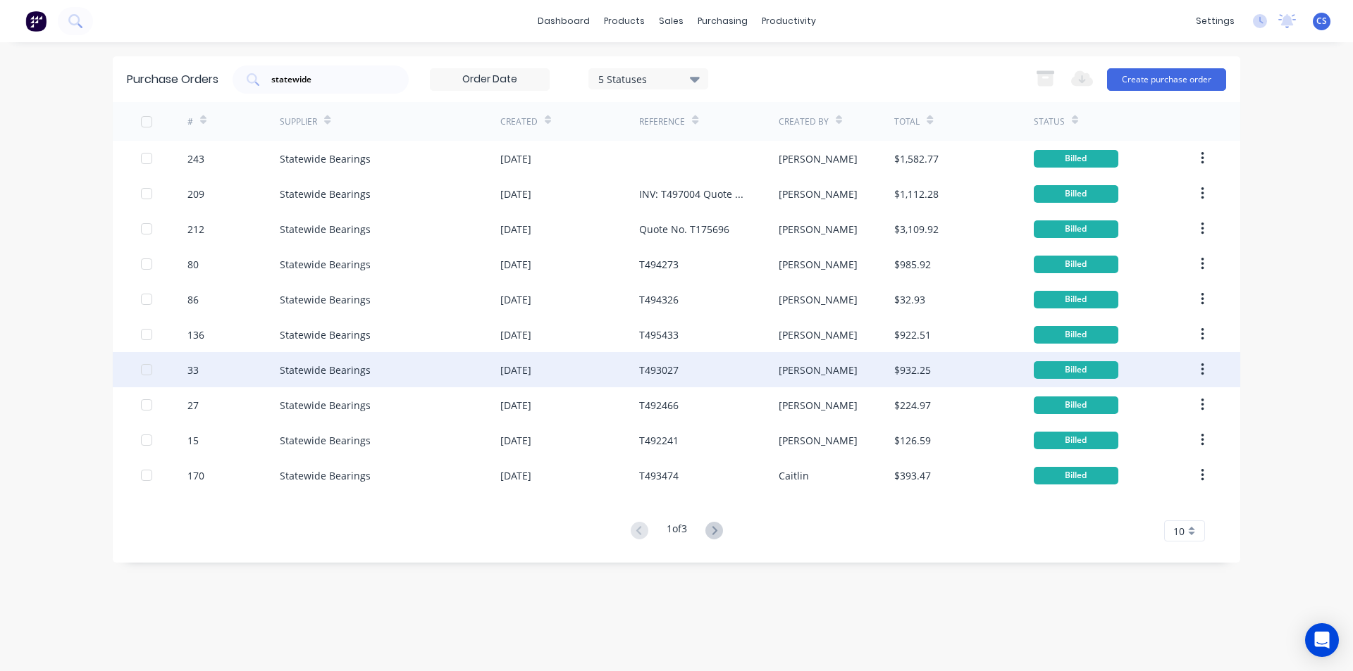
click at [648, 373] on div "T493027" at bounding box center [658, 370] width 39 height 15
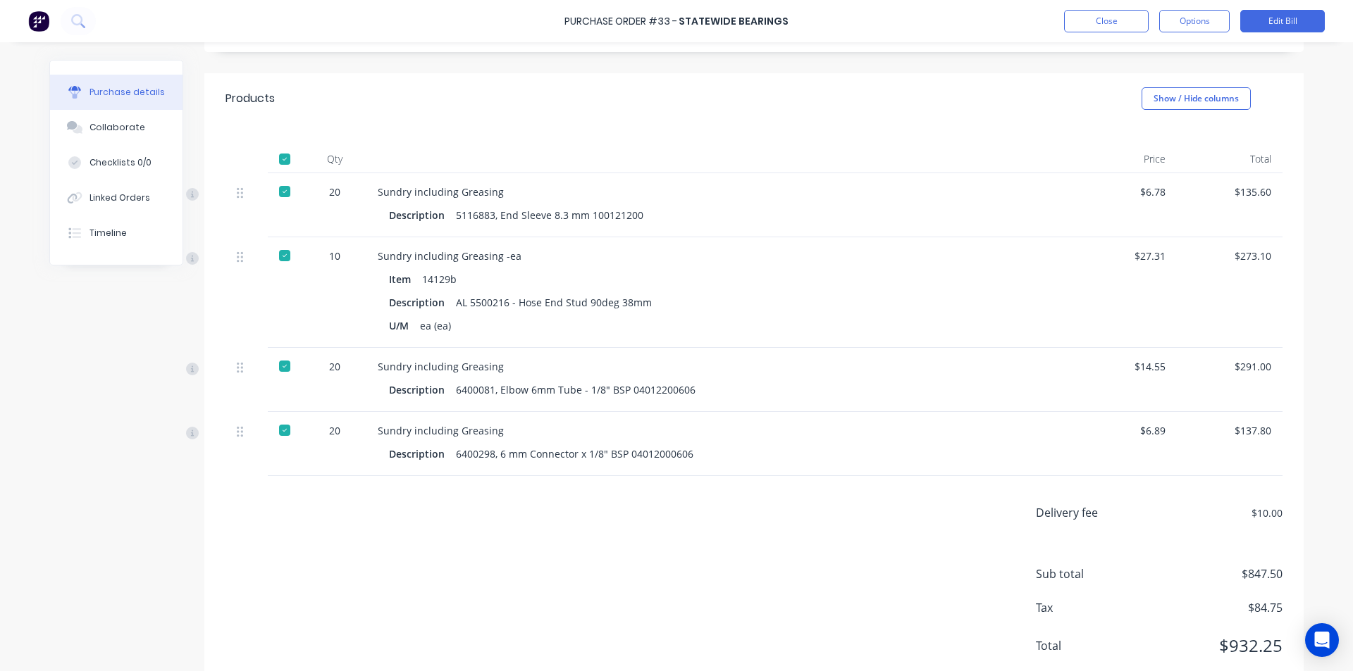
scroll to position [306, 0]
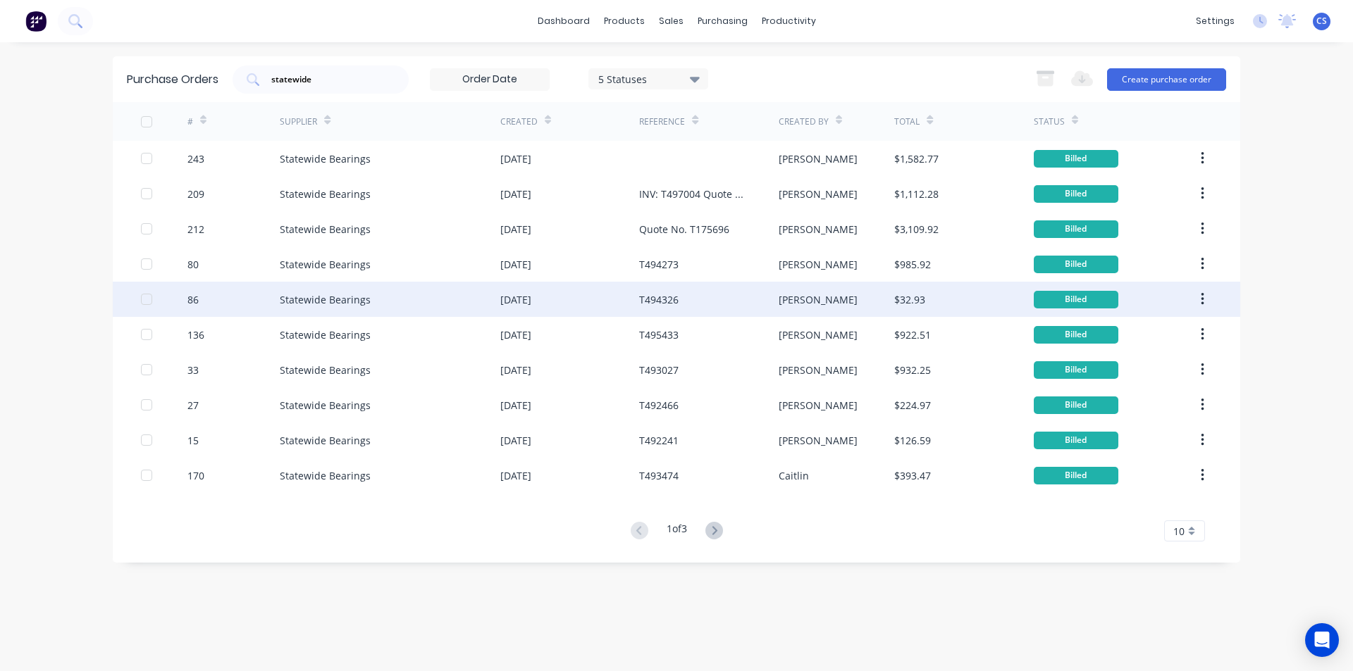
click at [655, 301] on div "T494326" at bounding box center [658, 299] width 39 height 15
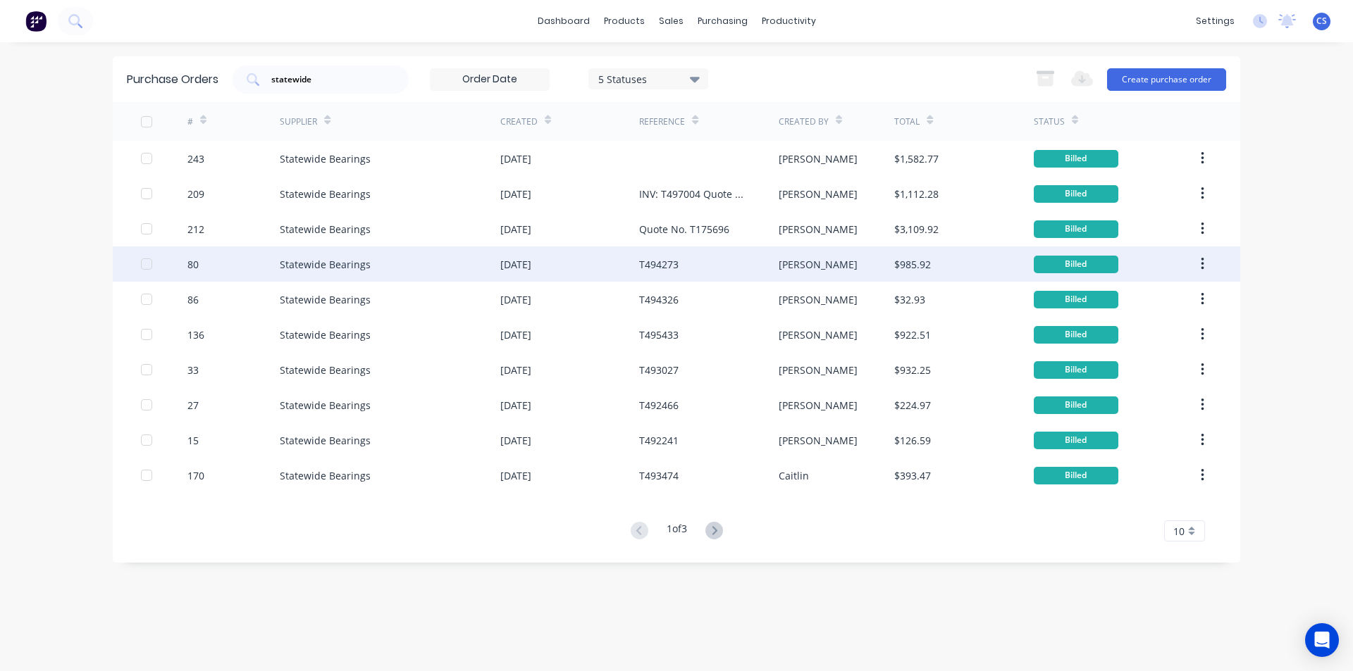
click at [733, 263] on div "T494273" at bounding box center [708, 264] width 139 height 35
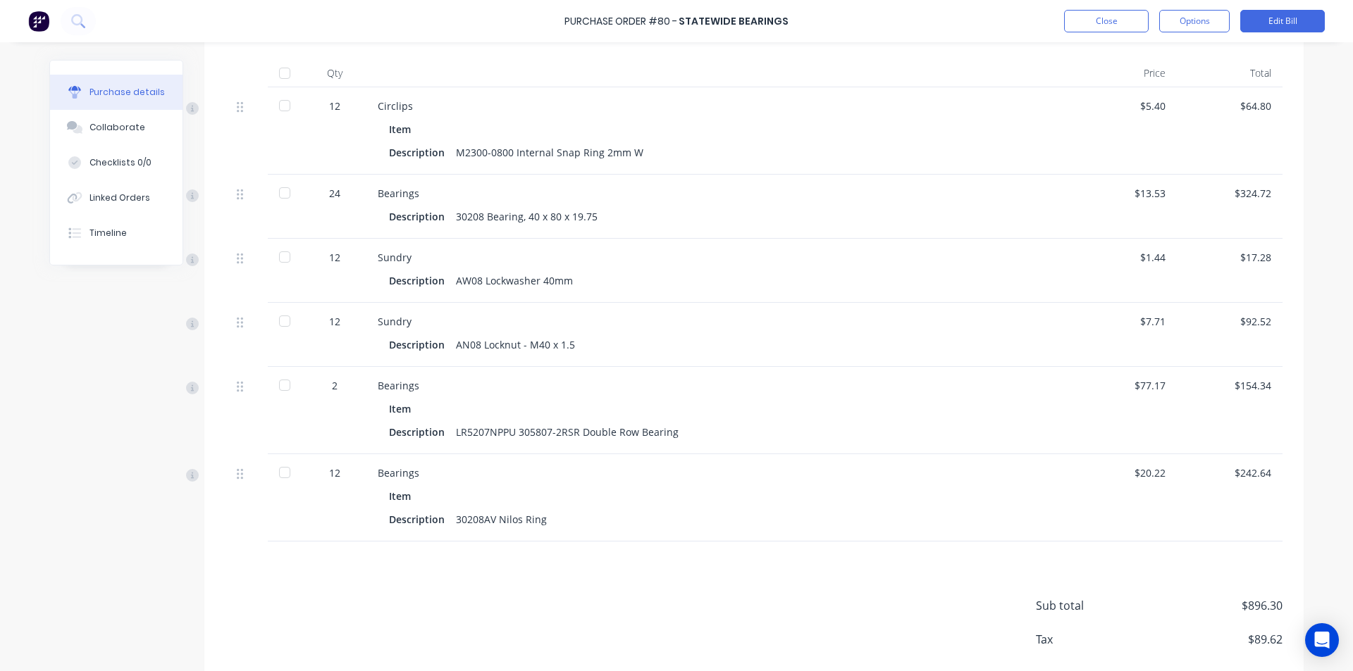
scroll to position [424, 0]
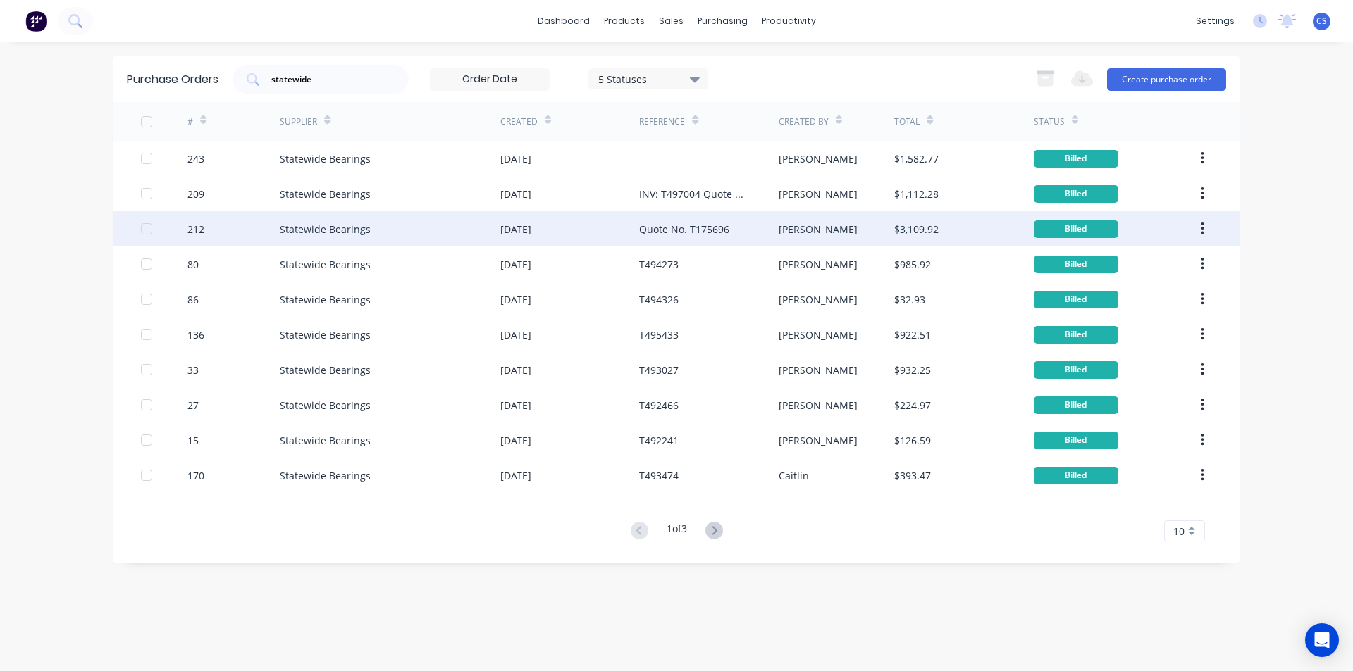
click at [797, 231] on div "Joel" at bounding box center [836, 228] width 116 height 35
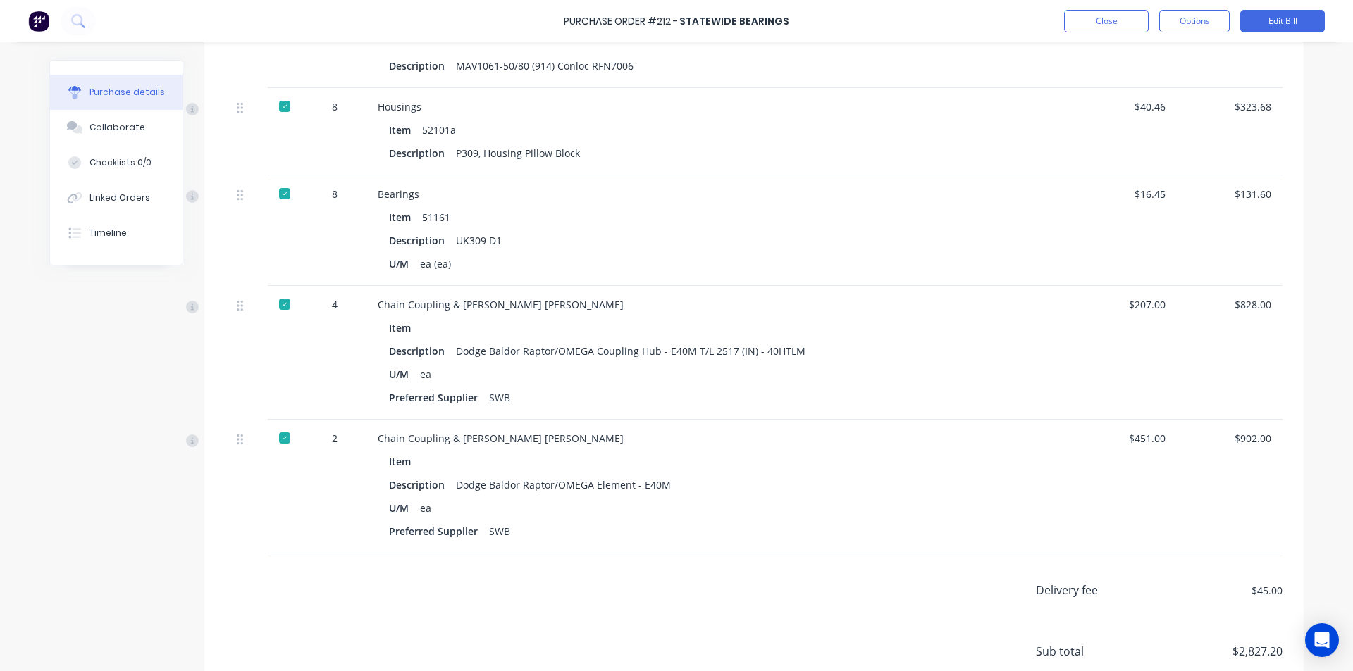
scroll to position [704, 0]
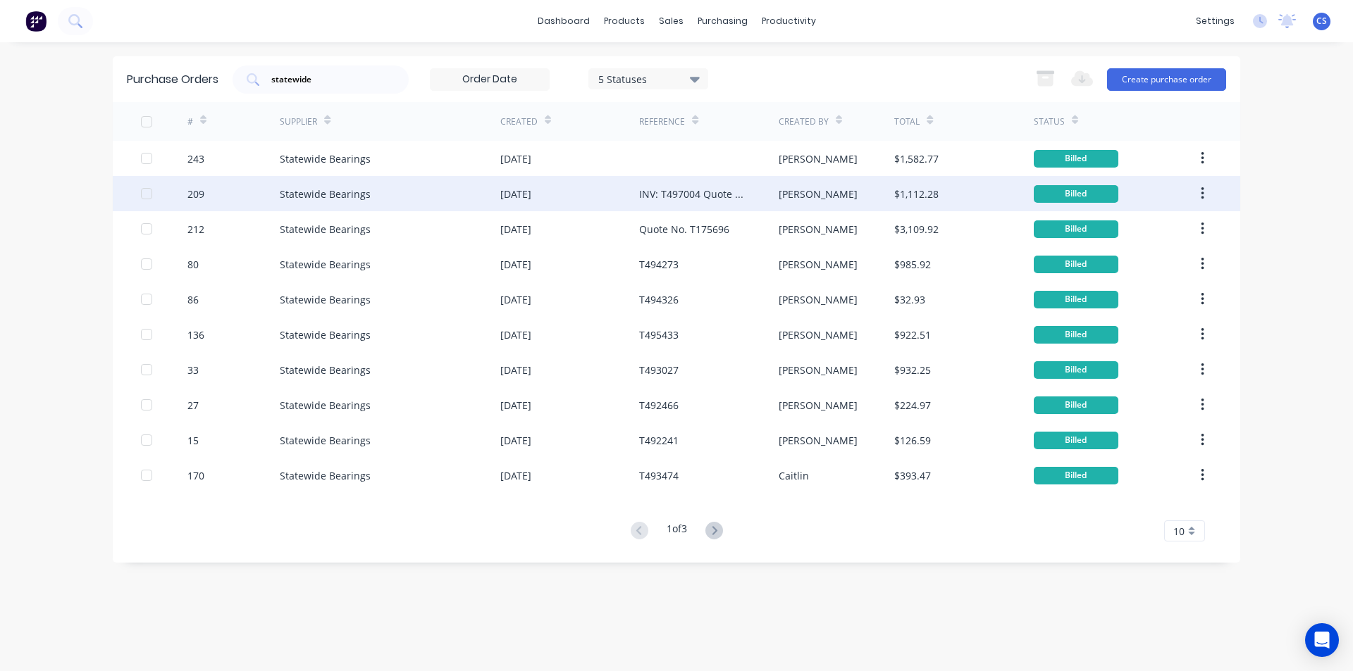
click at [728, 190] on div "INV: T497004 Quote No. T175987" at bounding box center [694, 194] width 111 height 15
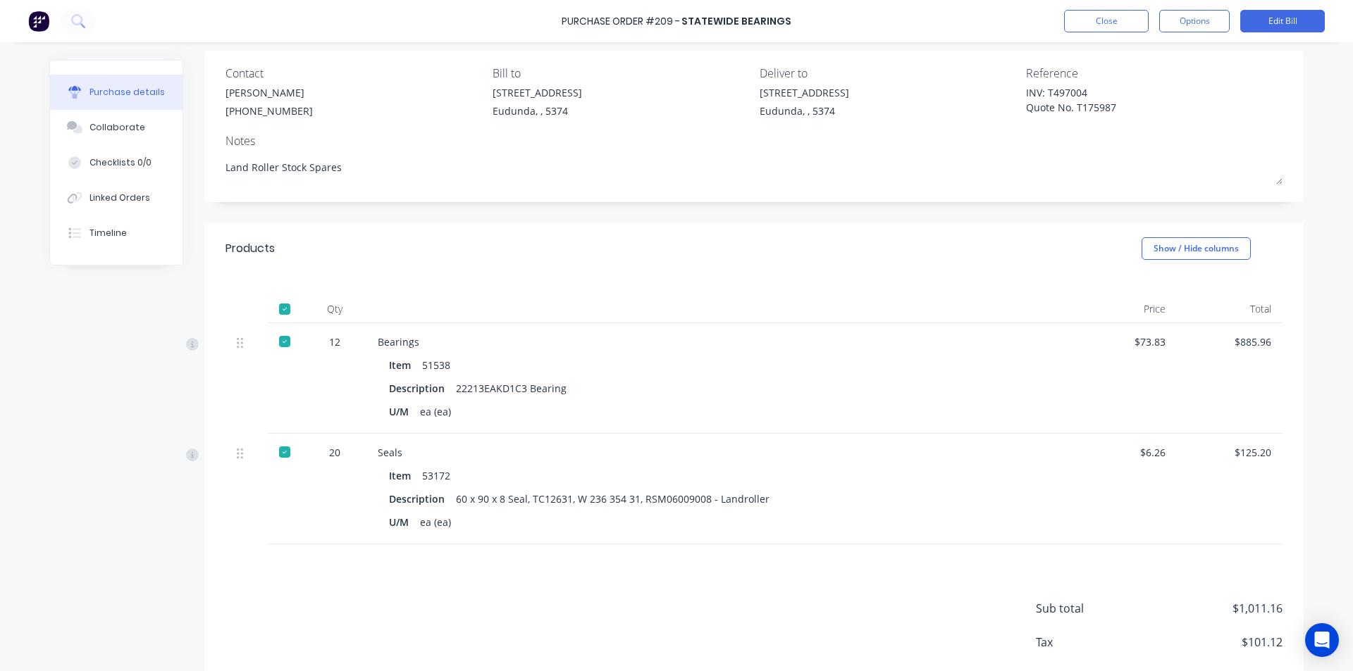
scroll to position [179, 0]
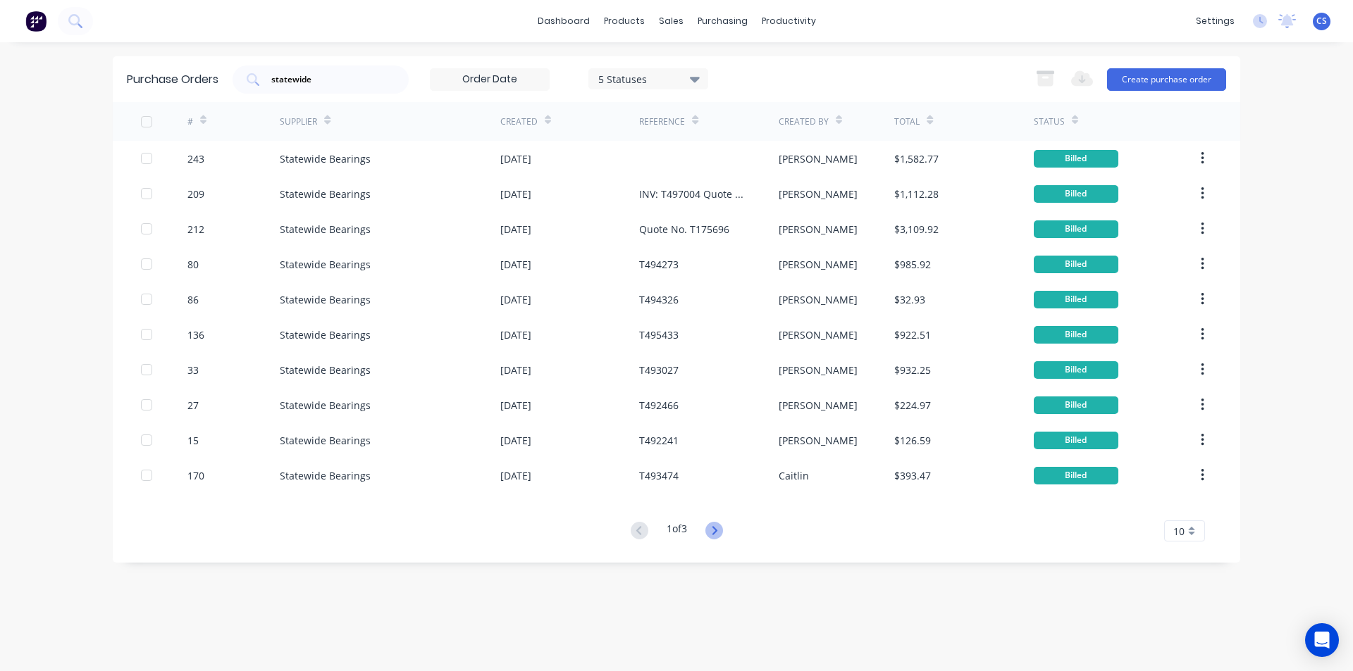
click at [709, 536] on icon at bounding box center [714, 531] width 18 height 18
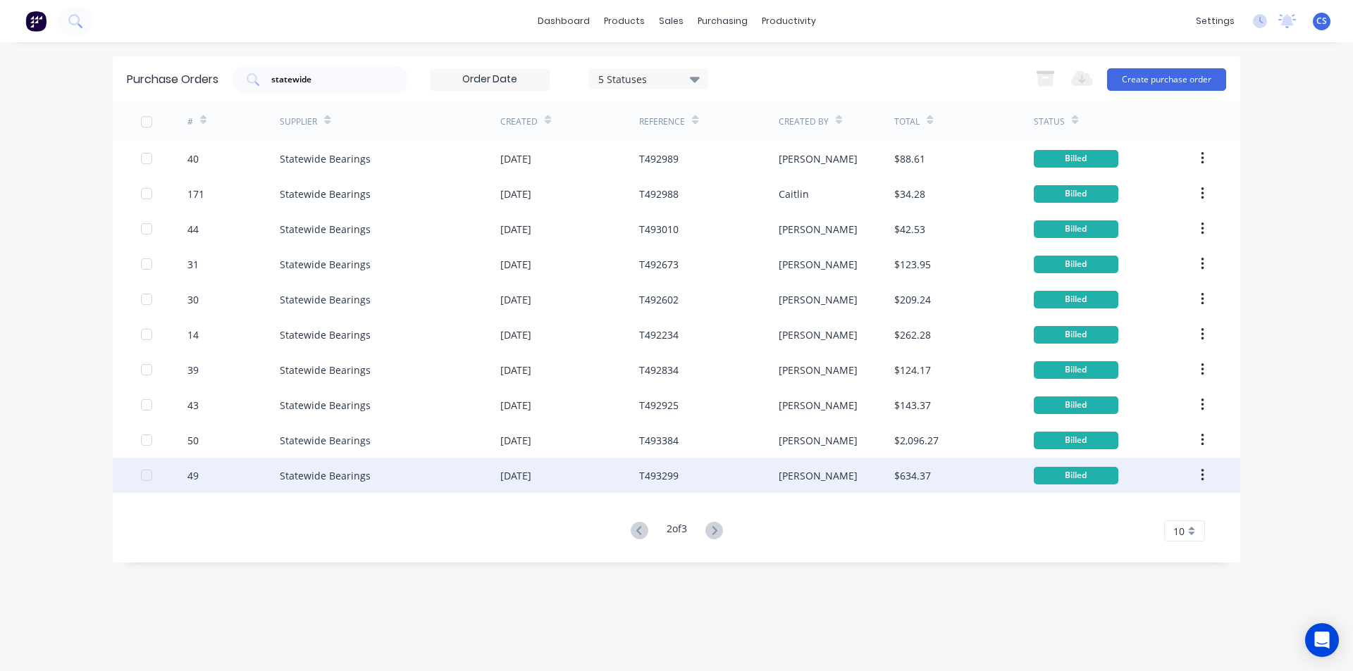
click at [907, 466] on div "$634.37" at bounding box center [963, 475] width 139 height 35
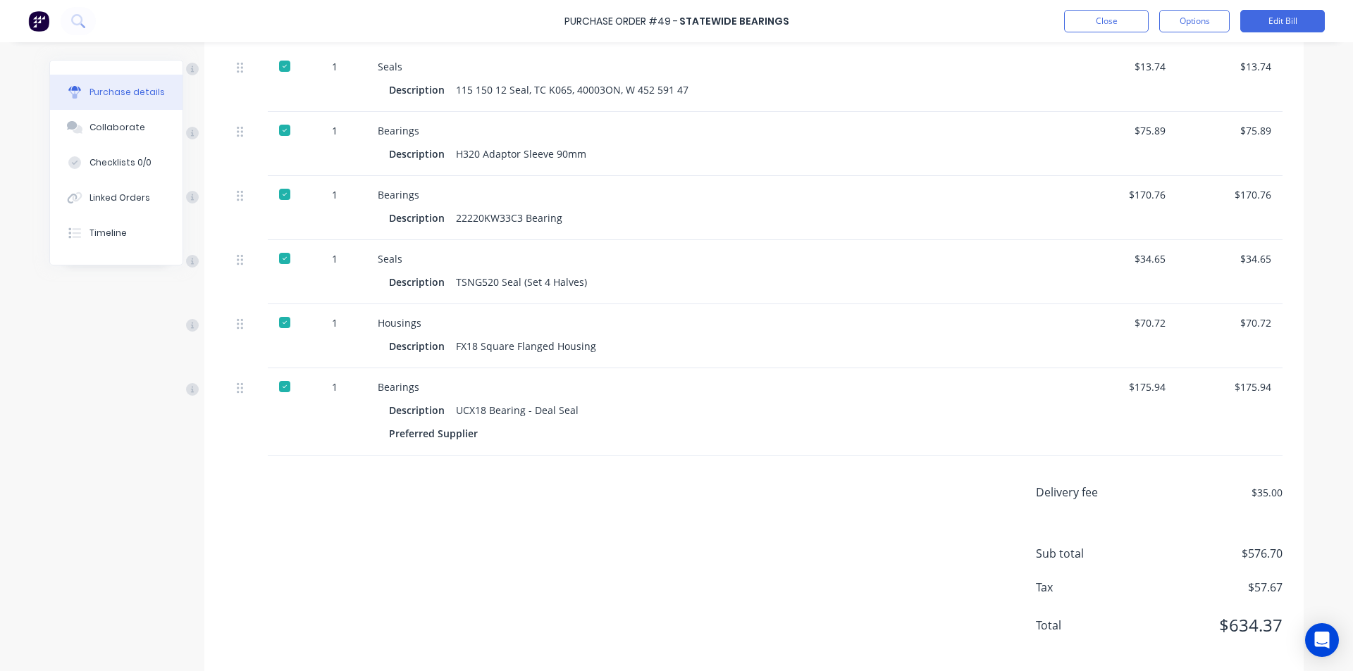
scroll to position [423, 0]
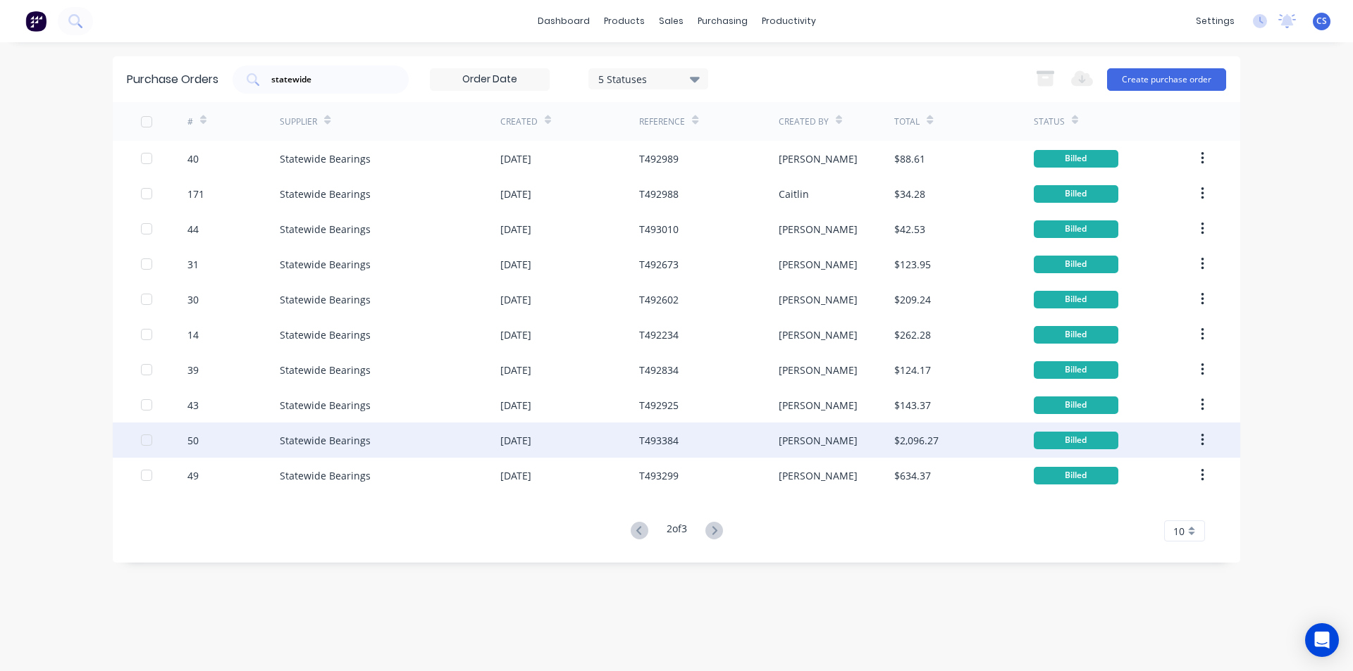
click at [661, 430] on div "T493384" at bounding box center [708, 440] width 139 height 35
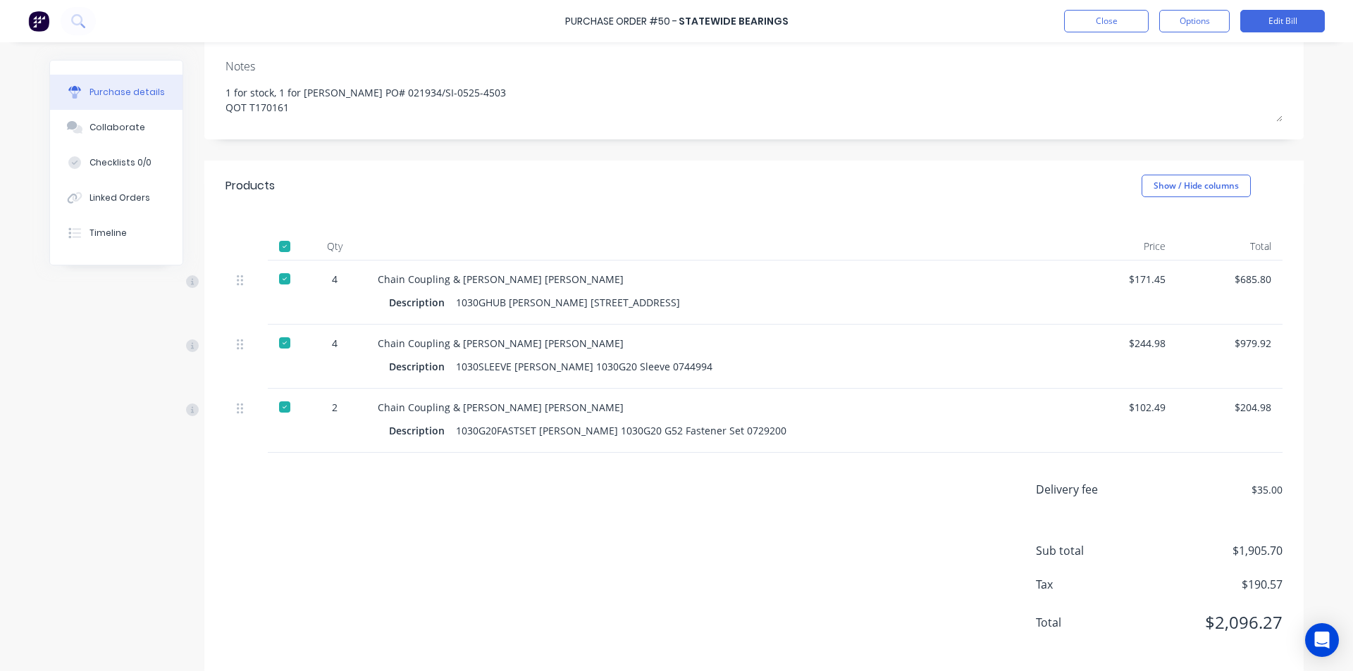
scroll to position [196, 0]
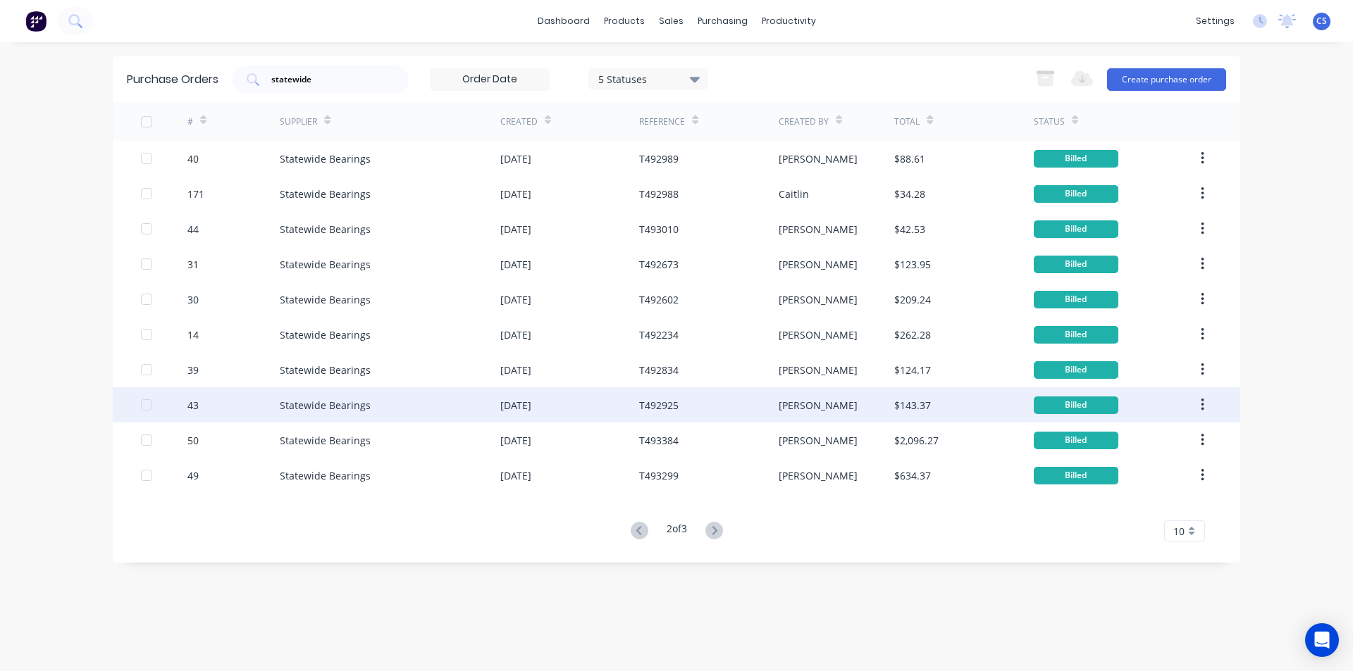
click at [800, 420] on div "Joel" at bounding box center [836, 404] width 116 height 35
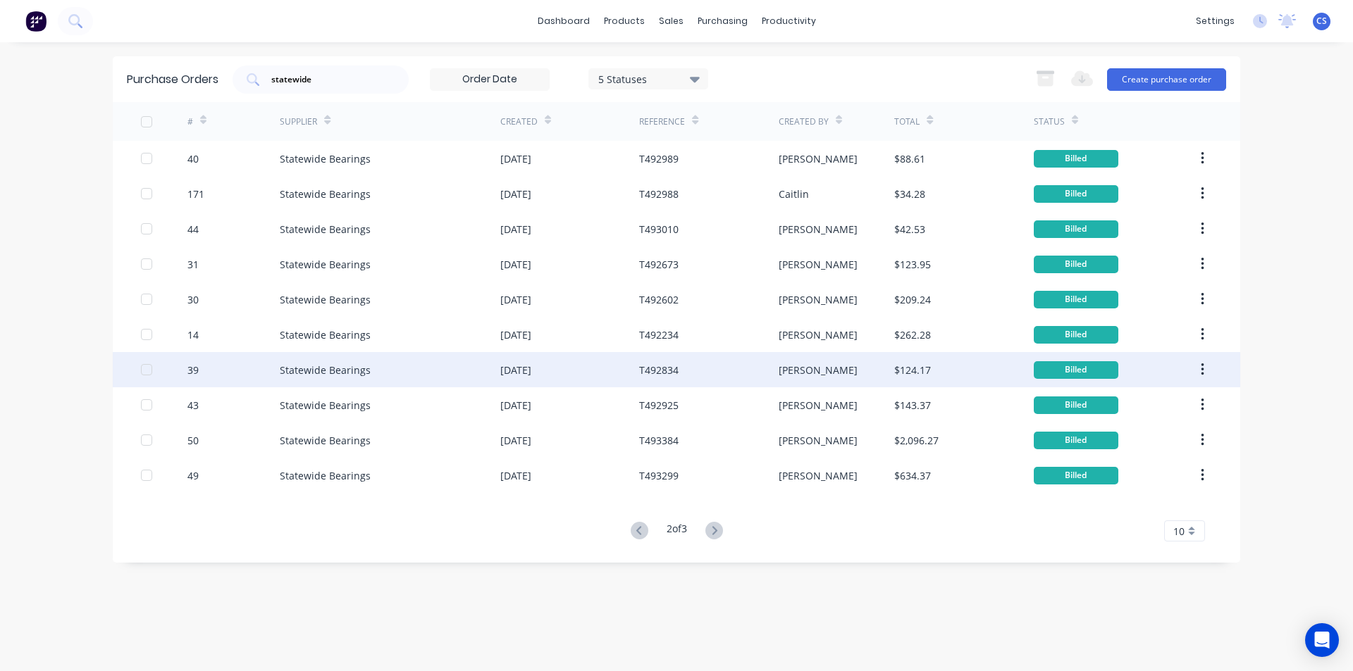
click at [803, 387] on div "Joel" at bounding box center [836, 369] width 116 height 35
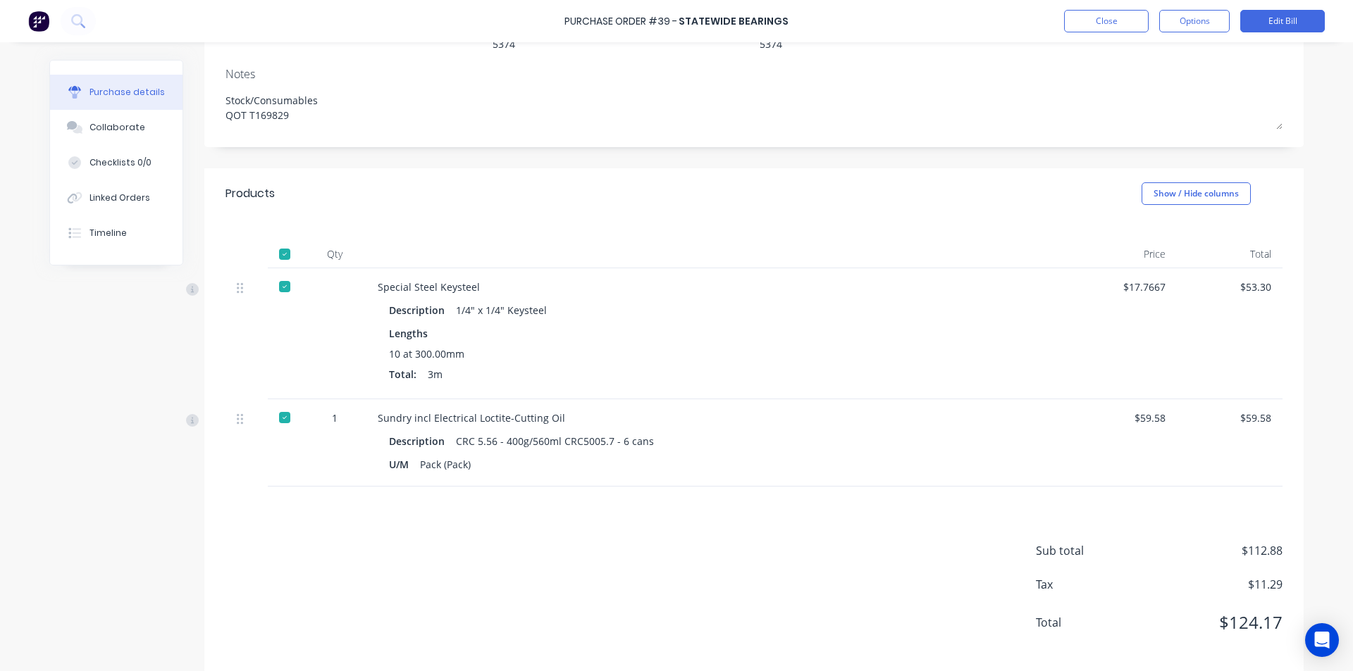
scroll to position [188, 0]
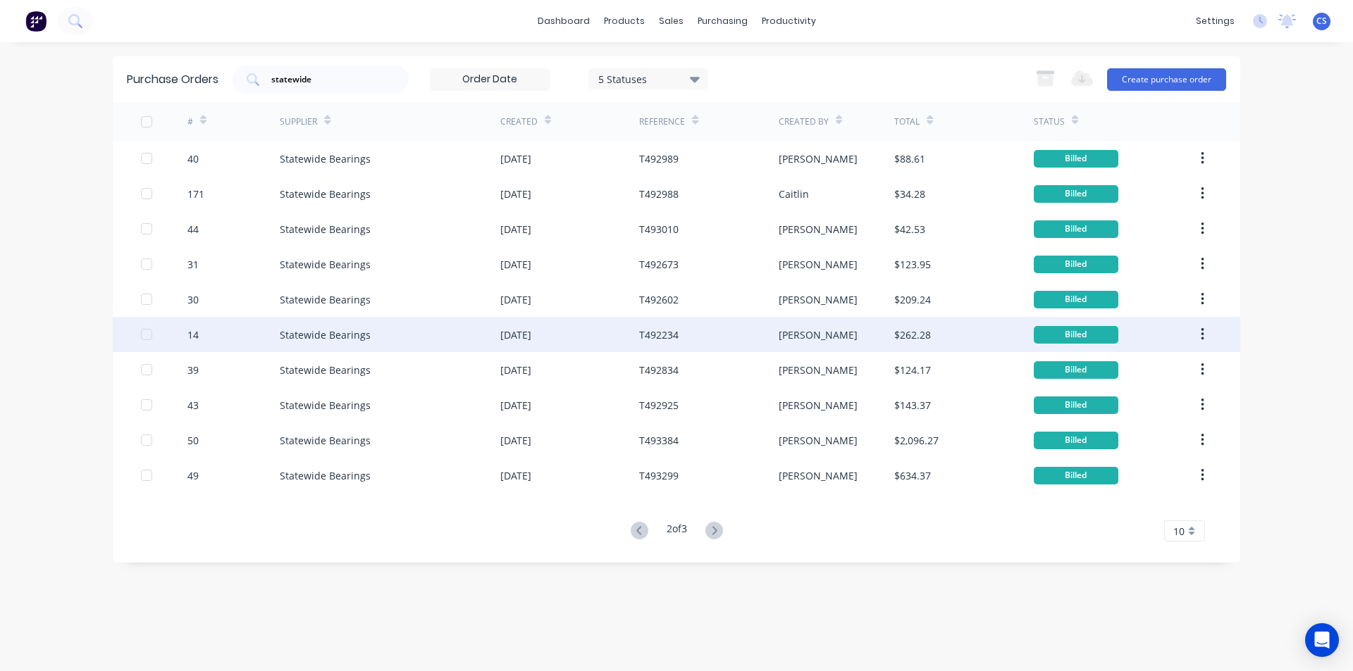
click at [802, 344] on div "Joel" at bounding box center [836, 334] width 116 height 35
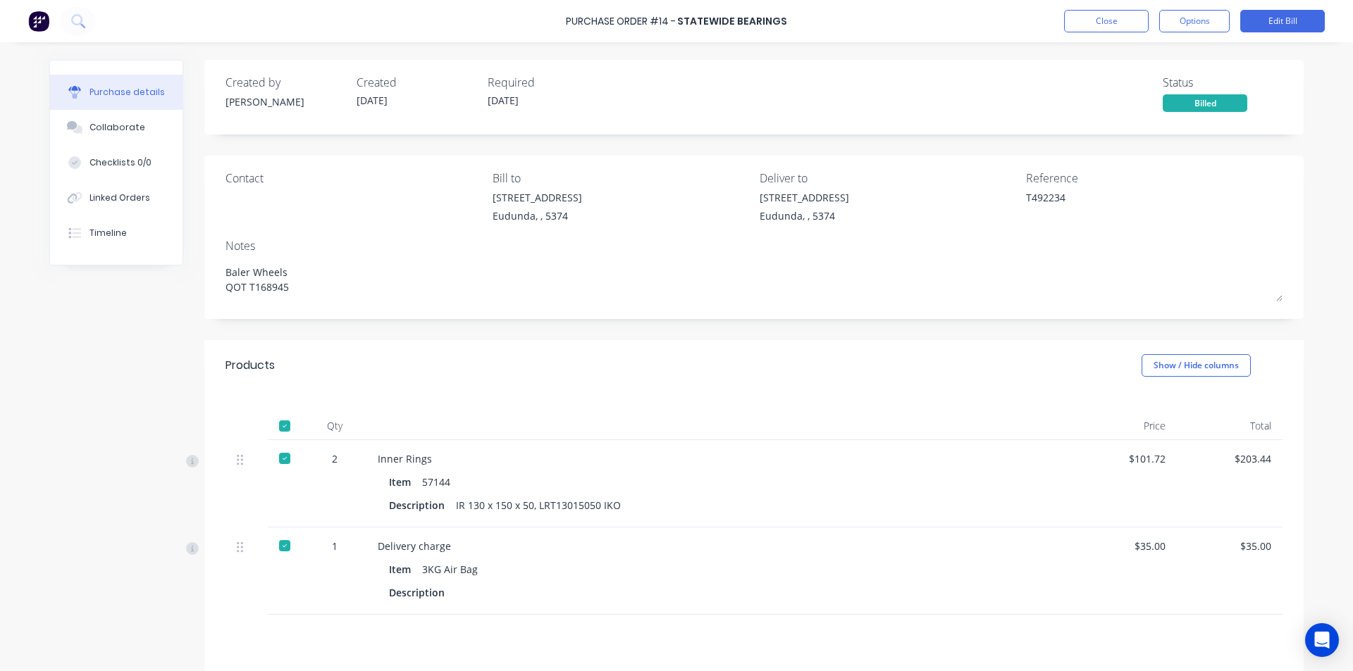
scroll to position [70, 0]
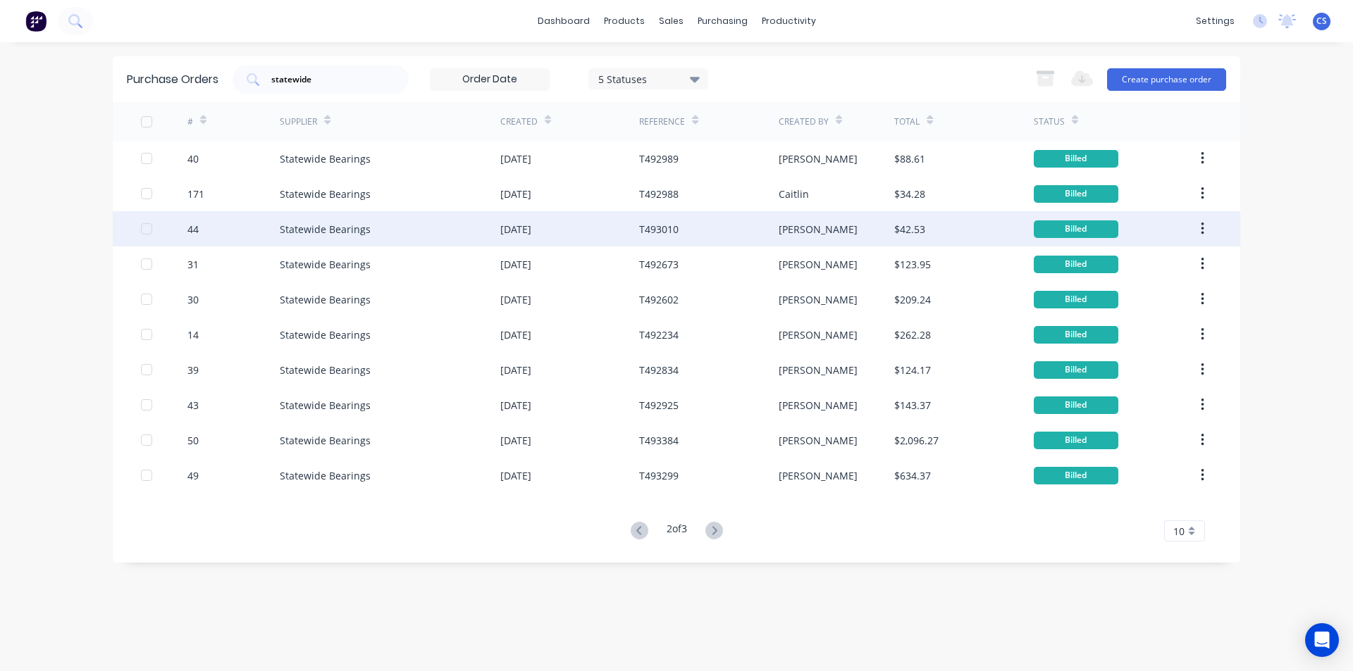
click at [769, 230] on div "T493010" at bounding box center [708, 228] width 139 height 35
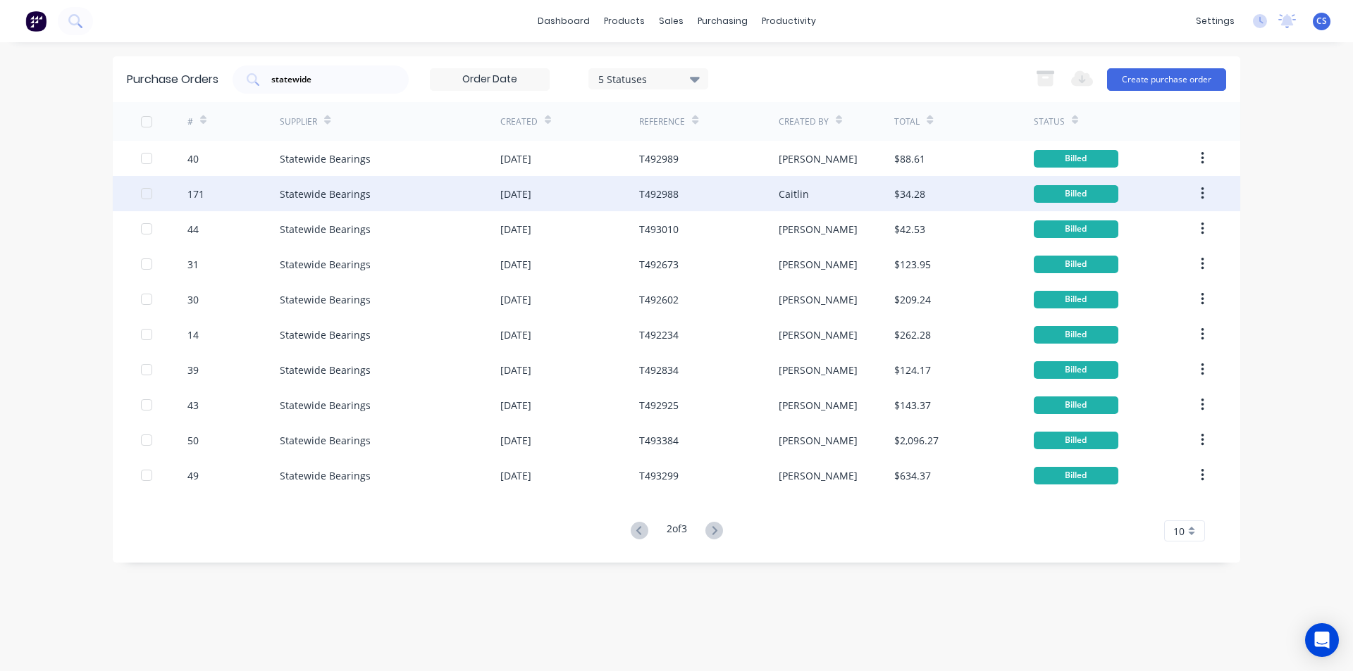
click at [890, 182] on div "Caitlin" at bounding box center [836, 193] width 116 height 35
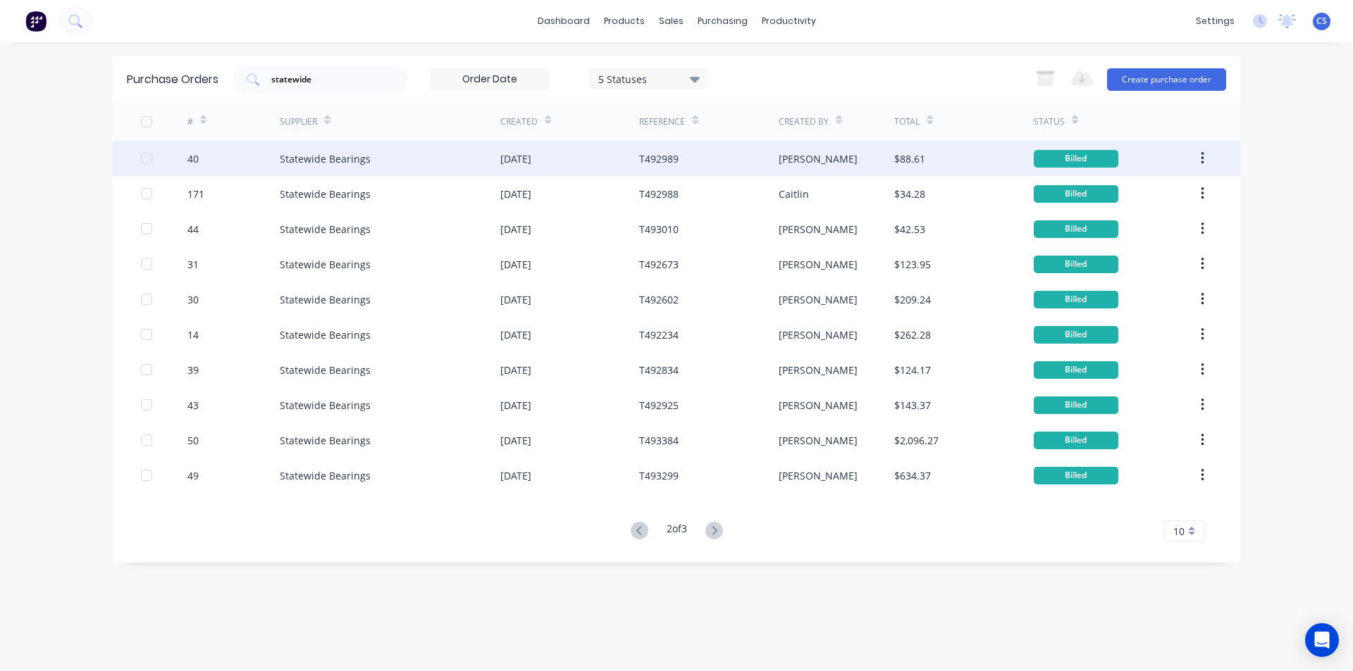
click at [913, 156] on div "$88.61" at bounding box center [909, 158] width 31 height 15
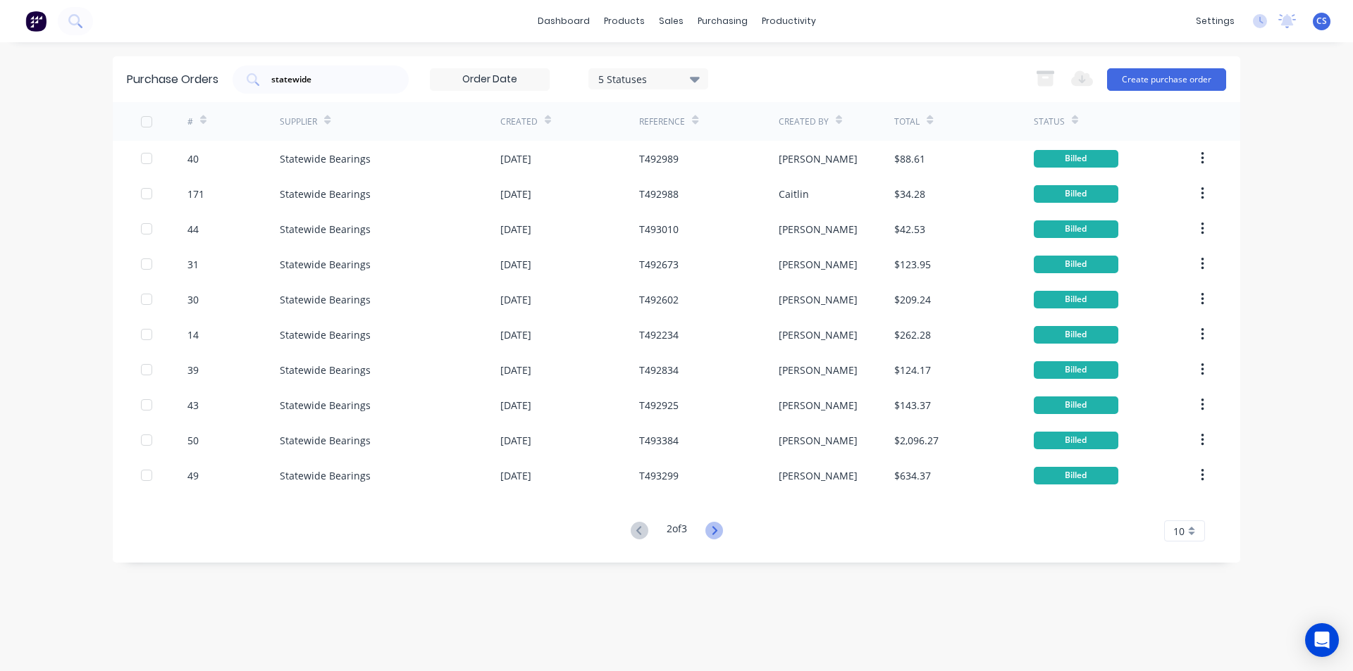
click at [715, 535] on icon at bounding box center [714, 531] width 18 height 18
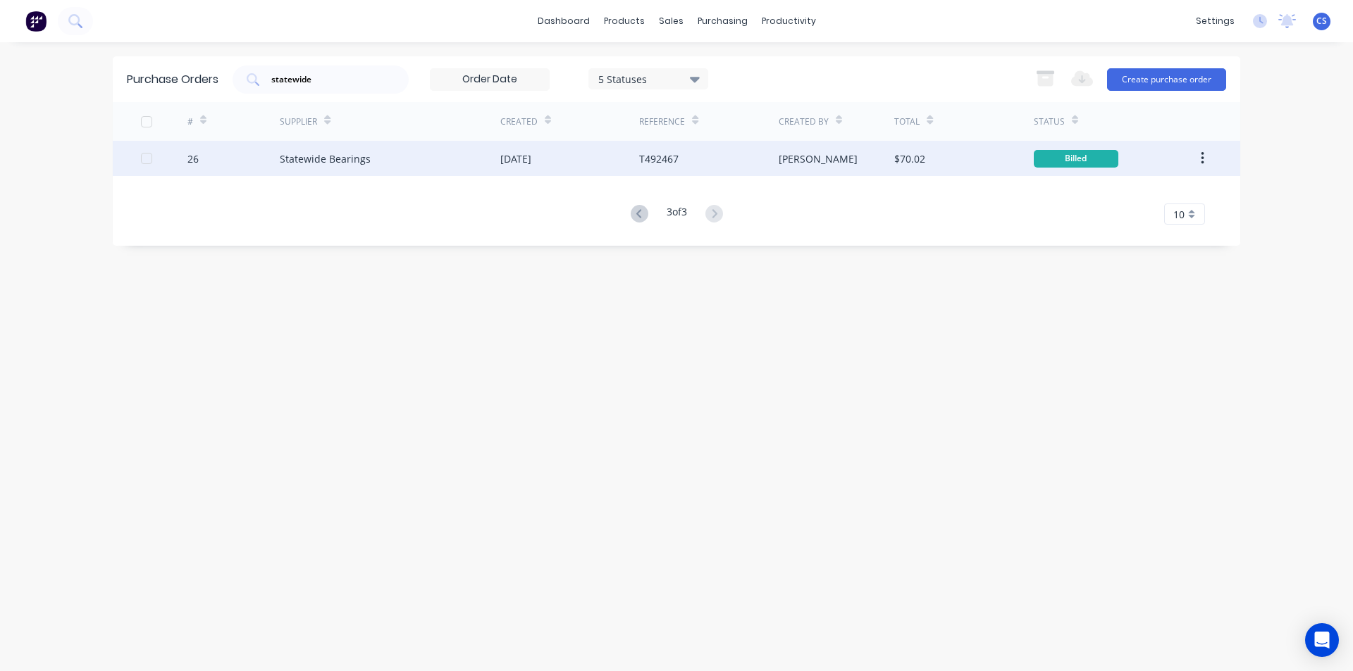
click at [667, 163] on div "T492467" at bounding box center [658, 158] width 39 height 15
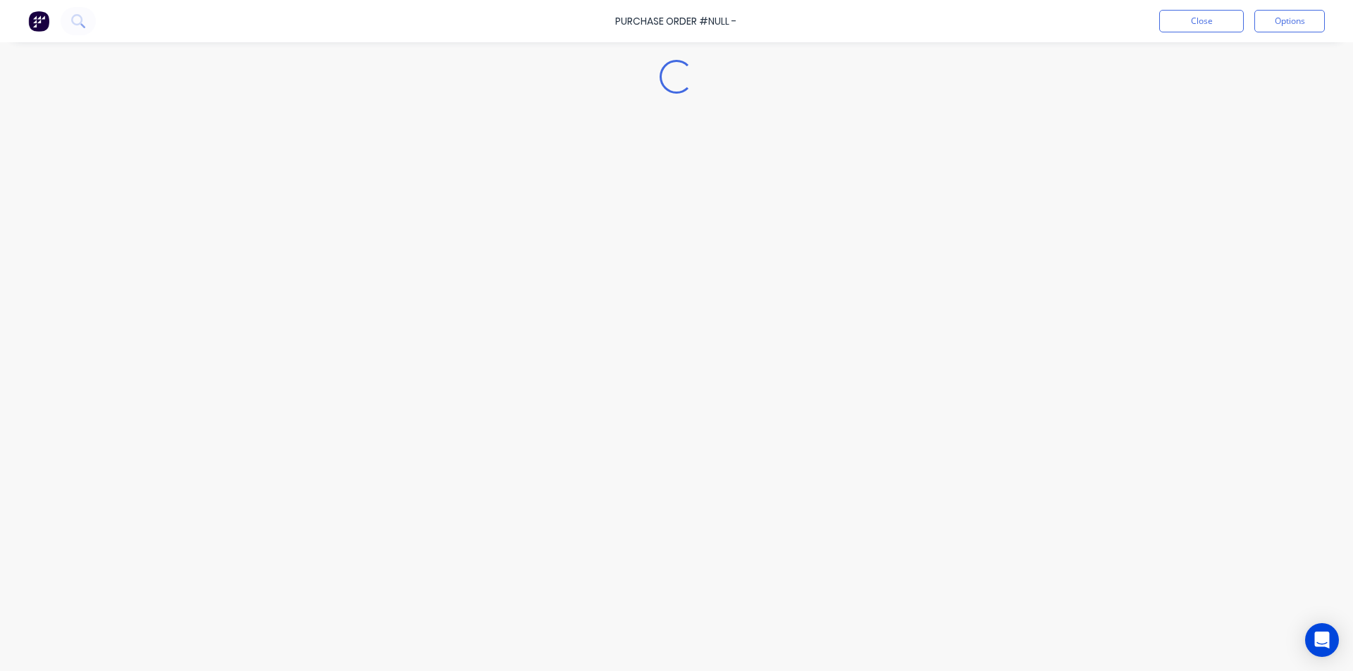
type textarea "x"
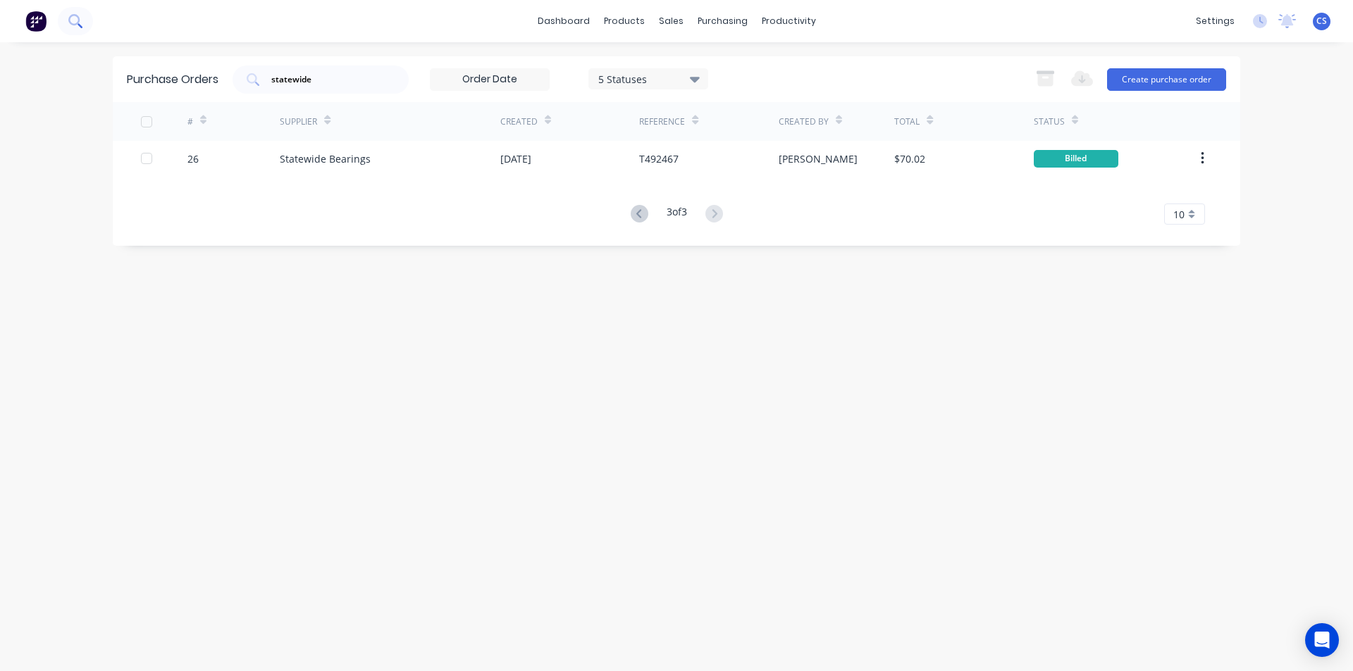
click at [70, 31] on button at bounding box center [75, 21] width 35 height 28
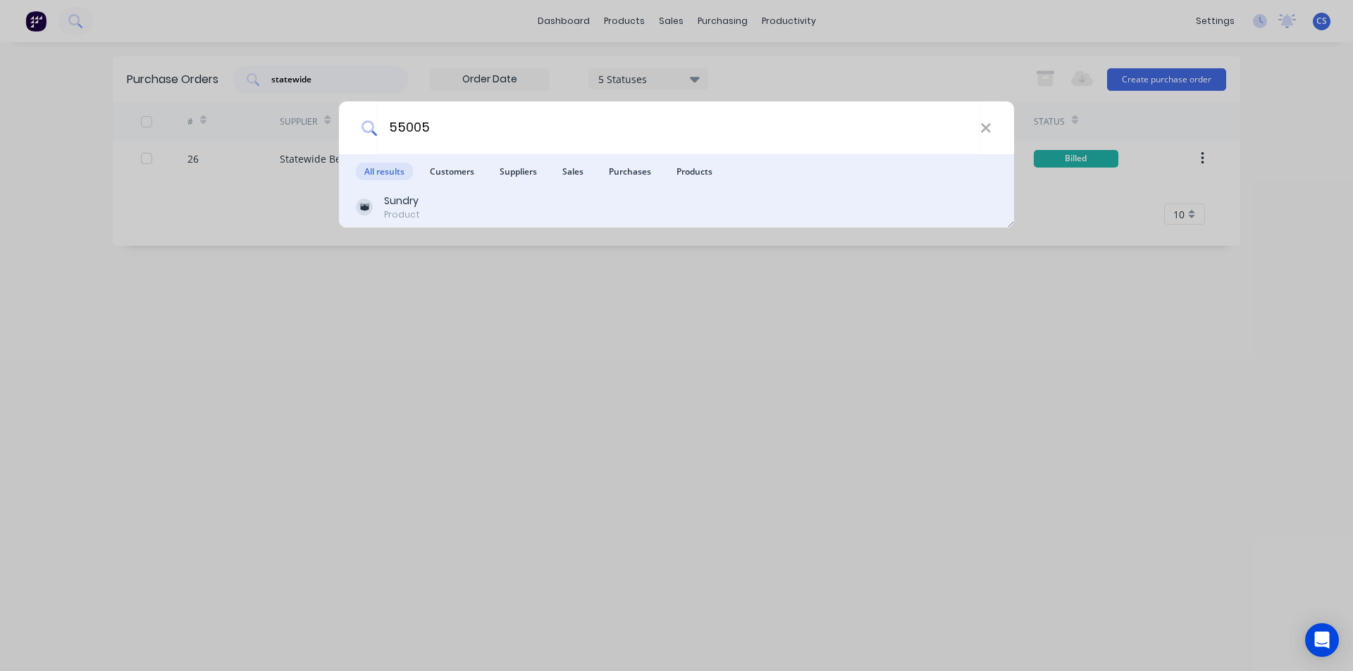
type input "55005"
click at [421, 205] on div "Sundry Product" at bounding box center [676, 207] width 641 height 27
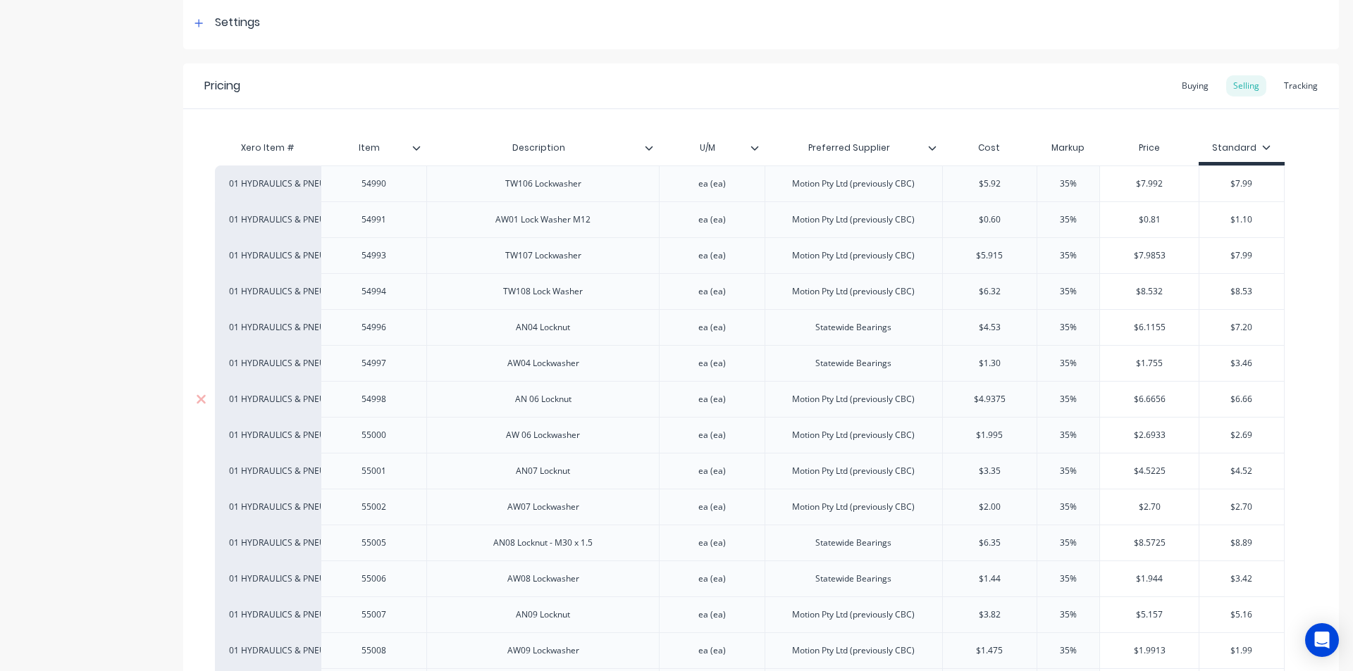
scroll to position [282, 0]
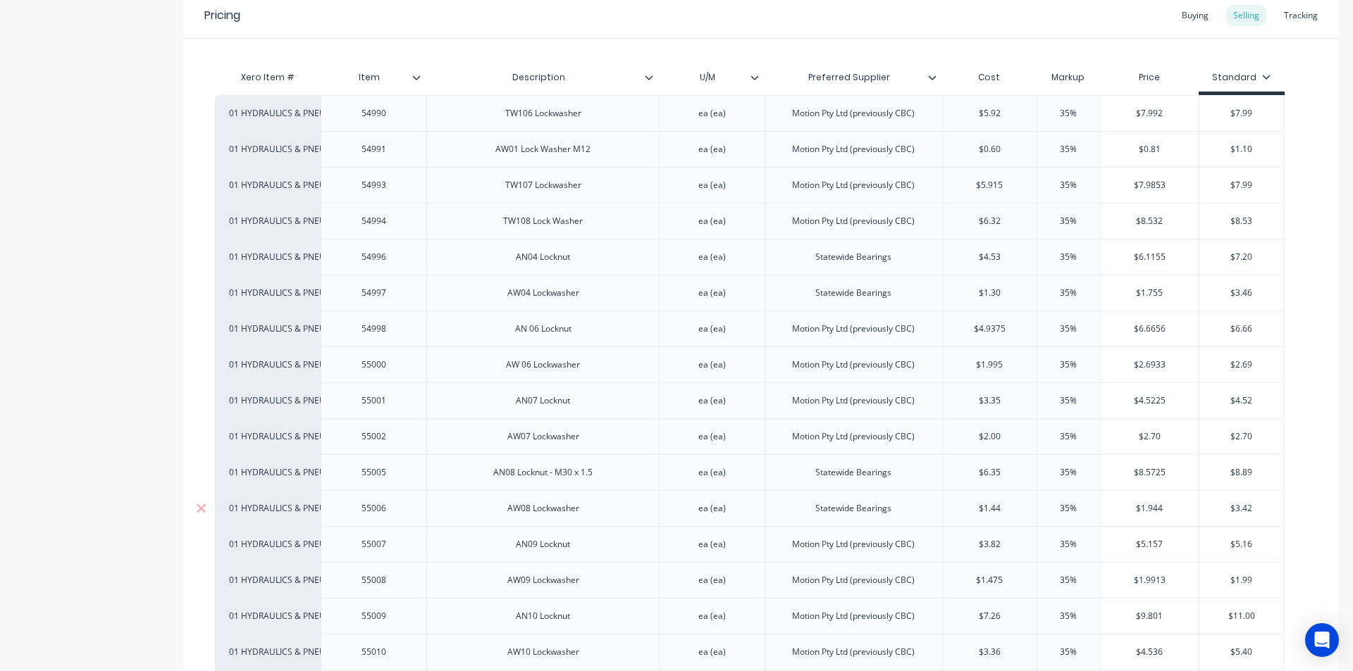
type textarea "x"
click at [573, 471] on div "AN08 Locknut - M30 x 1.5" at bounding box center [543, 473] width 122 height 18
click at [573, 476] on div "AN08 Locknut - M30 x 1.5" at bounding box center [543, 473] width 122 height 18
drag, startPoint x: 1009, startPoint y: 471, endPoint x: 1351, endPoint y: 569, distance: 355.9
click at [1009, 471] on input "text" at bounding box center [990, 472] width 94 height 13
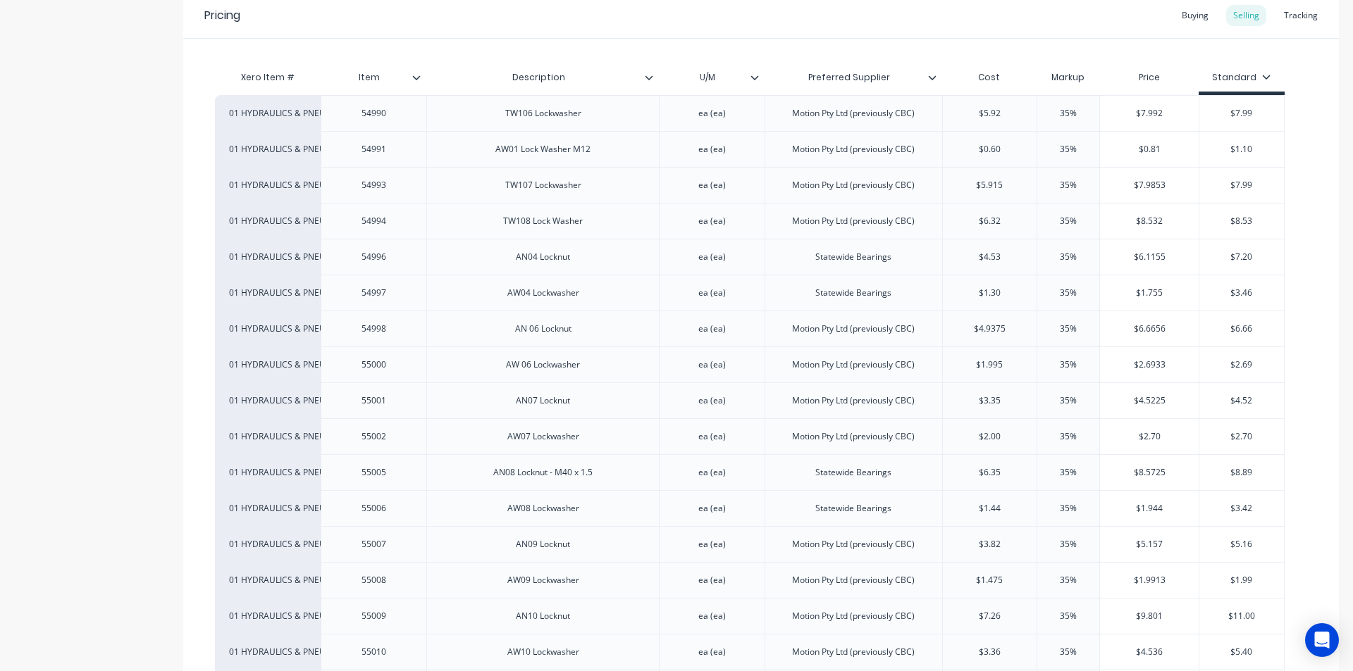
type textarea "x"
type input "$6.35"
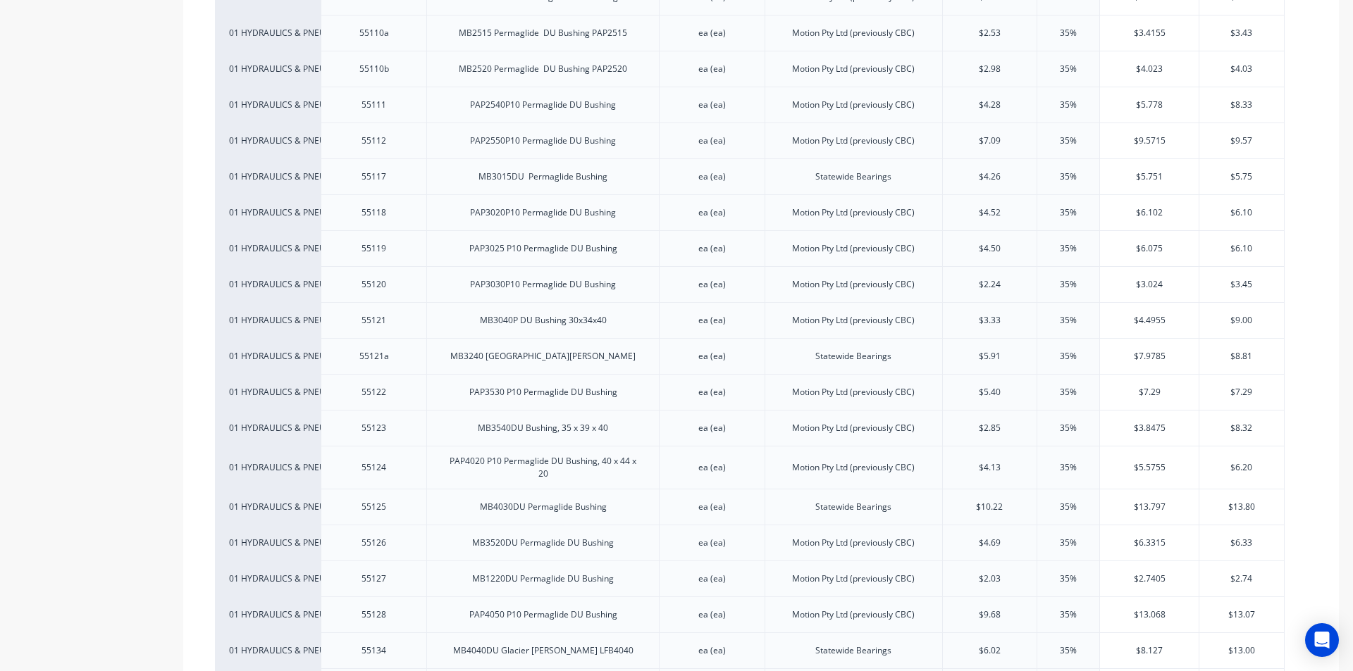
scroll to position [2607, 0]
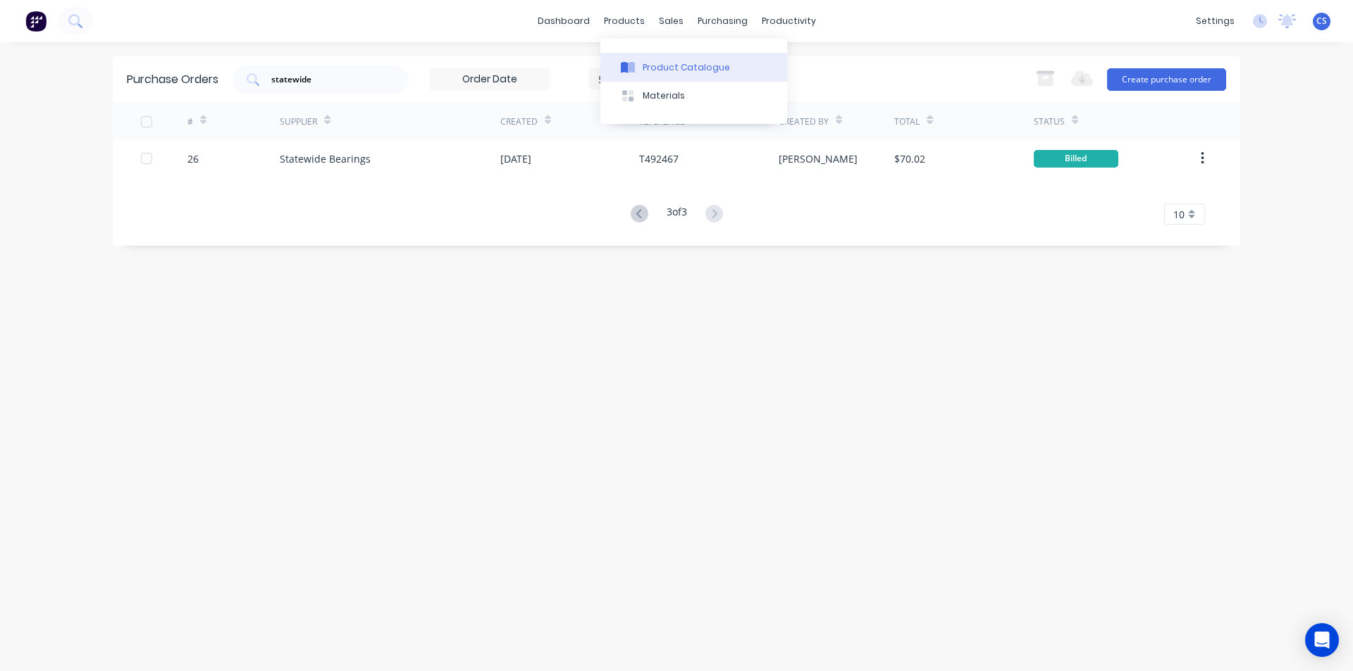
click at [636, 70] on div at bounding box center [627, 67] width 21 height 13
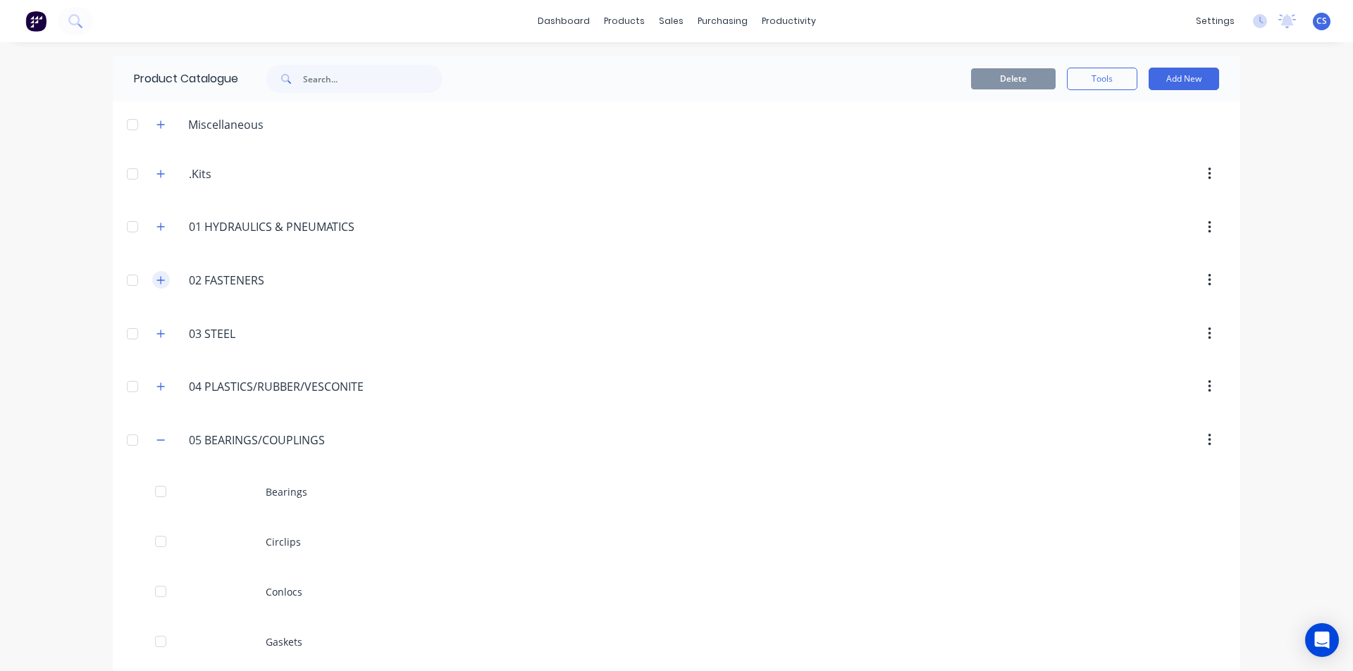
click at [156, 284] on icon "button" at bounding box center [160, 280] width 8 height 10
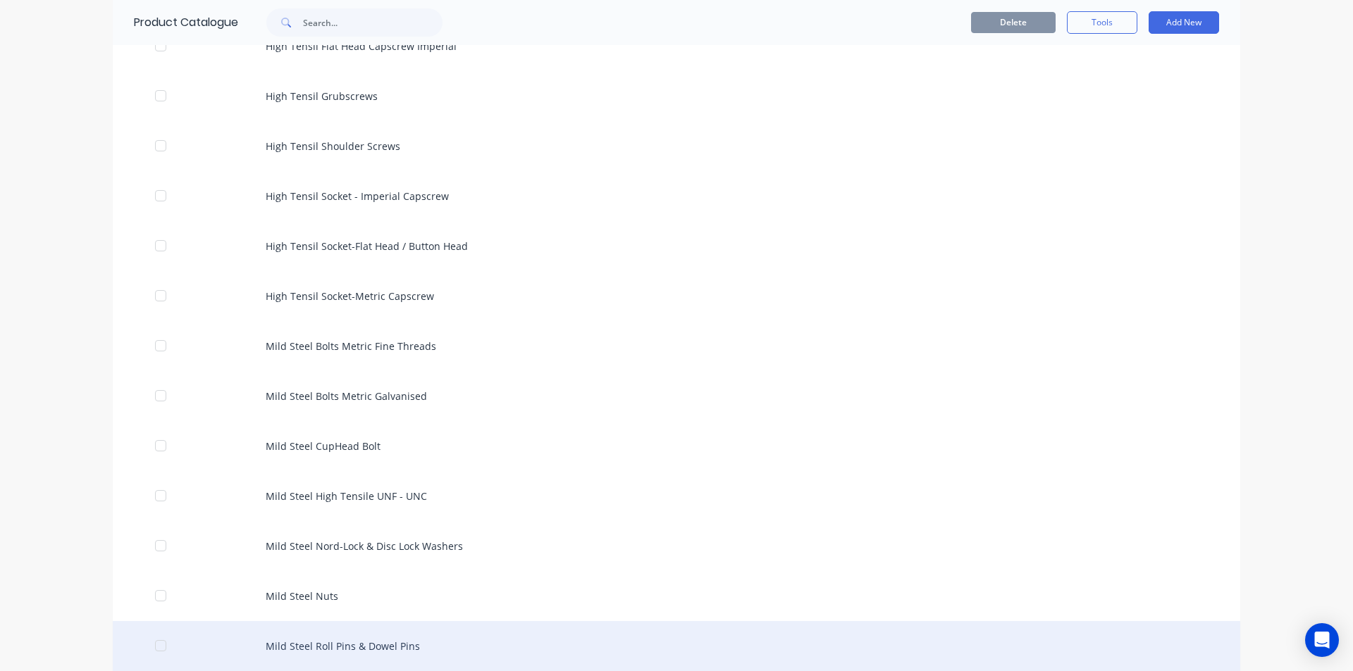
scroll to position [634, 0]
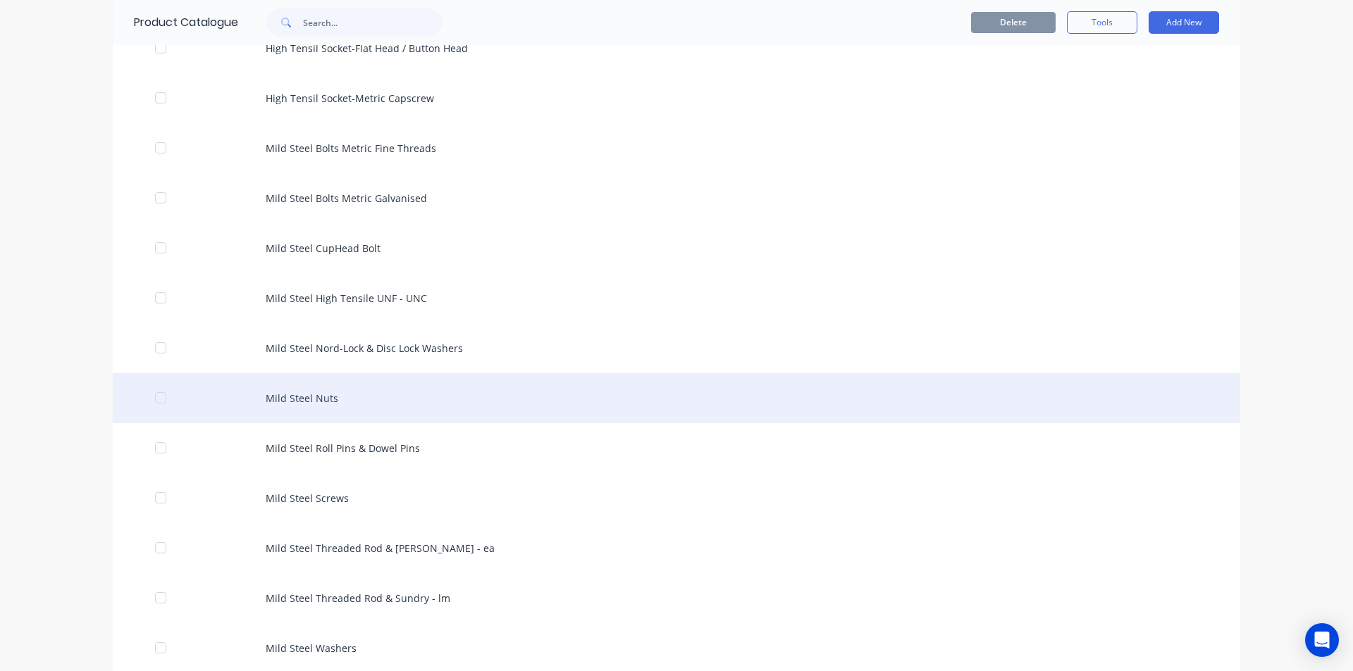
click at [359, 403] on div "Mild Steel Nuts" at bounding box center [676, 398] width 1127 height 50
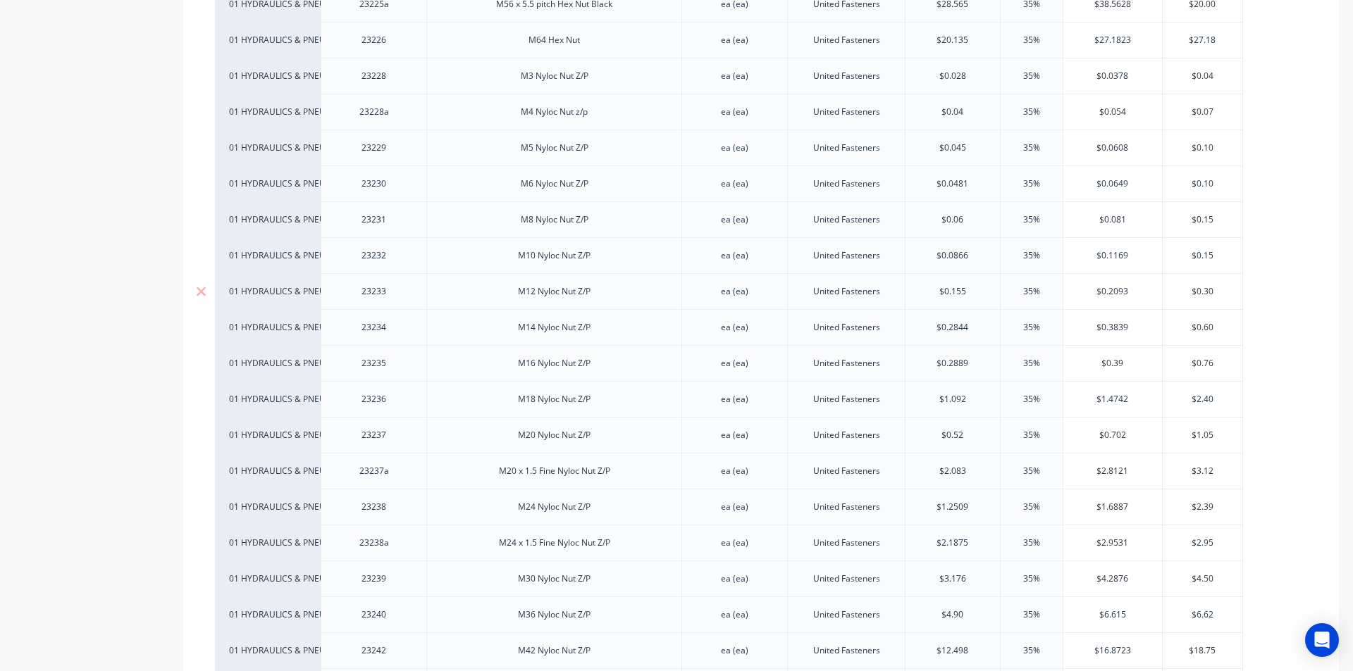
scroll to position [1973, 0]
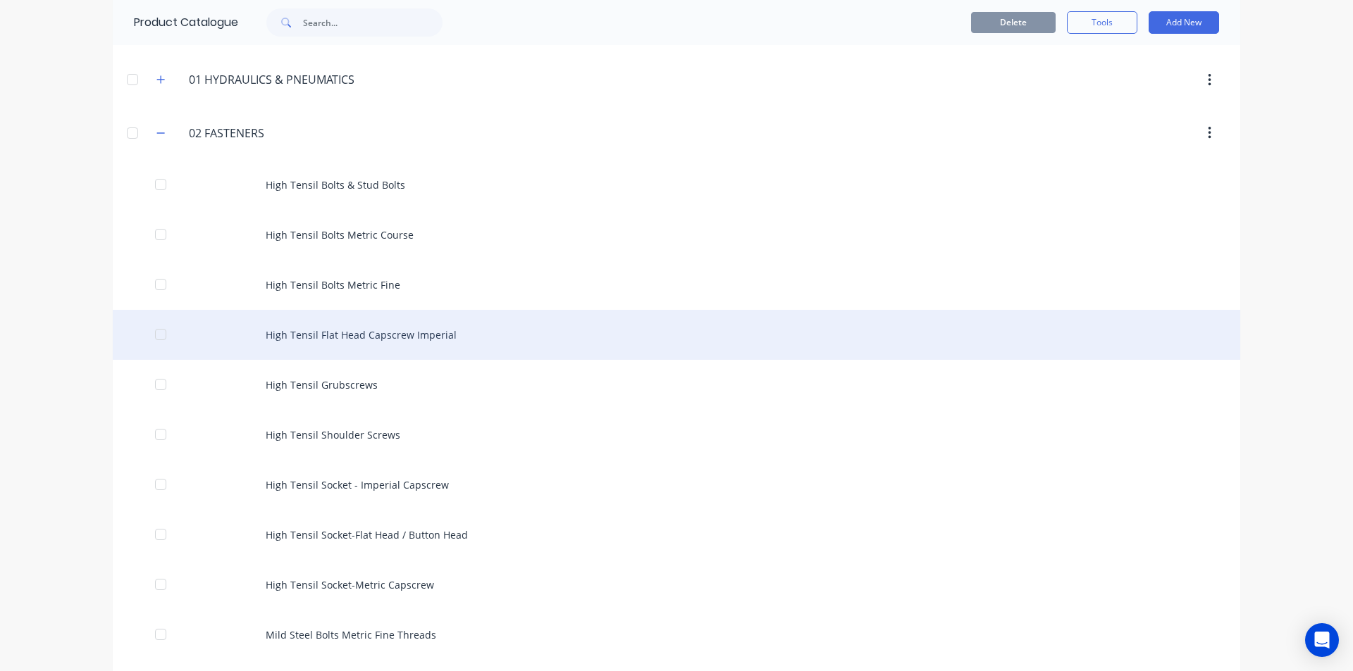
scroll to position [141, 0]
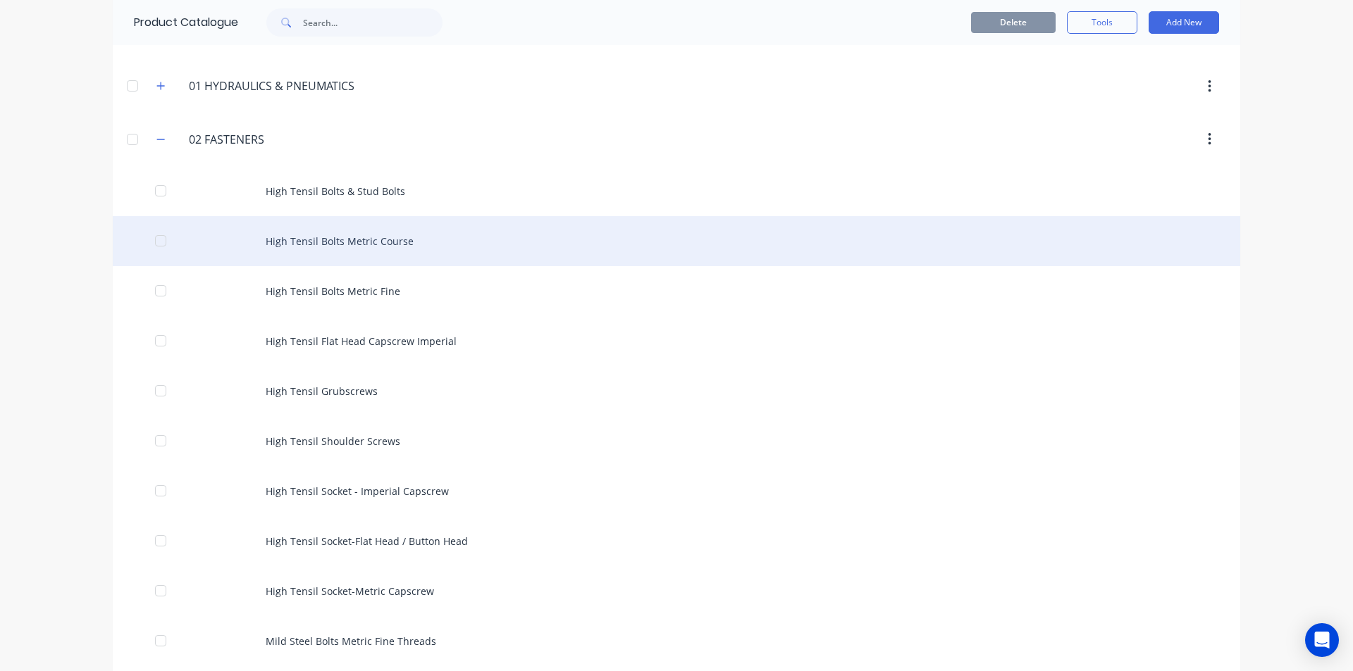
click at [392, 247] on div "High Tensil Bolts Metric Course" at bounding box center [676, 241] width 1127 height 50
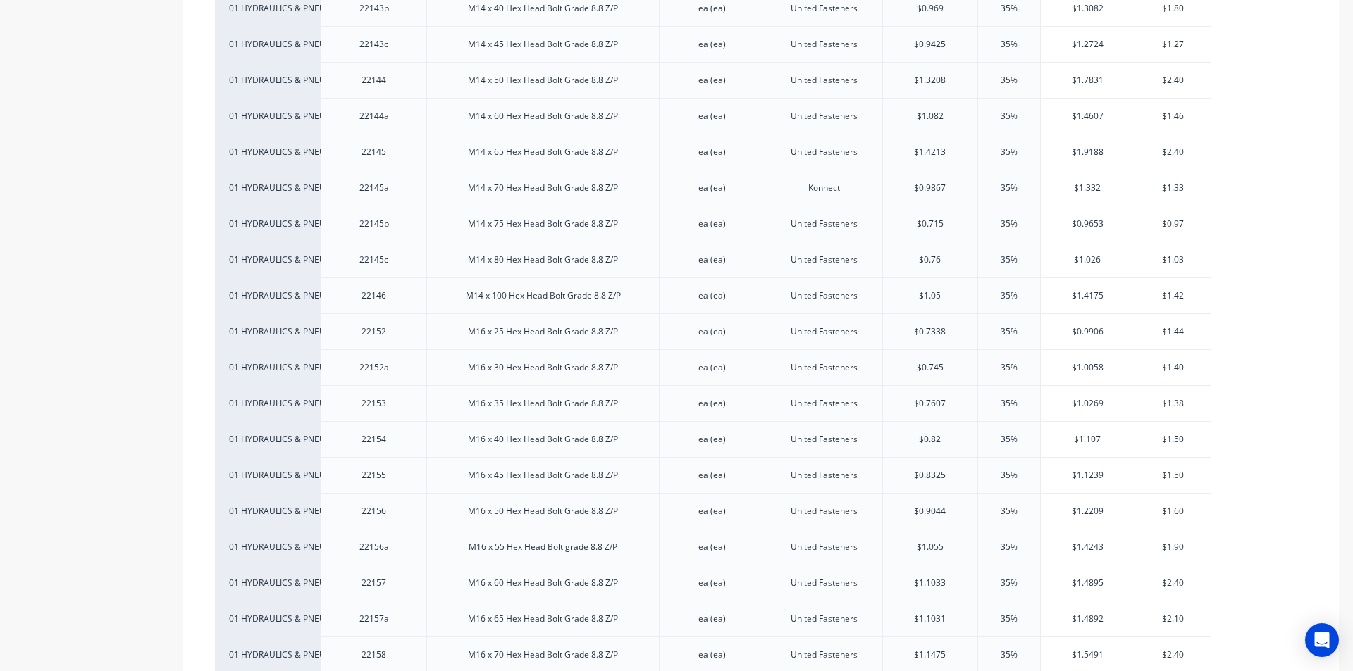
scroll to position [3734, 0]
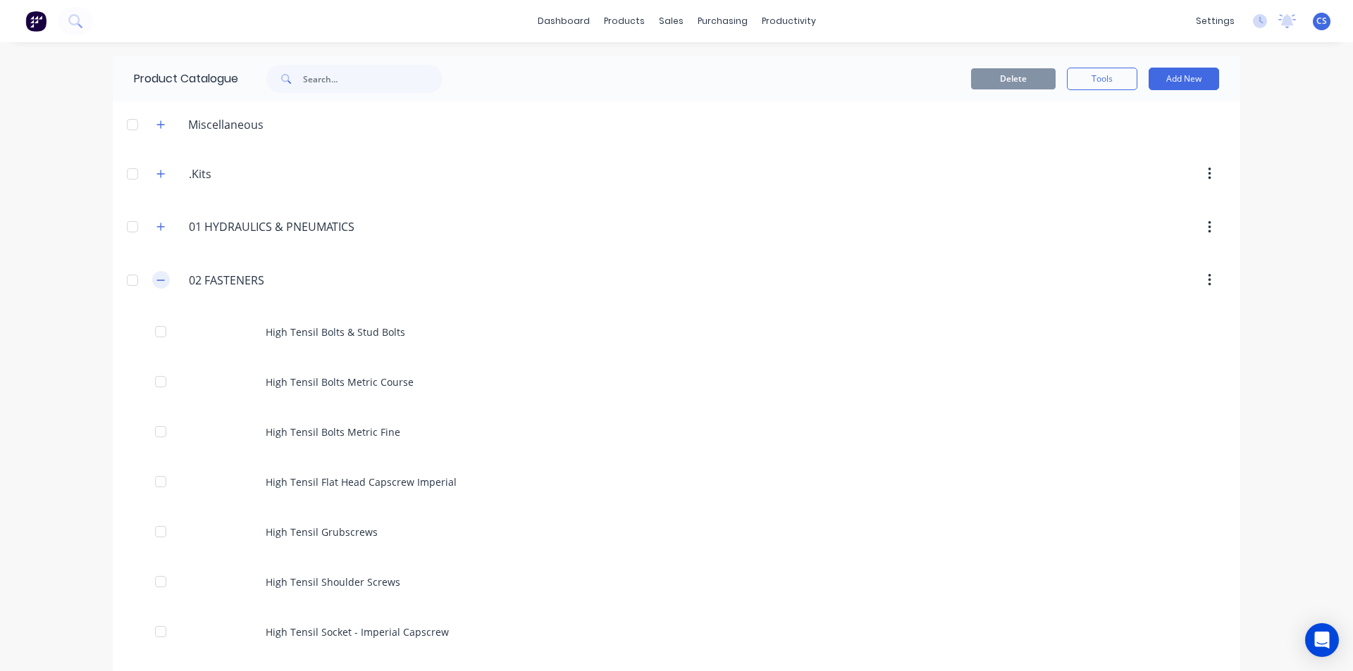
click at [156, 283] on icon "button" at bounding box center [160, 280] width 8 height 10
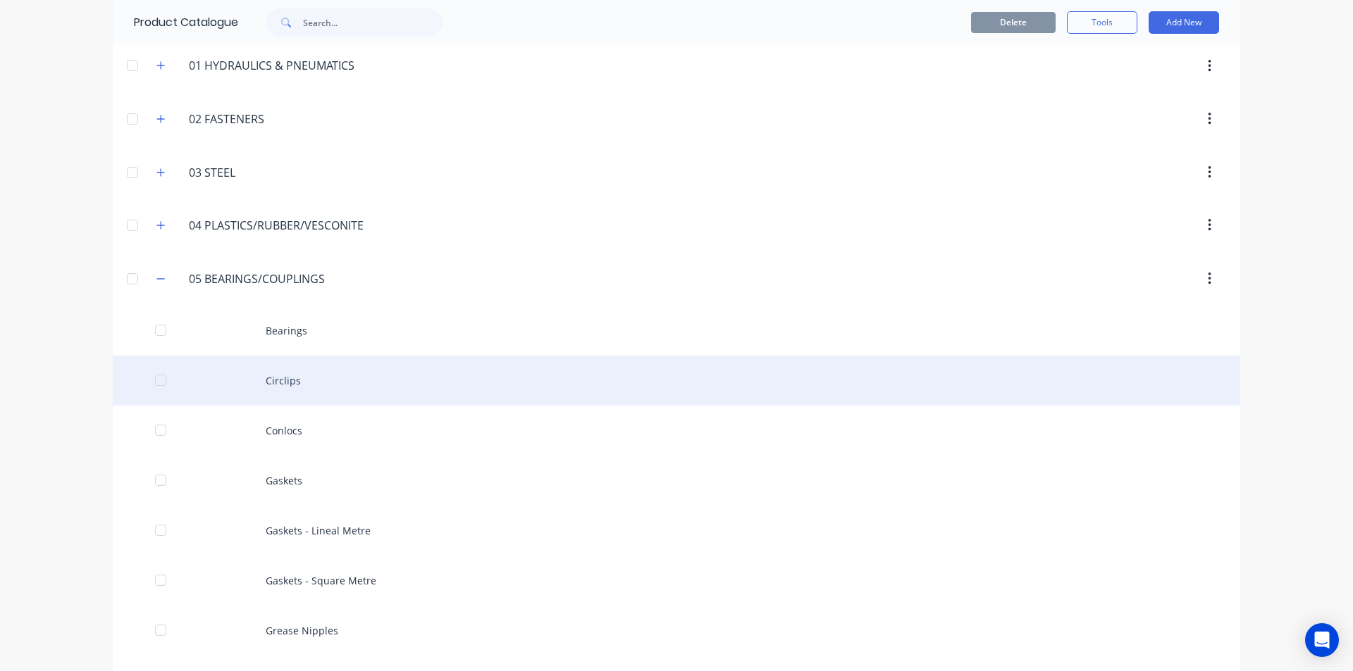
scroll to position [211, 0]
click at [312, 374] on div "Conlocs" at bounding box center [676, 381] width 1127 height 50
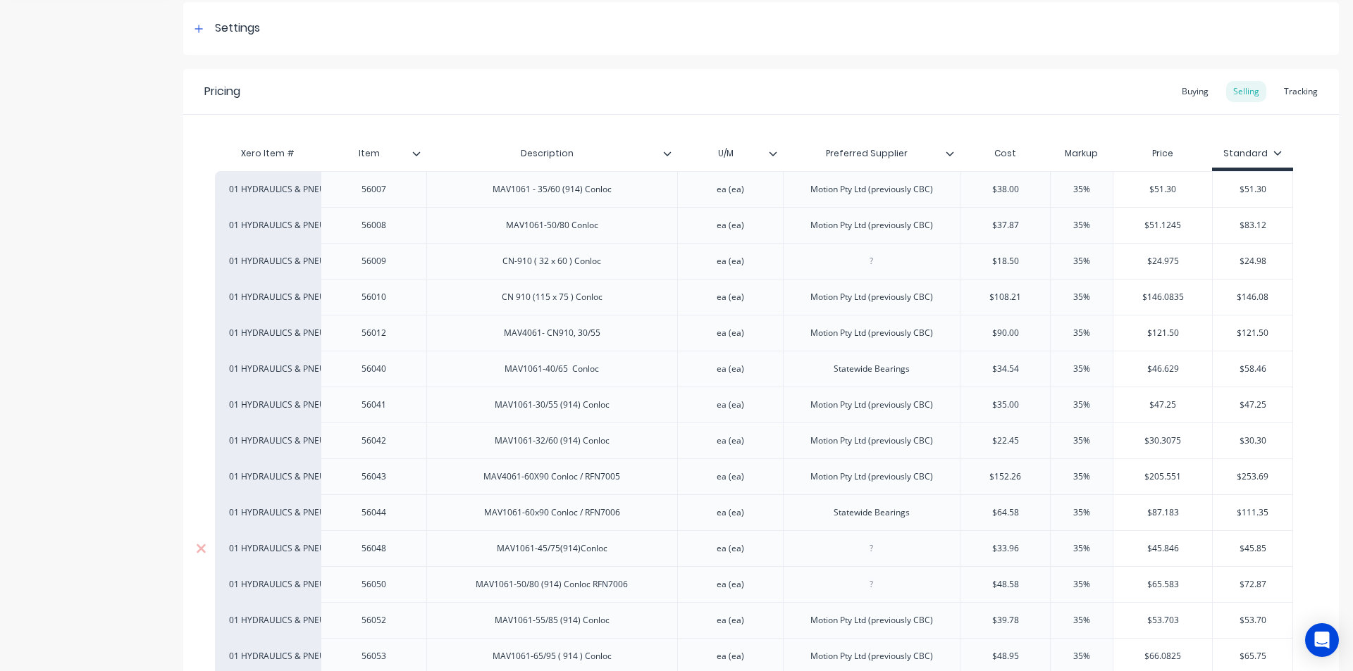
scroll to position [211, 0]
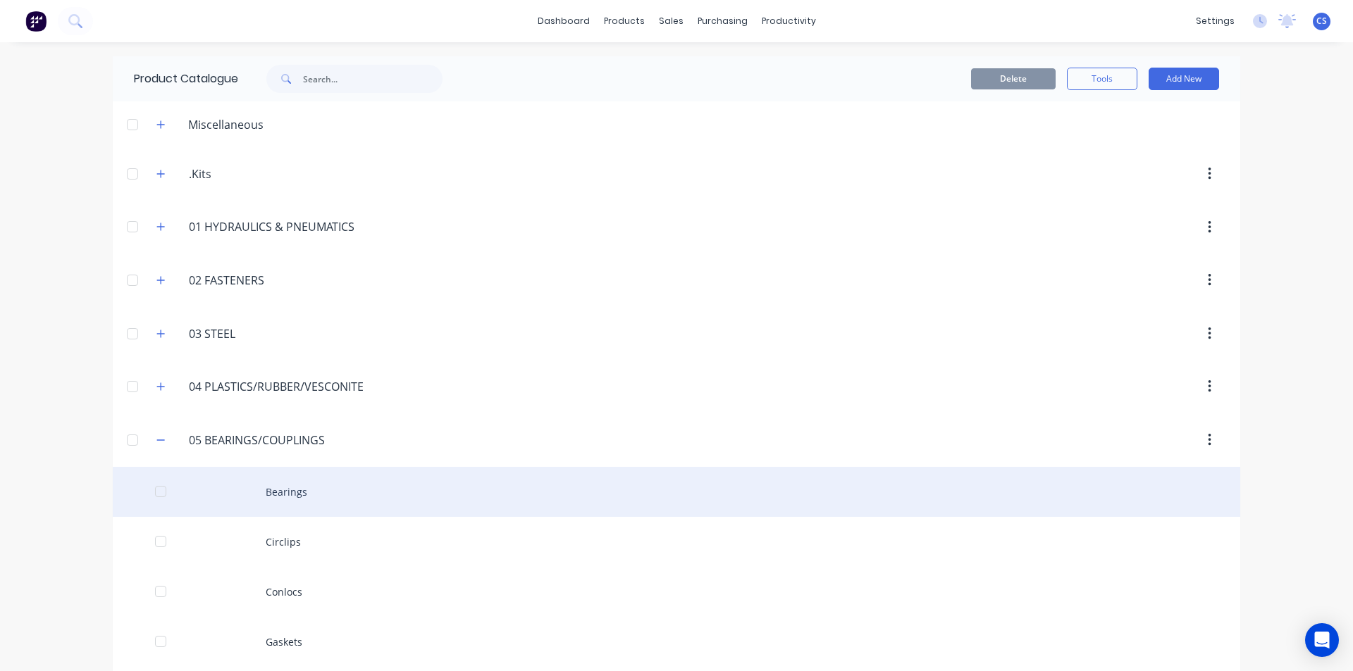
click at [278, 492] on div "Bearings" at bounding box center [676, 492] width 1127 height 50
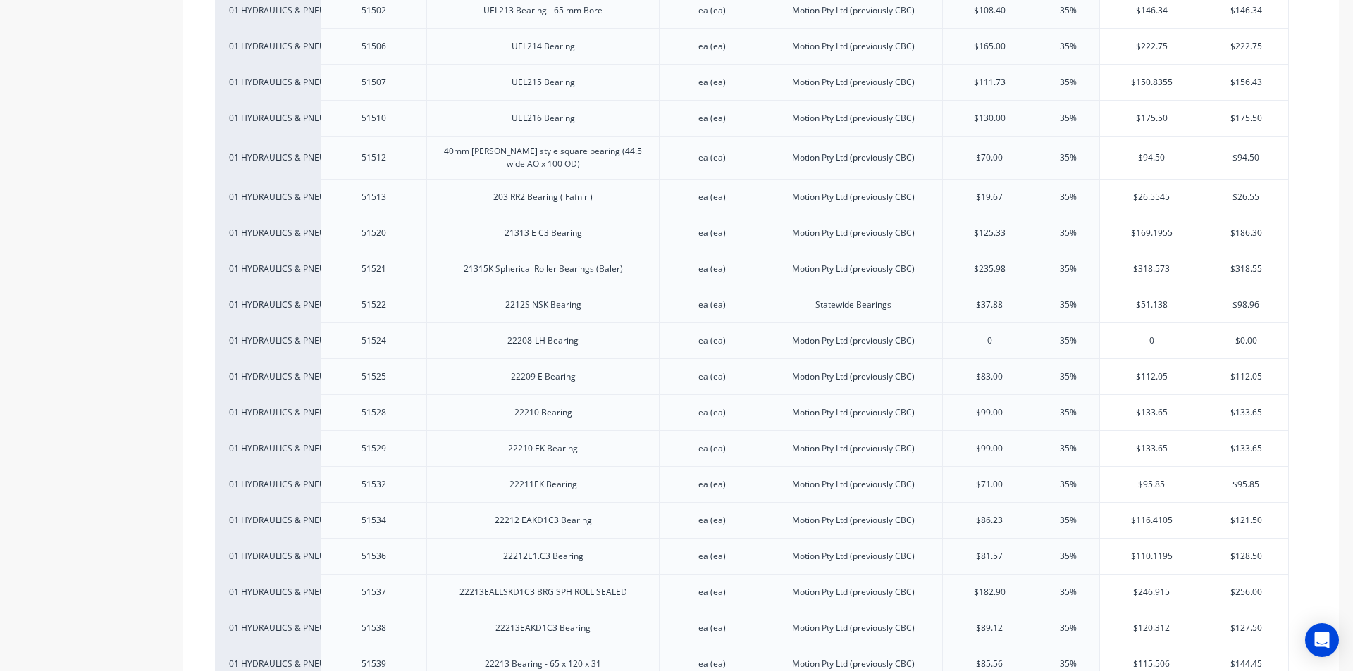
scroll to position [8313, 0]
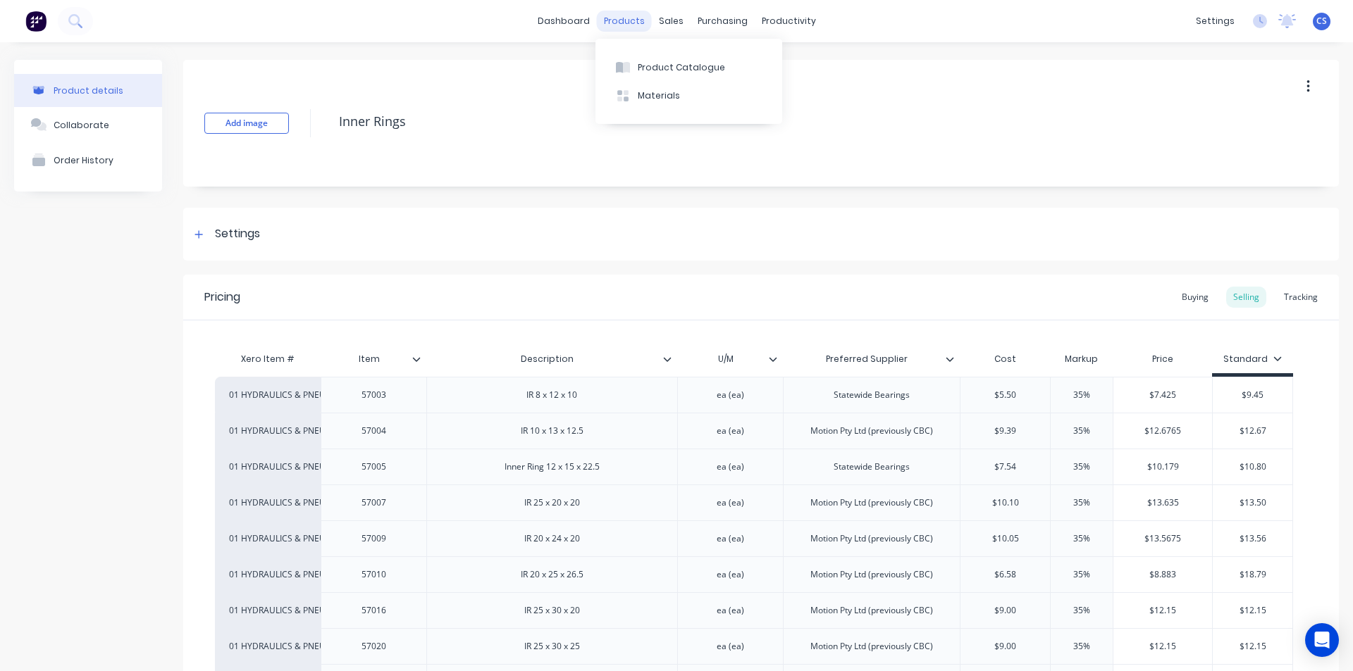
click at [617, 20] on div "products" at bounding box center [624, 21] width 55 height 21
click at [656, 75] on button "Product Catalogue" at bounding box center [688, 67] width 187 height 28
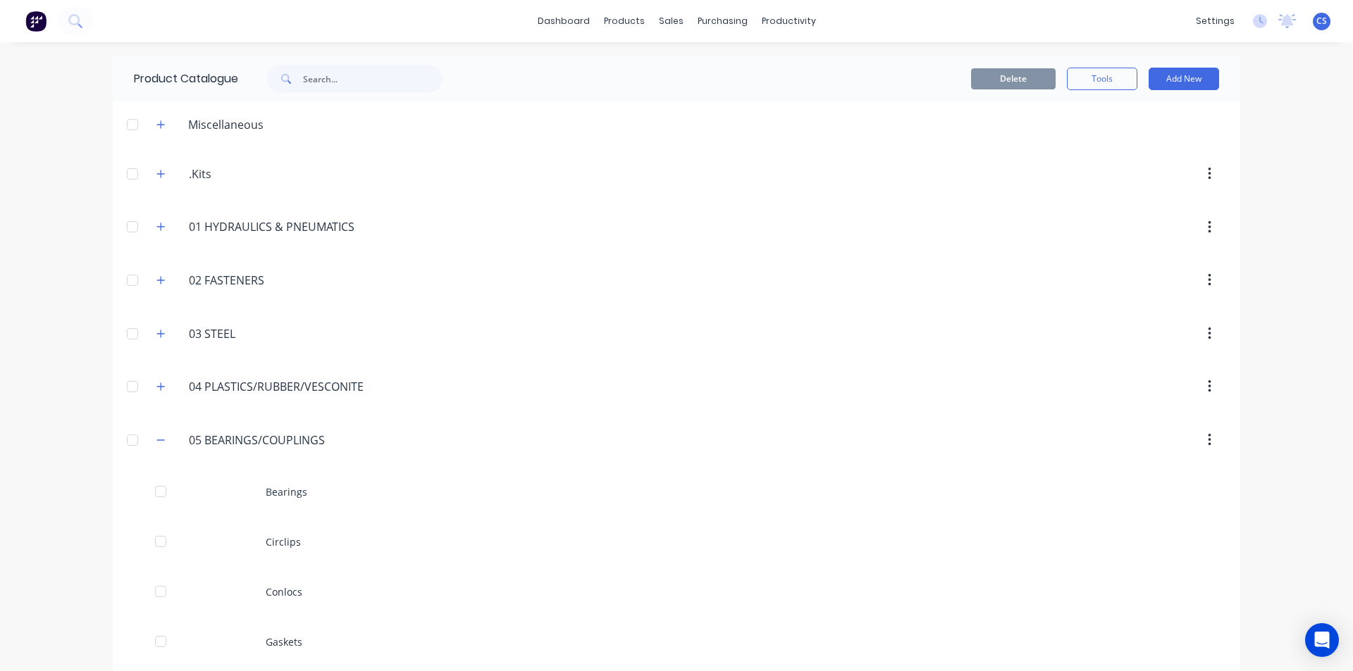
drag, startPoint x: 154, startPoint y: 438, endPoint x: 157, endPoint y: 426, distance: 13.0
click at [156, 436] on icon "button" at bounding box center [160, 440] width 8 height 10
click at [156, 333] on icon "button" at bounding box center [160, 334] width 8 height 10
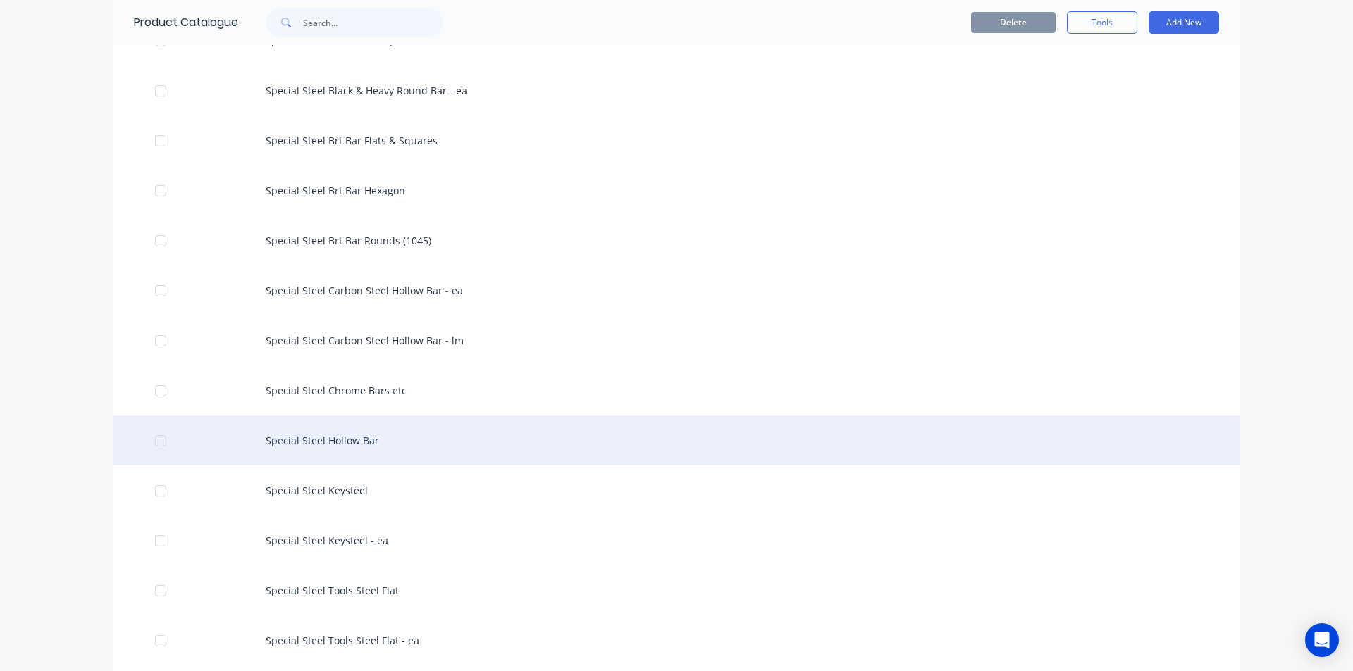
scroll to position [2747, 0]
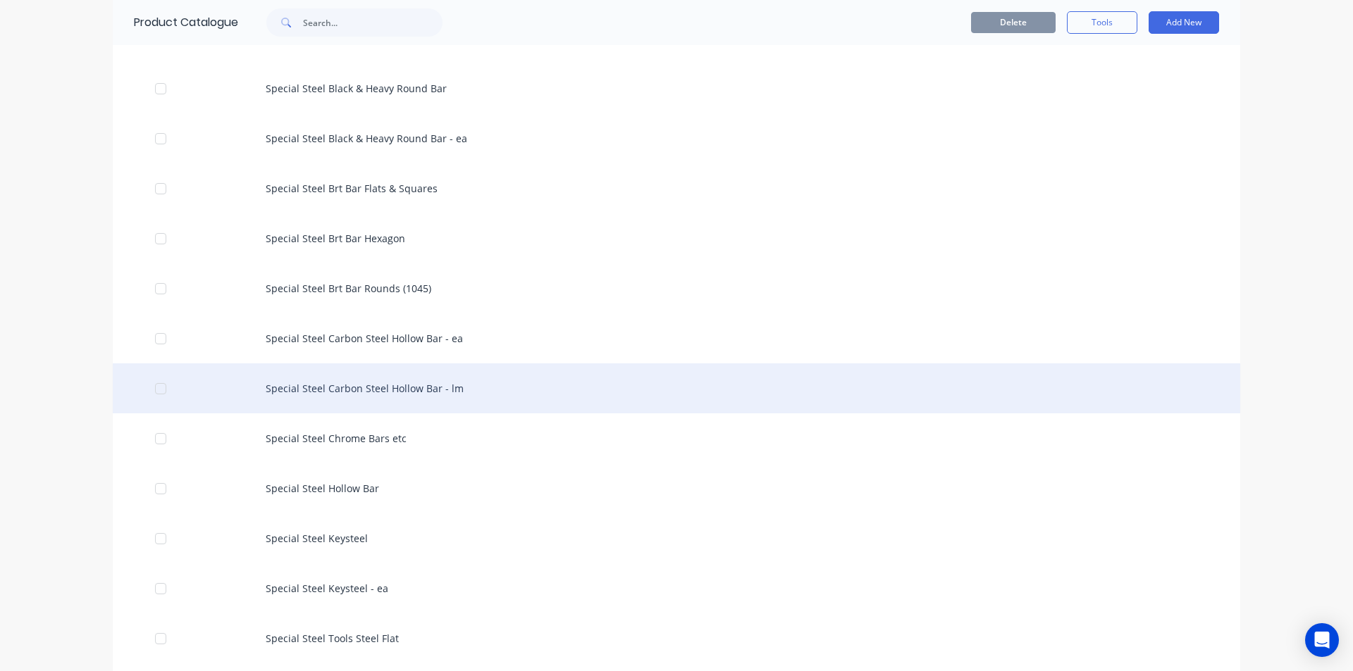
click at [426, 394] on div "Special Steel Carbon Steel Hollow Bar - lm" at bounding box center [676, 389] width 1127 height 50
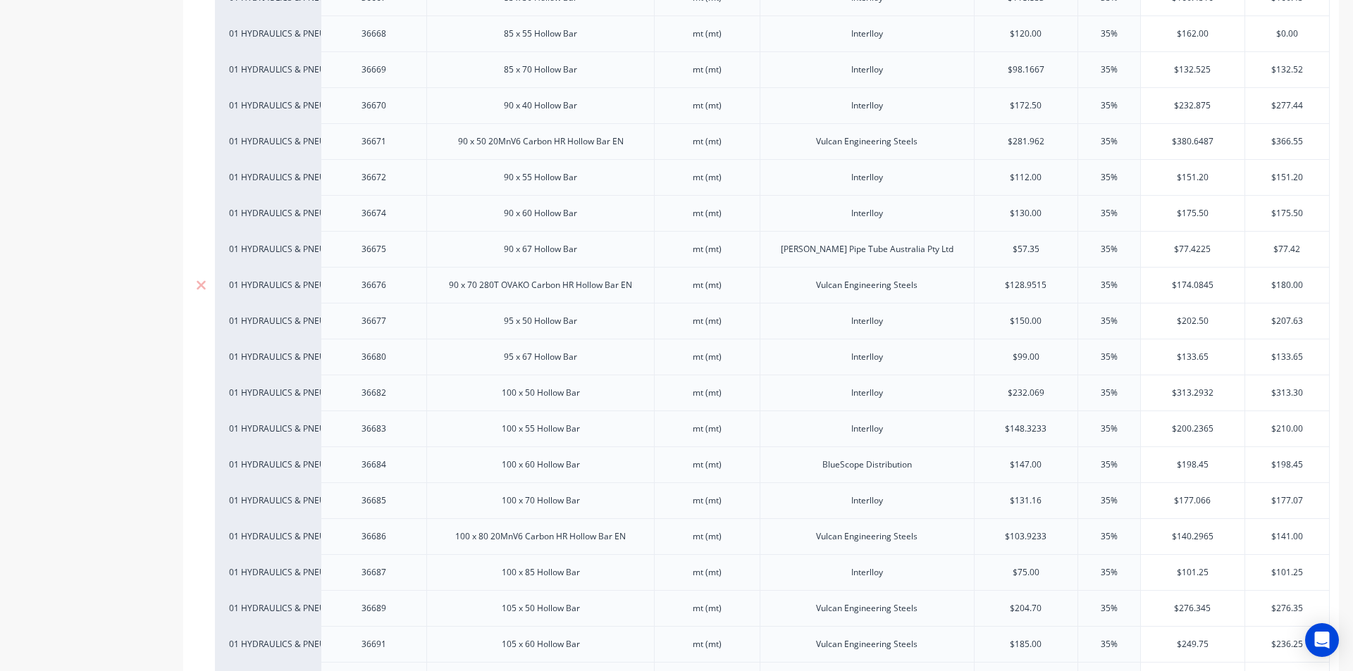
scroll to position [1620, 0]
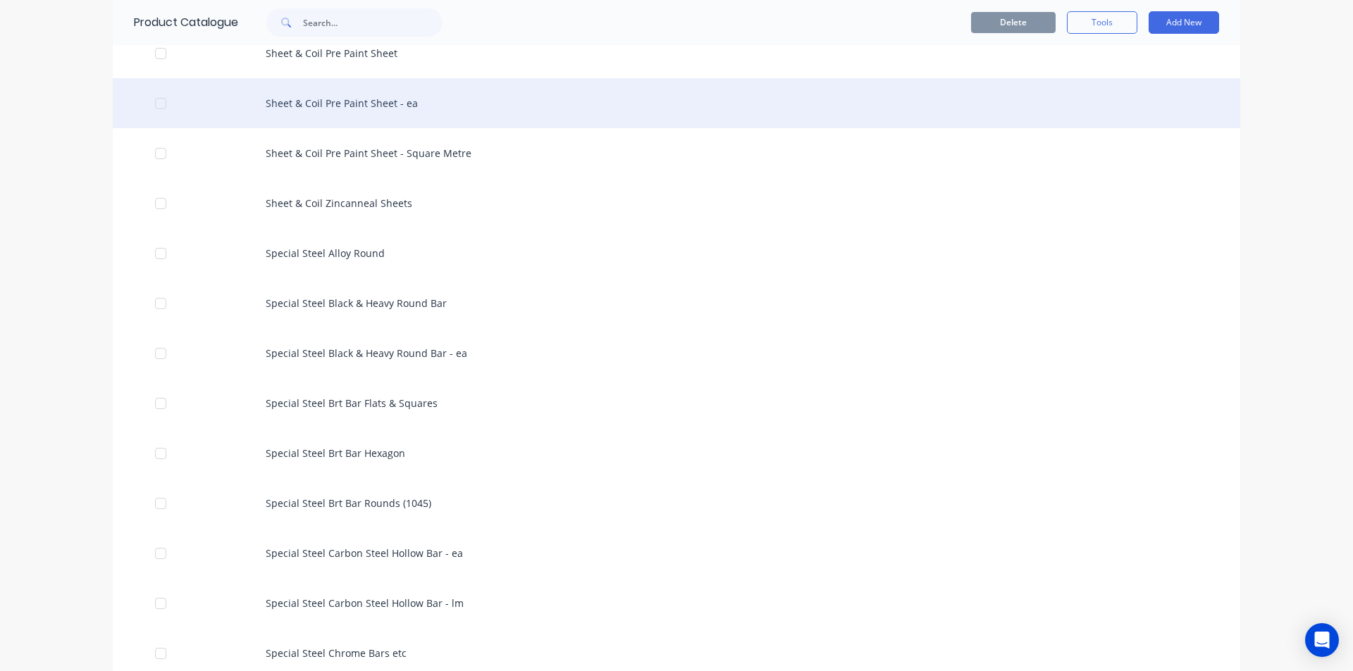
scroll to position [2536, 0]
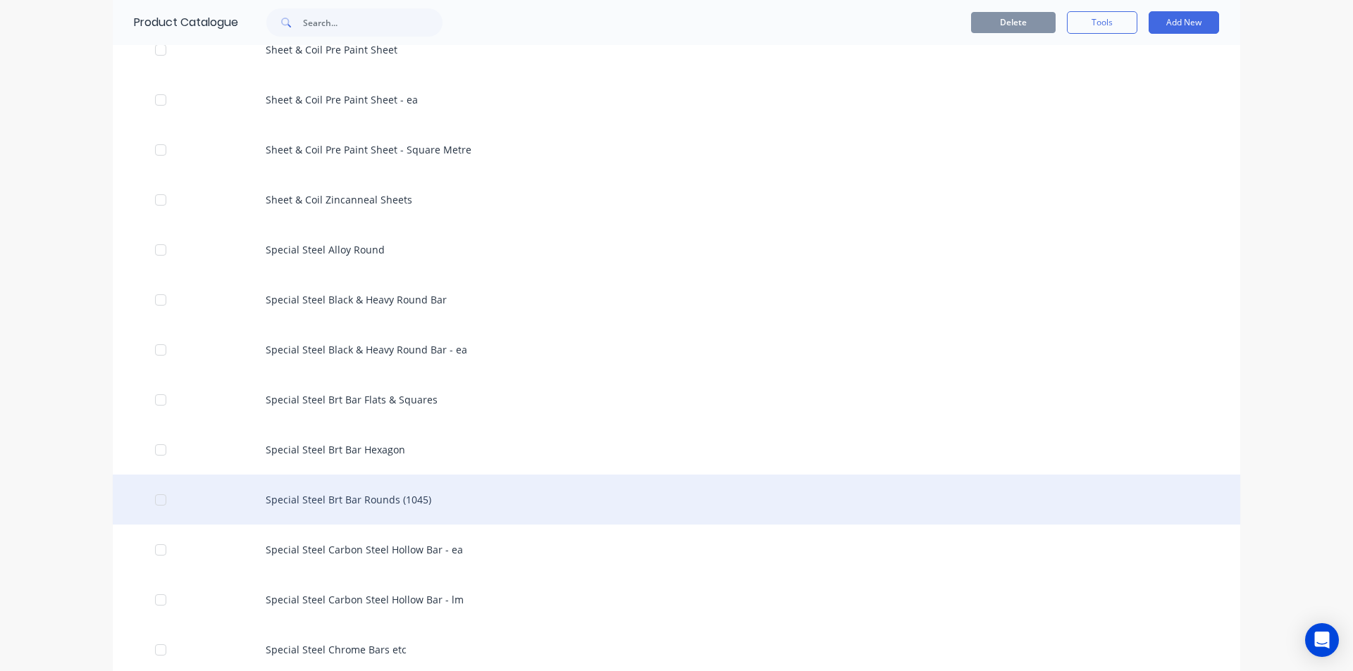
click at [424, 495] on div "Special Steel Brt Bar Rounds (1045)" at bounding box center [676, 500] width 1127 height 50
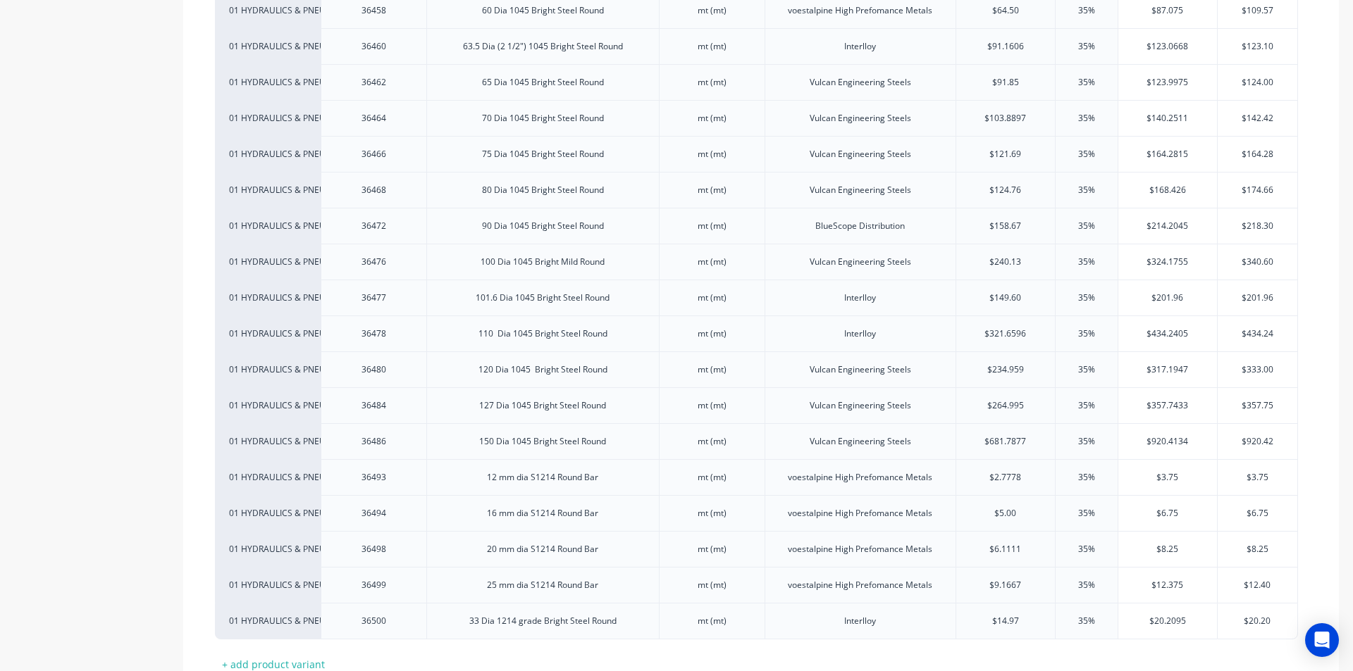
scroll to position [2109, 0]
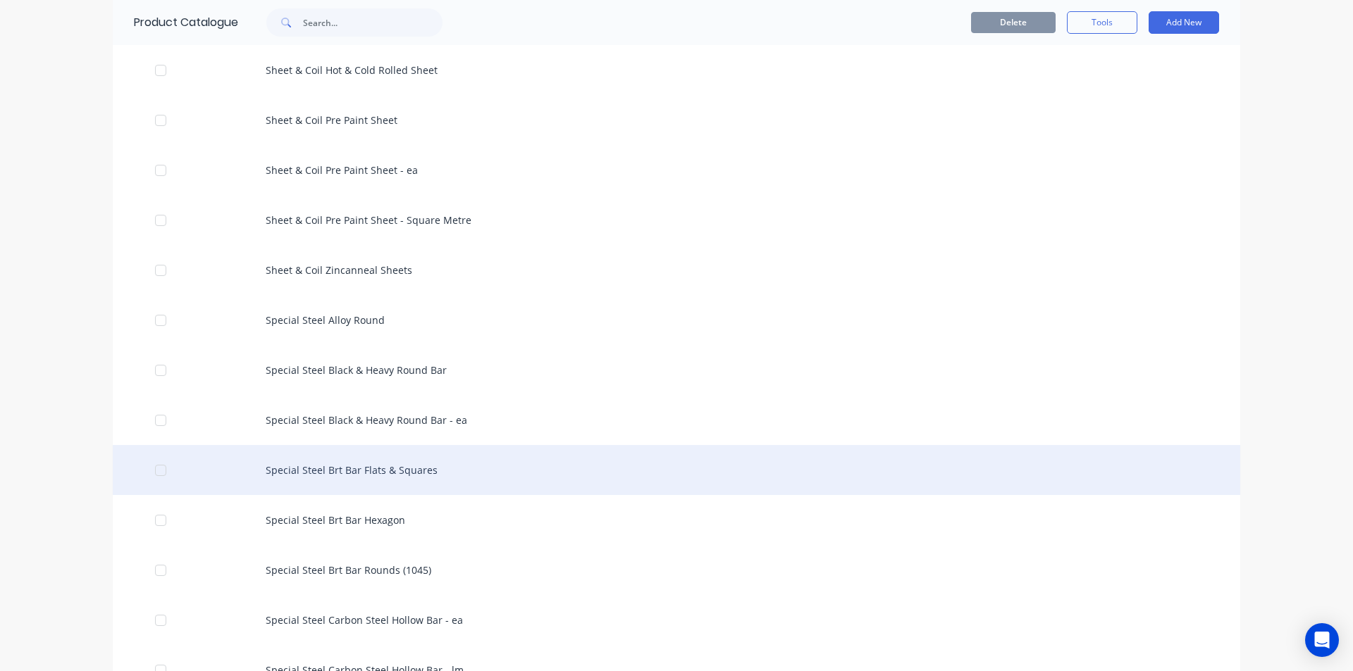
scroll to position [2395, 0]
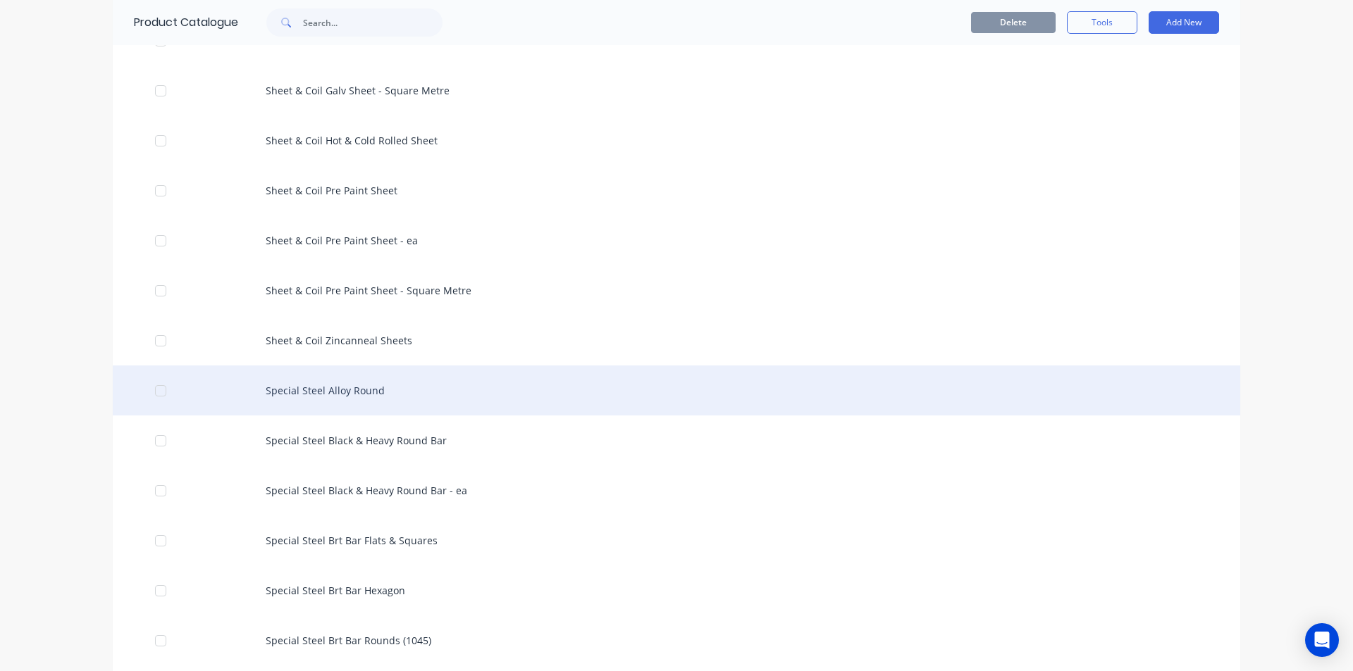
click at [319, 392] on div "Special Steel Alloy Round" at bounding box center [676, 391] width 1127 height 50
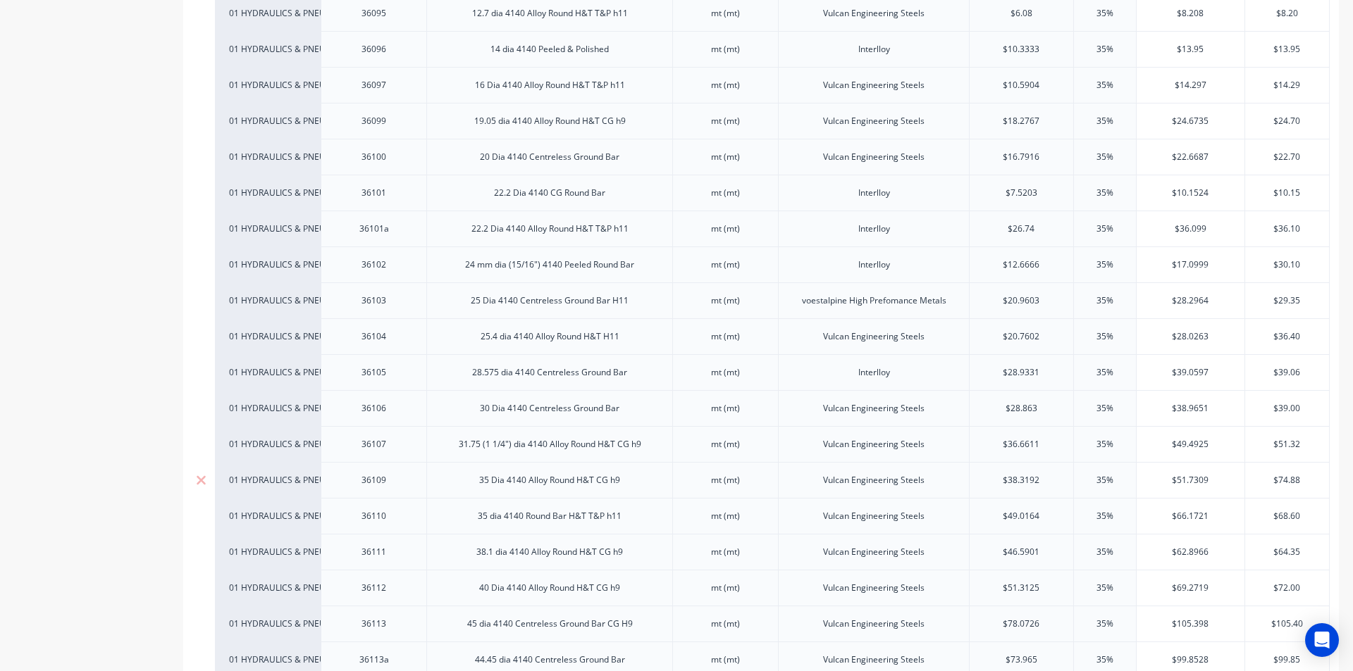
type textarea "x"
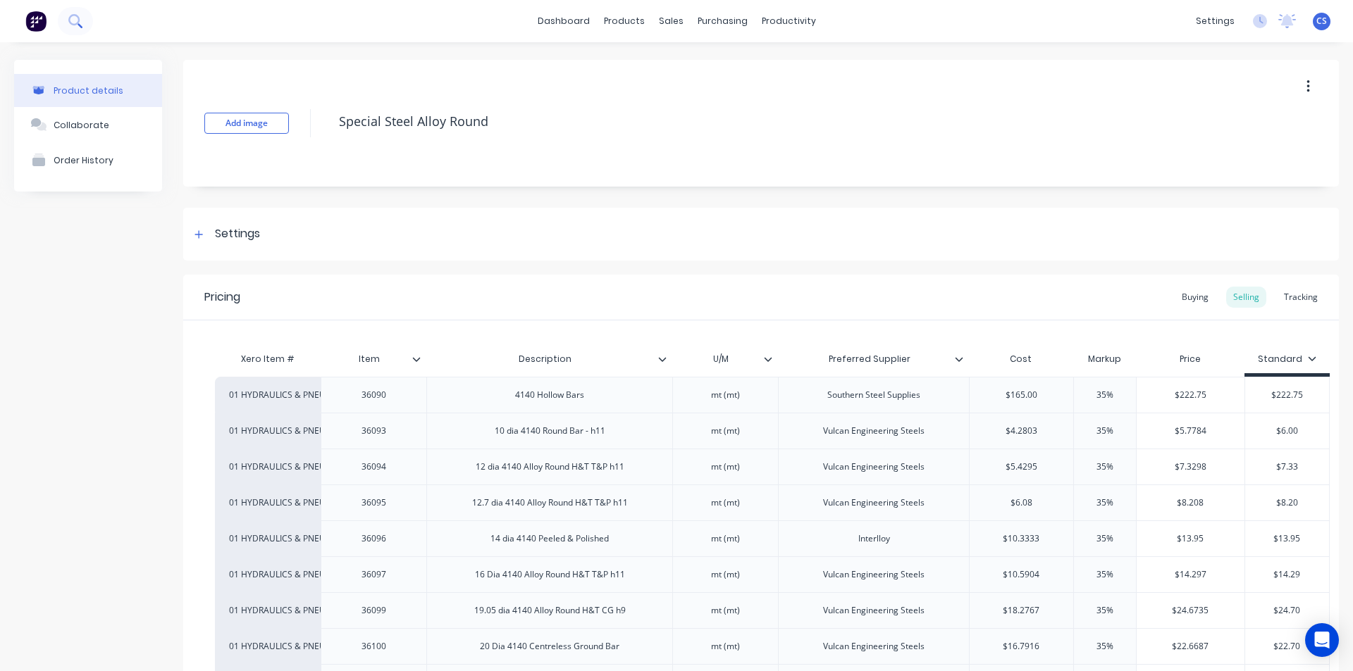
click at [77, 25] on icon at bounding box center [74, 20] width 13 height 13
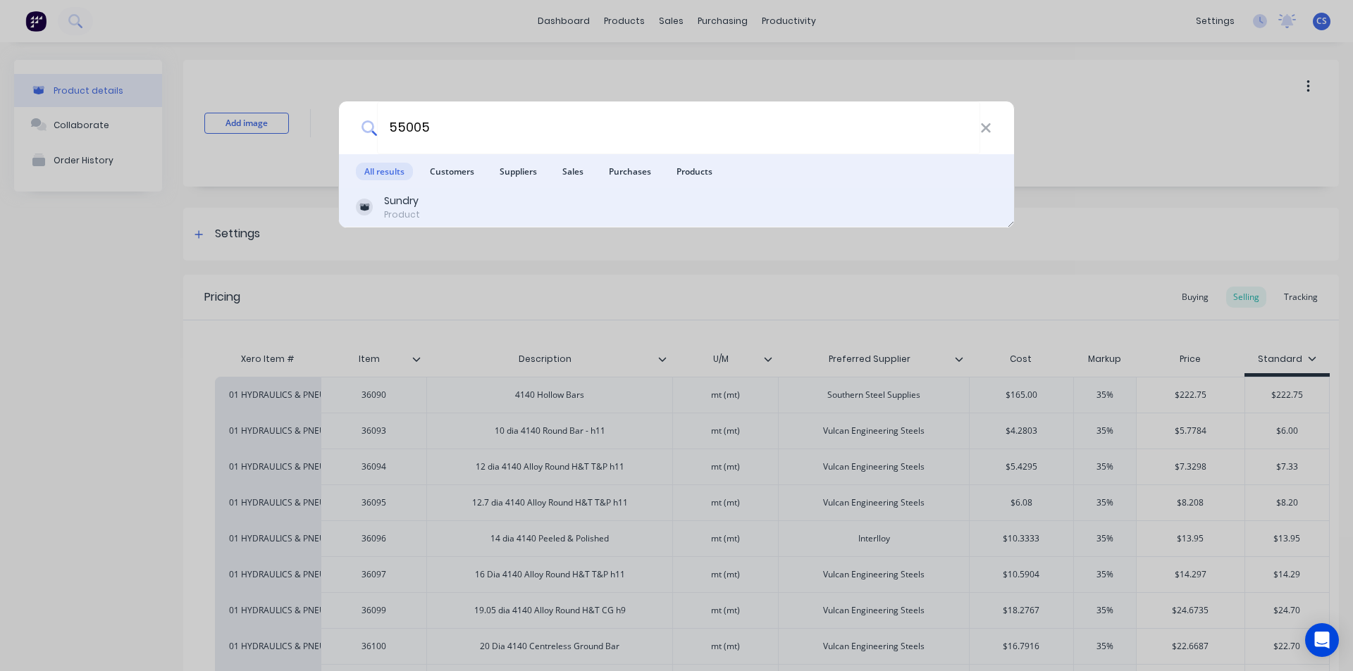
type input "55005"
click at [406, 192] on div "Sundry Product" at bounding box center [676, 207] width 675 height 39
click at [403, 216] on div "Product" at bounding box center [402, 215] width 36 height 13
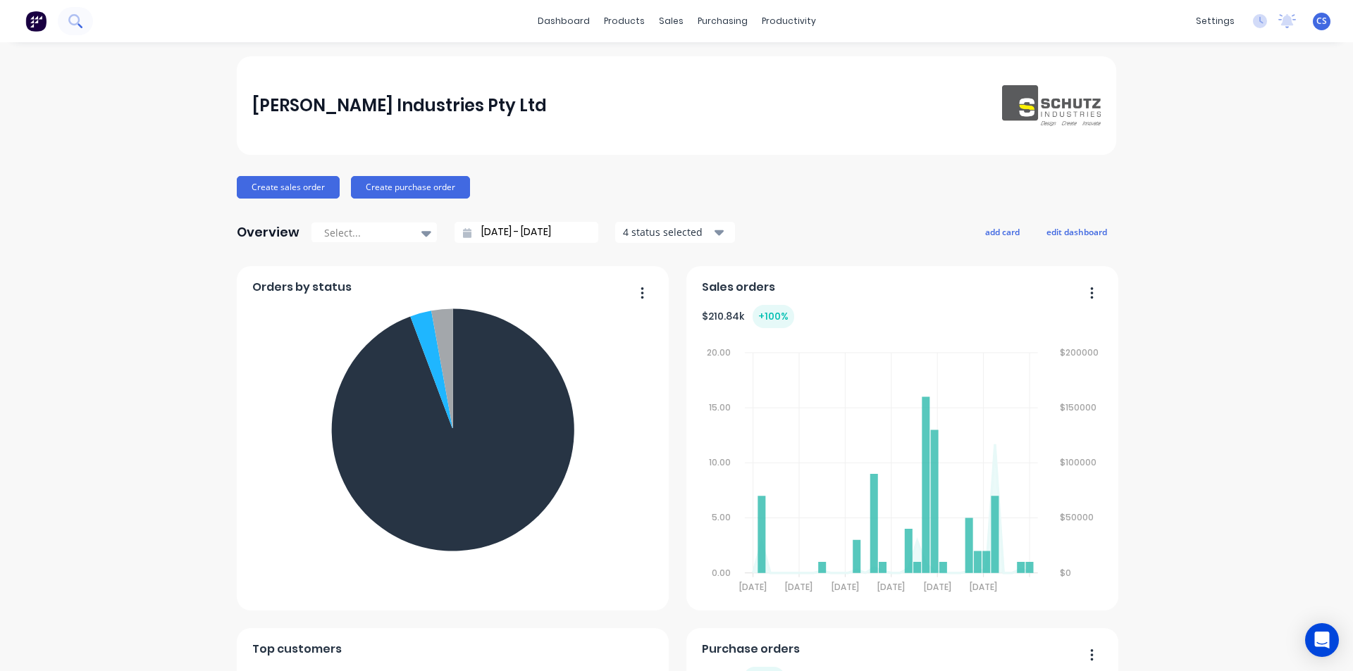
click at [75, 21] on icon at bounding box center [74, 20] width 13 height 13
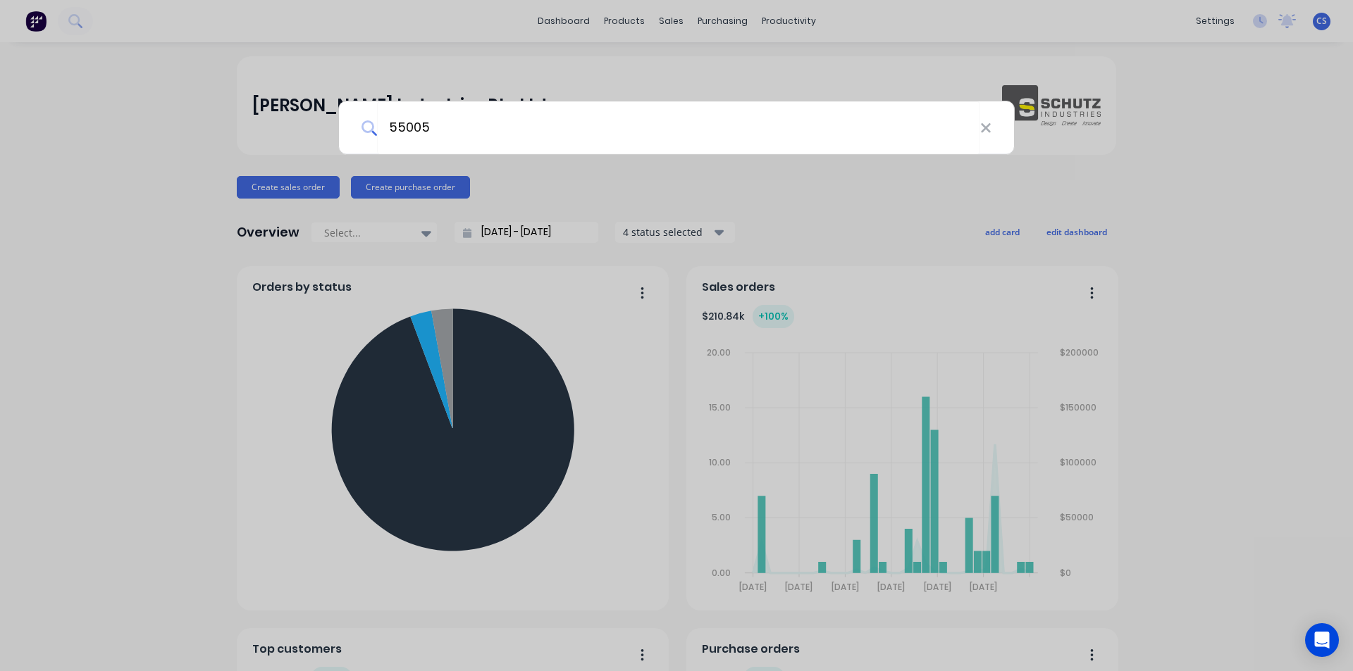
type input "55005"
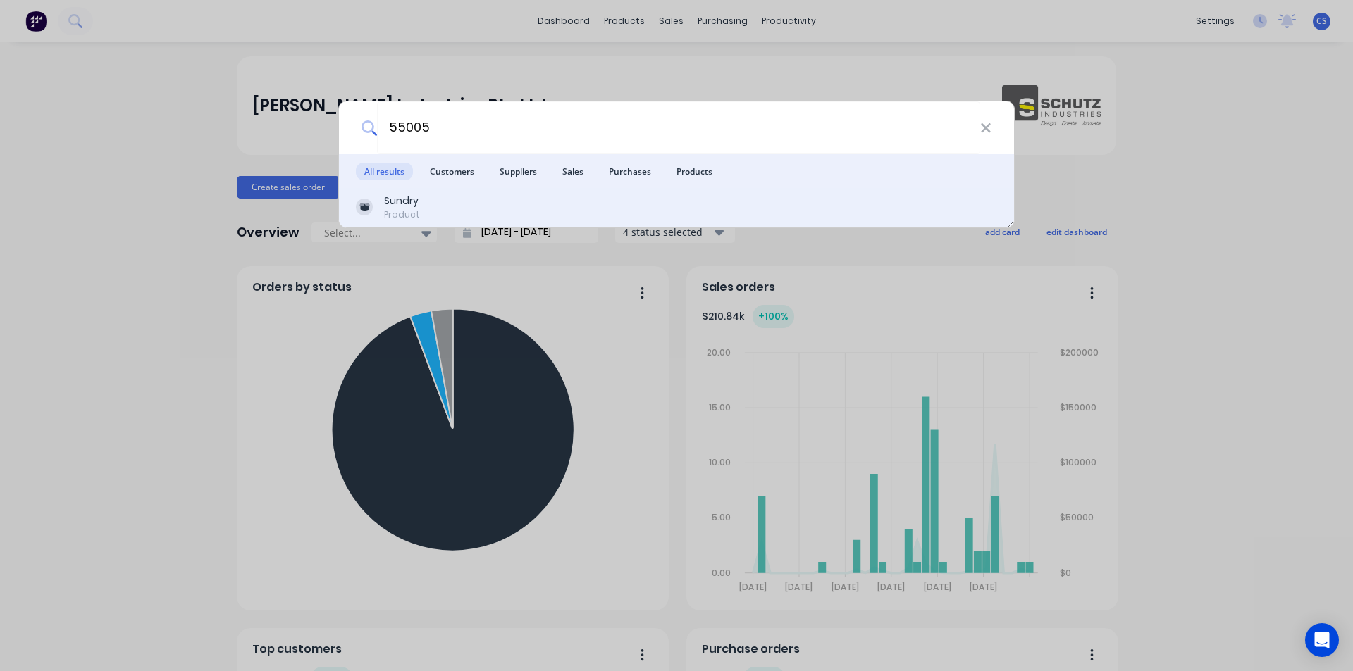
click at [401, 197] on div "Sundry" at bounding box center [402, 201] width 36 height 15
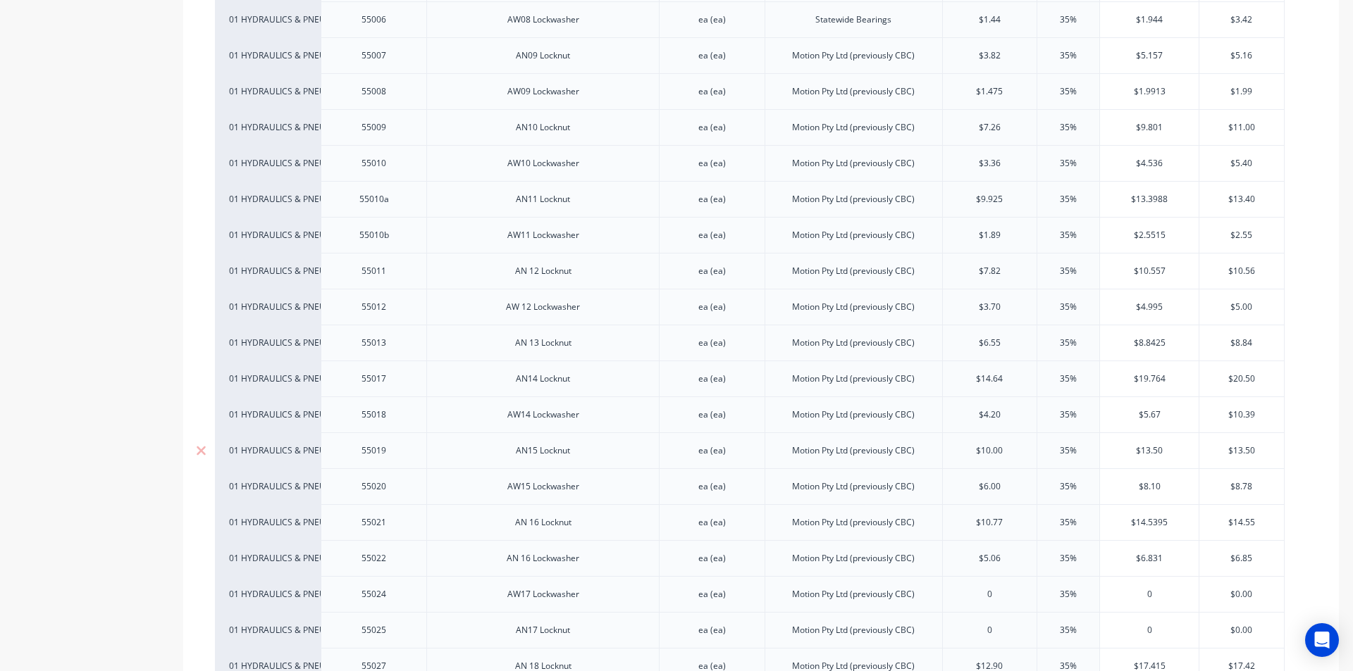
scroll to position [775, 0]
type input "$14.64"
click at [987, 373] on input "$14.64" at bounding box center [990, 374] width 94 height 13
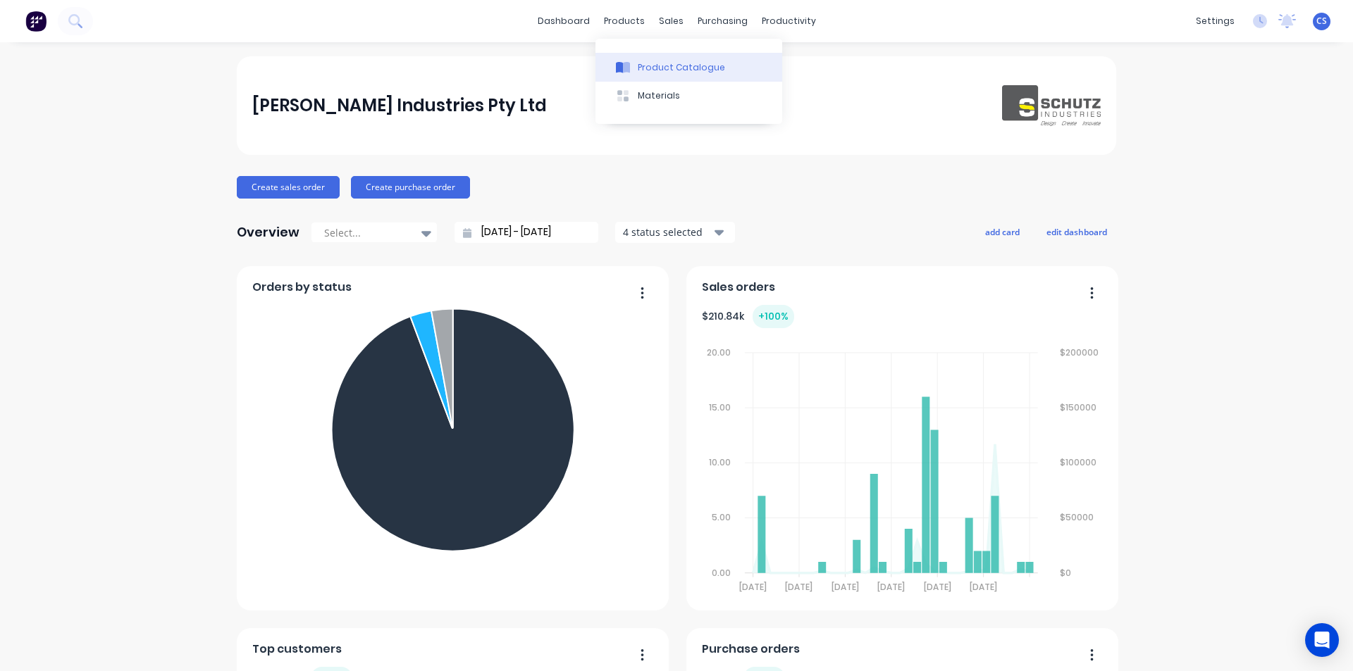
click at [652, 70] on div "Product Catalogue" at bounding box center [681, 67] width 87 height 13
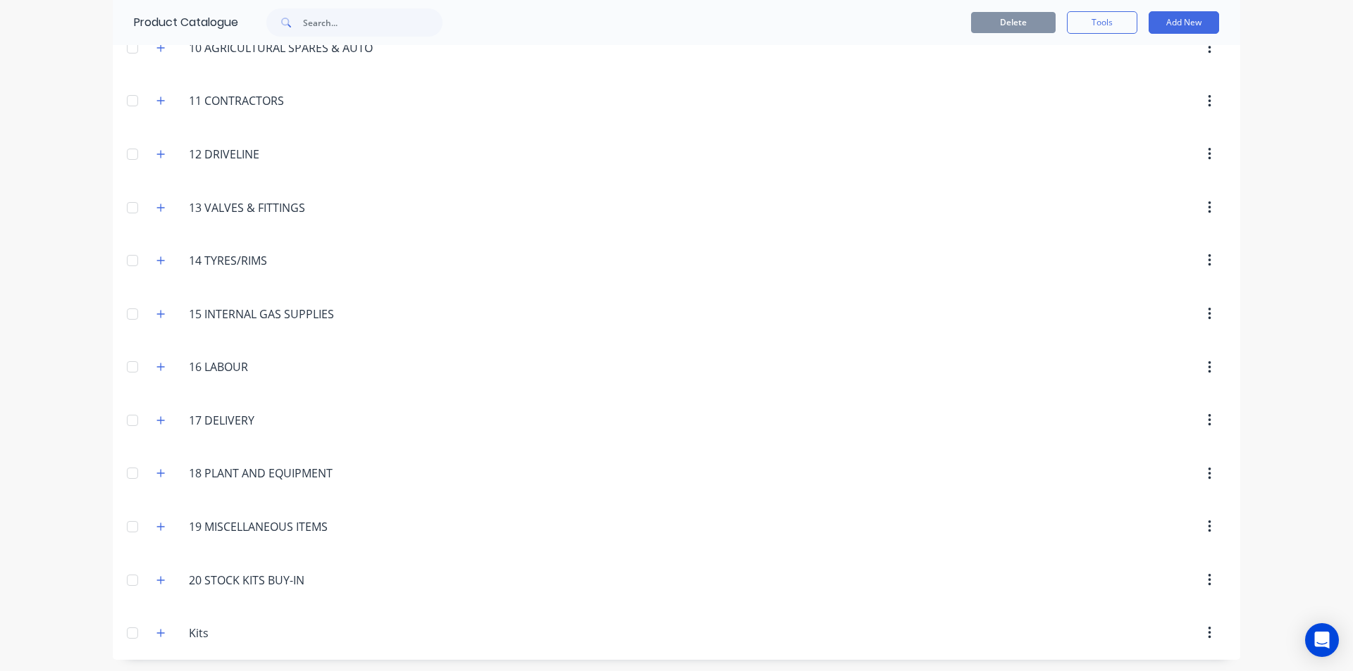
scroll to position [661, 0]
click at [158, 262] on icon "button" at bounding box center [160, 258] width 8 height 10
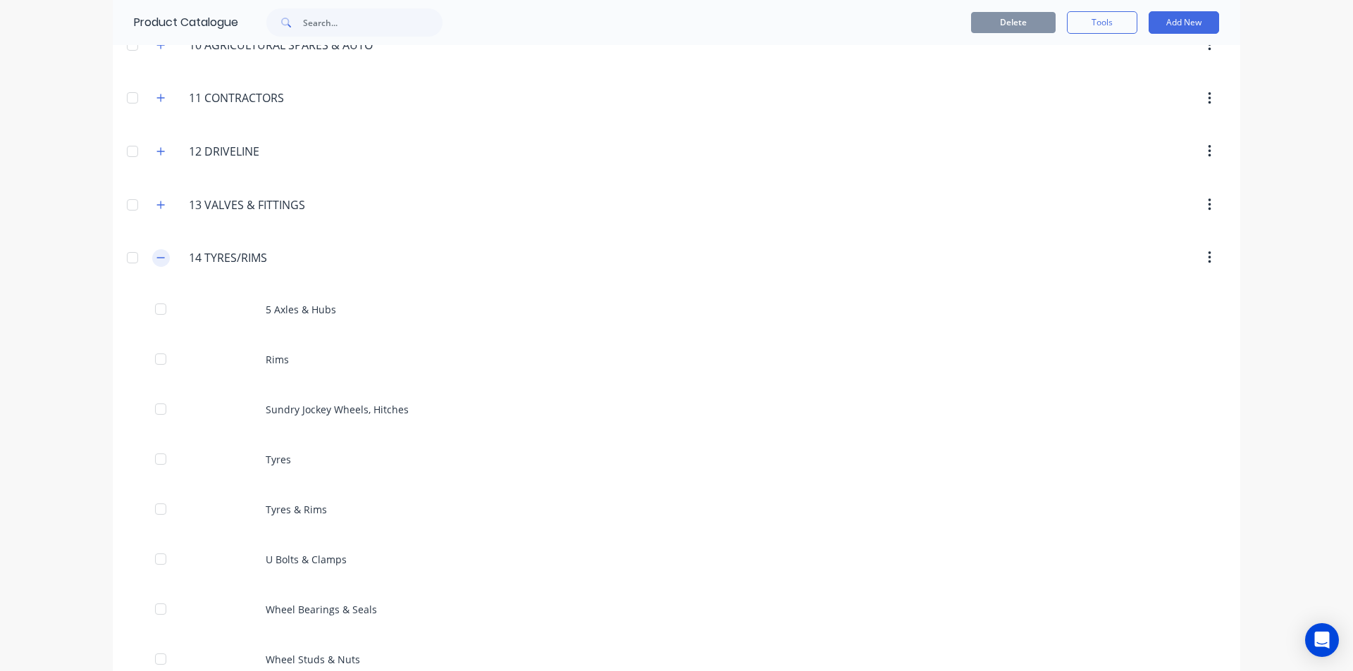
click at [157, 258] on icon "button" at bounding box center [161, 257] width 8 height 1
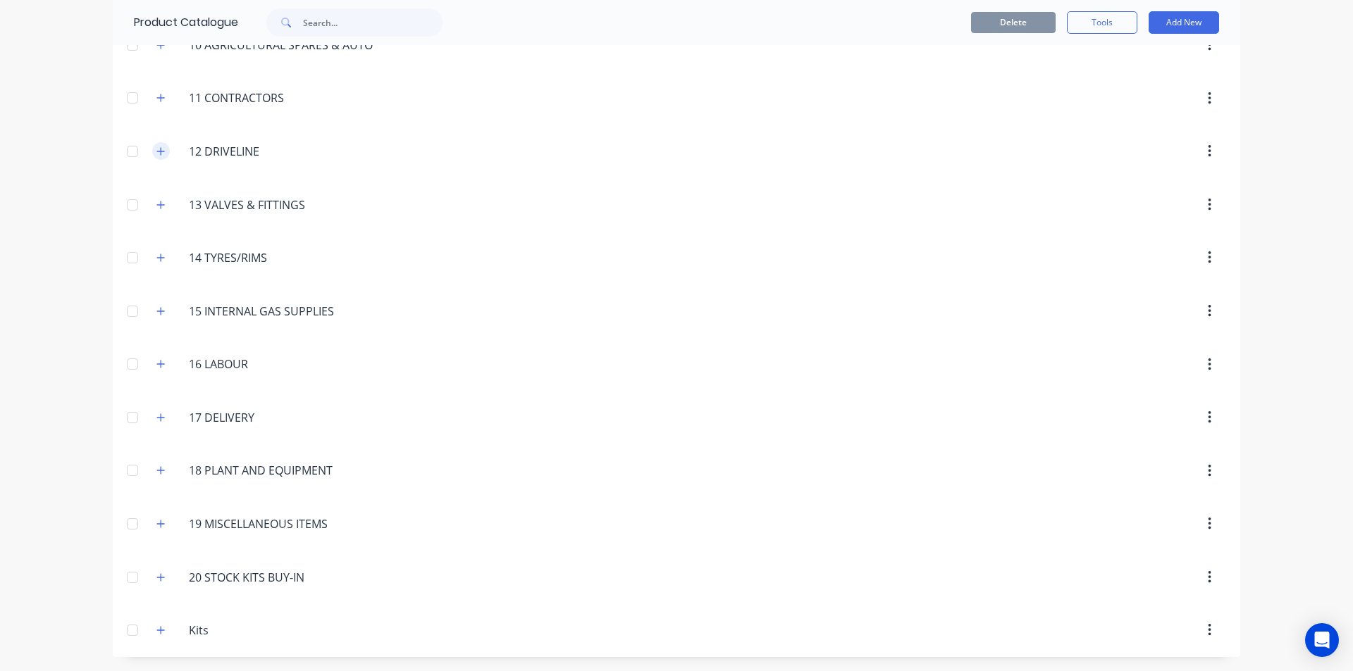
click at [157, 151] on icon "button" at bounding box center [161, 151] width 8 height 8
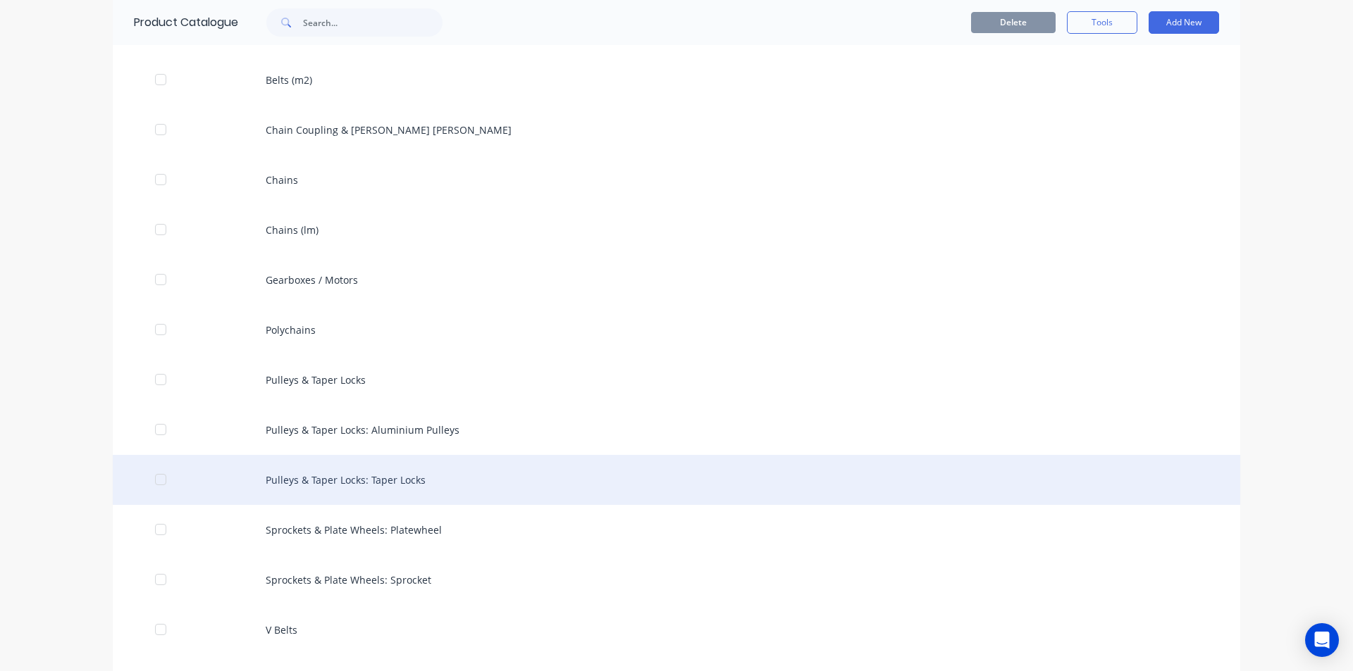
scroll to position [943, 0]
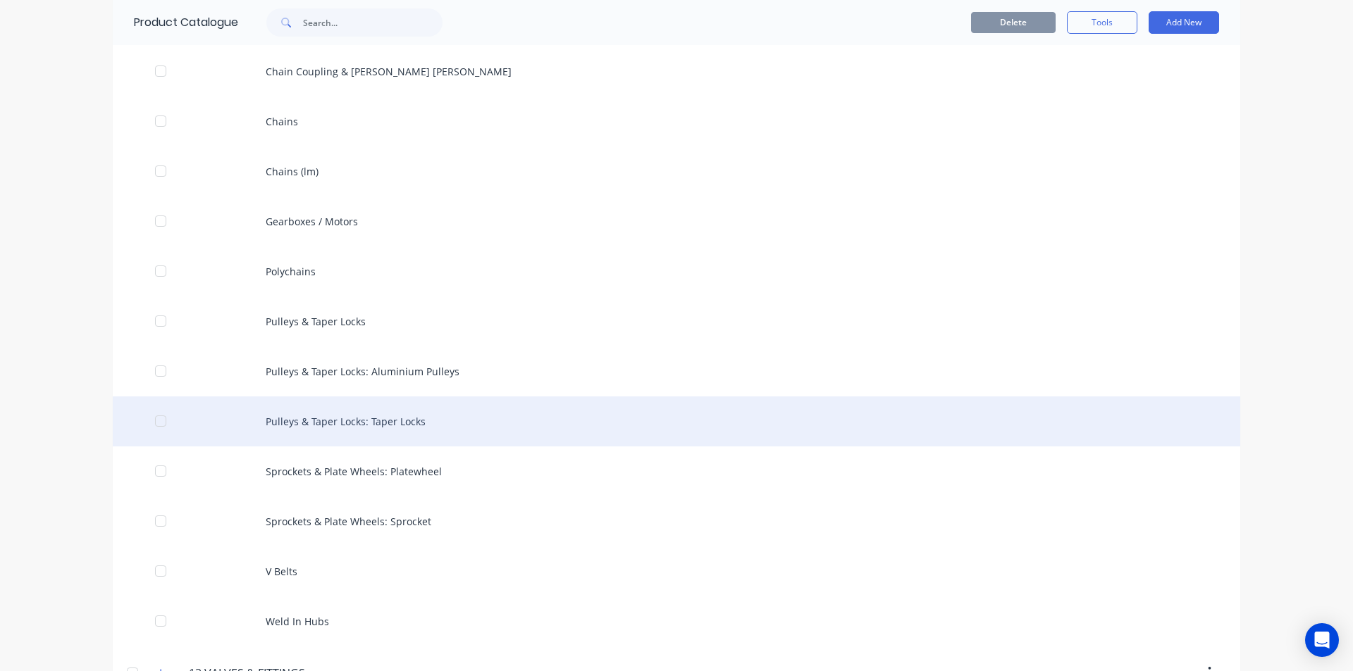
click at [439, 433] on div "Pulleys & Taper Locks: Taper Locks" at bounding box center [676, 422] width 1127 height 50
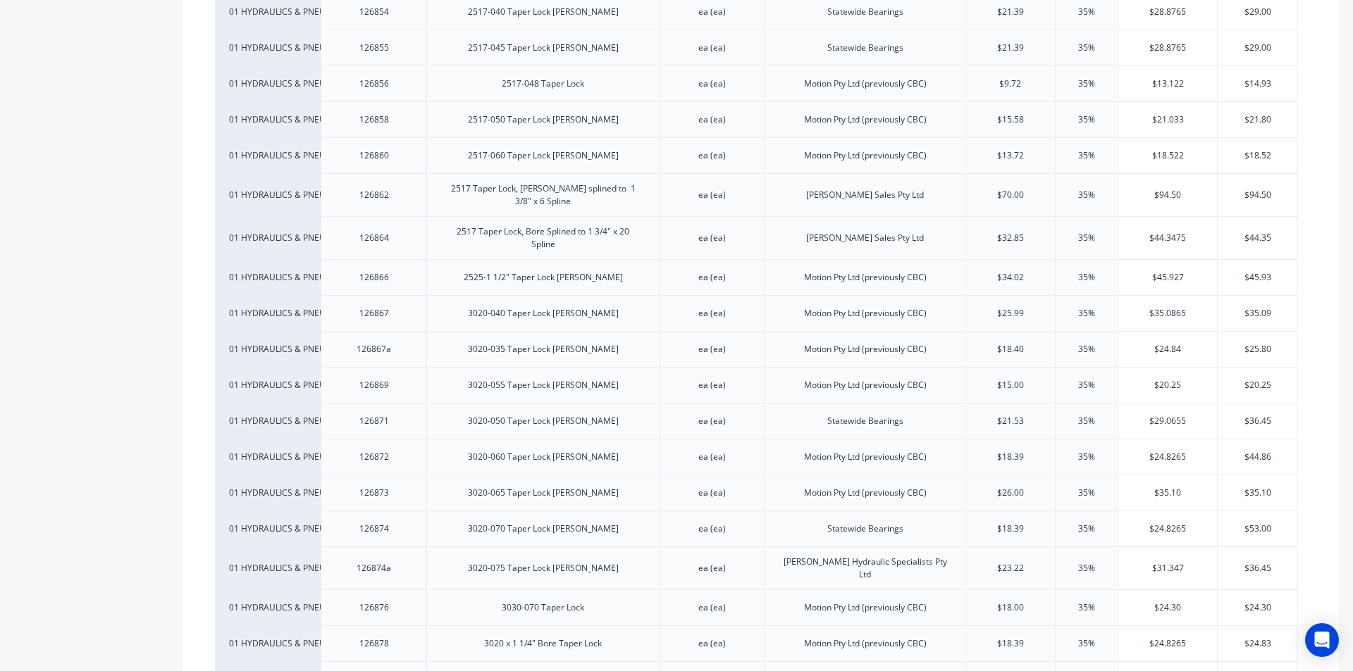
scroll to position [1902, 0]
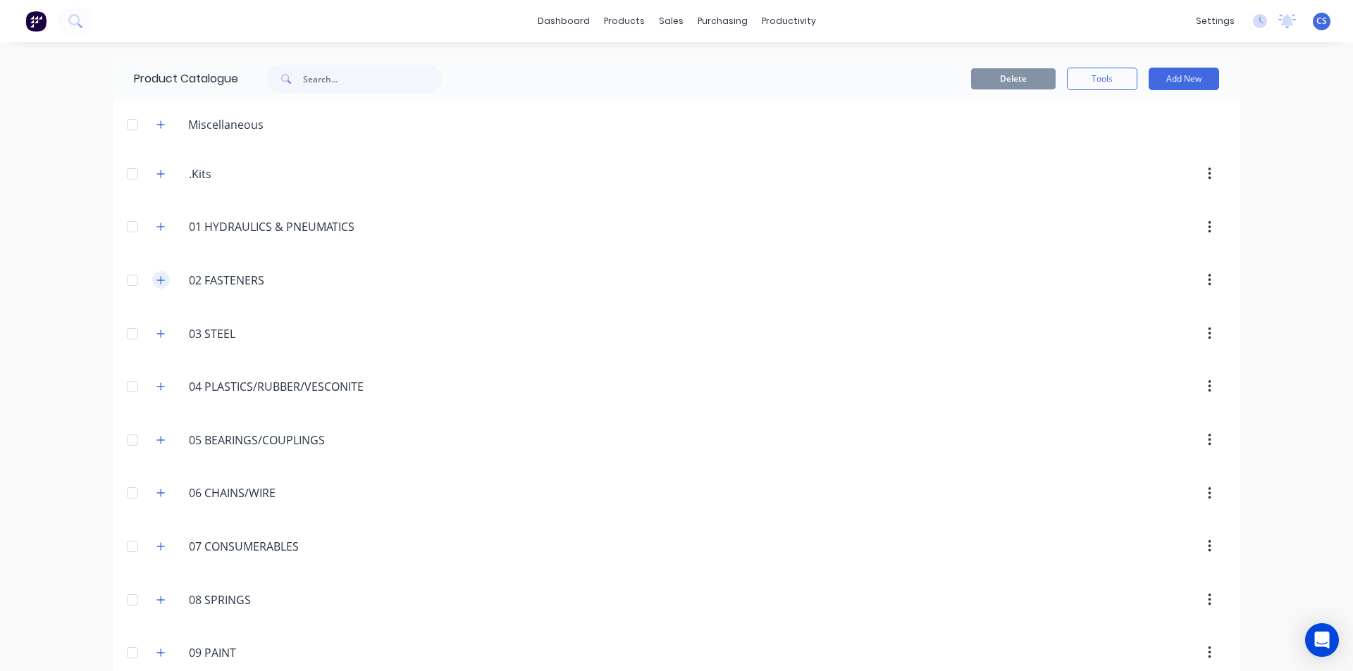
click at [156, 281] on icon "button" at bounding box center [160, 280] width 8 height 10
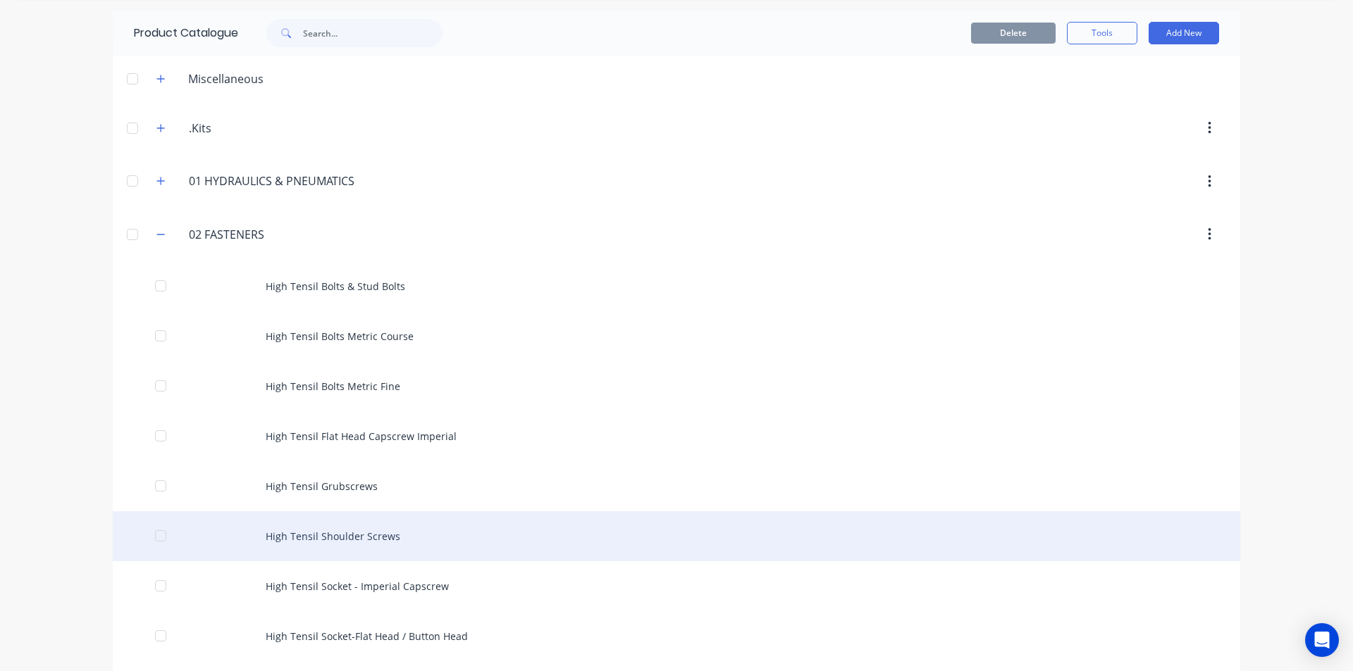
scroll to position [70, 0]
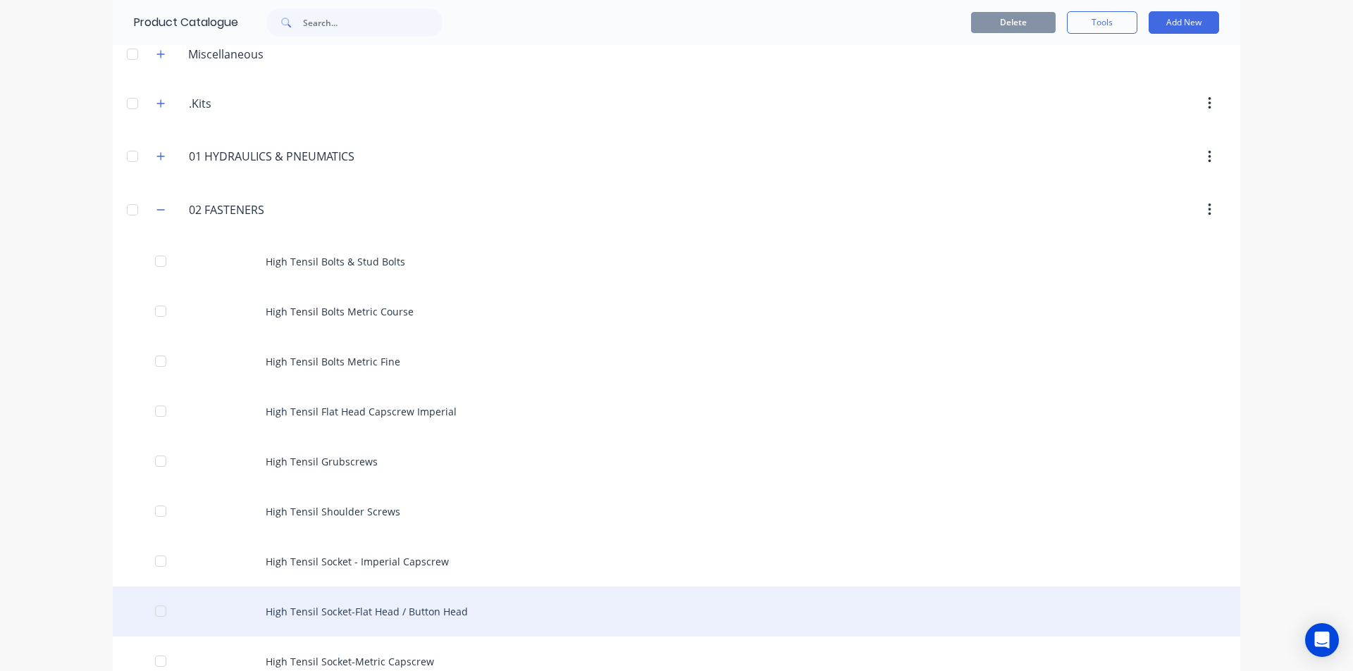
click at [410, 611] on div "High Tensil Socket-Flat Head / Button Head" at bounding box center [676, 612] width 1127 height 50
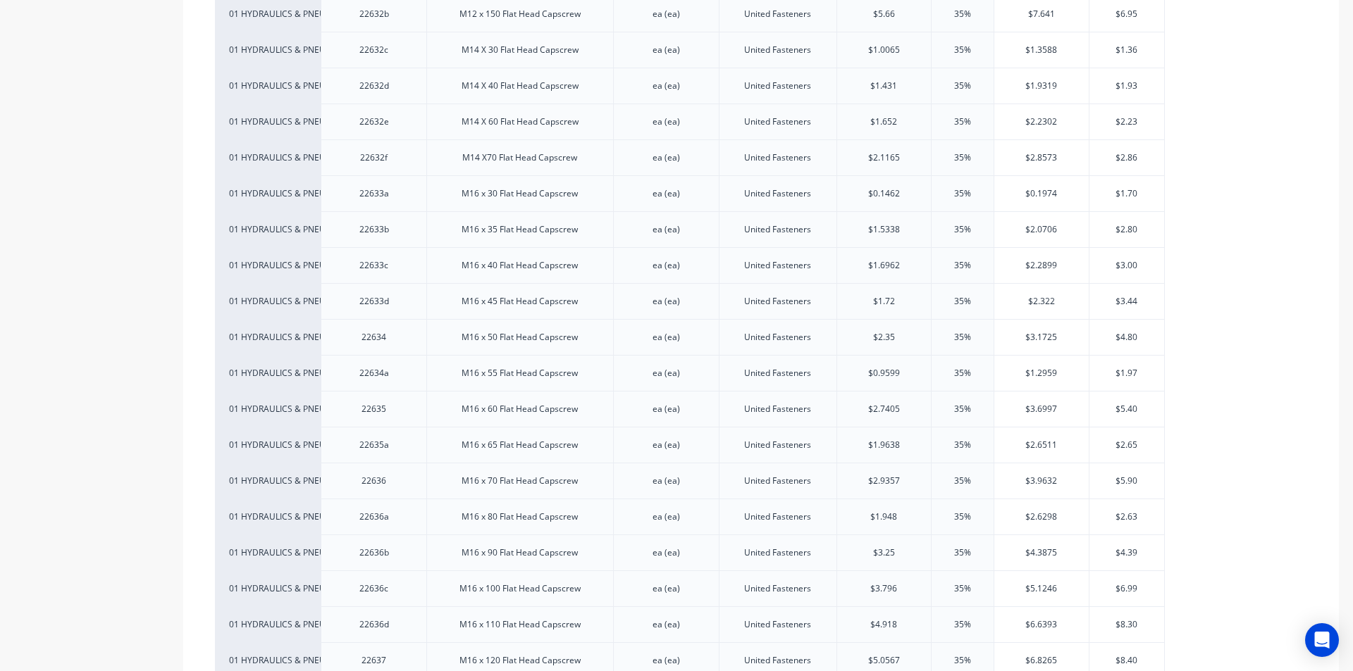
scroll to position [2888, 0]
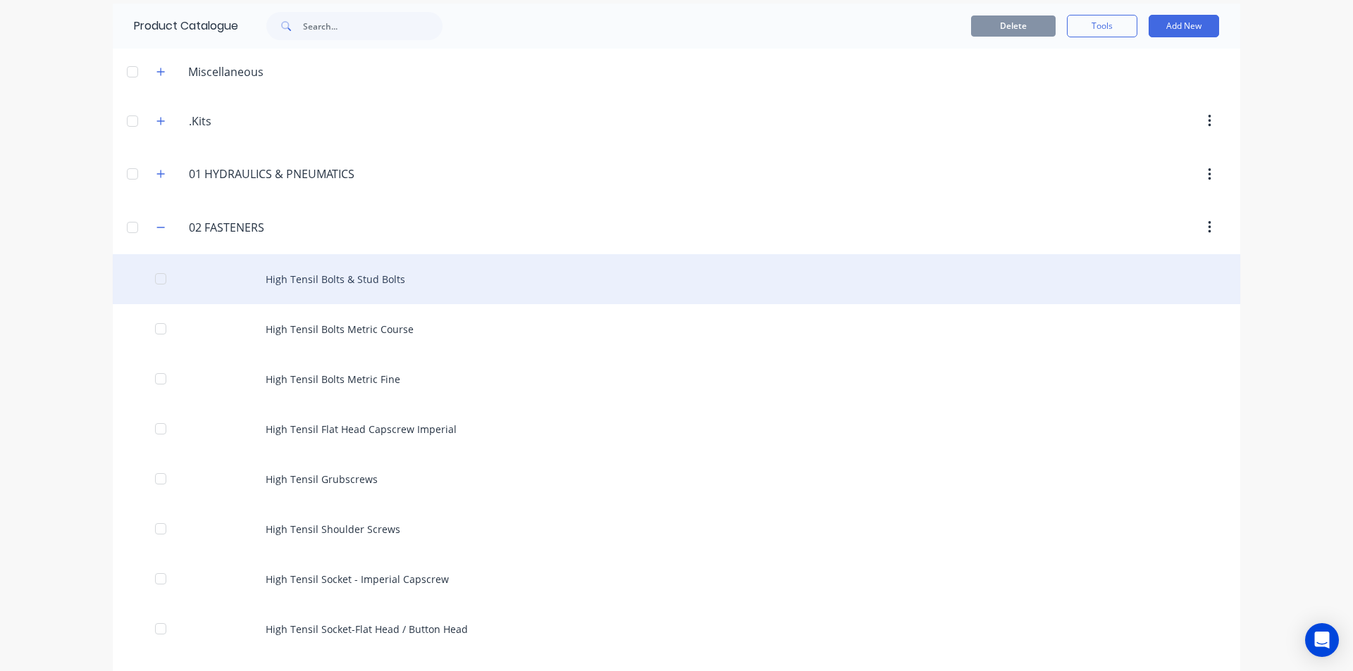
scroll to position [352, 0]
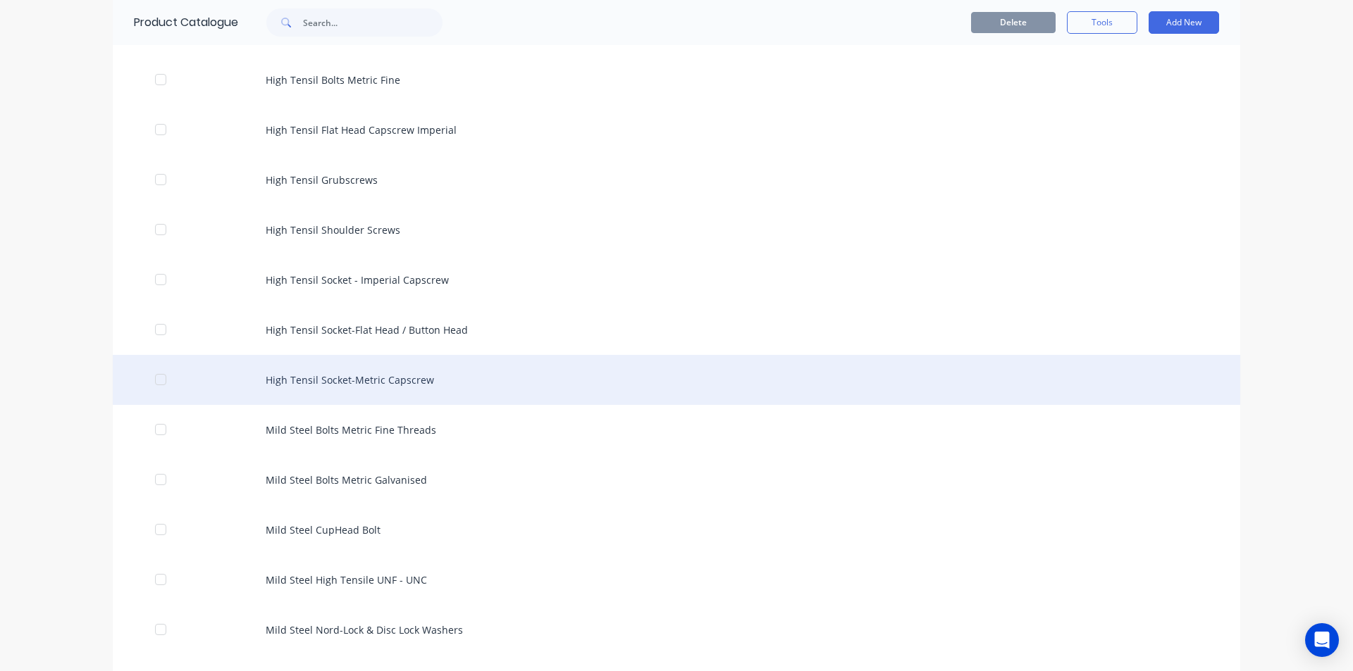
click at [384, 371] on div "High Tensil Socket-Metric Capscrew" at bounding box center [676, 380] width 1127 height 50
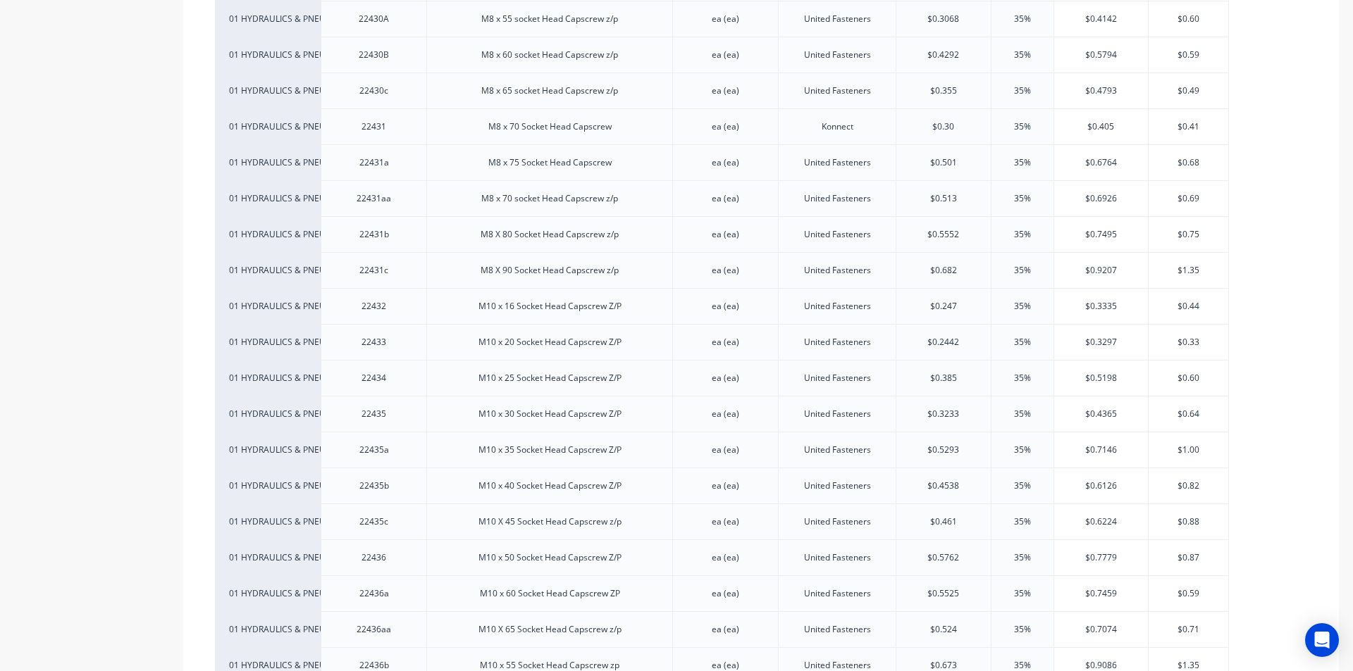
scroll to position [2959, 0]
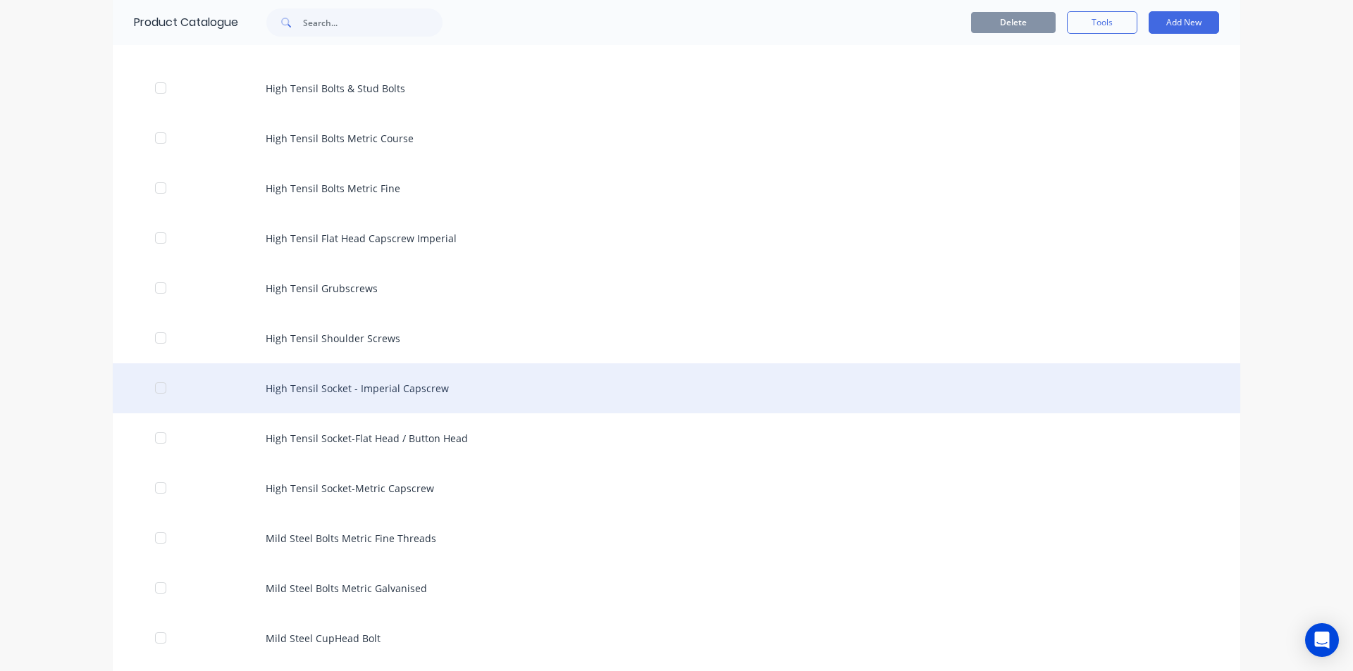
scroll to position [70, 0]
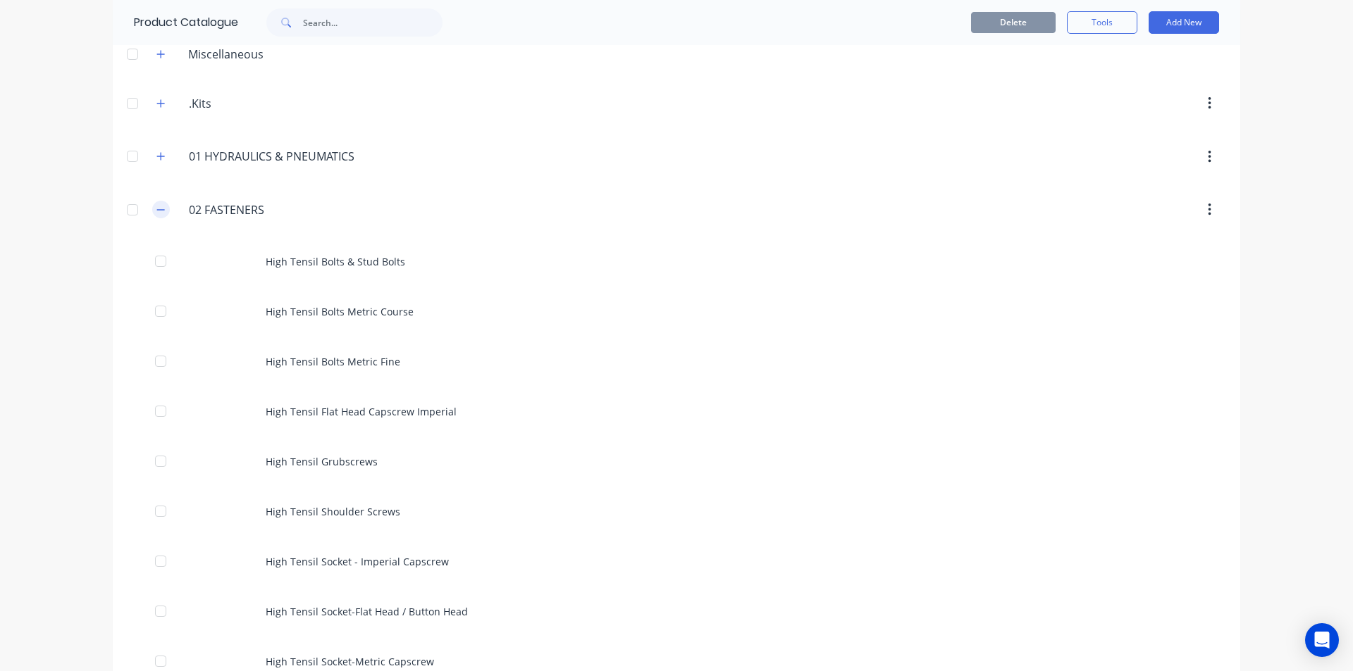
click at [160, 207] on button "button" at bounding box center [161, 210] width 18 height 18
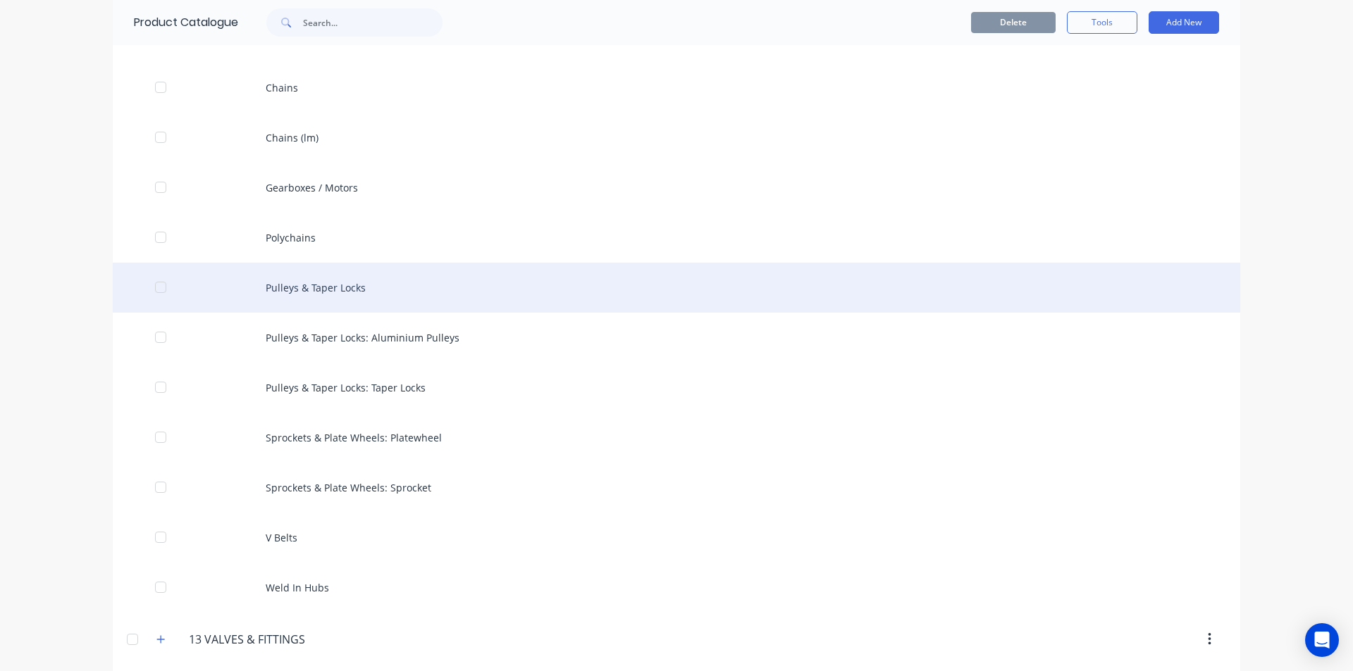
scroll to position [1057, 0]
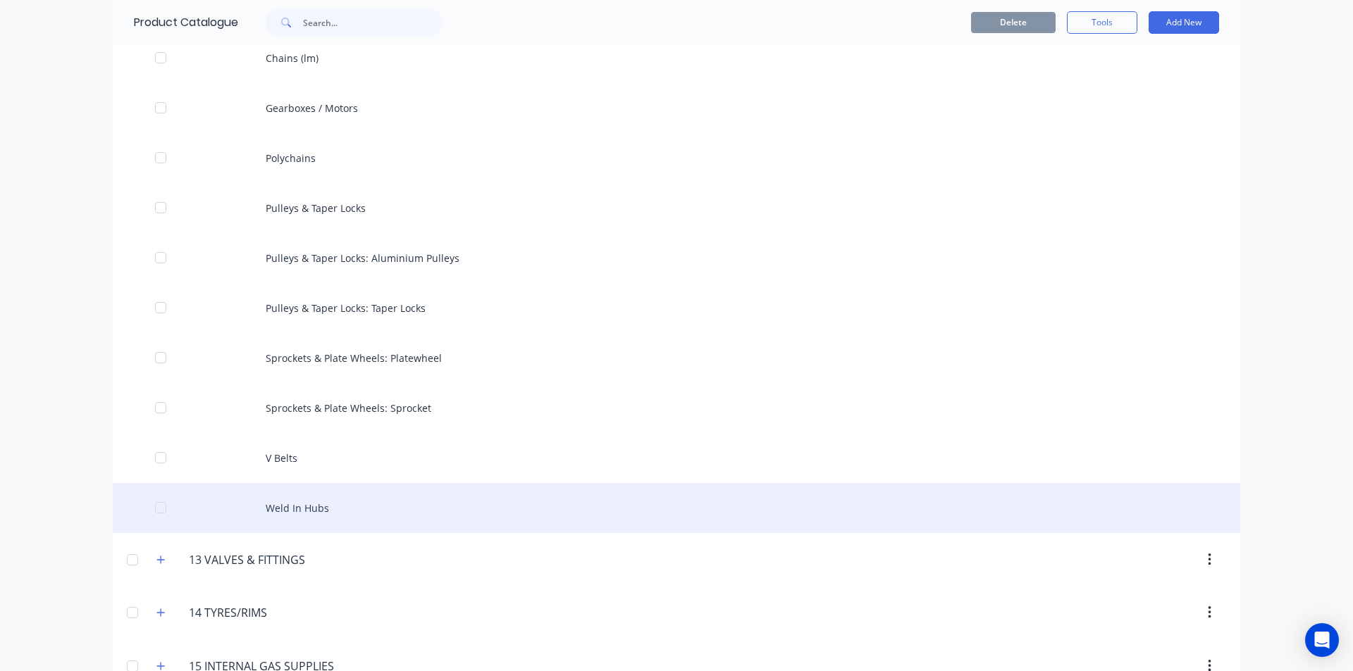
click at [325, 504] on div "Weld In Hubs" at bounding box center [676, 508] width 1127 height 50
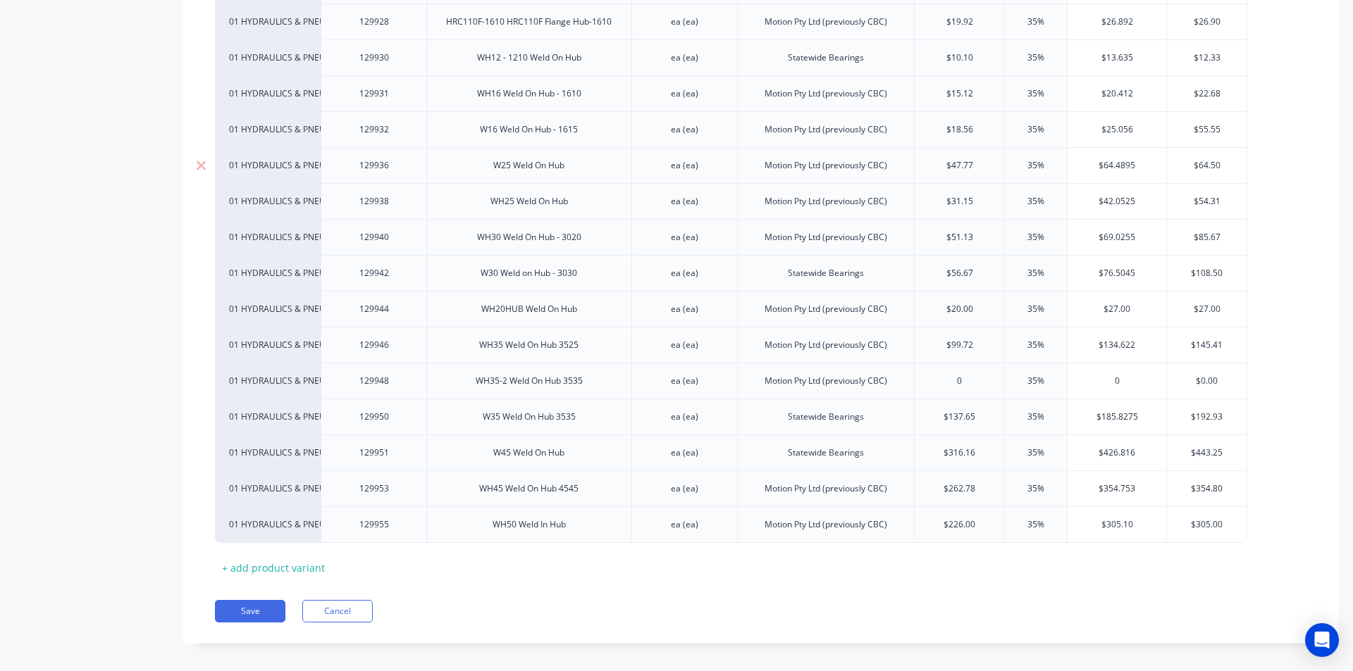
scroll to position [421, 0]
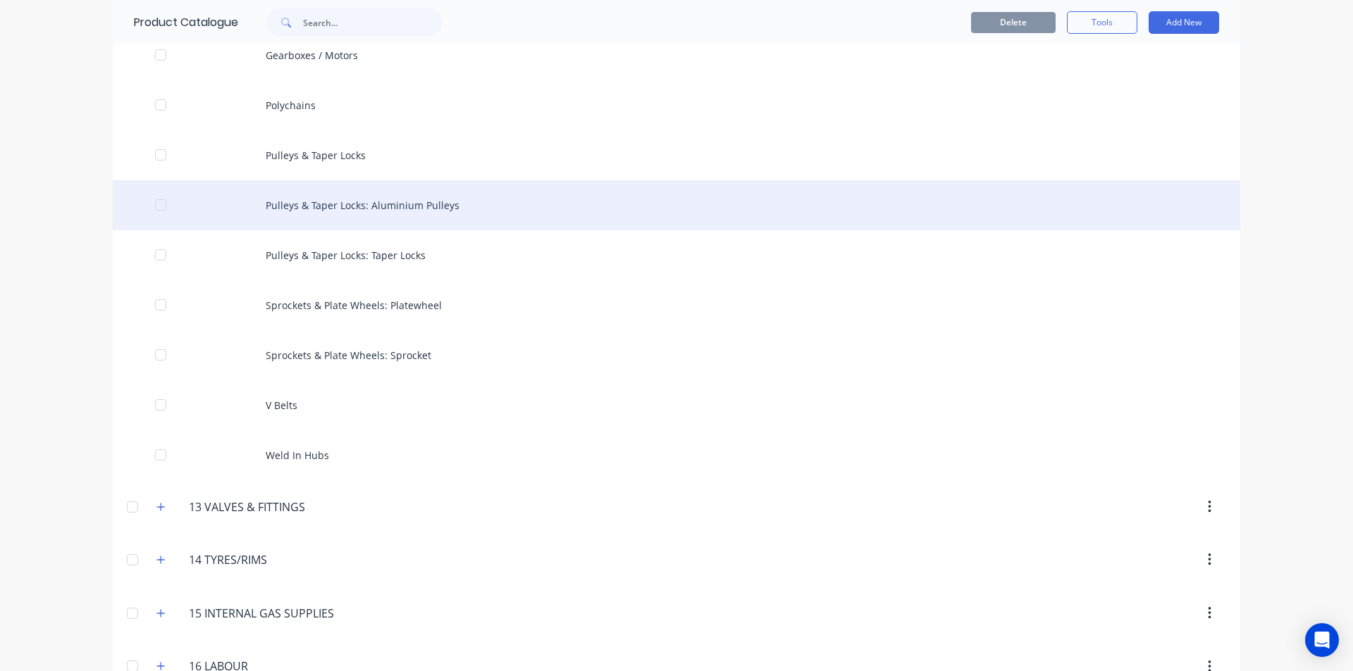
scroll to position [1127, 0]
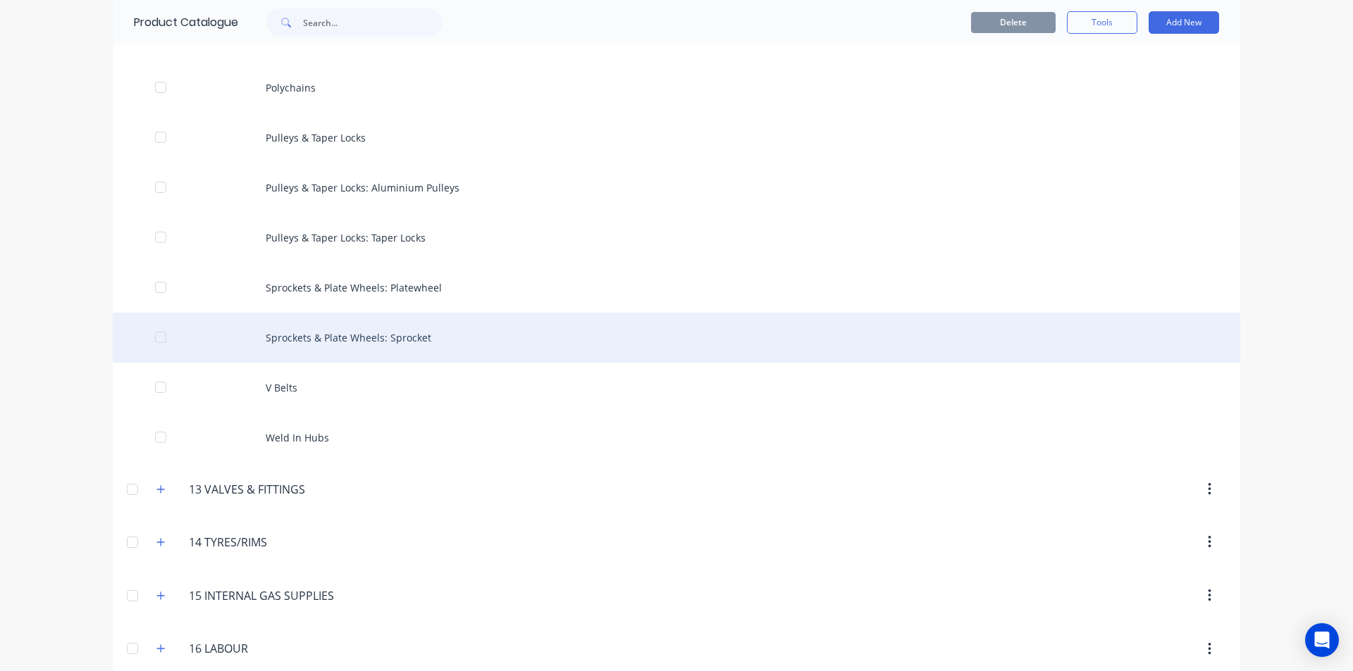
click at [370, 335] on div "Sprockets & Plate Wheels: Sprocket" at bounding box center [676, 338] width 1127 height 50
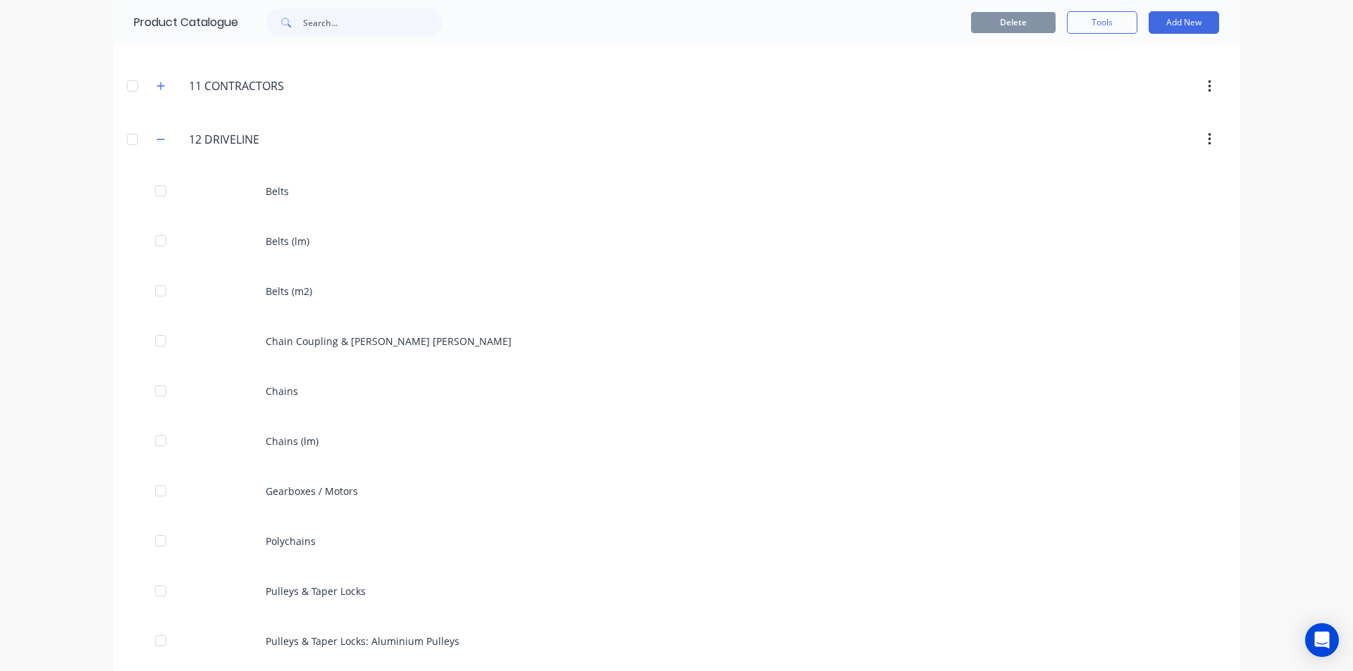
scroll to position [986, 0]
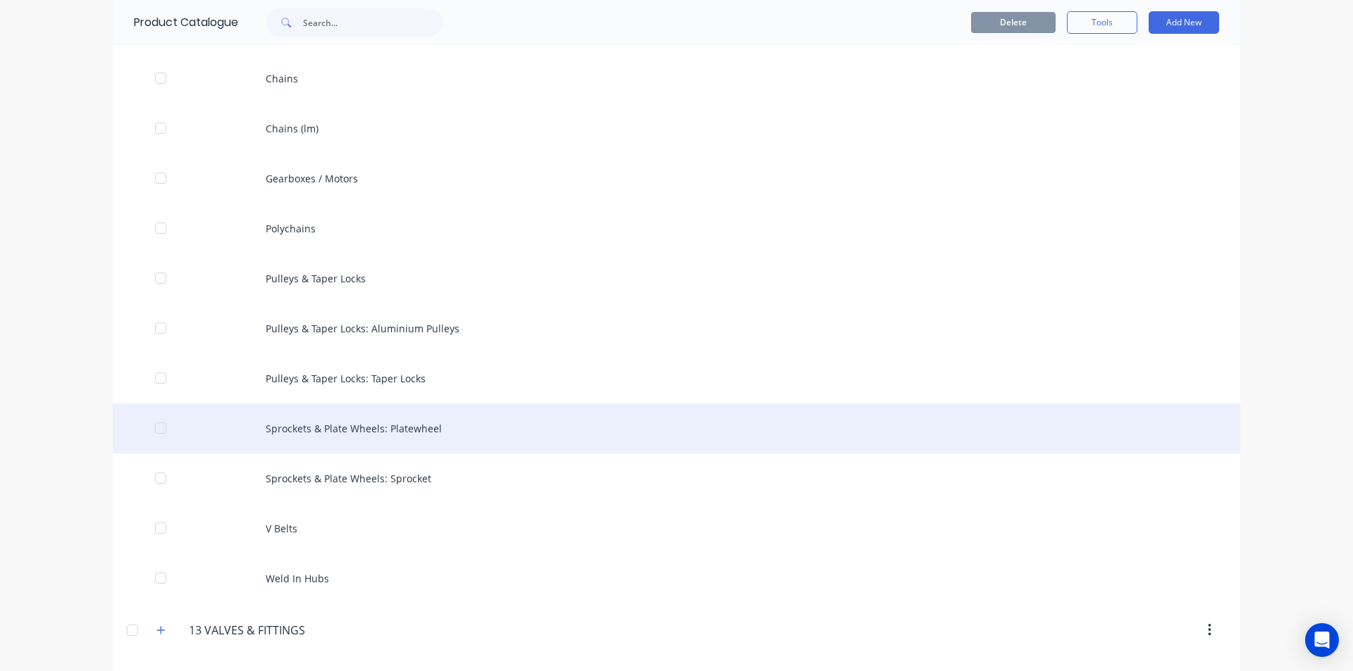
click at [426, 425] on div "Sprockets & Plate Wheels: Platewheel" at bounding box center [676, 429] width 1127 height 50
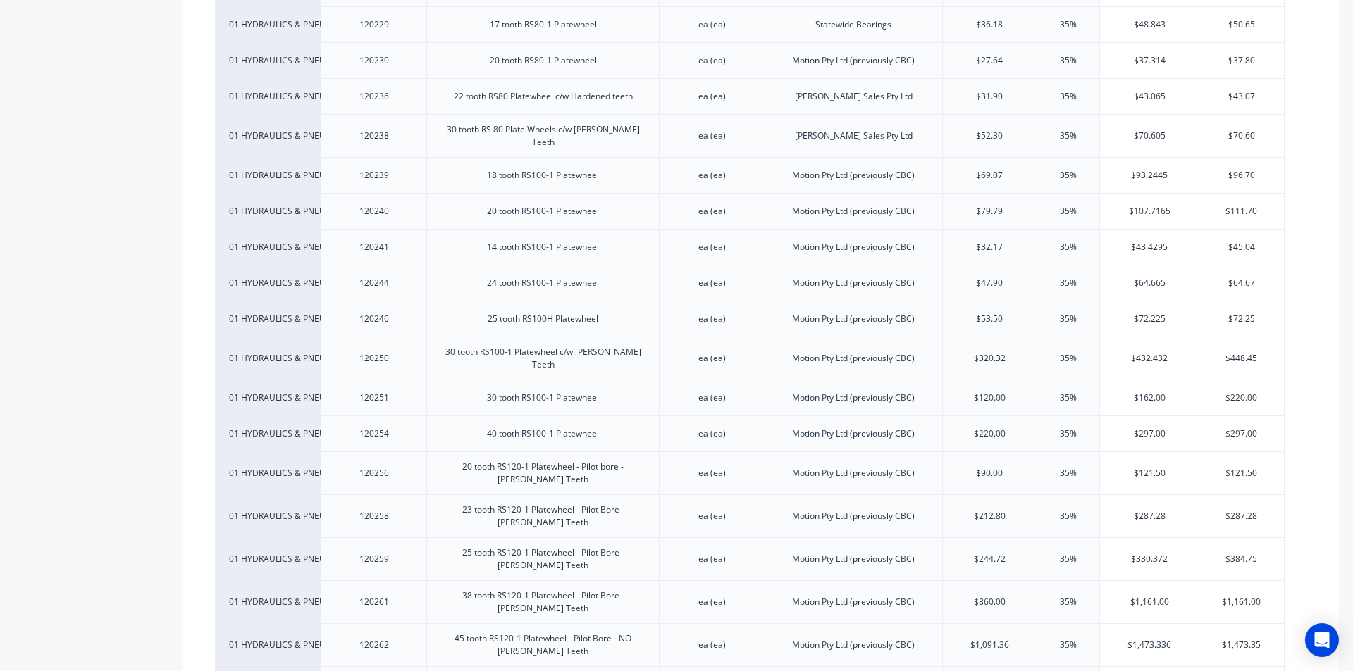
scroll to position [2223, 0]
type input "$320.32"
click at [990, 353] on input "$320.32" at bounding box center [990, 359] width 94 height 13
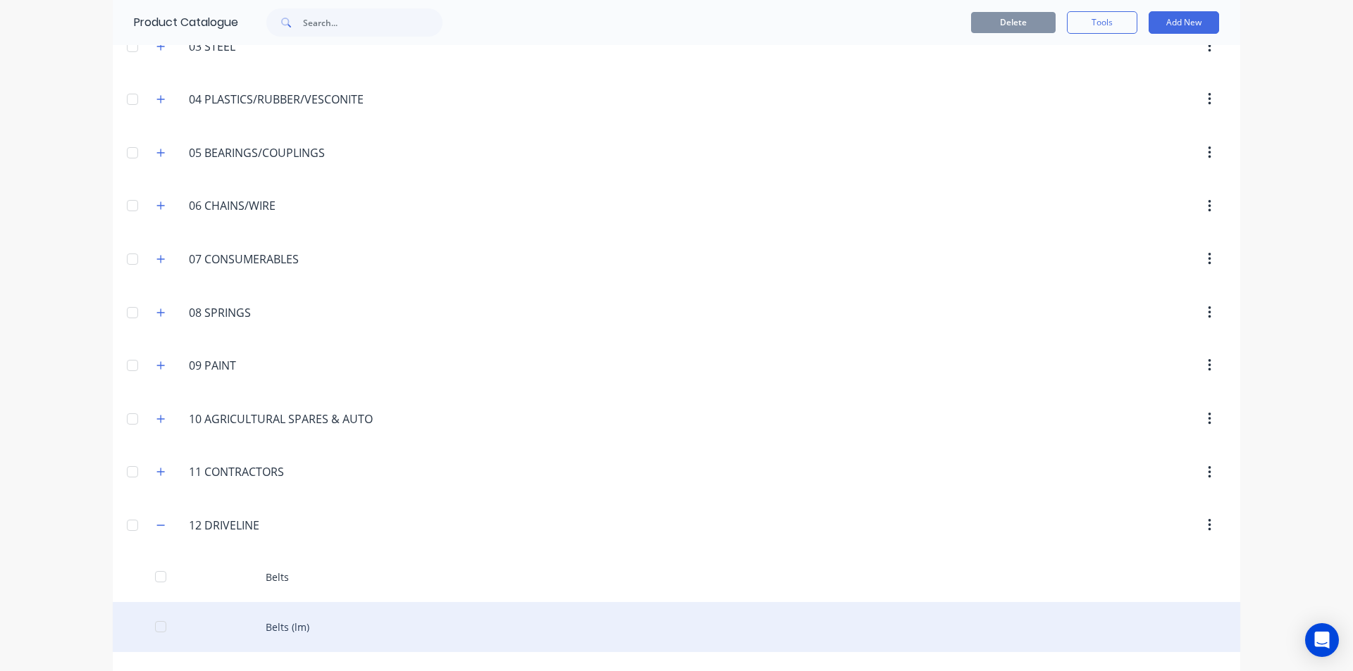
scroll to position [282, 0]
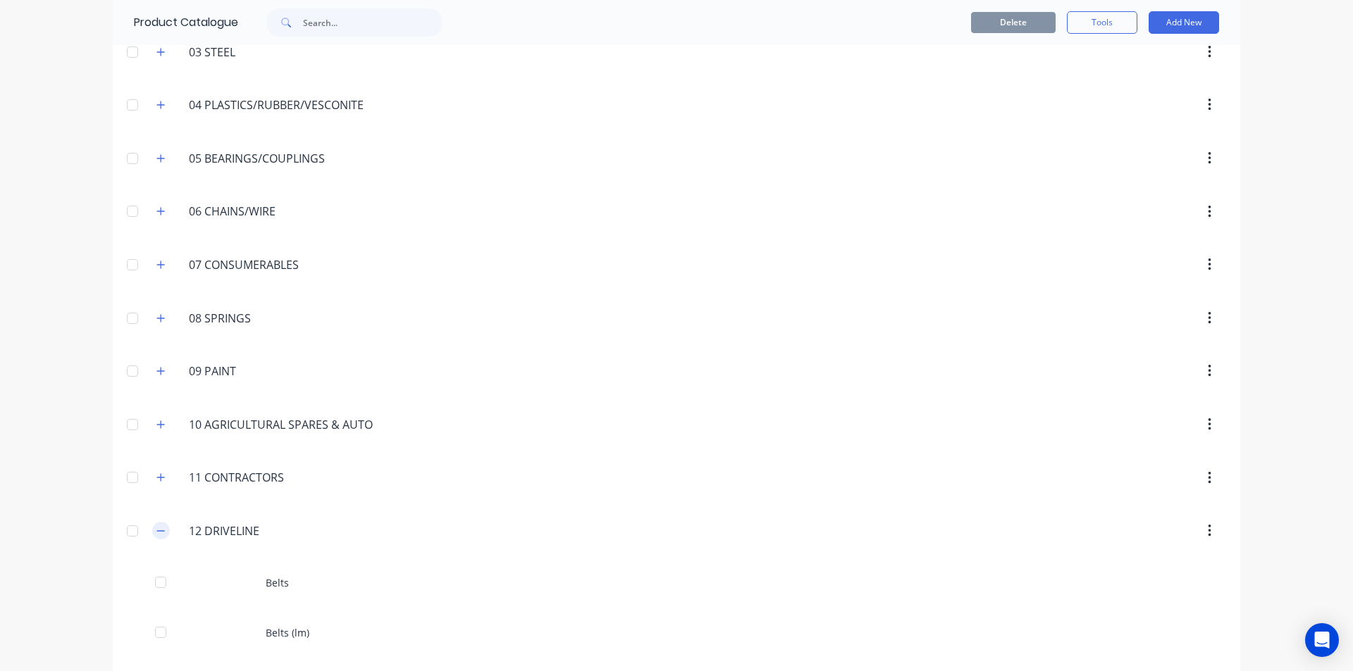
click at [163, 531] on button "button" at bounding box center [161, 531] width 18 height 18
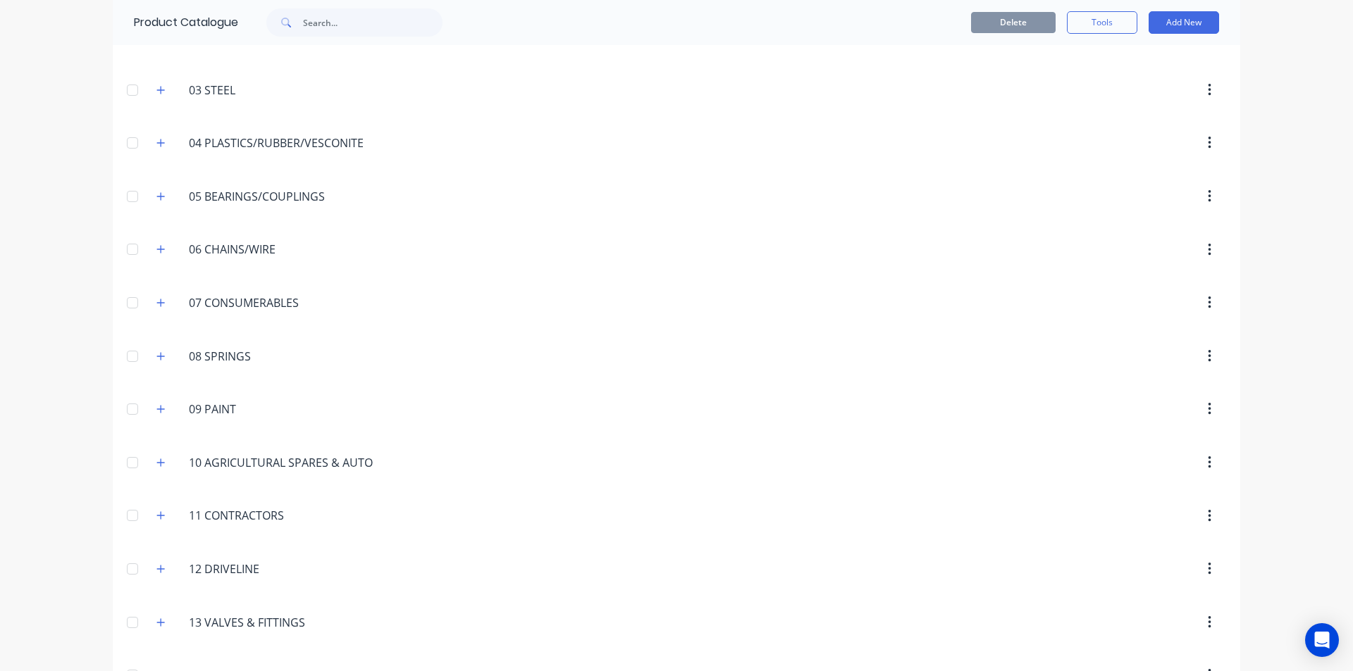
scroll to position [141, 0]
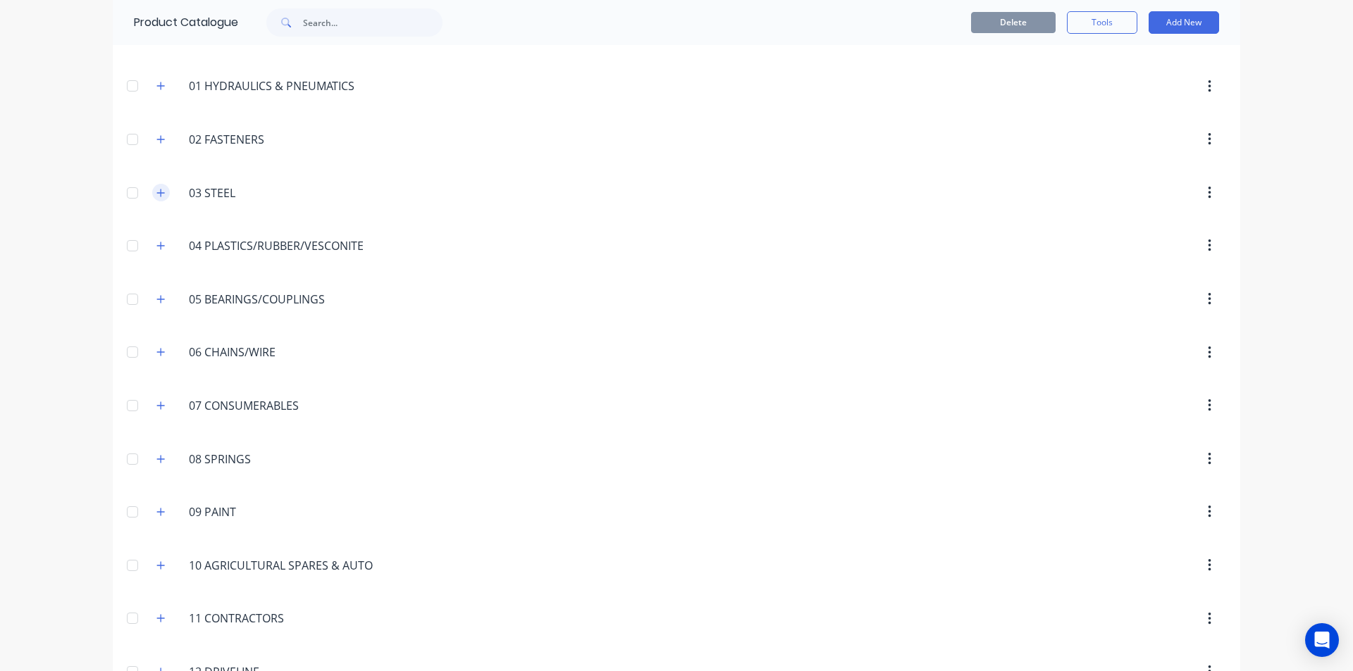
click at [159, 196] on icon "button" at bounding box center [160, 193] width 8 height 10
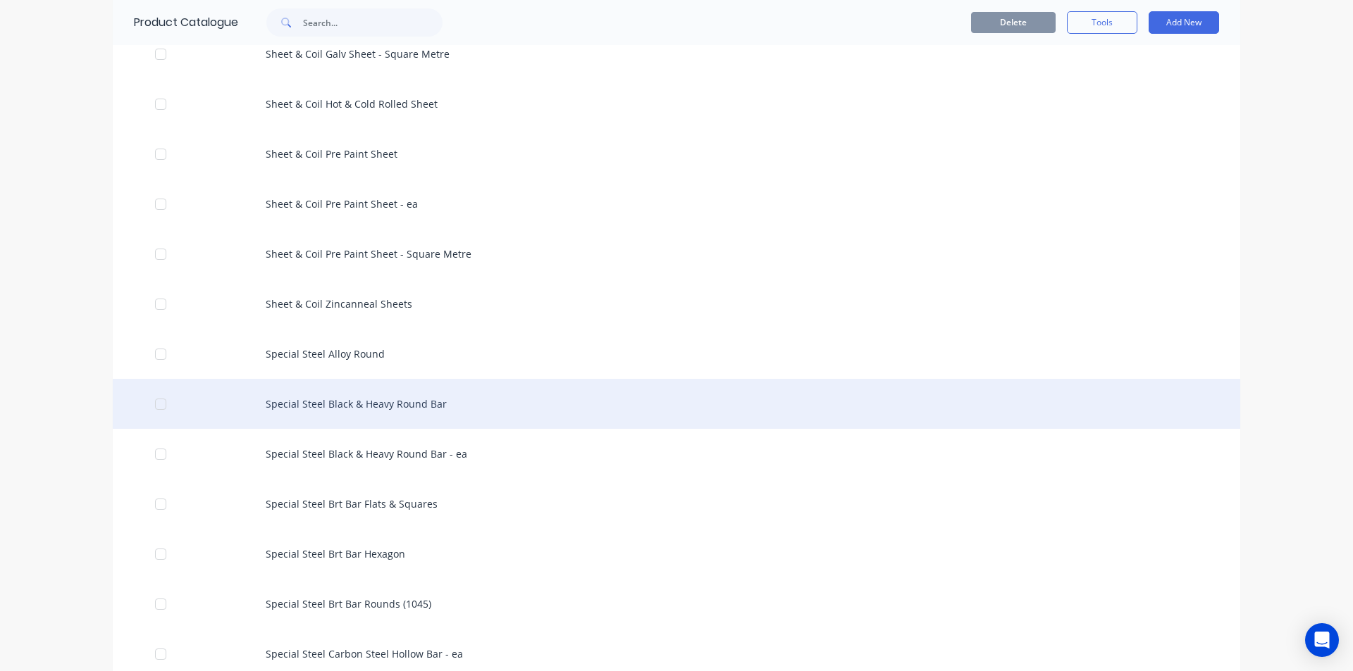
scroll to position [2466, 0]
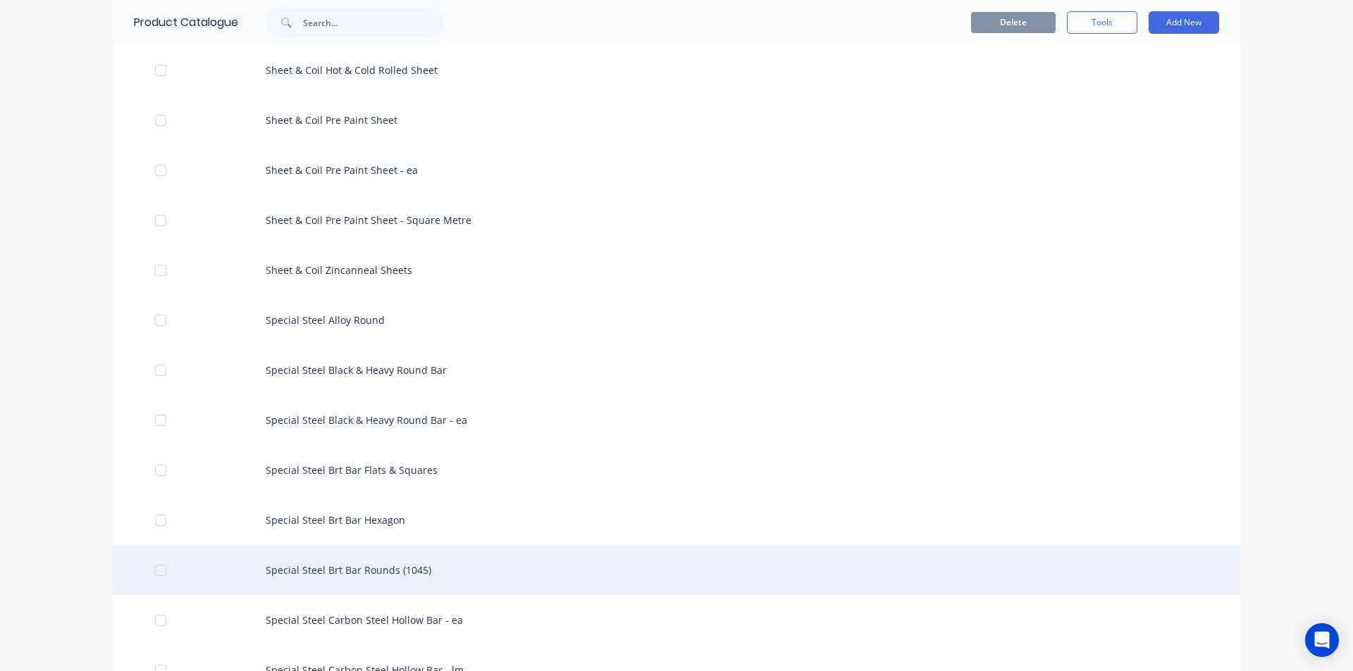
click at [436, 573] on div "Special Steel Brt Bar Rounds (1045)" at bounding box center [676, 570] width 1127 height 50
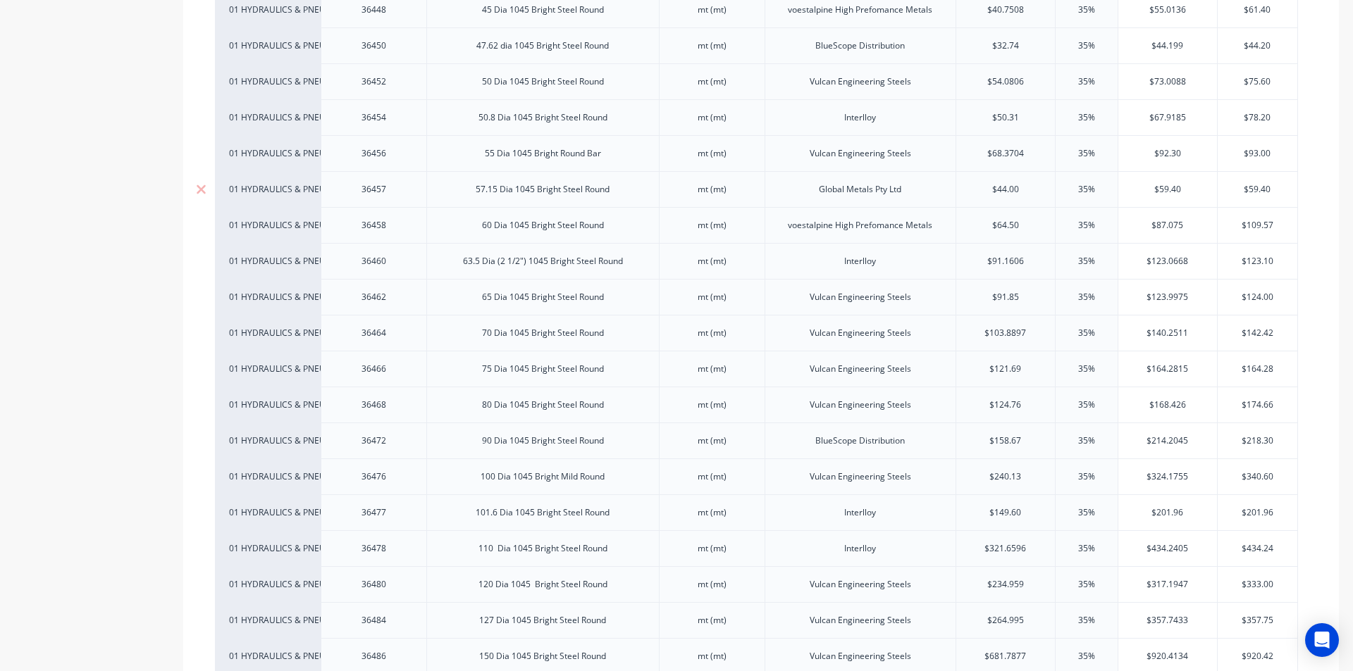
scroll to position [1761, 0]
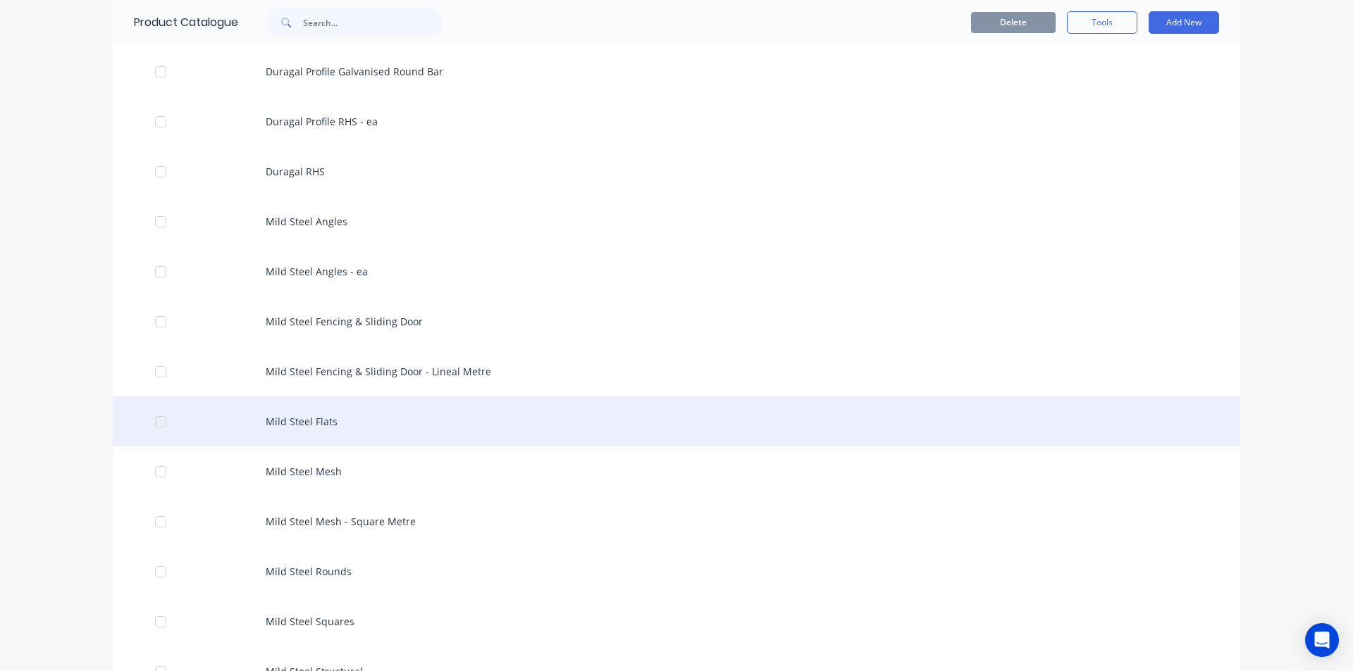
scroll to position [1338, 0]
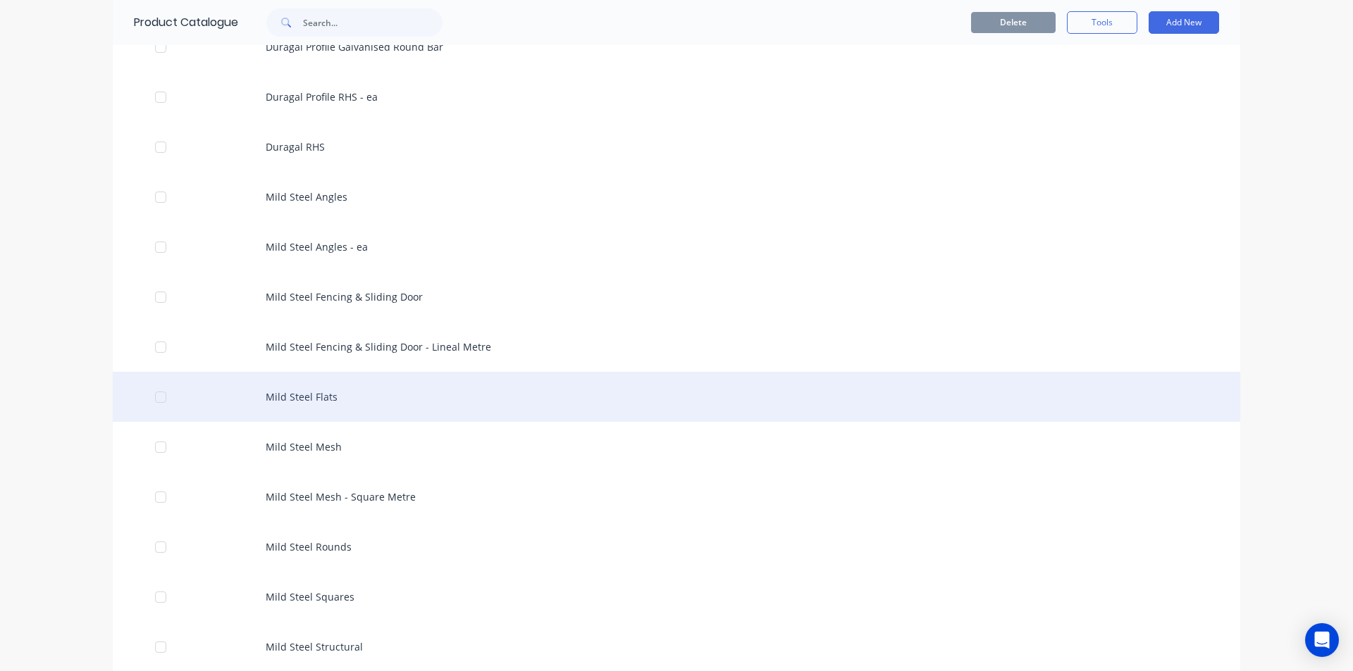
click at [329, 410] on div "Mild Steel Flats" at bounding box center [676, 397] width 1127 height 50
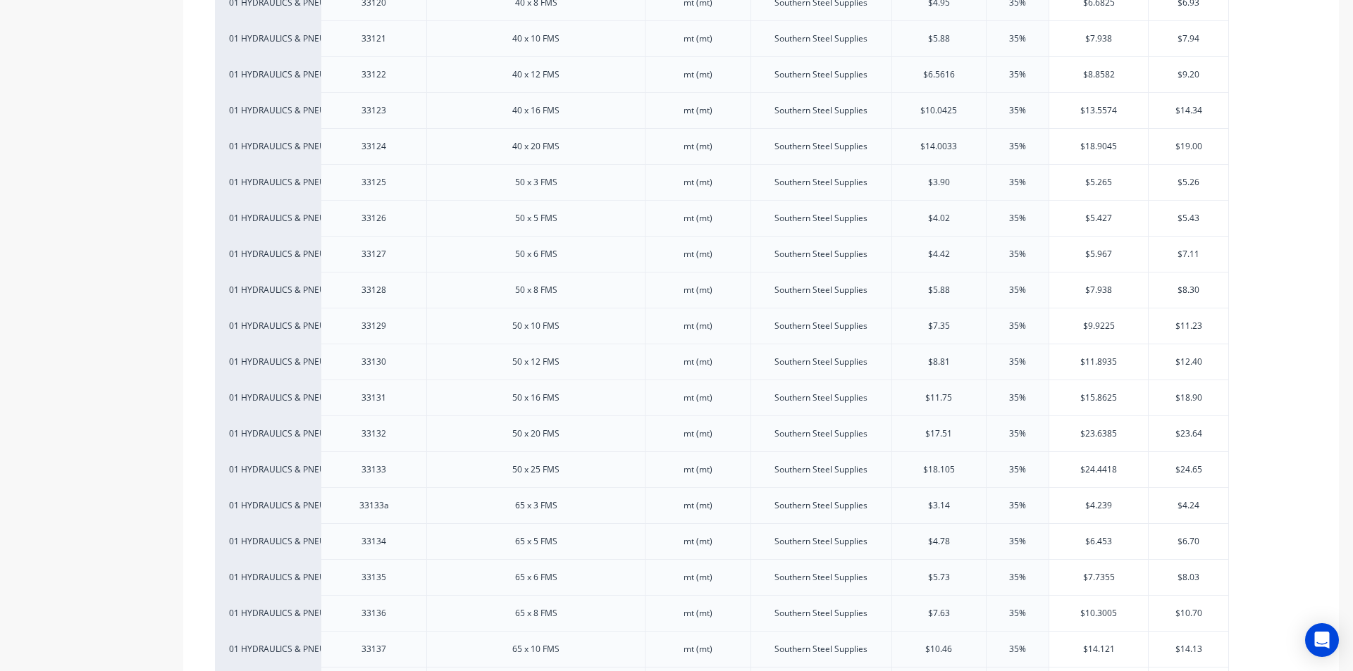
scroll to position [1338, 0]
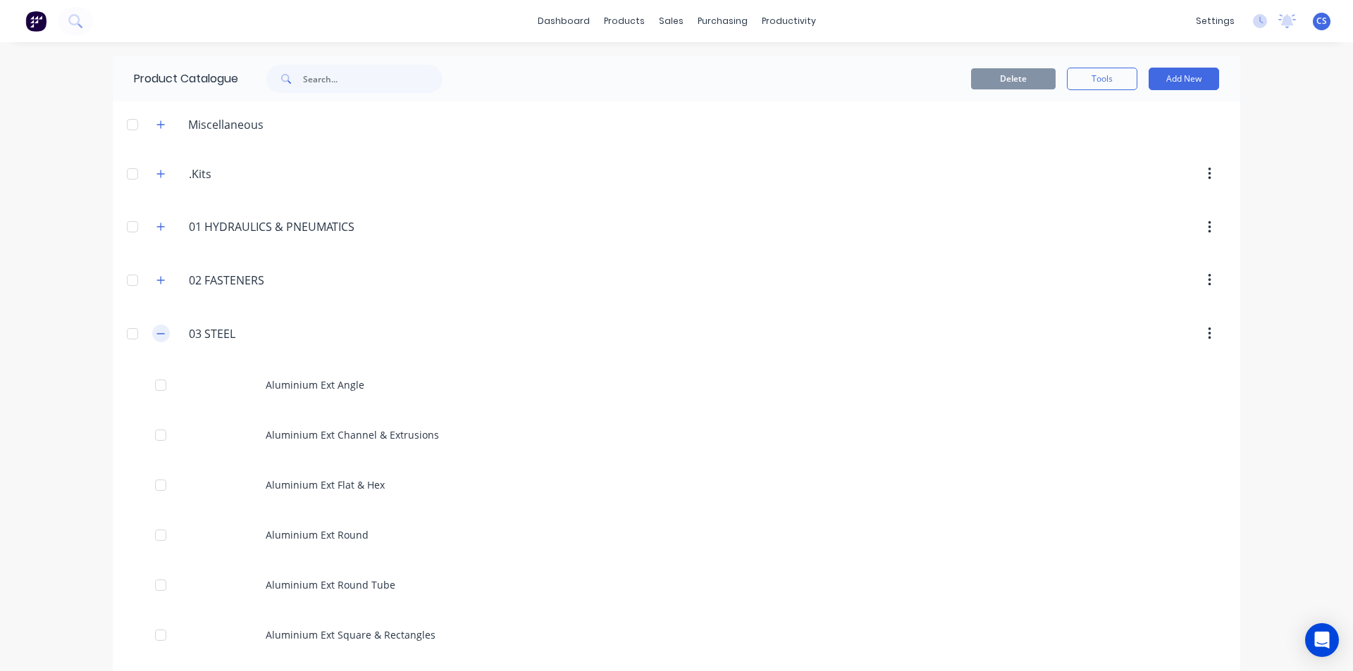
click at [157, 333] on icon "button" at bounding box center [161, 333] width 8 height 1
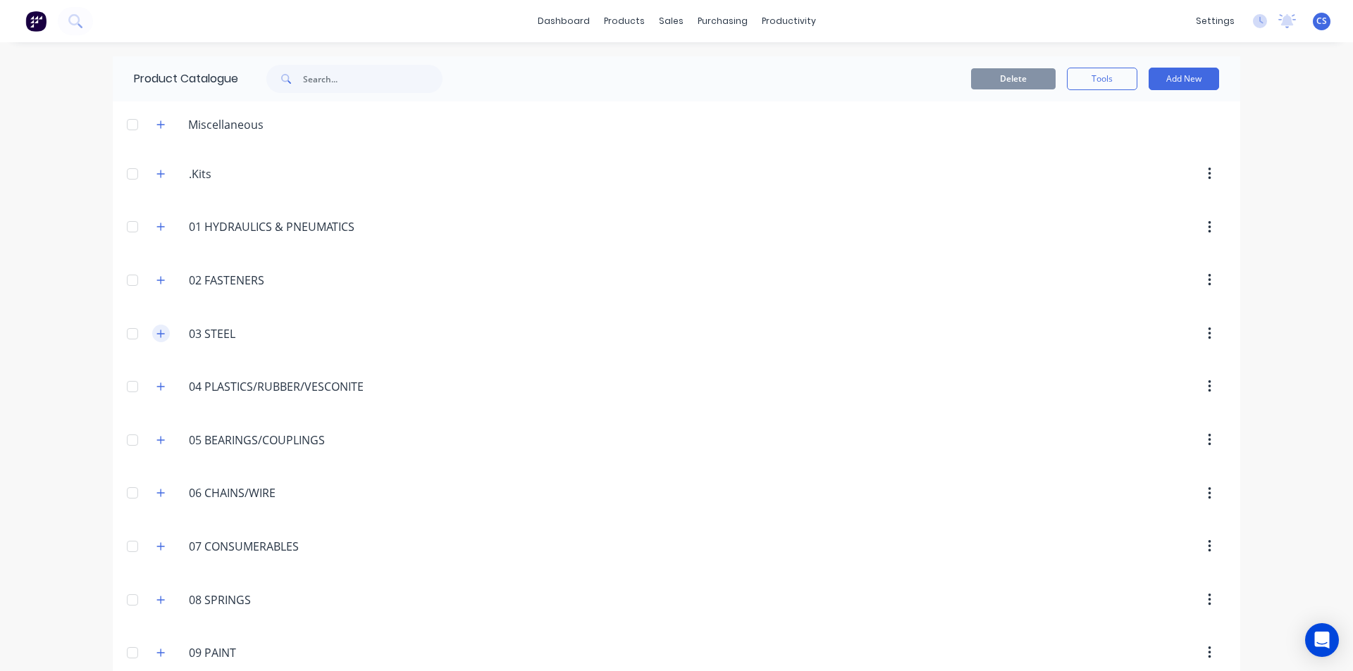
click at [156, 329] on icon "button" at bounding box center [160, 334] width 8 height 10
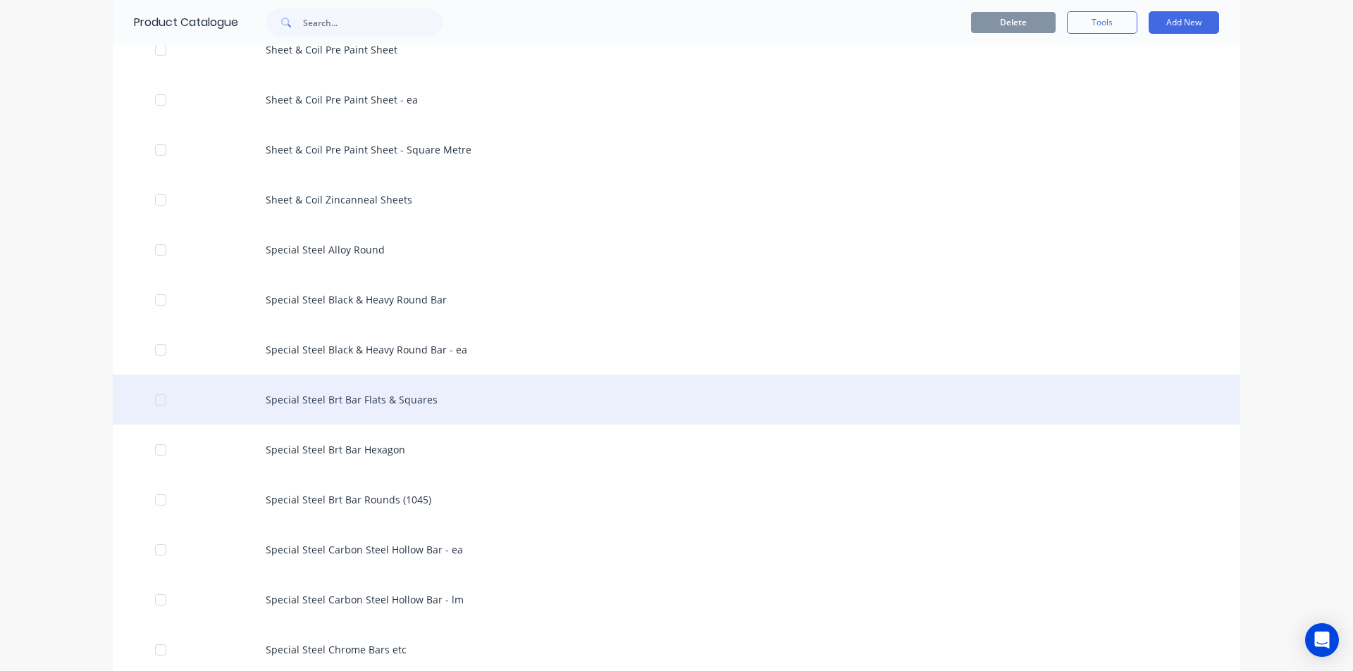
scroll to position [2607, 0]
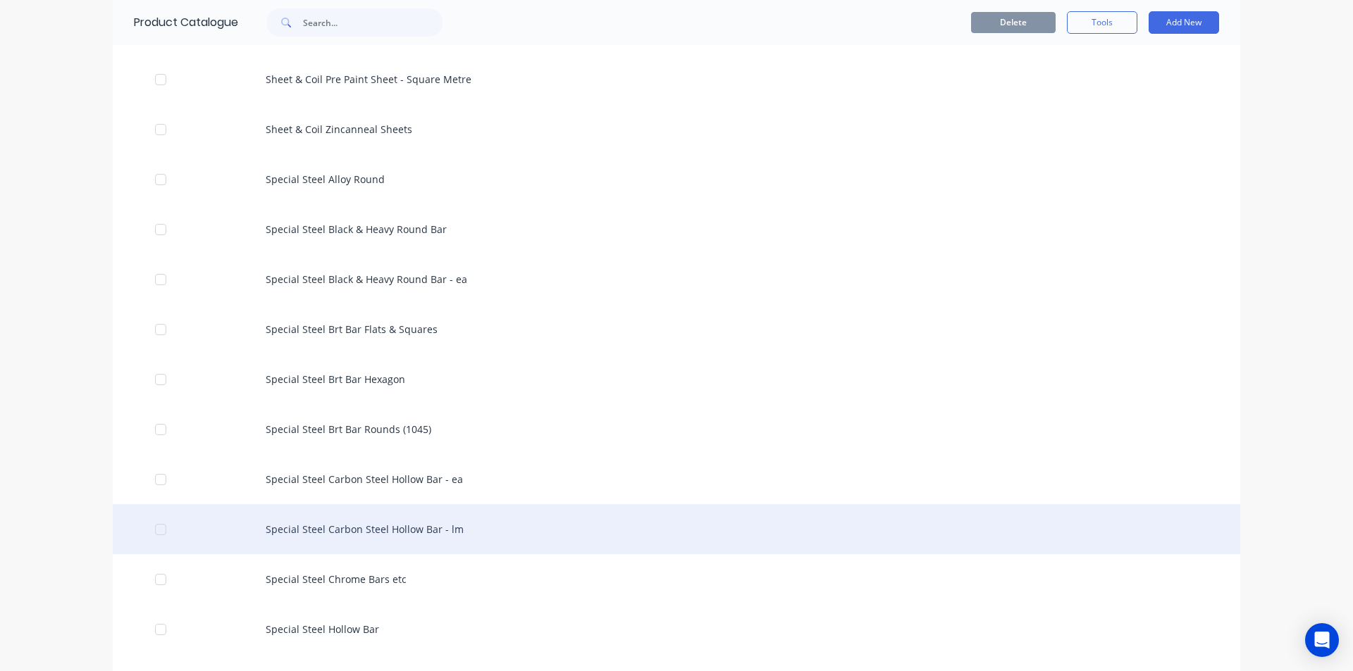
click at [416, 522] on div "Special Steel Carbon Steel Hollow Bar - lm" at bounding box center [676, 529] width 1127 height 50
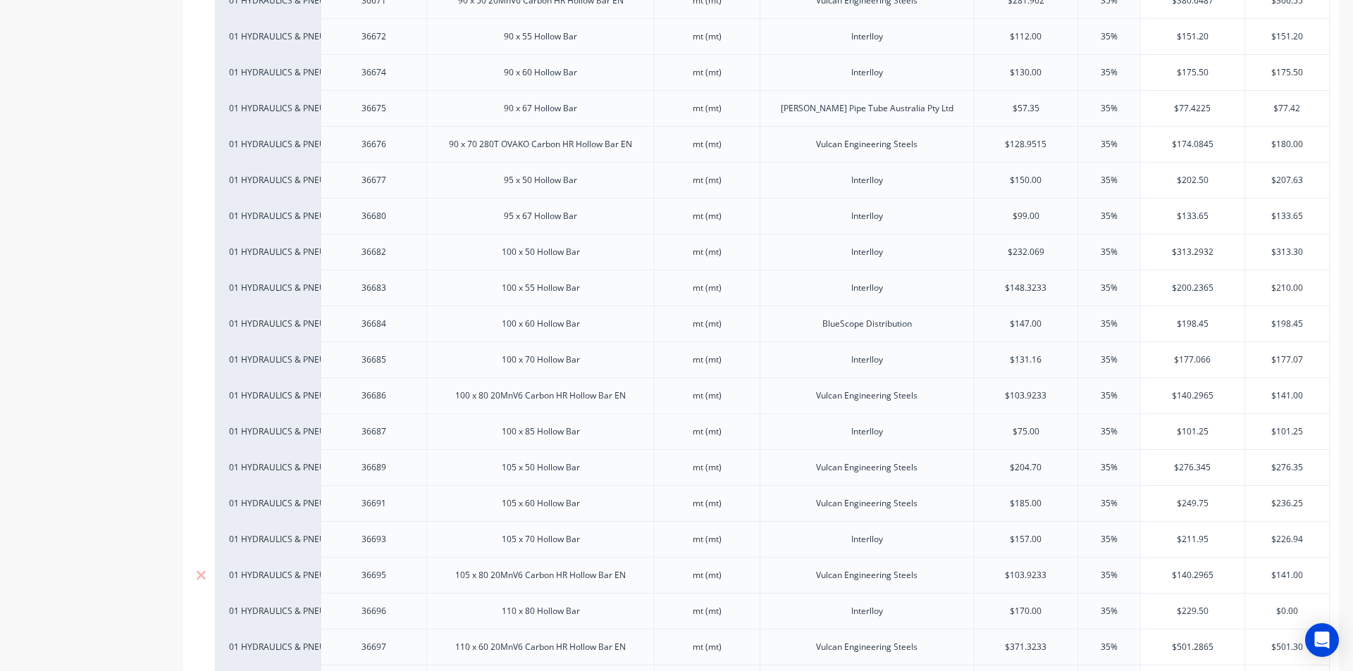
scroll to position [1761, 0]
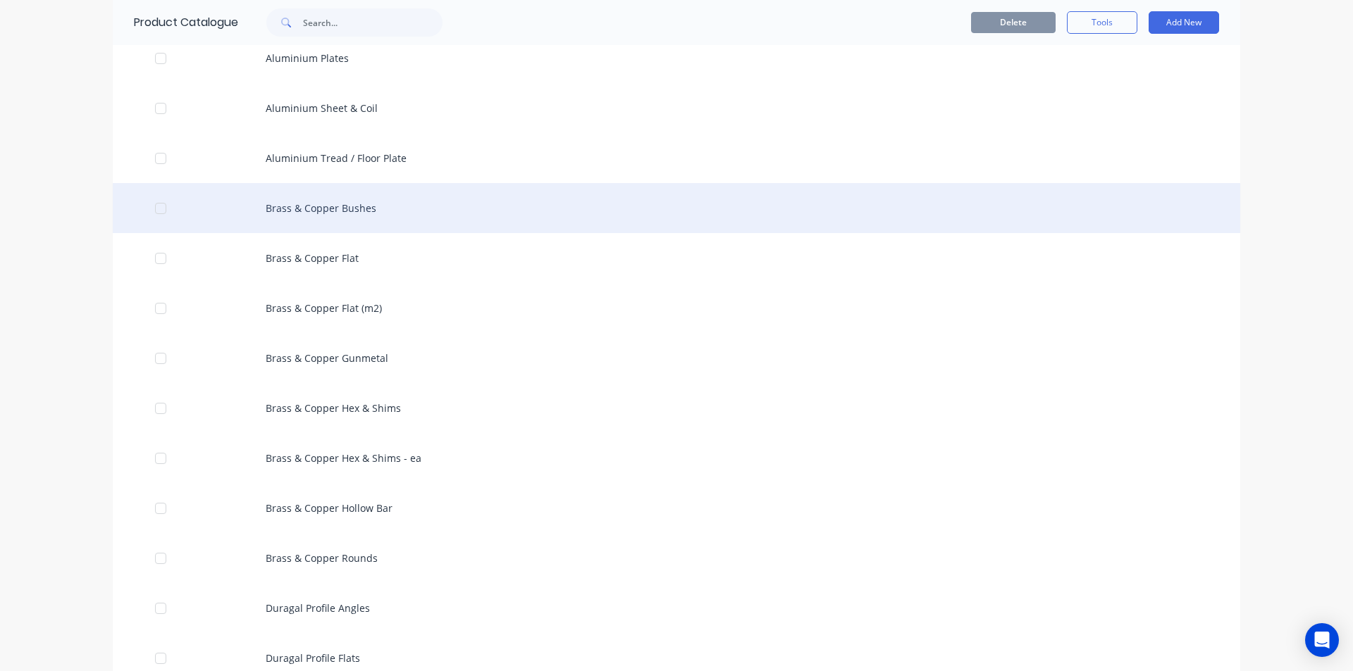
scroll to position [704, 0]
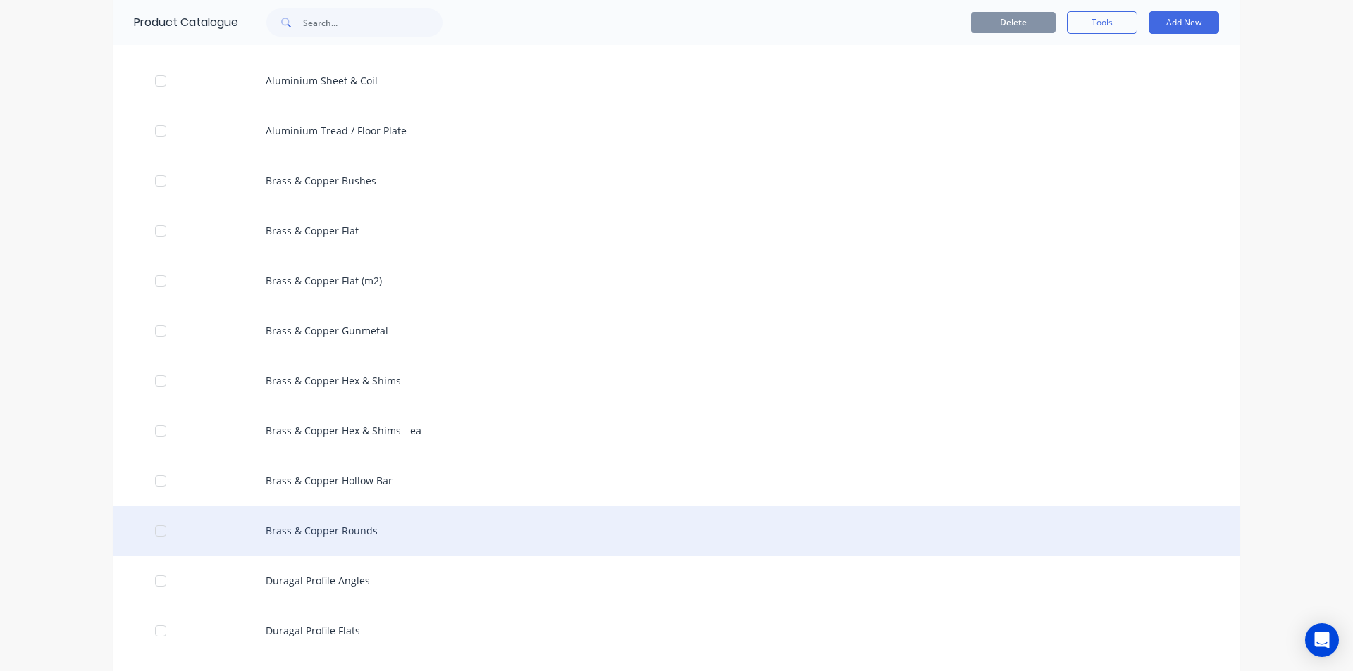
click at [347, 534] on div "Brass & Copper Rounds" at bounding box center [676, 531] width 1127 height 50
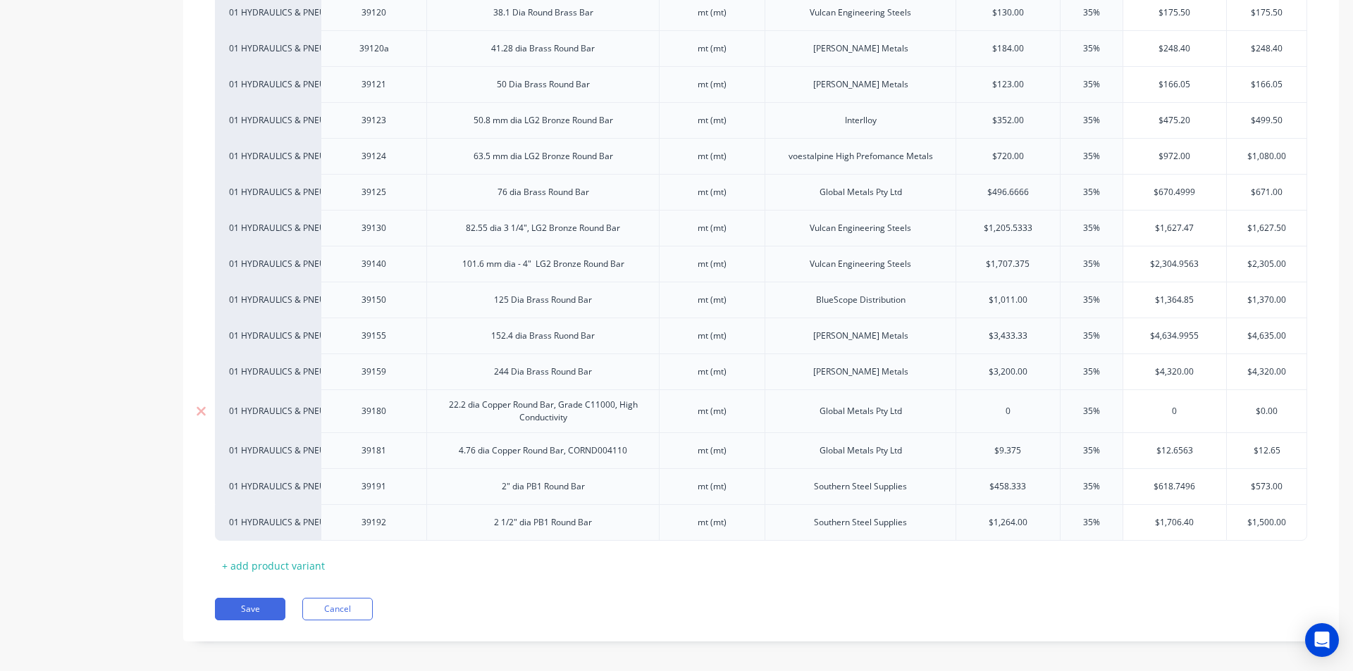
scroll to position [535, 0]
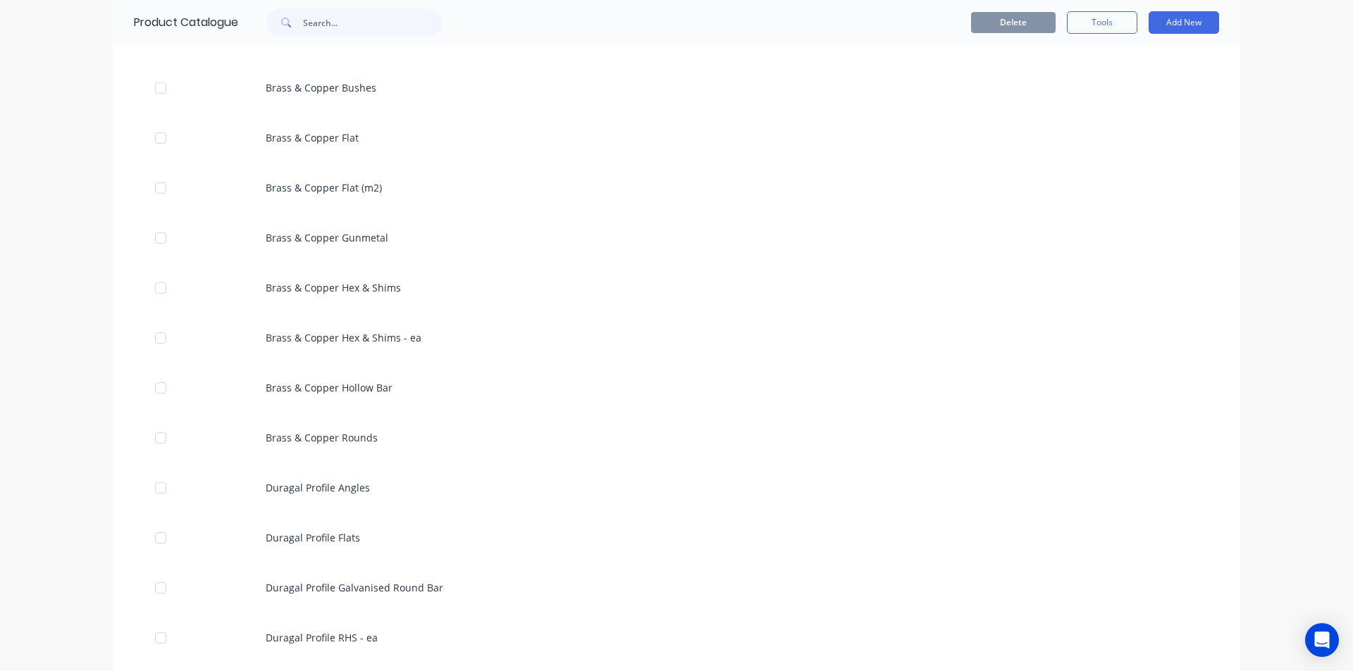
scroll to position [845, 0]
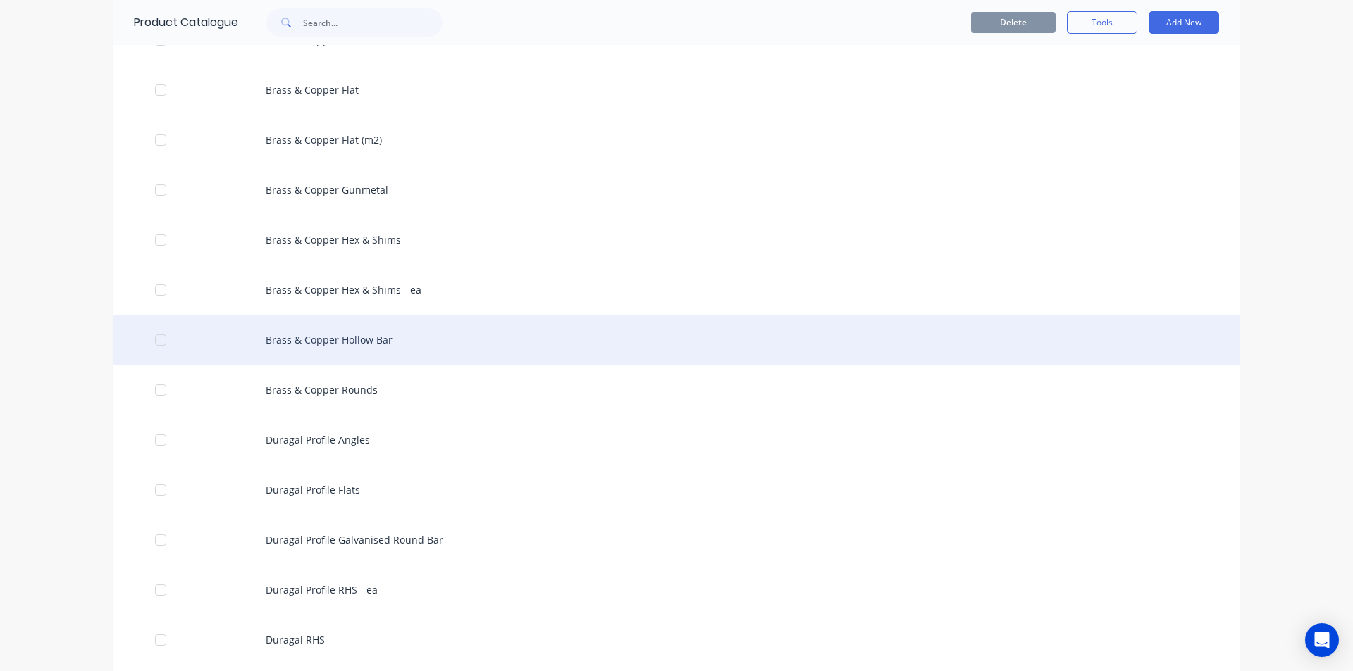
click at [363, 350] on div "Brass & Copper Hollow Bar" at bounding box center [676, 340] width 1127 height 50
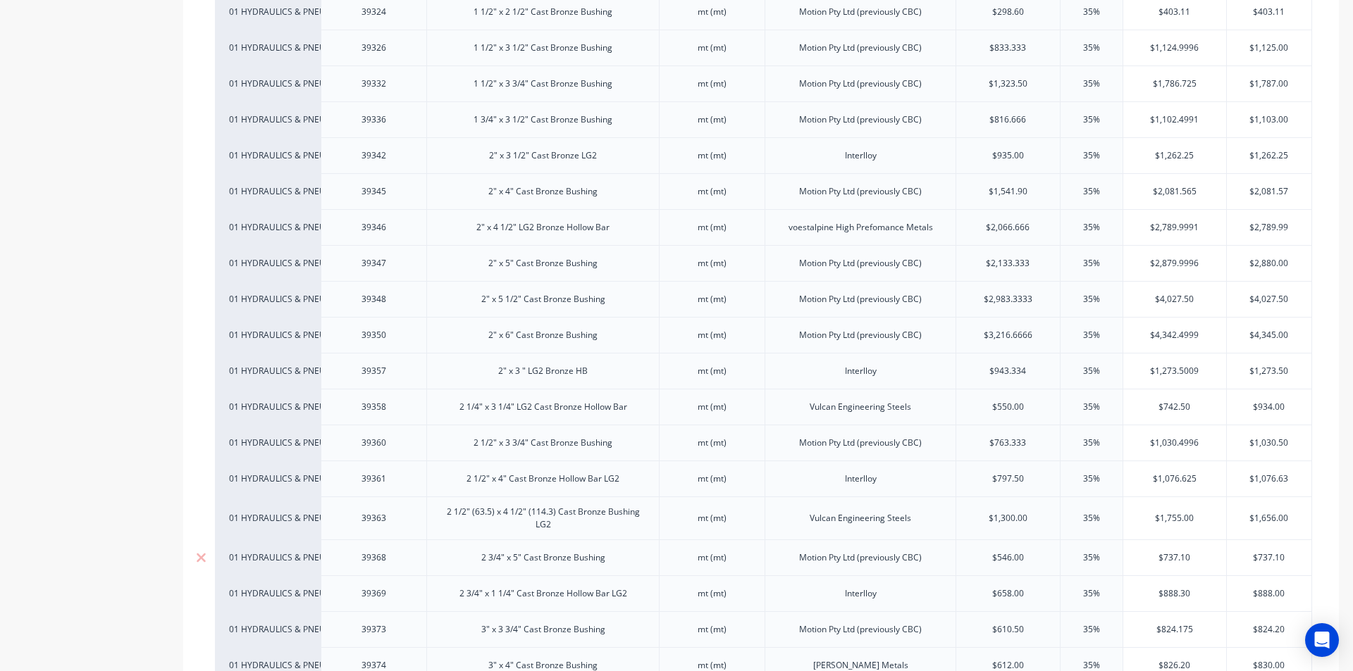
scroll to position [634, 0]
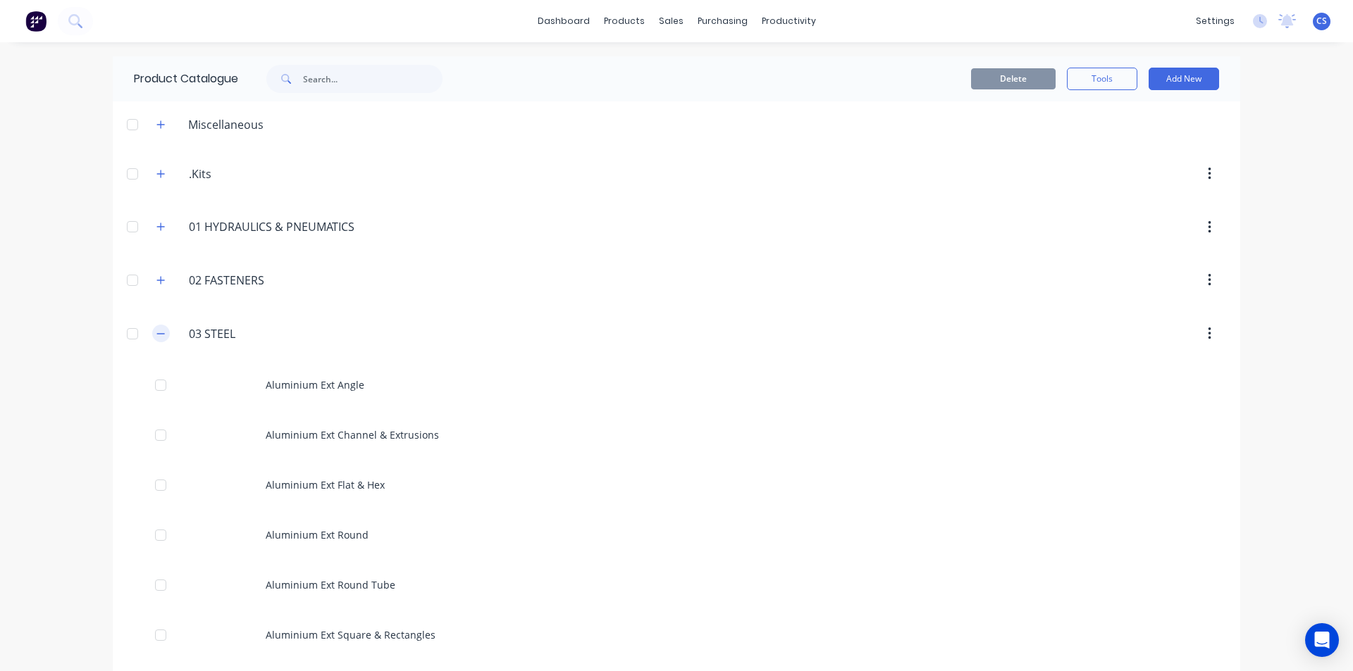
click at [158, 333] on icon "button" at bounding box center [160, 334] width 8 height 10
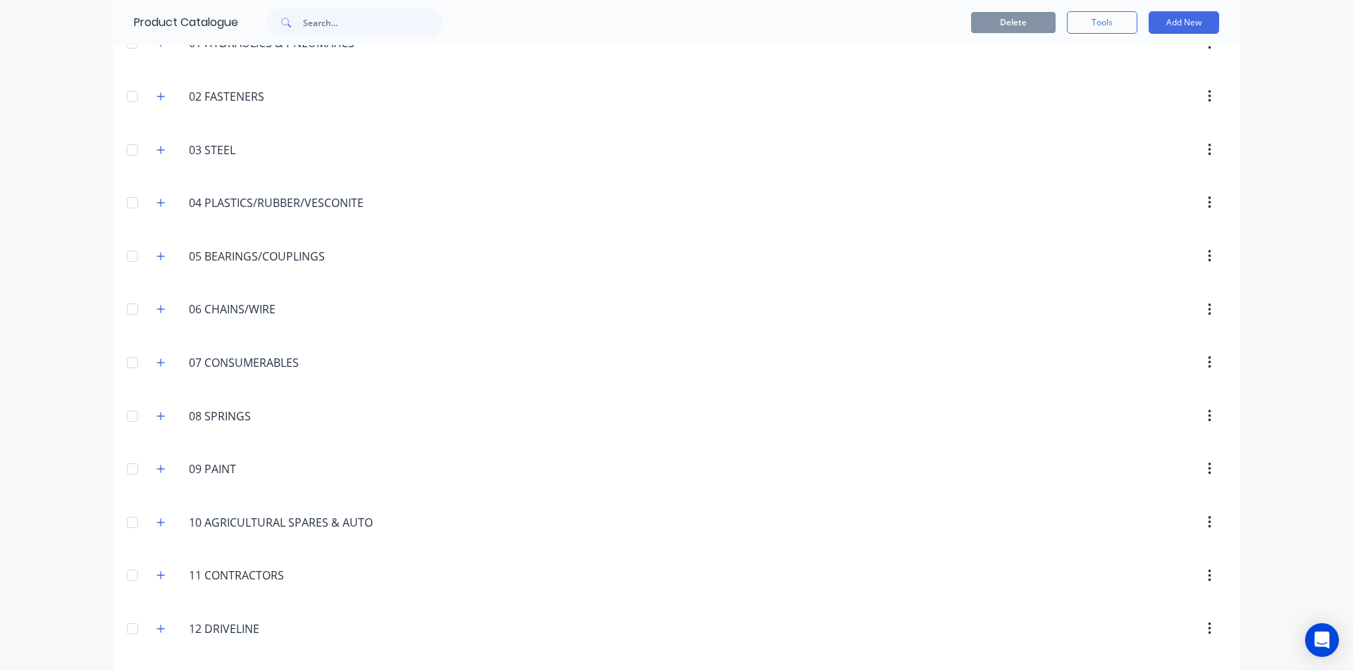
scroll to position [211, 0]
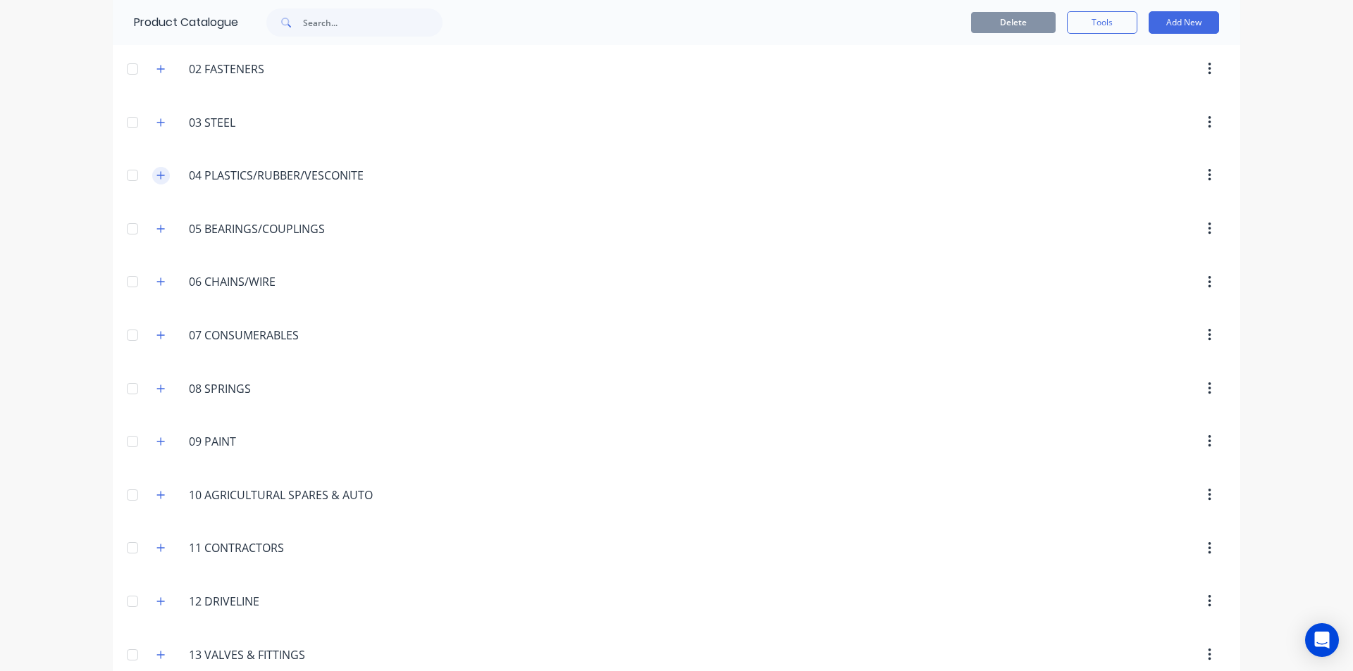
click at [159, 180] on icon "button" at bounding box center [160, 175] width 8 height 10
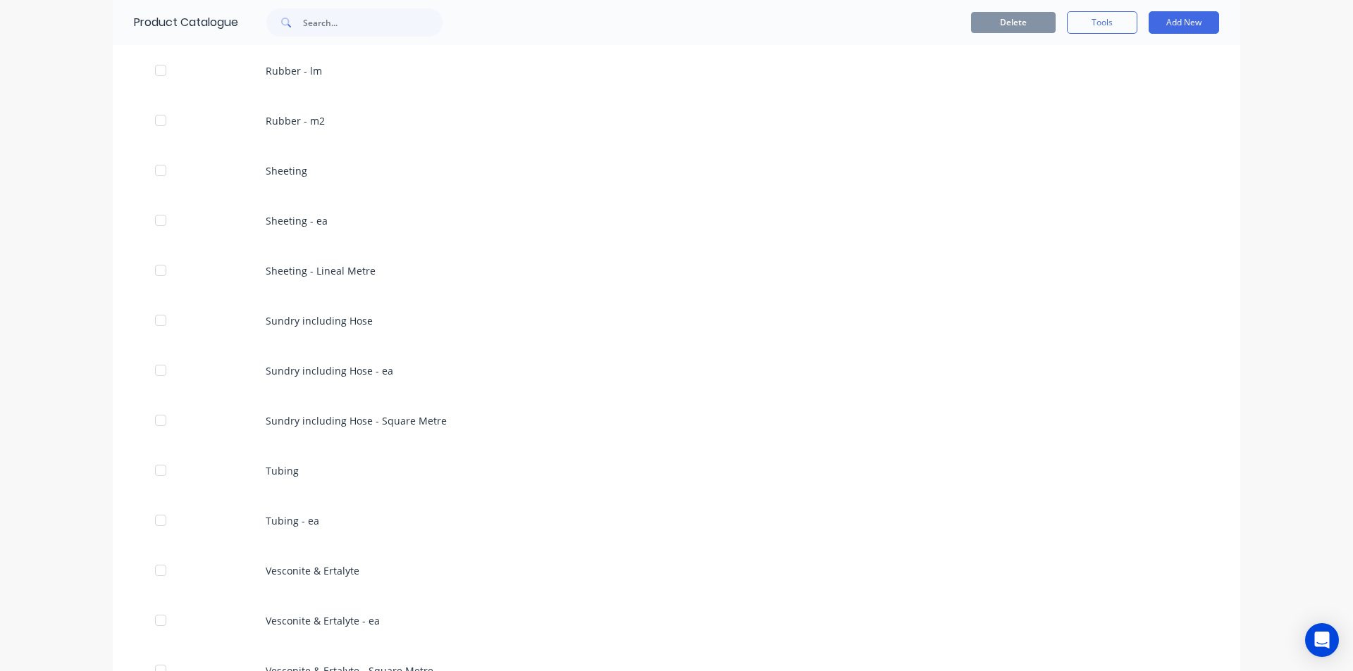
scroll to position [986, 0]
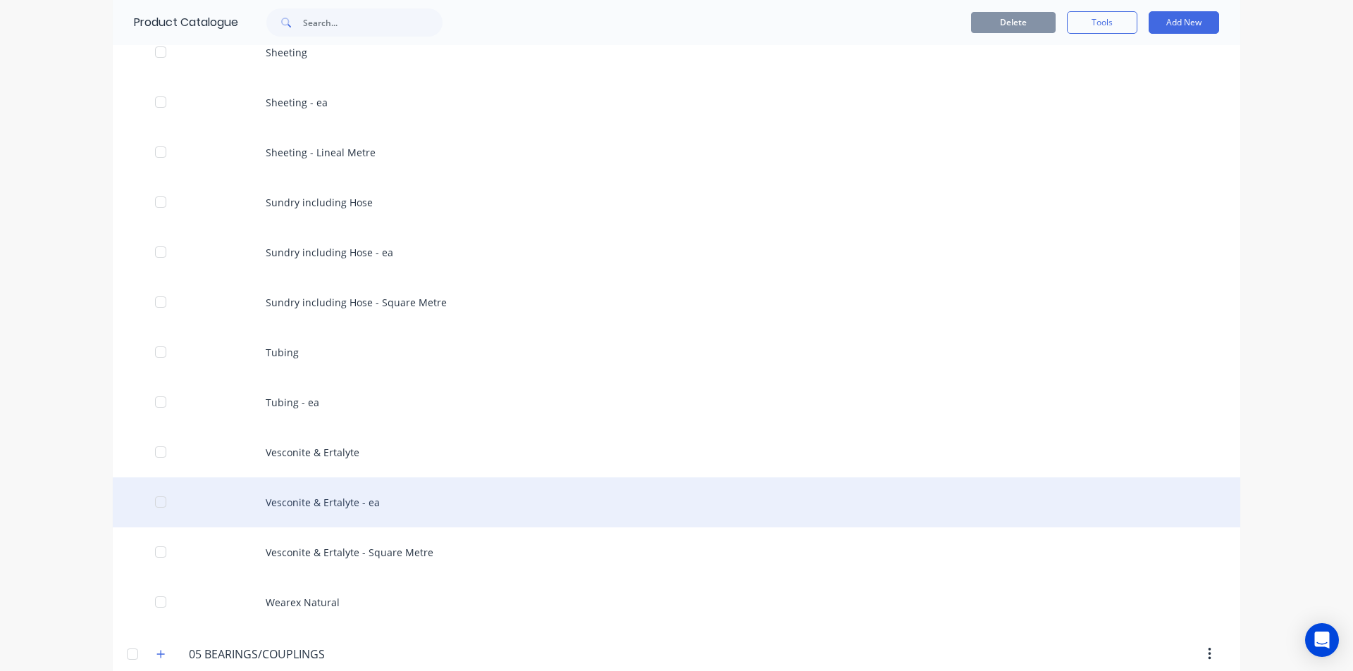
click at [349, 505] on div "Vesconite & Ertalyte - ea" at bounding box center [676, 503] width 1127 height 50
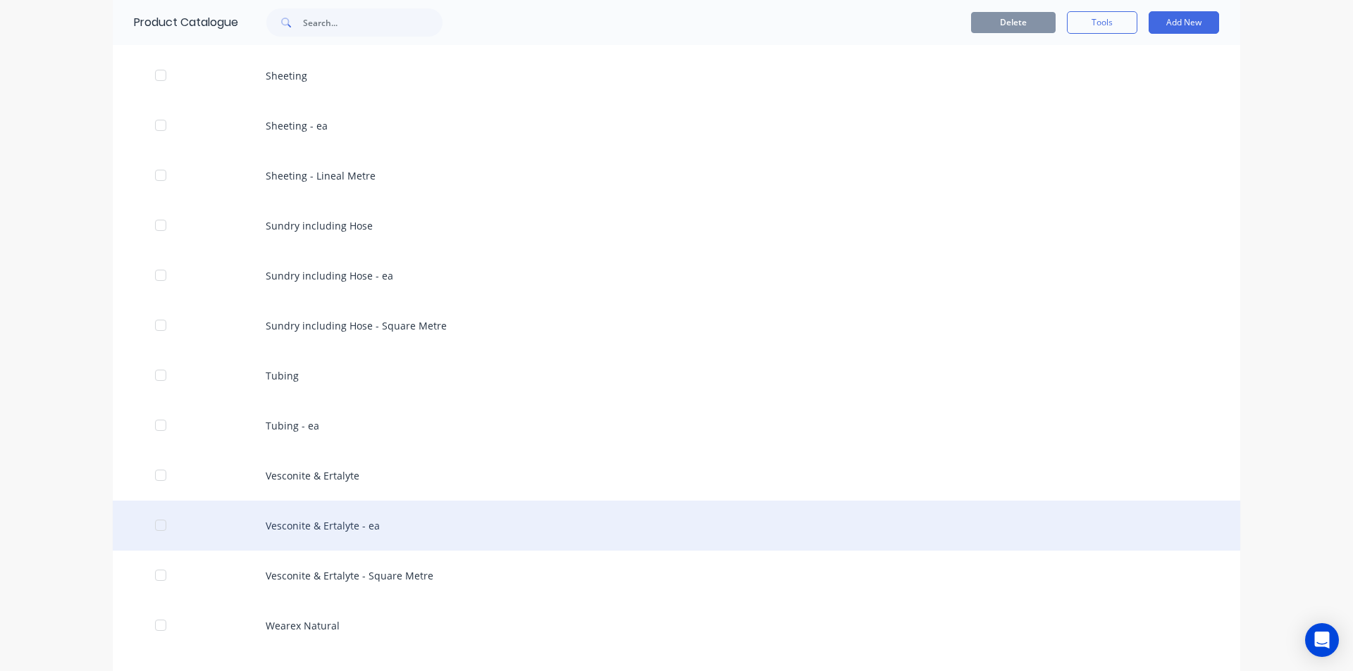
scroll to position [1127, 0]
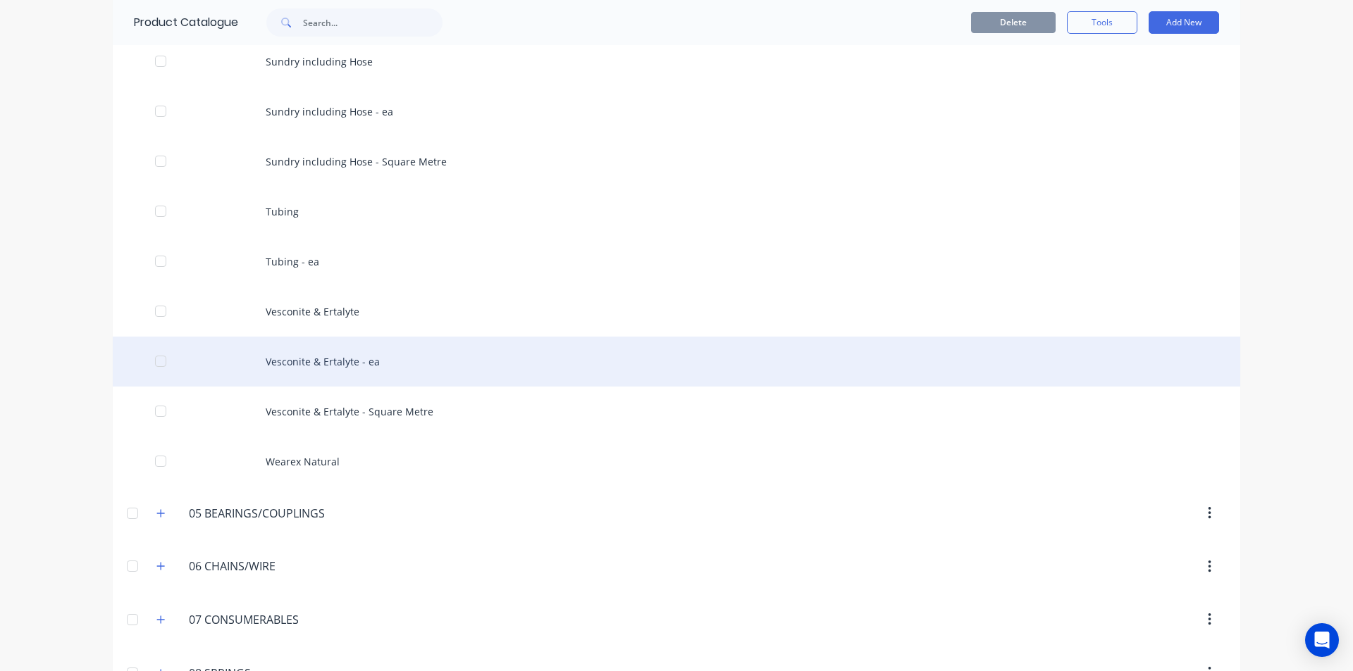
drag, startPoint x: 356, startPoint y: 362, endPoint x: 443, endPoint y: 348, distance: 87.8
click at [443, 348] on div "Vesconite & Ertalyte - ea" at bounding box center [676, 362] width 1127 height 50
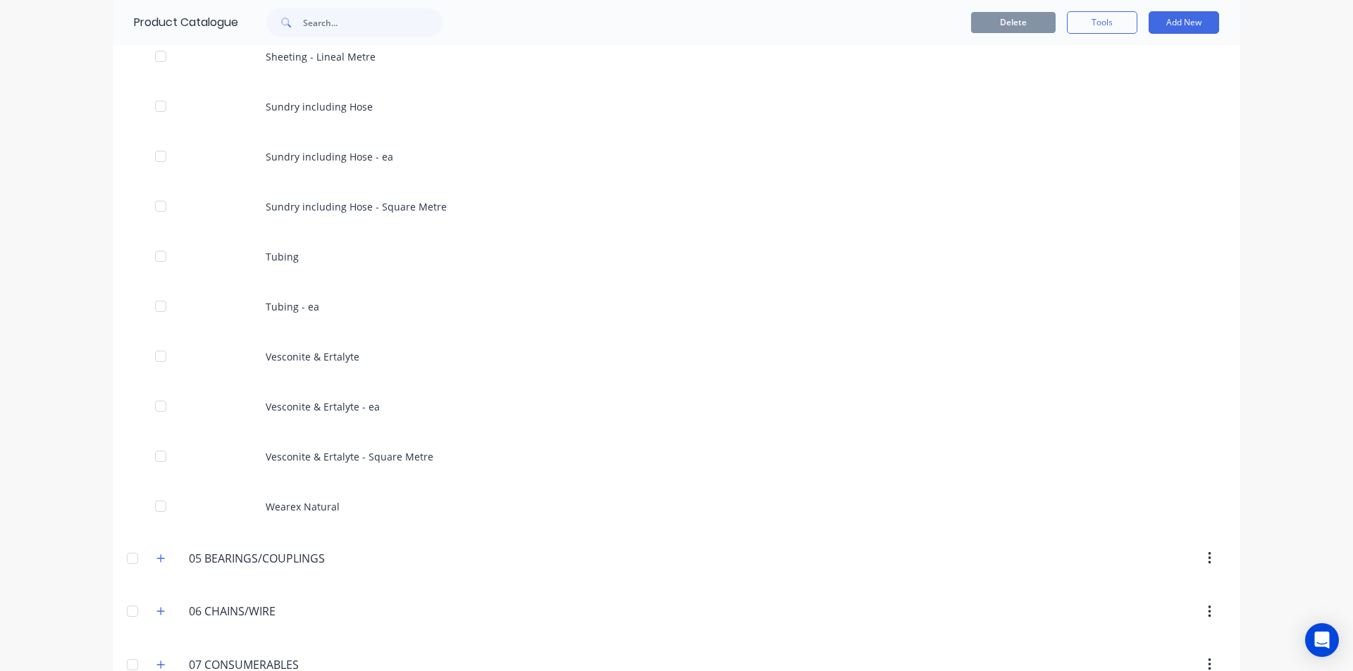
scroll to position [1268, 0]
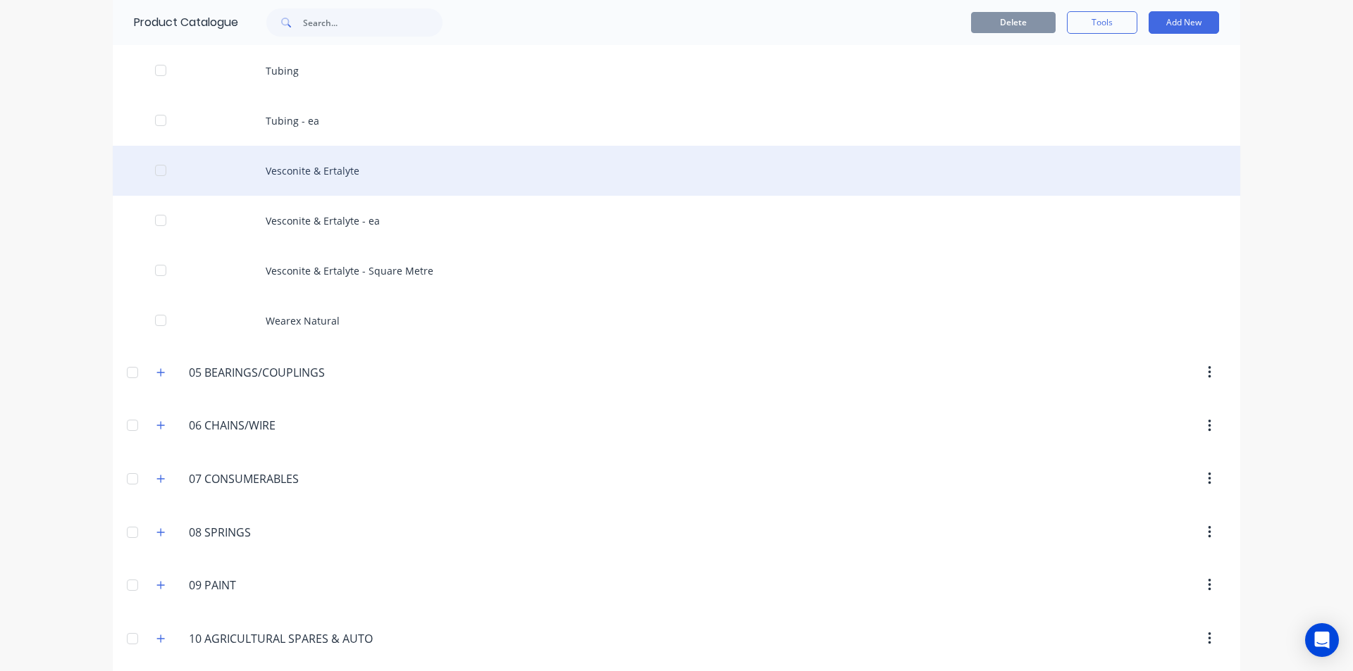
click at [309, 178] on div "Vesconite & Ertalyte" at bounding box center [676, 171] width 1127 height 50
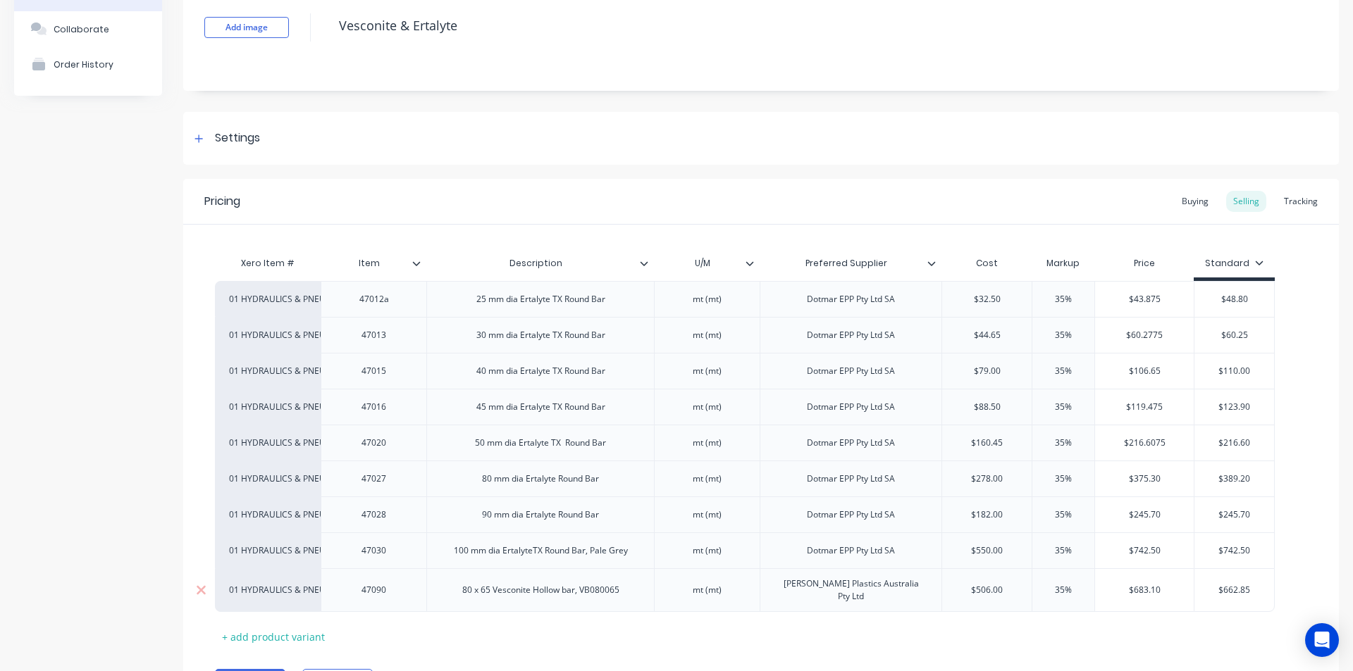
scroll to position [141, 0]
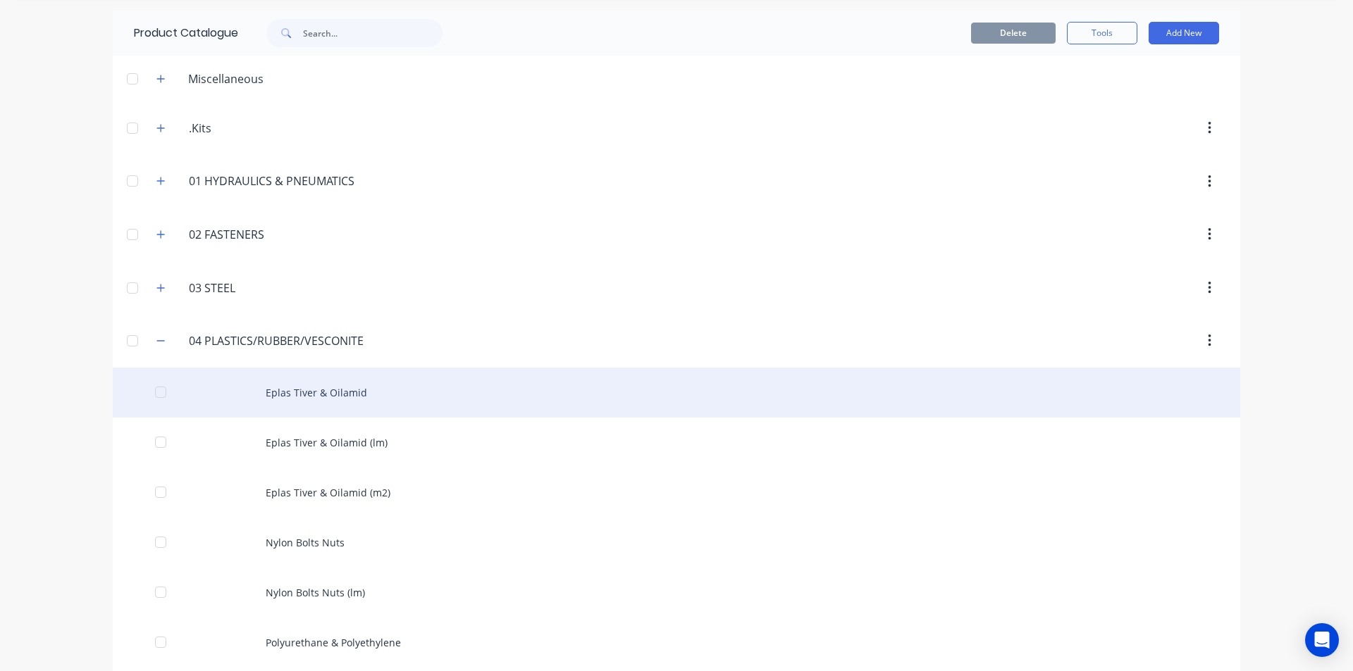
scroll to position [70, 0]
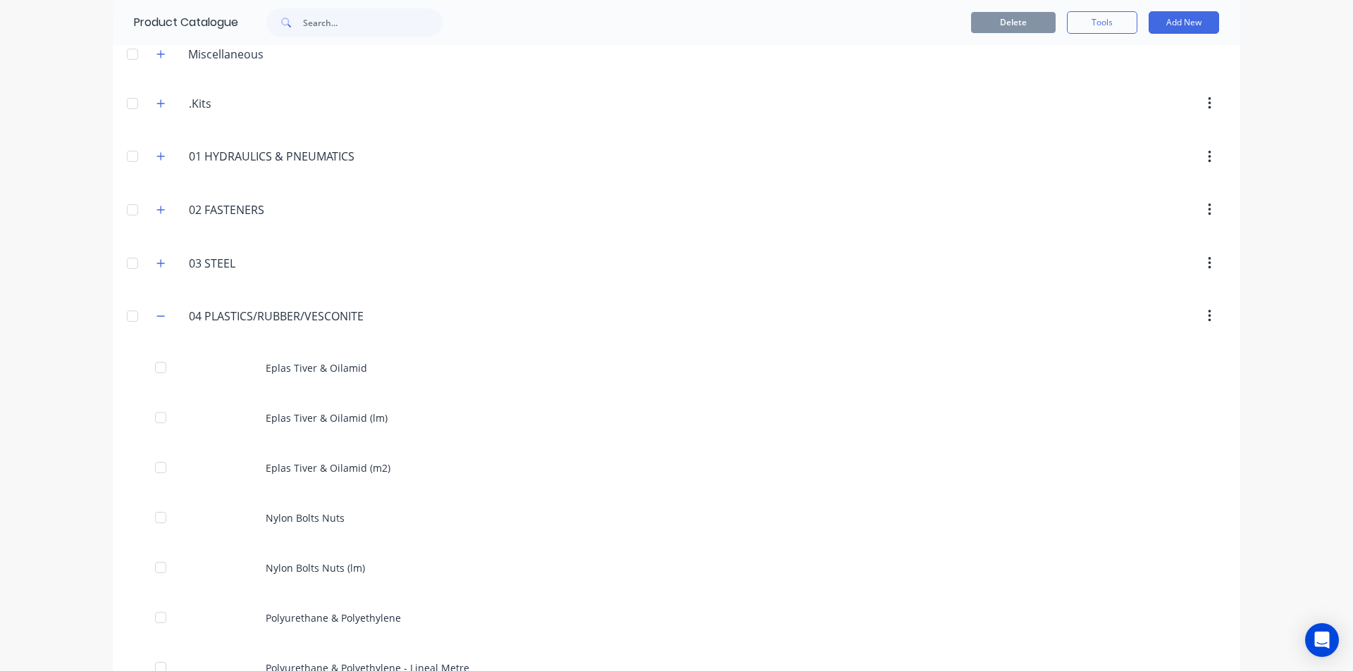
click at [150, 326] on div "04.PLASTICS/RUBBER/VESCONITE 04 PLASTICS/RUBBER/VESCONITE" at bounding box center [260, 316] width 230 height 25
click at [158, 316] on icon "button" at bounding box center [160, 316] width 8 height 10
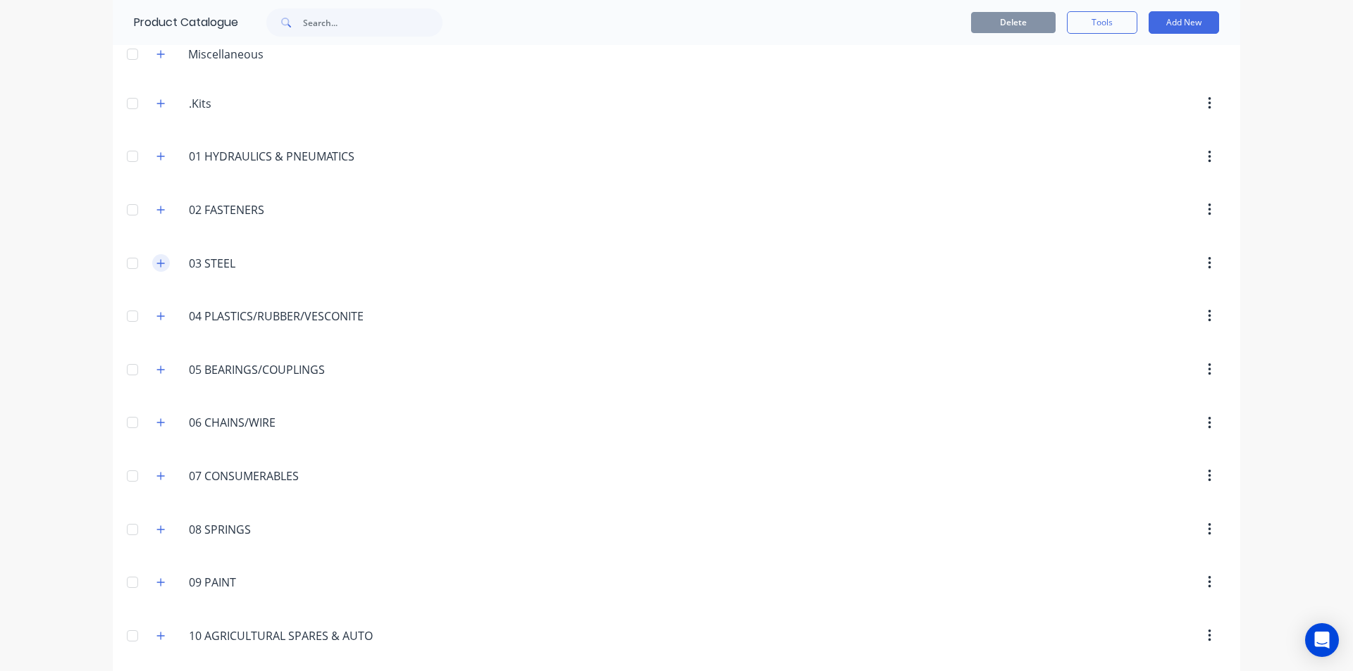
click at [159, 259] on icon "button" at bounding box center [160, 264] width 8 height 10
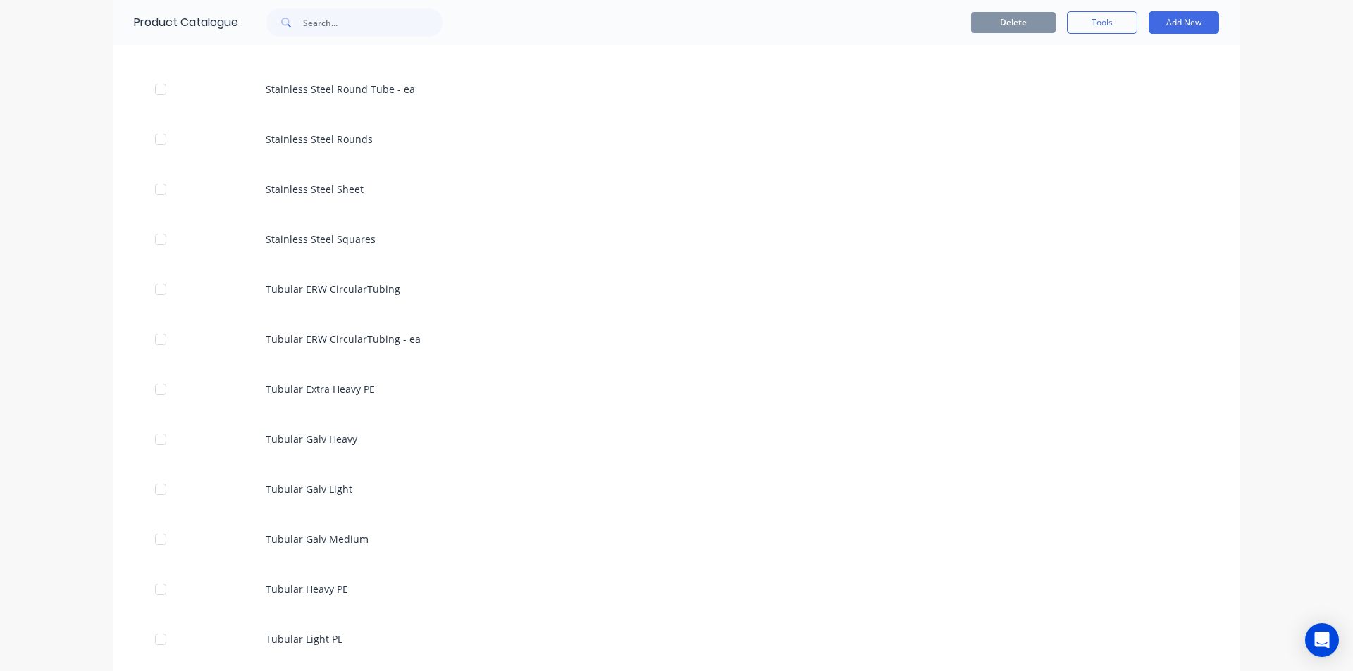
scroll to position [4790, 0]
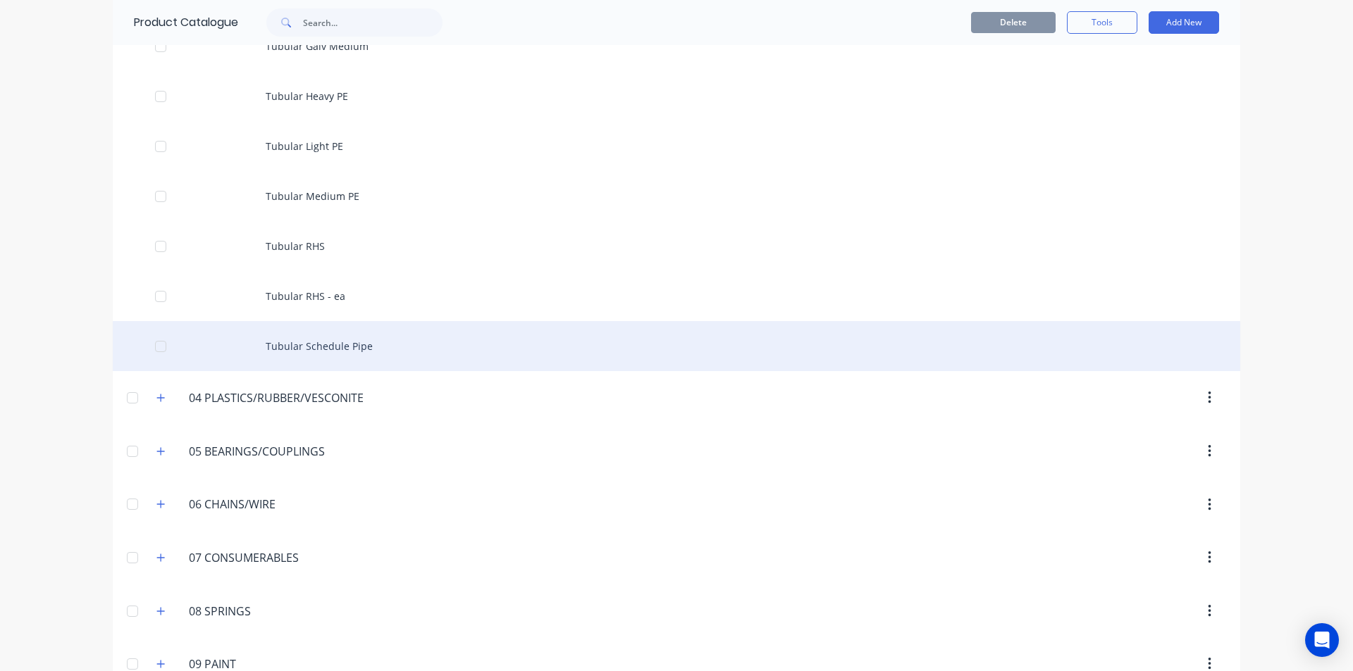
click at [359, 344] on div "Tubular Schedule Pipe" at bounding box center [676, 346] width 1127 height 50
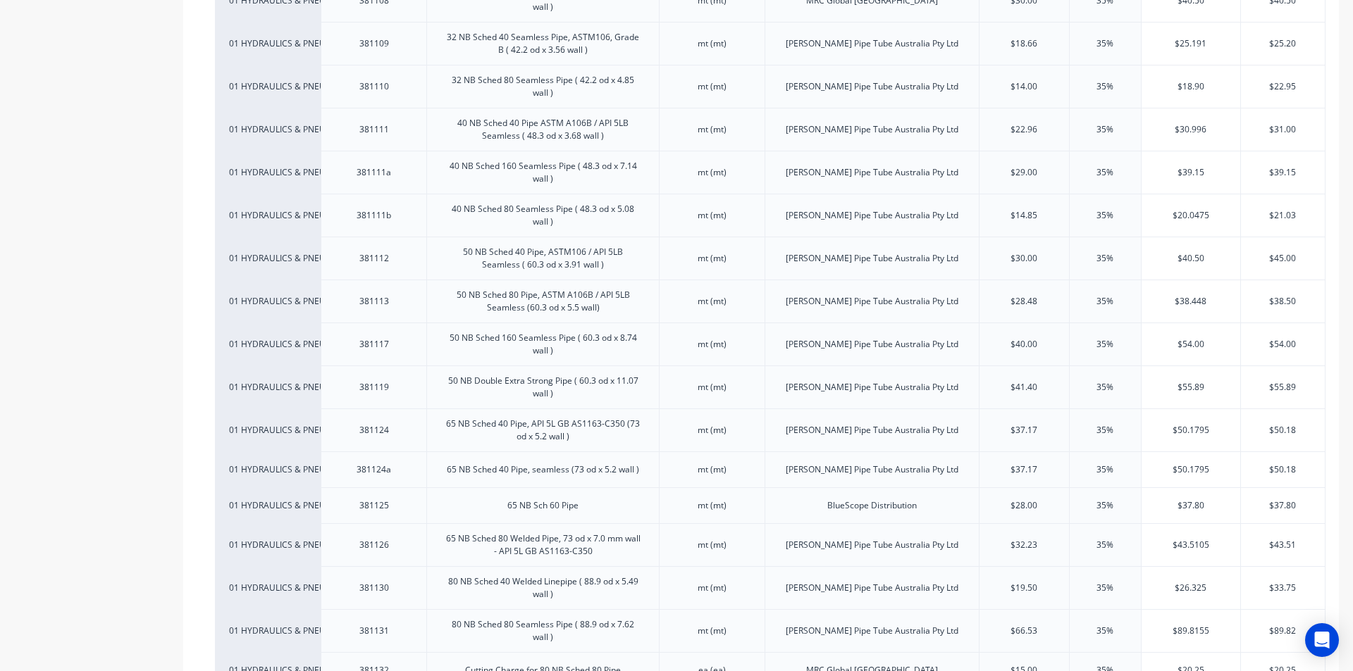
scroll to position [704, 0]
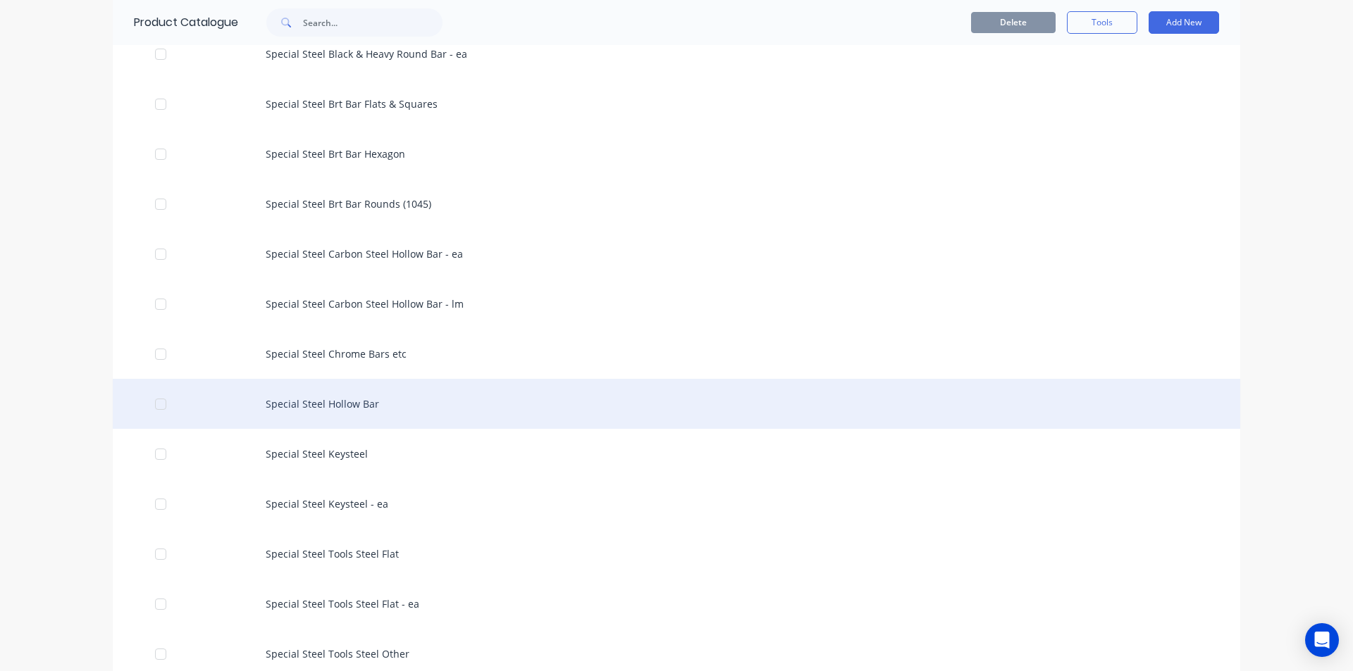
scroll to position [2818, 0]
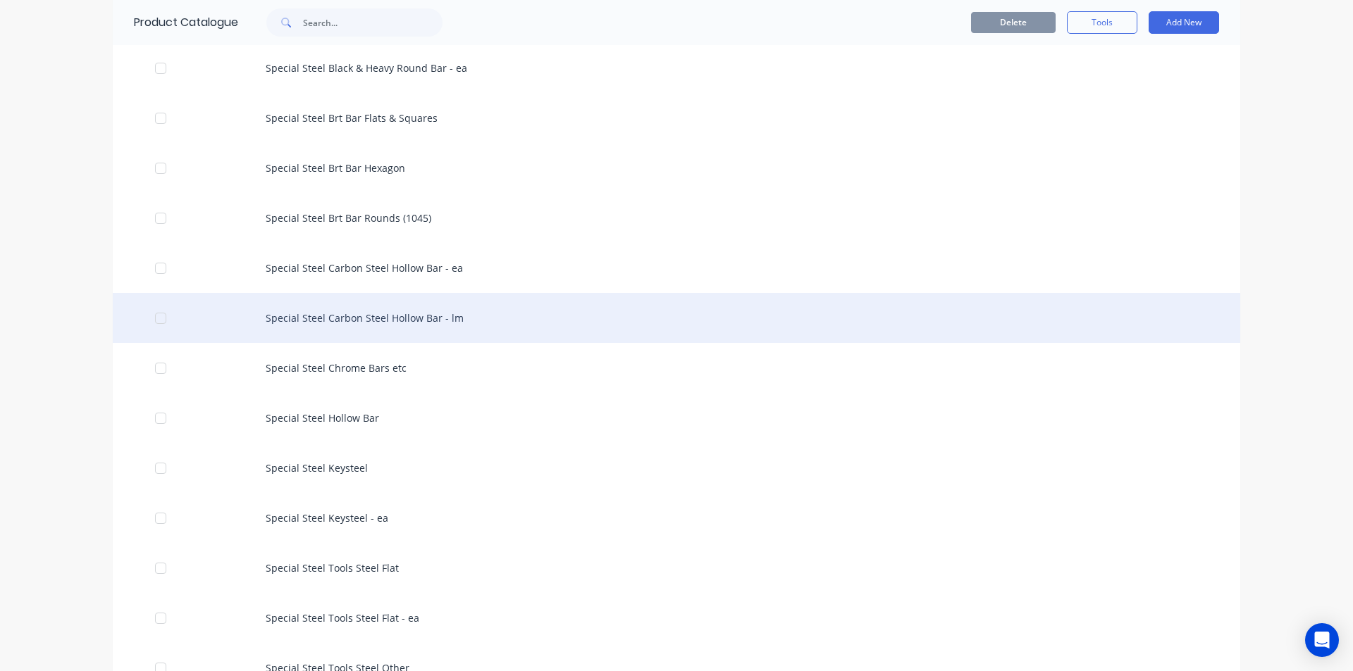
click at [446, 319] on div "Special Steel Carbon Steel Hollow Bar - lm" at bounding box center [676, 318] width 1127 height 50
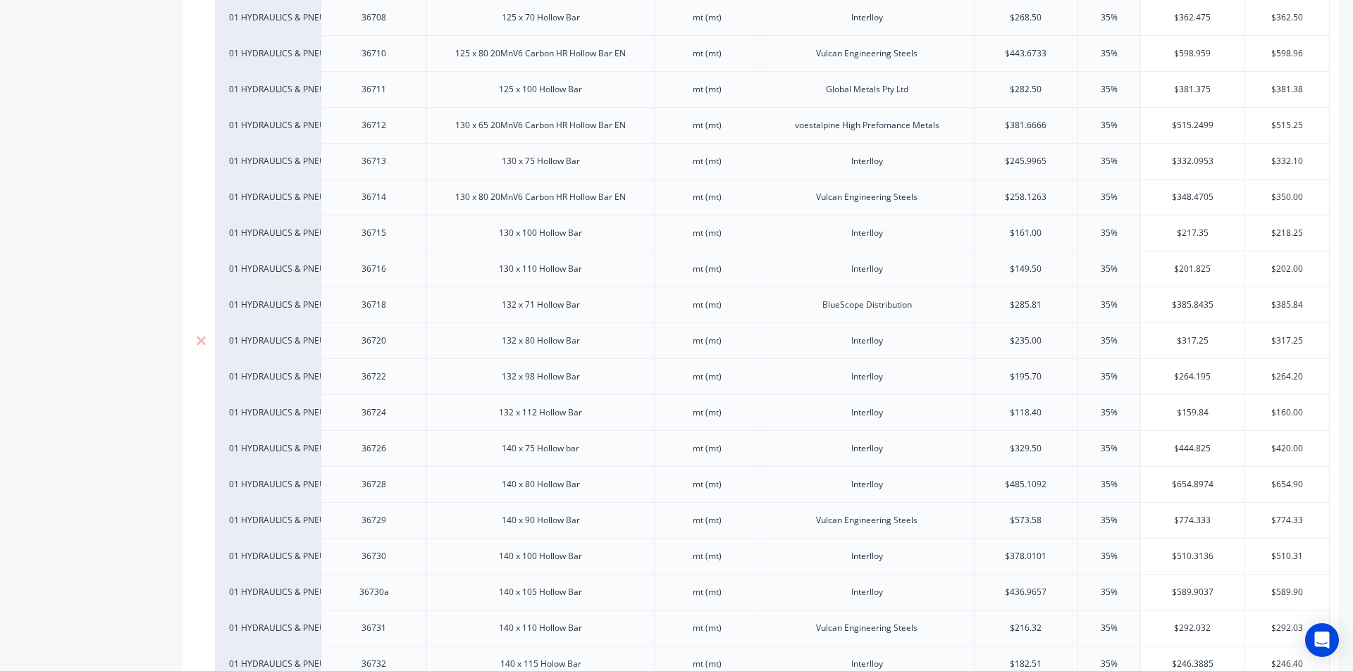
scroll to position [2607, 0]
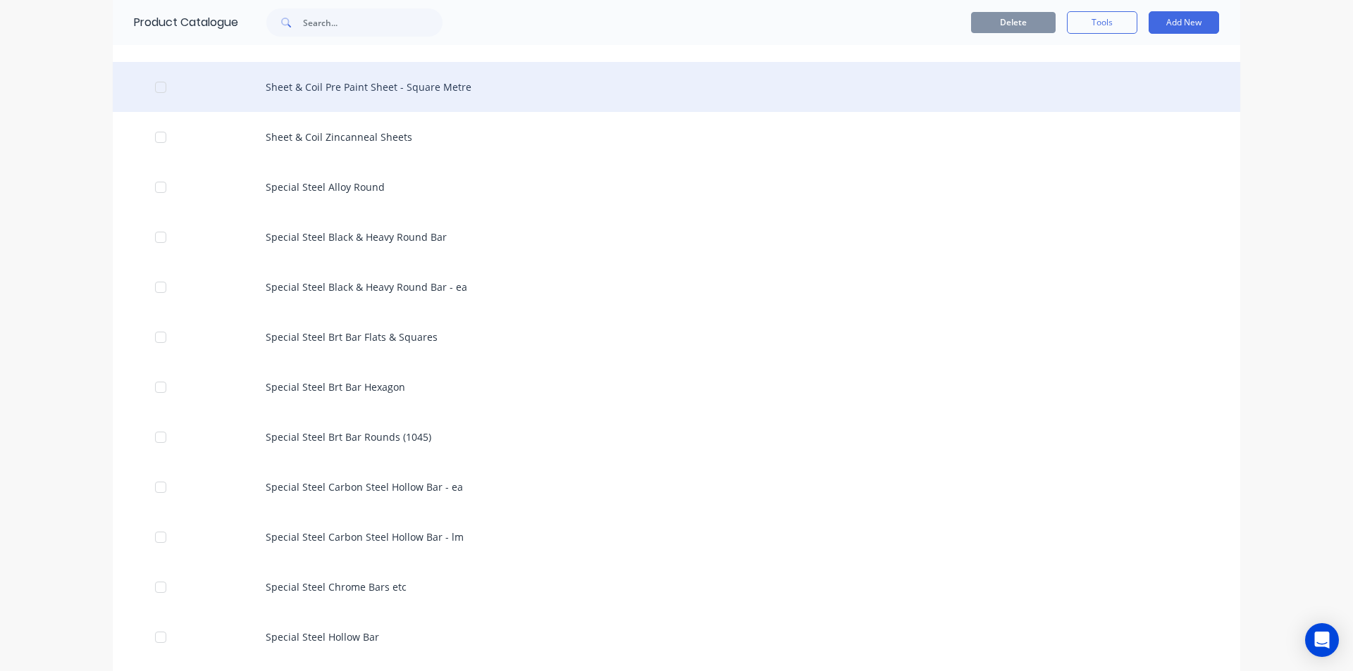
scroll to position [2607, 0]
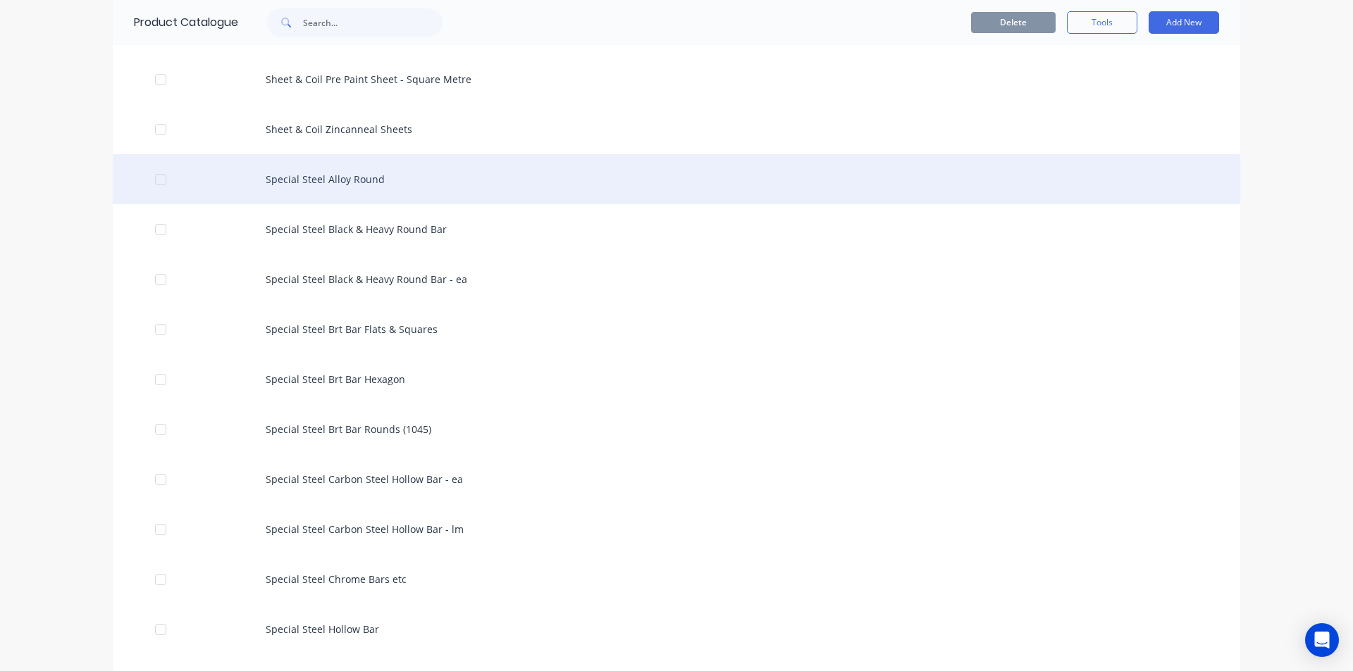
click at [346, 185] on div "Special Steel Alloy Round" at bounding box center [676, 179] width 1127 height 50
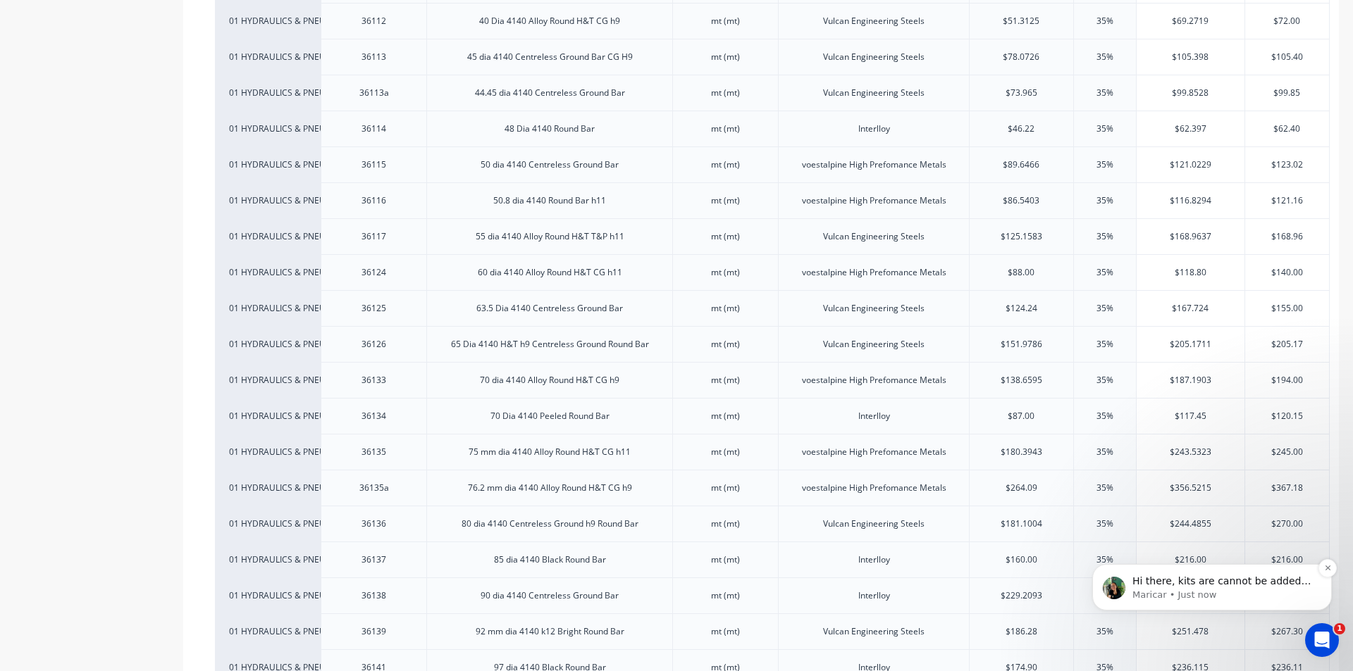
click at [1151, 595] on p "Maricar • Just now" at bounding box center [1223, 595] width 182 height 13
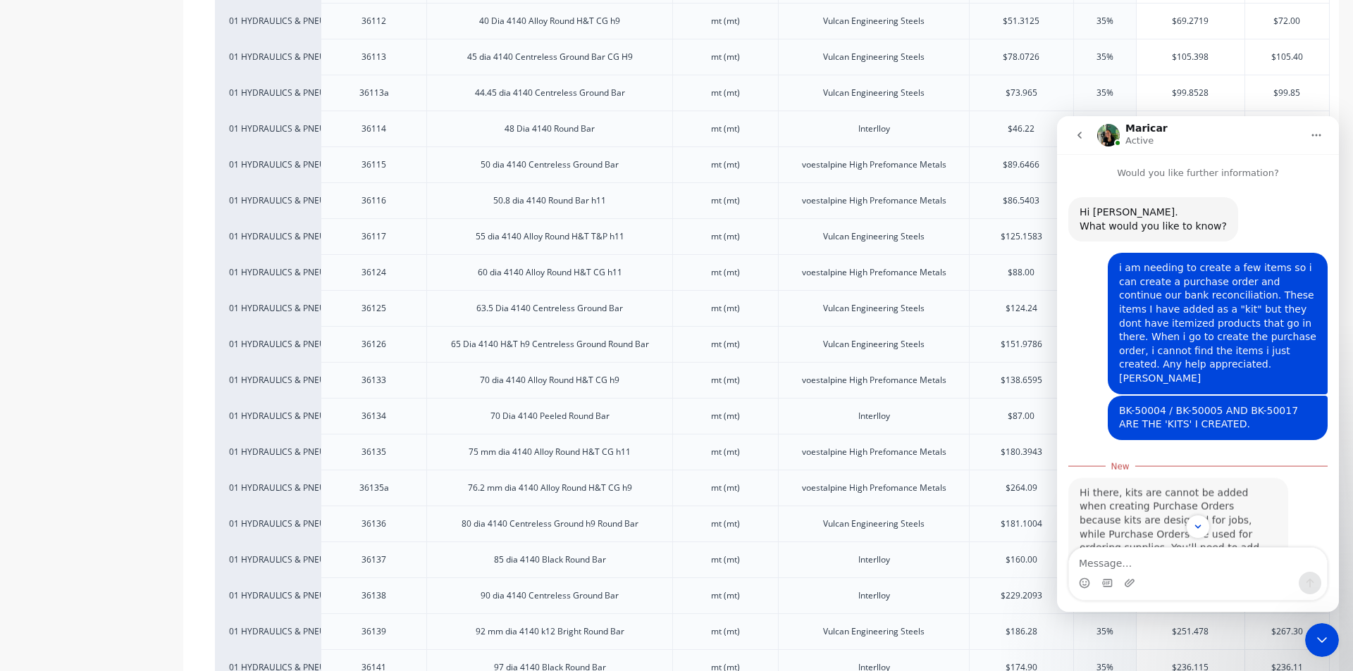
scroll to position [42, 0]
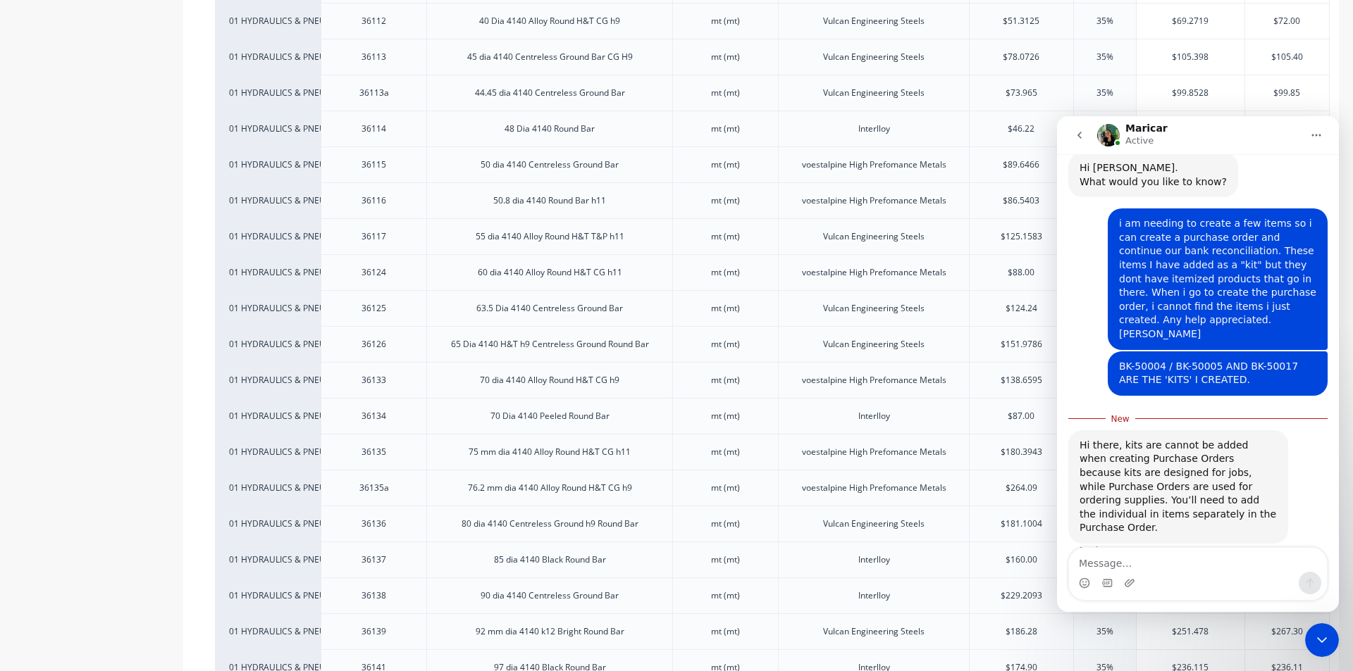
click at [1076, 134] on icon "go back" at bounding box center [1079, 135] width 11 height 11
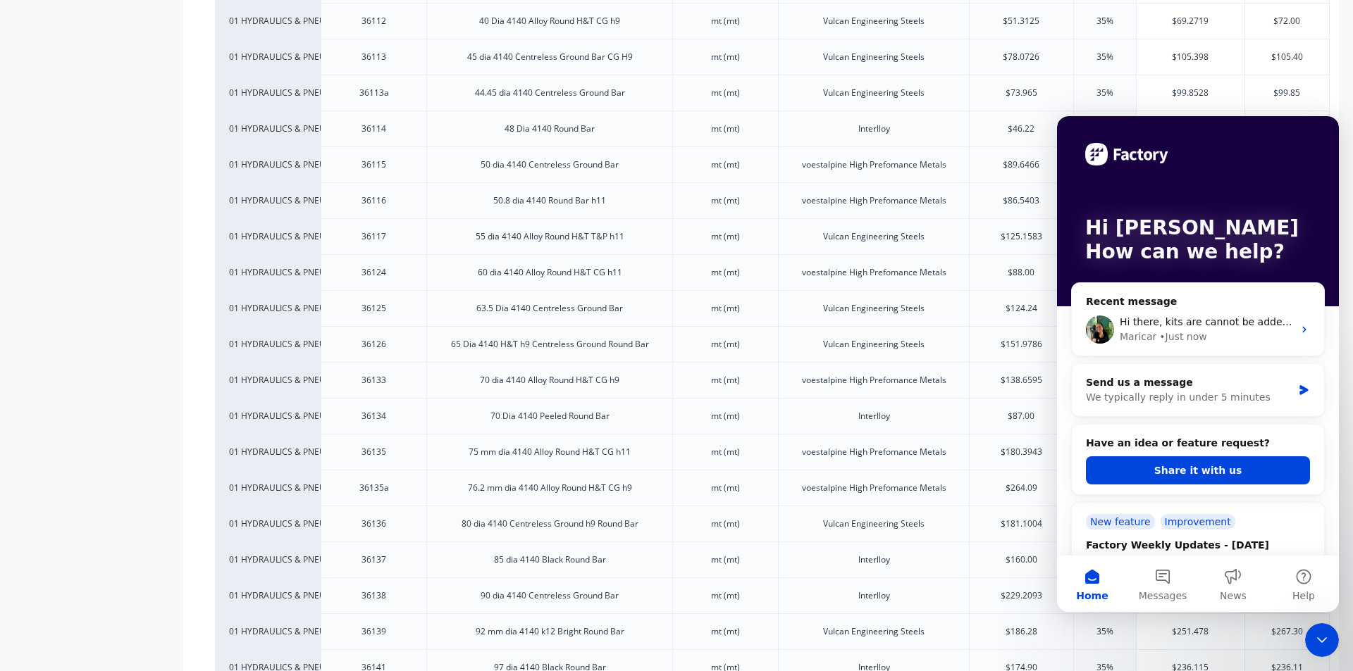
scroll to position [0, 0]
click at [1315, 631] on div "Close Intercom Messenger" at bounding box center [1322, 640] width 34 height 34
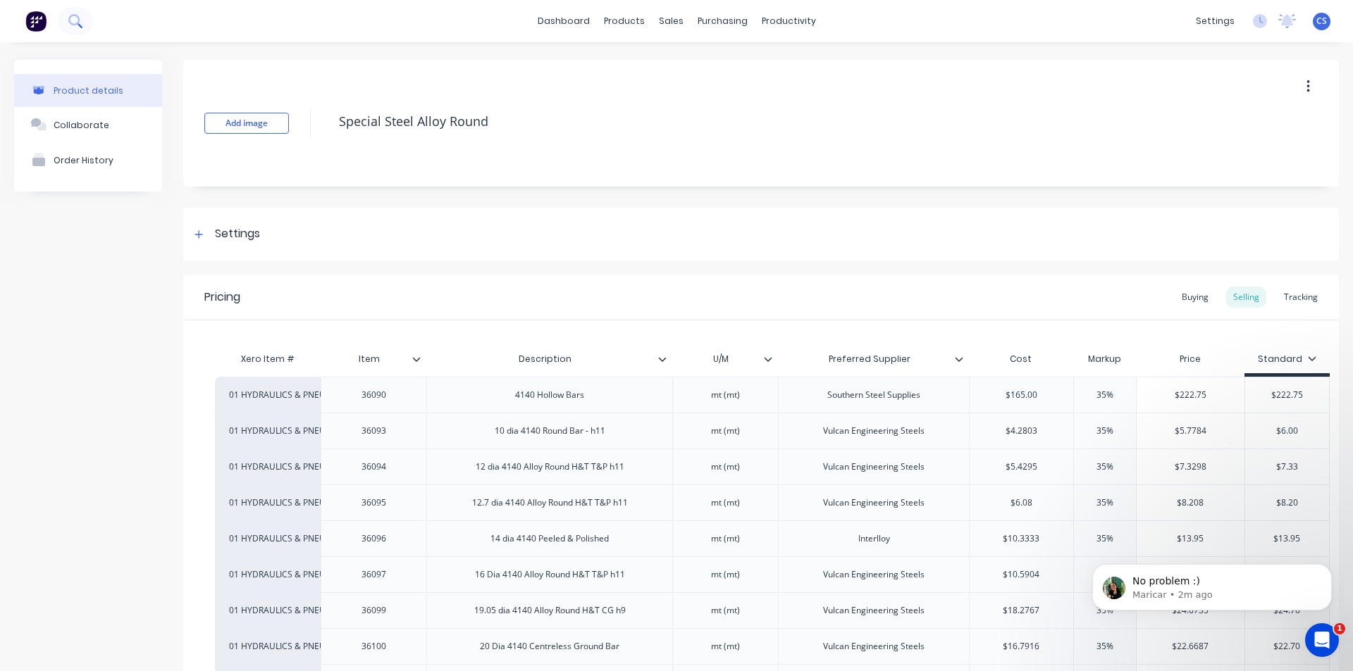
click at [80, 20] on icon at bounding box center [74, 20] width 13 height 13
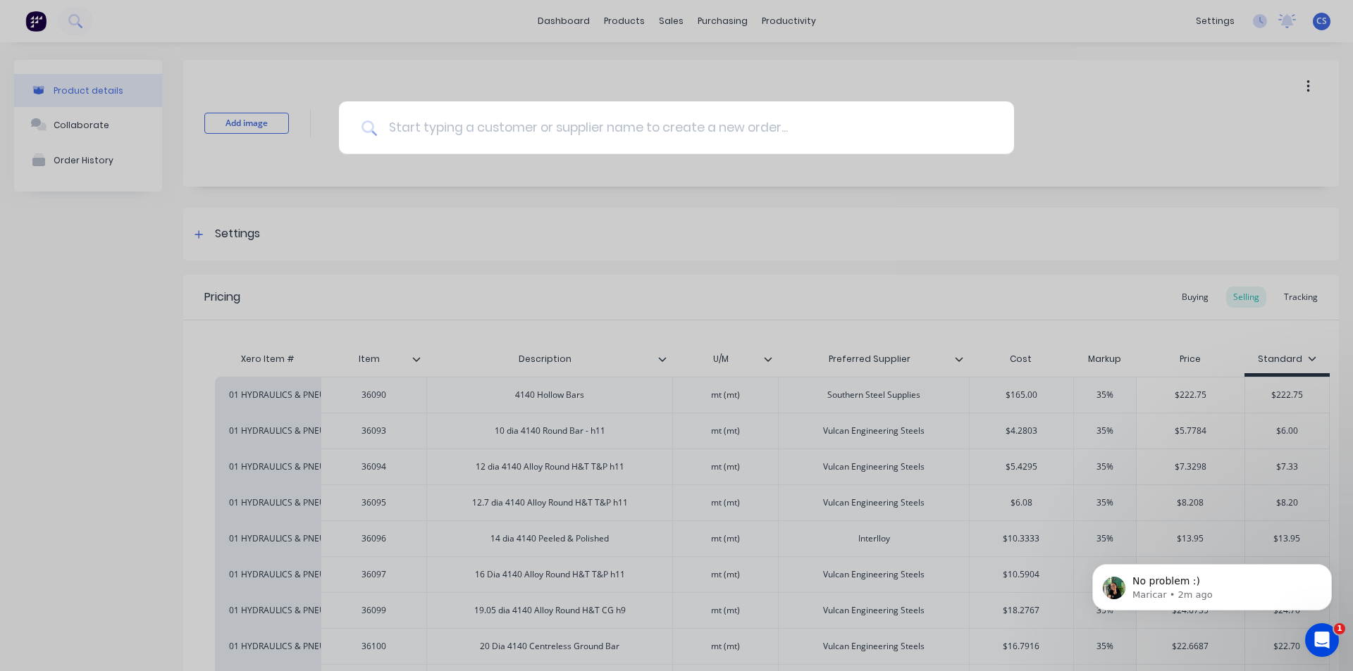
click at [428, 126] on input at bounding box center [684, 127] width 614 height 53
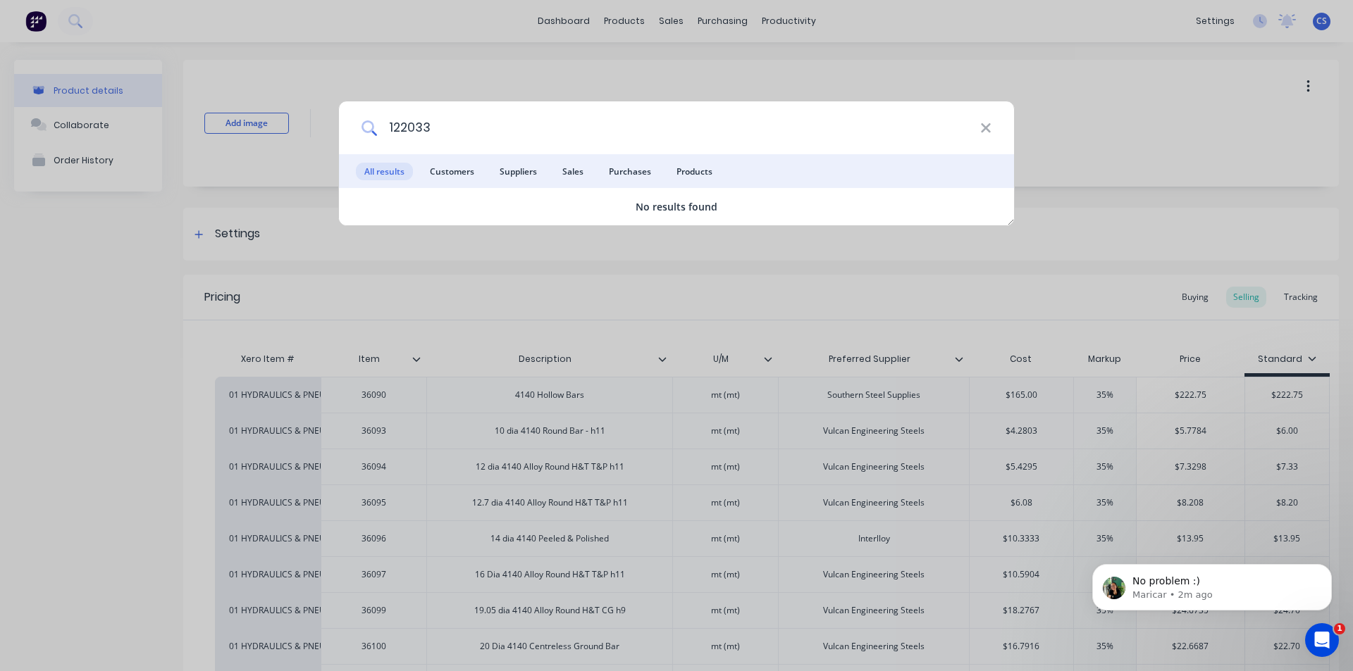
click at [441, 123] on input "122033" at bounding box center [678, 127] width 603 height 53
type input "122033"
click at [984, 130] on icon at bounding box center [985, 127] width 9 height 9
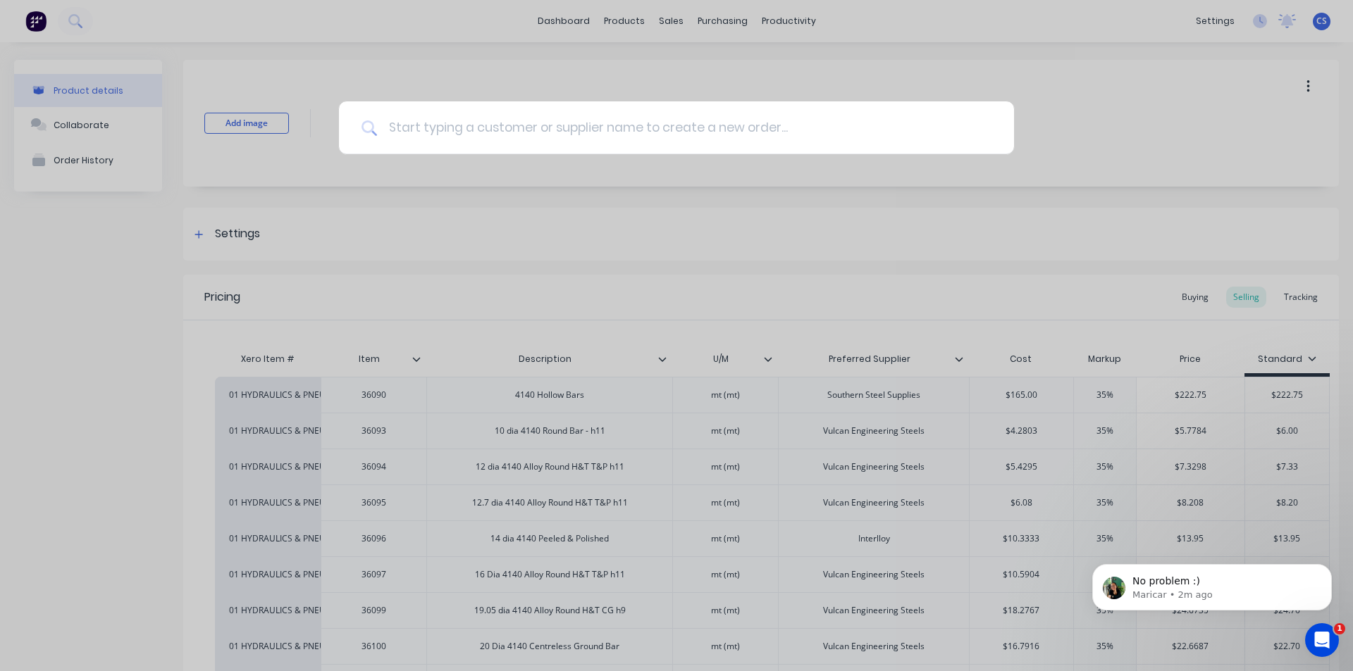
click at [397, 125] on input at bounding box center [684, 127] width 614 height 53
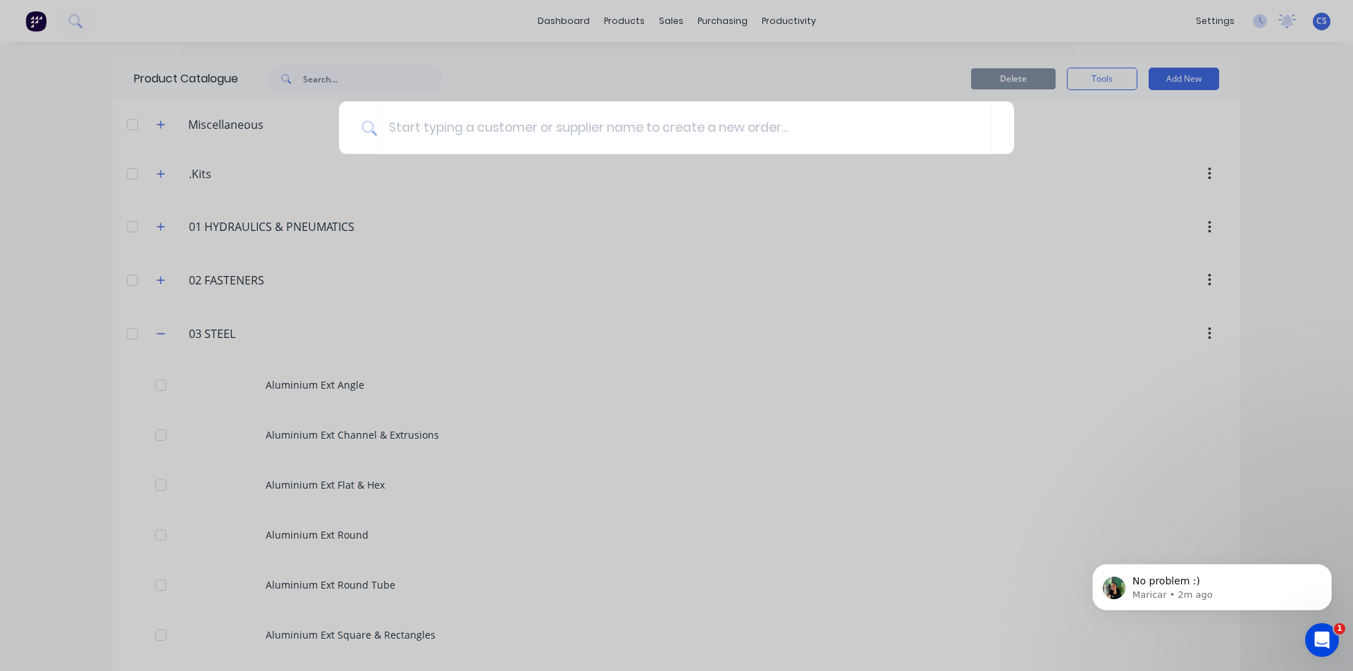
click at [156, 335] on div at bounding box center [676, 335] width 1353 height 671
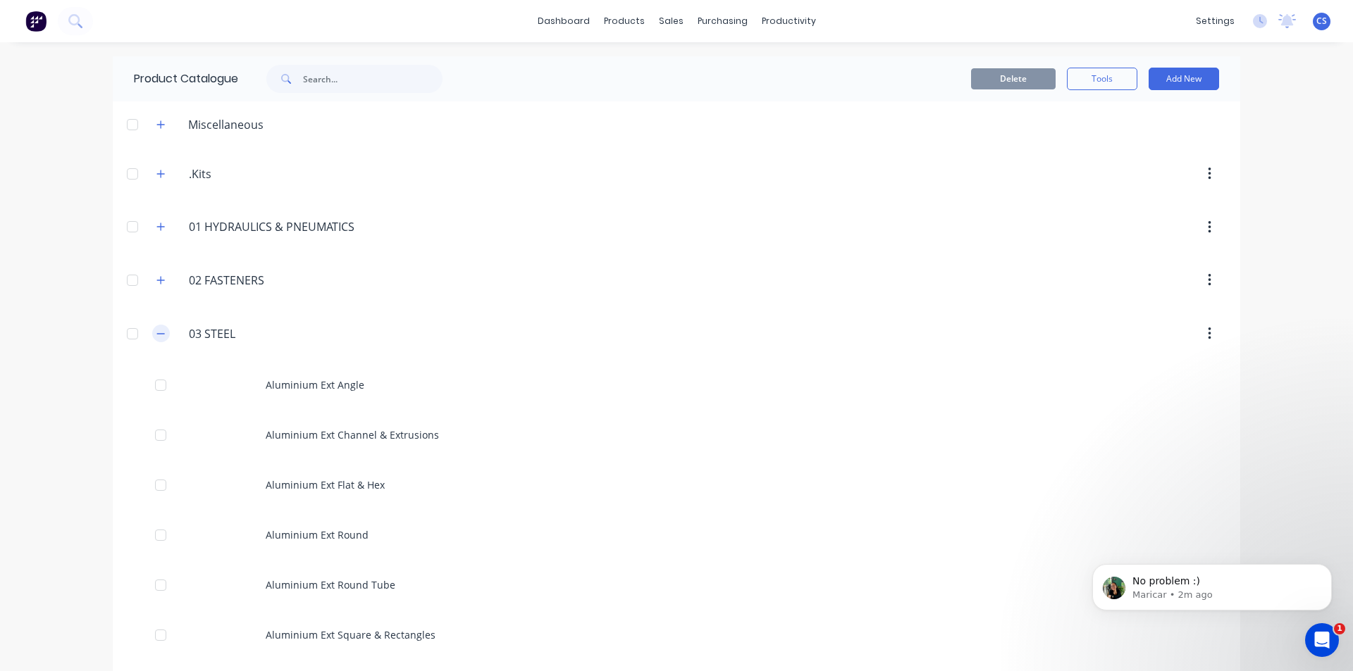
click at [156, 335] on icon "button" at bounding box center [160, 334] width 8 height 10
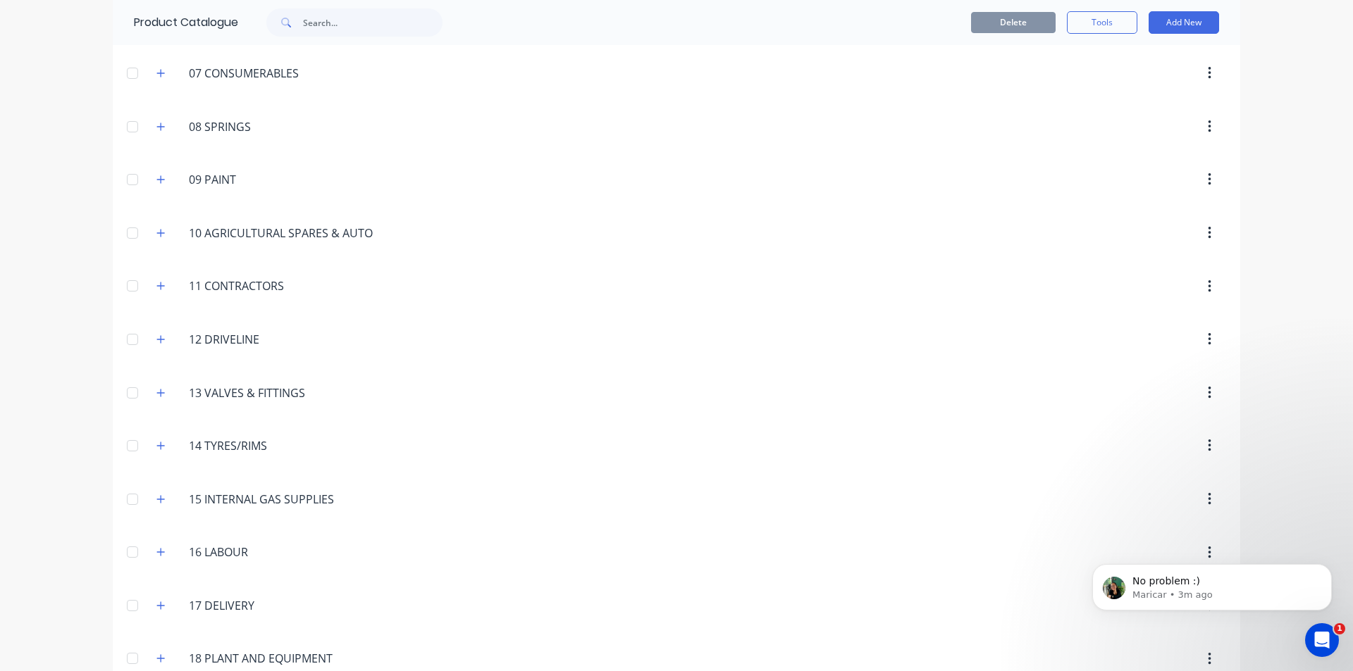
scroll to position [634, 0]
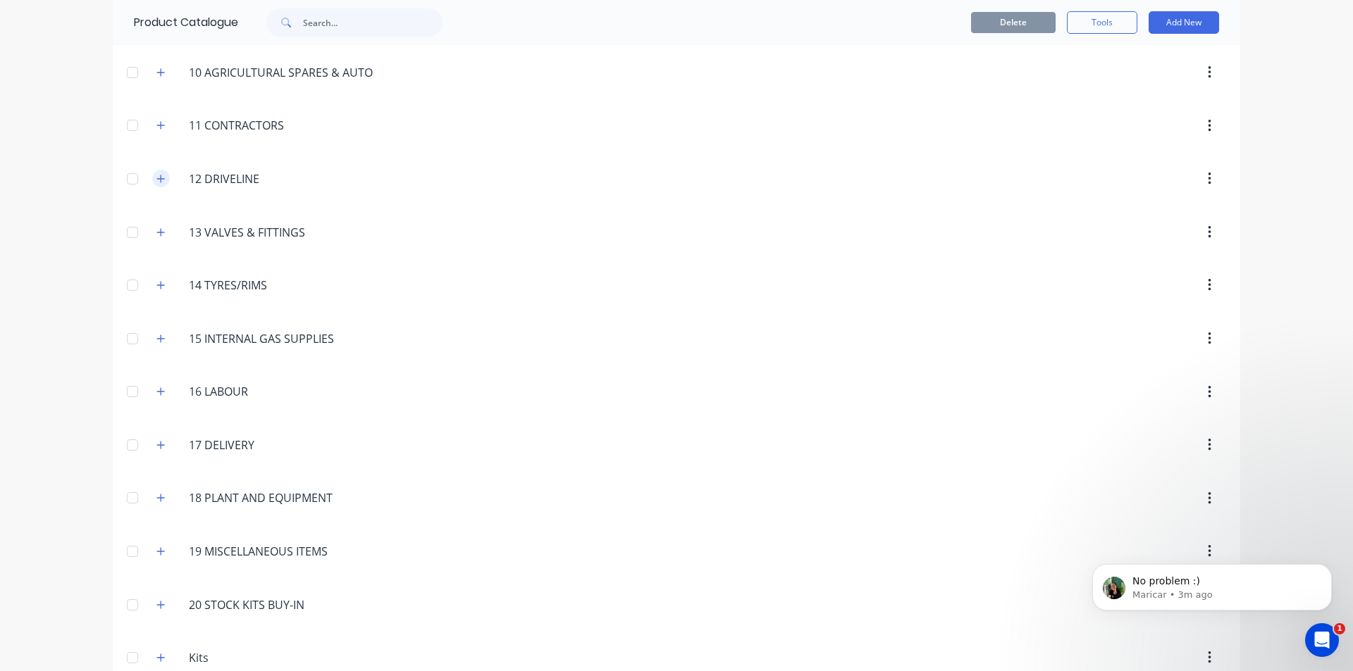
click at [157, 183] on icon "button" at bounding box center [160, 179] width 8 height 10
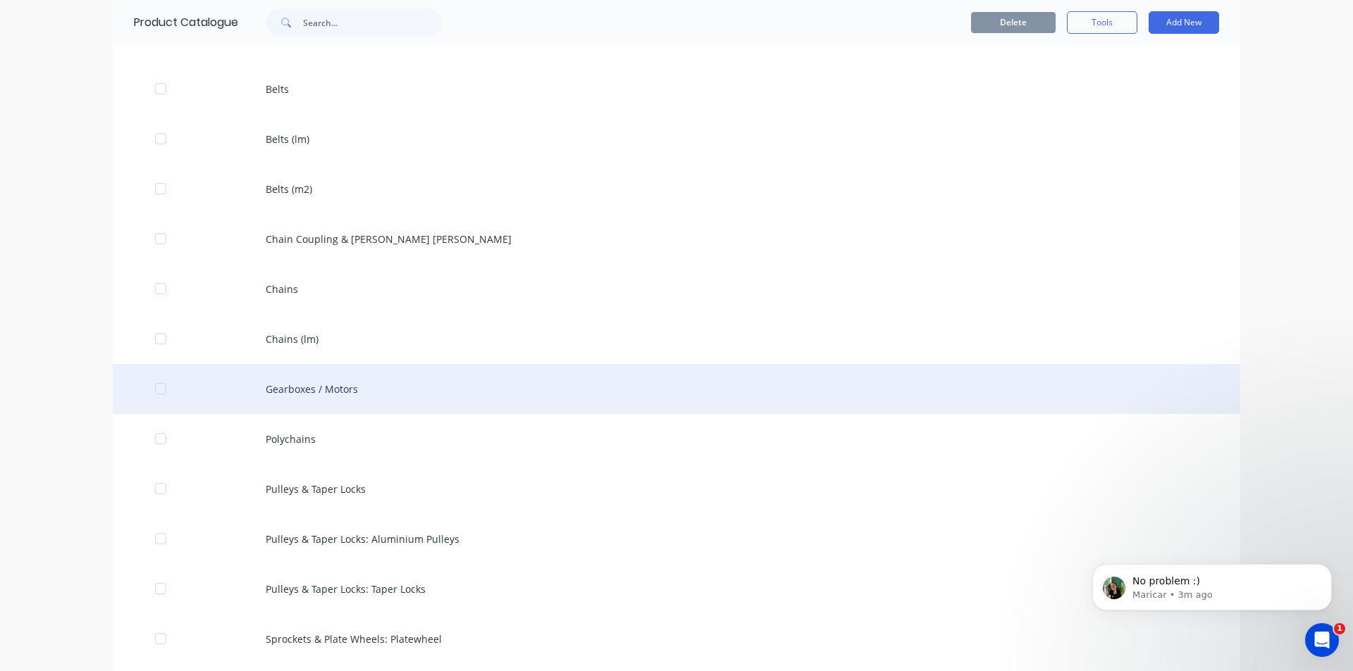
scroll to position [845, 0]
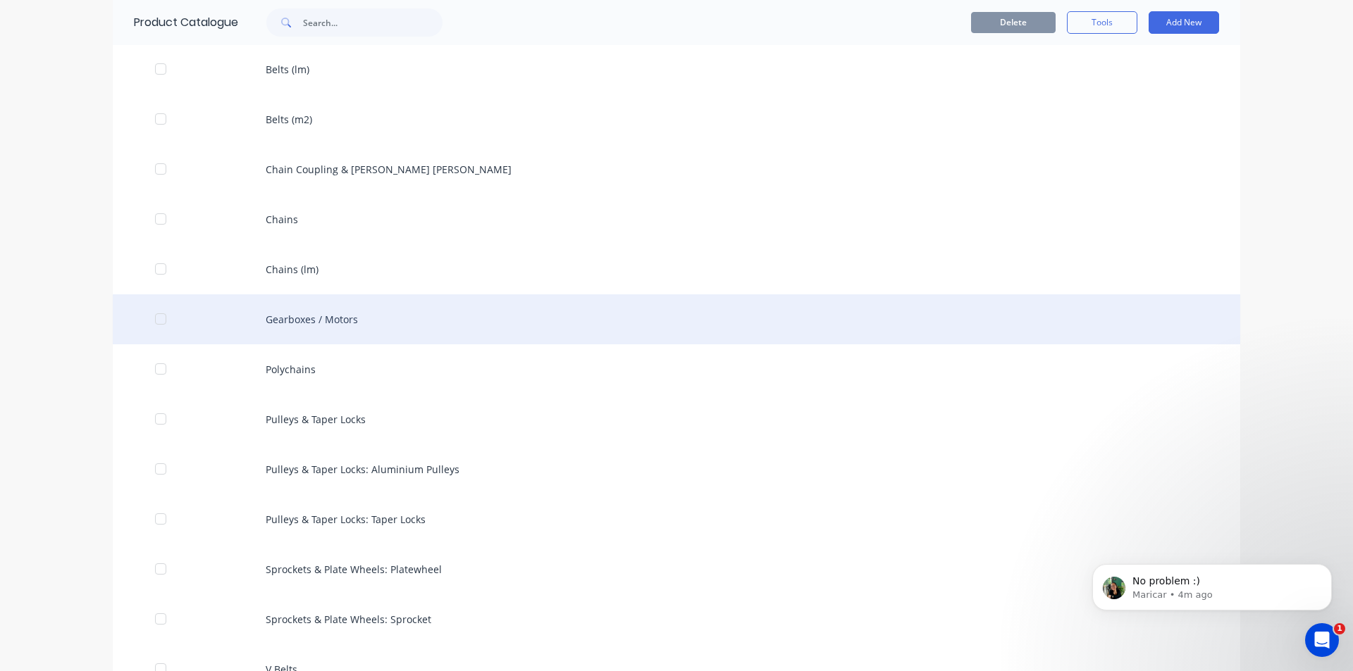
click at [321, 309] on div "Gearboxes / Motors" at bounding box center [676, 319] width 1127 height 50
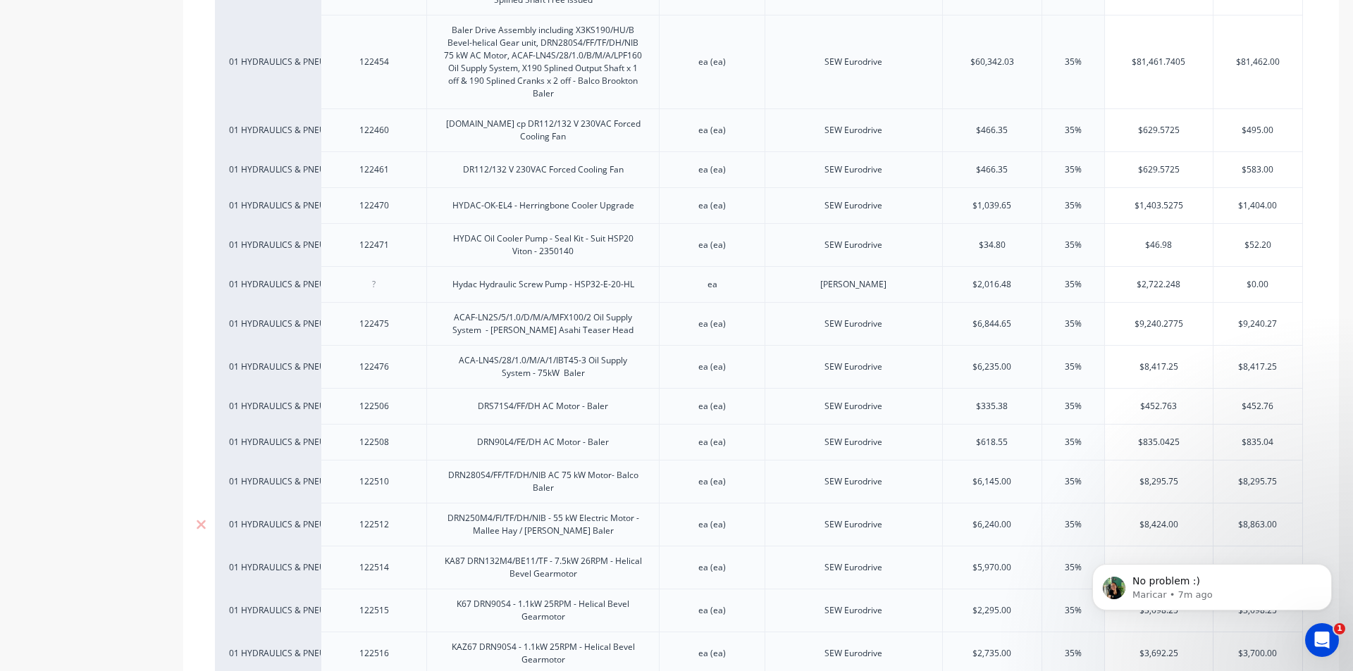
scroll to position [4464, 0]
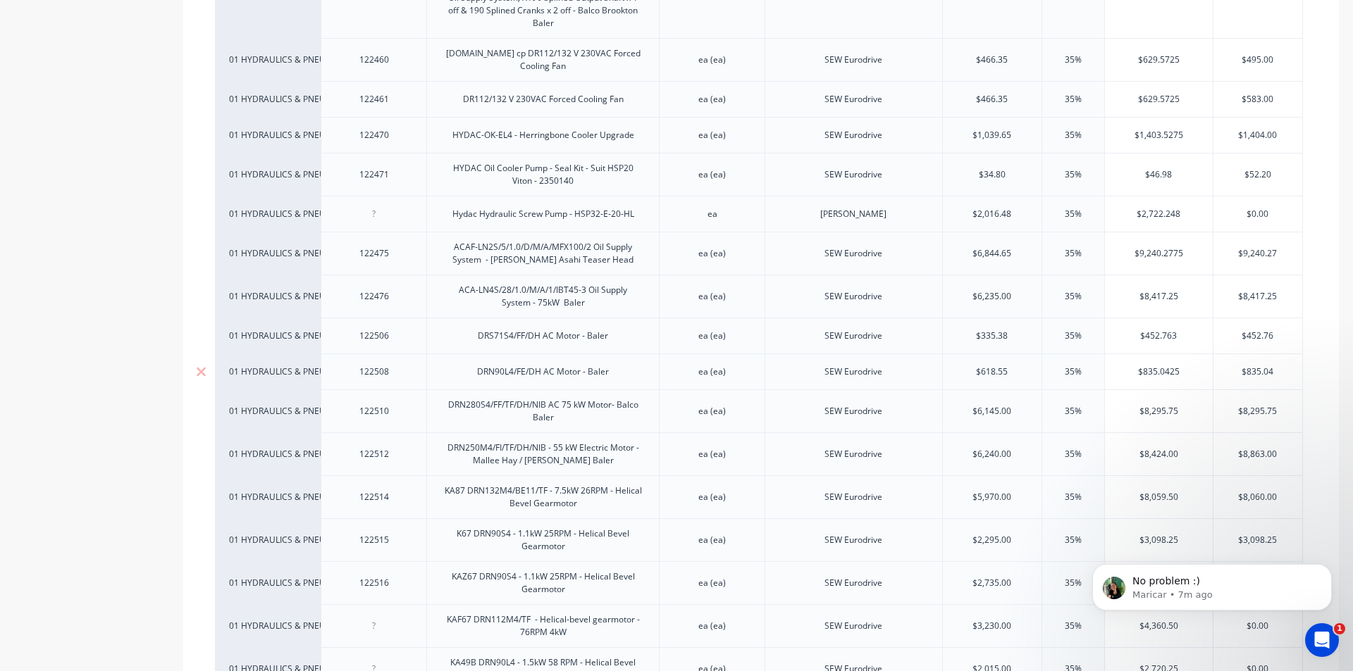
click at [521, 363] on div "DRN90L4/FE/DH AC Motor - Baler" at bounding box center [543, 372] width 154 height 18
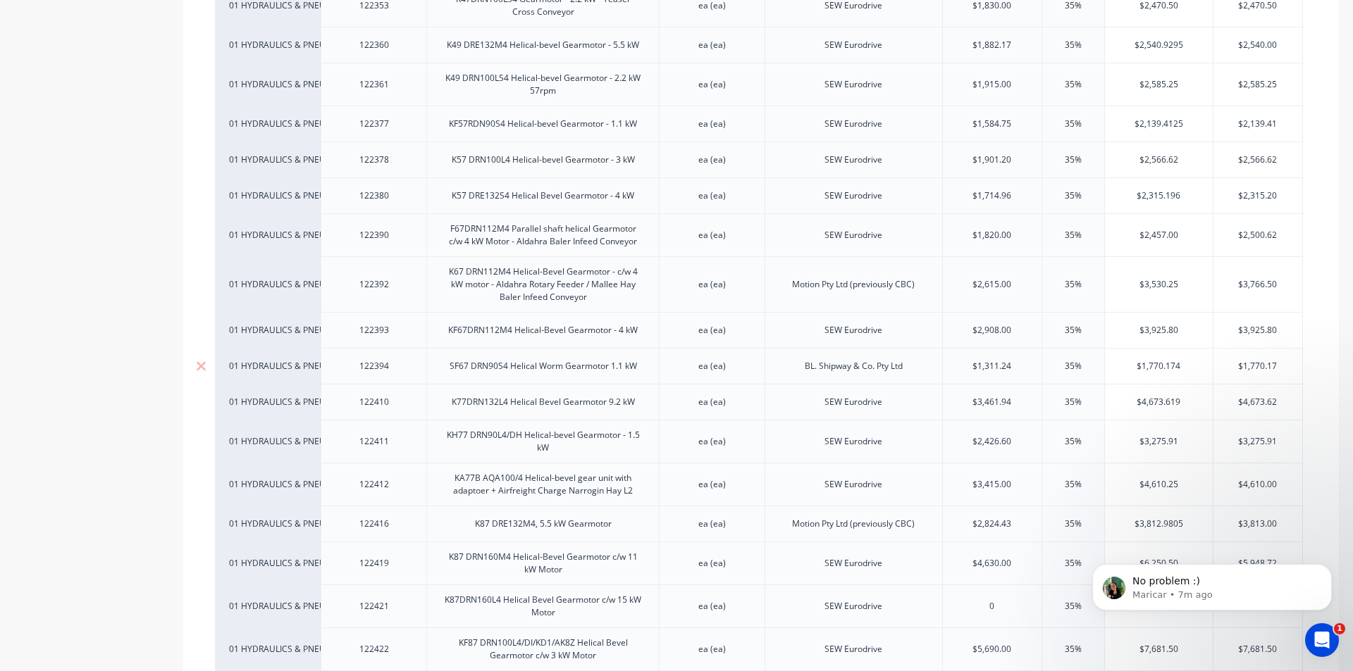
scroll to position [3196, 0]
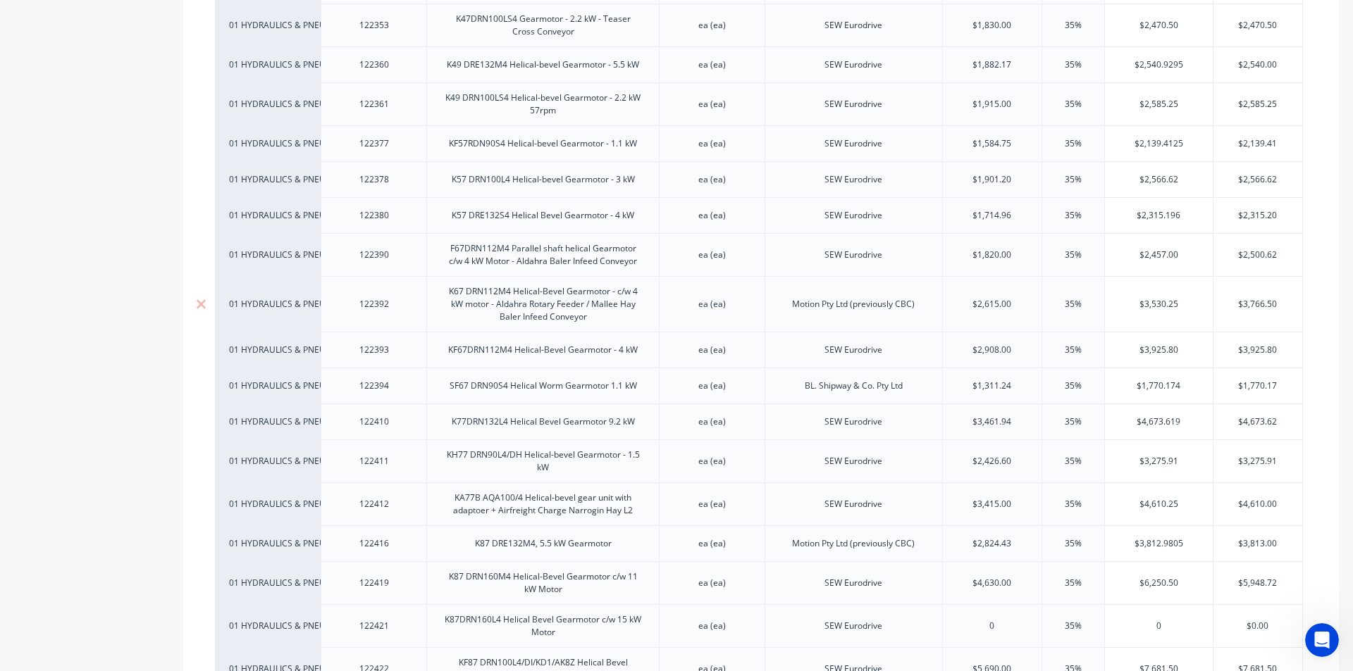
click at [879, 282] on div "Motion Pty Ltd (previously CBC)" at bounding box center [853, 304] width 178 height 56
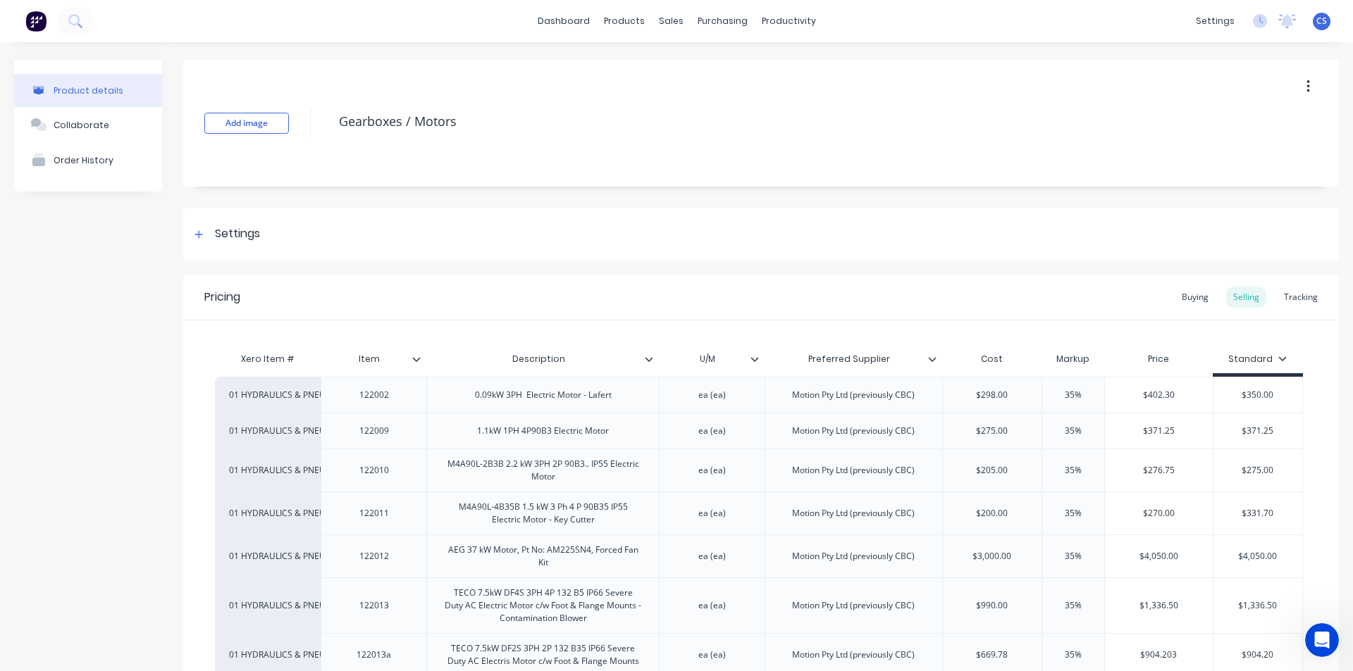
scroll to position [3196, 0]
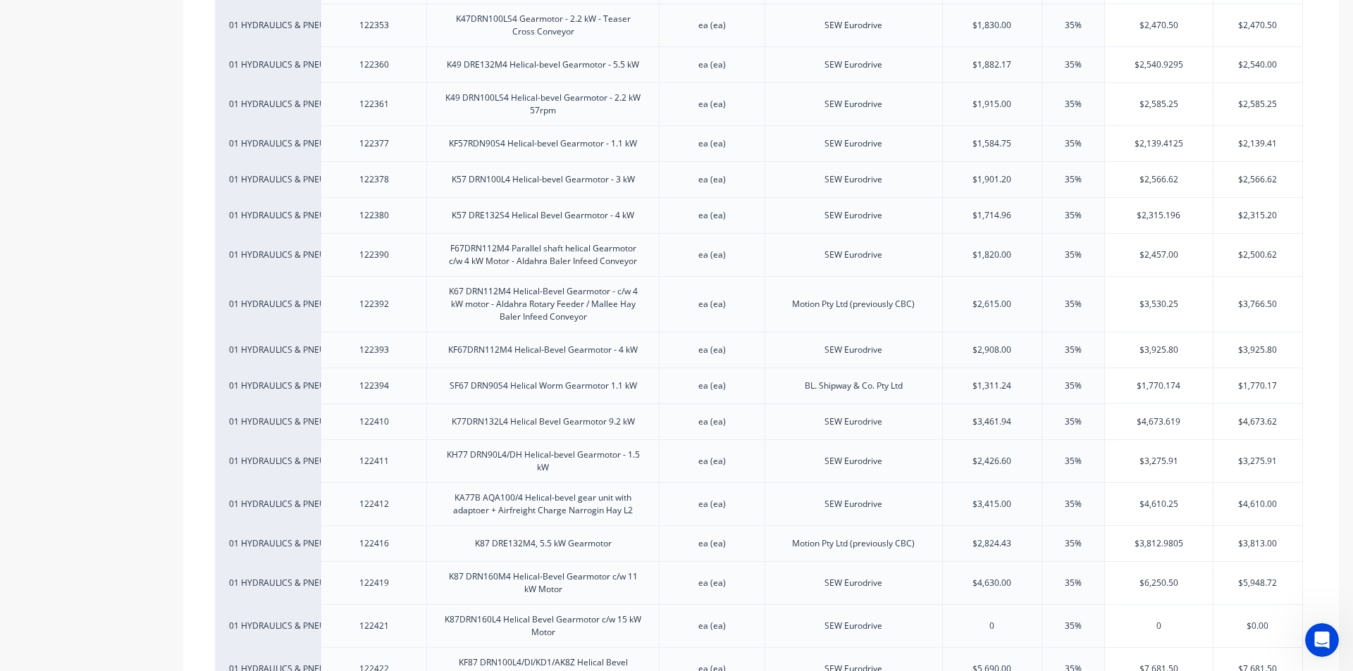
type textarea "x"
